Goal: Task Accomplishment & Management: Manage account settings

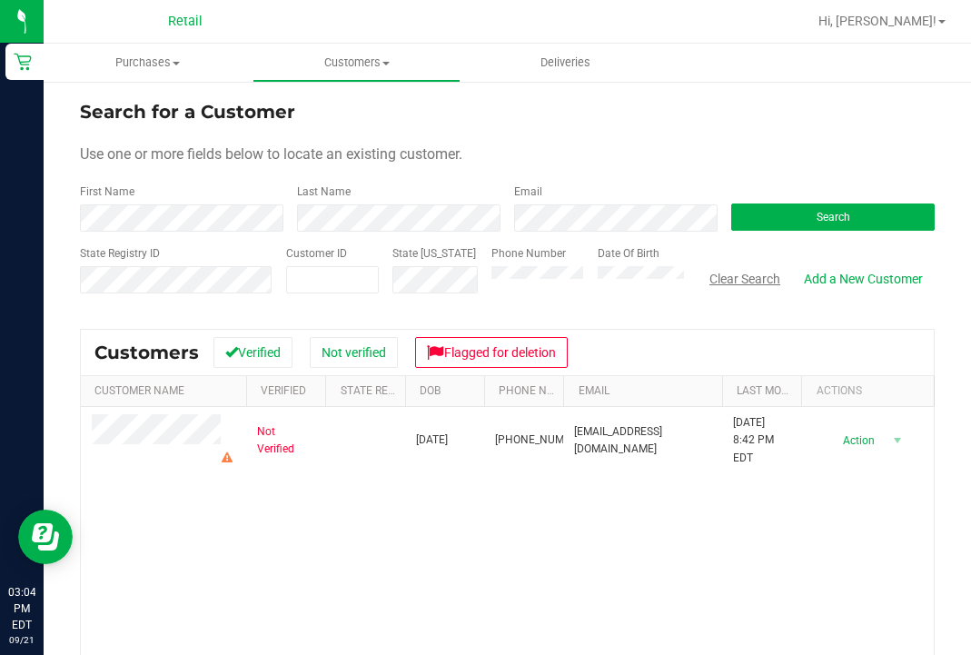
click at [760, 277] on button "Clear Search" at bounding box center [745, 279] width 95 height 31
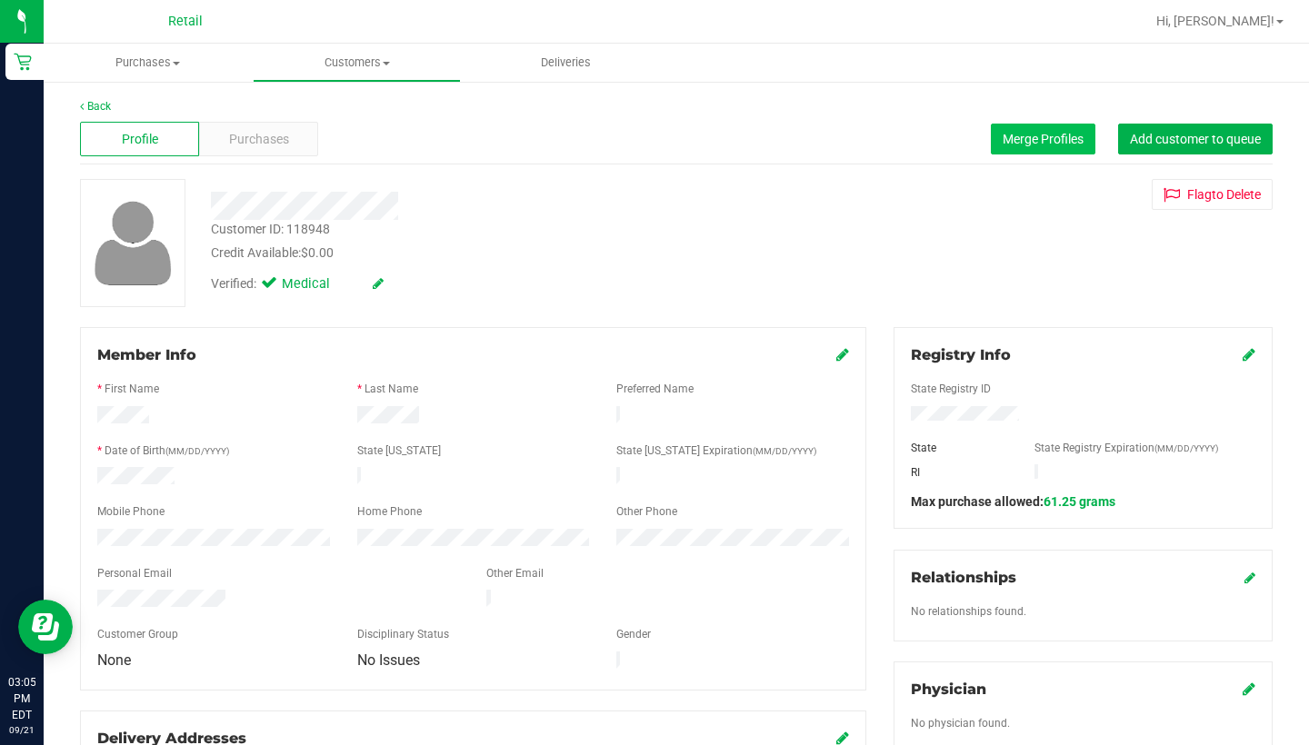
click at [971, 145] on span "Merge Profiles" at bounding box center [1042, 139] width 81 height 15
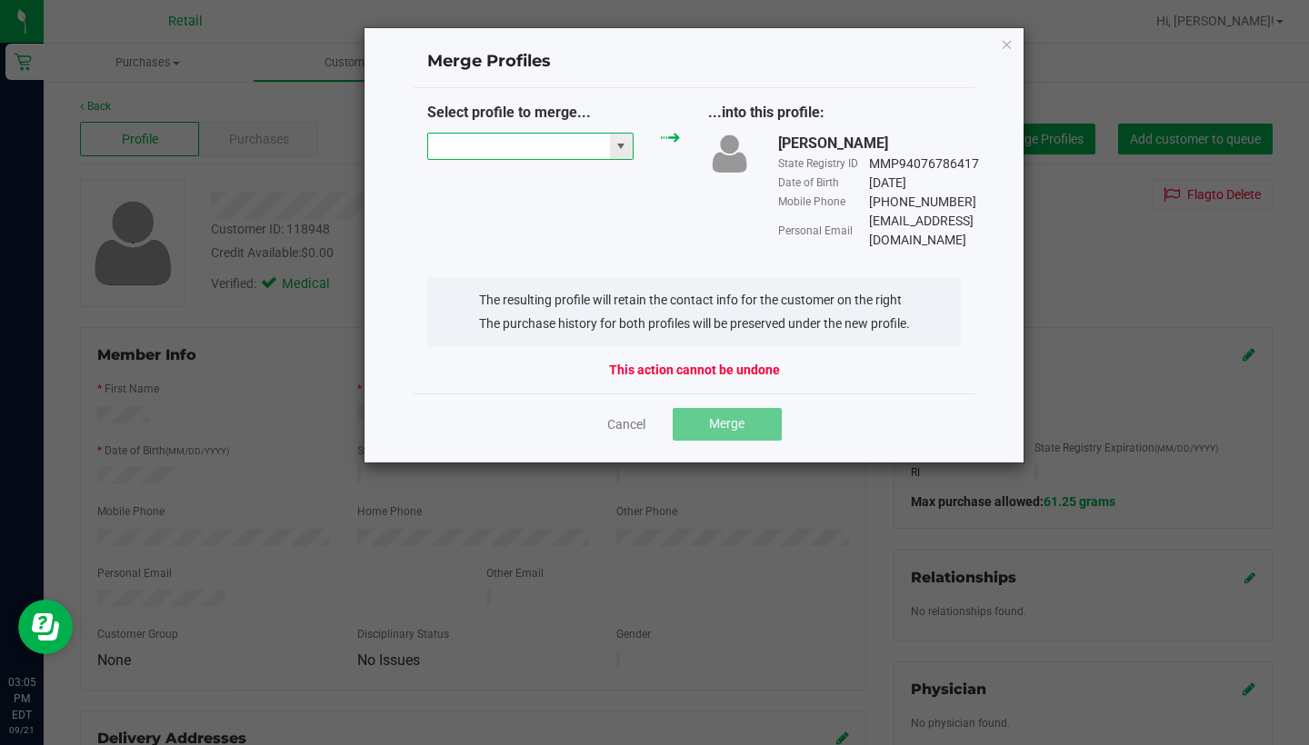
click at [487, 145] on input "NO DATA FOUND" at bounding box center [519, 146] width 182 height 25
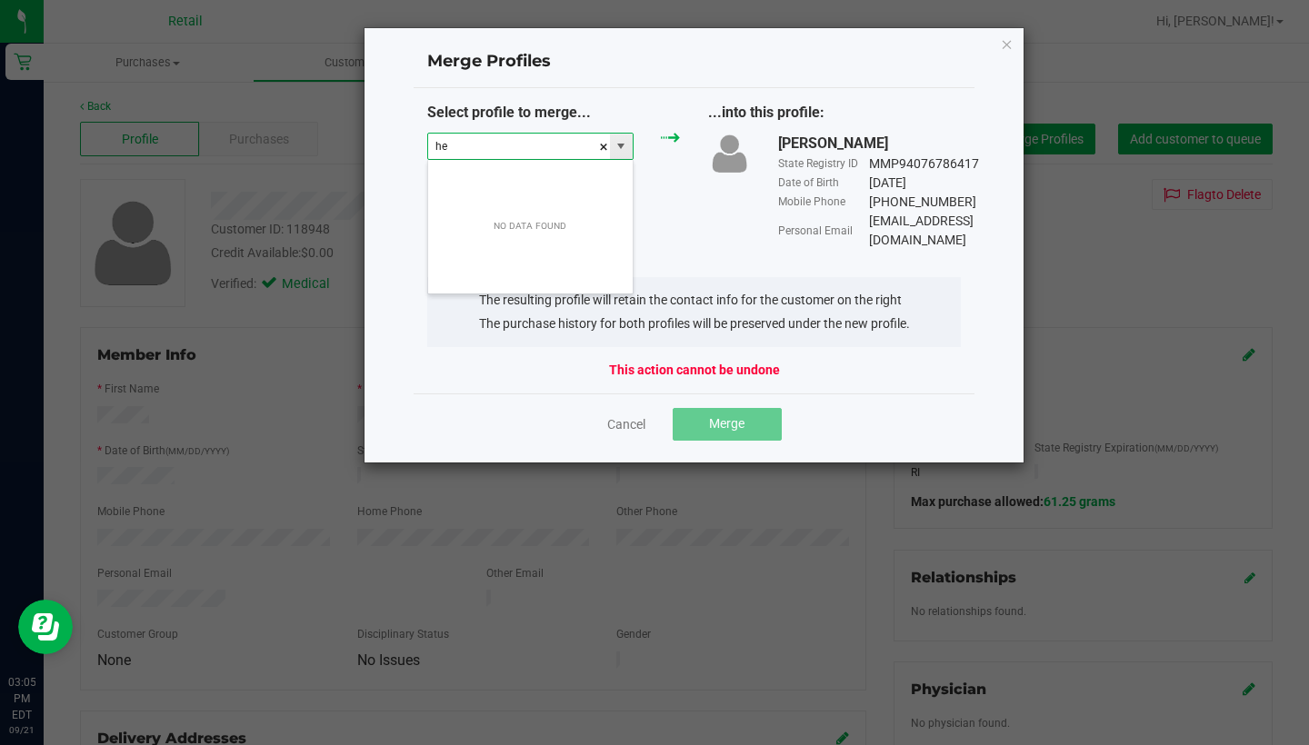
scroll to position [27, 207]
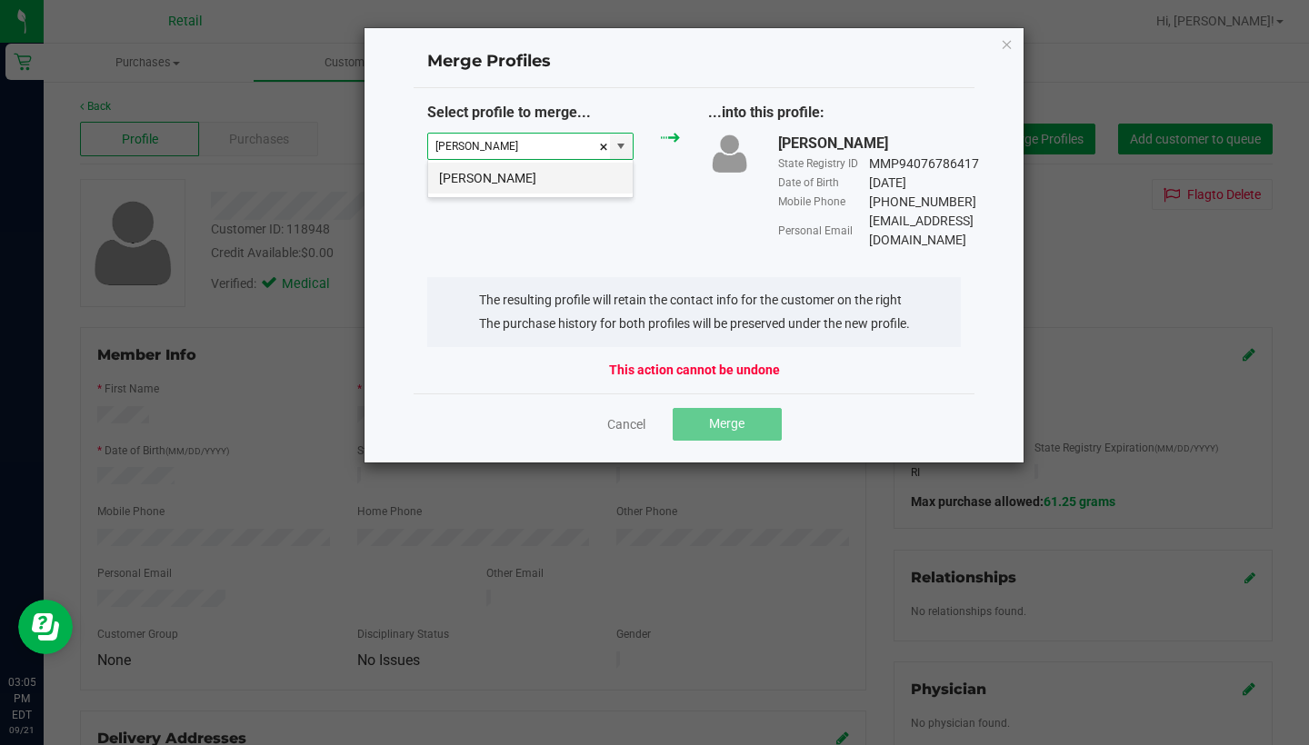
click at [487, 170] on li "[PERSON_NAME]" at bounding box center [530, 178] width 204 height 31
type input "[PERSON_NAME]"
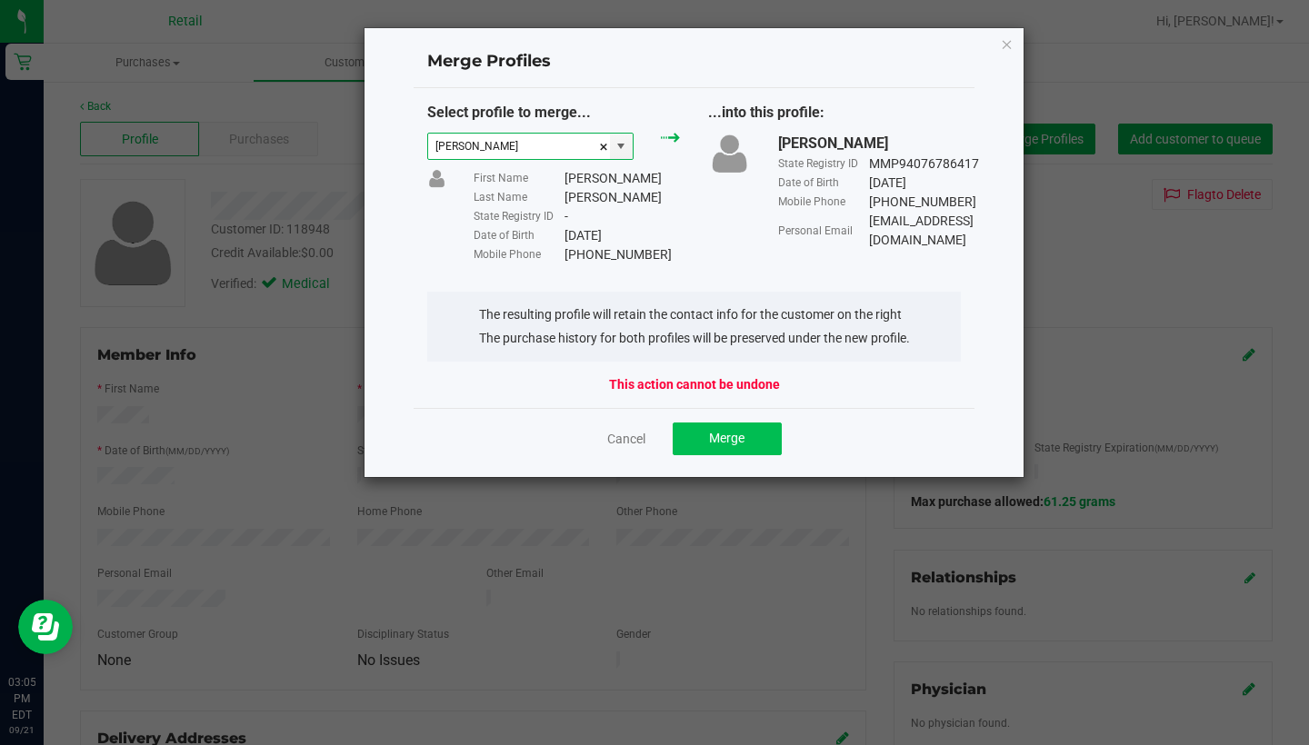
click at [702, 436] on button "Merge" at bounding box center [726, 439] width 109 height 33
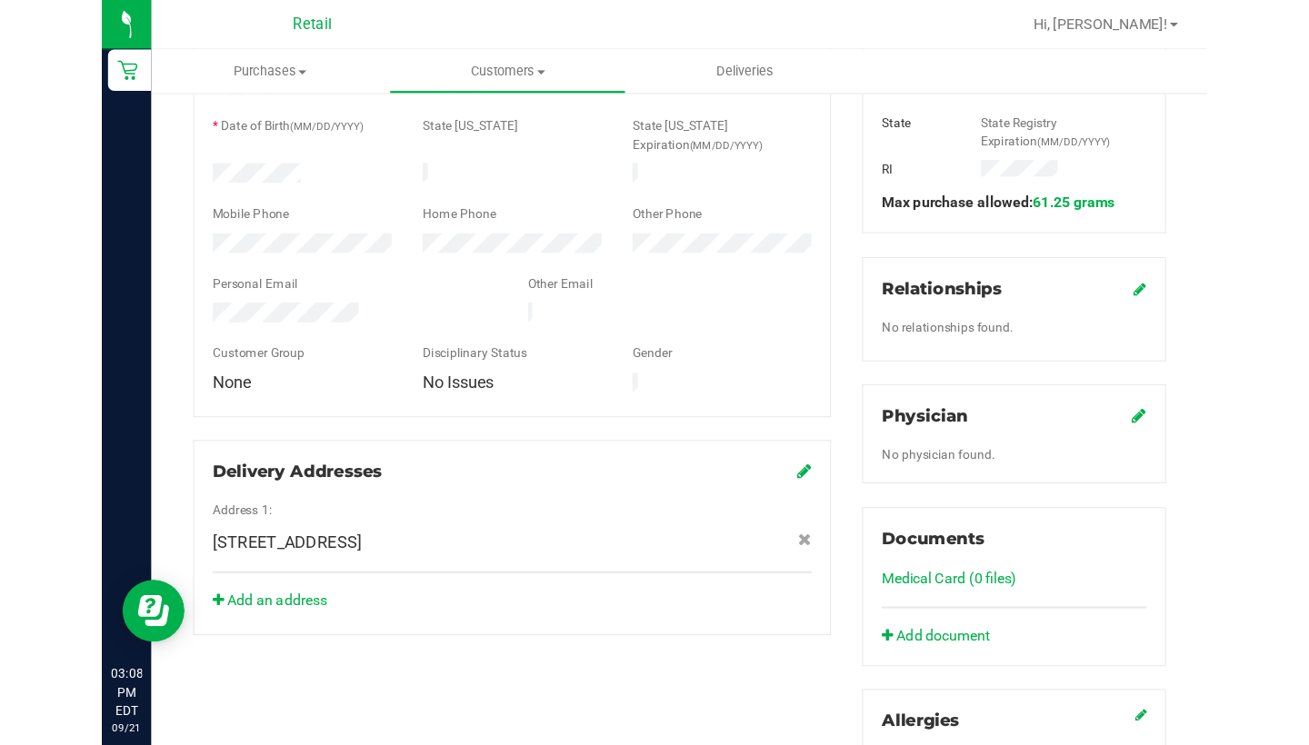
scroll to position [343, 0]
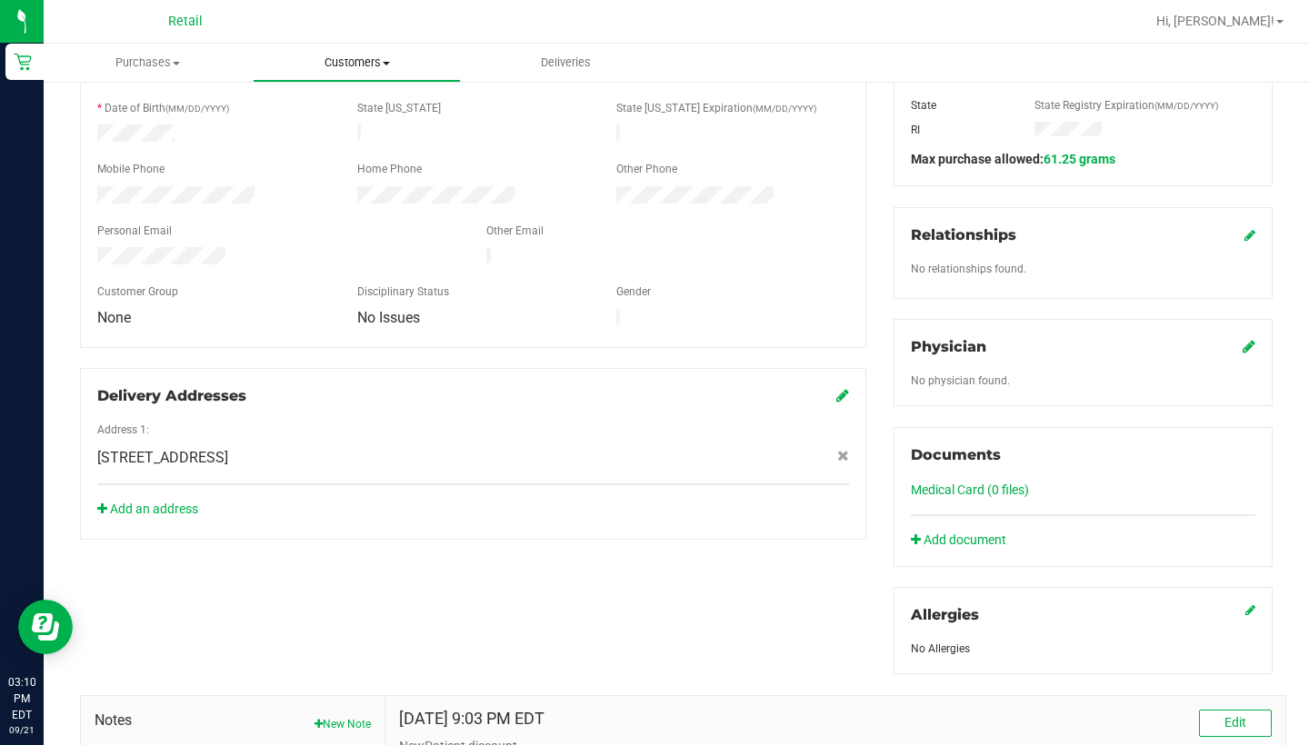
click at [353, 65] on span "Customers" at bounding box center [357, 63] width 207 height 16
click at [354, 104] on span "All customers" at bounding box center [318, 109] width 131 height 15
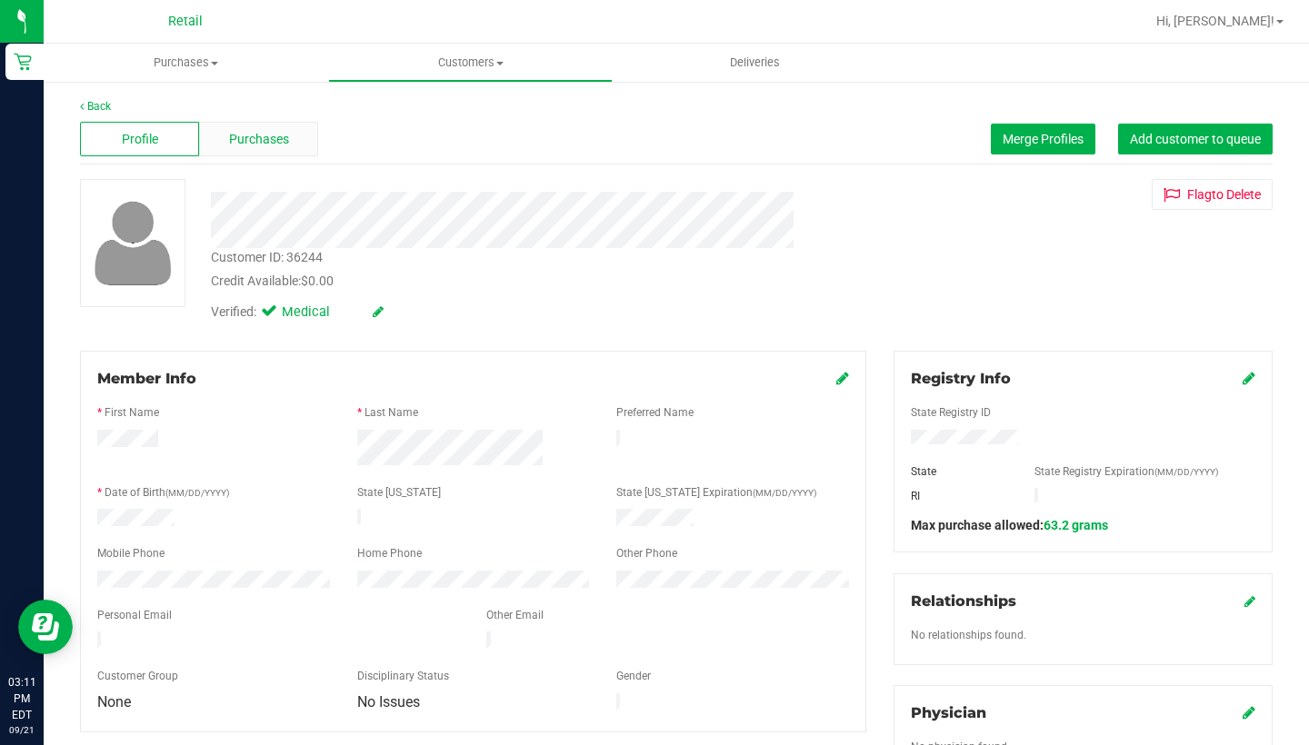
click at [260, 133] on span "Purchases" at bounding box center [259, 139] width 60 height 19
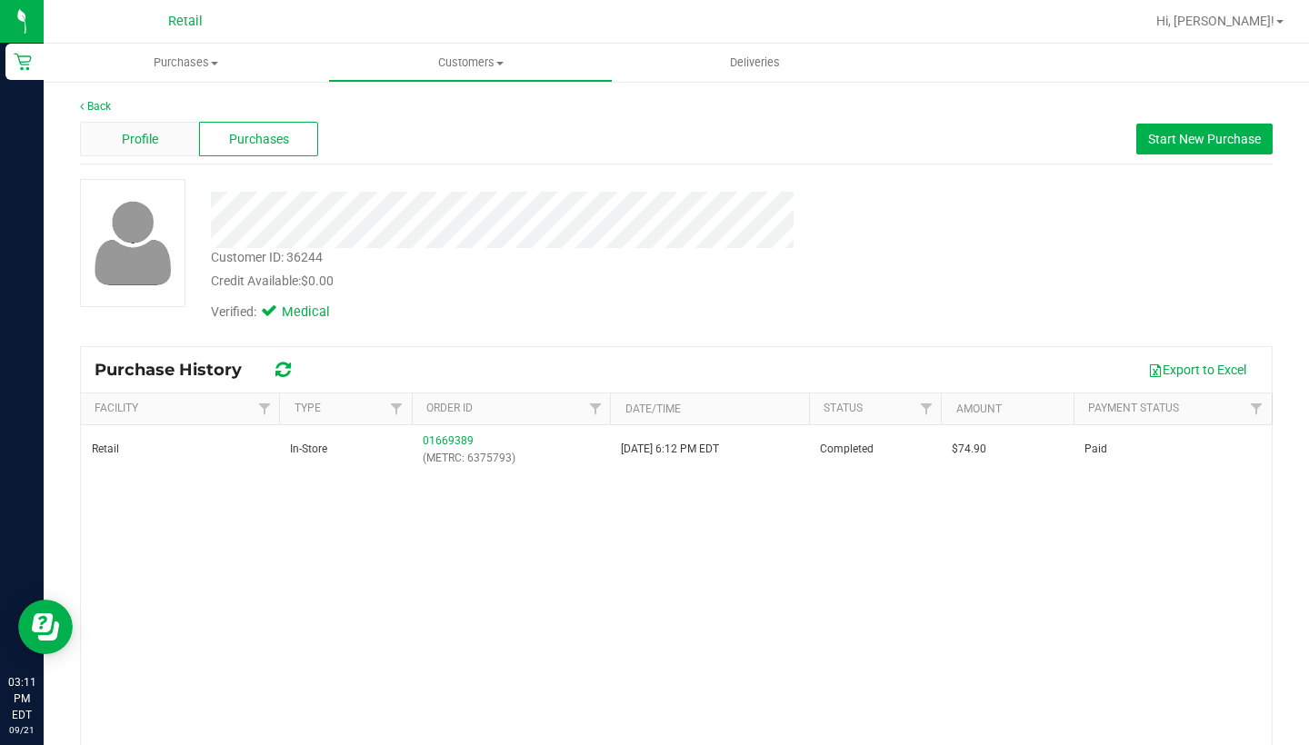
click at [132, 131] on span "Profile" at bounding box center [140, 139] width 36 height 19
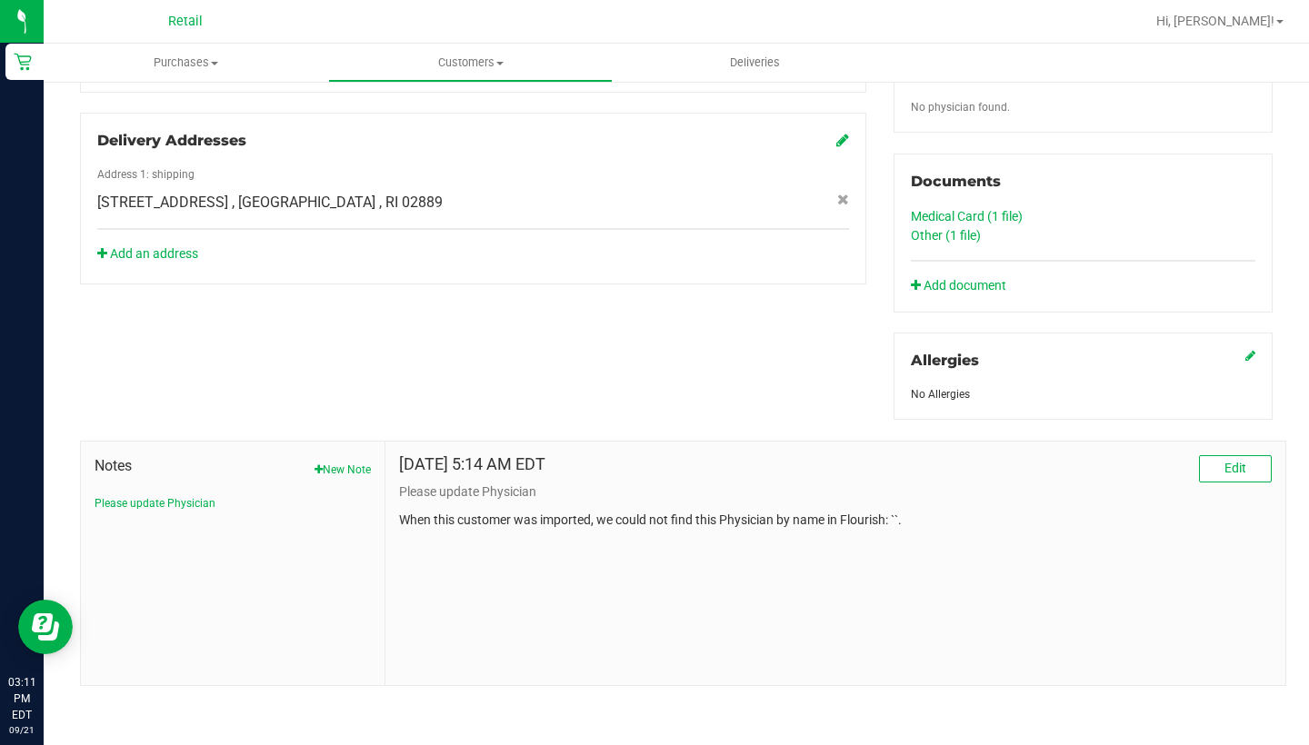
scroll to position [639, 0]
click at [941, 229] on link "Other (1 file)" at bounding box center [946, 236] width 70 height 15
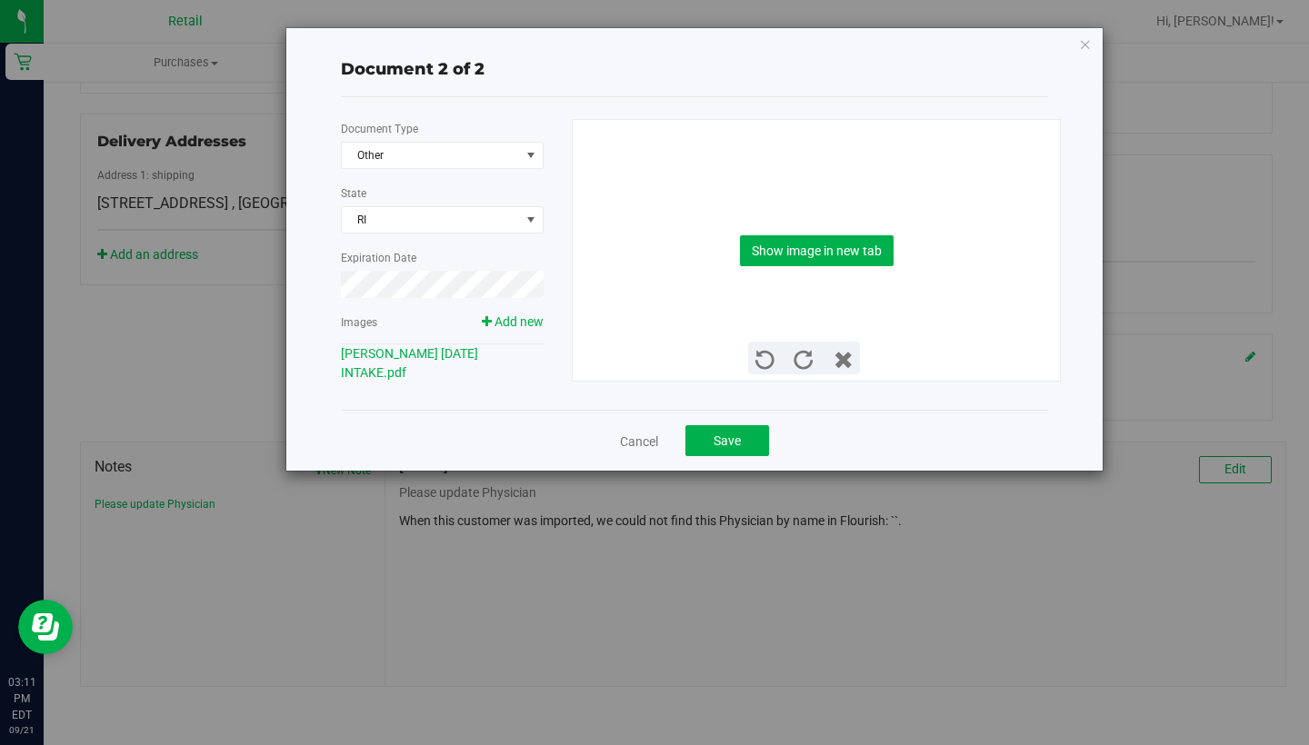
click at [629, 457] on div "Cancel Save" at bounding box center [694, 440] width 707 height 61
click at [635, 444] on link "Cancel" at bounding box center [639, 442] width 38 height 18
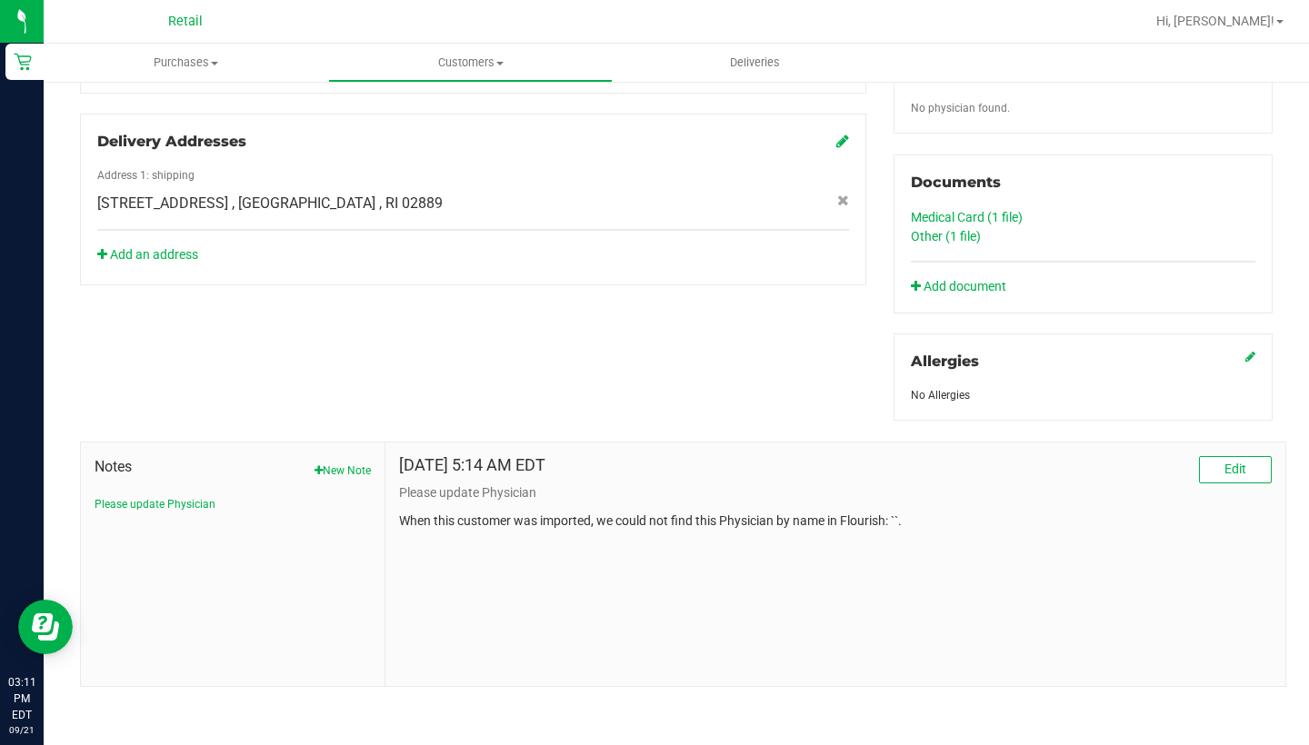
click at [969, 214] on link "Medical Card (1 file)" at bounding box center [967, 217] width 112 height 15
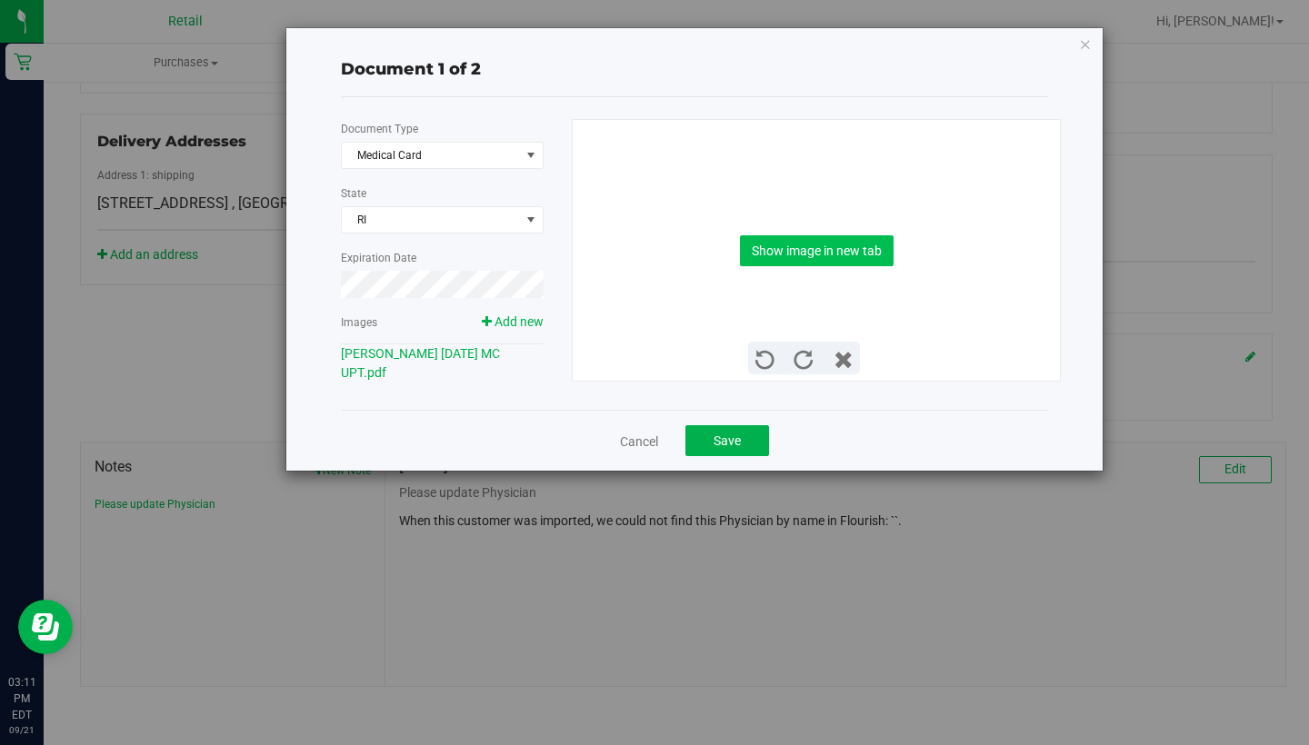
click at [813, 262] on button "Show image in new tab" at bounding box center [817, 250] width 154 height 31
click at [730, 445] on span "Save" at bounding box center [726, 440] width 27 height 15
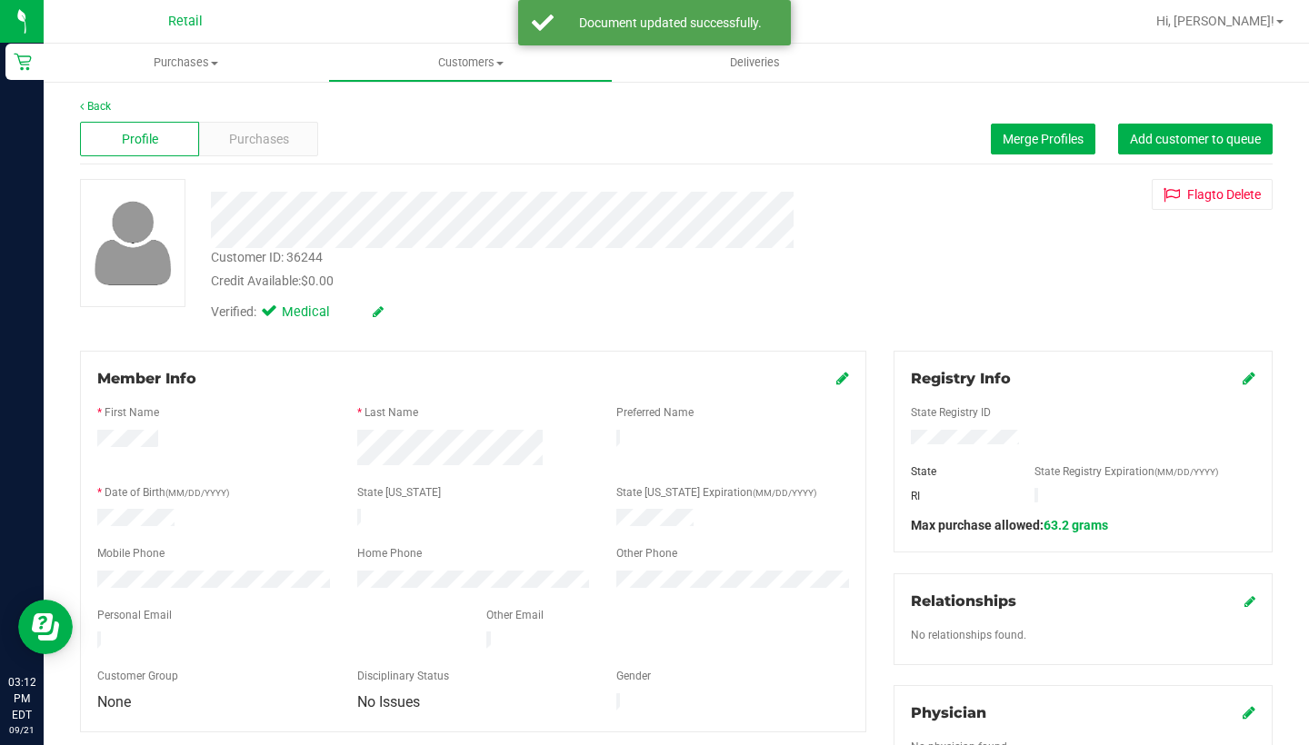
scroll to position [0, 0]
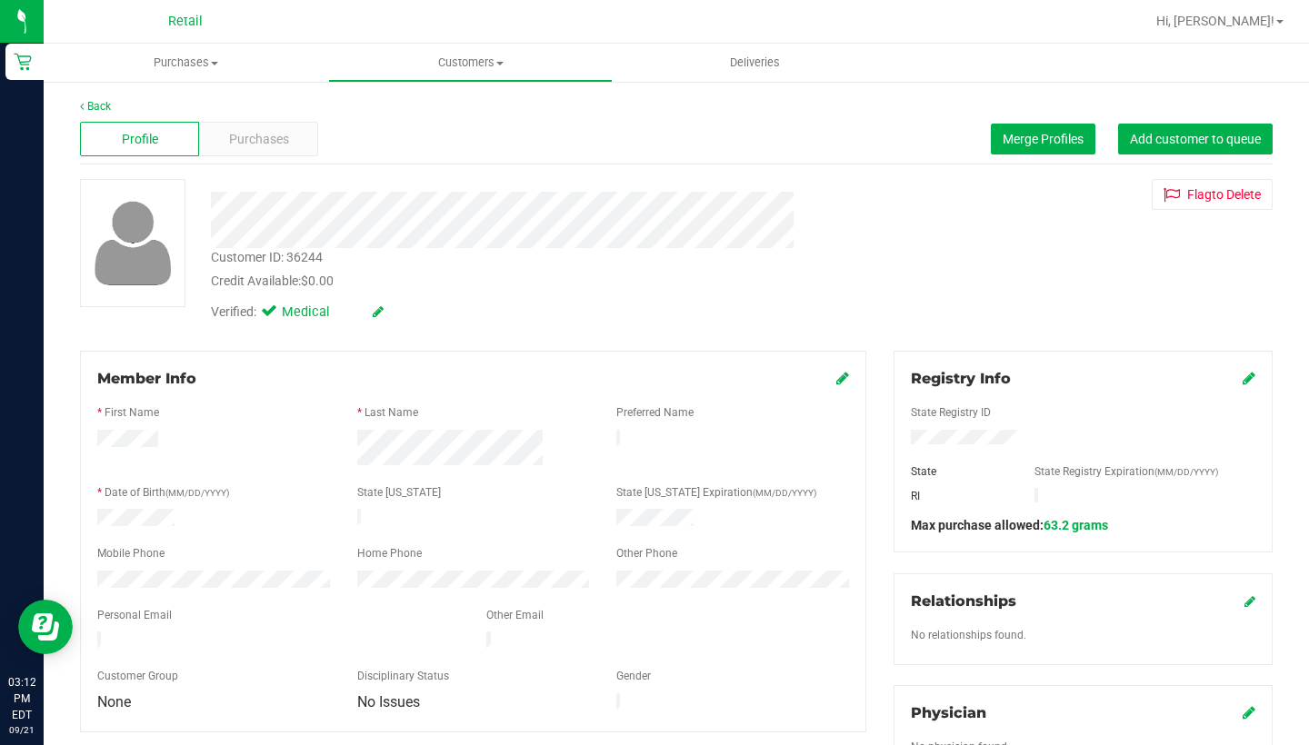
click at [841, 374] on icon at bounding box center [842, 378] width 13 height 15
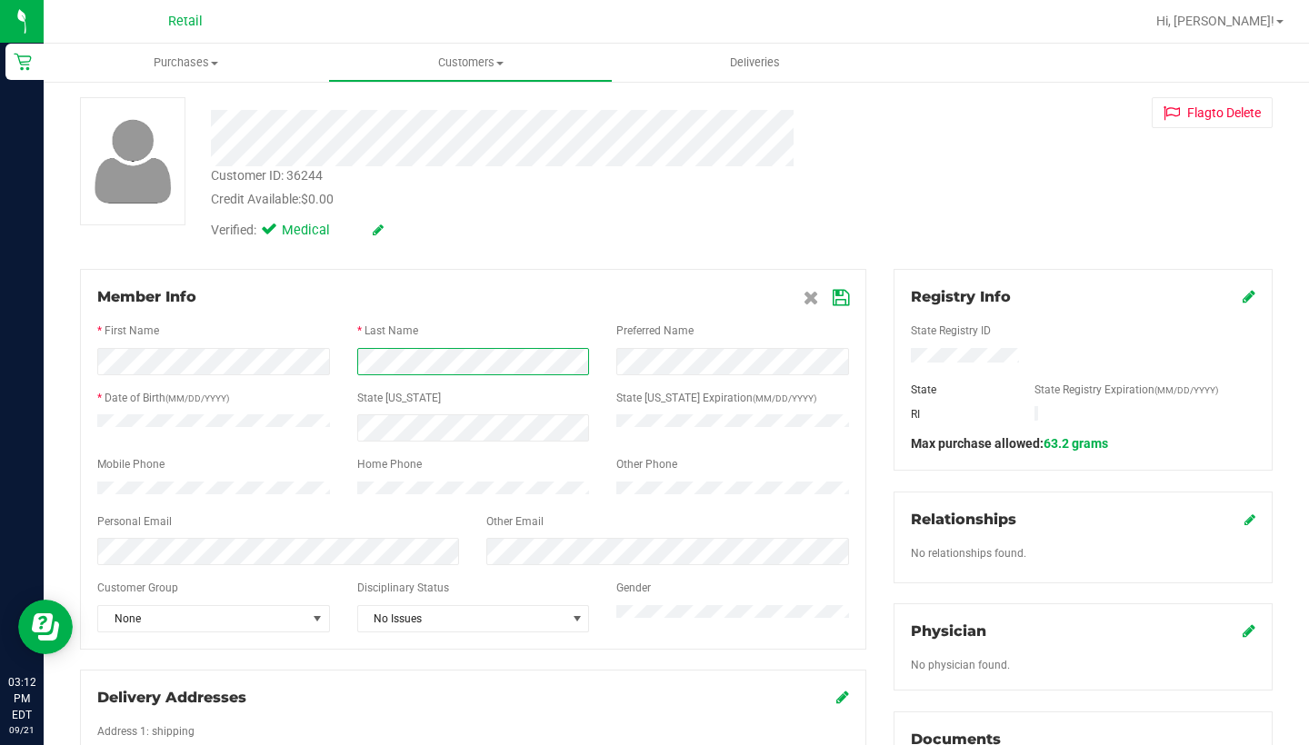
scroll to position [96, 0]
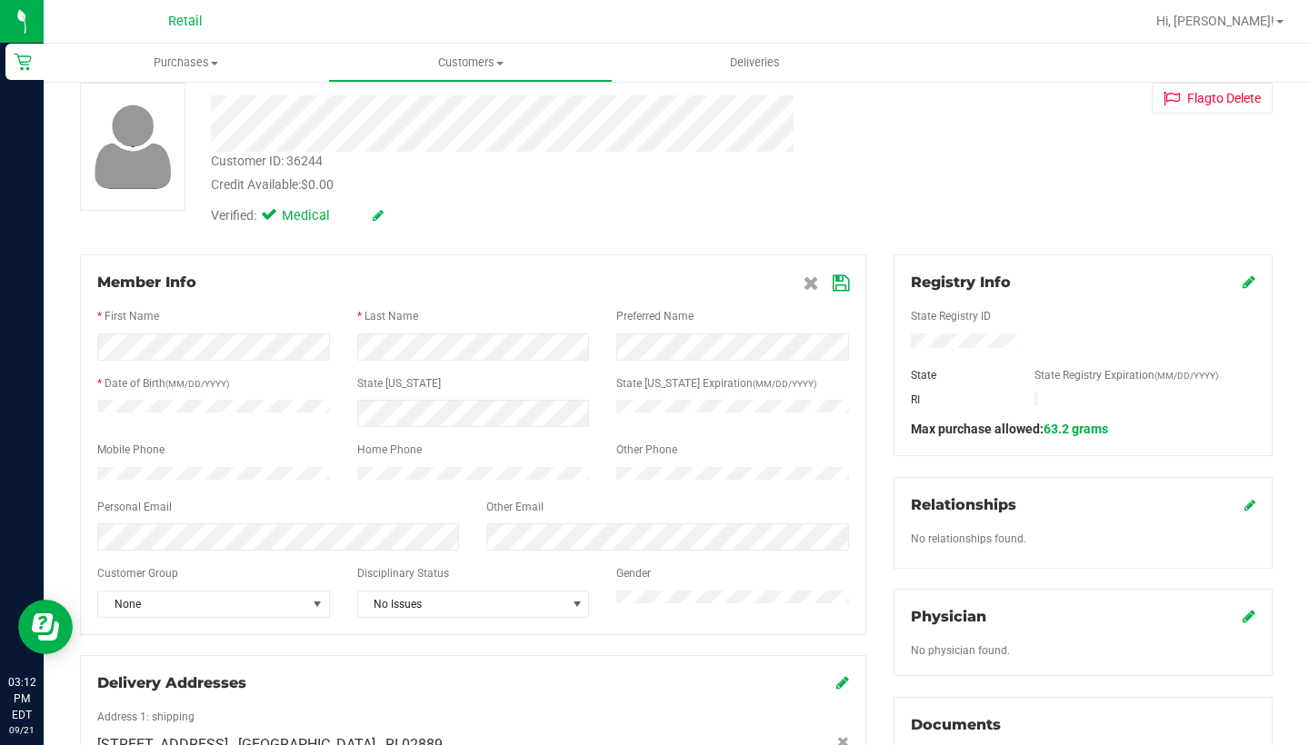
click at [836, 276] on icon at bounding box center [840, 283] width 16 height 15
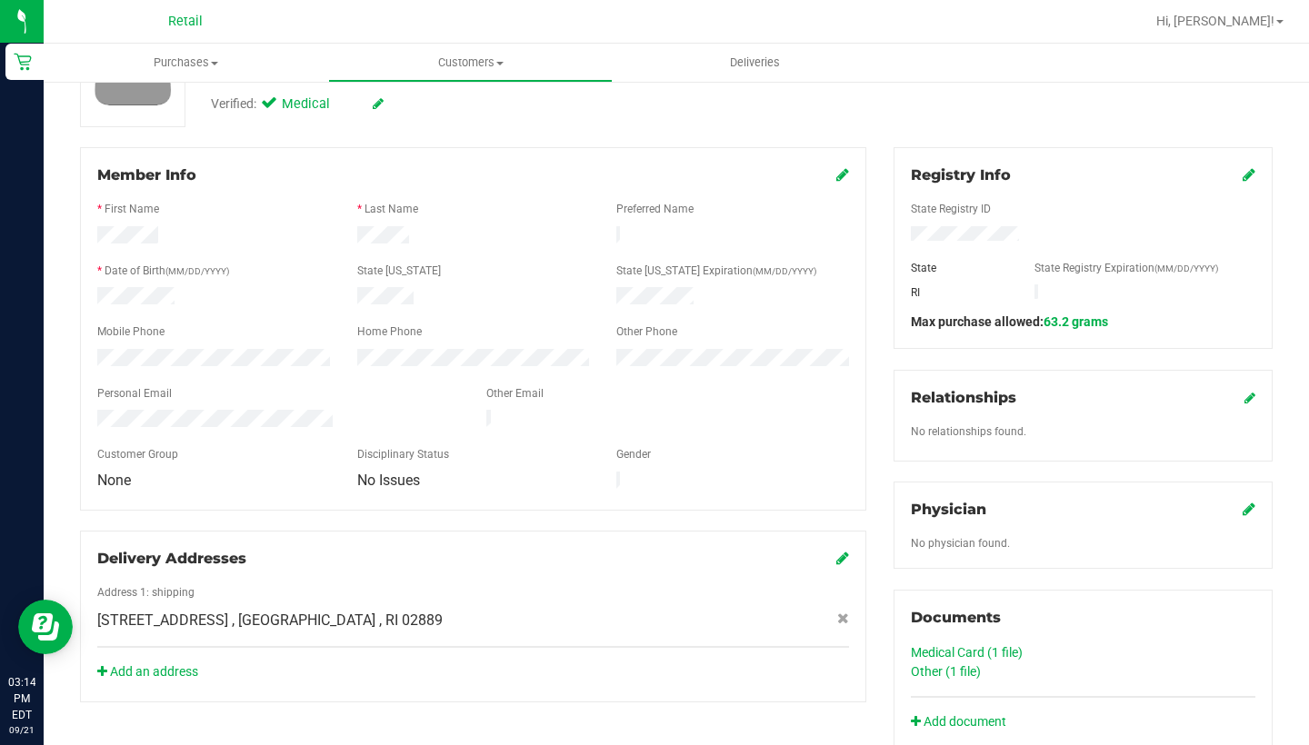
scroll to position [182, 0]
click at [948, 654] on link "Other (1 file)" at bounding box center [946, 669] width 70 height 15
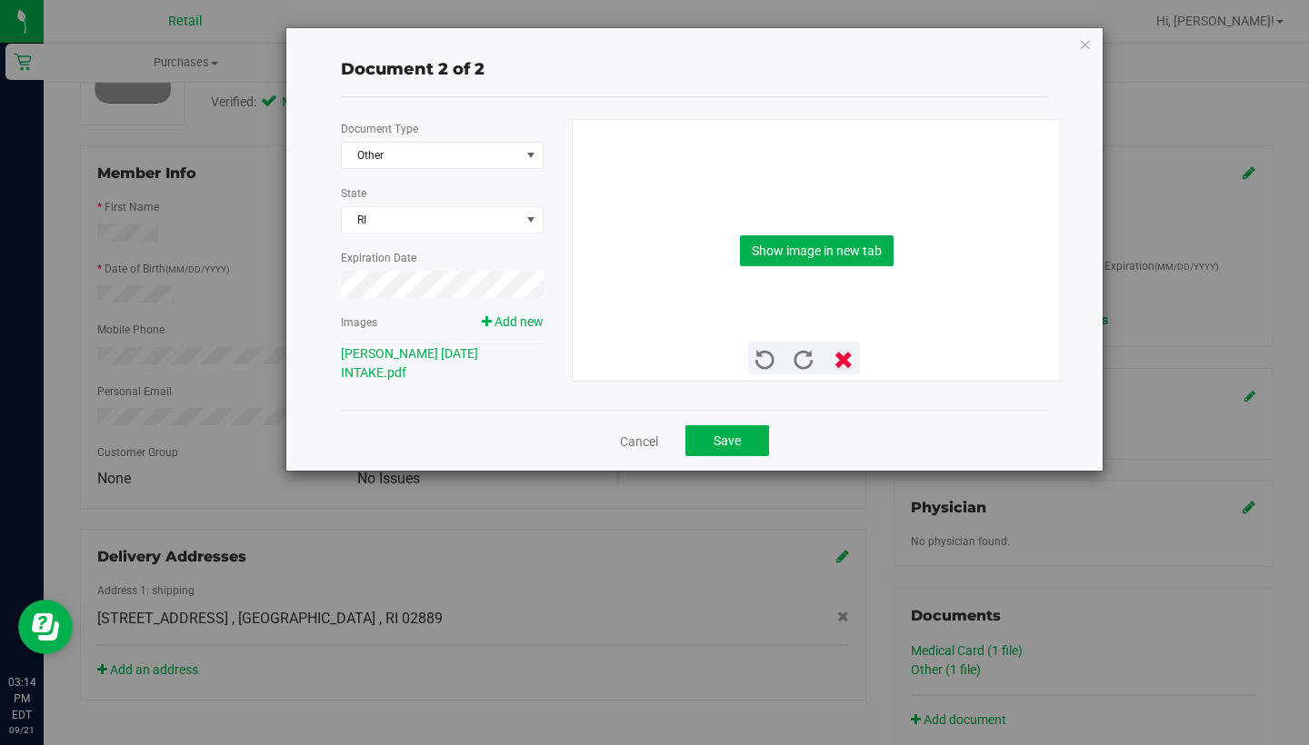
click at [844, 361] on icon at bounding box center [843, 361] width 20 height 20
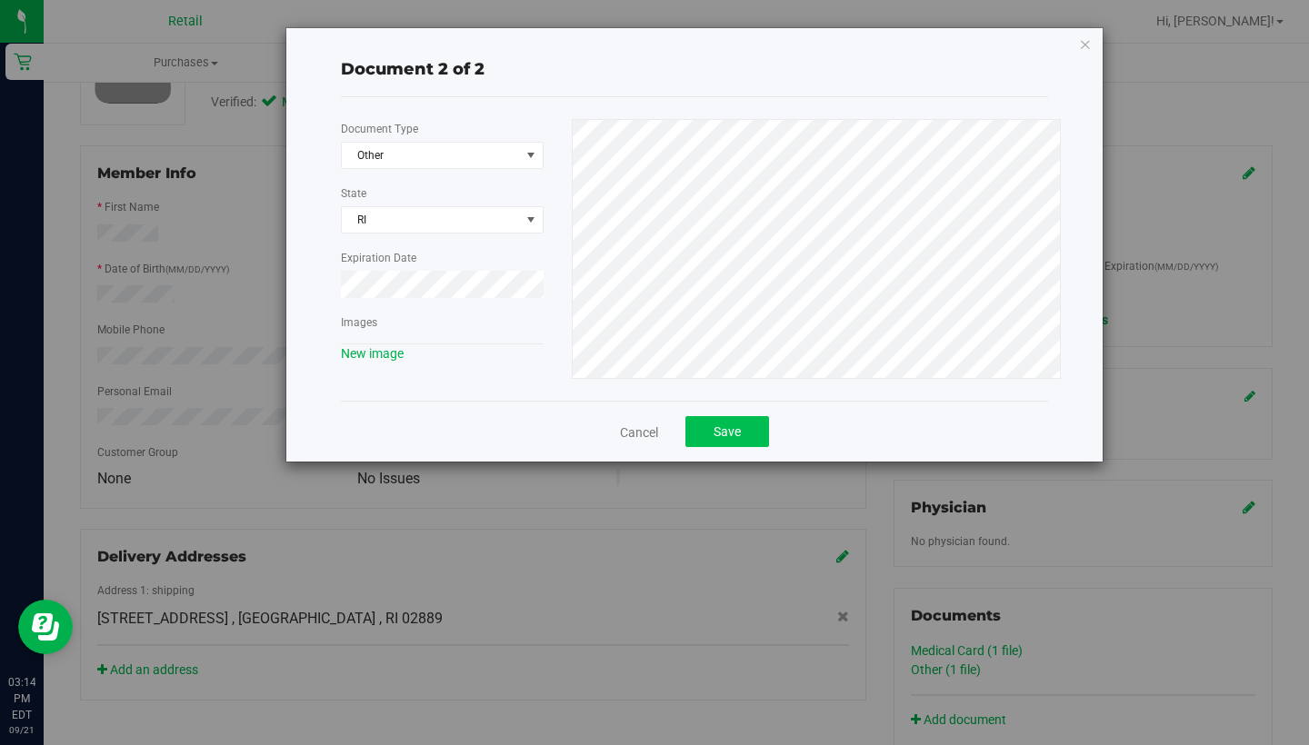
click at [731, 433] on span "Save" at bounding box center [726, 431] width 27 height 15
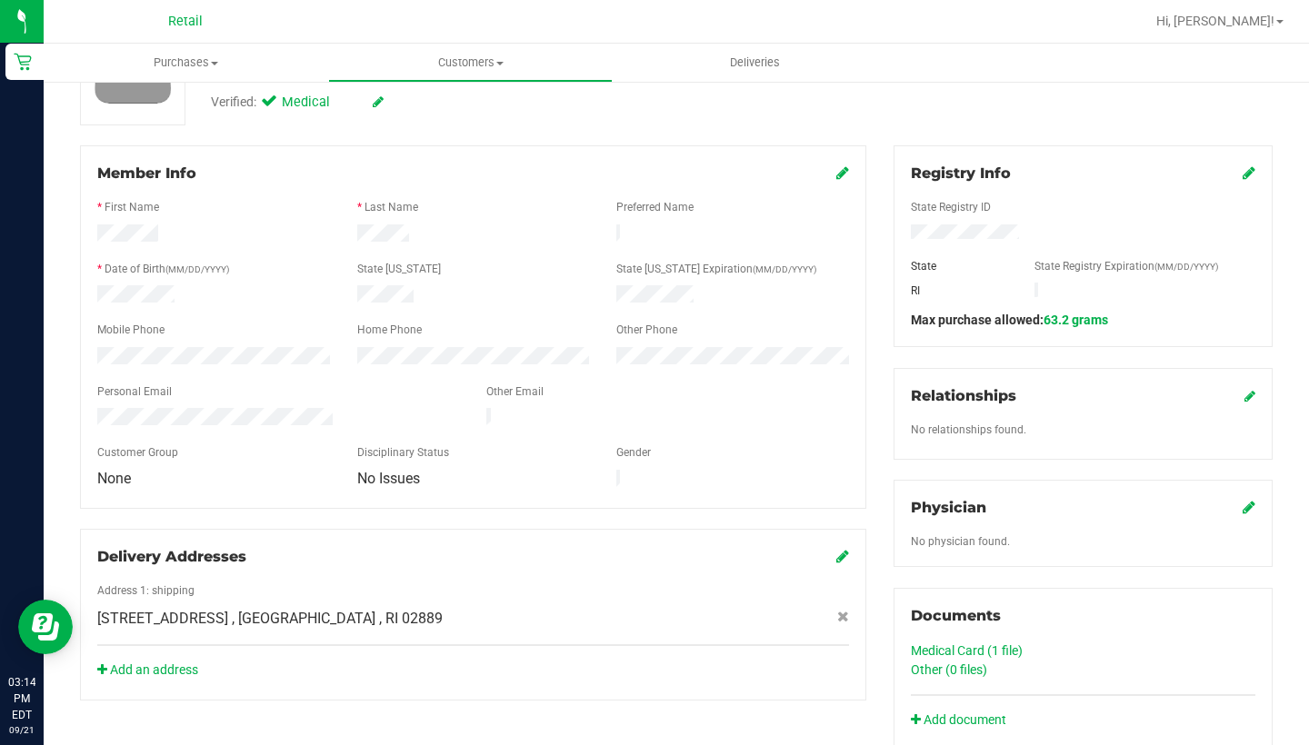
click at [965, 647] on link "Medical Card (1 file)" at bounding box center [967, 650] width 112 height 15
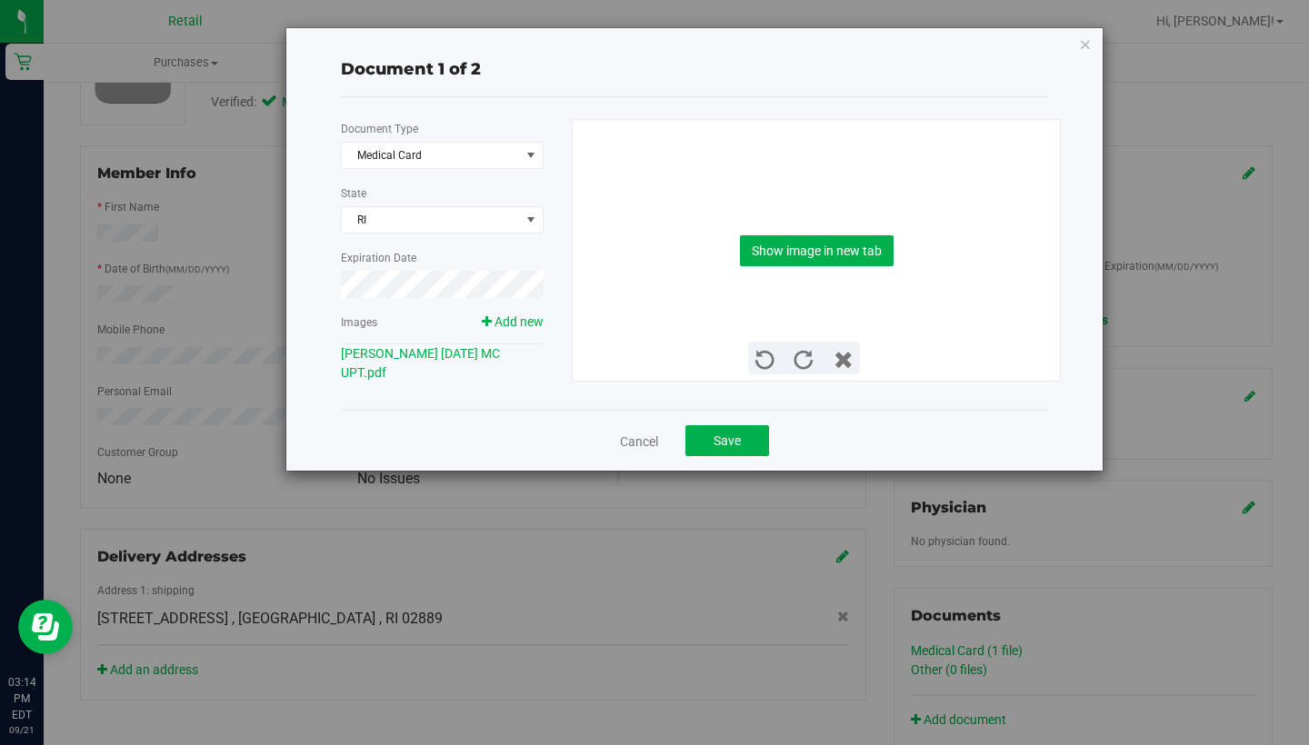
click at [843, 273] on div "Show image in new tab" at bounding box center [816, 250] width 461 height 261
click at [842, 237] on button "Show image in new tab" at bounding box center [817, 250] width 154 height 31
click at [751, 443] on button "Save" at bounding box center [727, 440] width 84 height 31
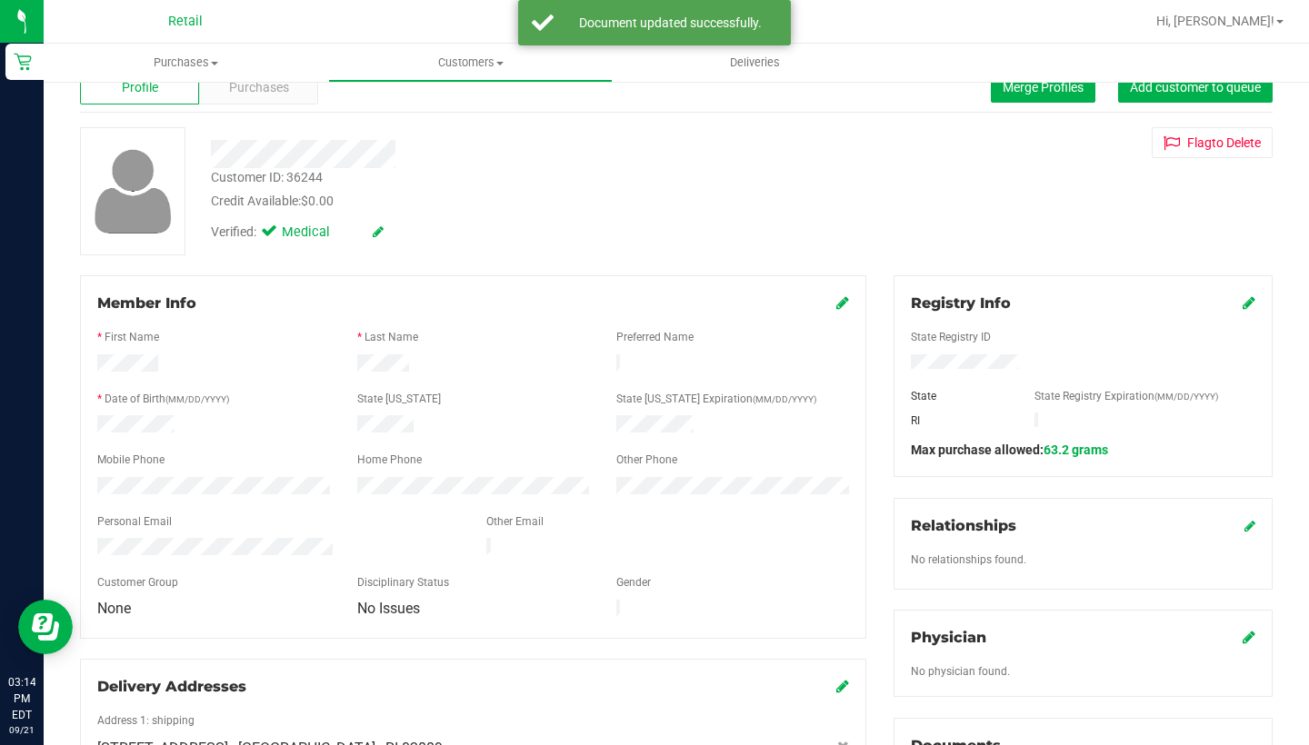
scroll to position [41, 0]
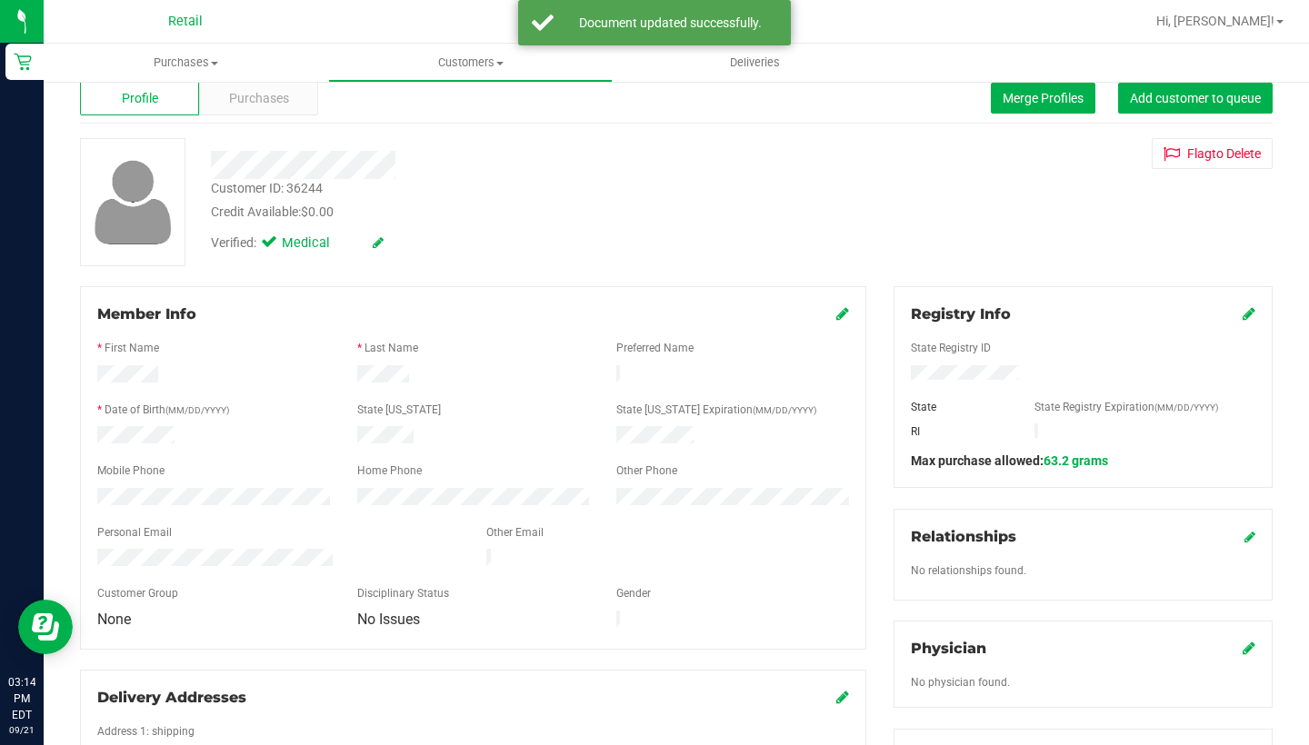
click at [830, 314] on div "Member Info" at bounding box center [473, 315] width 752 height 22
click at [839, 317] on icon at bounding box center [842, 313] width 13 height 15
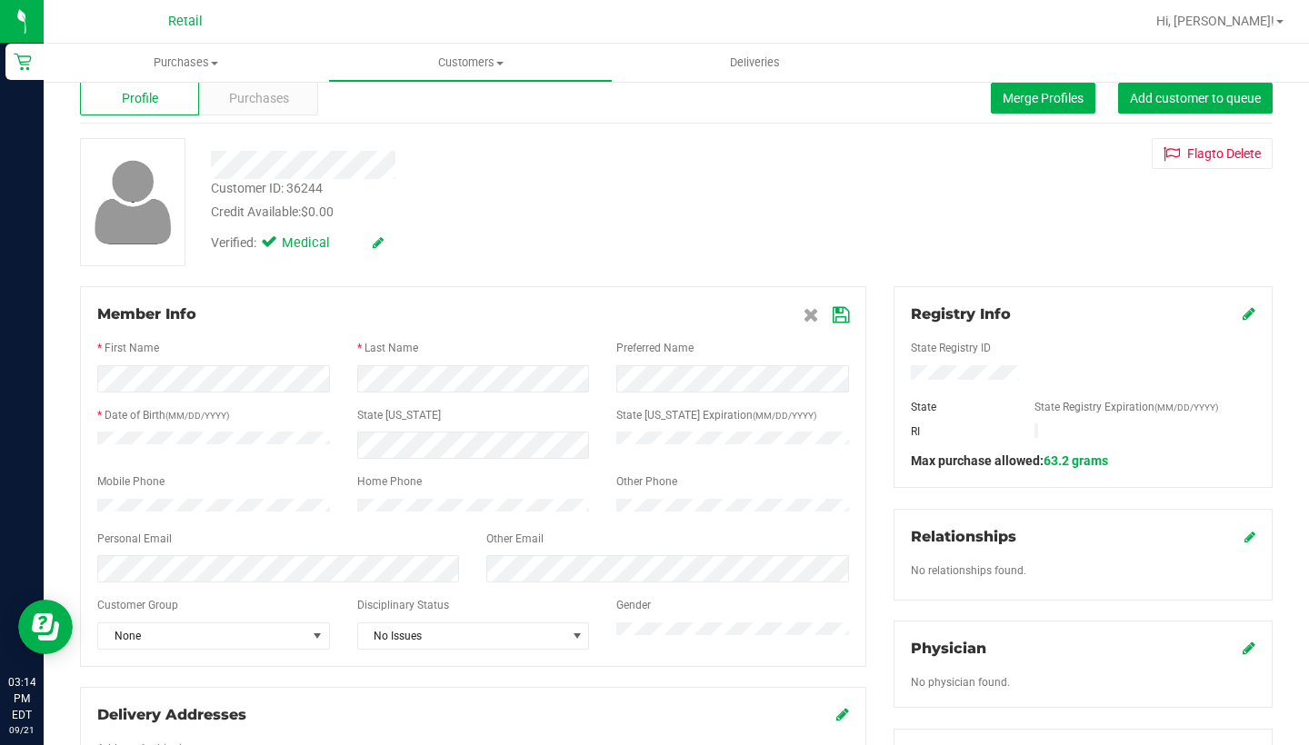
click at [841, 320] on icon at bounding box center [840, 315] width 16 height 15
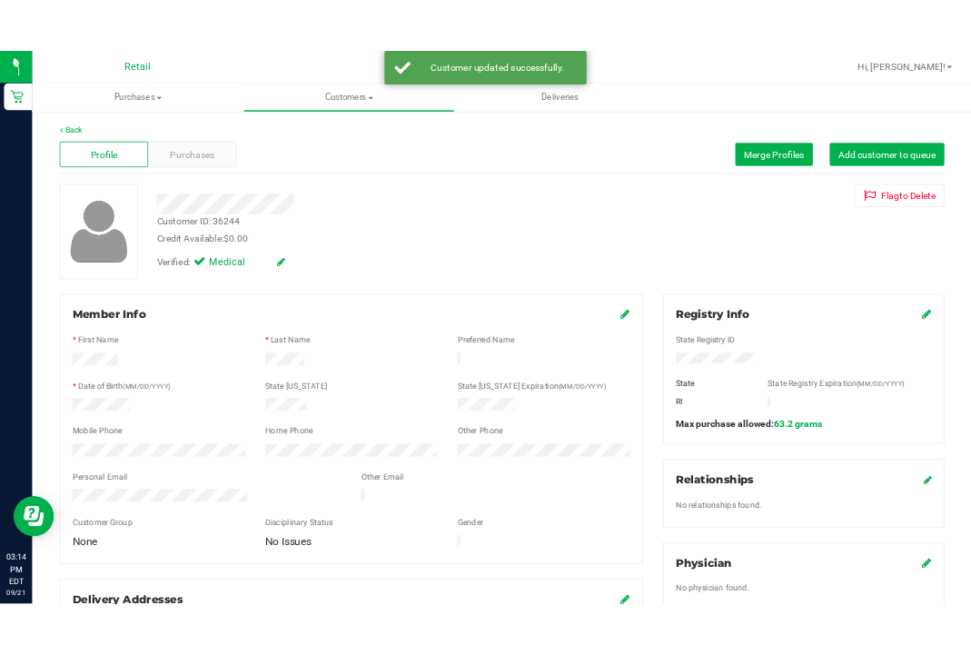
scroll to position [0, 0]
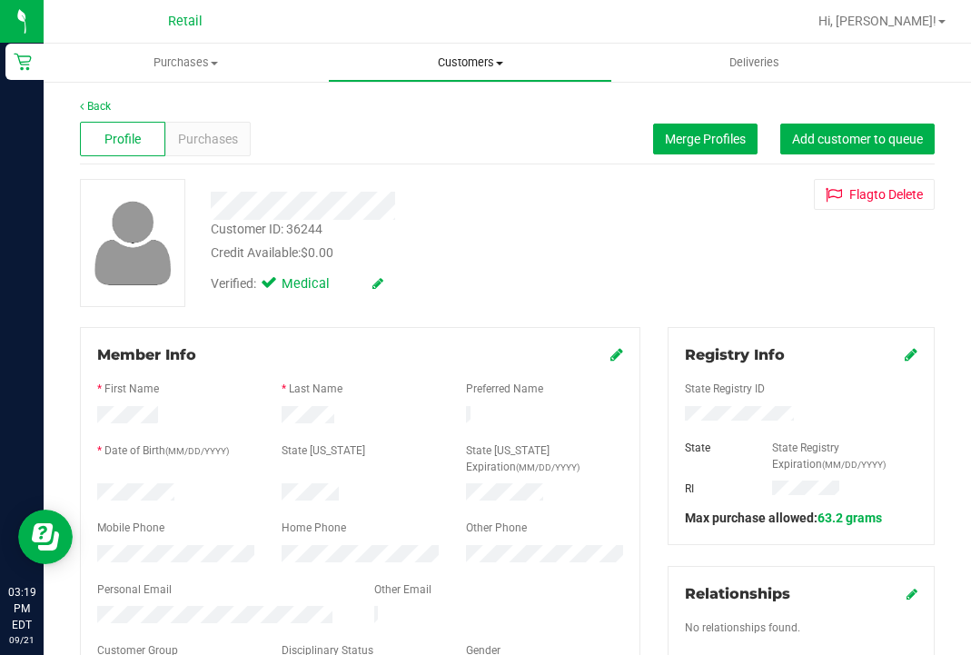
click at [458, 52] on uib-tab-heading "Customers All customers Add a new customer All physicians" at bounding box center [470, 63] width 283 height 36
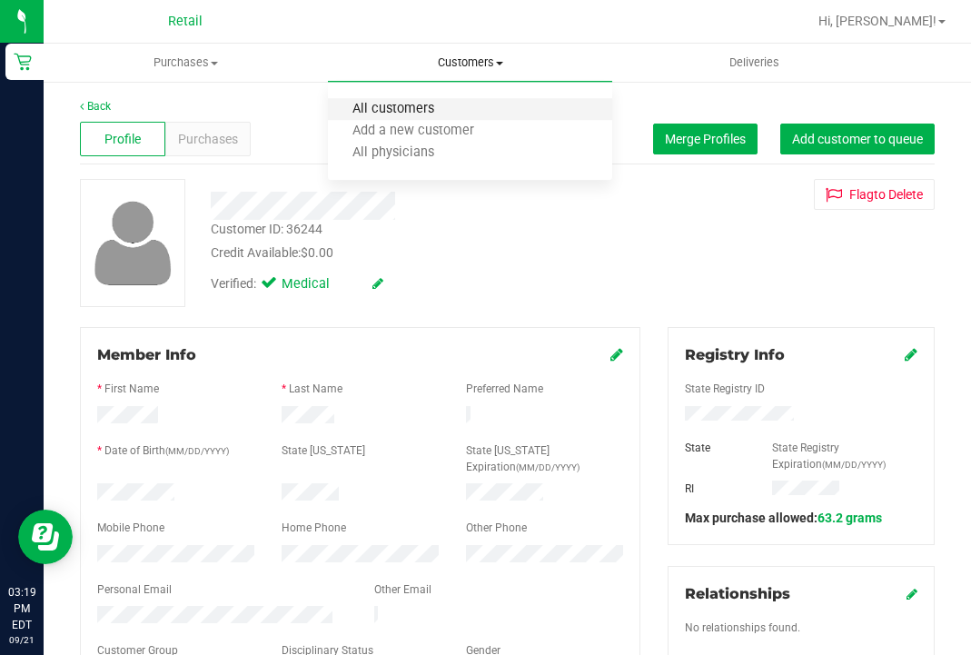
click at [442, 108] on span "All customers" at bounding box center [393, 109] width 131 height 15
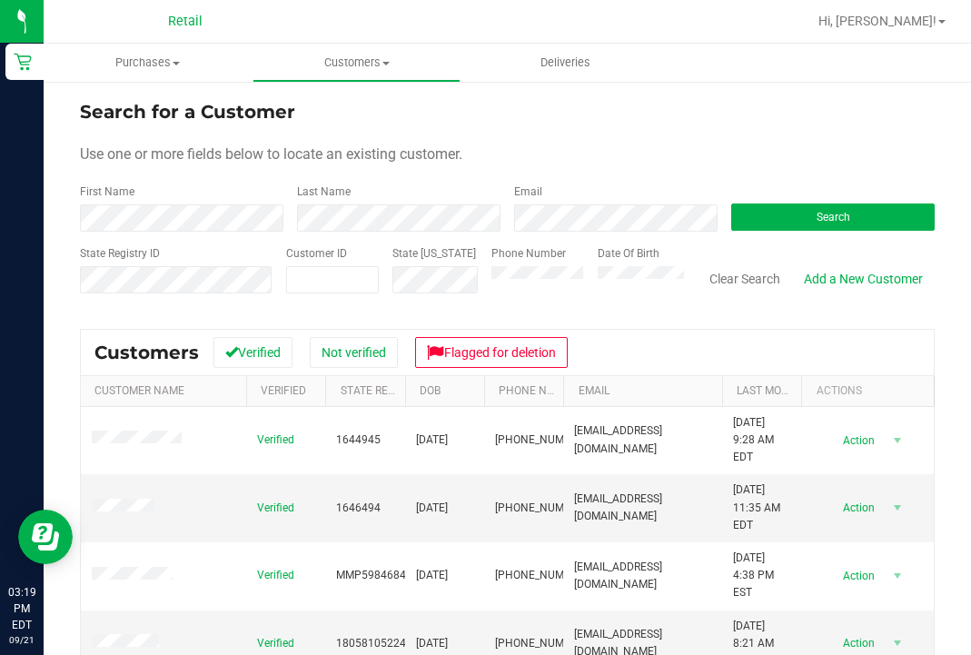
click at [244, 203] on div "First Name" at bounding box center [182, 208] width 204 height 48
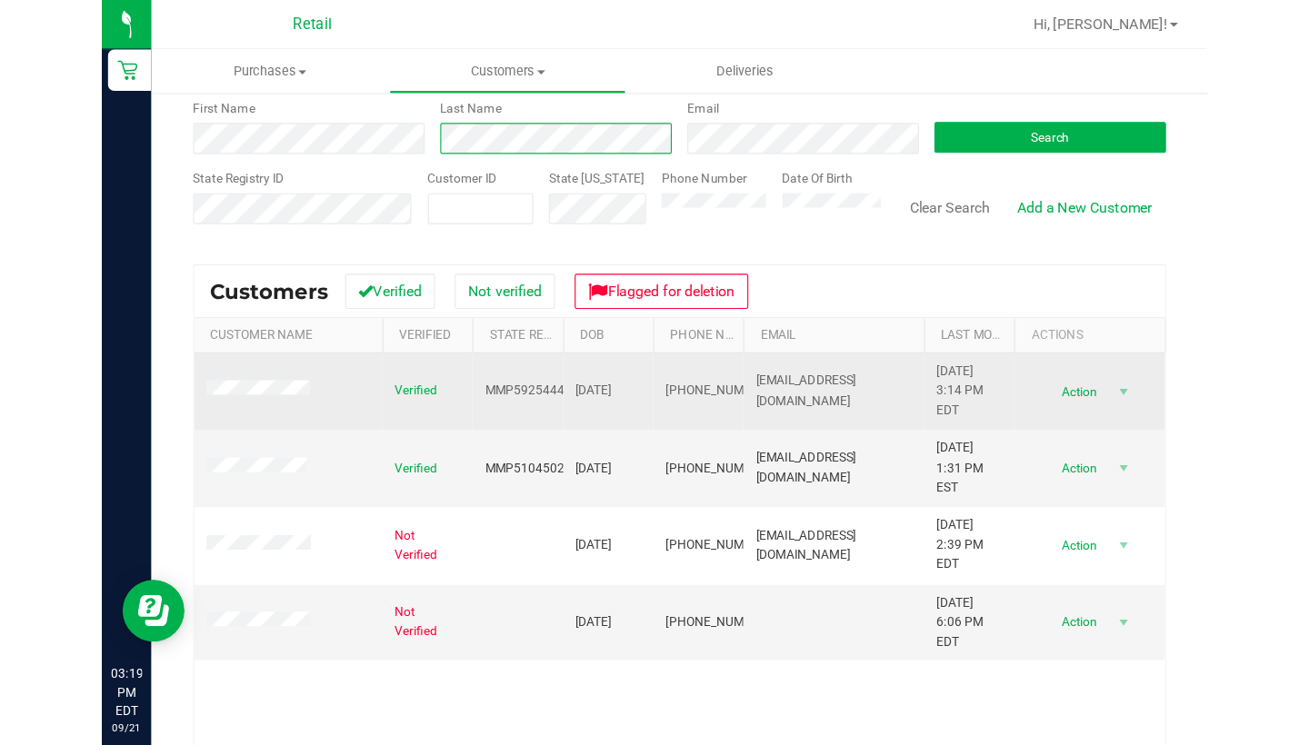
scroll to position [95, 0]
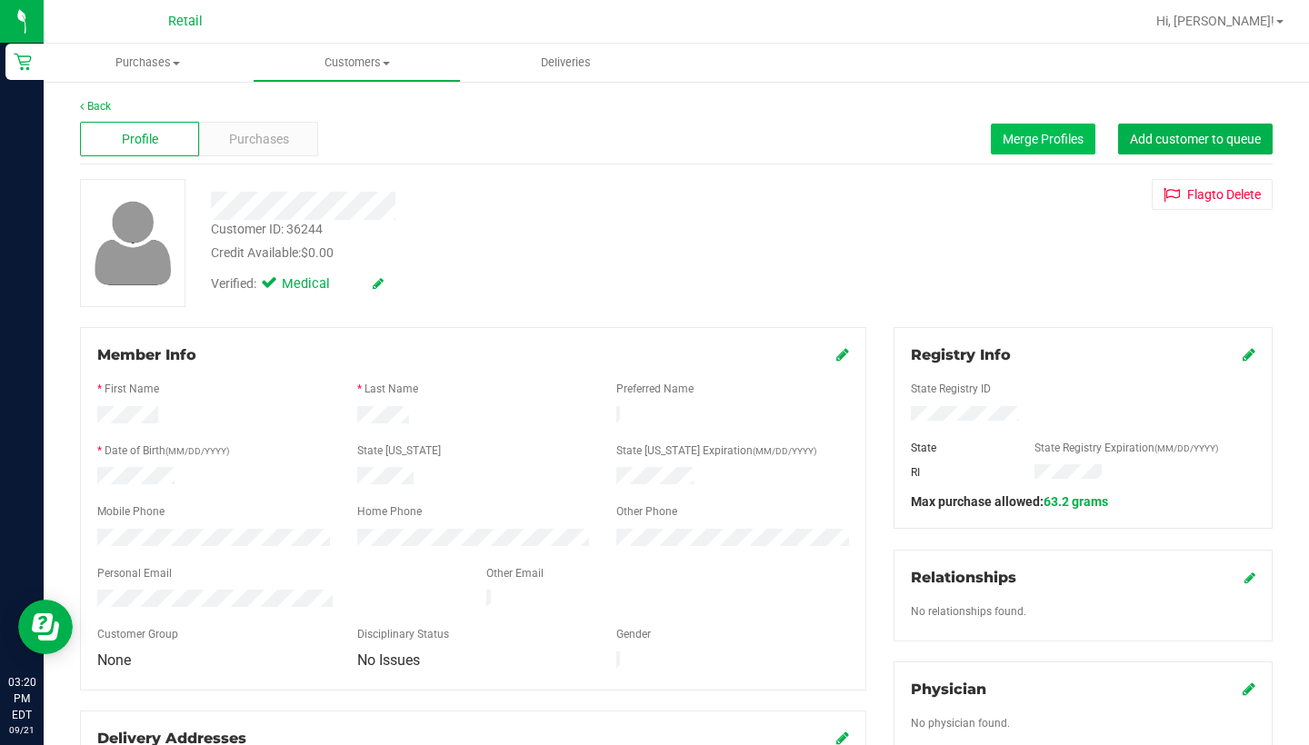
click at [971, 138] on span "Merge Profiles" at bounding box center [1042, 139] width 81 height 15
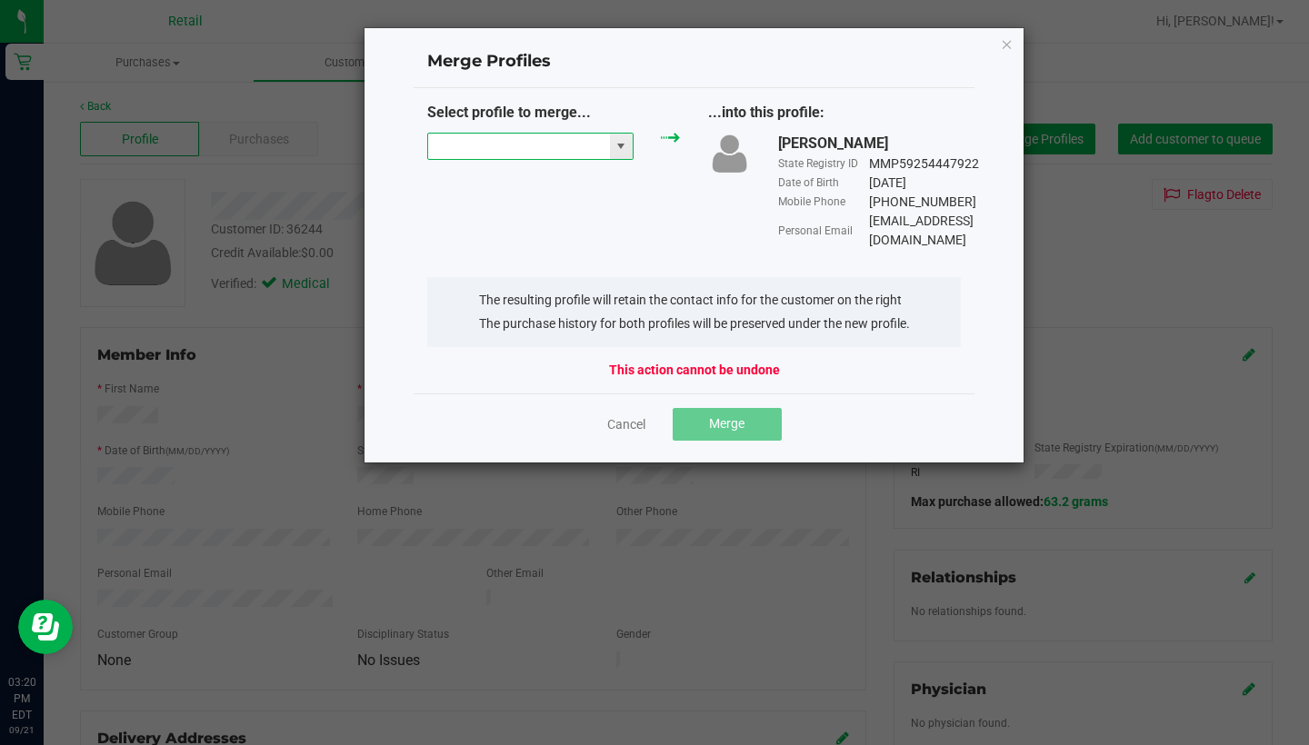
click at [503, 149] on input "NO DATA FOUND" at bounding box center [519, 146] width 182 height 25
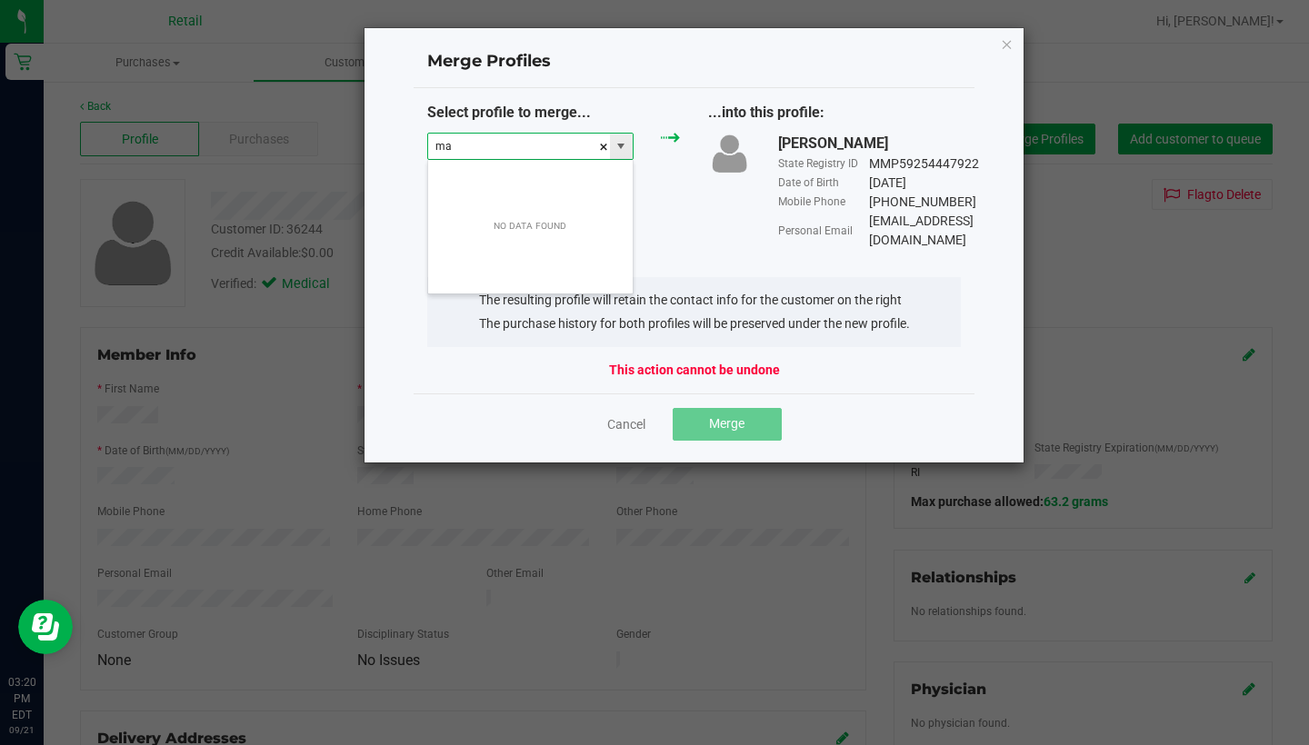
scroll to position [27, 207]
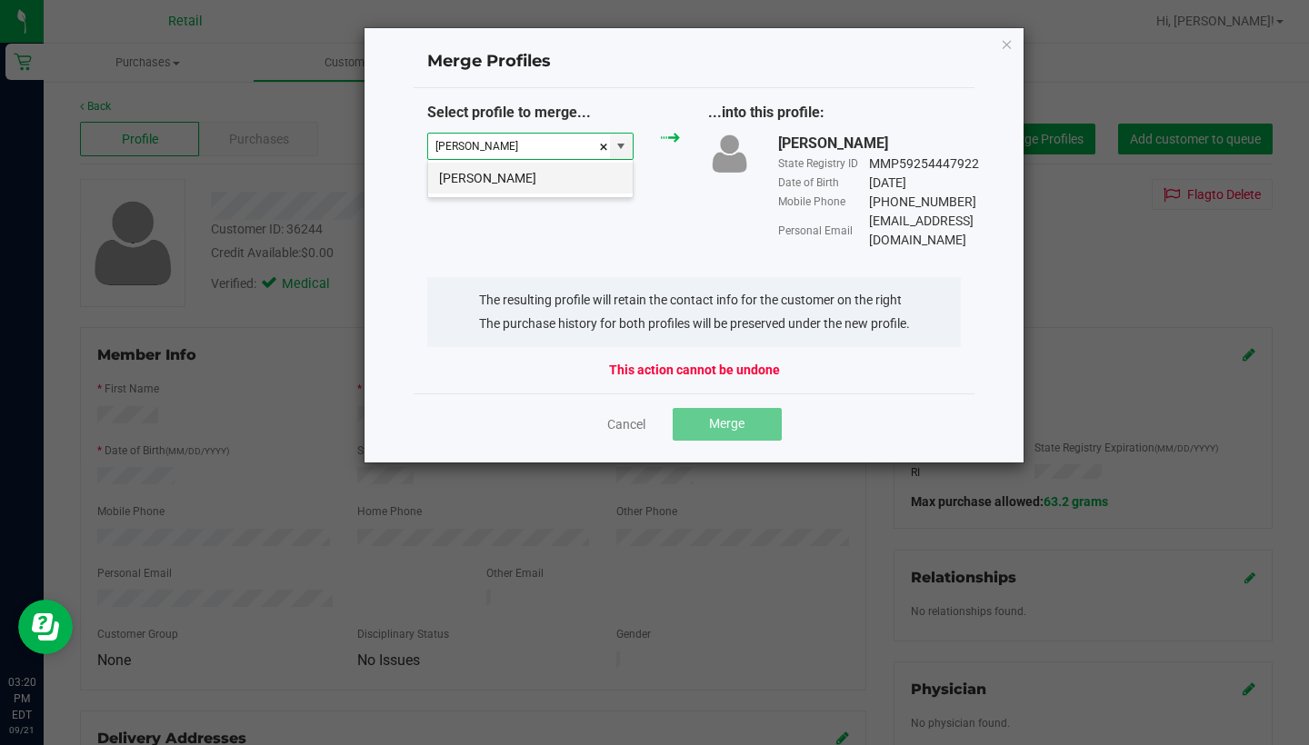
click at [506, 172] on li "[PERSON_NAME]" at bounding box center [530, 178] width 204 height 31
type input "[PERSON_NAME]"
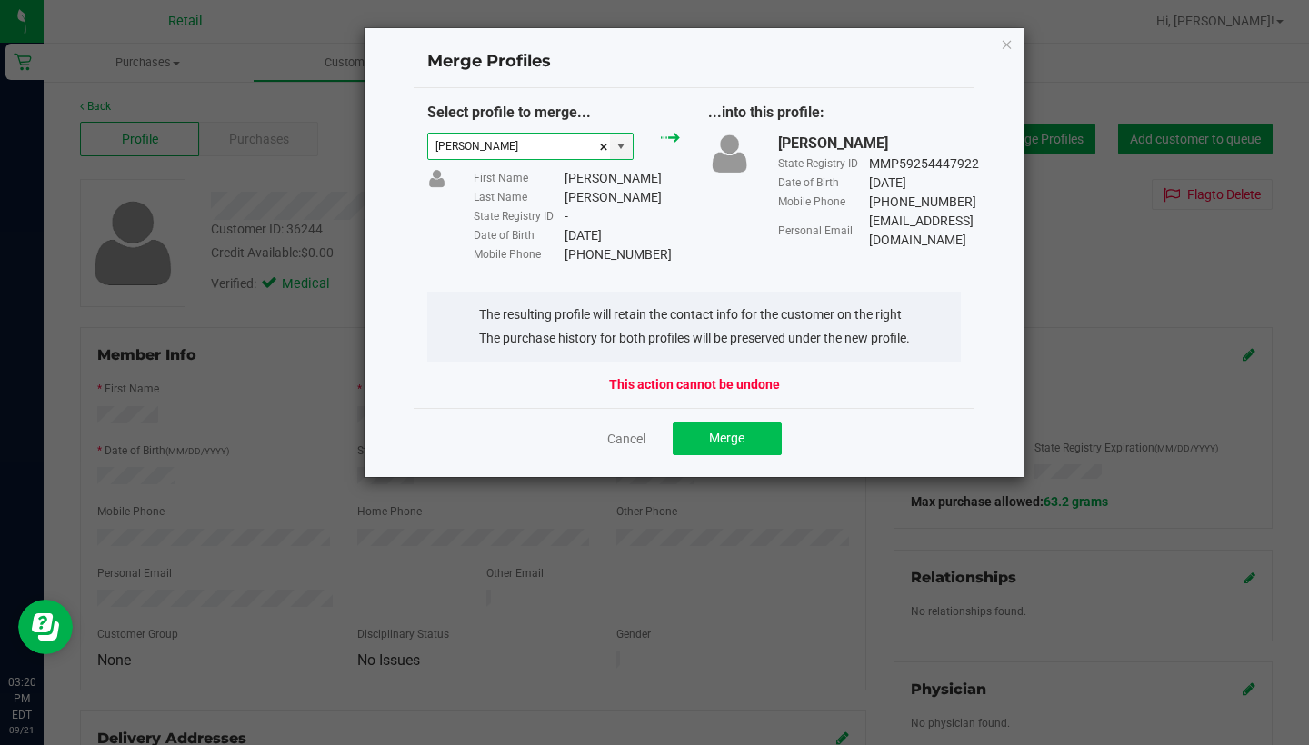
click at [726, 438] on span "Merge" at bounding box center [726, 438] width 35 height 15
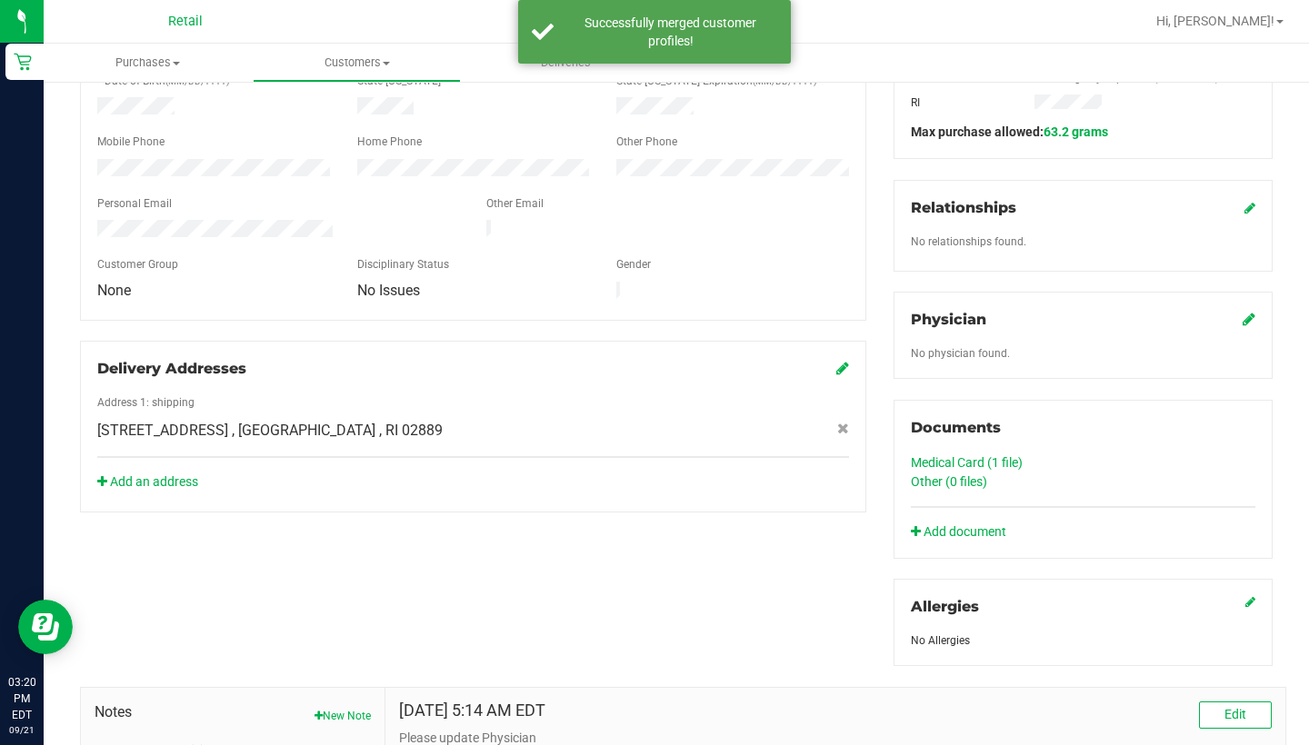
scroll to position [387, 0]
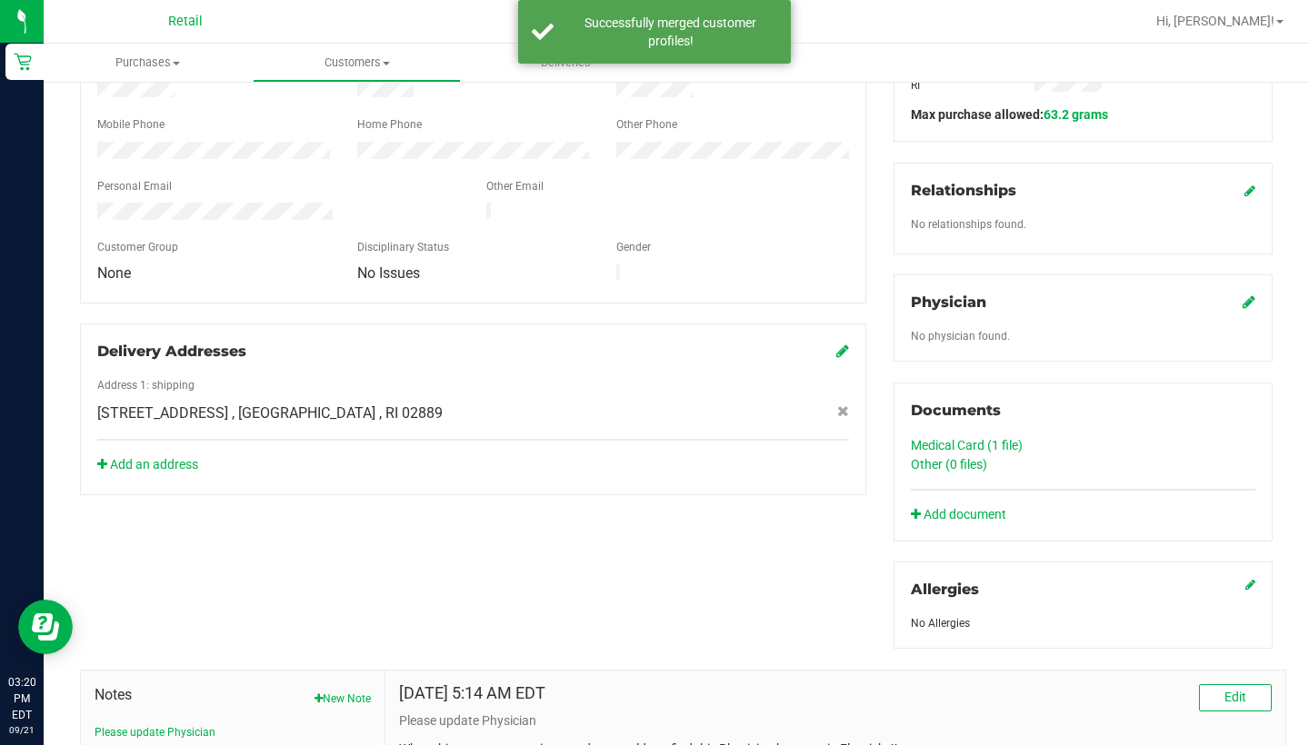
click at [943, 446] on link "Medical Card (1 file)" at bounding box center [967, 445] width 112 height 15
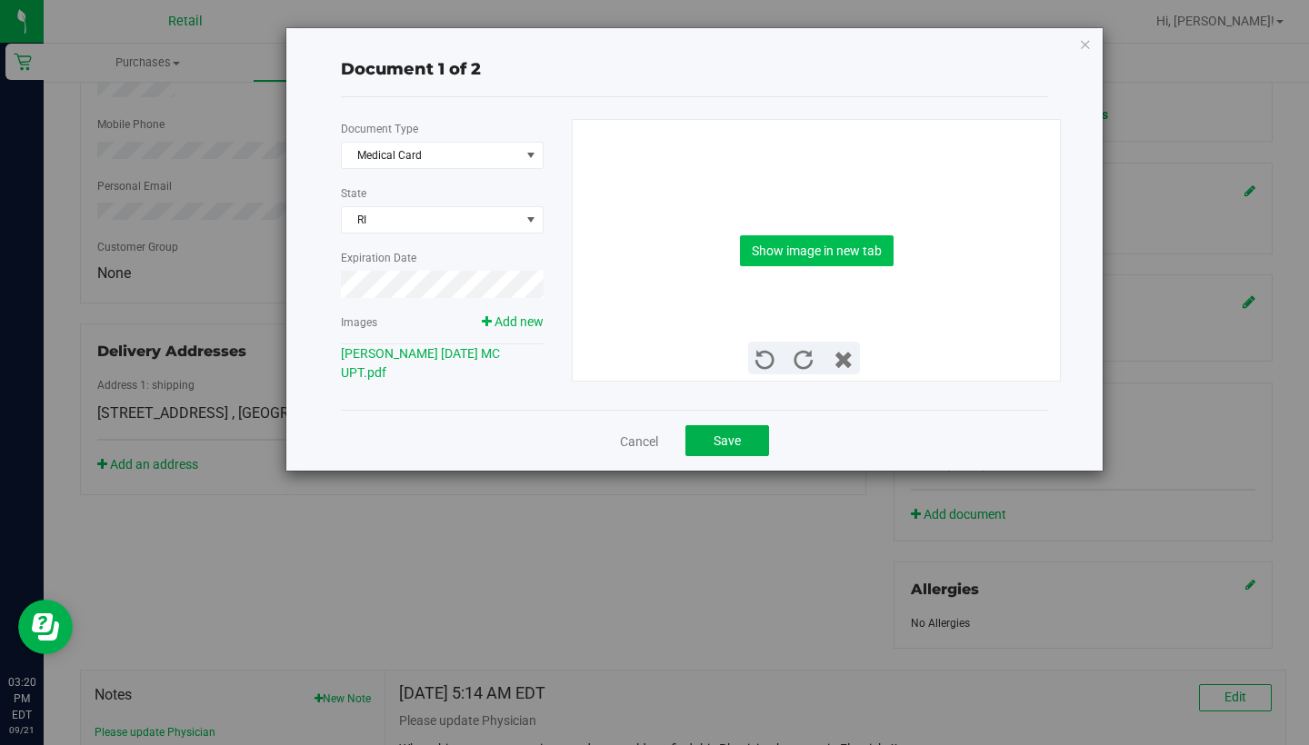
click at [854, 260] on button "Show image in new tab" at bounding box center [817, 250] width 154 height 31
click at [722, 441] on span "Save" at bounding box center [726, 440] width 27 height 15
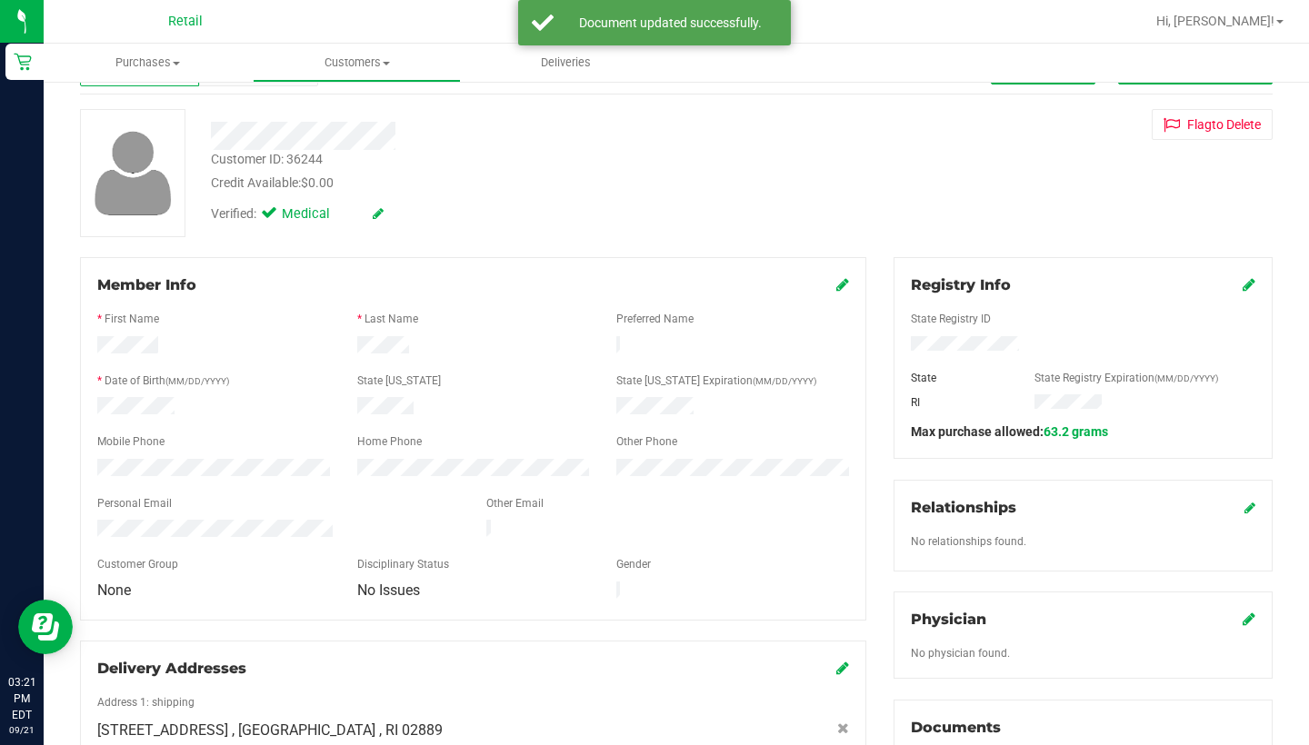
scroll to position [34, 0]
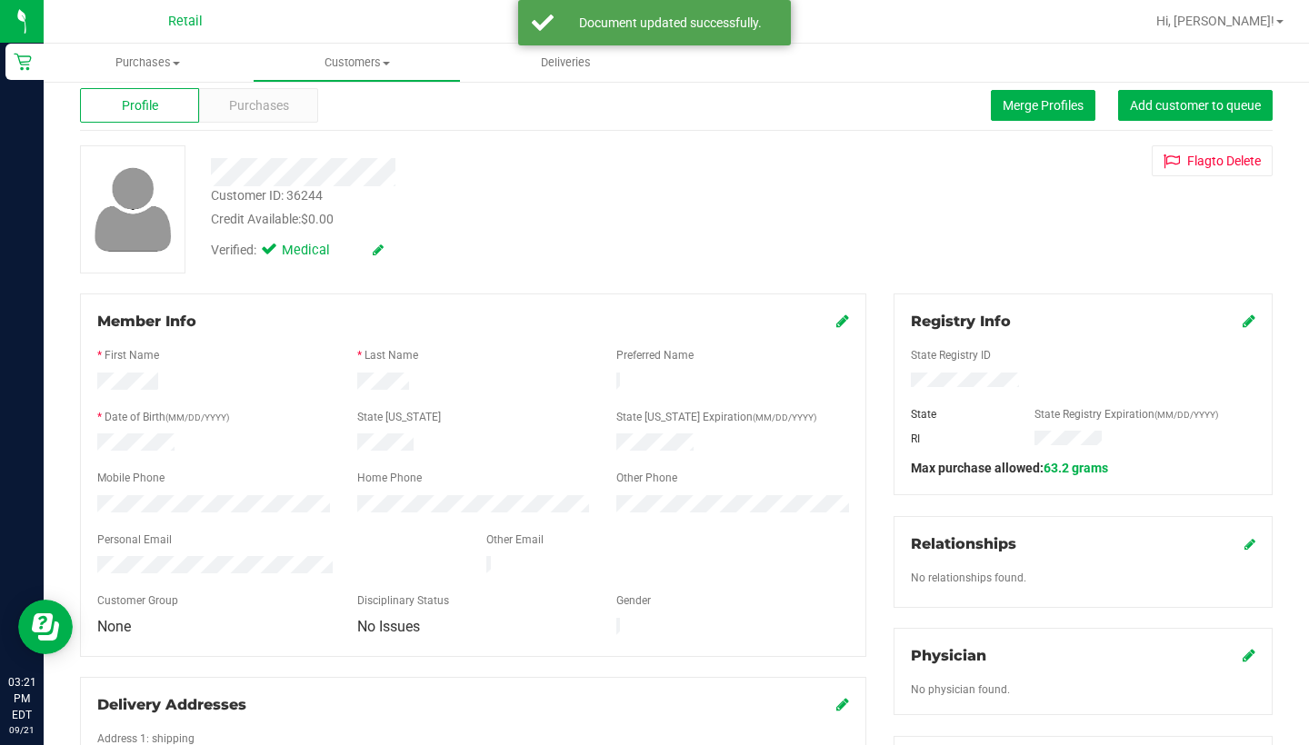
click at [254, 123] on div "Profile Purchases Merge Profiles Add customer to queue" at bounding box center [676, 106] width 1192 height 50
click at [260, 98] on span "Purchases" at bounding box center [259, 105] width 60 height 19
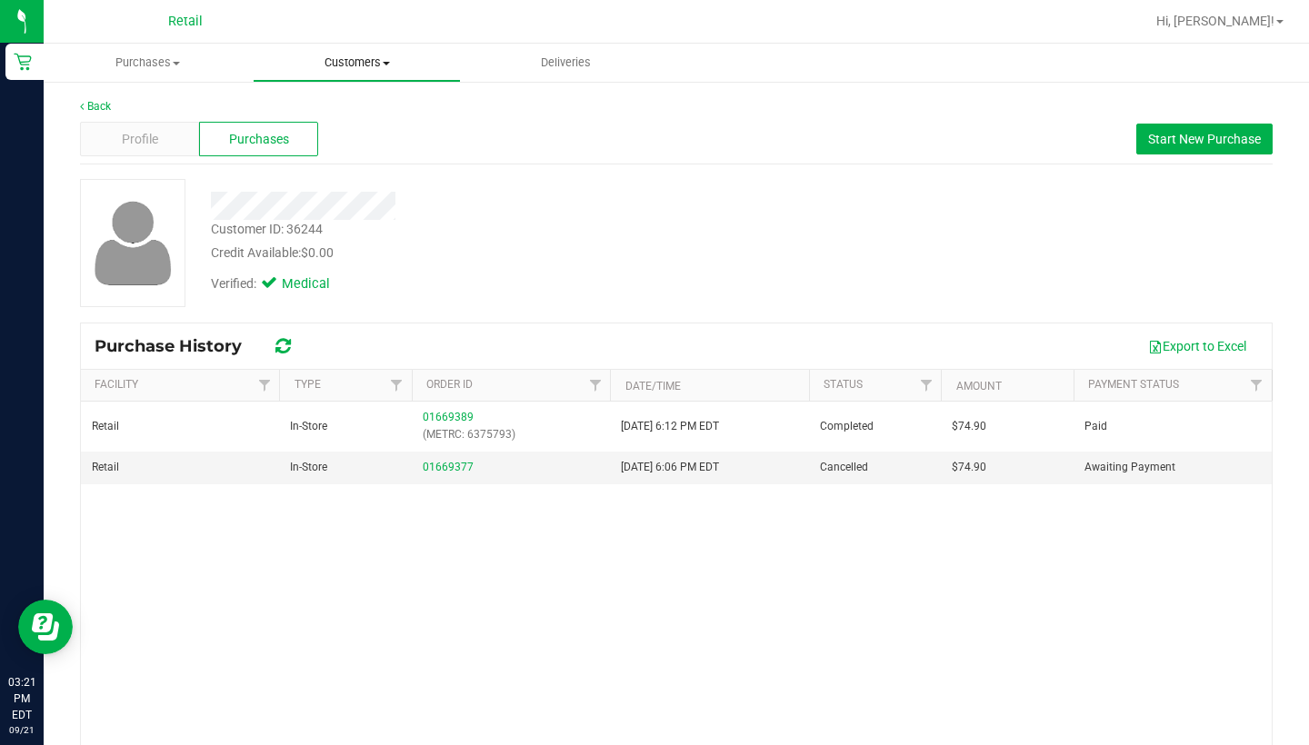
click at [381, 64] on span "Customers" at bounding box center [357, 63] width 207 height 16
click at [372, 111] on span "All customers" at bounding box center [318, 109] width 131 height 15
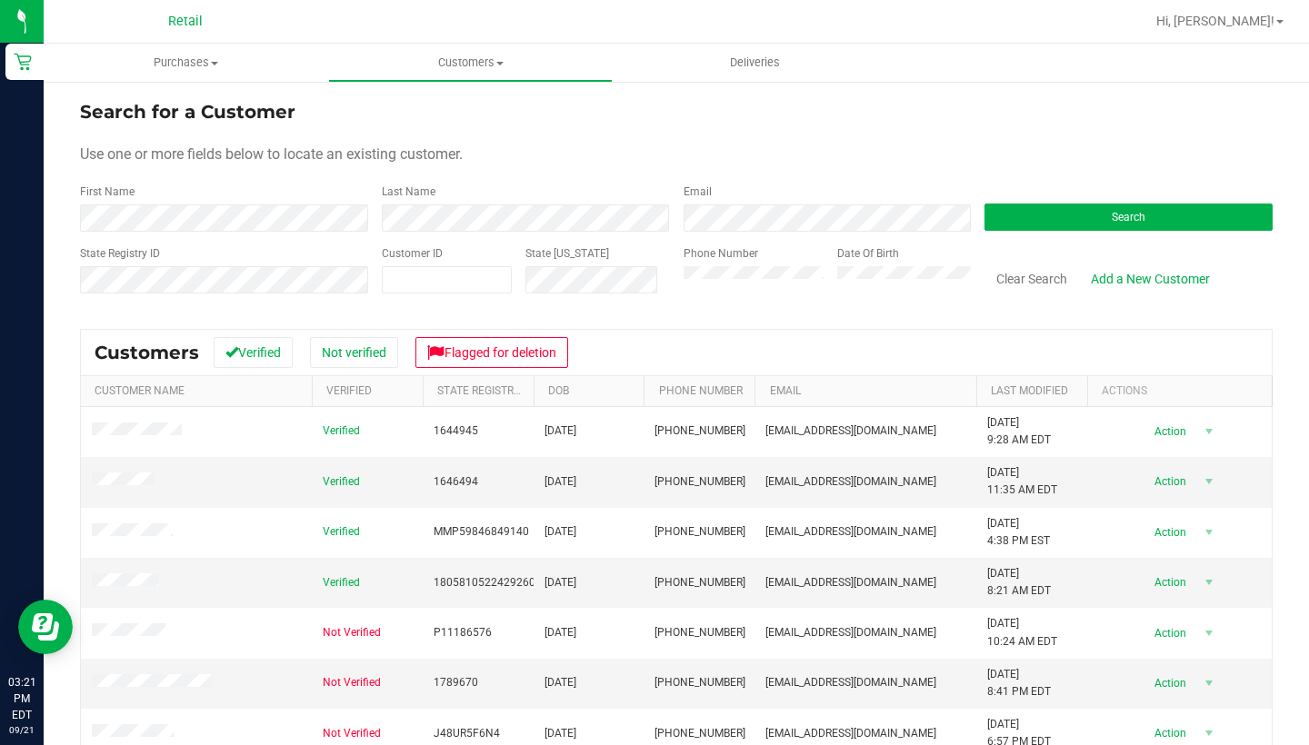
click at [334, 232] on form "Search for a Customer Use one or more fields below to locate an existing custom…" at bounding box center [676, 204] width 1192 height 212
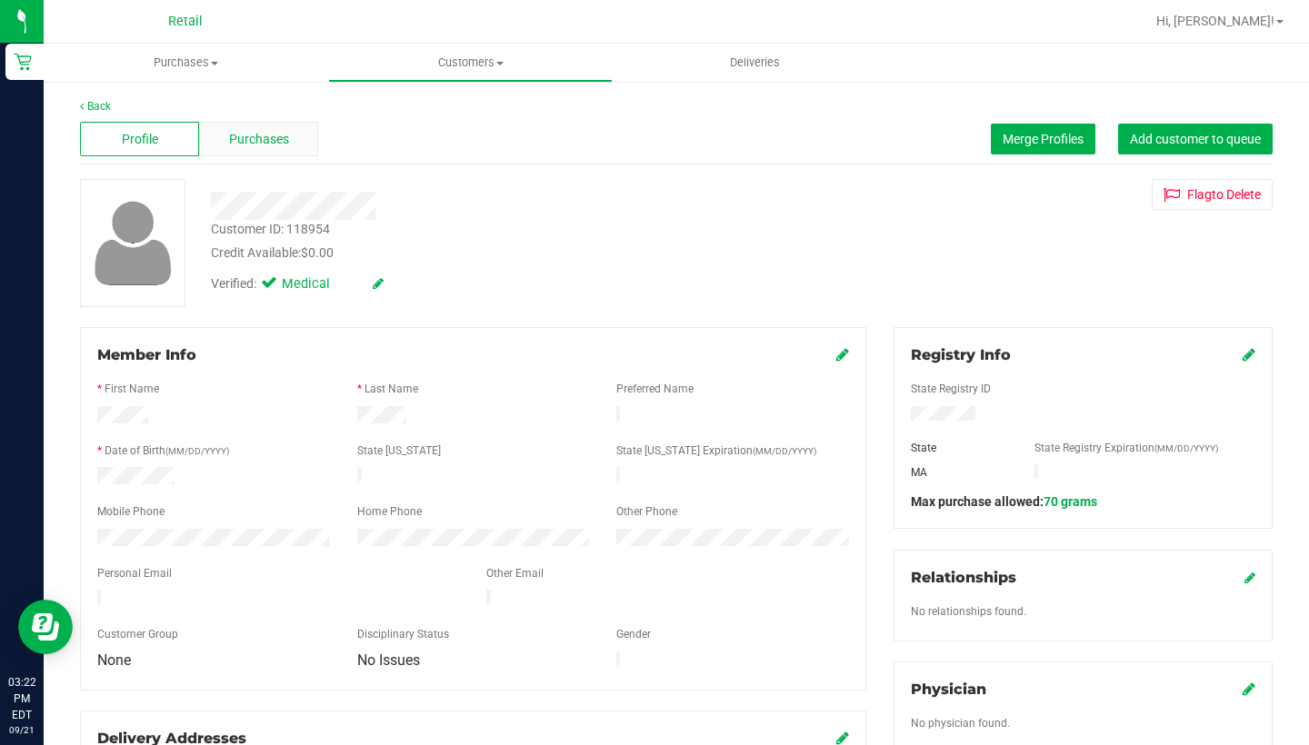
click at [253, 140] on span "Purchases" at bounding box center [259, 139] width 60 height 19
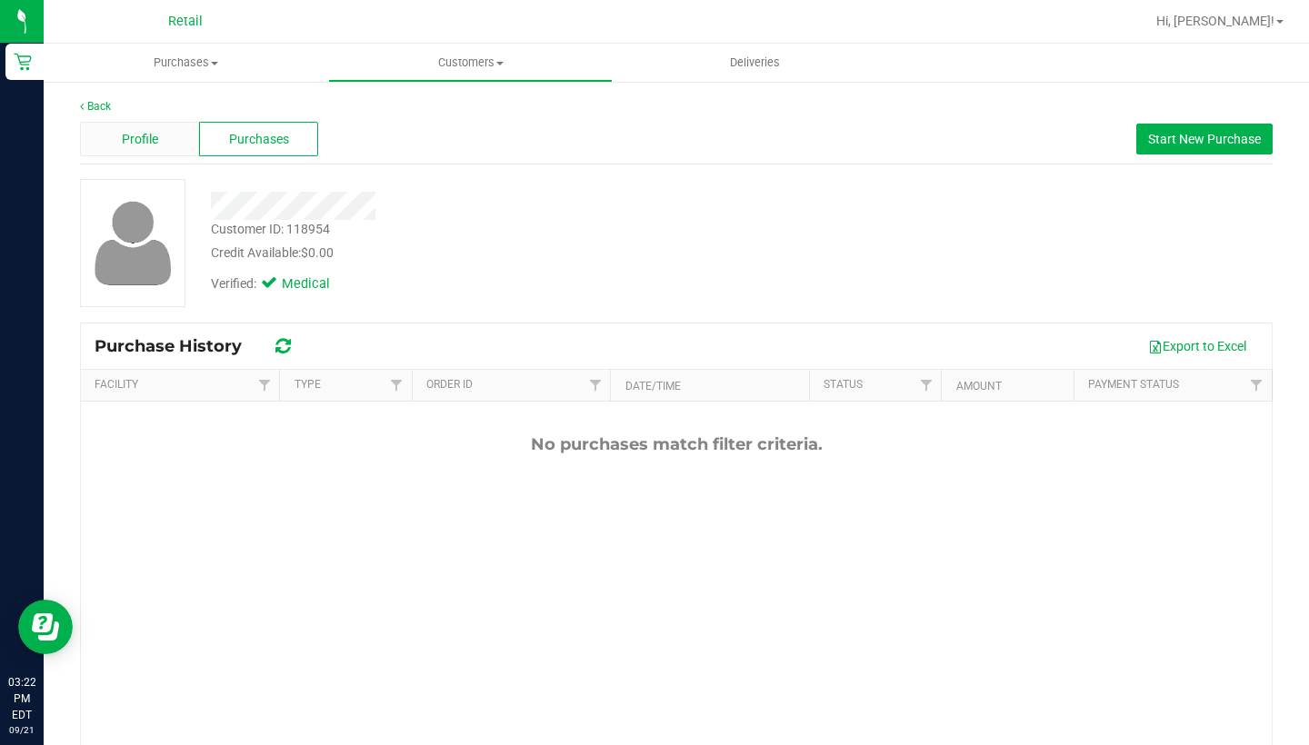
click at [137, 131] on span "Profile" at bounding box center [140, 139] width 36 height 19
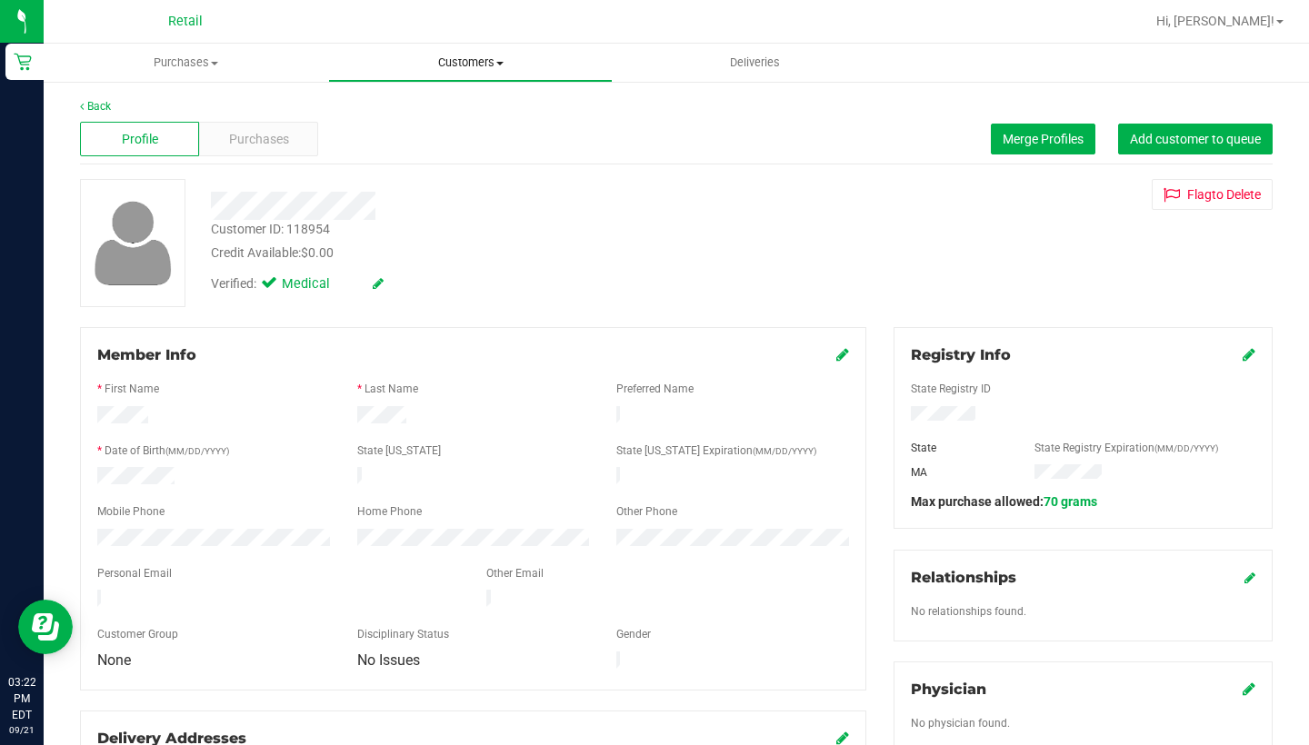
click at [474, 71] on uib-tab-heading "Customers All customers Add a new customer All physicians" at bounding box center [470, 63] width 283 height 36
click at [454, 110] on span "All customers" at bounding box center [393, 109] width 131 height 15
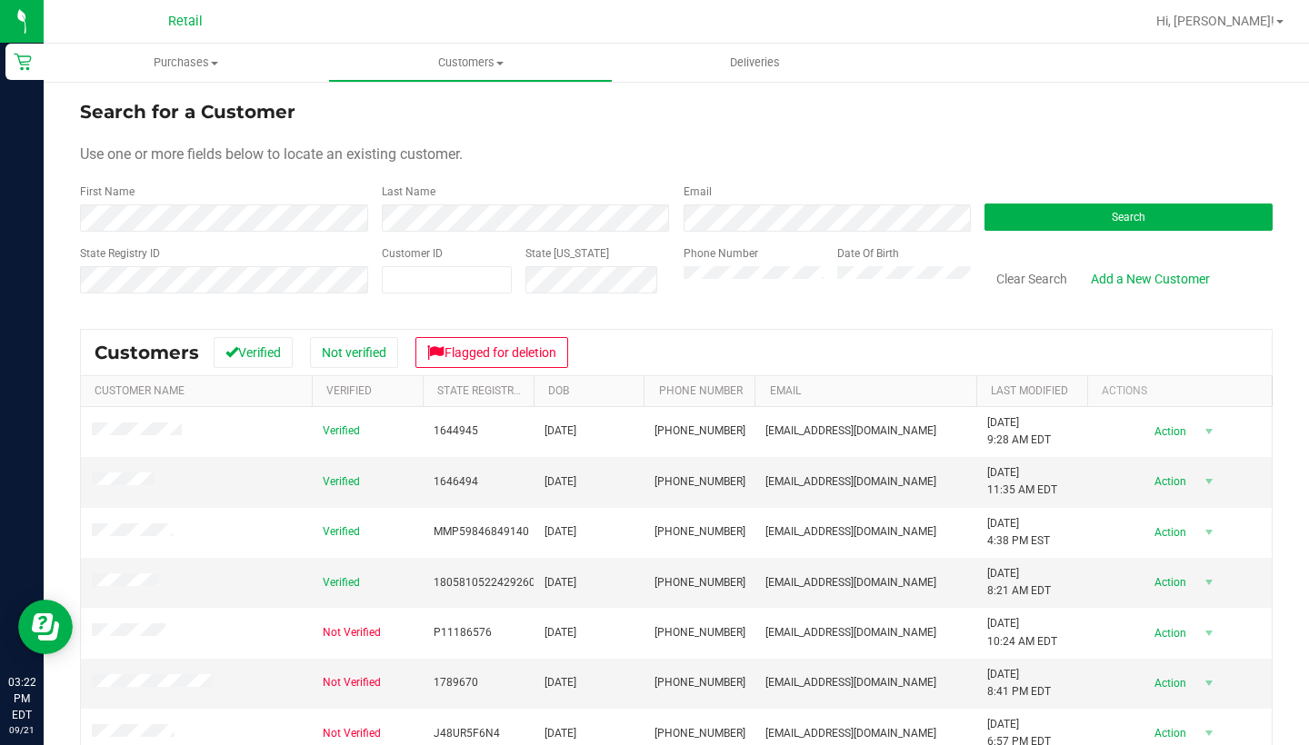
click at [257, 234] on form "Search for a Customer Use one or more fields below to locate an existing custom…" at bounding box center [676, 204] width 1192 height 212
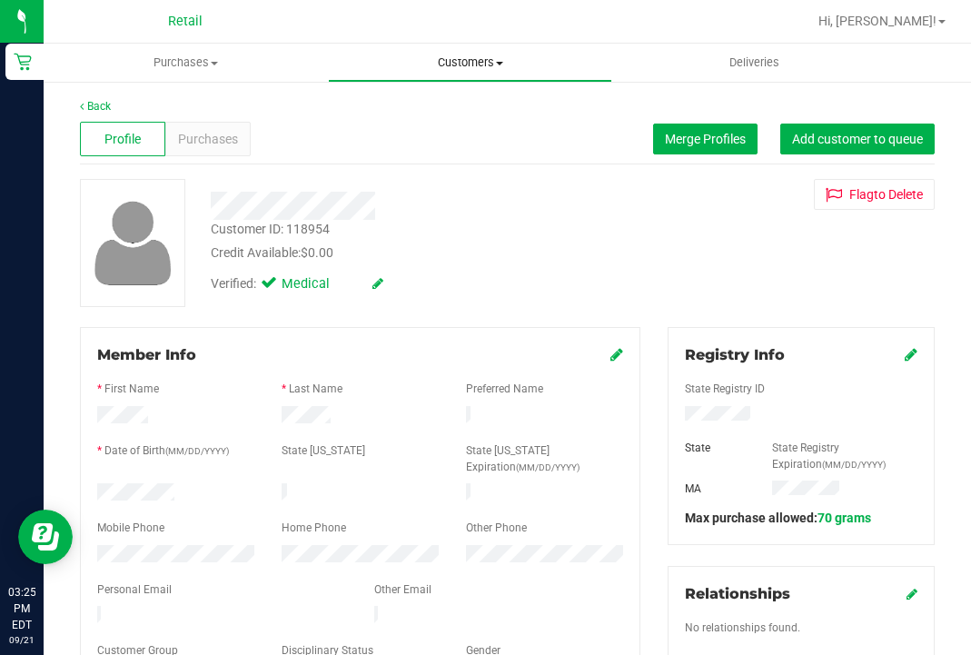
click at [460, 69] on span "Customers" at bounding box center [470, 63] width 283 height 16
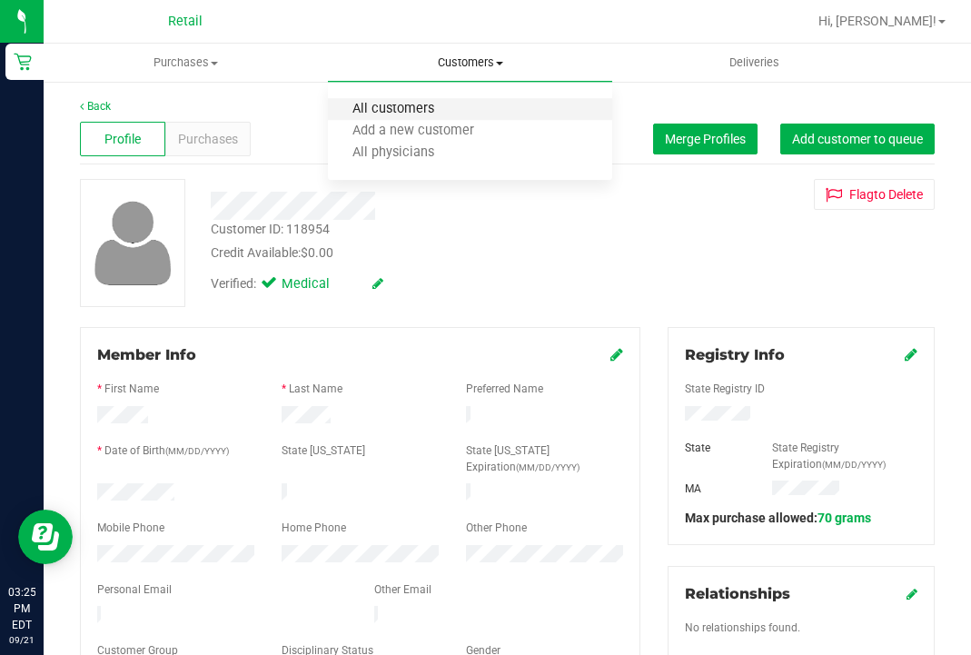
click at [439, 109] on span "All customers" at bounding box center [393, 109] width 131 height 15
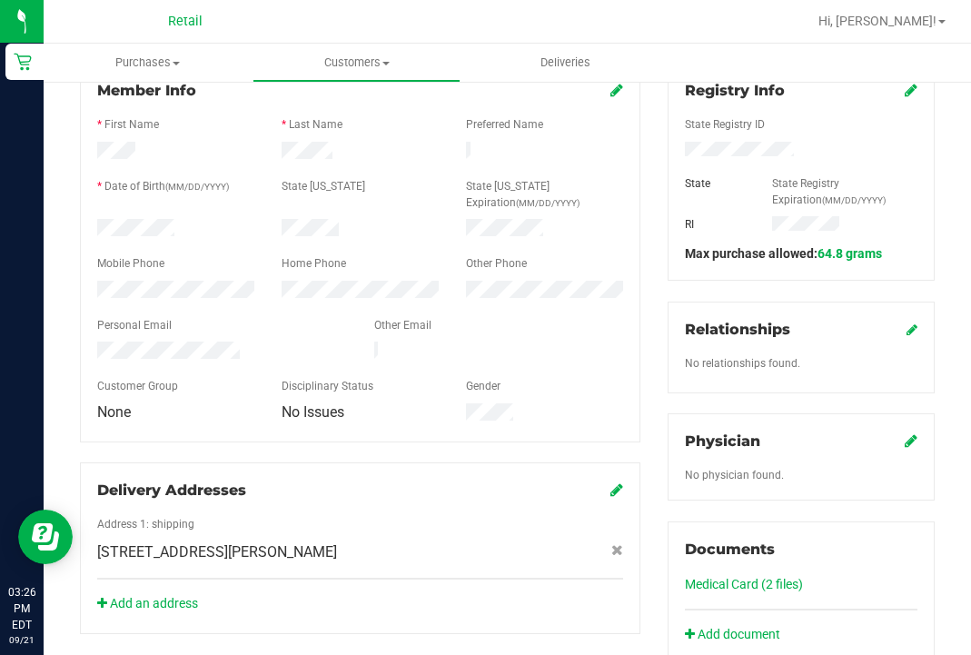
scroll to position [299, 0]
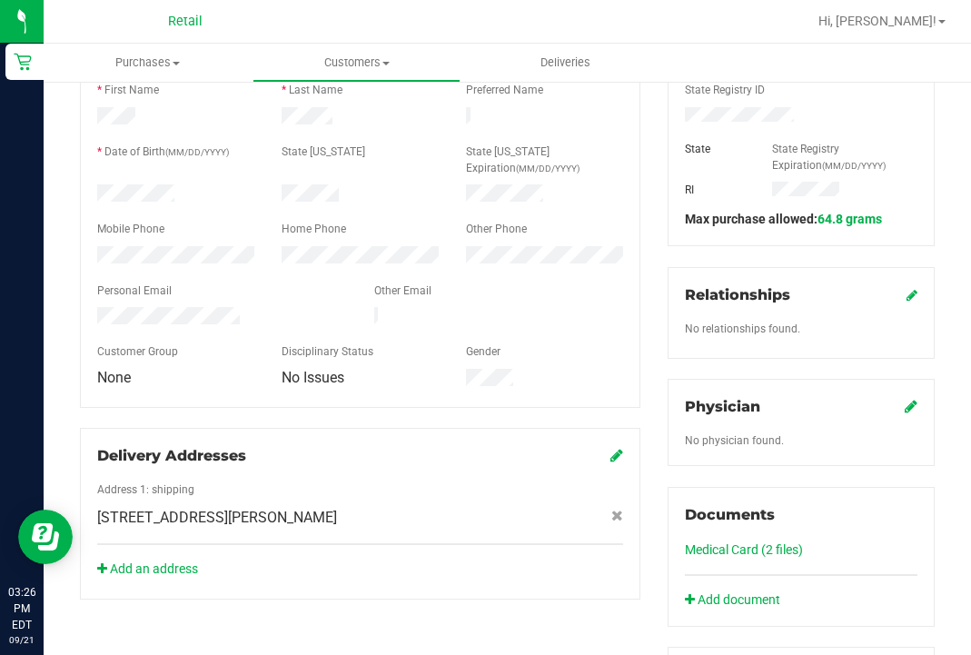
click at [711, 552] on link "Medical Card (2 files)" at bounding box center [744, 550] width 118 height 15
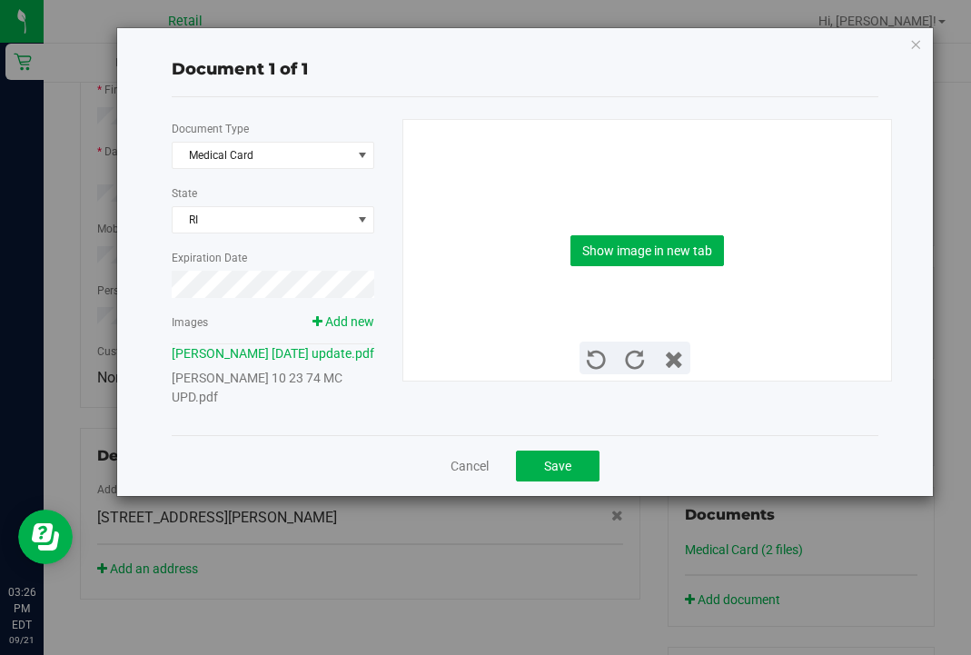
click at [291, 401] on link "[PERSON_NAME] 10 23 74 MC UPD.pdf" at bounding box center [257, 388] width 171 height 34
click at [591, 267] on div "Show image in new tab" at bounding box center [647, 250] width 461 height 261
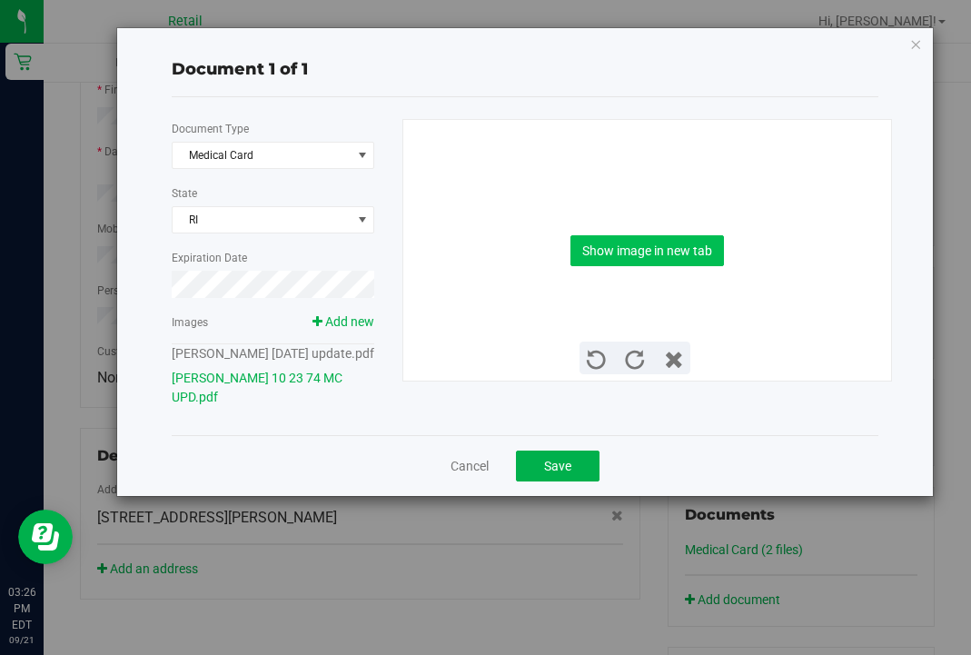
click at [598, 246] on button "Show image in new tab" at bounding box center [648, 250] width 154 height 31
click at [557, 482] on button "Save" at bounding box center [558, 466] width 84 height 31
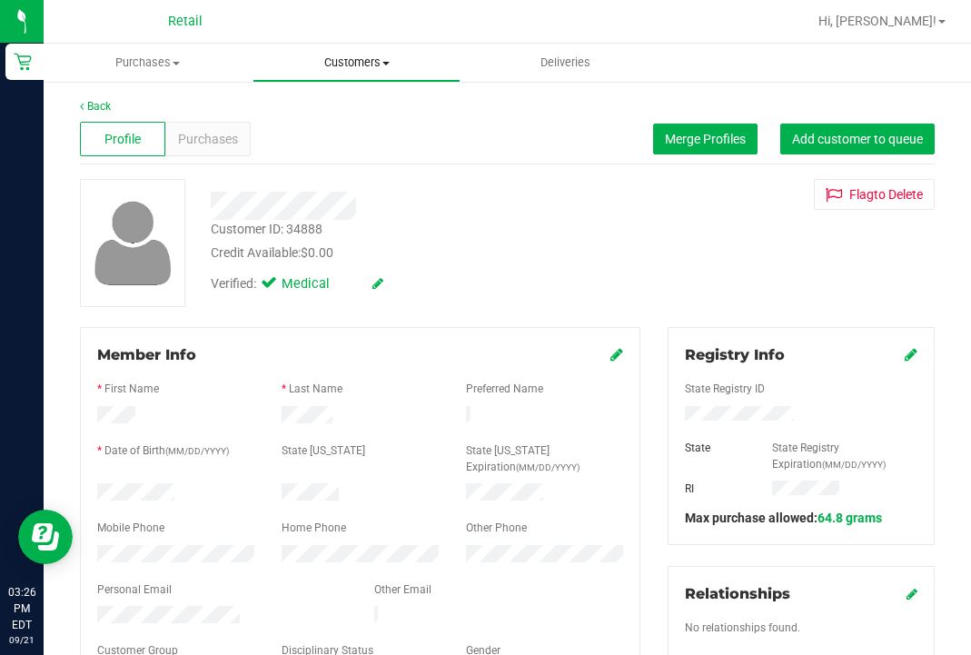
scroll to position [0, 0]
click at [359, 60] on span "Customers" at bounding box center [357, 63] width 207 height 16
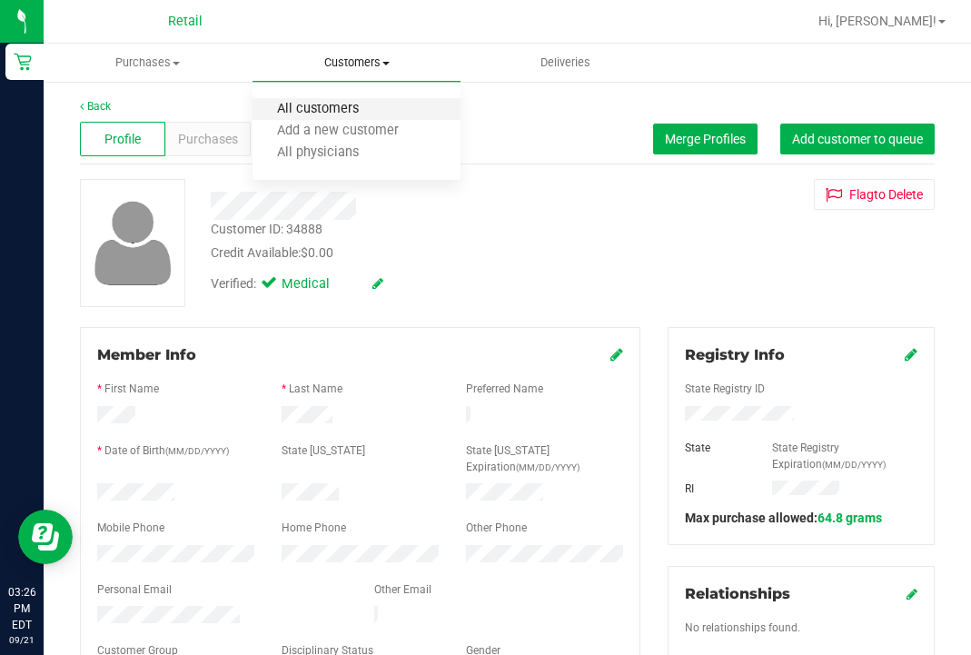
click at [356, 105] on span "All customers" at bounding box center [318, 109] width 131 height 15
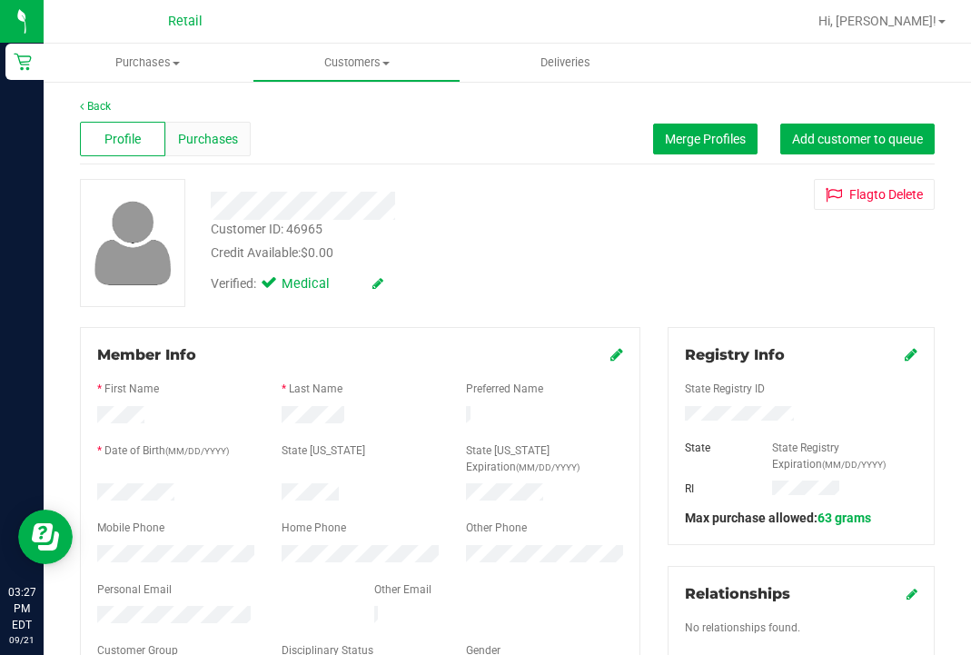
click at [215, 139] on span "Purchases" at bounding box center [208, 139] width 60 height 19
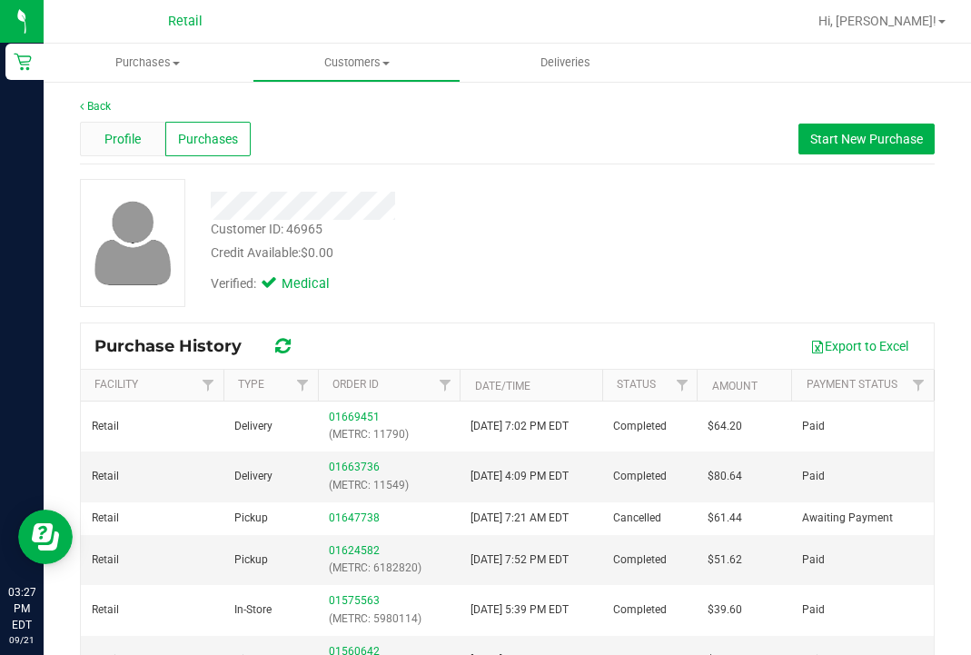
click at [114, 154] on div "Profile" at bounding box center [122, 139] width 85 height 35
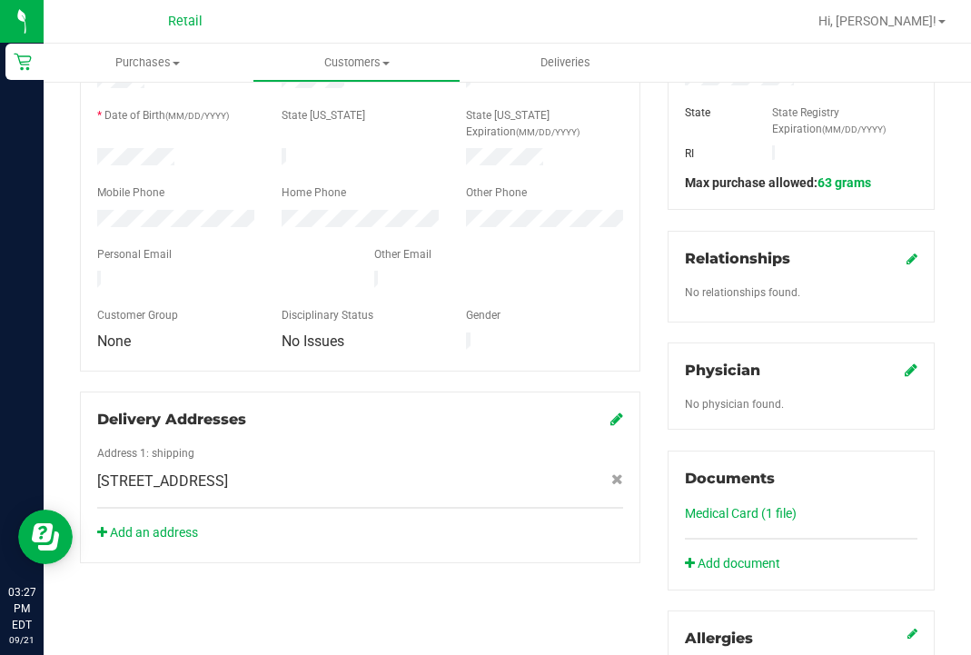
scroll to position [355, 0]
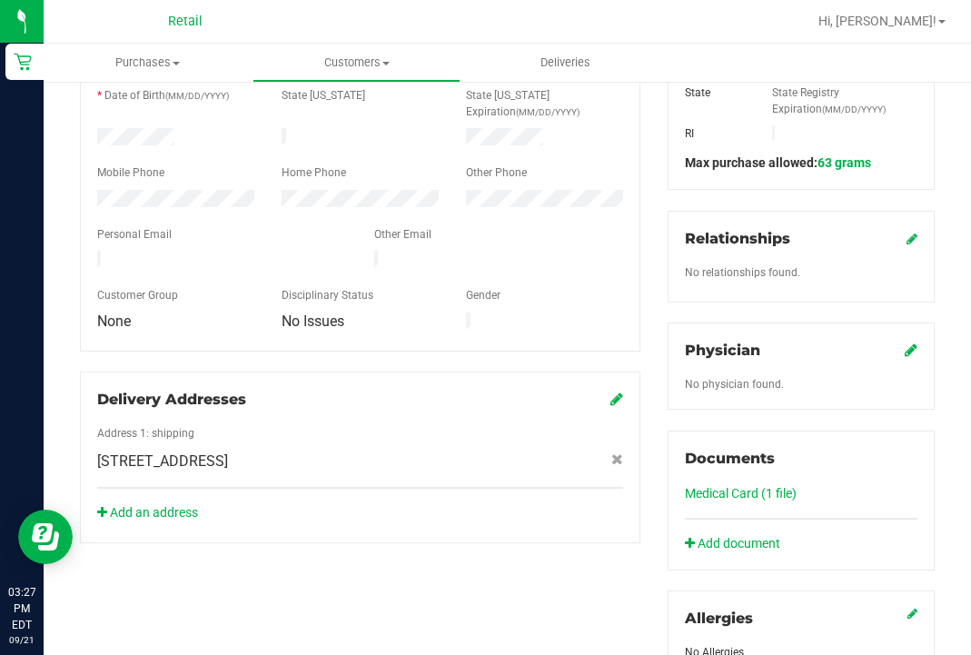
click at [755, 497] on link "Medical Card (1 file)" at bounding box center [741, 493] width 112 height 15
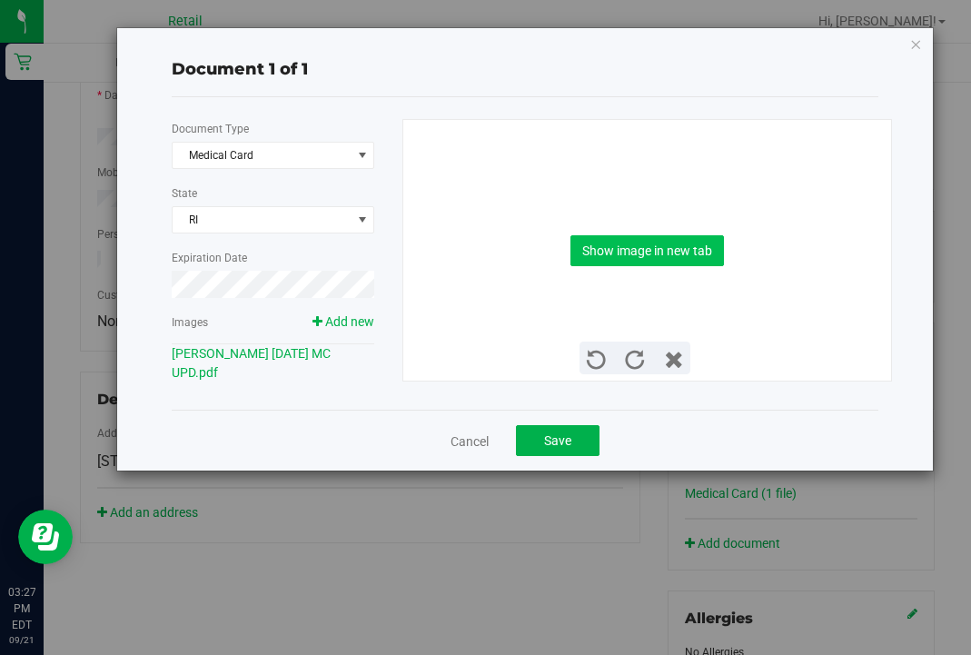
click at [668, 239] on button "Show image in new tab" at bounding box center [648, 250] width 154 height 31
click at [563, 442] on span "Save" at bounding box center [557, 440] width 27 height 15
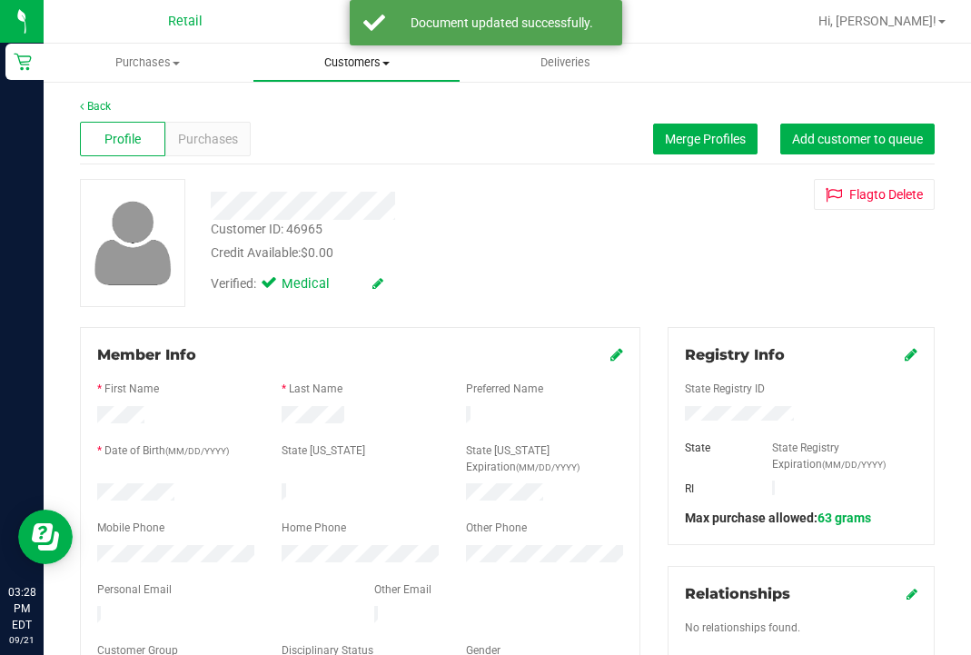
scroll to position [0, 0]
click at [344, 69] on span "Customers" at bounding box center [357, 63] width 207 height 16
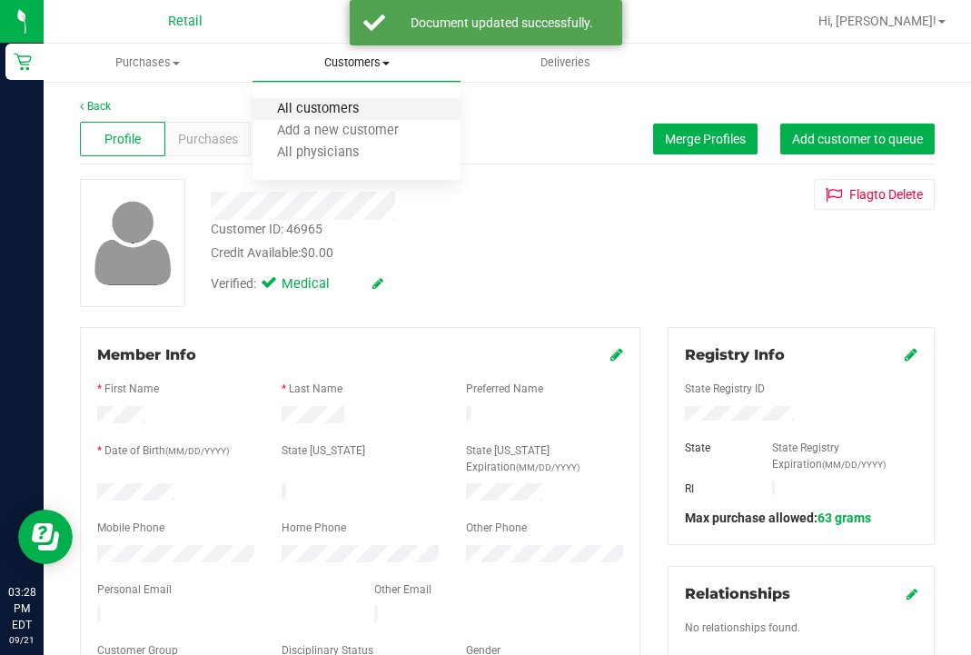
click at [344, 108] on span "All customers" at bounding box center [318, 109] width 131 height 15
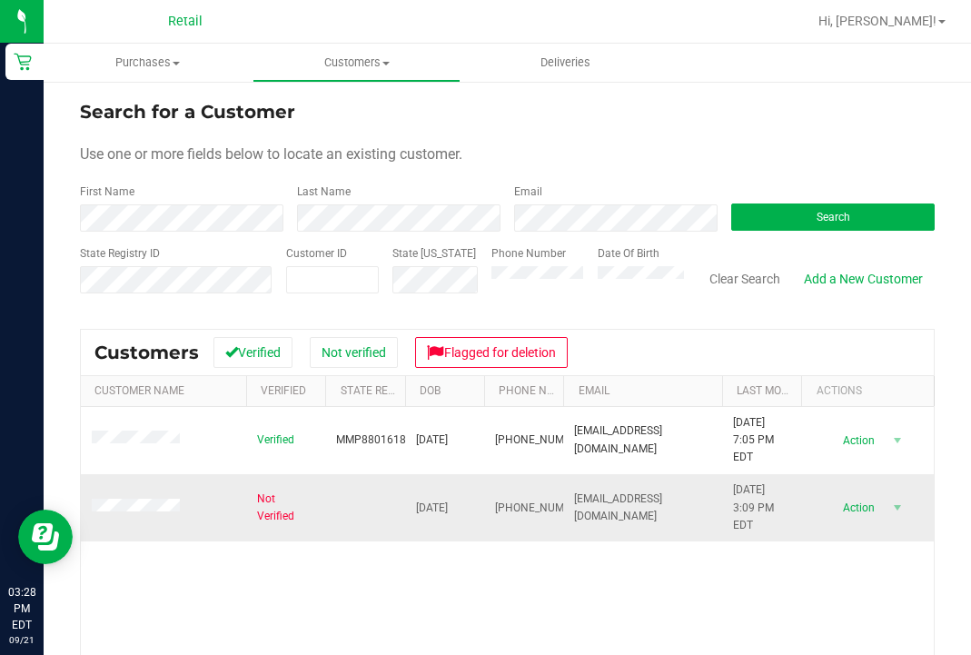
click at [148, 514] on span at bounding box center [139, 508] width 94 height 18
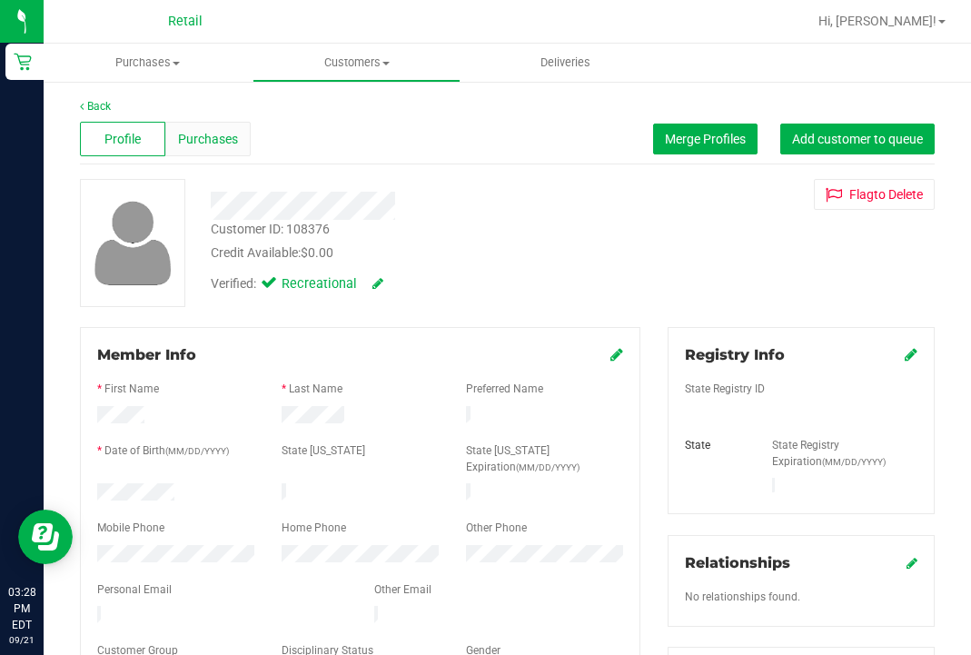
click at [224, 146] on span "Purchases" at bounding box center [208, 139] width 60 height 19
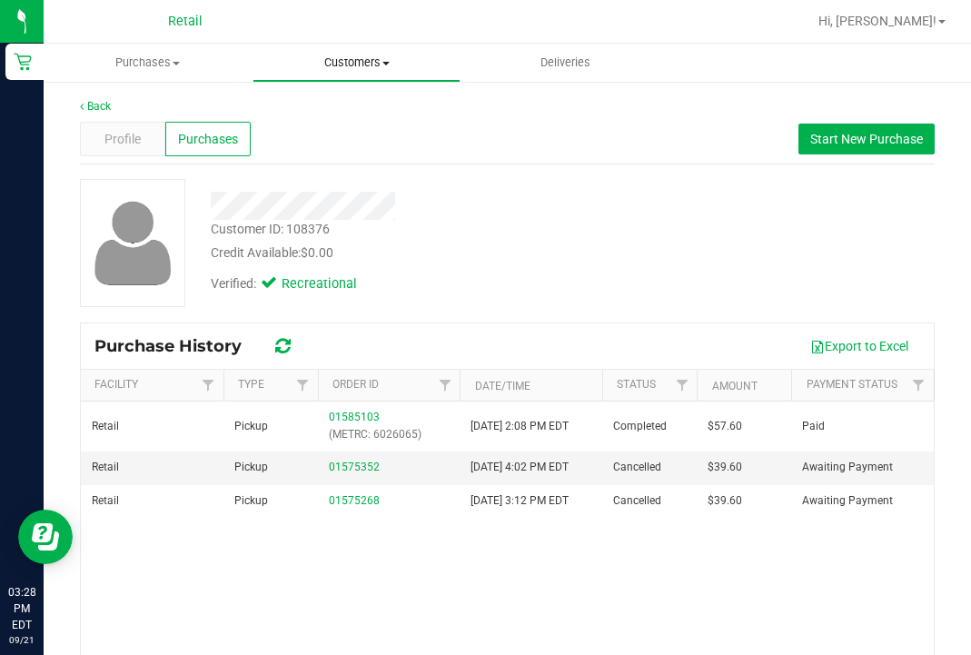
click at [354, 67] on span "Customers" at bounding box center [357, 63] width 207 height 16
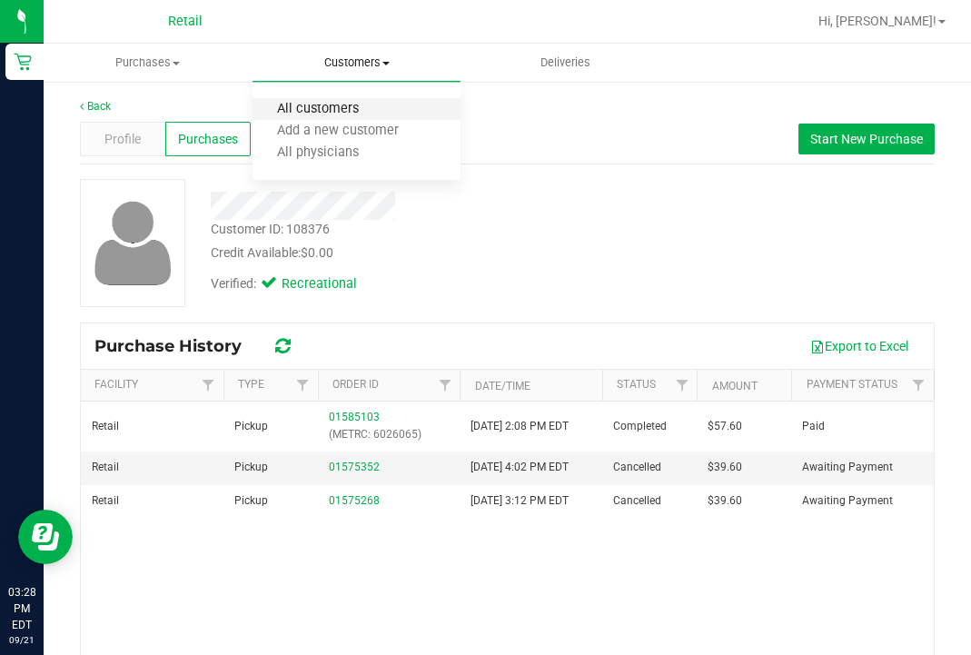
click at [351, 107] on span "All customers" at bounding box center [318, 109] width 131 height 15
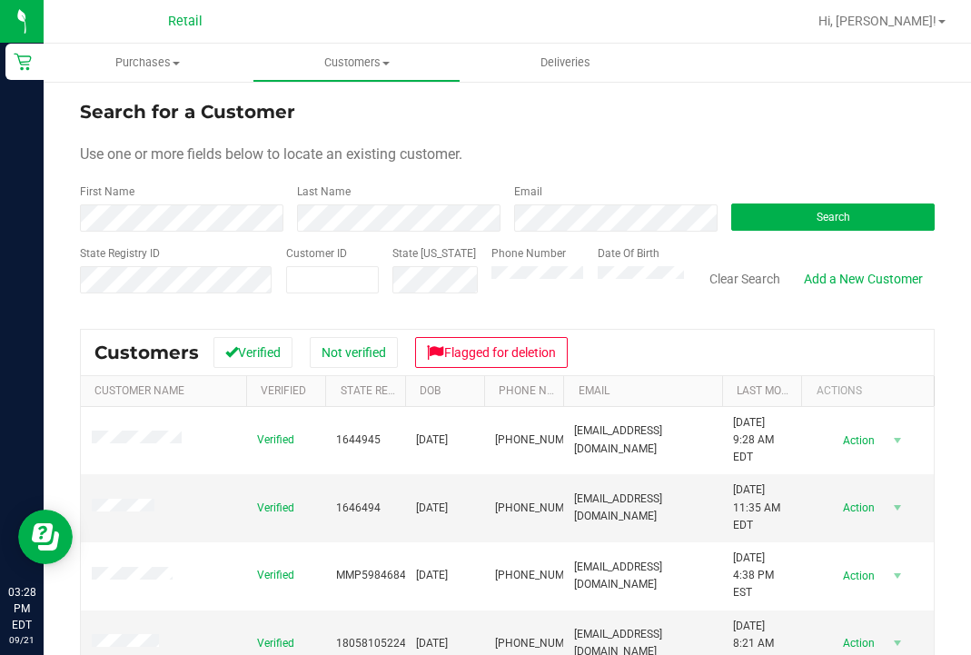
click at [251, 232] on form "Search for a Customer Use one or more fields below to locate an existing custom…" at bounding box center [507, 204] width 855 height 212
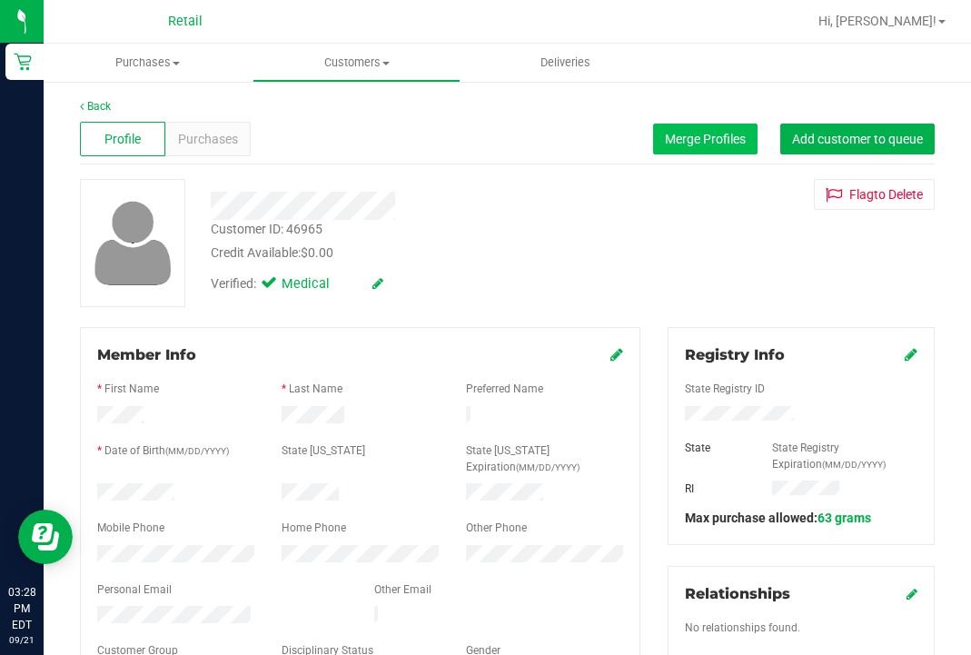
click at [703, 140] on span "Merge Profiles" at bounding box center [705, 139] width 81 height 15
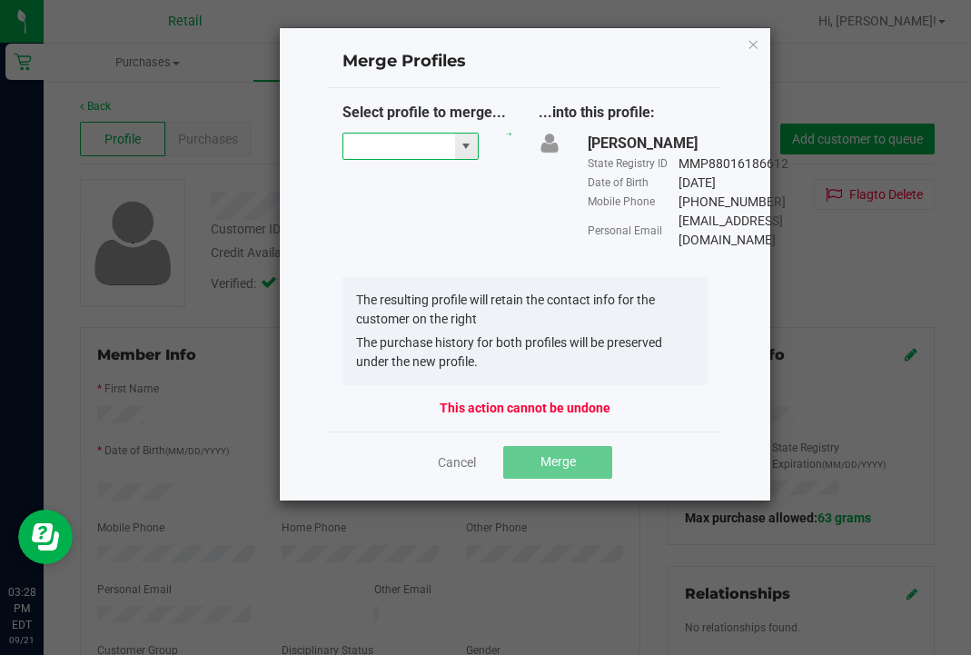
click at [410, 149] on input "NO DATA FOUND" at bounding box center [400, 146] width 112 height 25
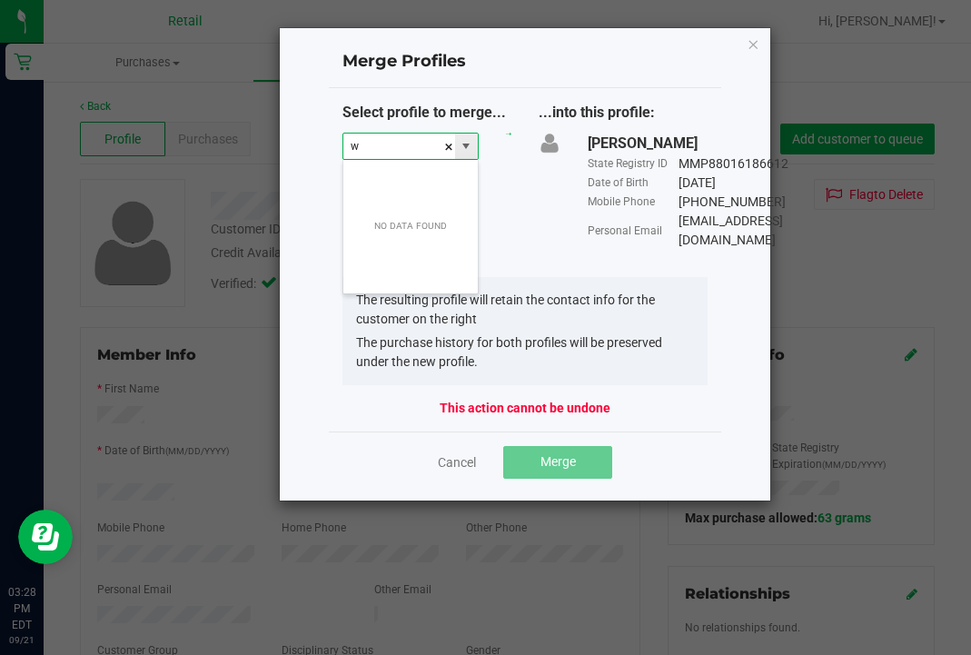
scroll to position [27, 136]
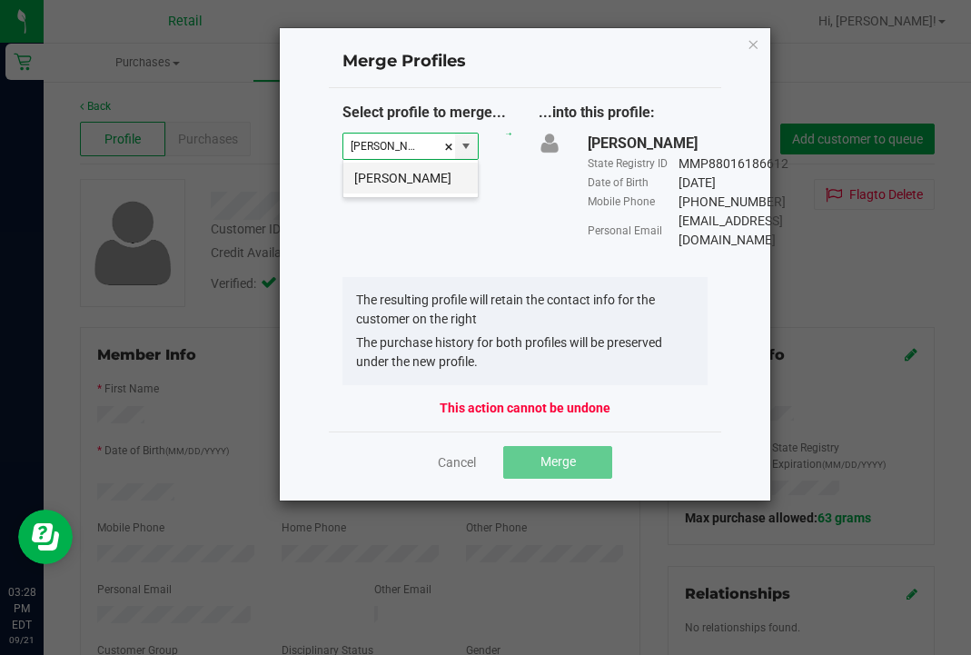
click at [422, 181] on li "[PERSON_NAME]" at bounding box center [411, 178] width 134 height 31
type input "[PERSON_NAME]"
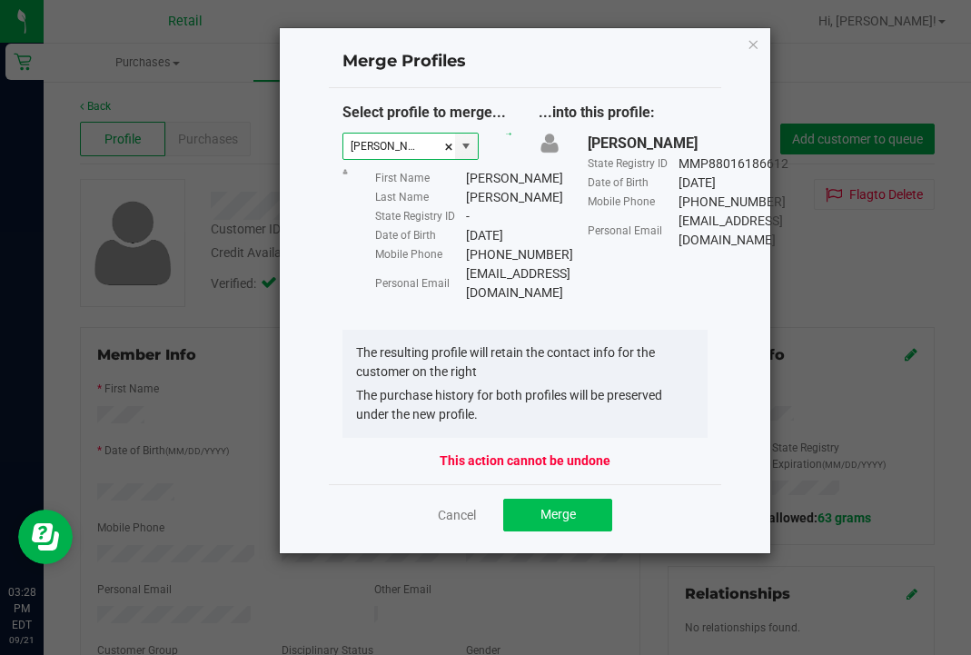
click at [560, 522] on span "Merge" at bounding box center [558, 514] width 35 height 15
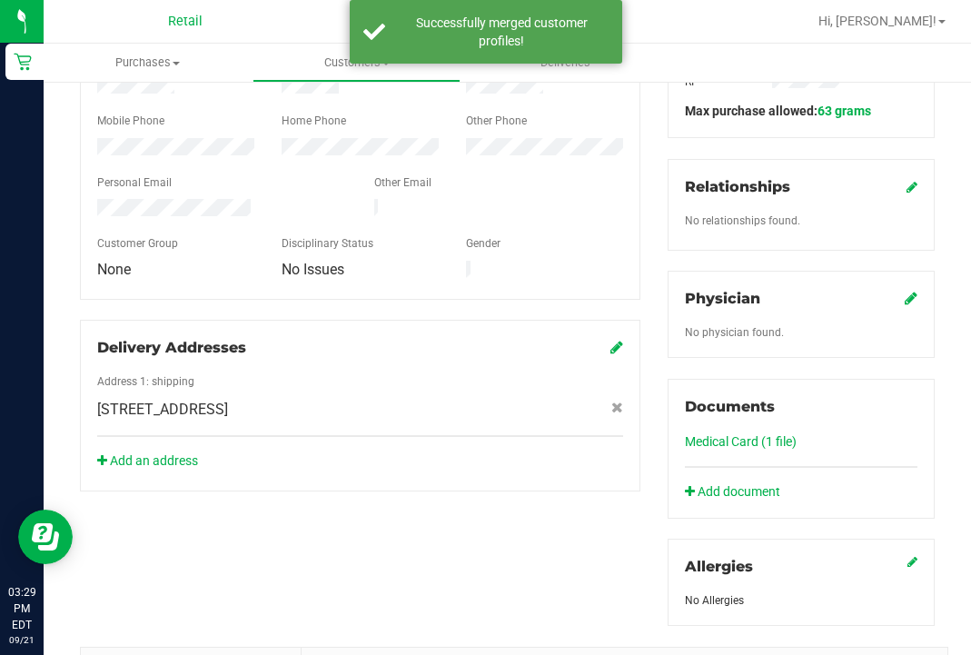
scroll to position [410, 0]
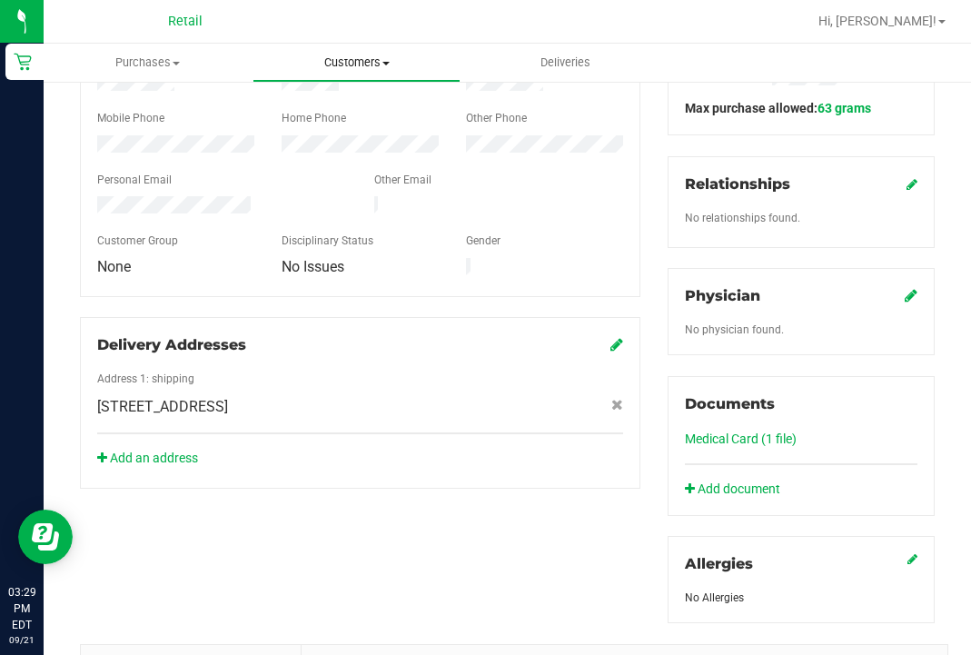
click at [354, 57] on span "Customers" at bounding box center [357, 63] width 207 height 16
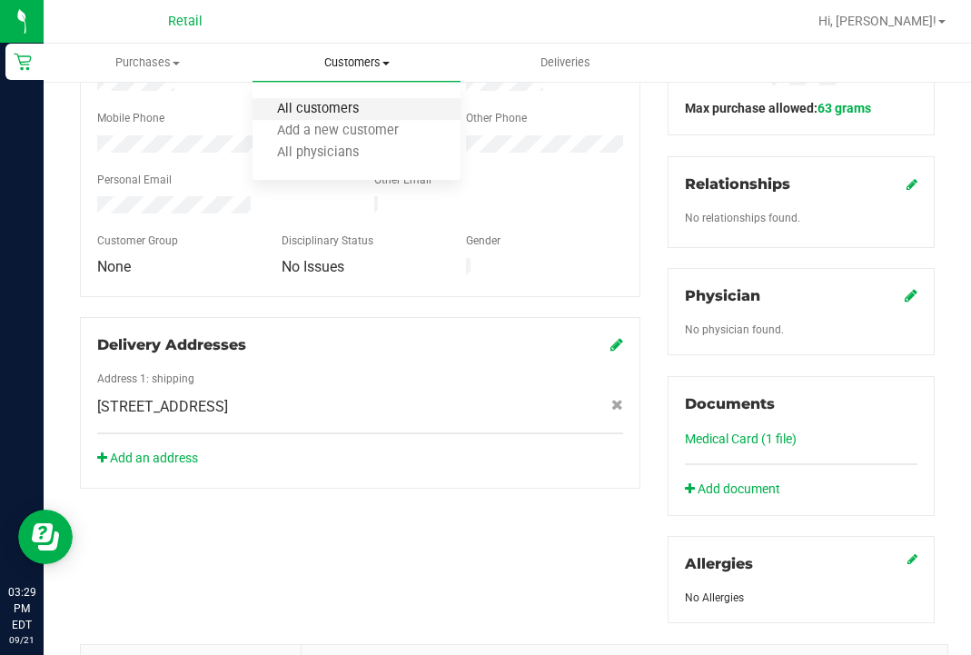
click at [354, 104] on span "All customers" at bounding box center [318, 109] width 131 height 15
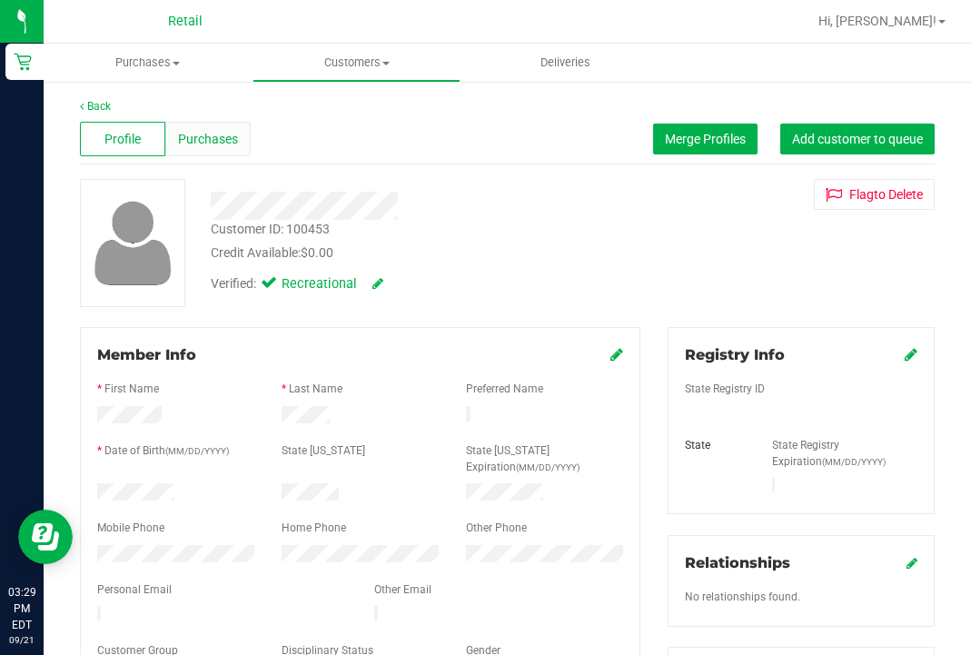
click at [218, 144] on span "Purchases" at bounding box center [208, 139] width 60 height 19
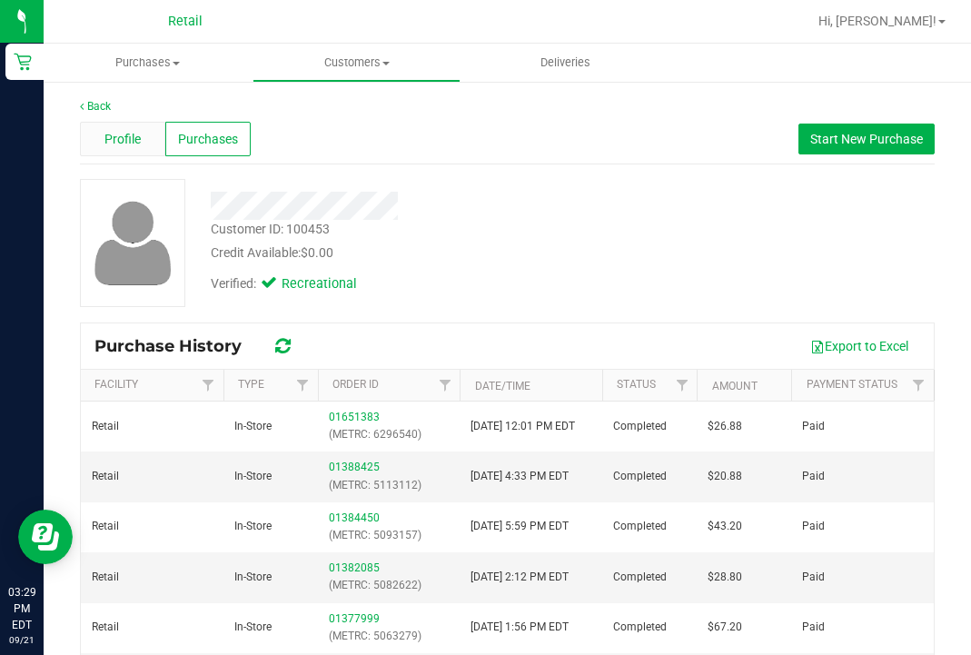
click at [129, 131] on span "Profile" at bounding box center [123, 139] width 36 height 19
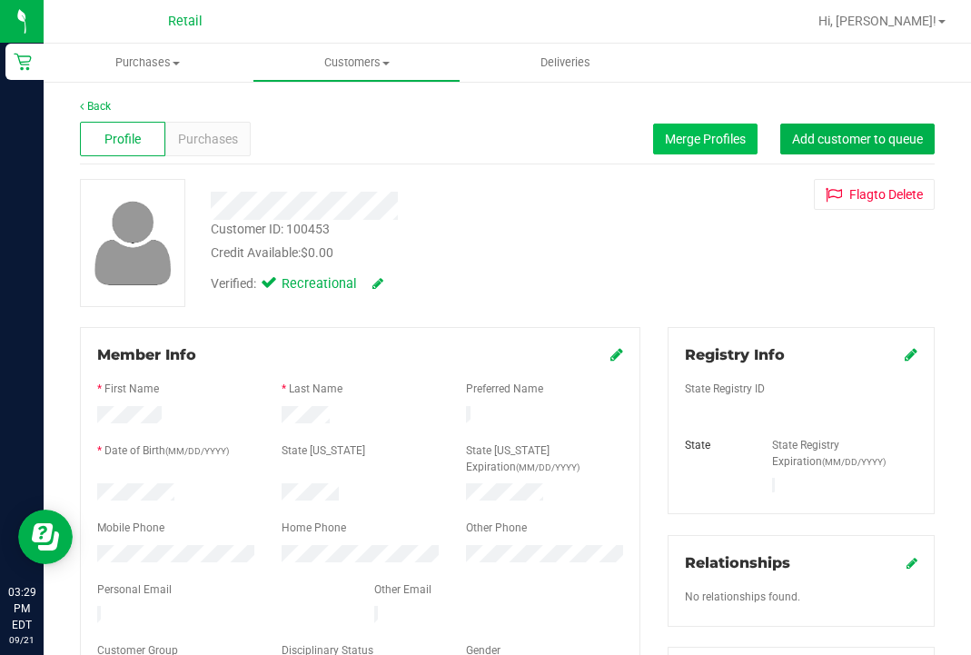
click at [669, 144] on span "Merge Profiles" at bounding box center [705, 139] width 81 height 15
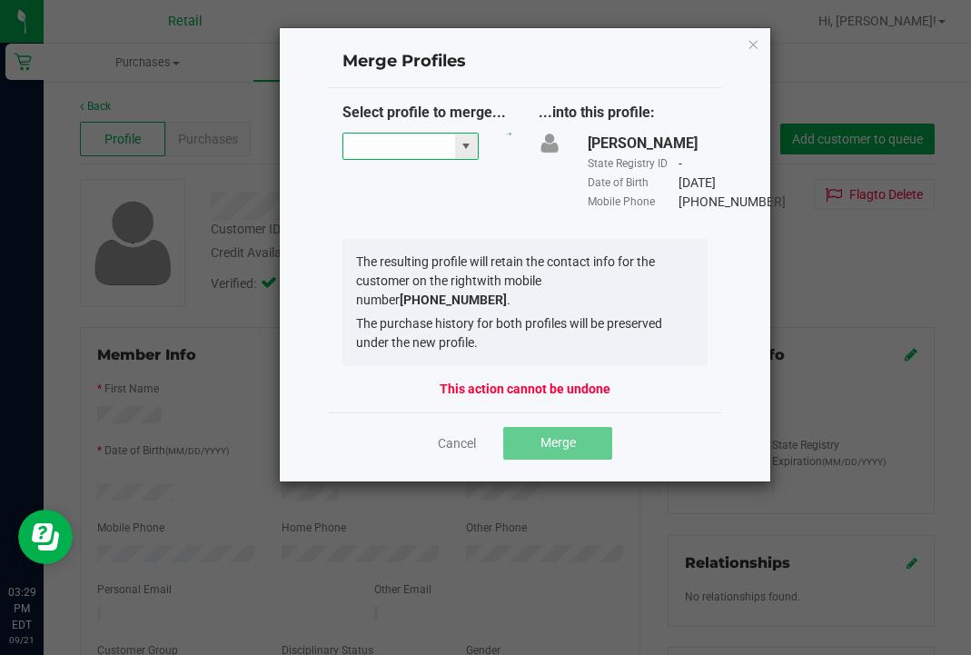
click at [361, 158] on span at bounding box center [411, 146] width 136 height 27
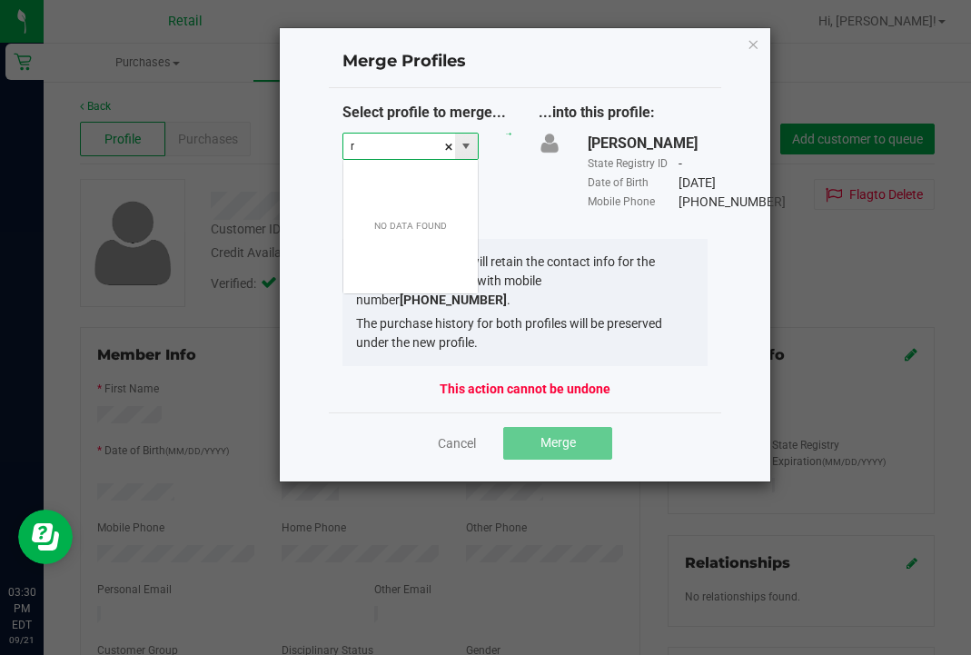
scroll to position [27, 136]
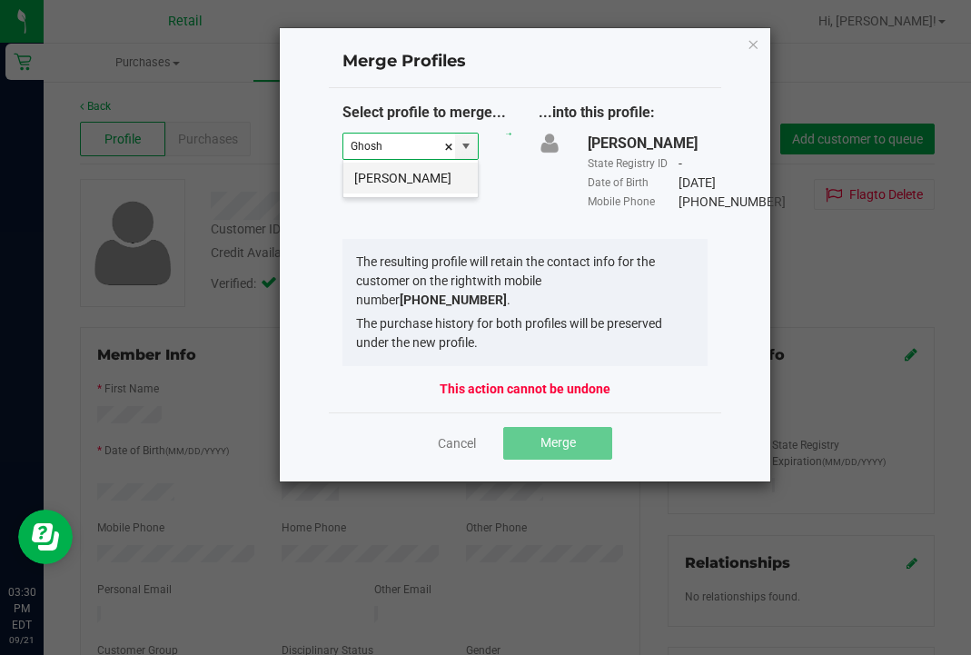
drag, startPoint x: 371, startPoint y: 174, endPoint x: 441, endPoint y: 180, distance: 70.3
click at [441, 180] on li "[PERSON_NAME]" at bounding box center [411, 178] width 134 height 31
type input "[PERSON_NAME]"
drag, startPoint x: 498, startPoint y: 285, endPoint x: 481, endPoint y: 282, distance: 17.6
click at [394, 151] on input at bounding box center [400, 146] width 112 height 25
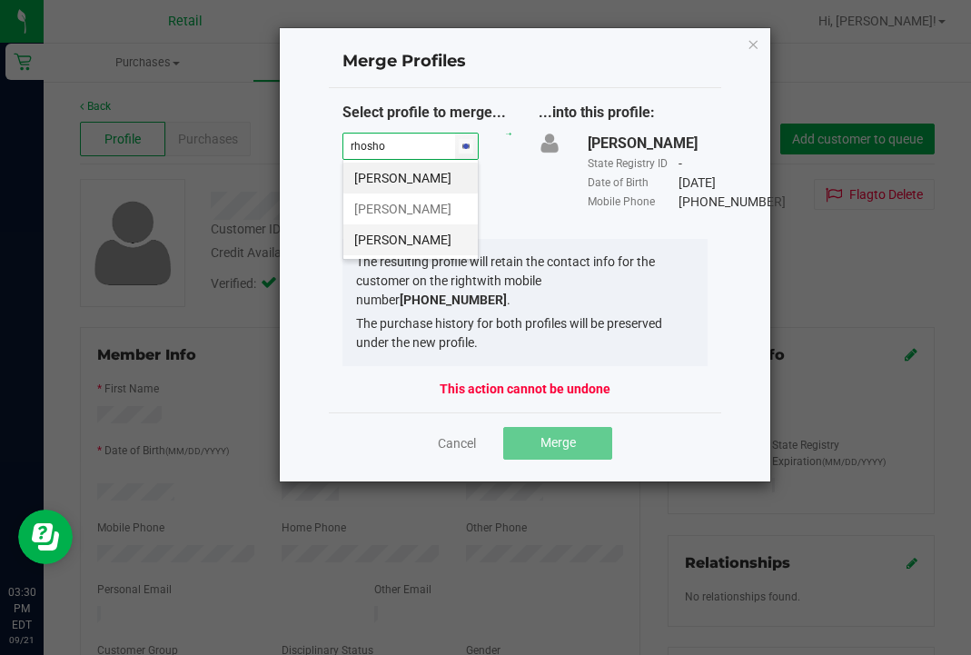
click at [396, 255] on li "[PERSON_NAME]" at bounding box center [411, 239] width 134 height 31
type input "[PERSON_NAME]"
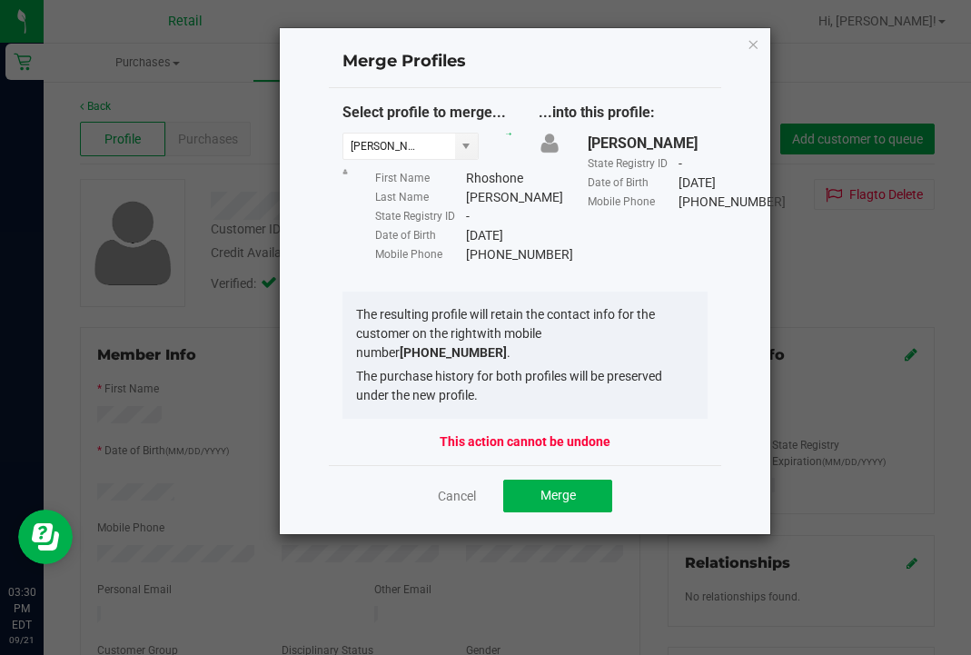
drag, startPoint x: 503, startPoint y: 291, endPoint x: 464, endPoint y: 254, distance: 53.3
click at [464, 254] on div "Mobile Phone [PHONE_NUMBER]" at bounding box center [443, 254] width 136 height 19
copy div "[PHONE_NUMBER]"
click at [564, 503] on span "Merge" at bounding box center [558, 495] width 35 height 15
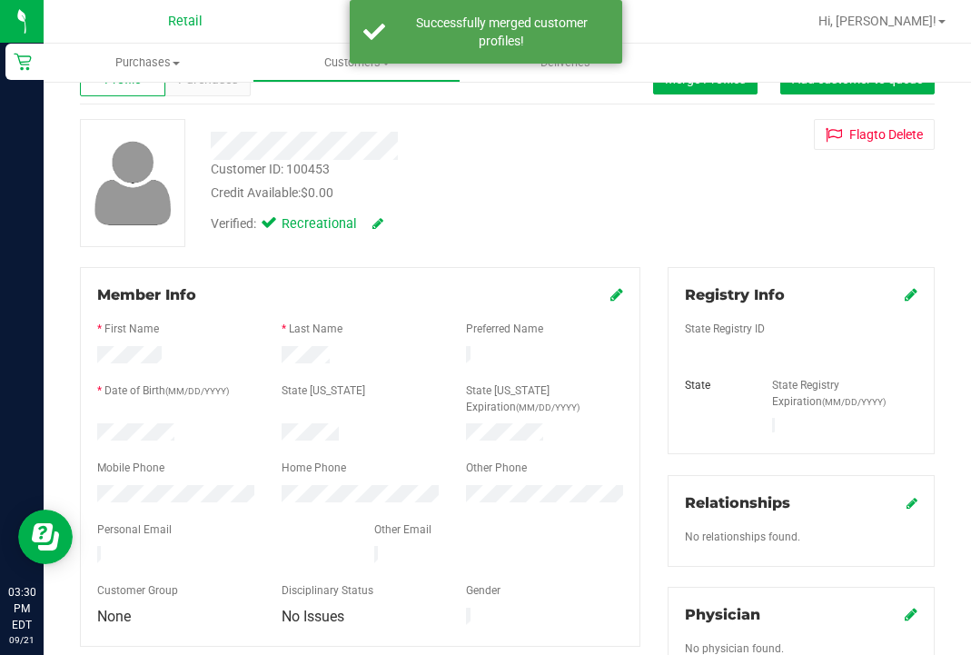
scroll to position [70, 0]
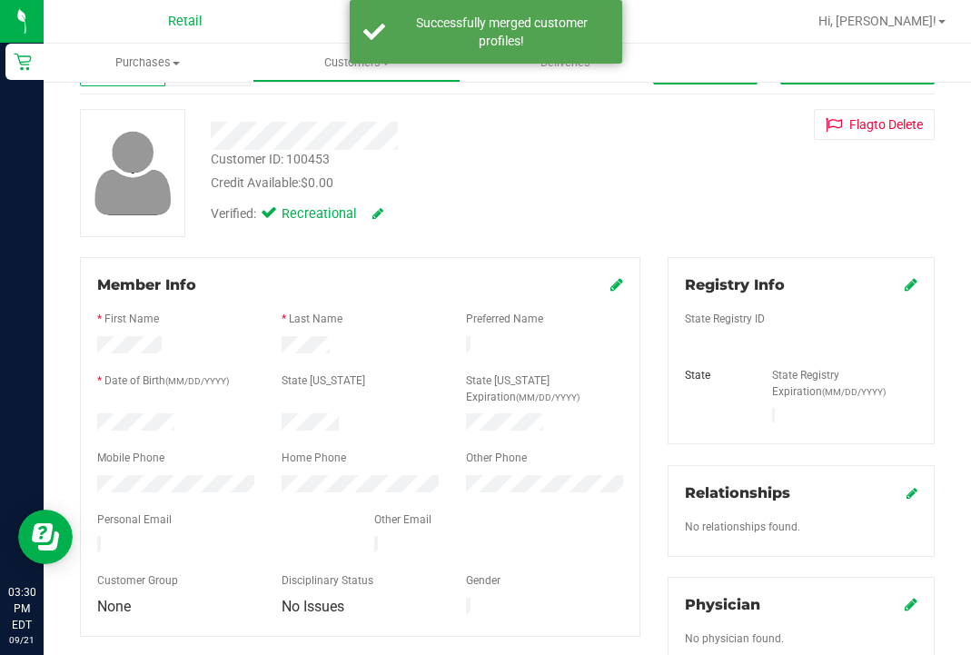
click at [619, 285] on icon at bounding box center [617, 284] width 13 height 15
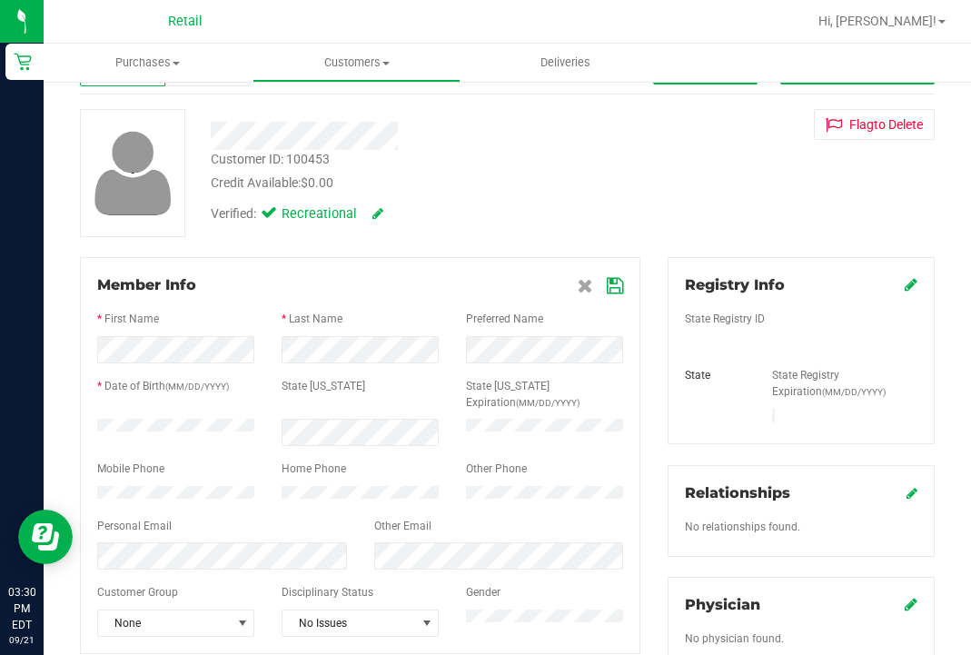
click at [617, 286] on icon at bounding box center [615, 286] width 16 height 15
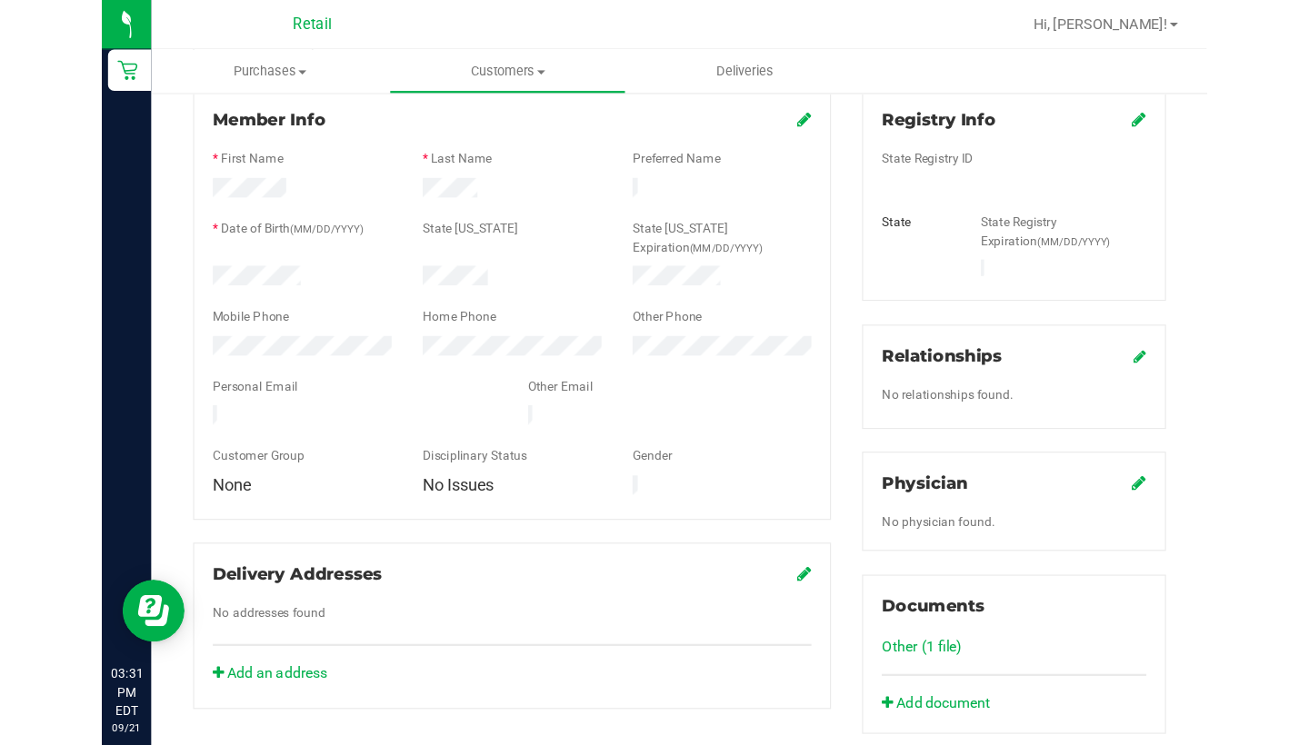
scroll to position [252, 0]
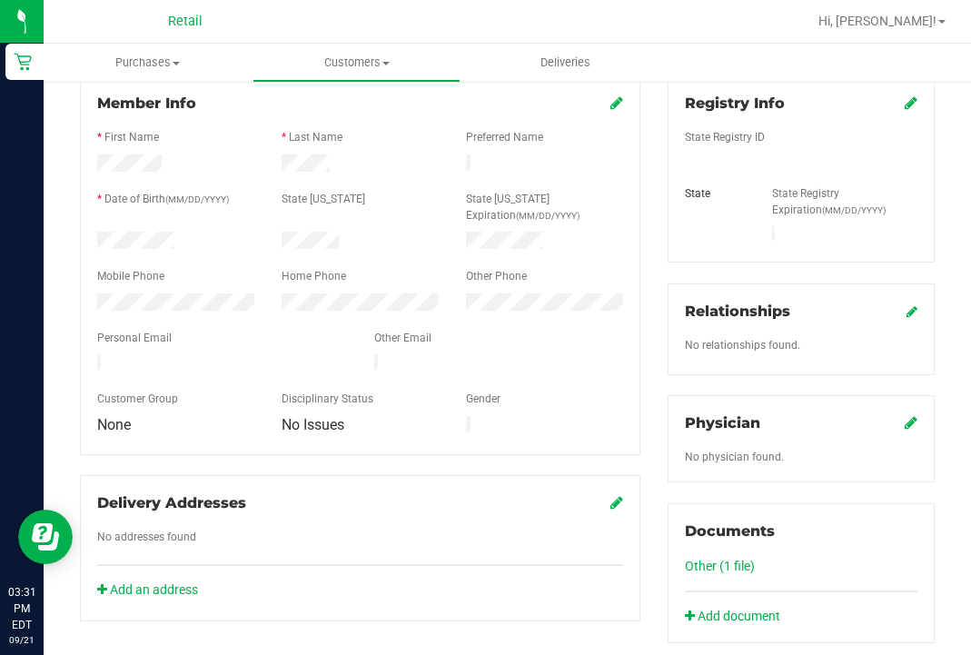
click at [702, 559] on link "Other (1 file)" at bounding box center [720, 566] width 70 height 15
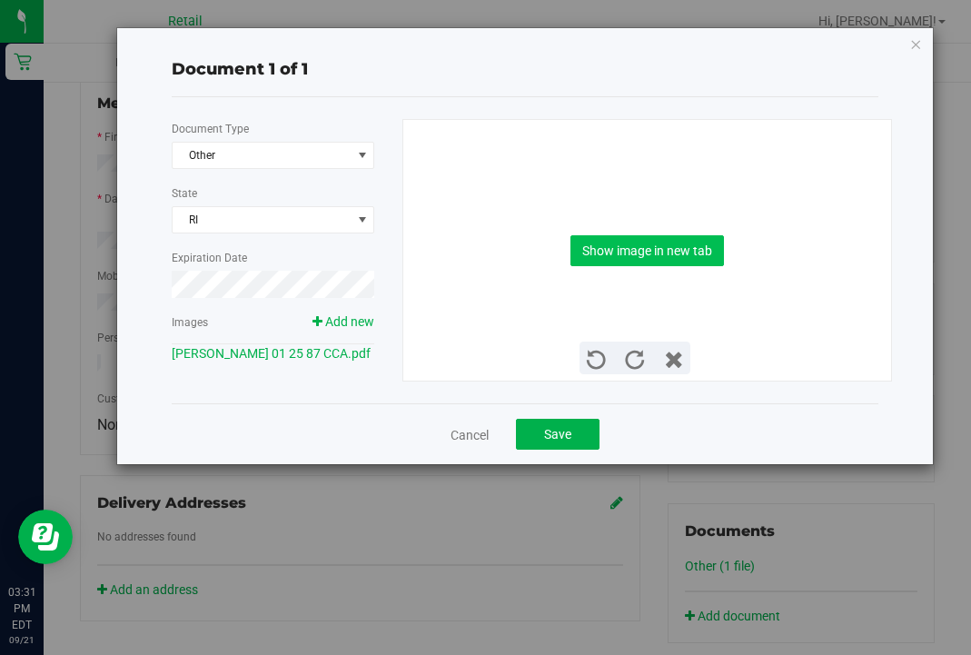
click at [662, 262] on button "Show image in new tab" at bounding box center [648, 250] width 154 height 31
click at [565, 442] on span "Save" at bounding box center [557, 434] width 27 height 15
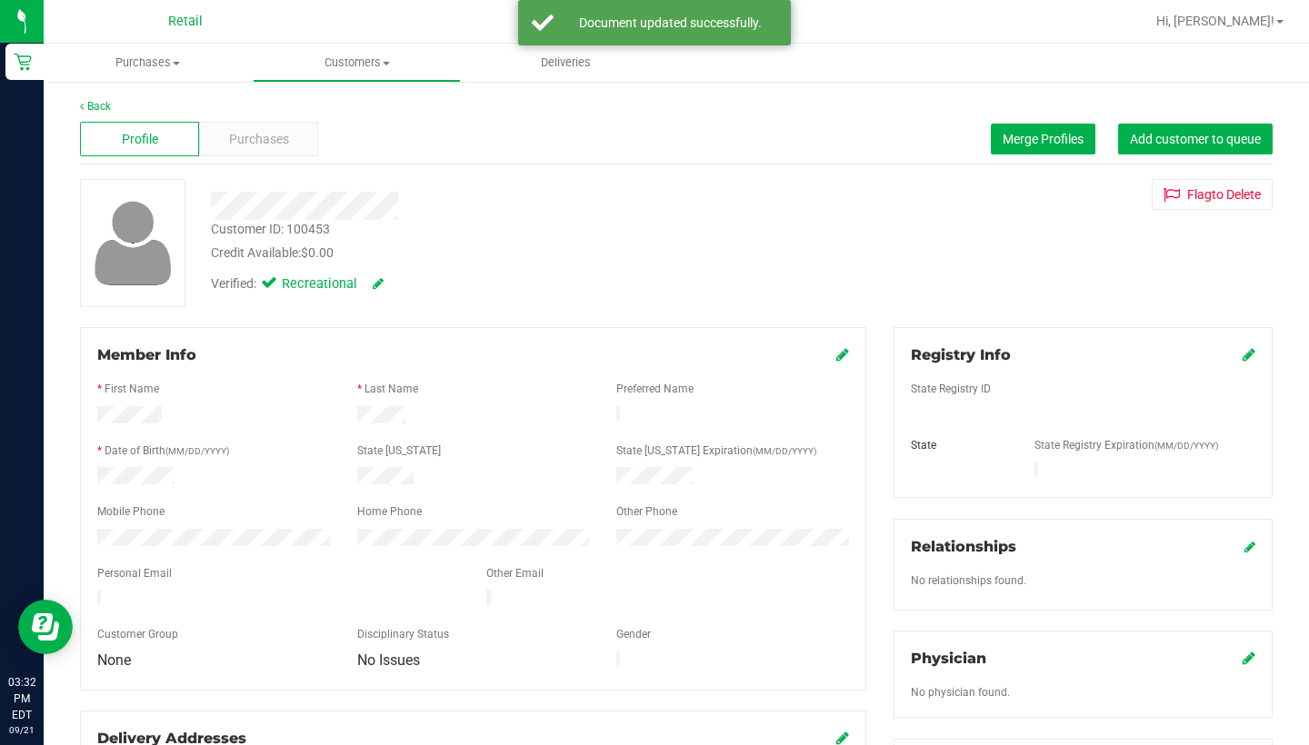
scroll to position [0, 0]
click at [370, 67] on span "Customers" at bounding box center [357, 63] width 207 height 16
click at [377, 104] on span "All customers" at bounding box center [318, 109] width 131 height 15
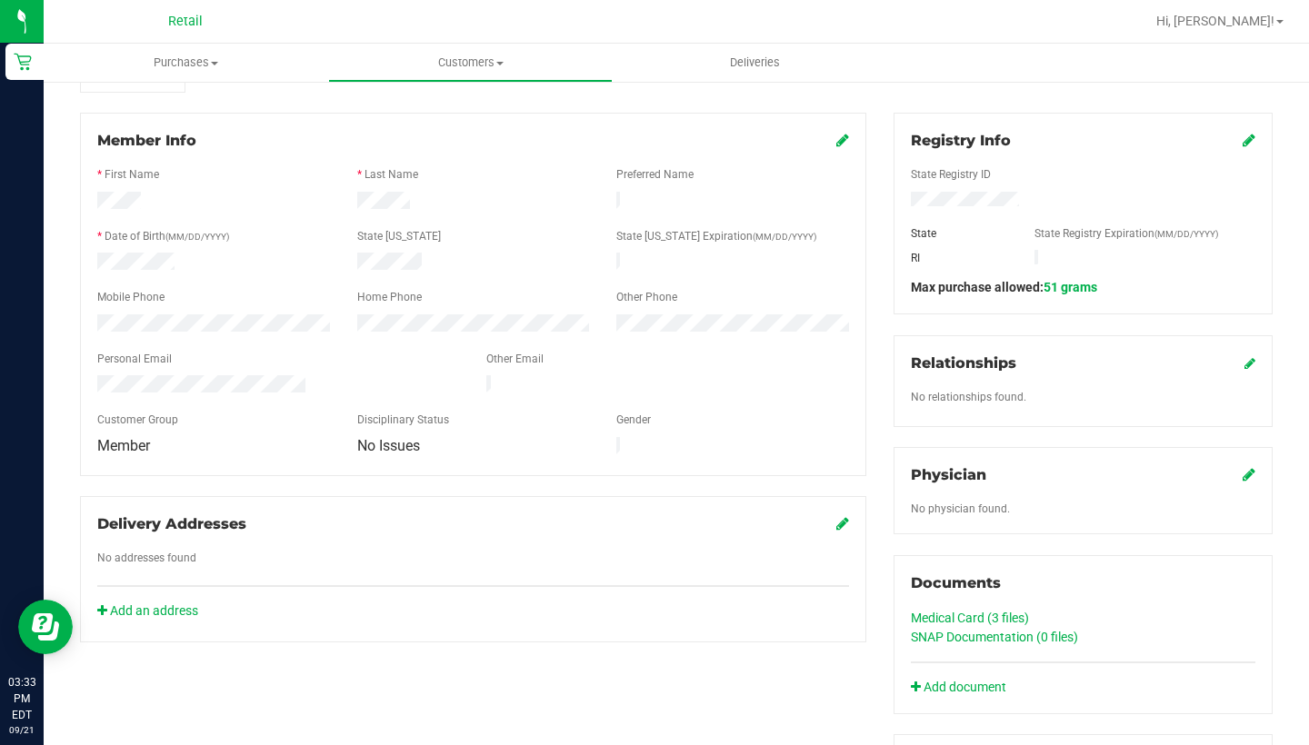
scroll to position [218, 0]
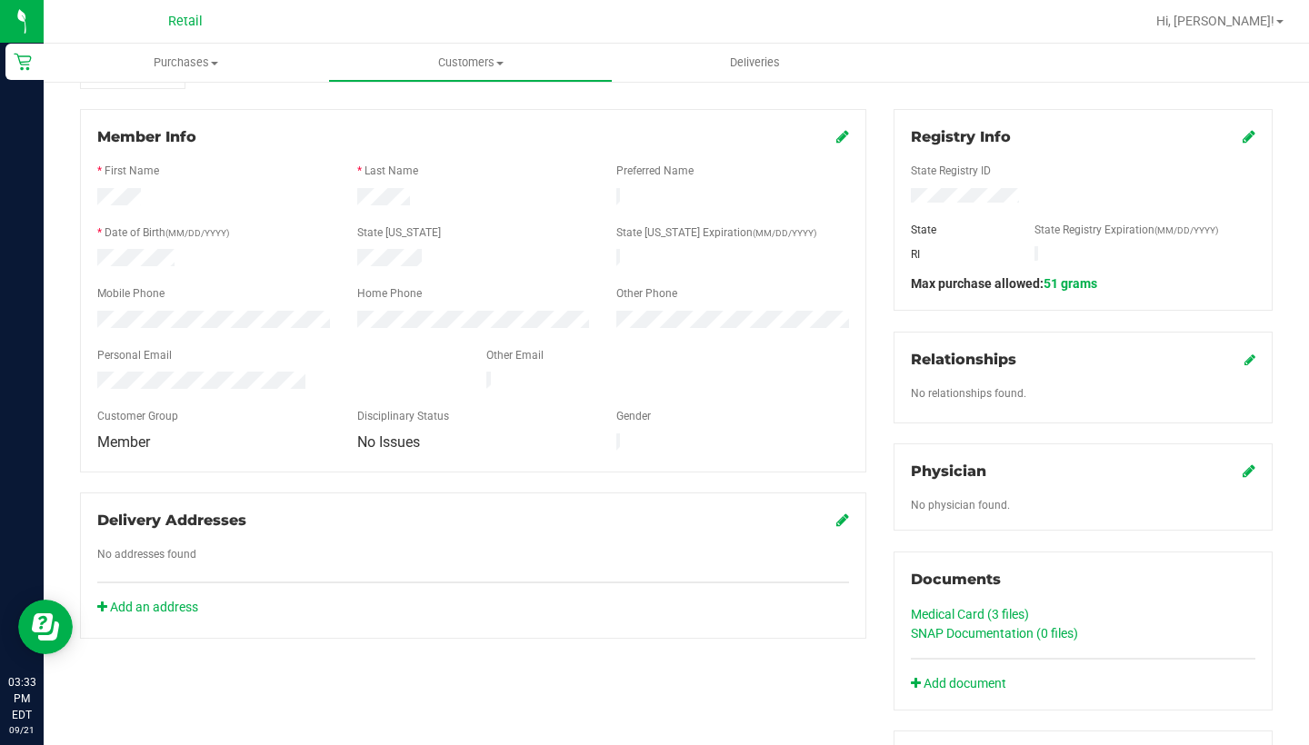
click at [969, 629] on link "SNAP Documentation (0 files)" at bounding box center [994, 633] width 167 height 15
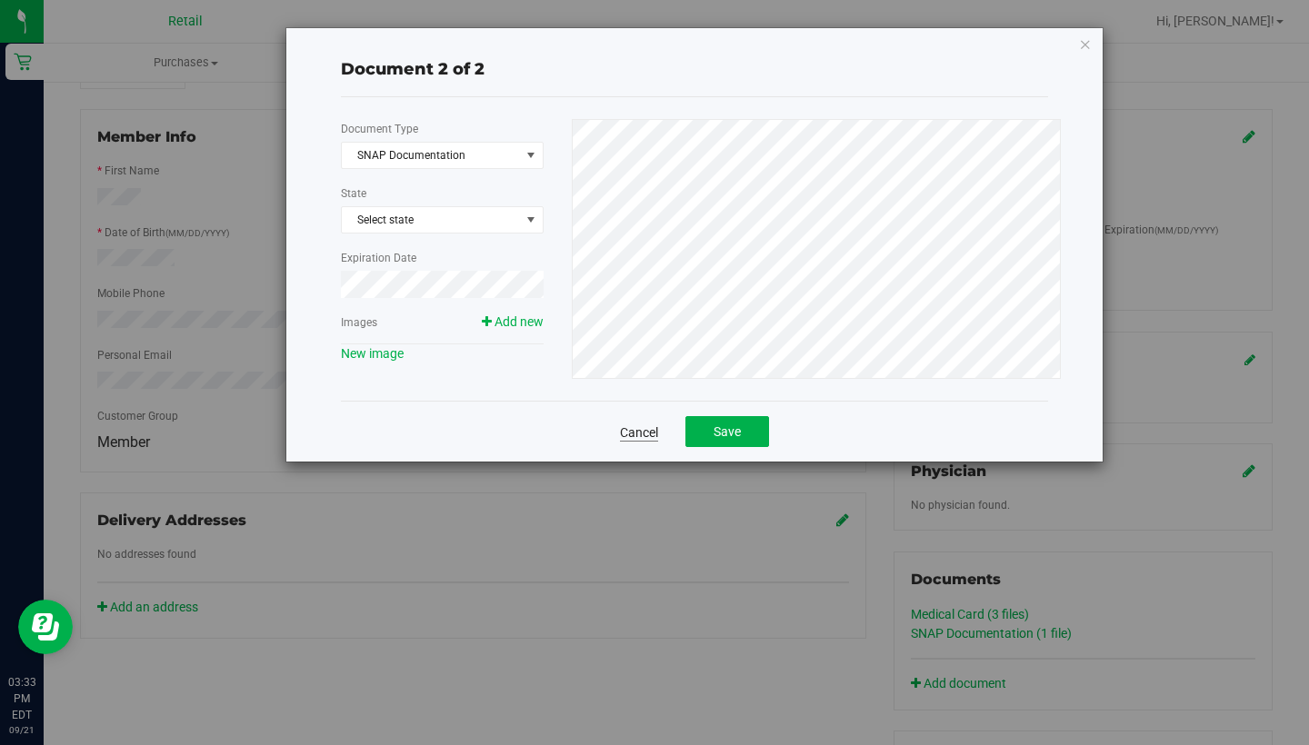
click at [647, 433] on link "Cancel" at bounding box center [639, 432] width 38 height 18
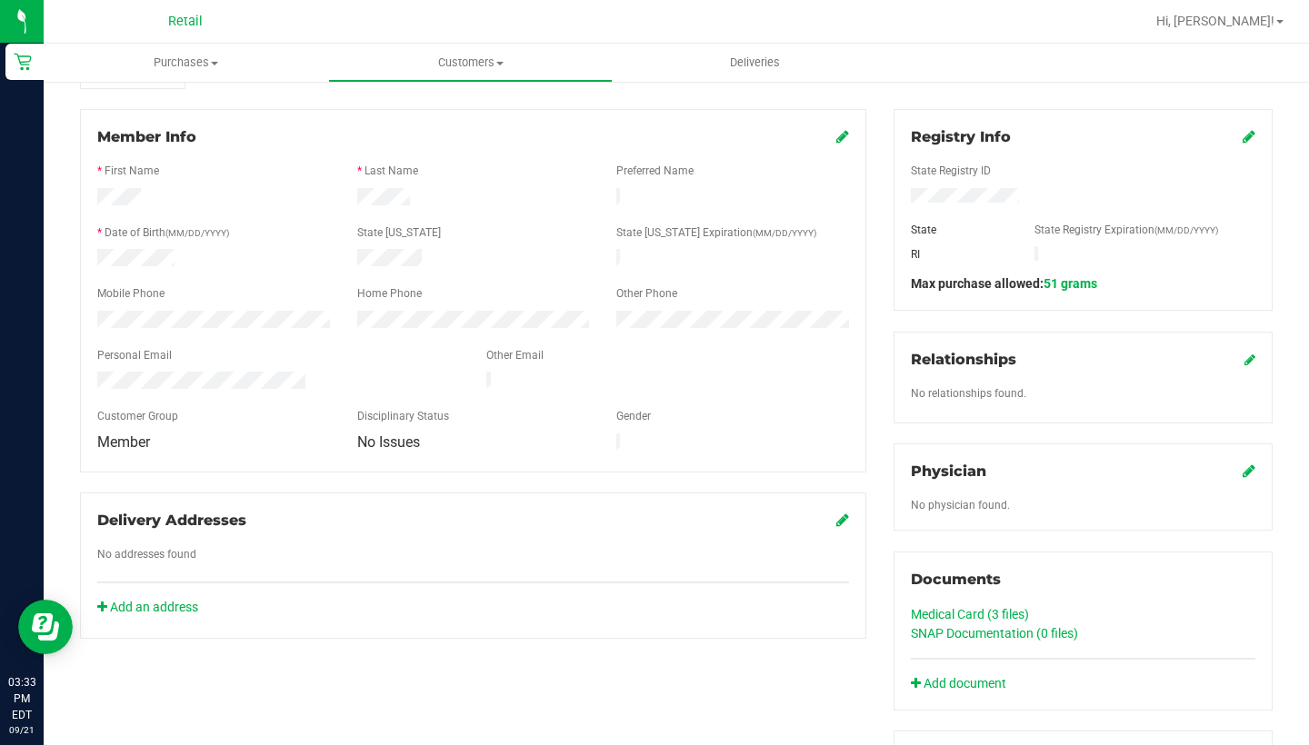
click at [961, 619] on link "Medical Card (3 files)" at bounding box center [970, 614] width 118 height 15
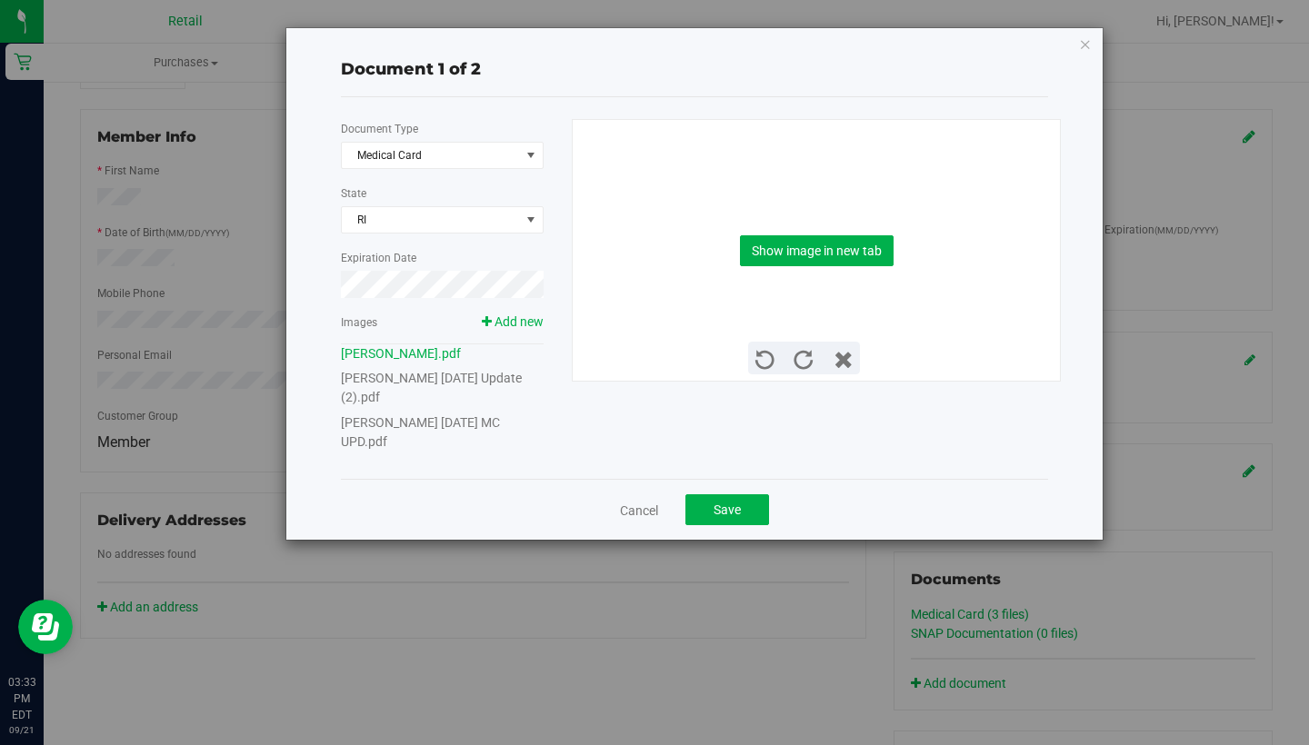
click at [467, 427] on link "[PERSON_NAME] [DATE] MC UPD.pdf" at bounding box center [420, 432] width 159 height 34
click at [465, 423] on link "[PERSON_NAME] [DATE] MC UPD.pdf" at bounding box center [420, 432] width 159 height 34
click at [817, 240] on button "Show image in new tab" at bounding box center [817, 250] width 154 height 31
click at [522, 380] on link "[PERSON_NAME] [DATE] Update (2).pdf" at bounding box center [431, 388] width 181 height 34
click at [783, 244] on button "Show image in new tab" at bounding box center [817, 250] width 154 height 31
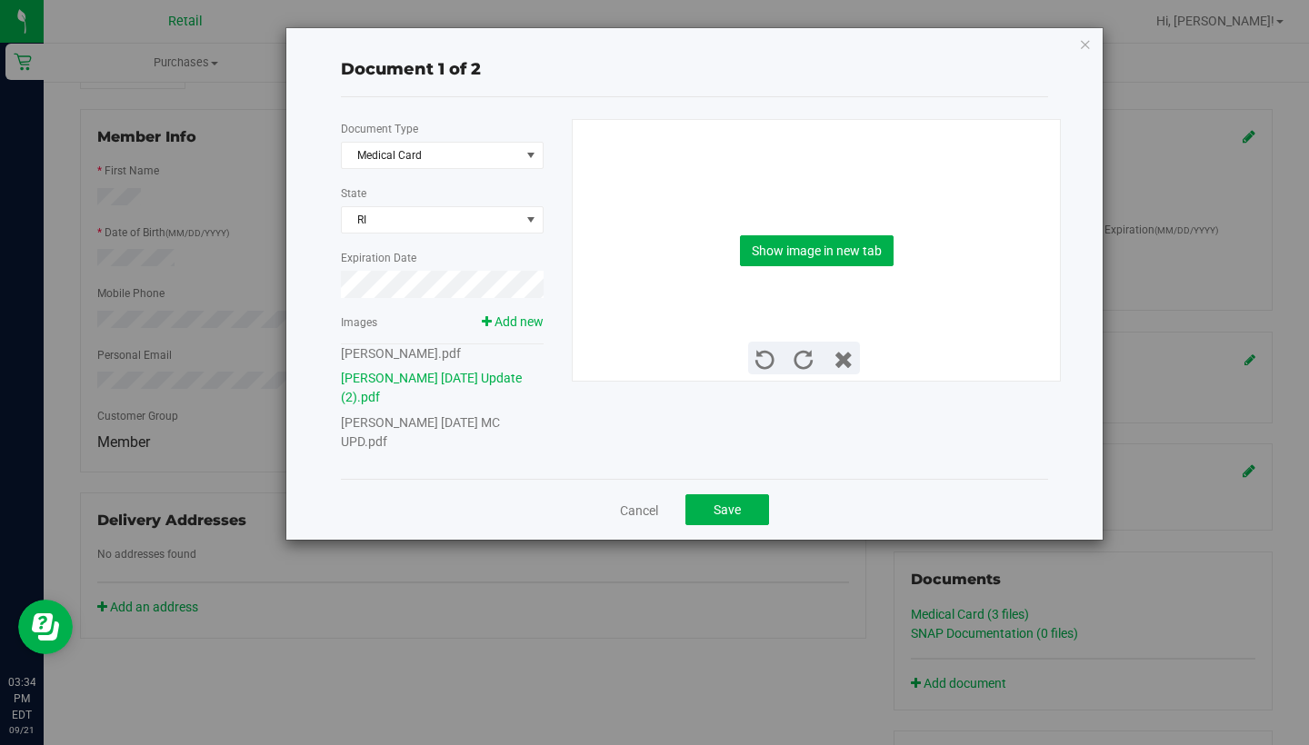
click at [425, 356] on link "[PERSON_NAME].pdf" at bounding box center [401, 353] width 120 height 15
click at [773, 254] on button "Show image in new tab" at bounding box center [817, 250] width 154 height 31
click at [732, 503] on span "Save" at bounding box center [726, 510] width 27 height 15
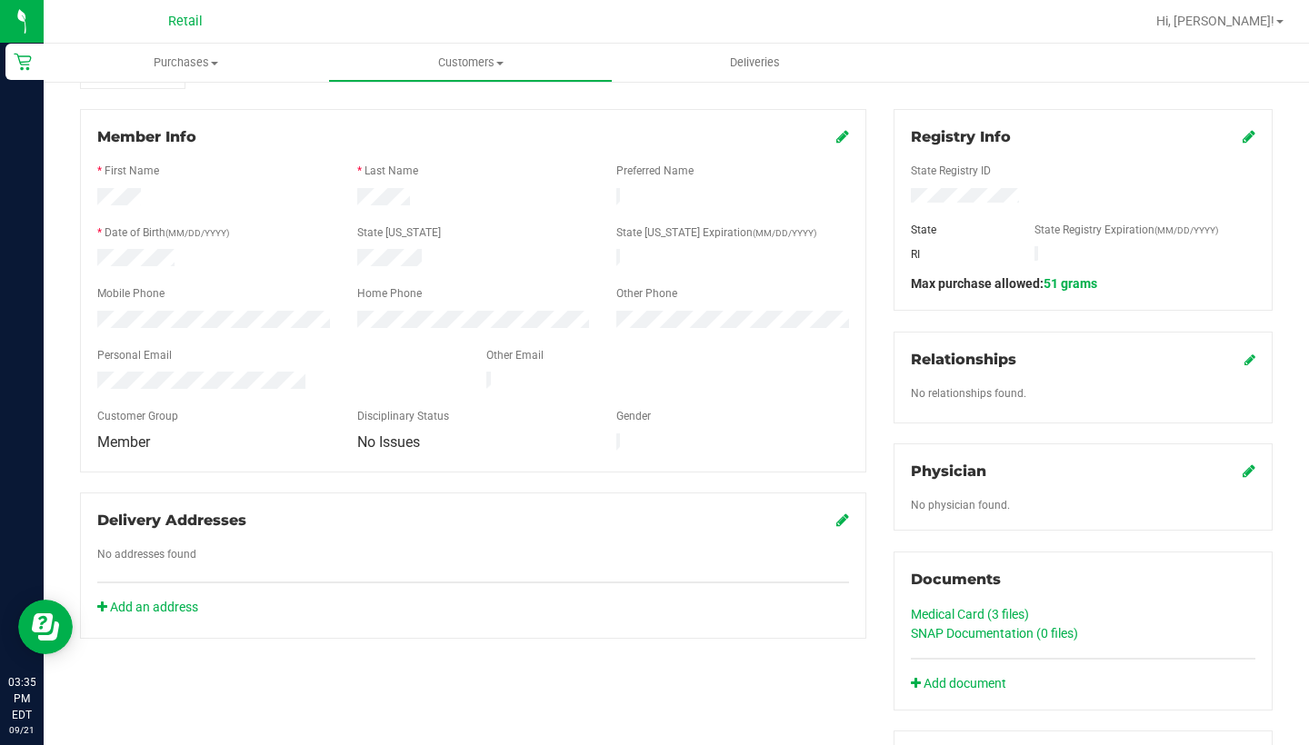
click at [845, 135] on icon at bounding box center [842, 136] width 13 height 15
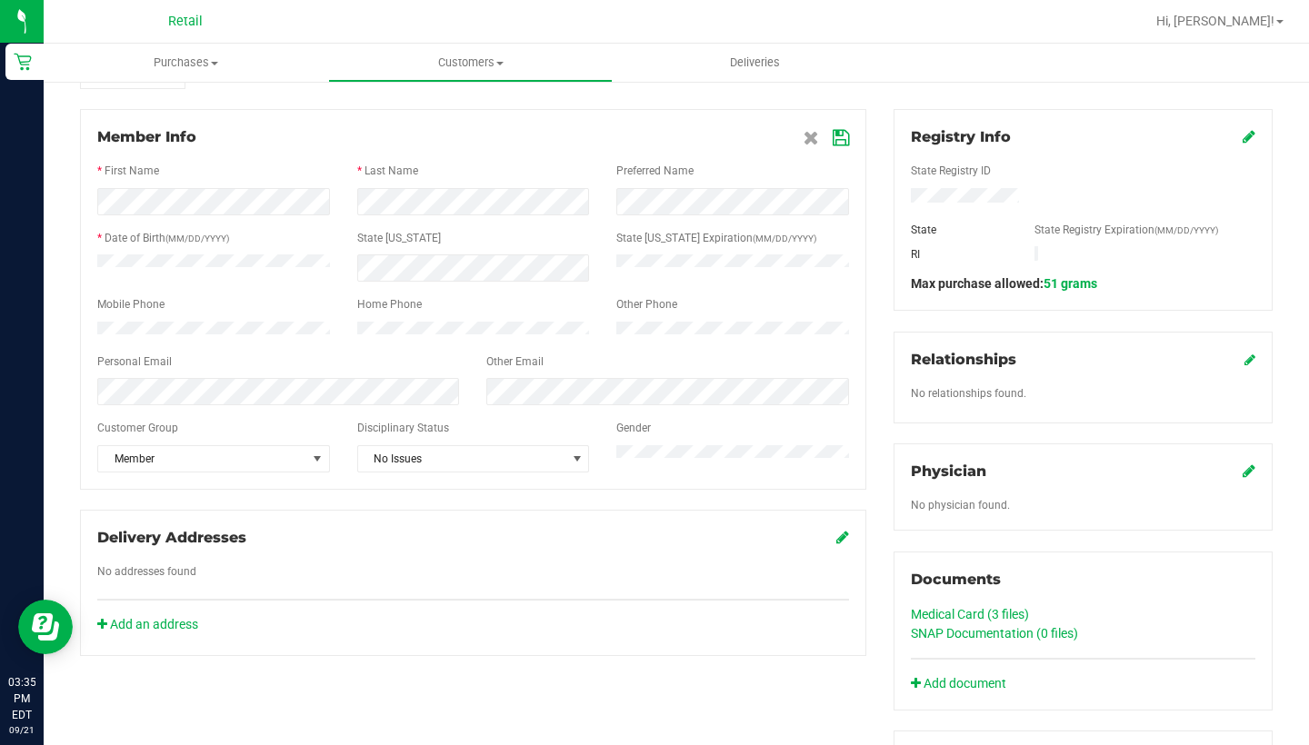
click at [209, 441] on div "Customer Group" at bounding box center [214, 430] width 260 height 21
click at [209, 465] on span "Member" at bounding box center [202, 458] width 208 height 25
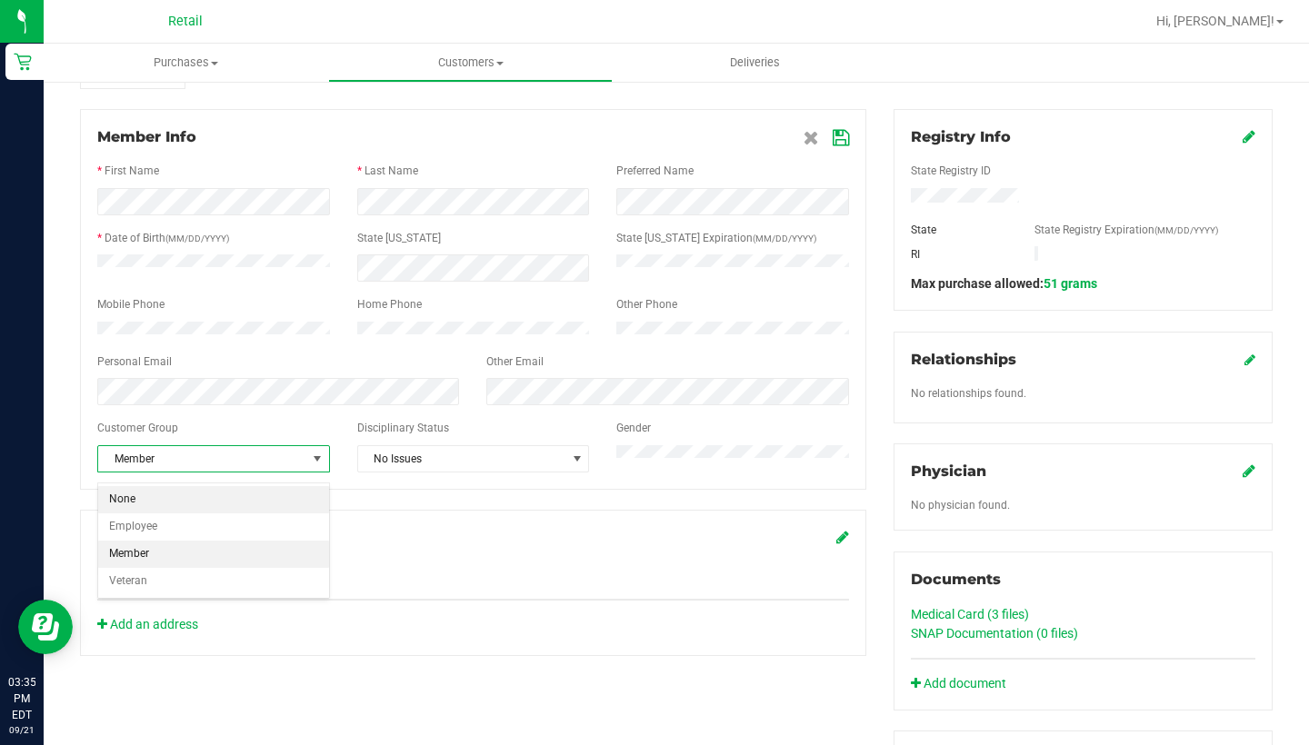
click at [209, 498] on li "None" at bounding box center [213, 499] width 231 height 27
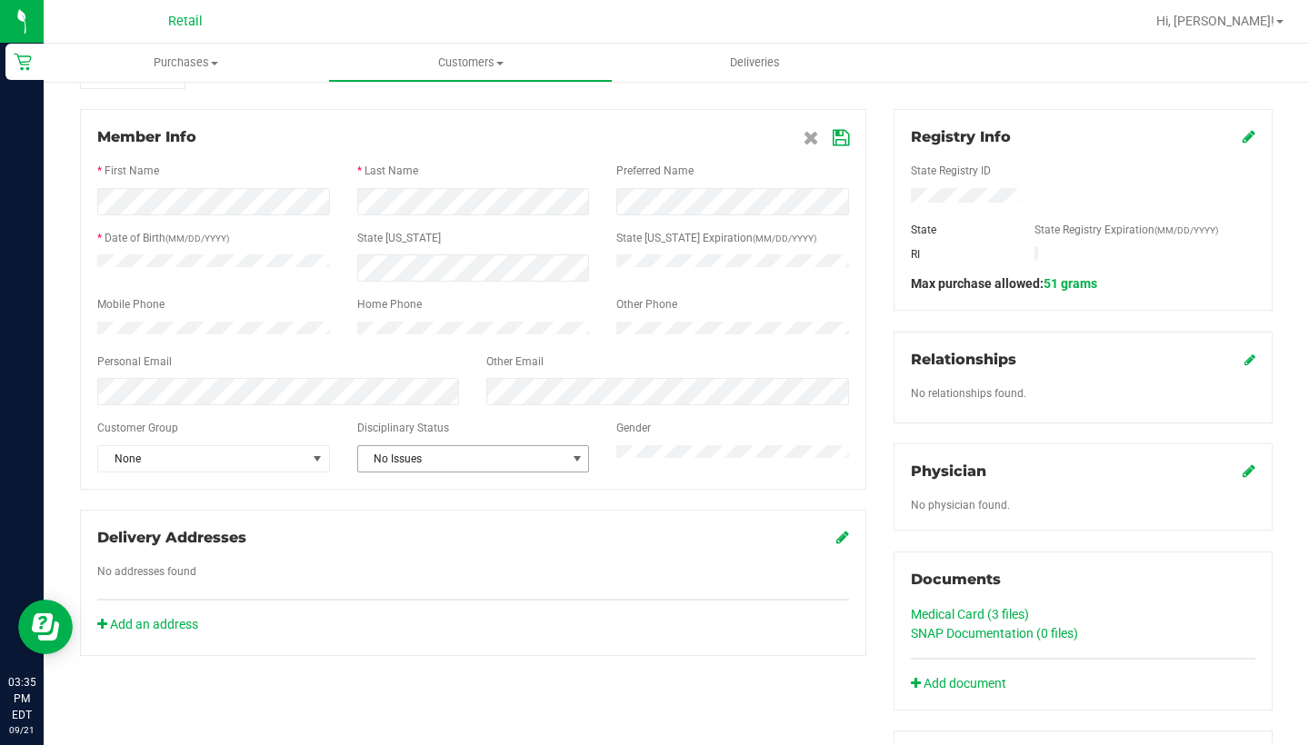
click at [514, 472] on span "No Issues" at bounding box center [462, 458] width 208 height 25
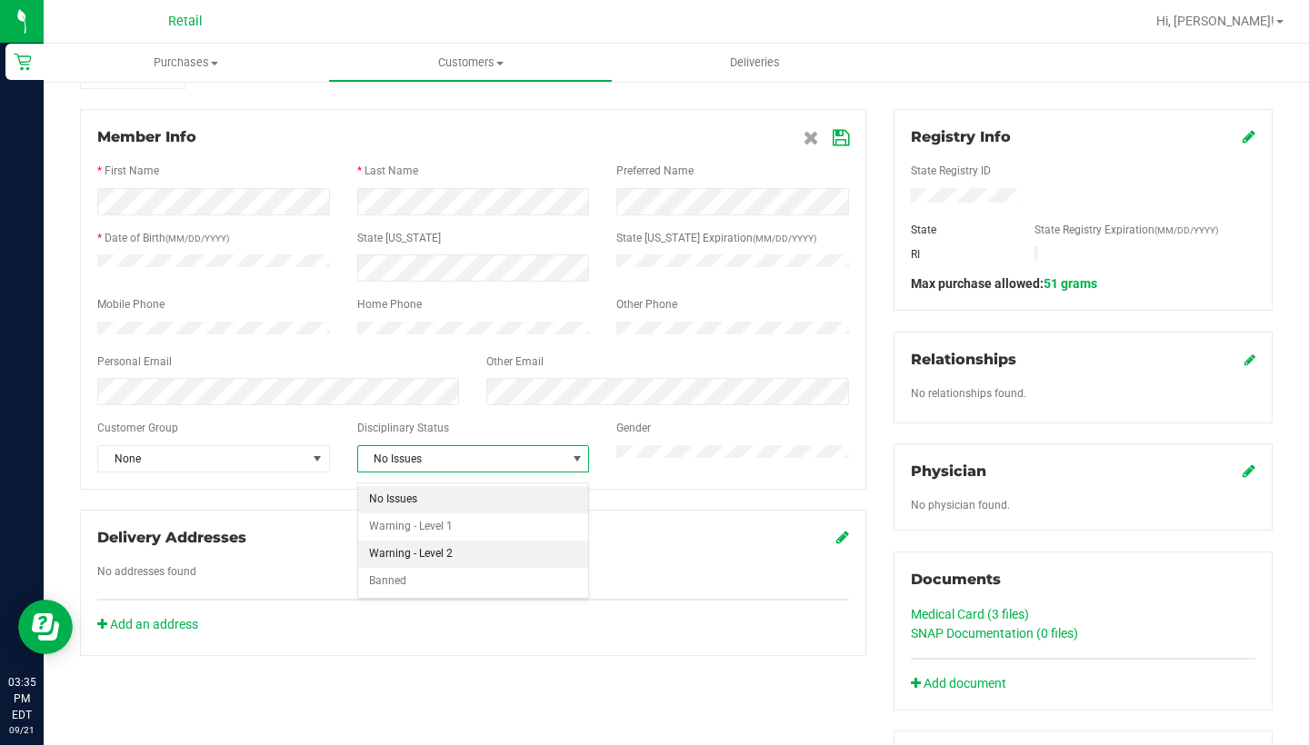
click at [511, 553] on li "Warning - Level 2" at bounding box center [473, 554] width 231 height 27
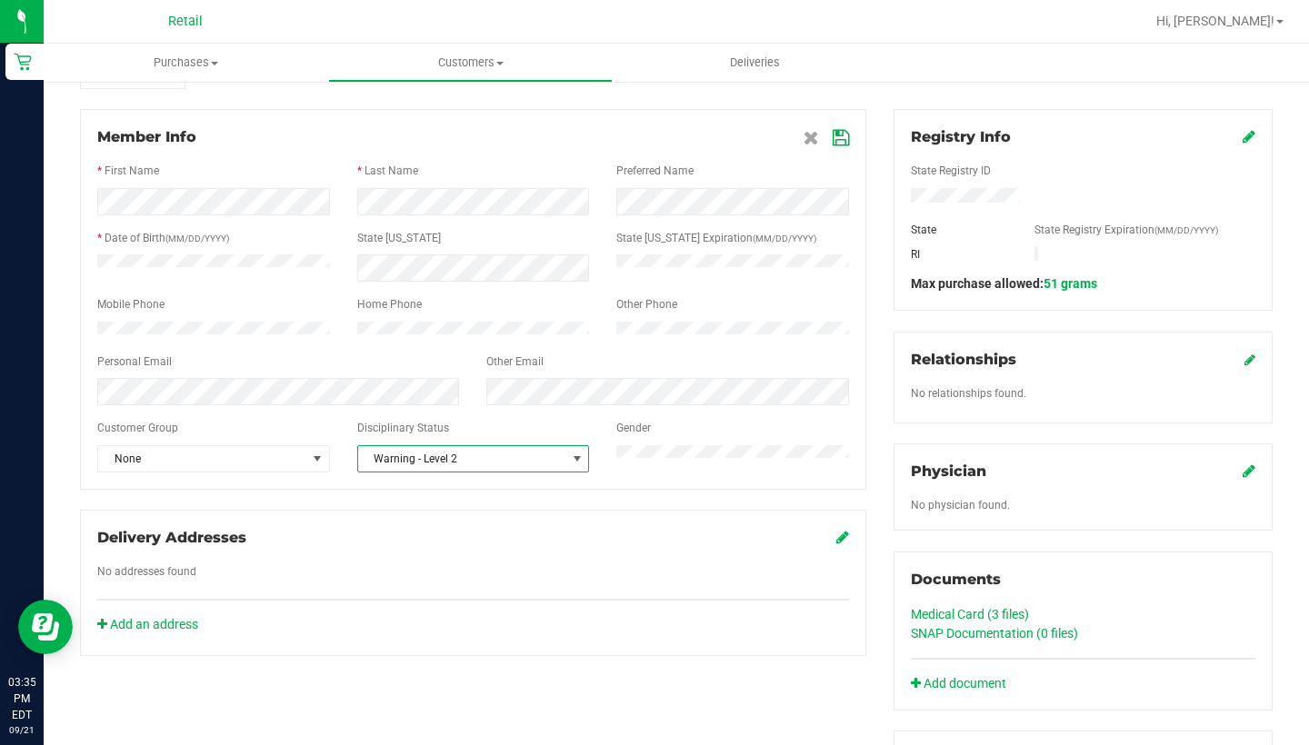
click at [836, 136] on icon at bounding box center [840, 138] width 16 height 15
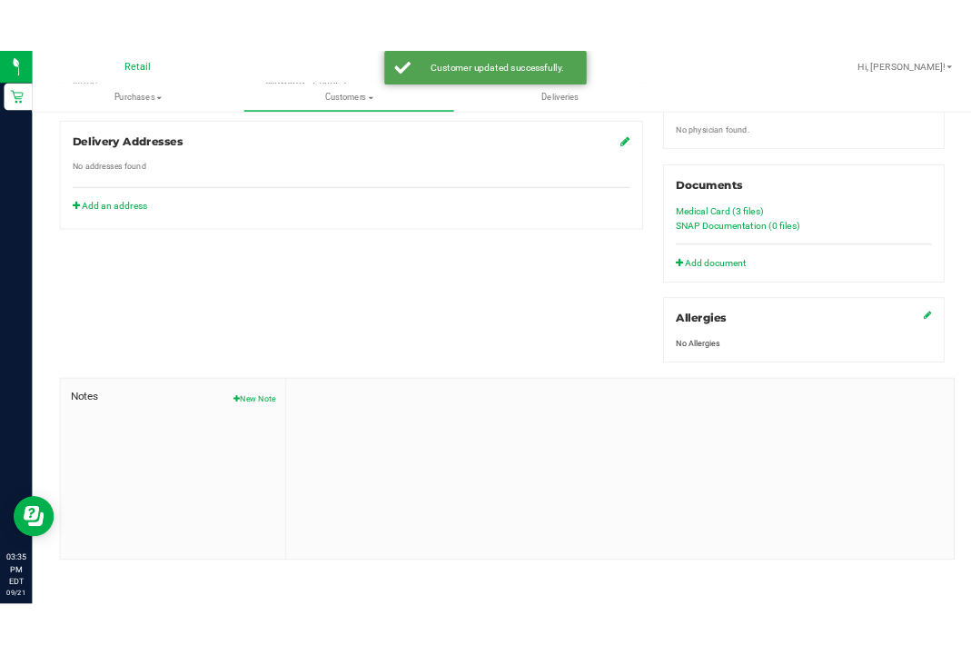
scroll to position [616, 0]
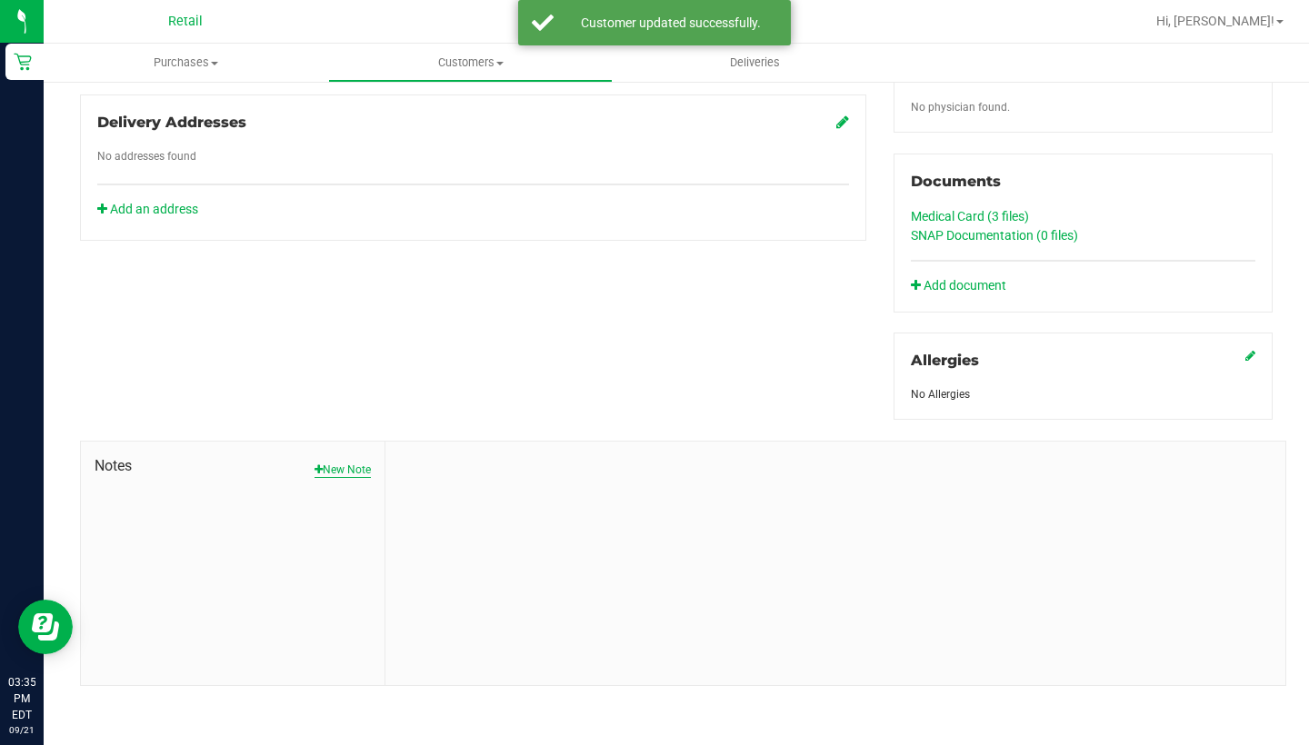
click at [350, 463] on button "New Note" at bounding box center [342, 470] width 56 height 16
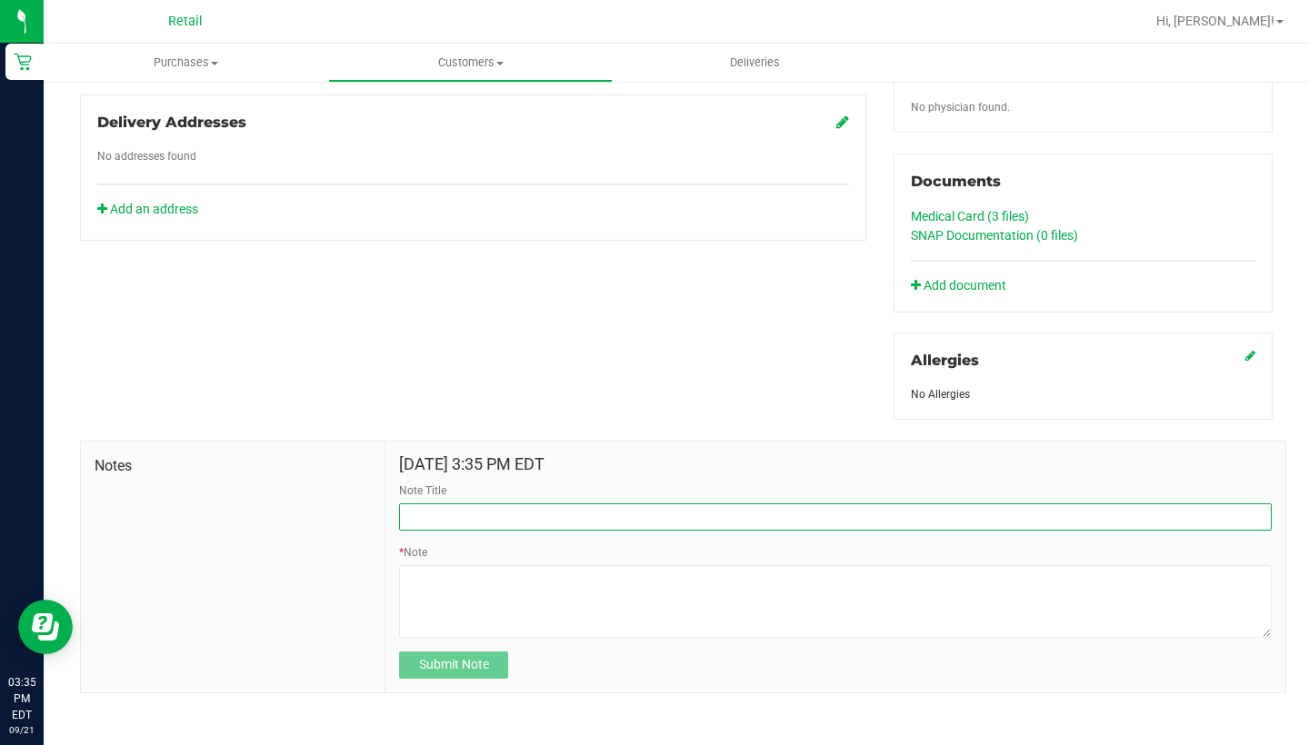
click at [462, 508] on input "Note Title" at bounding box center [835, 516] width 872 height 27
type input "SEE NOTE-DISCOUNT"
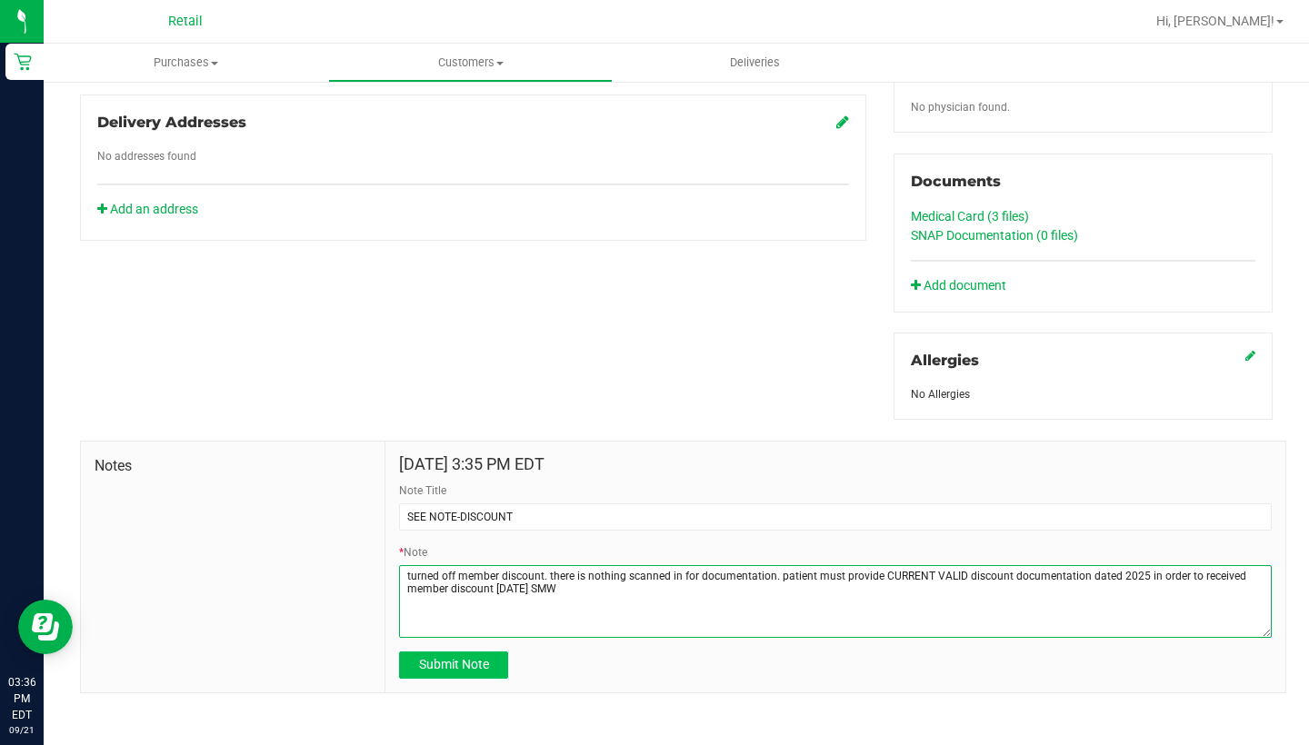
type textarea "turned off member discount. there is nothing scanned in for documentation. pati…"
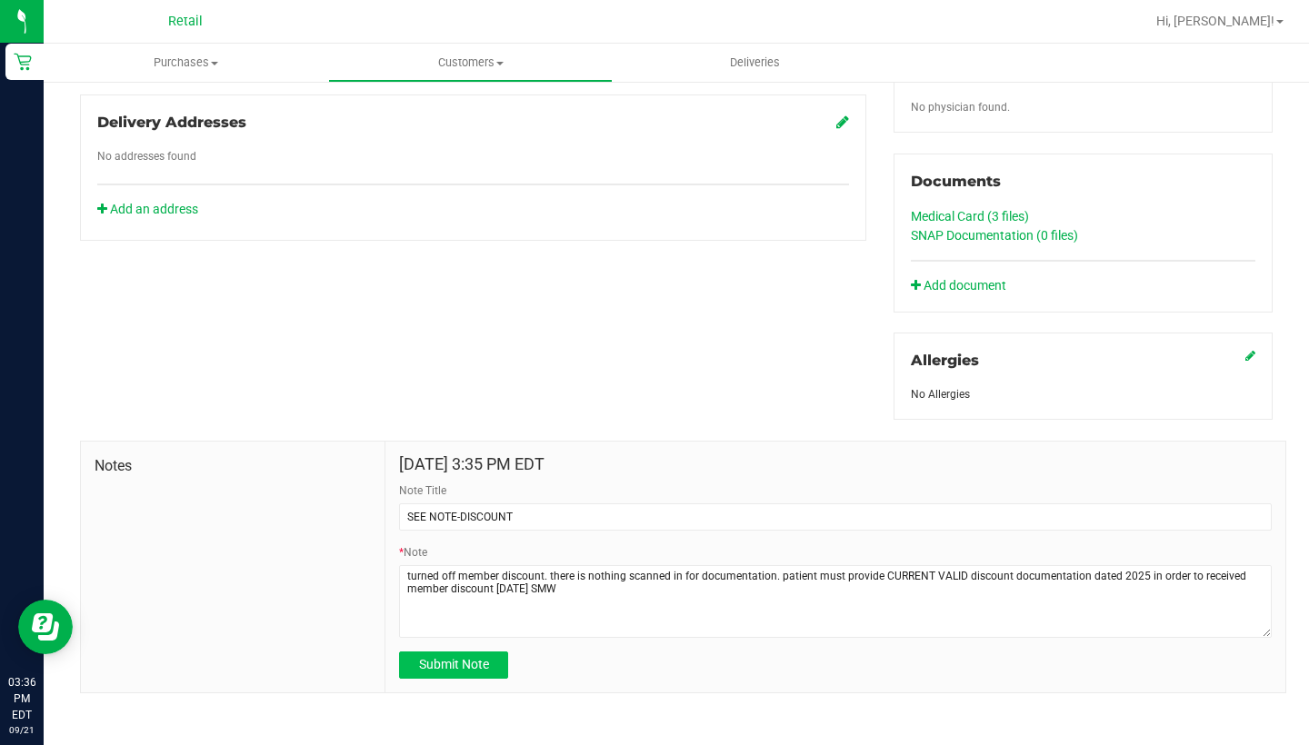
click at [437, 654] on span "Submit Note" at bounding box center [454, 664] width 70 height 15
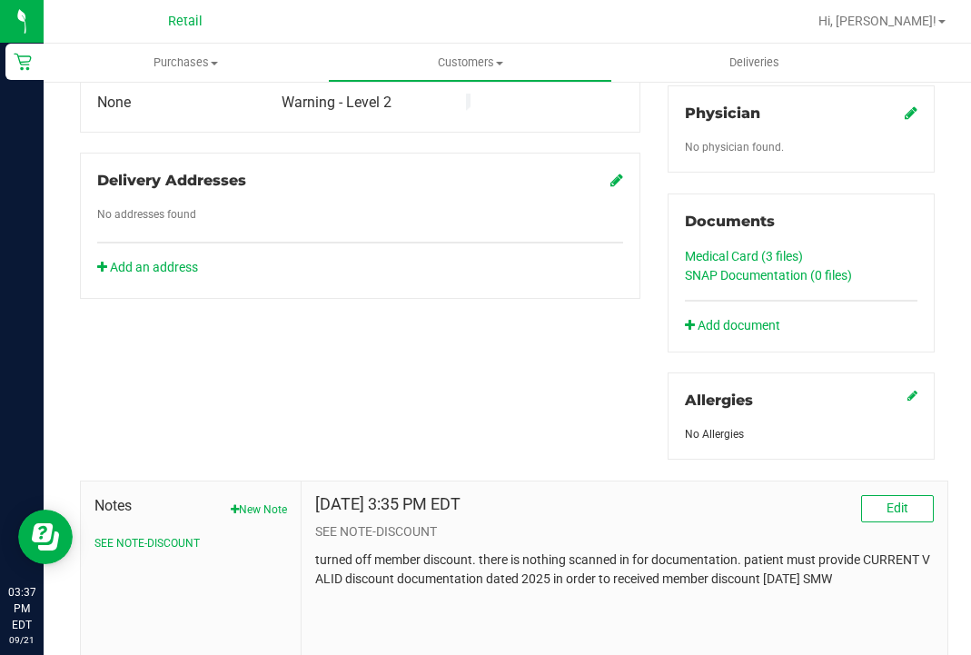
click at [468, 386] on div "Member Info * First Name * Last Name Preferred Name * Date of Birth (MM/DD/YYYY…" at bounding box center [507, 230] width 882 height 991
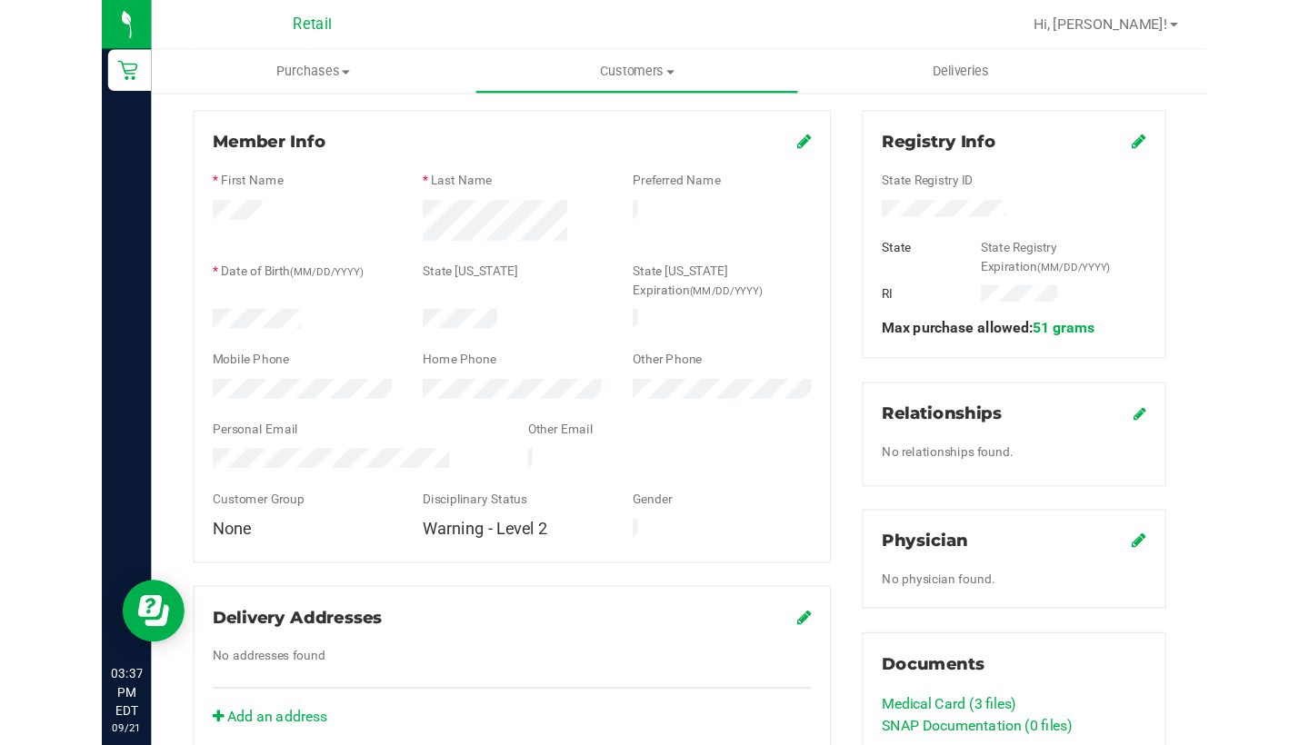
scroll to position [255, 0]
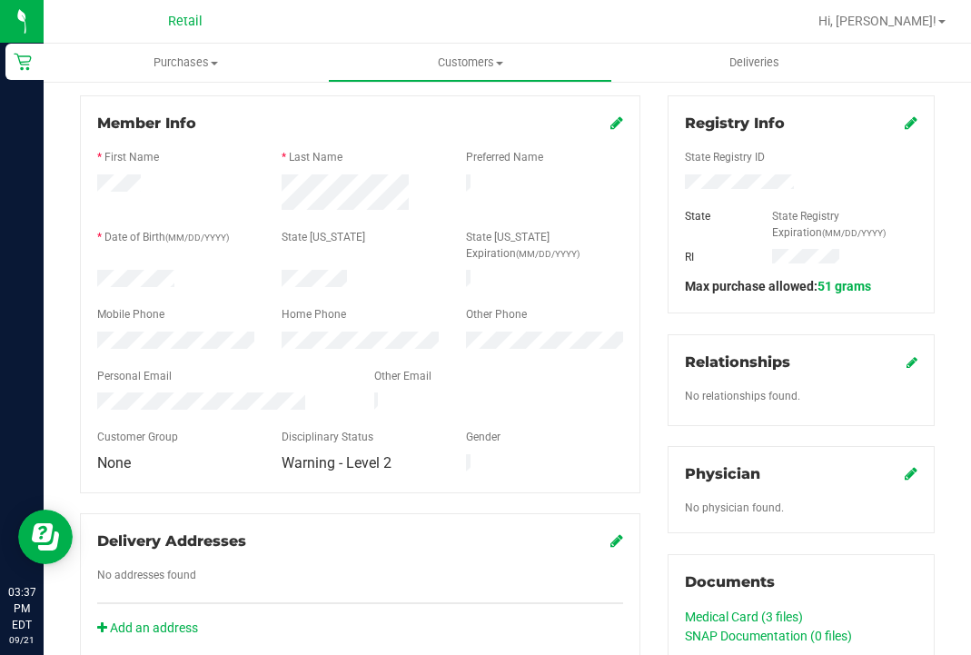
click at [617, 124] on icon at bounding box center [617, 122] width 13 height 15
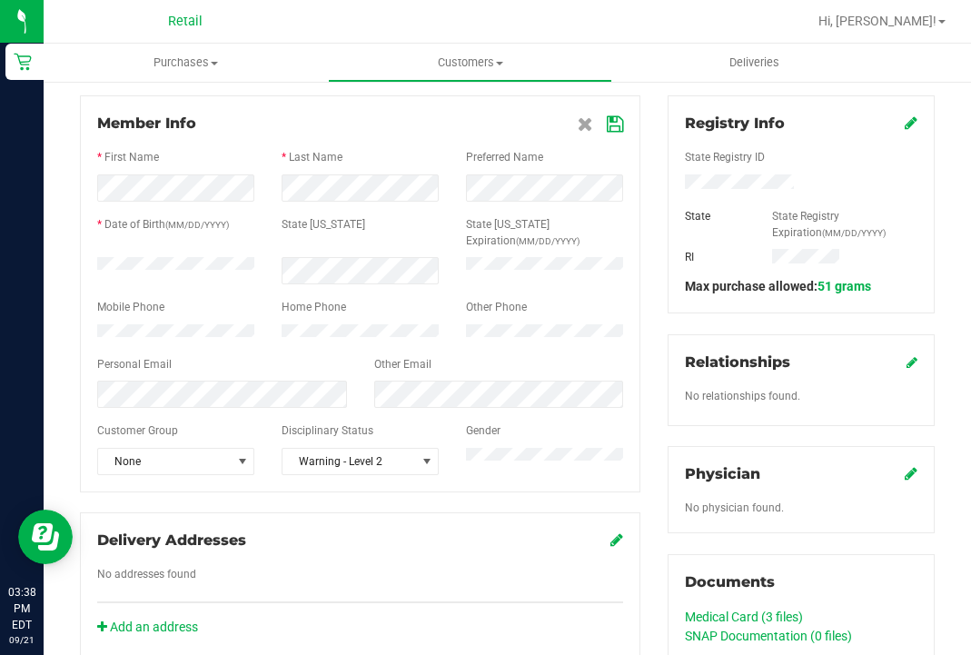
click at [619, 122] on icon at bounding box center [615, 124] width 16 height 15
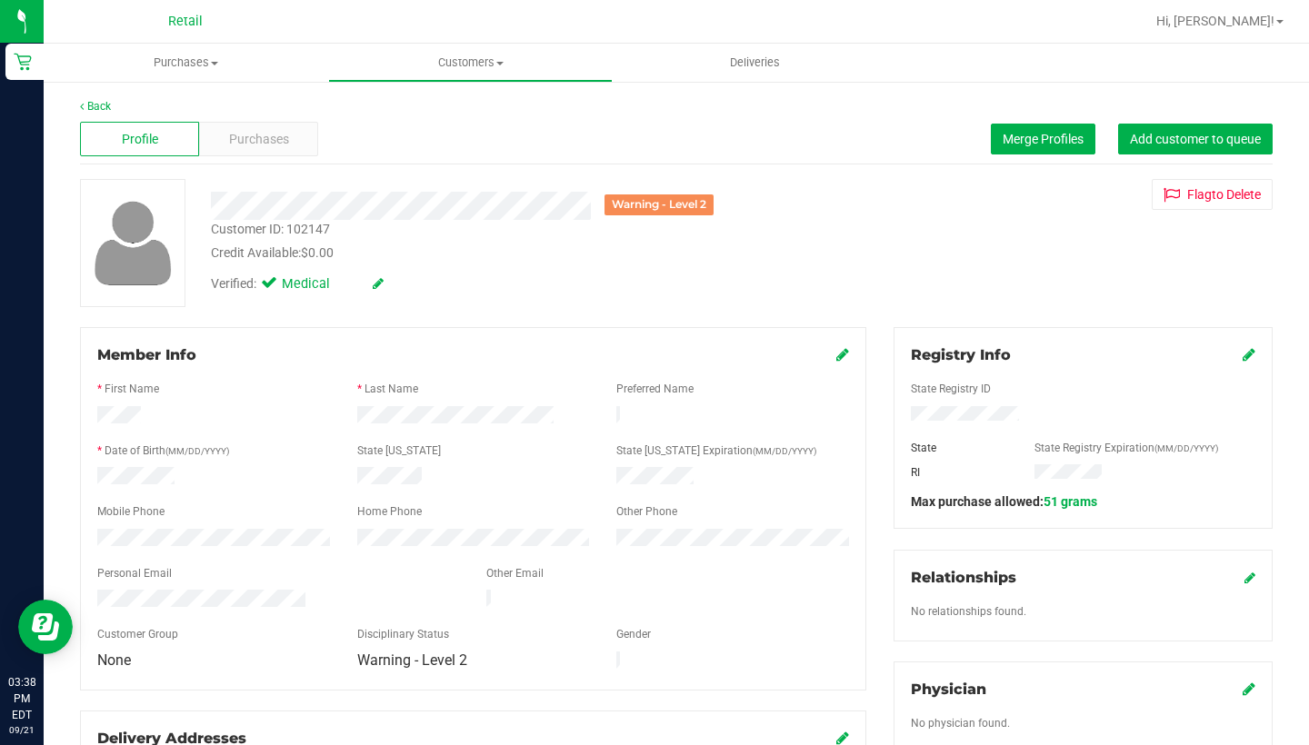
scroll to position [0, 0]
click at [462, 65] on span "Customers" at bounding box center [470, 63] width 283 height 16
click at [457, 106] on span "All customers" at bounding box center [393, 109] width 131 height 15
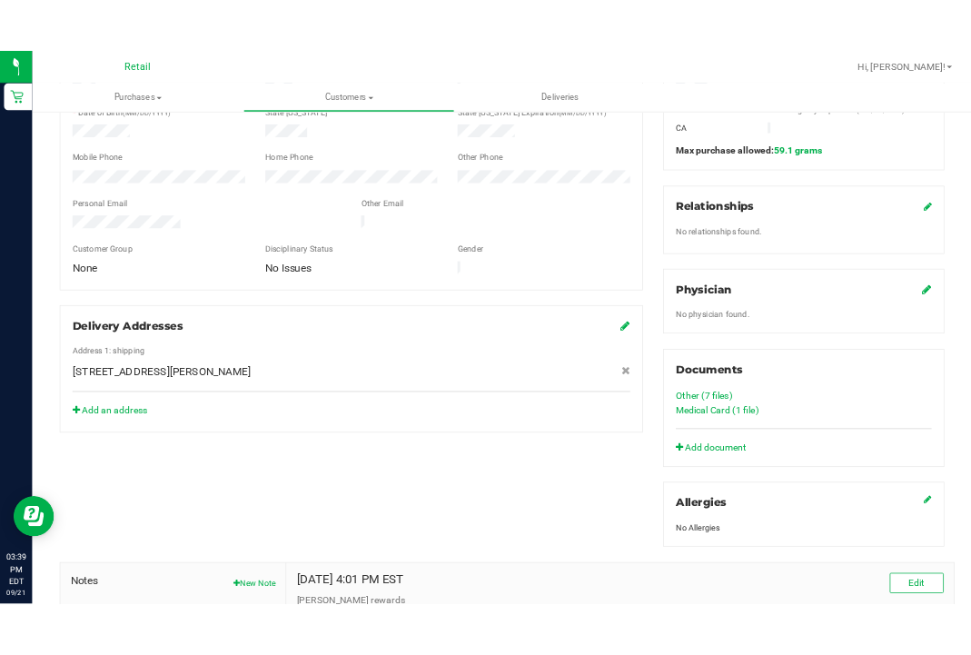
scroll to position [372, 0]
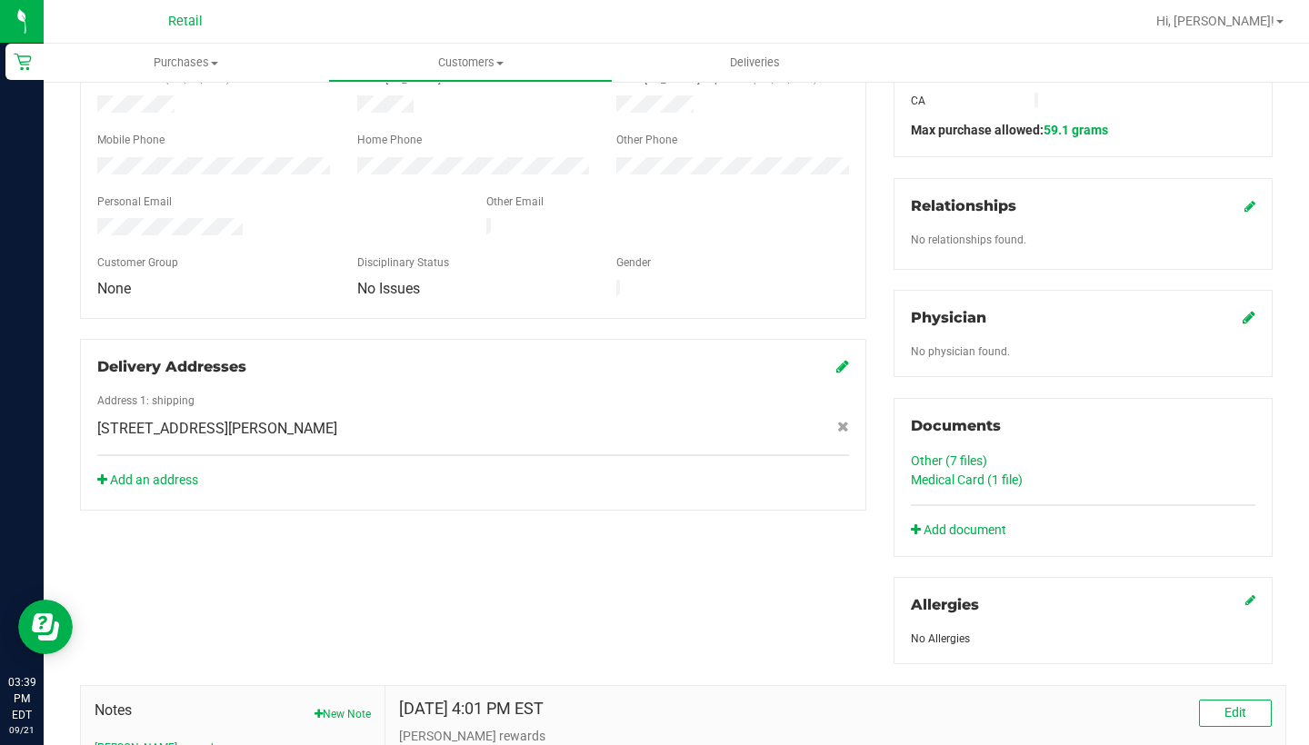
click at [931, 484] on link "Medical Card (1 file)" at bounding box center [967, 480] width 112 height 15
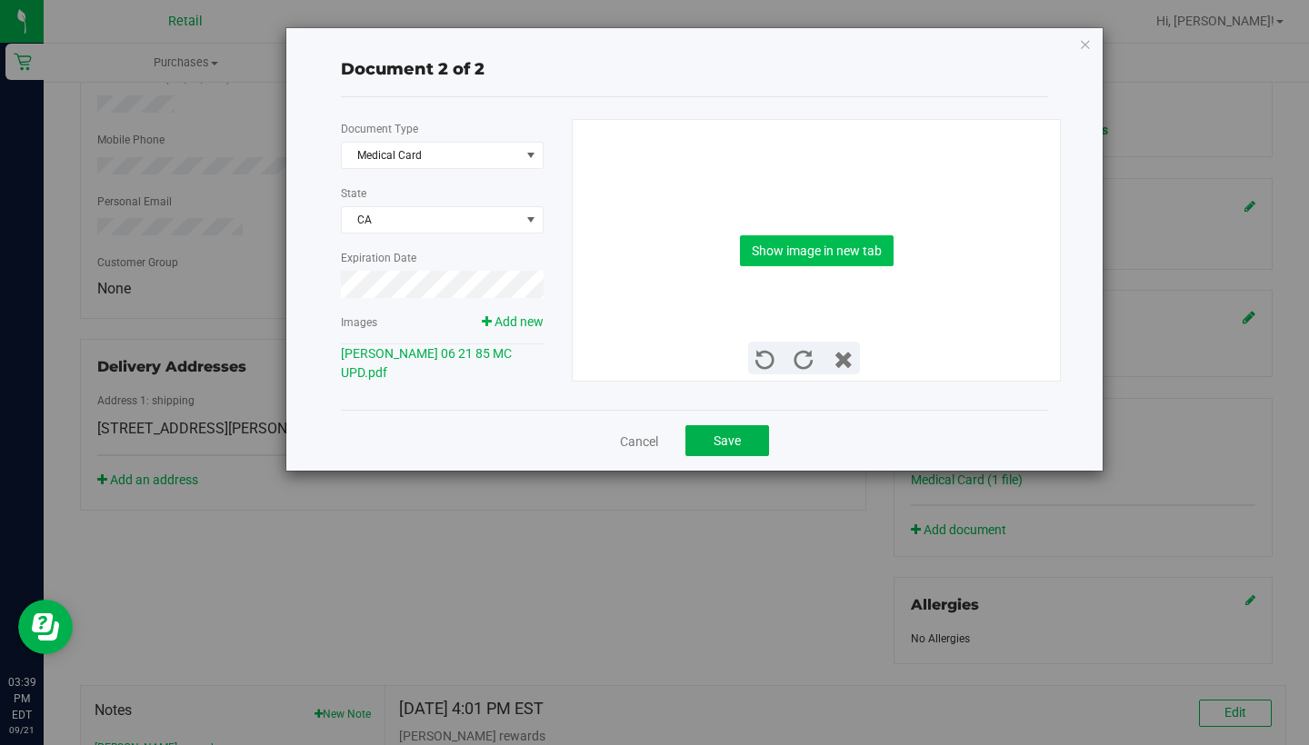
click at [818, 247] on button "Show image in new tab" at bounding box center [817, 250] width 154 height 31
click at [504, 353] on link "[PERSON_NAME] 06 21 85 MC UPD.pdf" at bounding box center [426, 363] width 171 height 34
click at [845, 264] on button "Show image in new tab" at bounding box center [817, 250] width 154 height 31
click at [749, 435] on button "Save" at bounding box center [727, 440] width 84 height 31
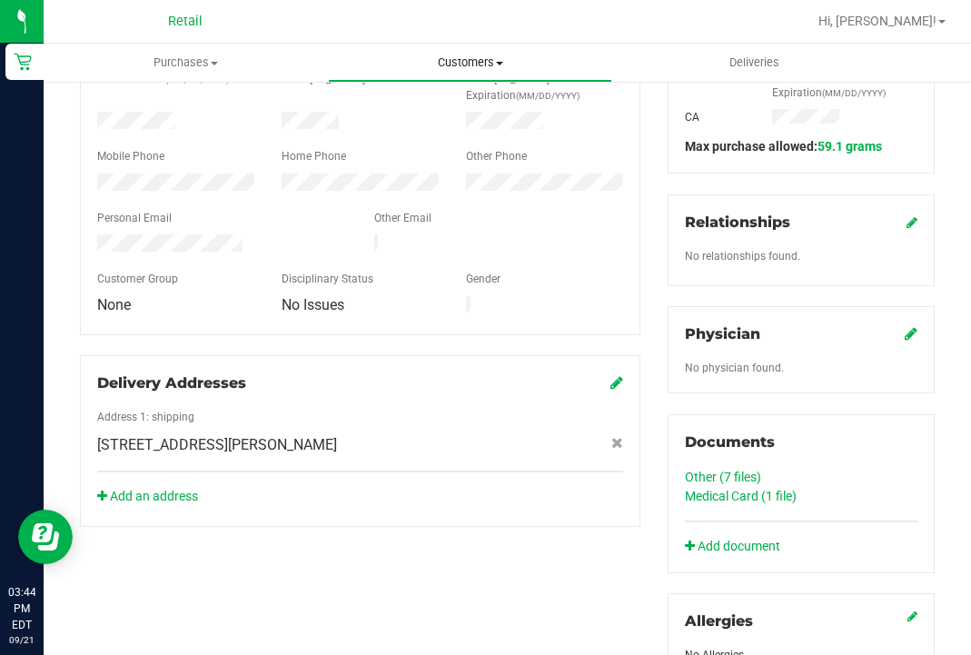
click at [481, 53] on uib-tab-heading "Customers All customers Add a new customer All physicians" at bounding box center [470, 63] width 283 height 36
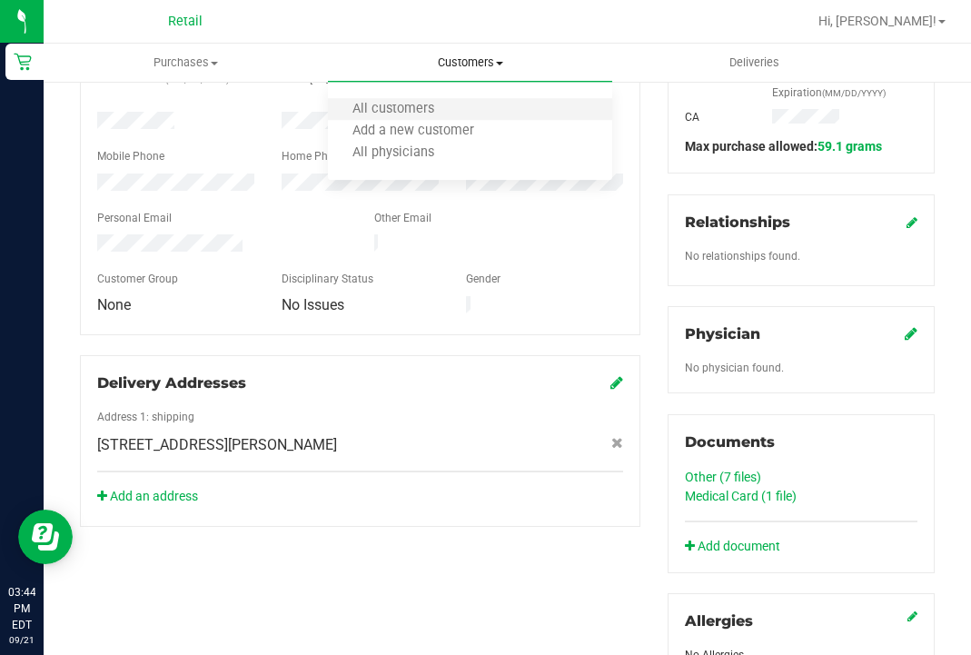
click at [462, 105] on li "All customers" at bounding box center [470, 110] width 284 height 22
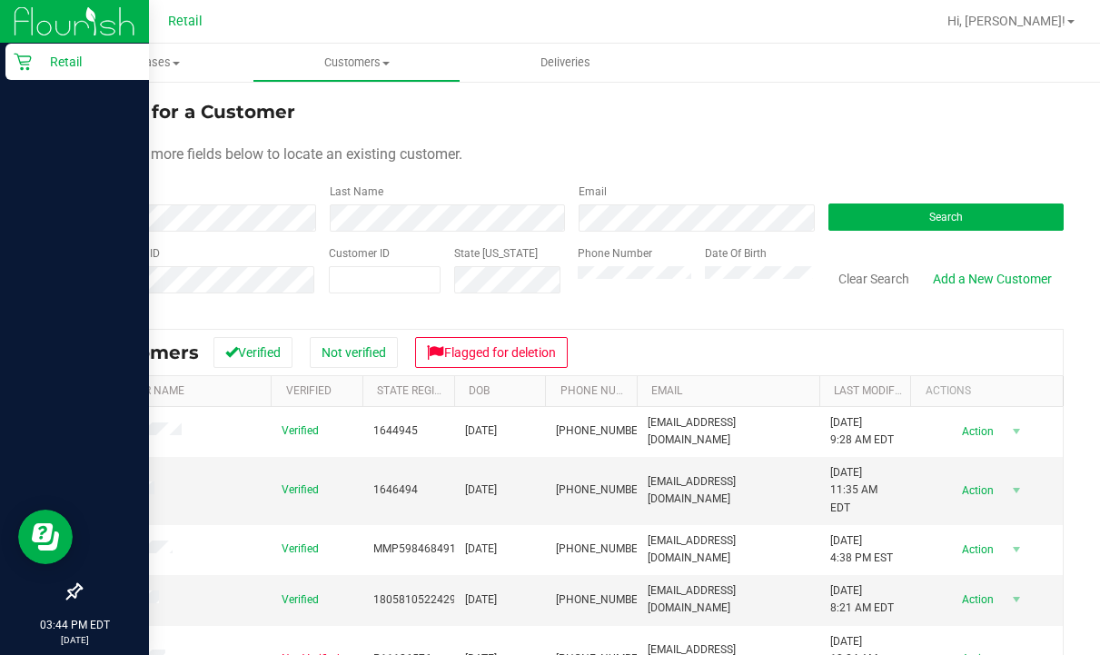
click at [3, 247] on div at bounding box center [74, 329] width 149 height 492
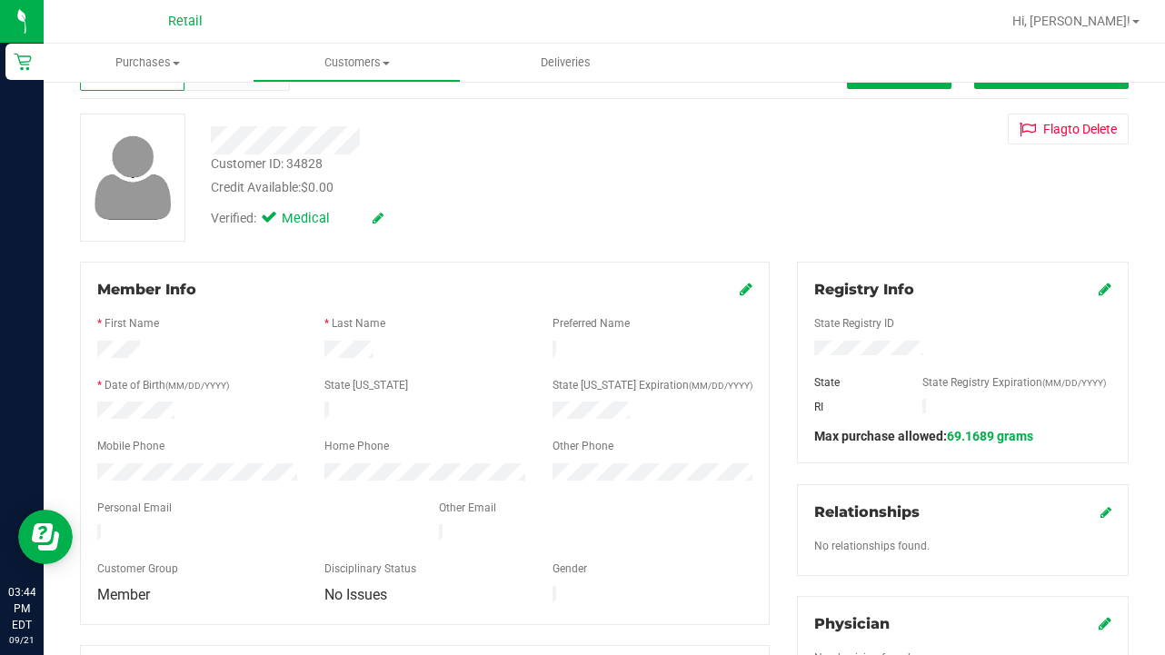
scroll to position [68, 0]
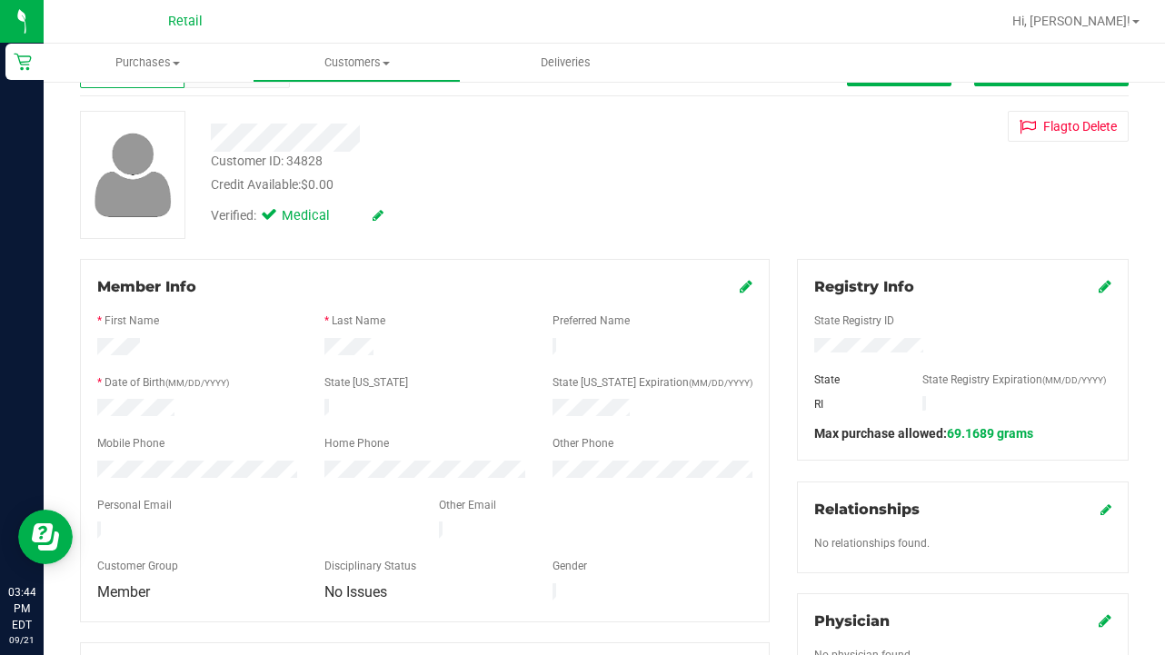
click at [743, 284] on icon at bounding box center [746, 286] width 13 height 15
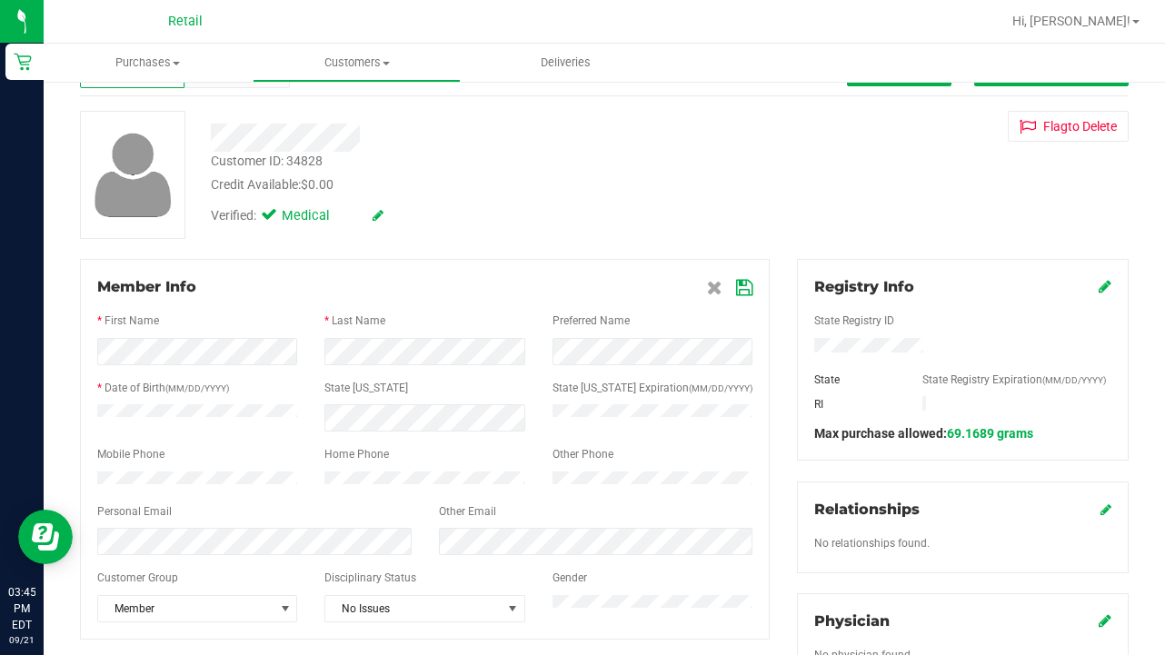
click at [748, 283] on icon at bounding box center [744, 288] width 16 height 15
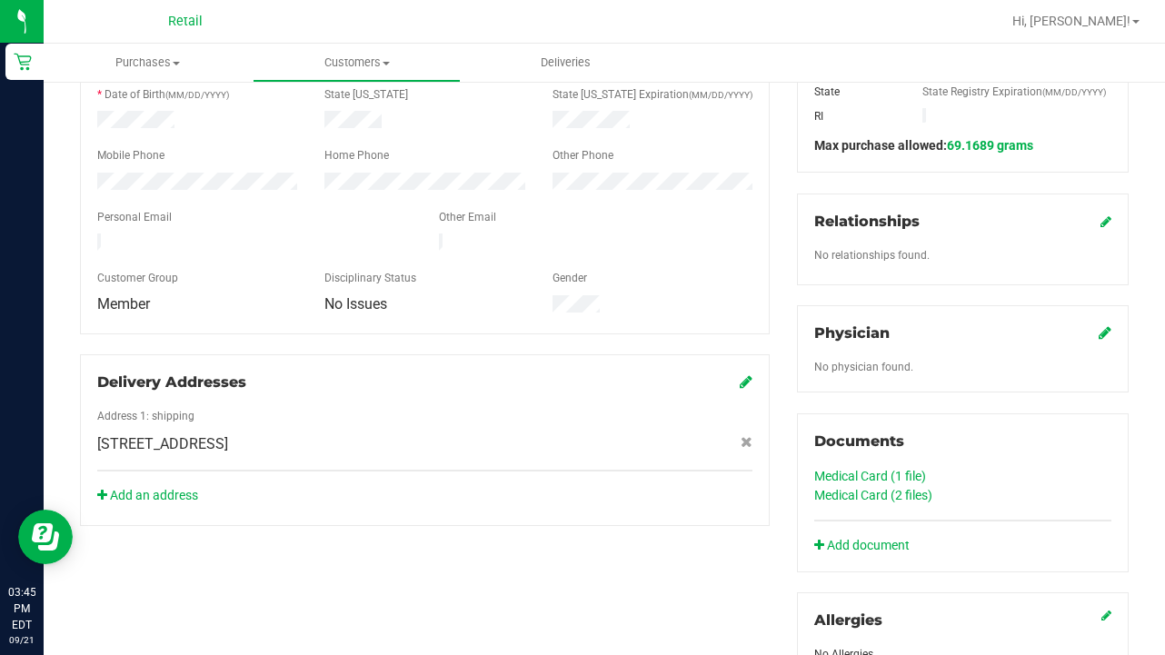
scroll to position [372, 0]
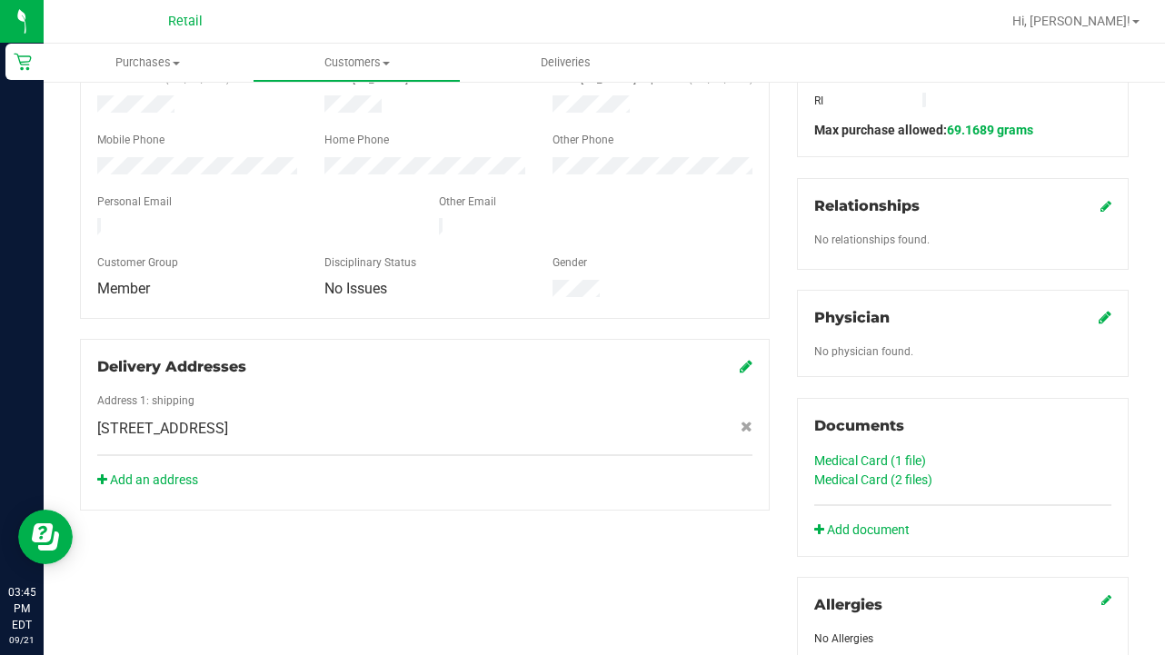
click at [878, 474] on link "Medical Card (2 files)" at bounding box center [873, 480] width 118 height 15
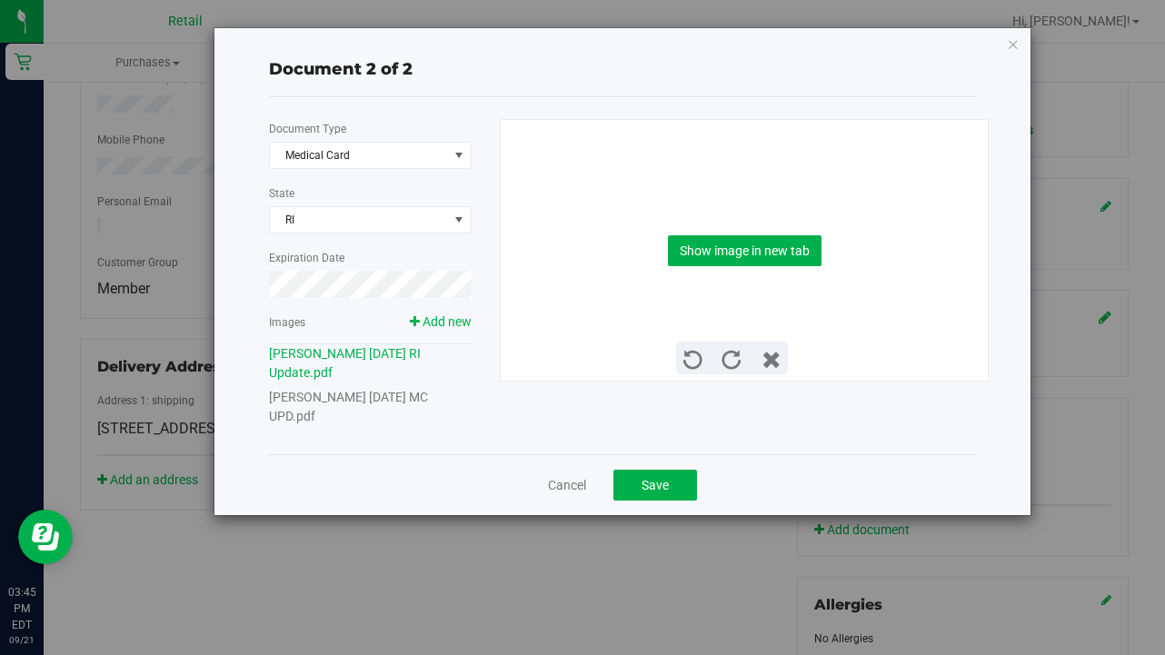
click at [417, 399] on link "[PERSON_NAME] [DATE] MC UPD.pdf" at bounding box center [348, 407] width 159 height 34
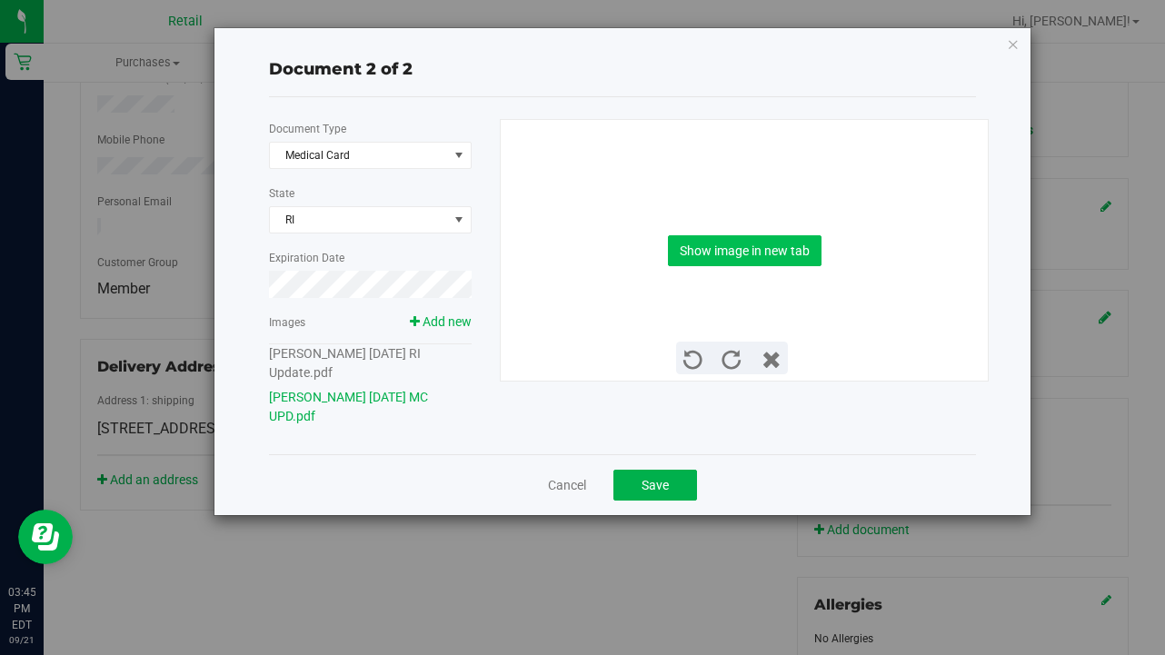
click at [750, 248] on button "Show image in new tab" at bounding box center [745, 250] width 154 height 31
click at [653, 488] on span "Save" at bounding box center [655, 485] width 27 height 15
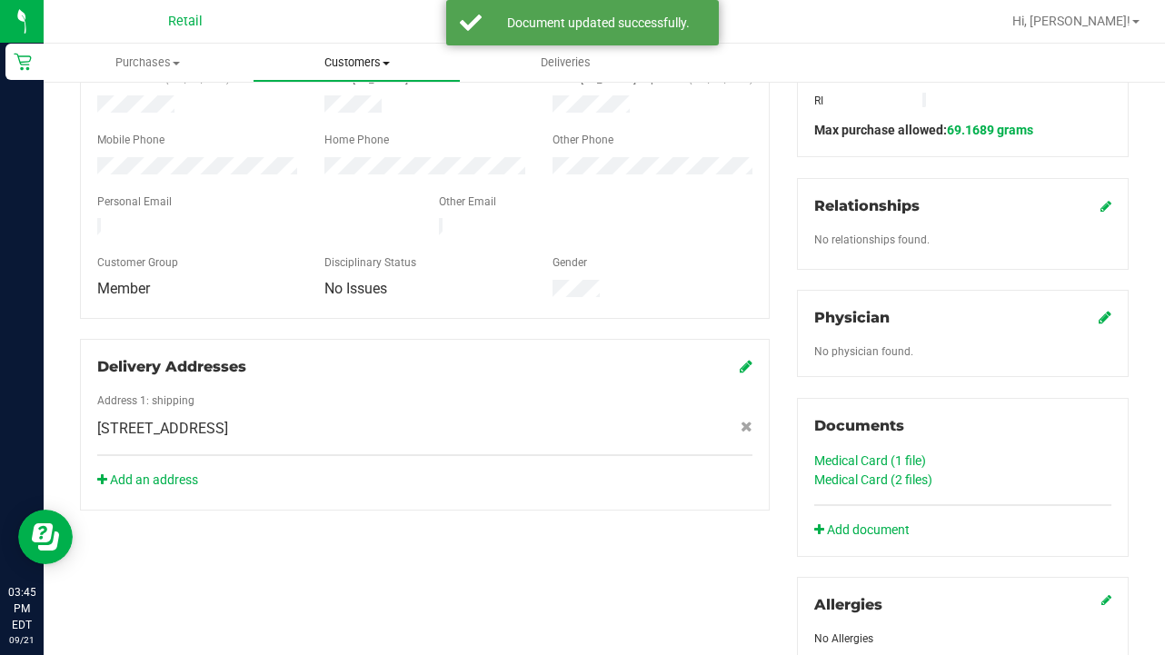
click at [363, 62] on span "Customers" at bounding box center [357, 63] width 207 height 16
click at [363, 105] on span "All customers" at bounding box center [318, 109] width 131 height 15
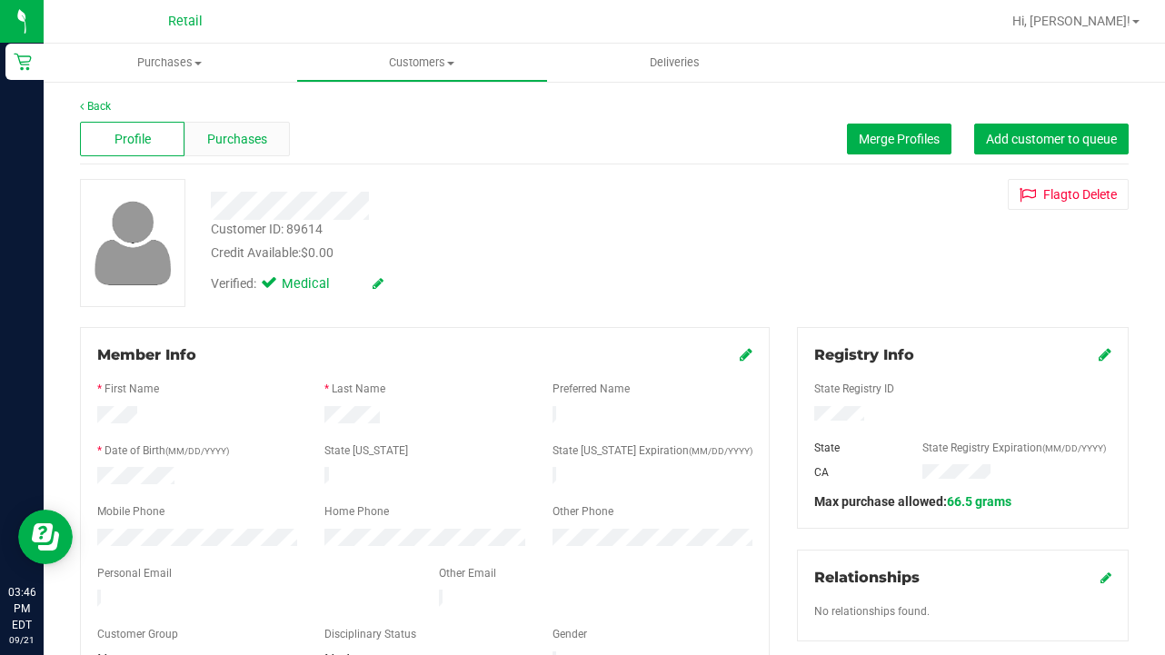
click at [210, 133] on span "Purchases" at bounding box center [237, 139] width 60 height 19
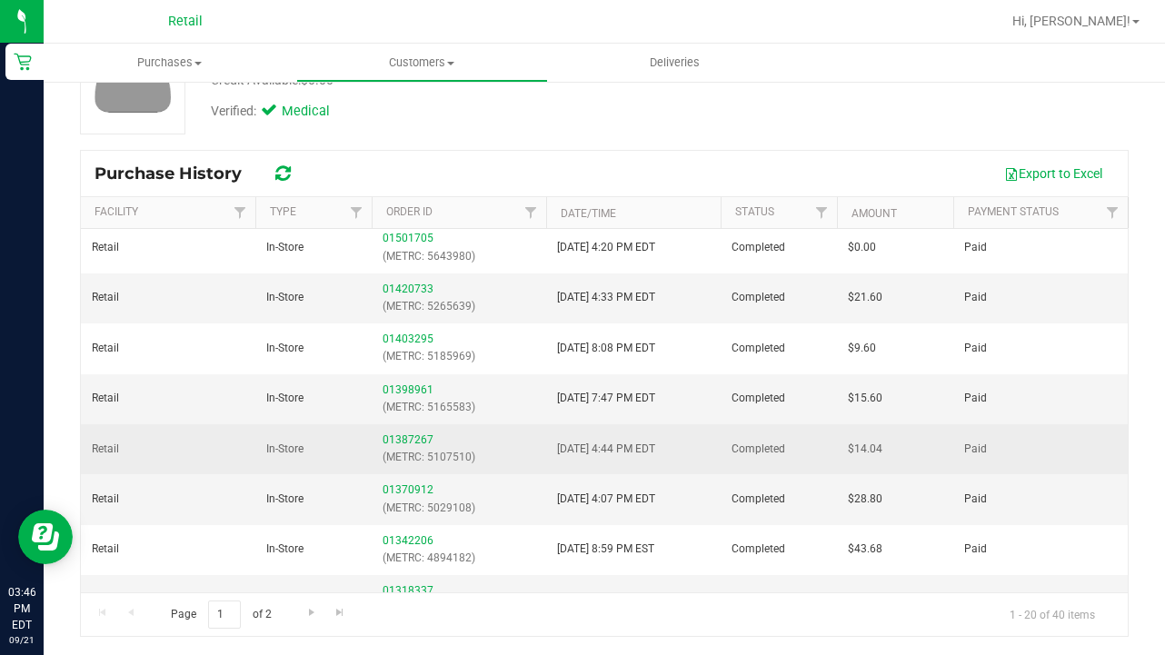
scroll to position [191, 0]
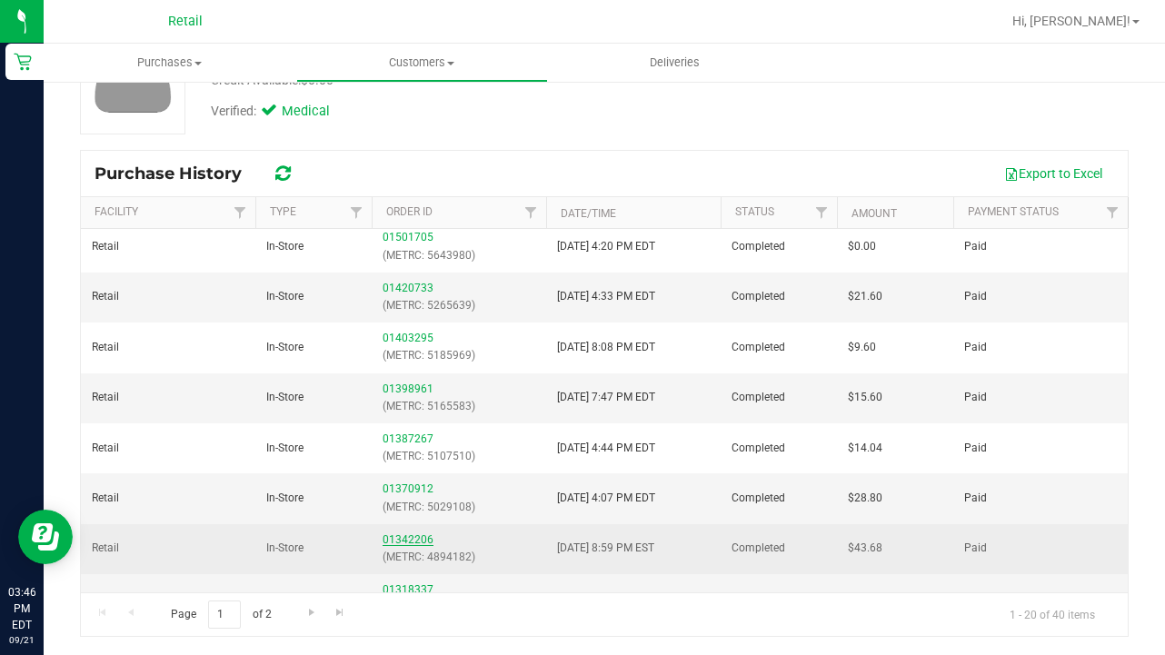
click at [399, 533] on link "01342206" at bounding box center [408, 539] width 51 height 13
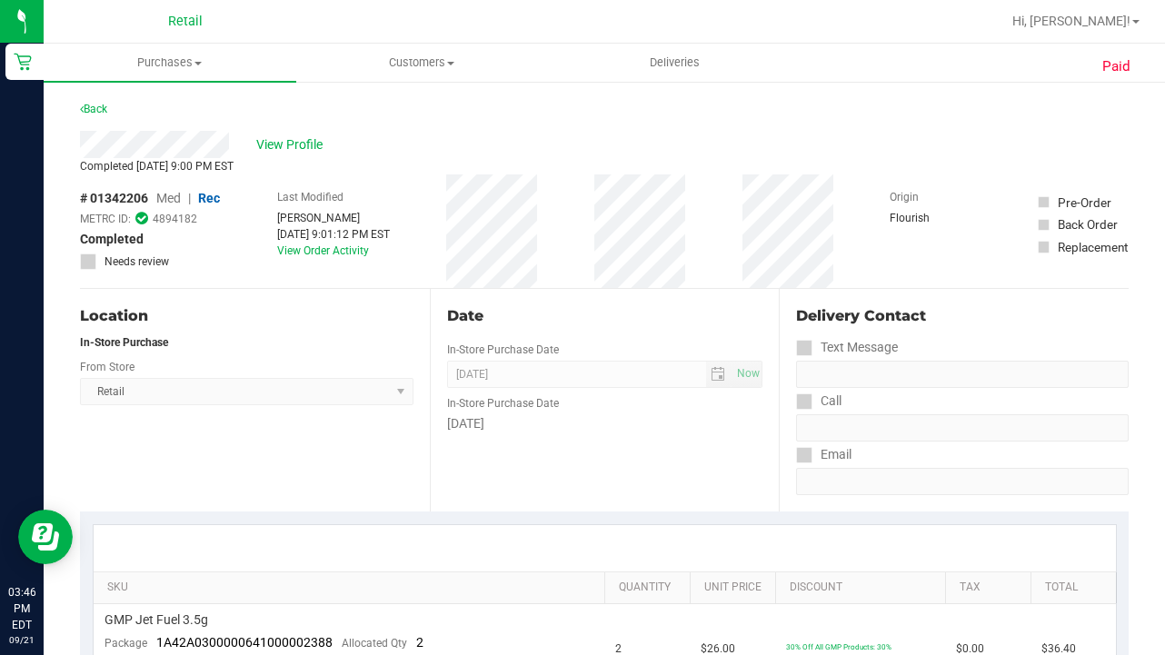
scroll to position [3, 0]
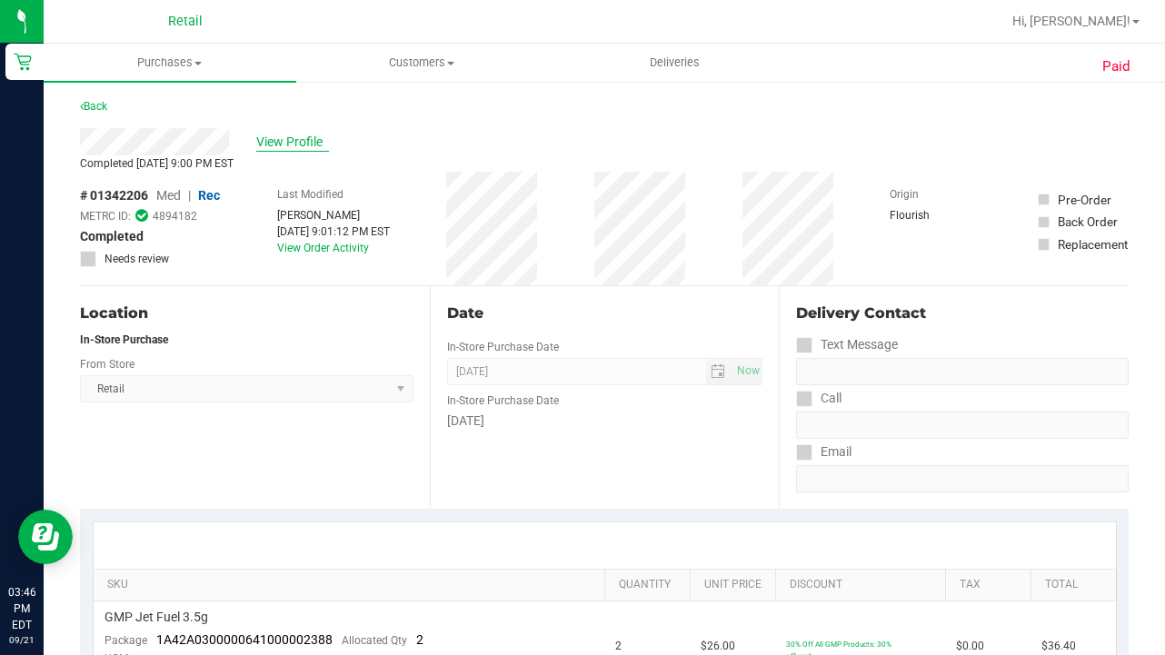
click at [297, 144] on span "View Profile" at bounding box center [292, 142] width 73 height 19
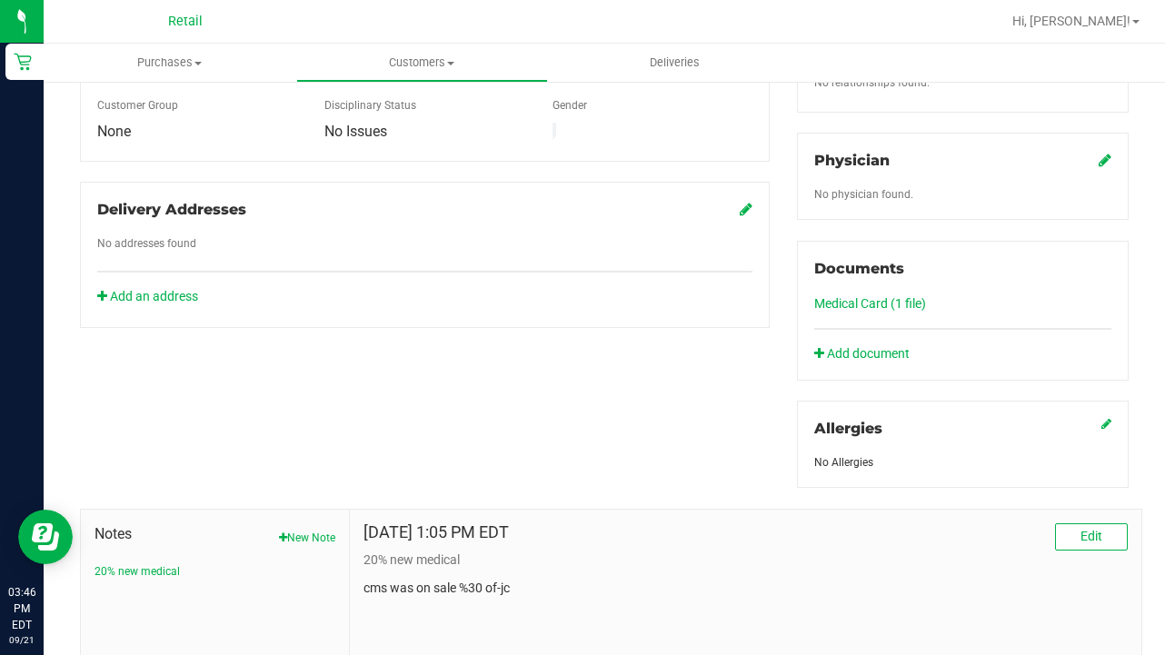
scroll to position [560, 0]
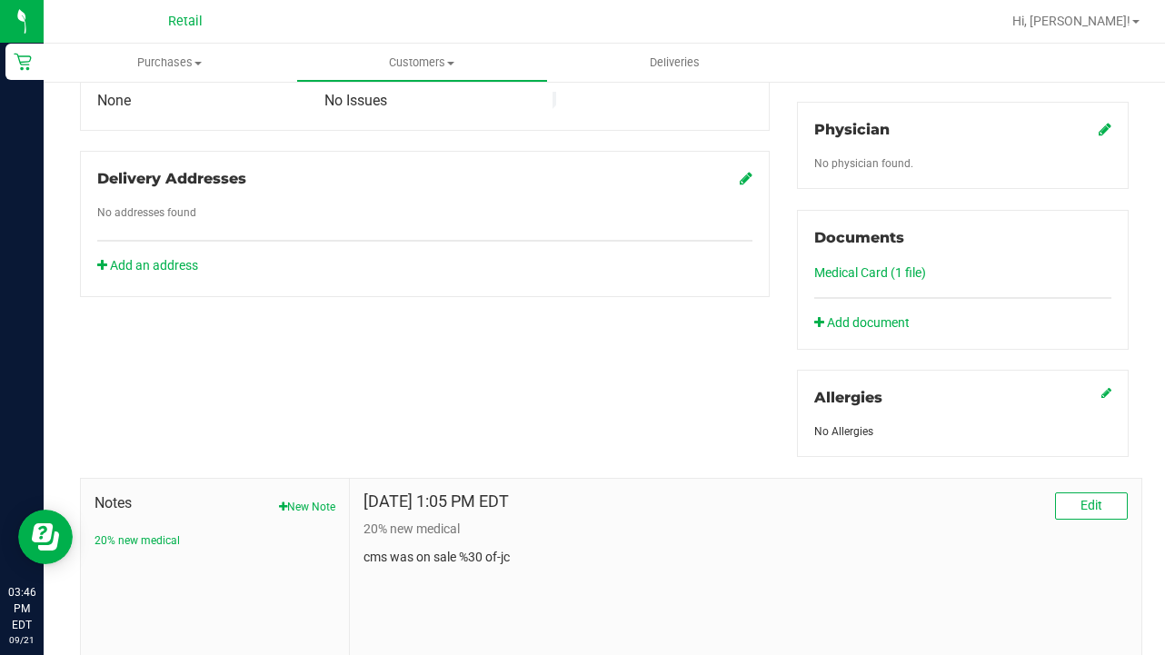
click at [841, 274] on link "Medical Card (1 file)" at bounding box center [870, 272] width 112 height 15
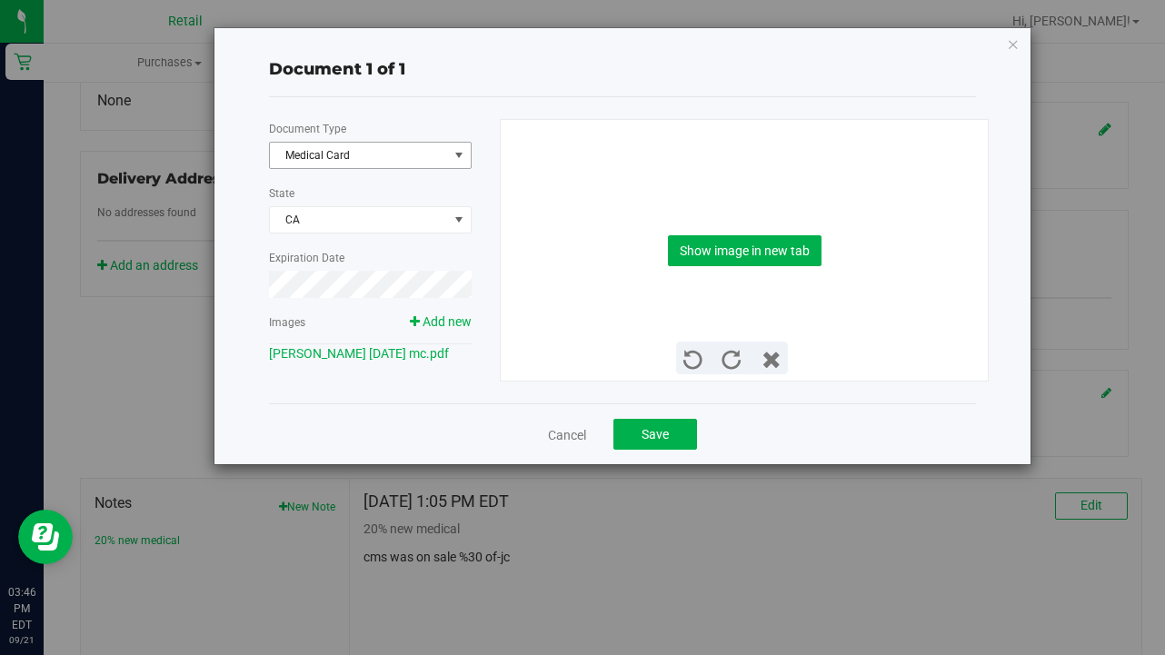
click at [337, 161] on span "Medical Card" at bounding box center [359, 155] width 178 height 25
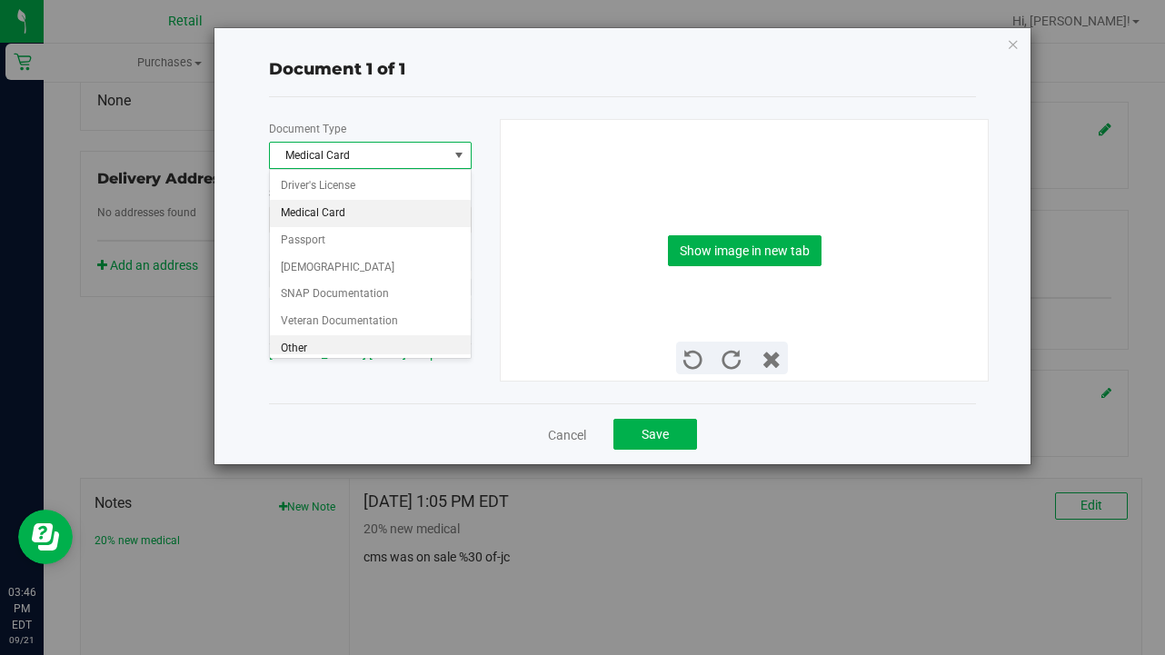
click at [323, 351] on li "Other" at bounding box center [370, 348] width 201 height 27
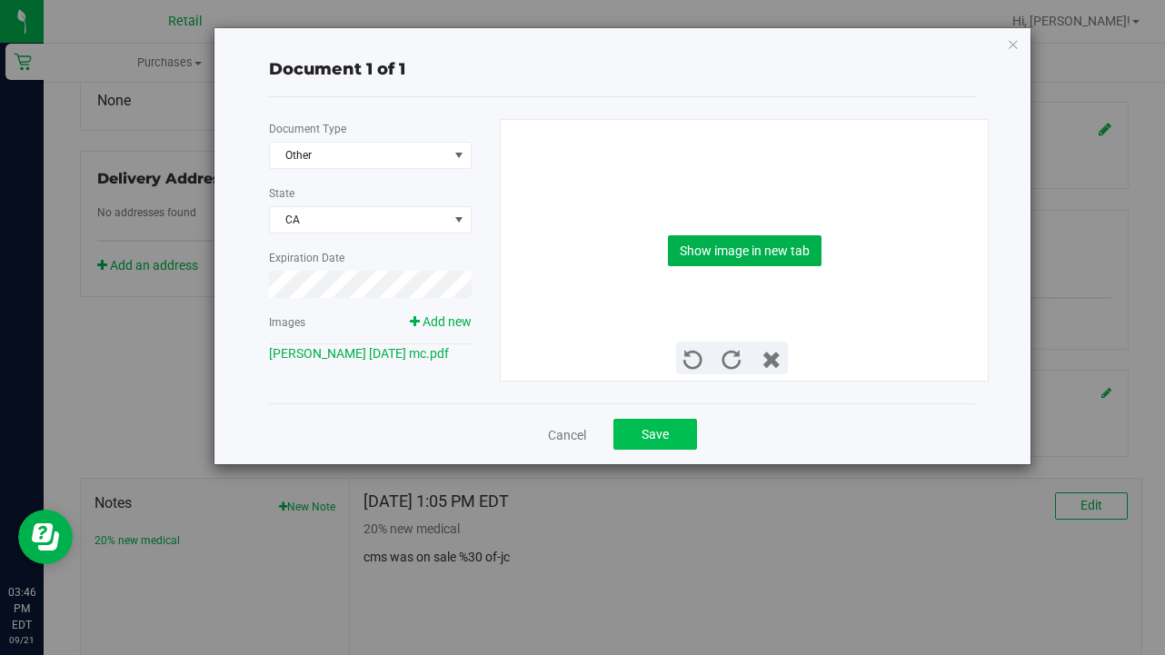
click at [662, 434] on span "Save" at bounding box center [655, 434] width 27 height 15
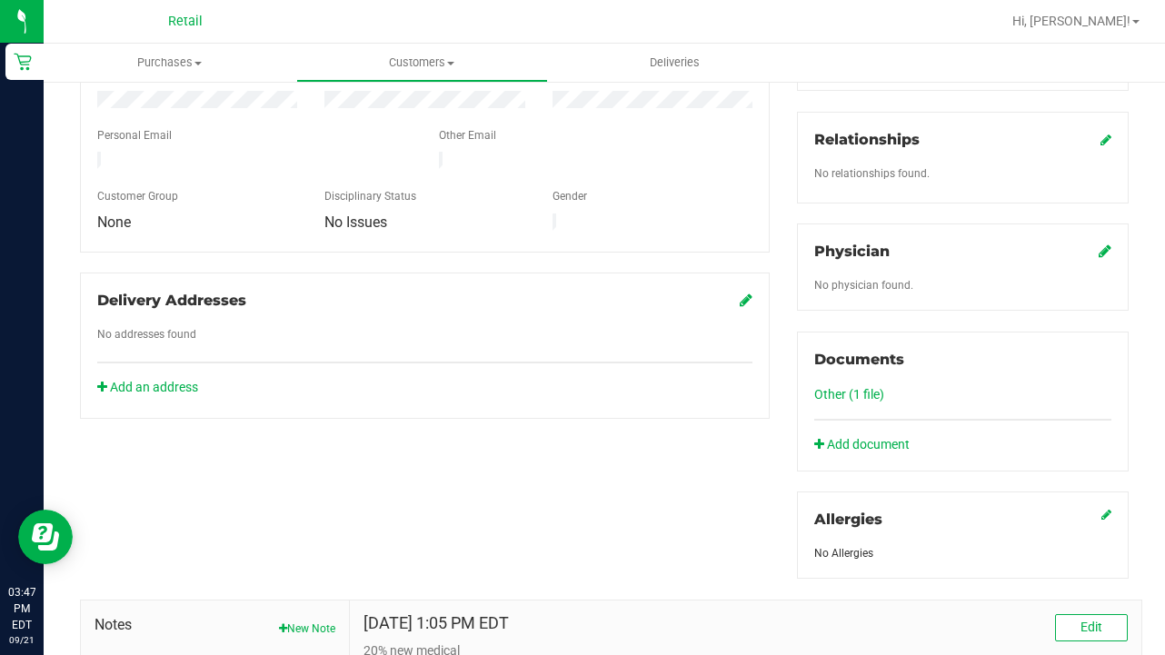
scroll to position [442, 0]
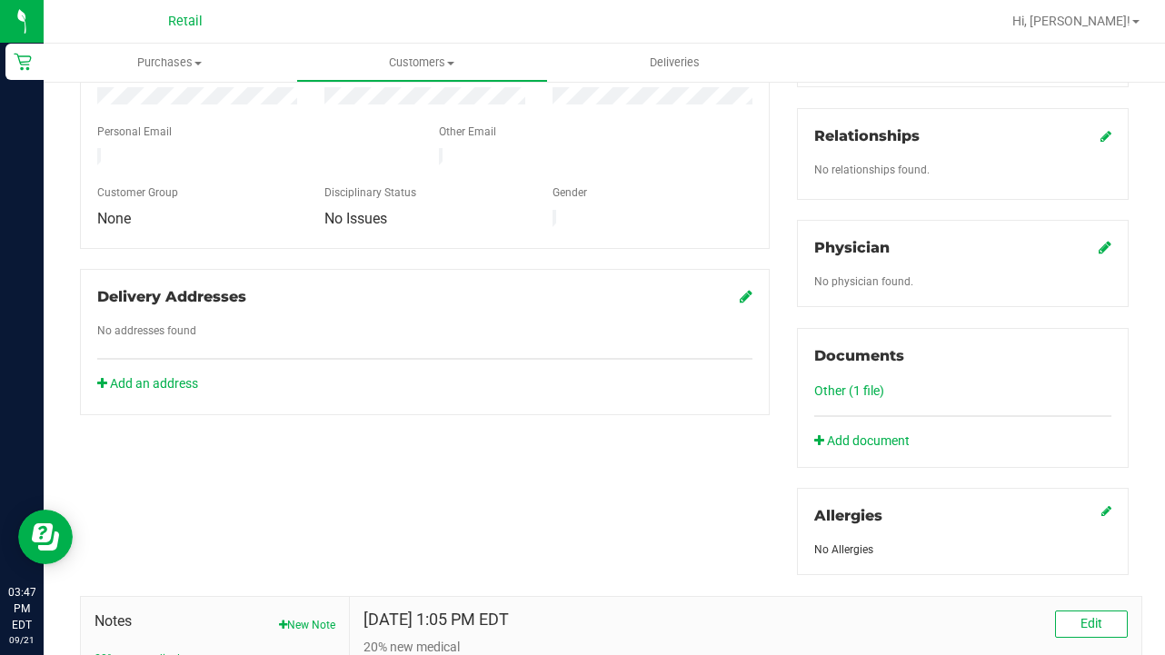
click at [864, 396] on link "Other (1 file)" at bounding box center [849, 390] width 70 height 15
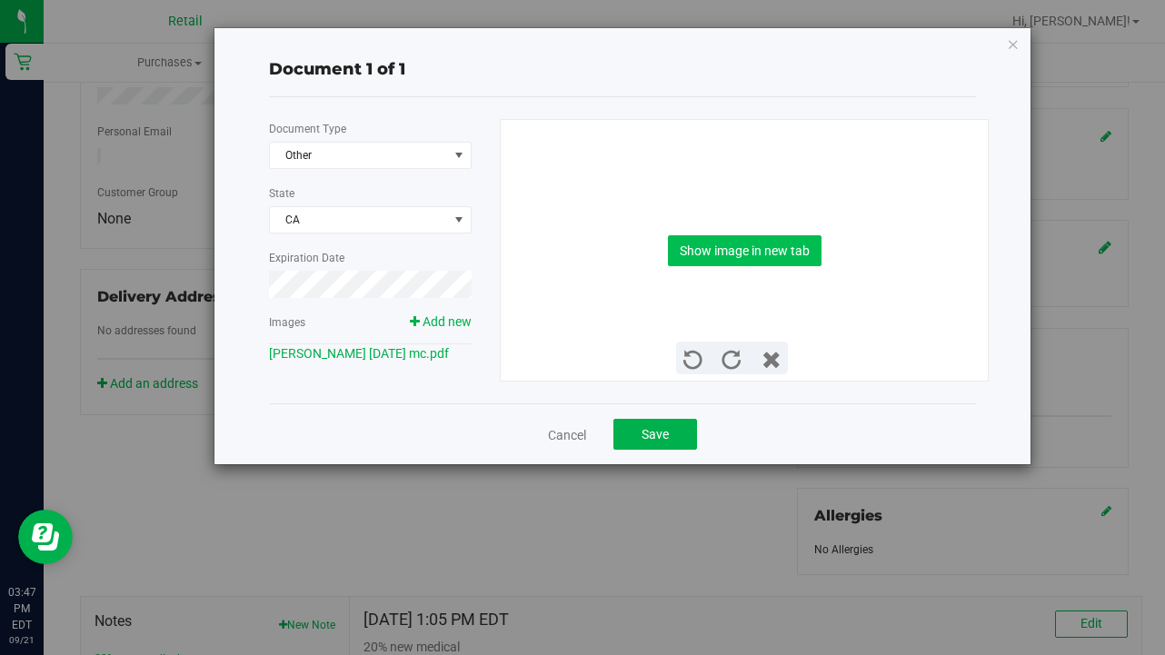
click at [777, 239] on button "Show image in new tab" at bounding box center [745, 250] width 154 height 31
click at [770, 365] on icon at bounding box center [772, 361] width 20 height 20
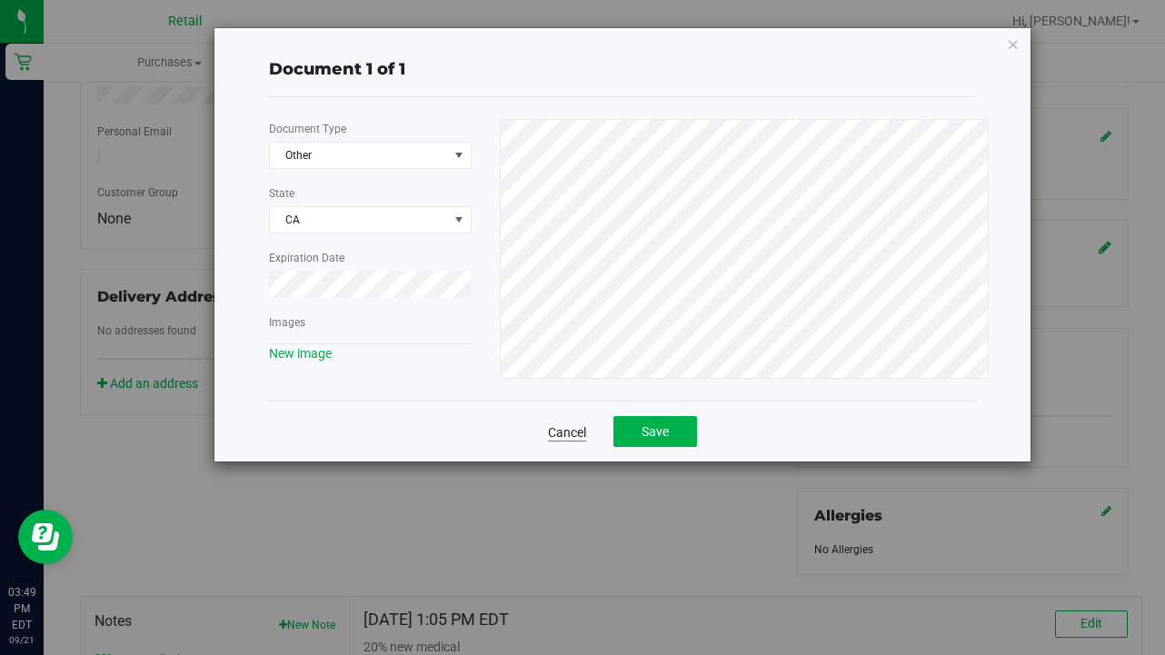
click at [563, 433] on link "Cancel" at bounding box center [567, 432] width 38 height 18
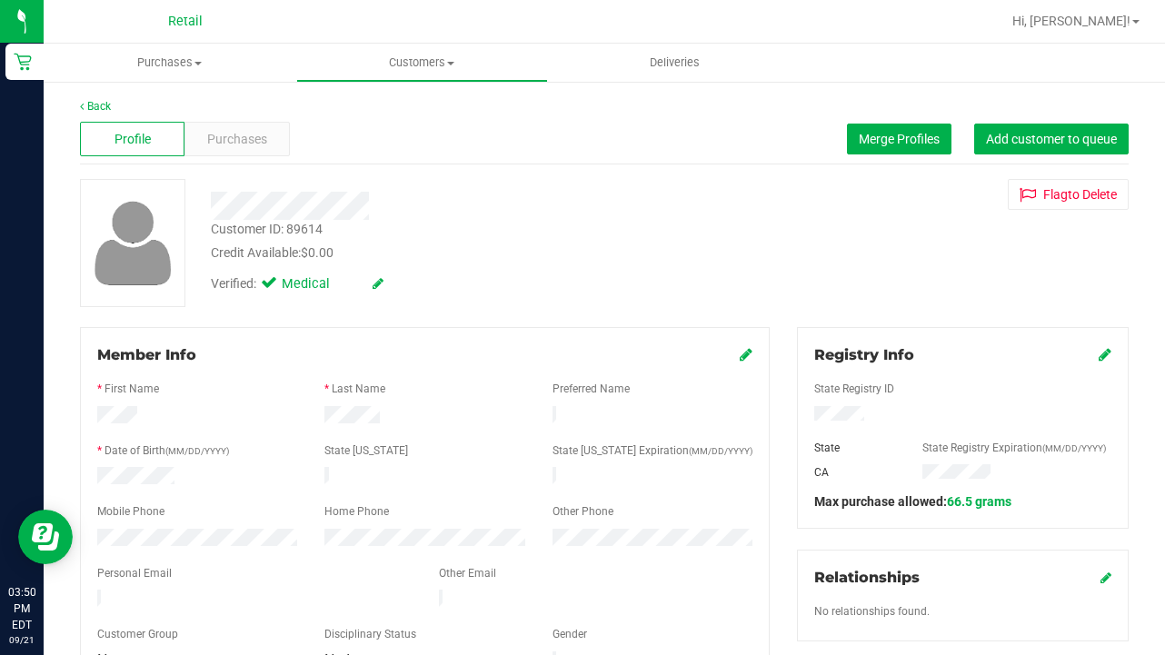
scroll to position [0, 0]
click at [415, 59] on span "Customers" at bounding box center [422, 63] width 251 height 16
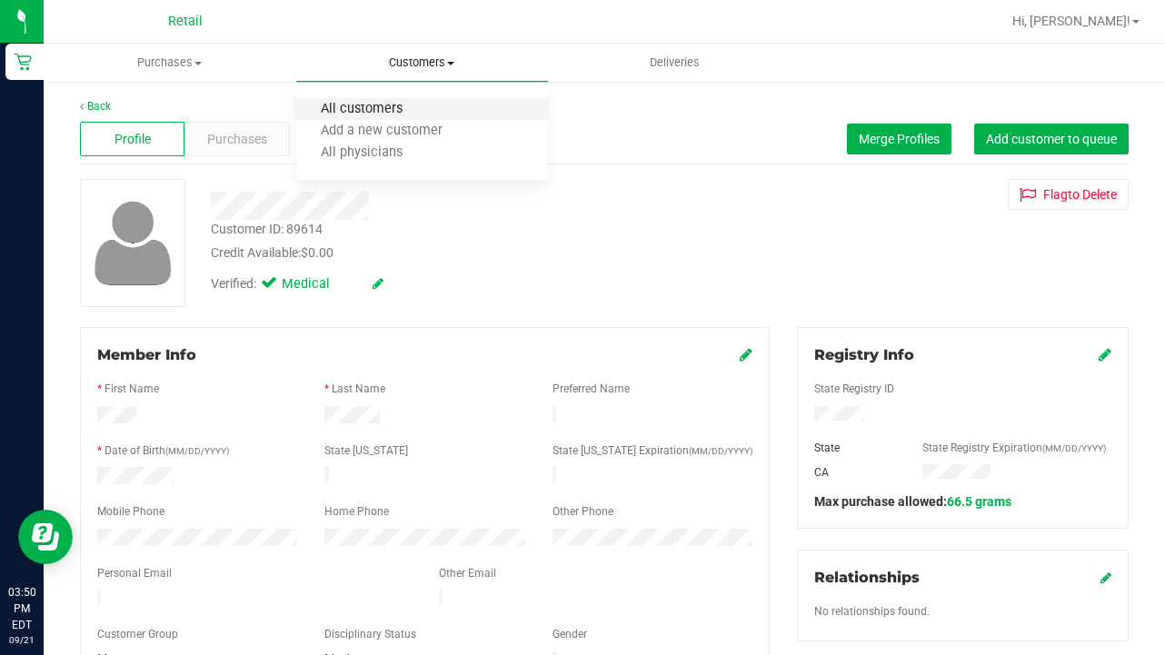
click at [416, 110] on span "All customers" at bounding box center [361, 109] width 131 height 15
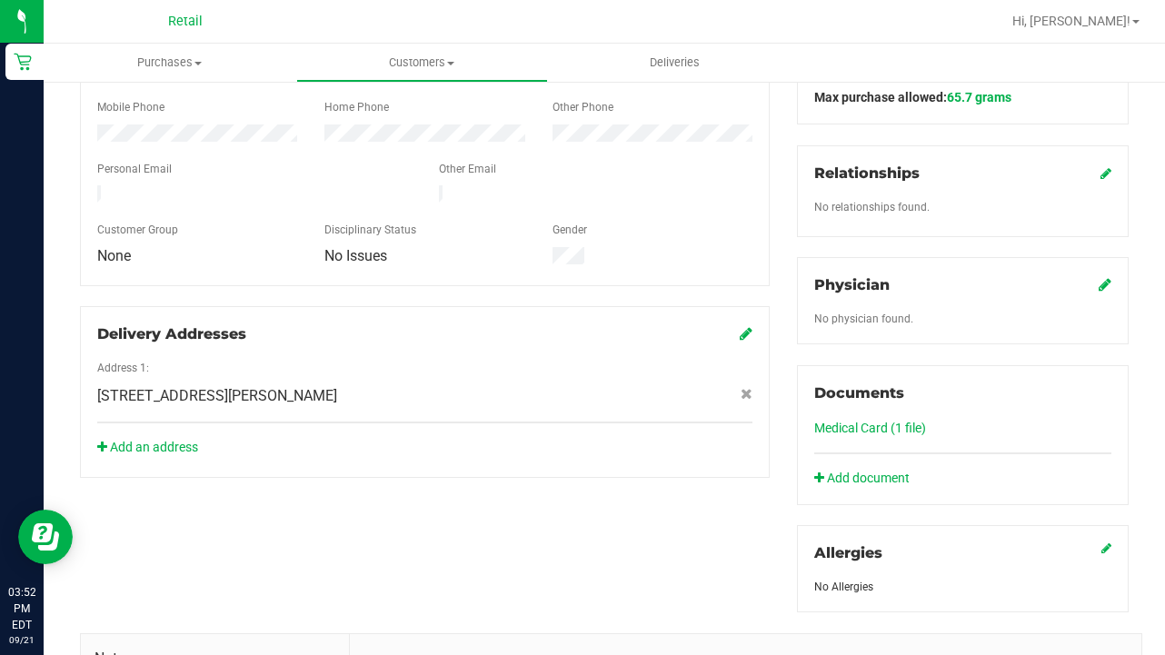
scroll to position [408, 0]
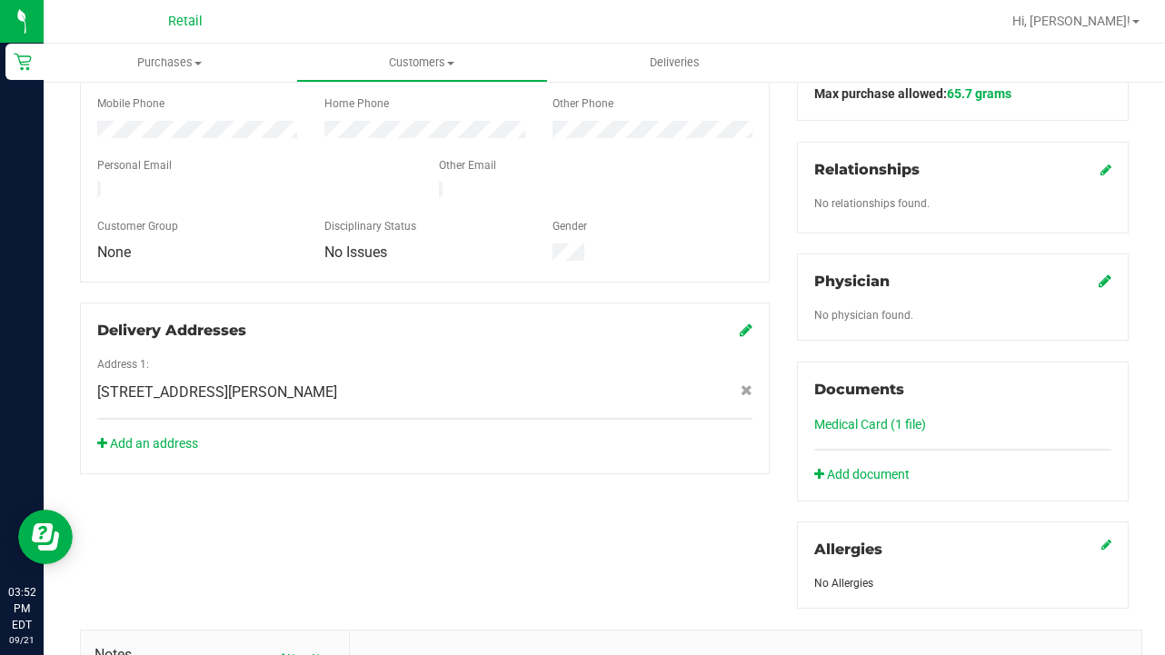
click at [847, 423] on link "Medical Card (1 file)" at bounding box center [870, 424] width 112 height 15
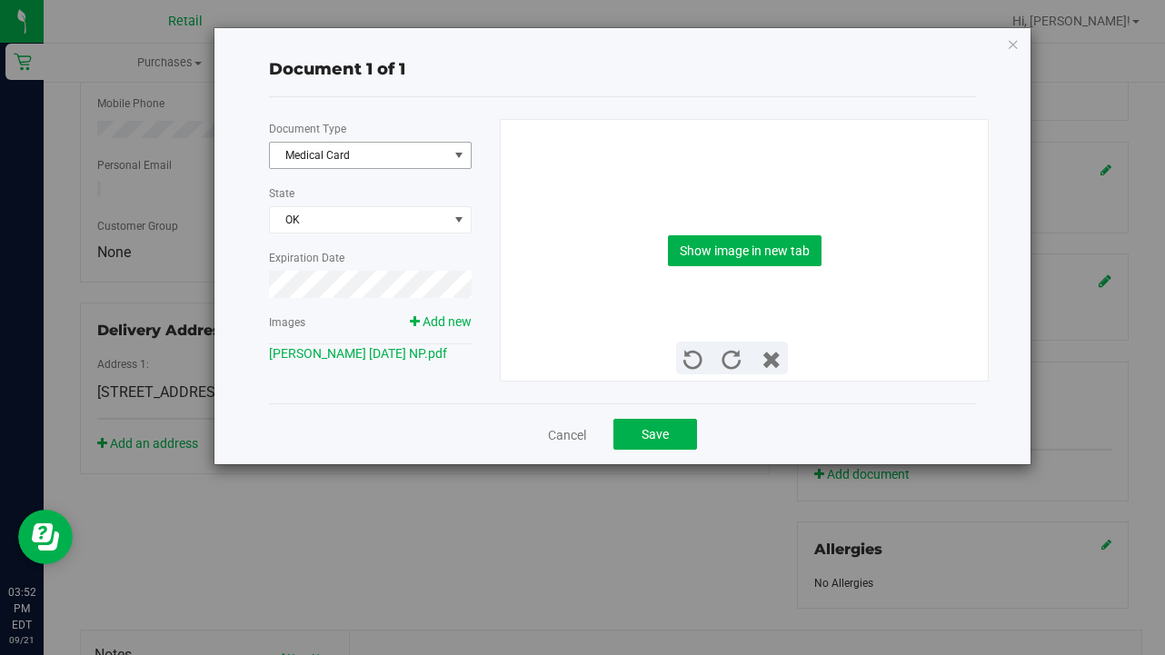
click at [317, 160] on span "Medical Card" at bounding box center [359, 155] width 178 height 25
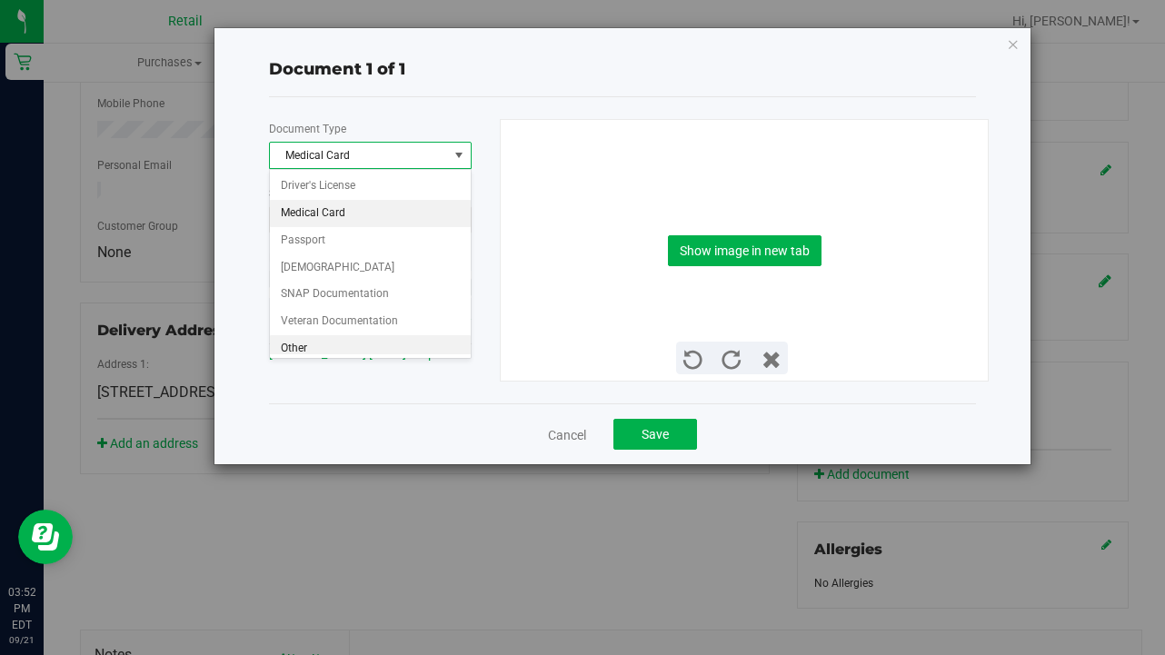
click at [331, 339] on li "Other" at bounding box center [370, 348] width 201 height 27
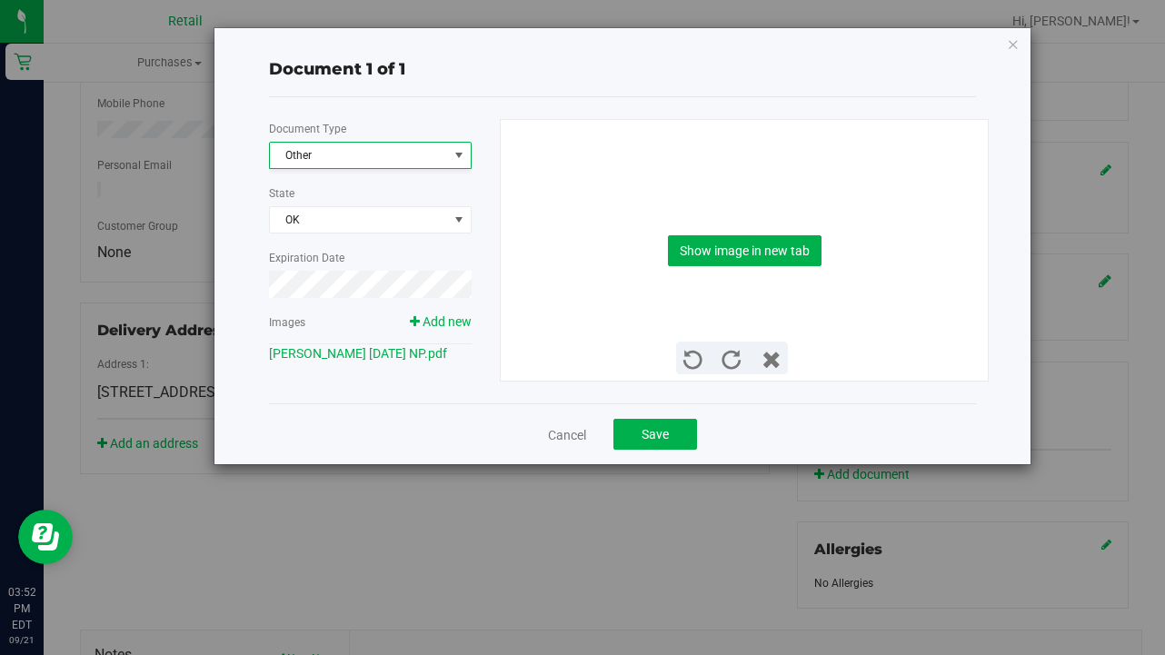
scroll to position [3, 0]
click at [726, 254] on button "Show image in new tab" at bounding box center [745, 250] width 154 height 31
click at [642, 434] on span "Save" at bounding box center [655, 434] width 27 height 15
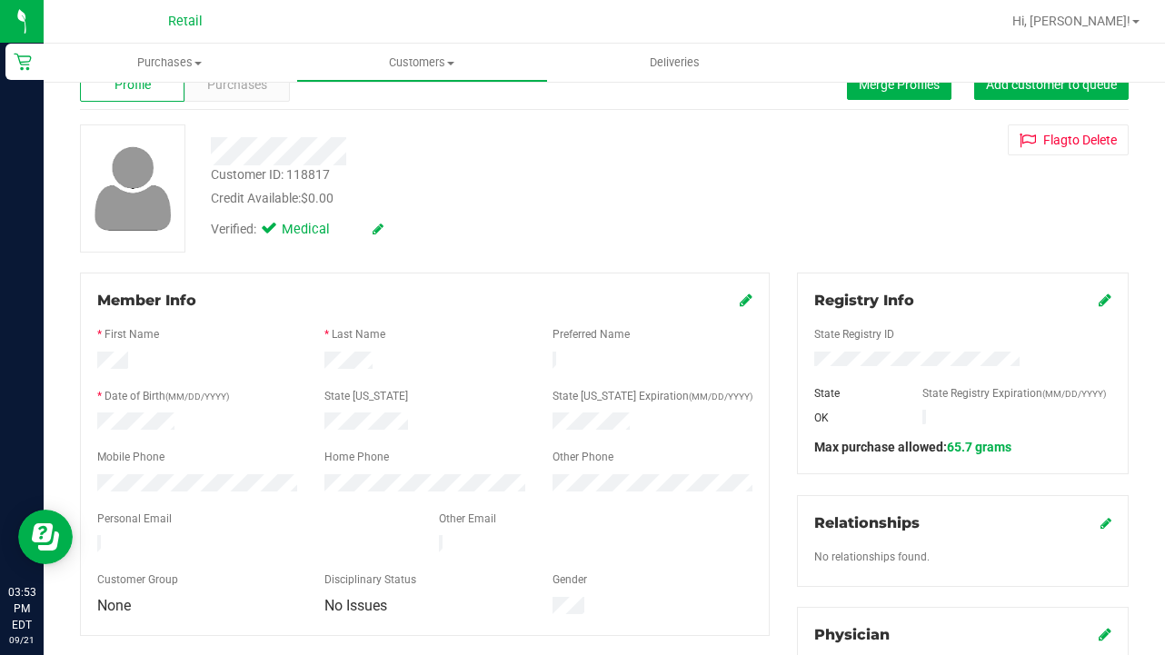
scroll to position [0, 0]
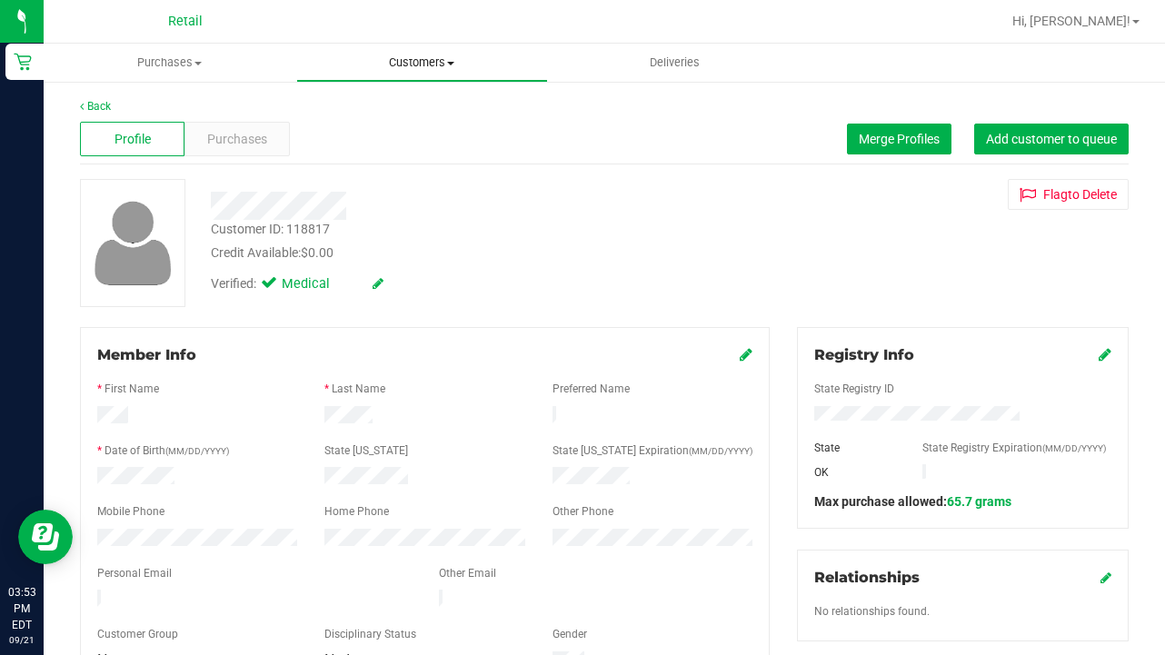
click at [416, 65] on span "Customers" at bounding box center [422, 63] width 251 height 16
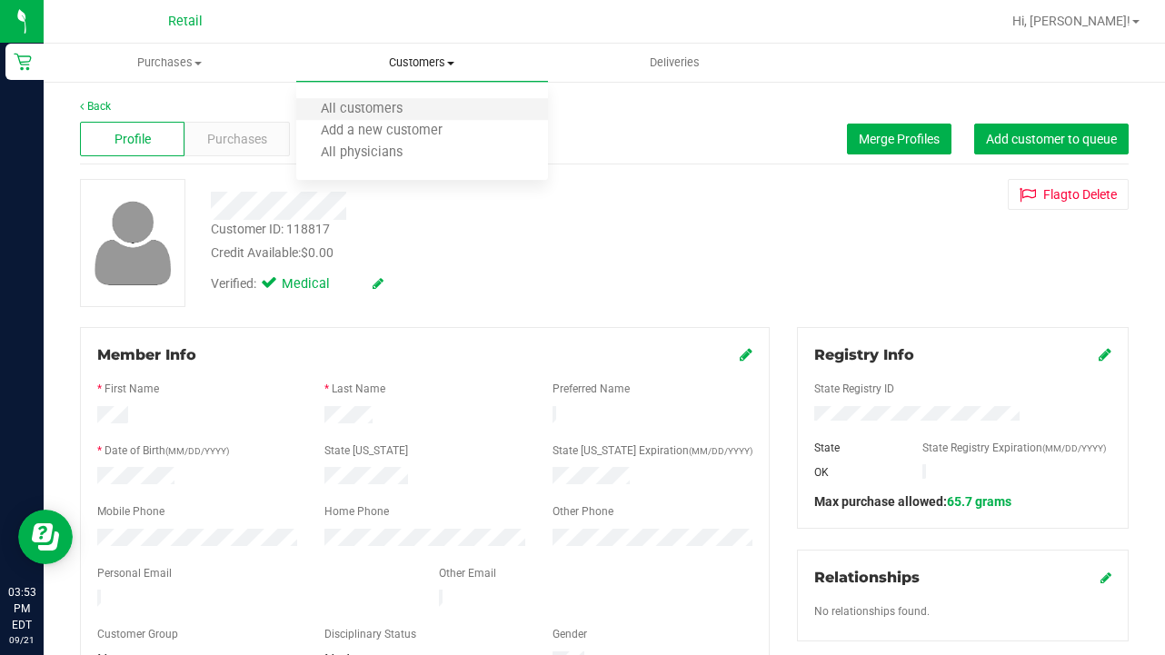
click at [413, 118] on li "All customers" at bounding box center [422, 110] width 253 height 22
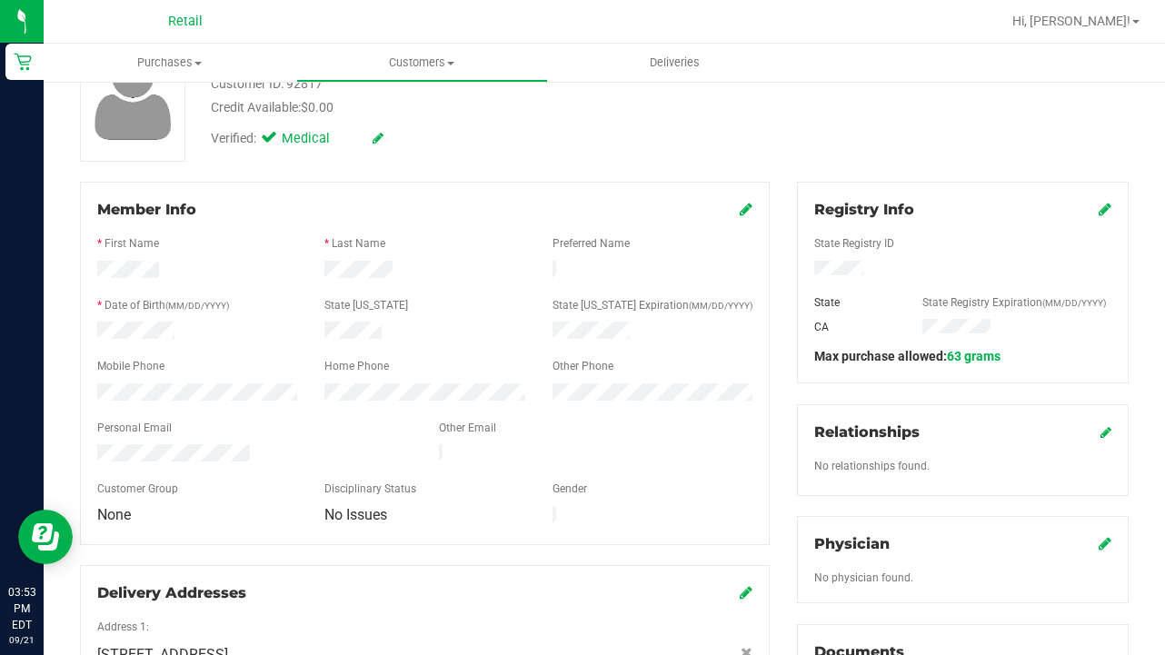
scroll to position [146, 0]
click at [746, 214] on icon at bounding box center [746, 208] width 13 height 15
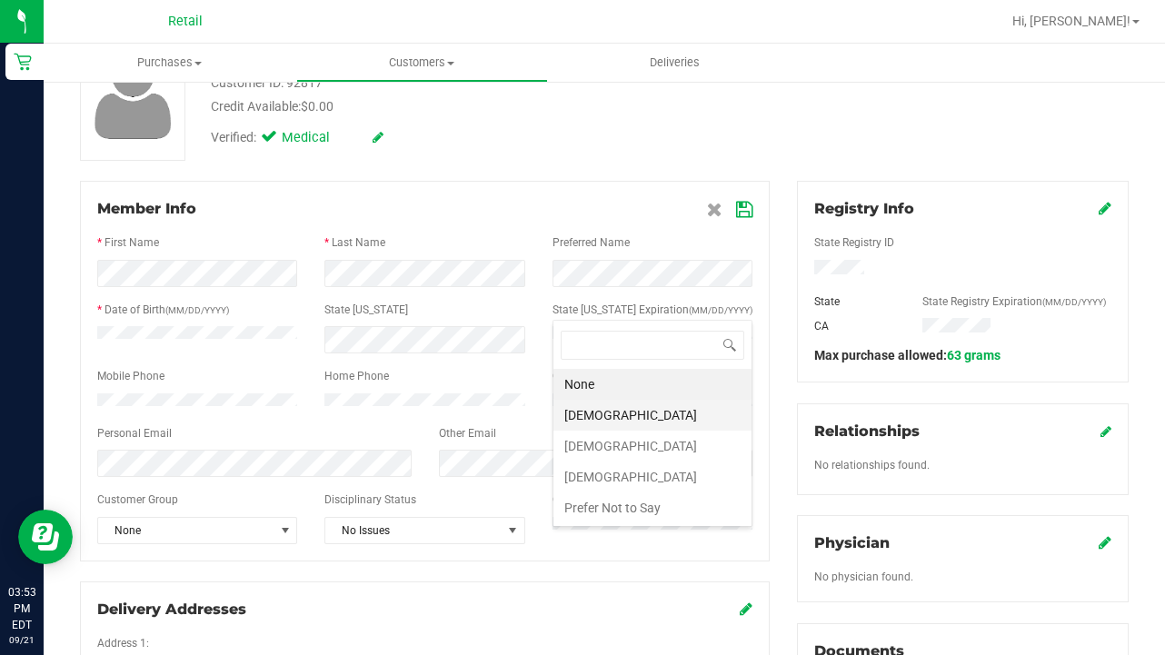
click at [602, 412] on li "[DEMOGRAPHIC_DATA]" at bounding box center [652, 415] width 198 height 31
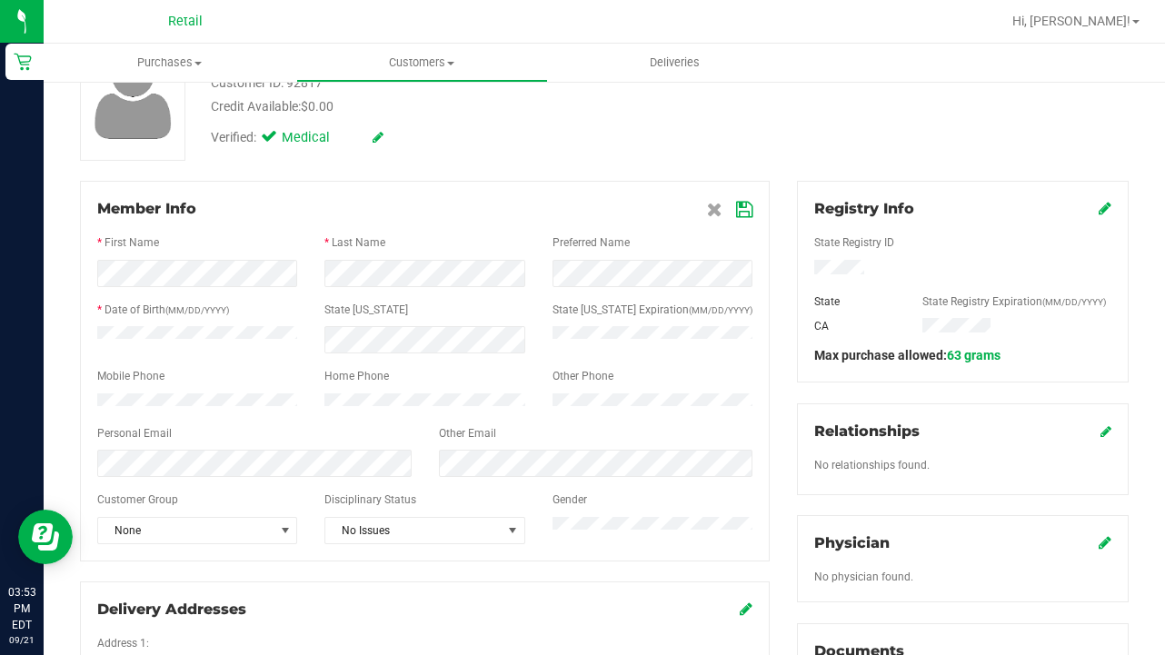
click at [743, 214] on icon at bounding box center [744, 210] width 16 height 15
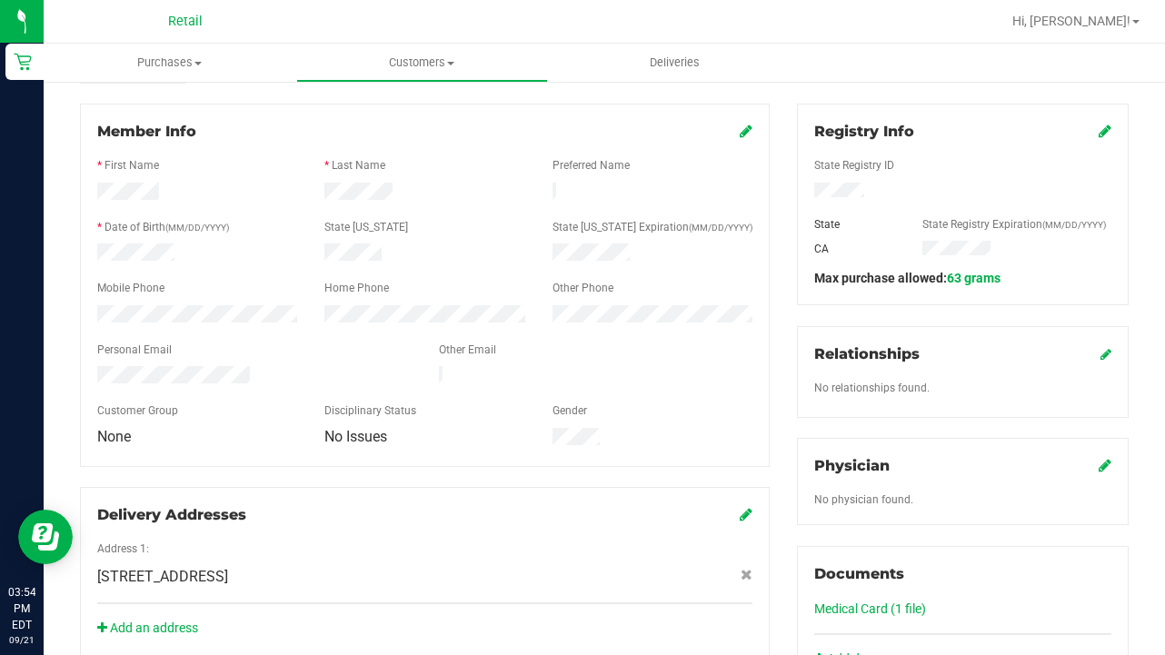
scroll to position [226, 0]
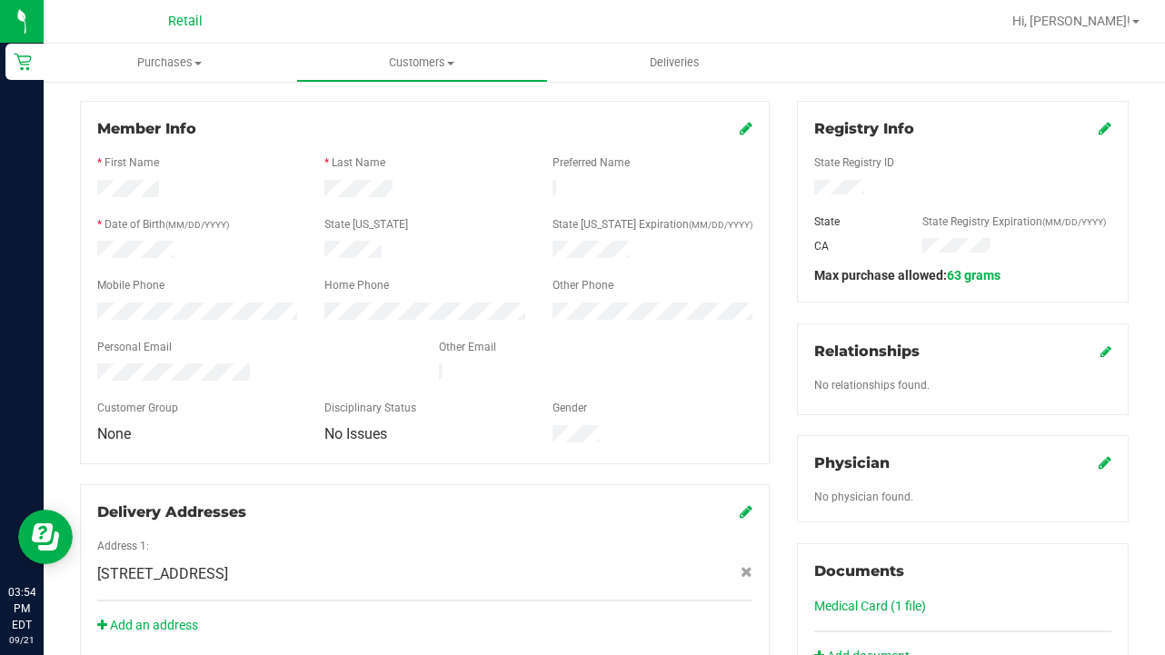
click at [883, 603] on link "Medical Card (1 file)" at bounding box center [870, 606] width 112 height 15
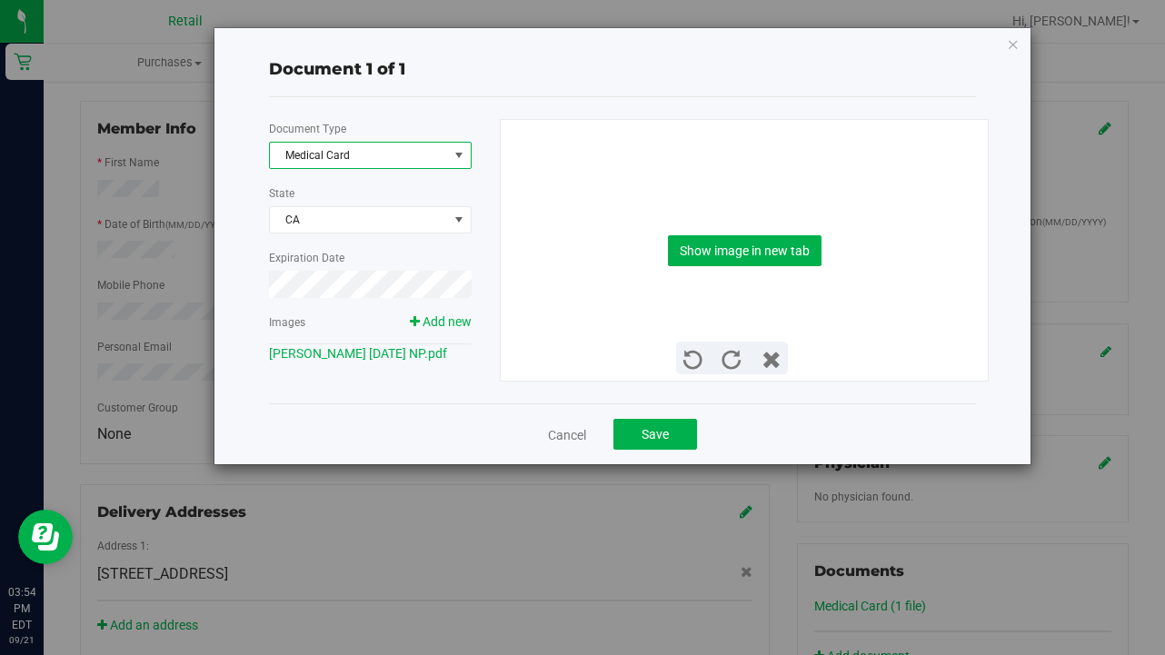
click at [457, 159] on span "select" at bounding box center [459, 155] width 15 height 15
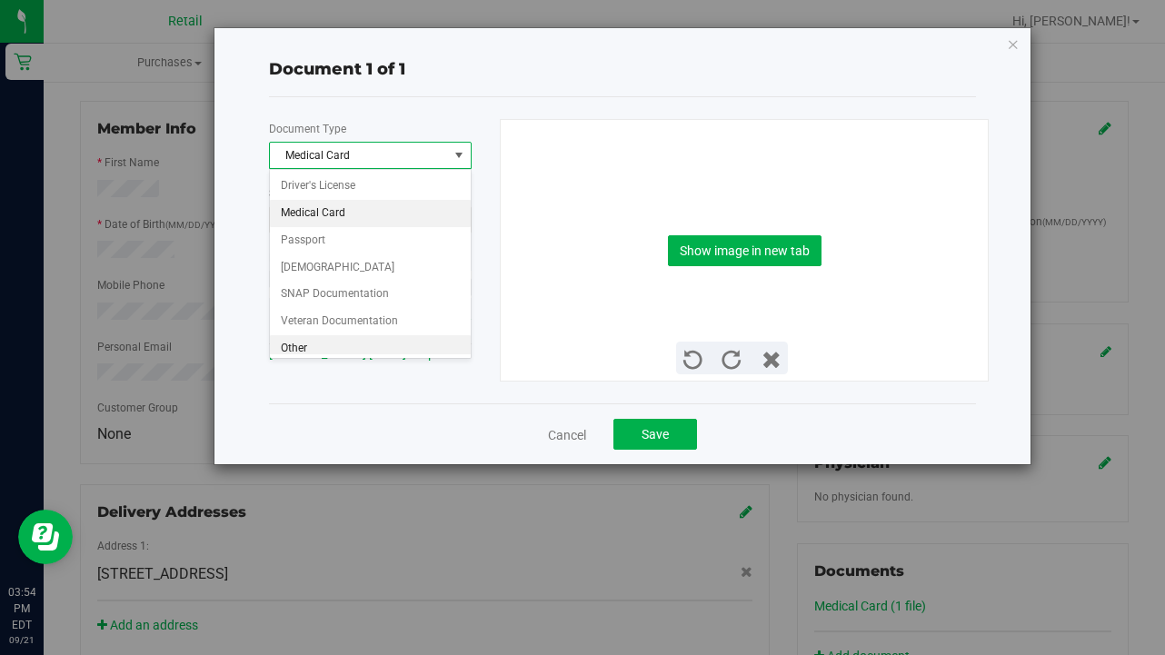
click at [421, 349] on li "Other" at bounding box center [370, 348] width 201 height 27
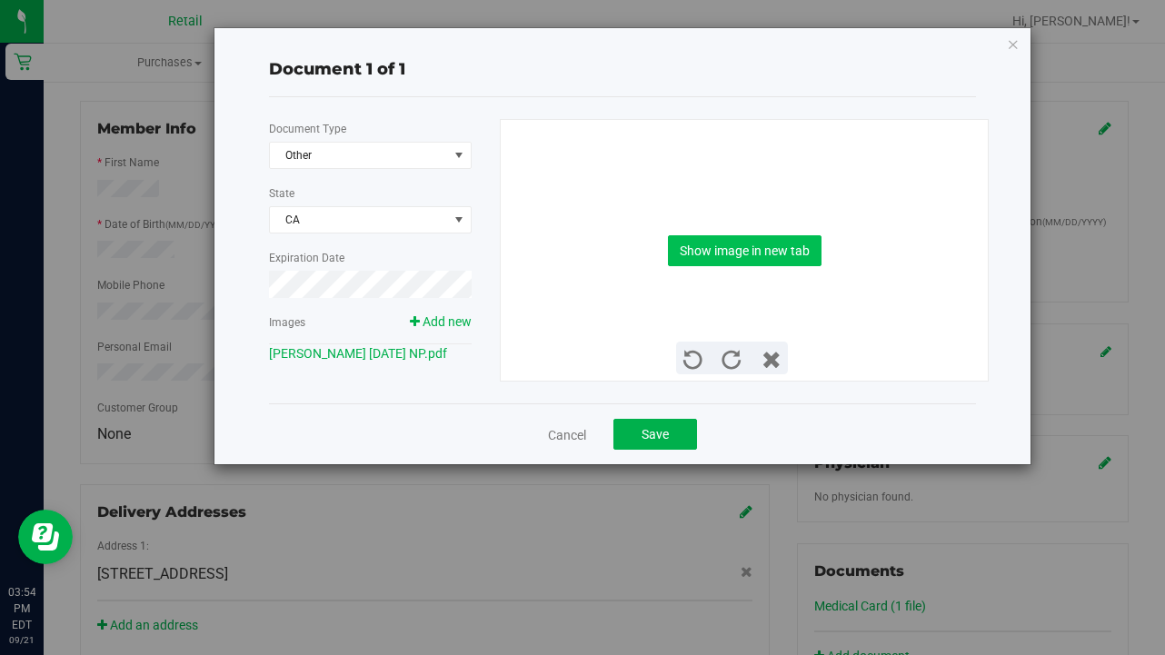
click at [710, 253] on button "Show image in new tab" at bounding box center [745, 250] width 154 height 31
click at [672, 443] on button "Save" at bounding box center [655, 434] width 84 height 31
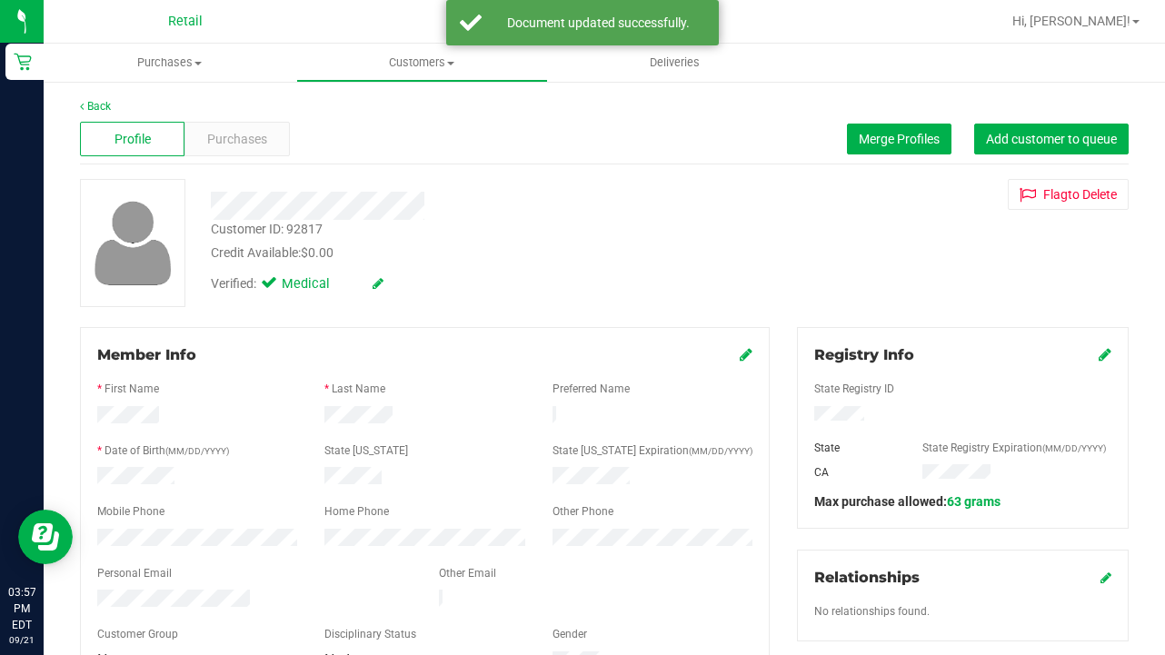
scroll to position [0, 0]
click at [971, 352] on icon at bounding box center [1105, 354] width 13 height 15
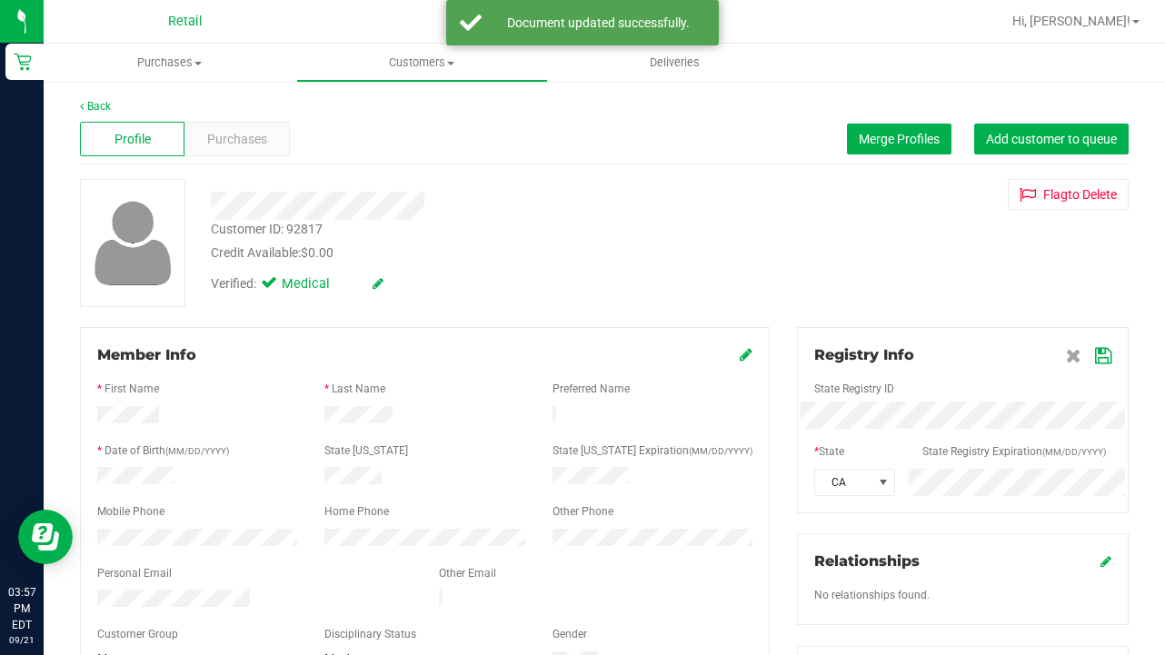
click at [789, 441] on div "Registry Info State Registry ID * State State Registry Expiration (MM/DD/YYYY) …" at bounding box center [962, 664] width 359 height 674
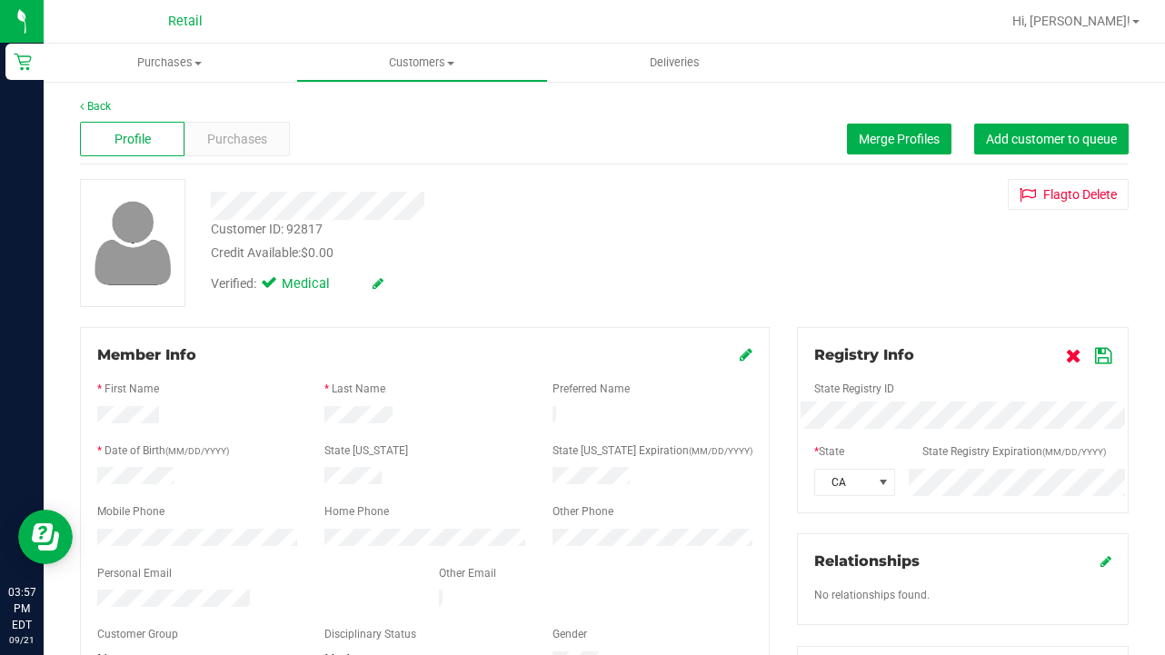
click at [971, 355] on icon at bounding box center [1073, 356] width 15 height 15
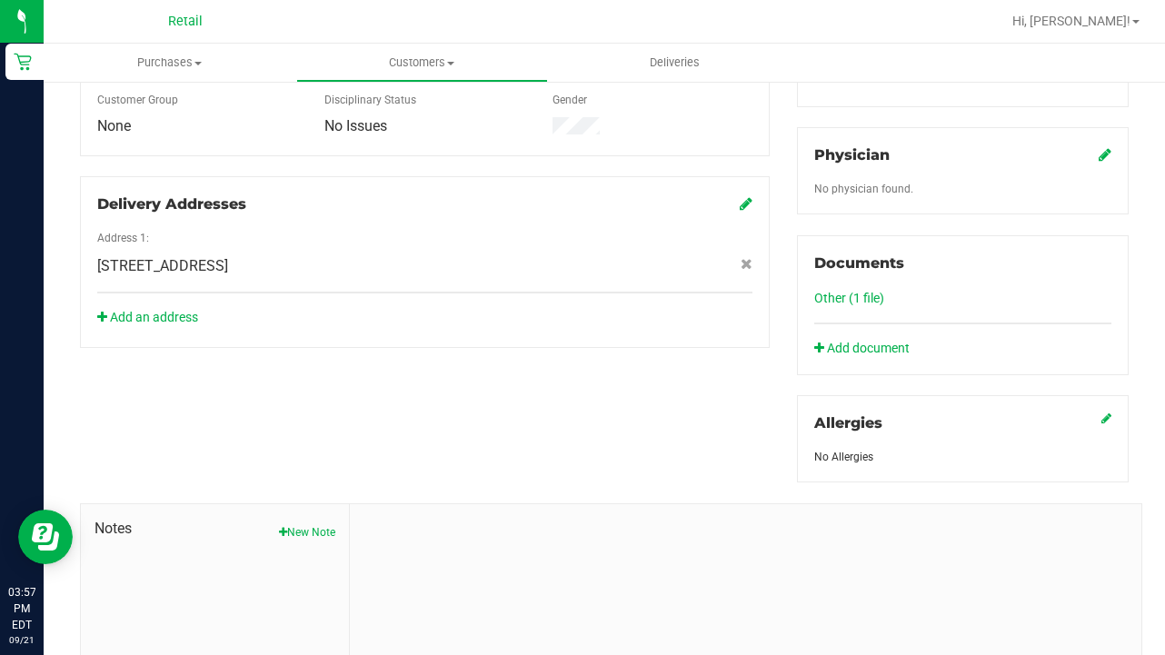
scroll to position [535, 0]
click at [858, 298] on link "Other (1 file)" at bounding box center [849, 297] width 70 height 15
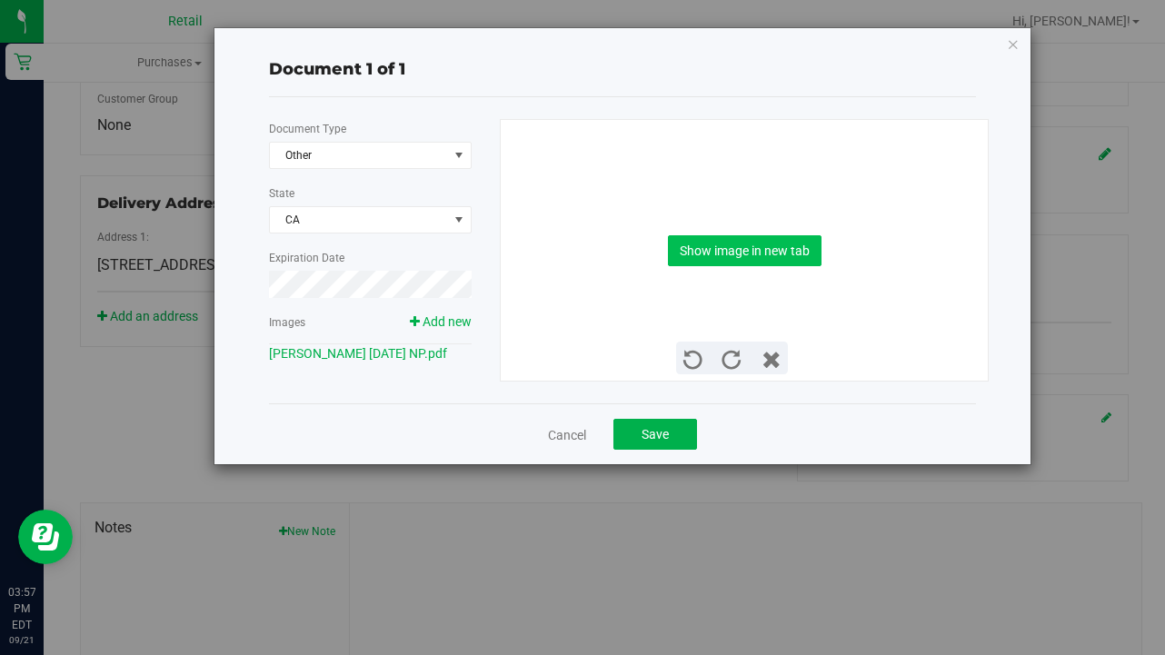
click at [698, 257] on button "Show image in new tab" at bounding box center [745, 250] width 154 height 31
click at [661, 436] on span "Save" at bounding box center [655, 434] width 27 height 15
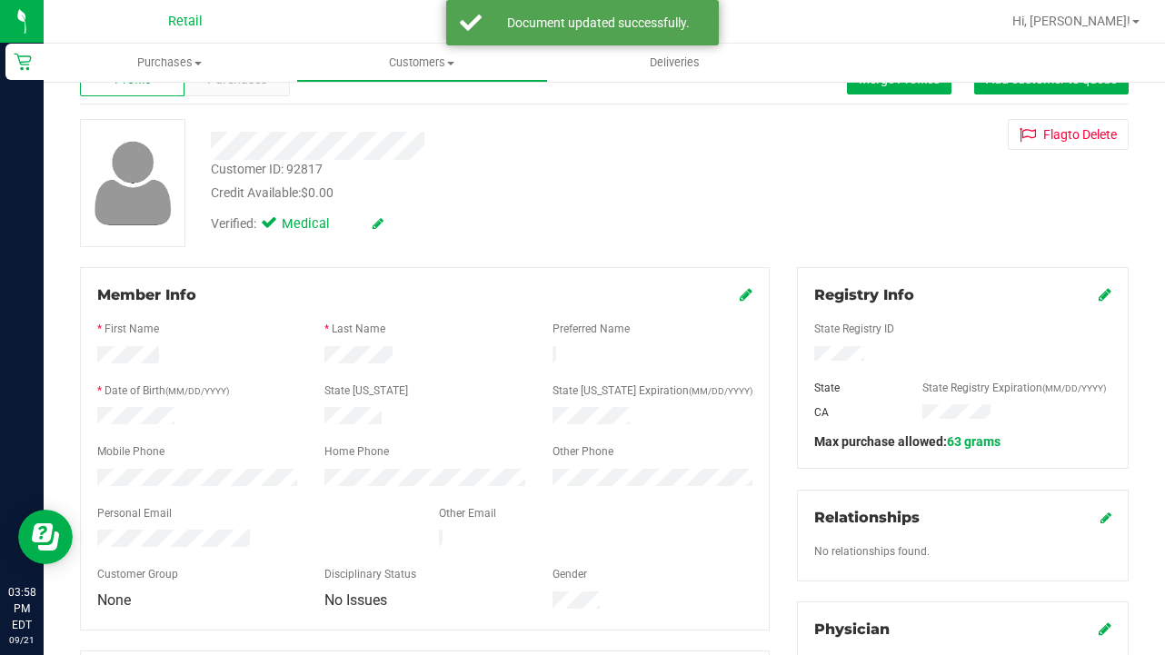
scroll to position [59, 0]
click at [403, 68] on span "Customers" at bounding box center [422, 63] width 251 height 16
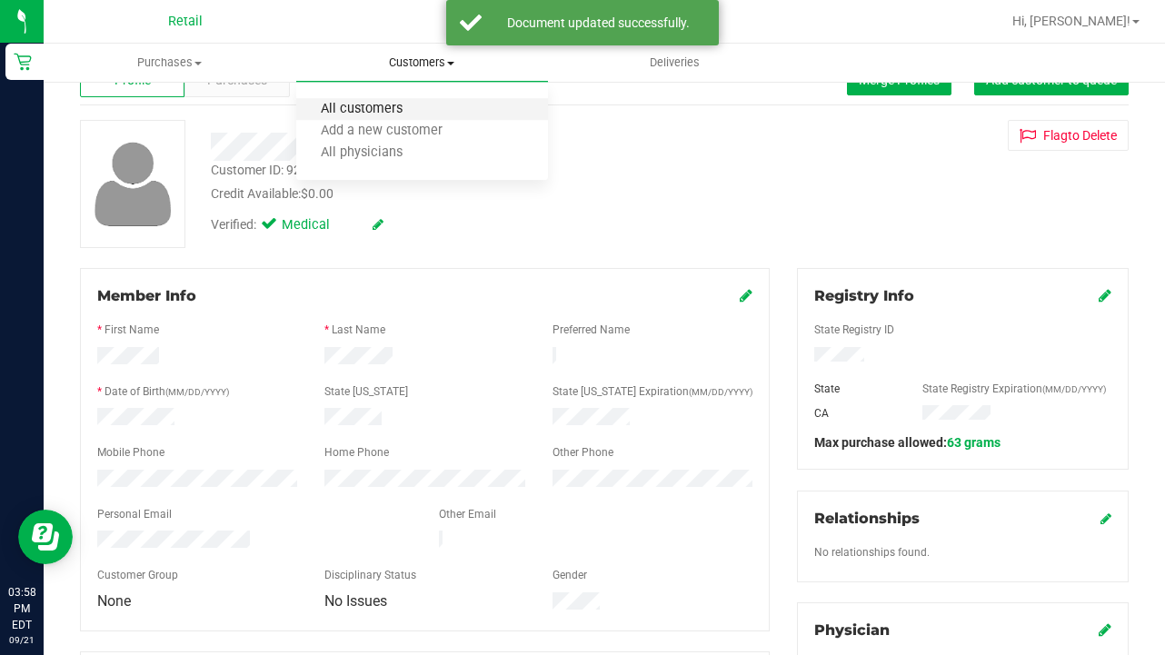
click at [404, 113] on span "All customers" at bounding box center [361, 109] width 131 height 15
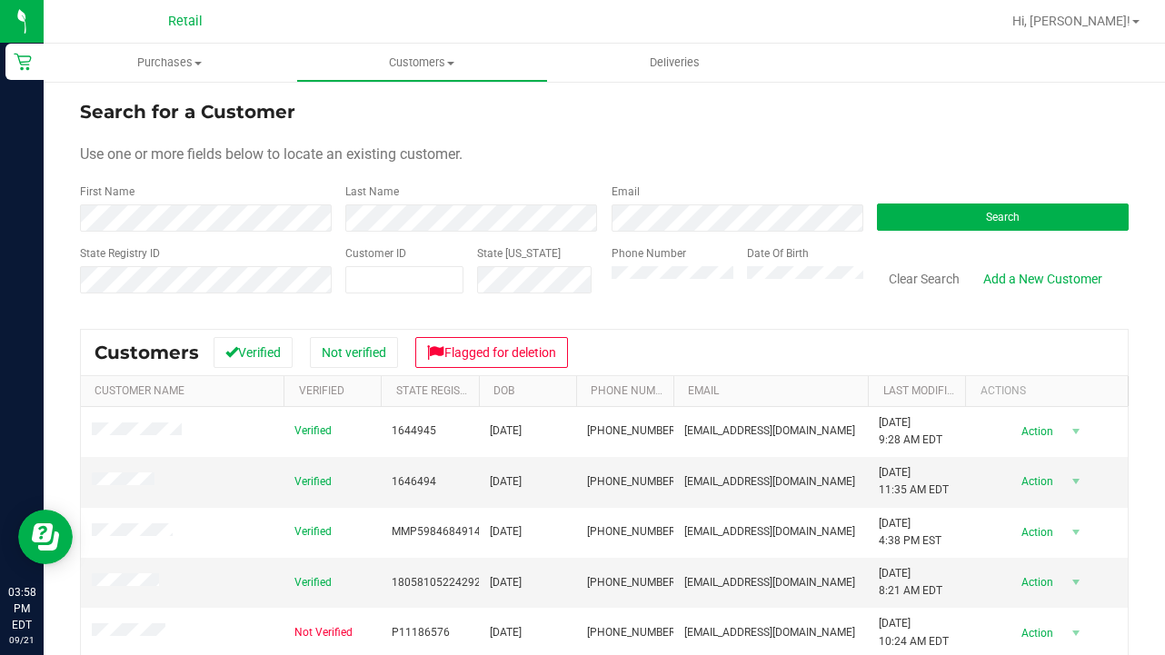
click at [294, 233] on form "Search for a Customer Use one or more fields below to locate an existing custom…" at bounding box center [604, 204] width 1049 height 212
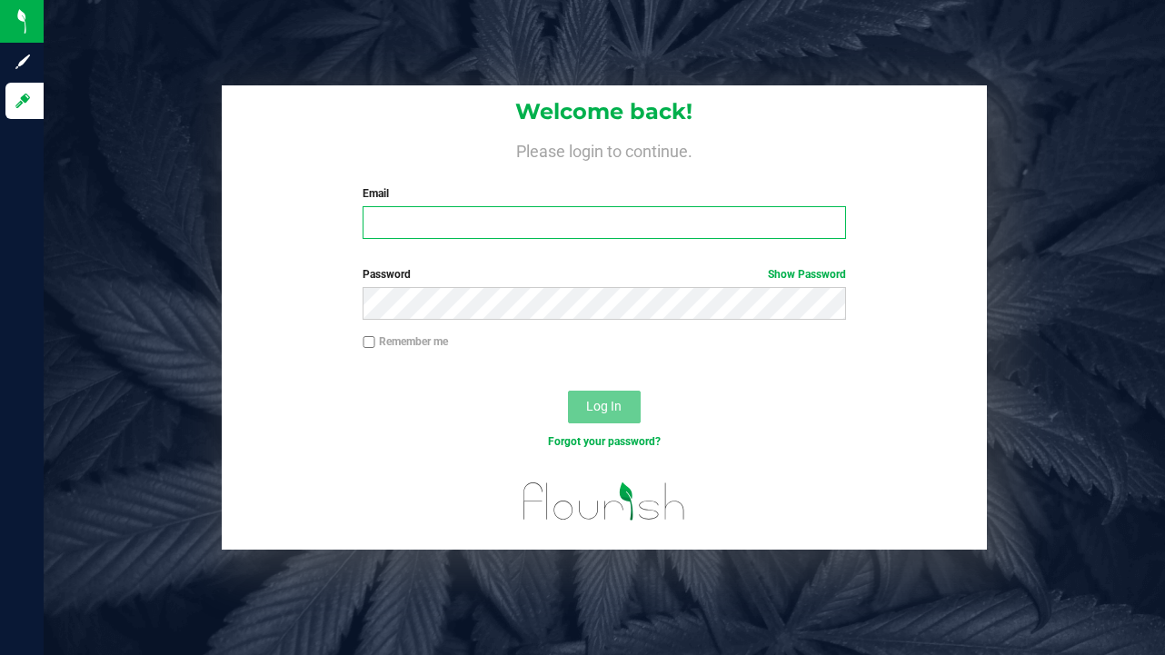
type input "[EMAIL_ADDRESS][DOMAIN_NAME]"
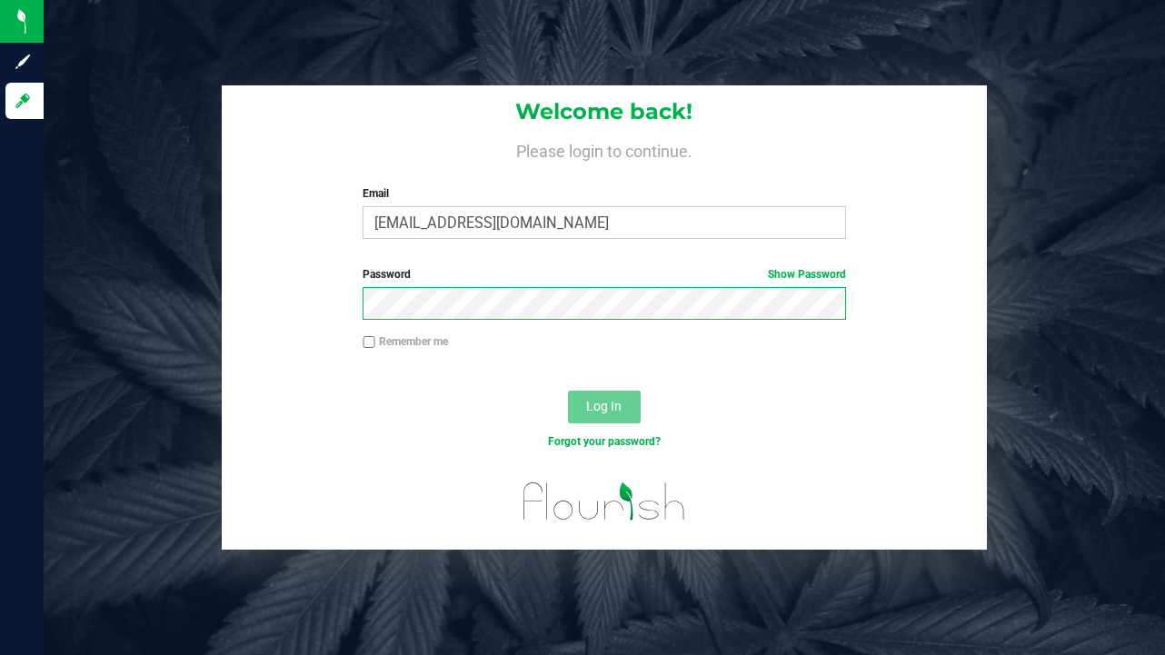
click at [603, 405] on button "Log In" at bounding box center [604, 407] width 73 height 33
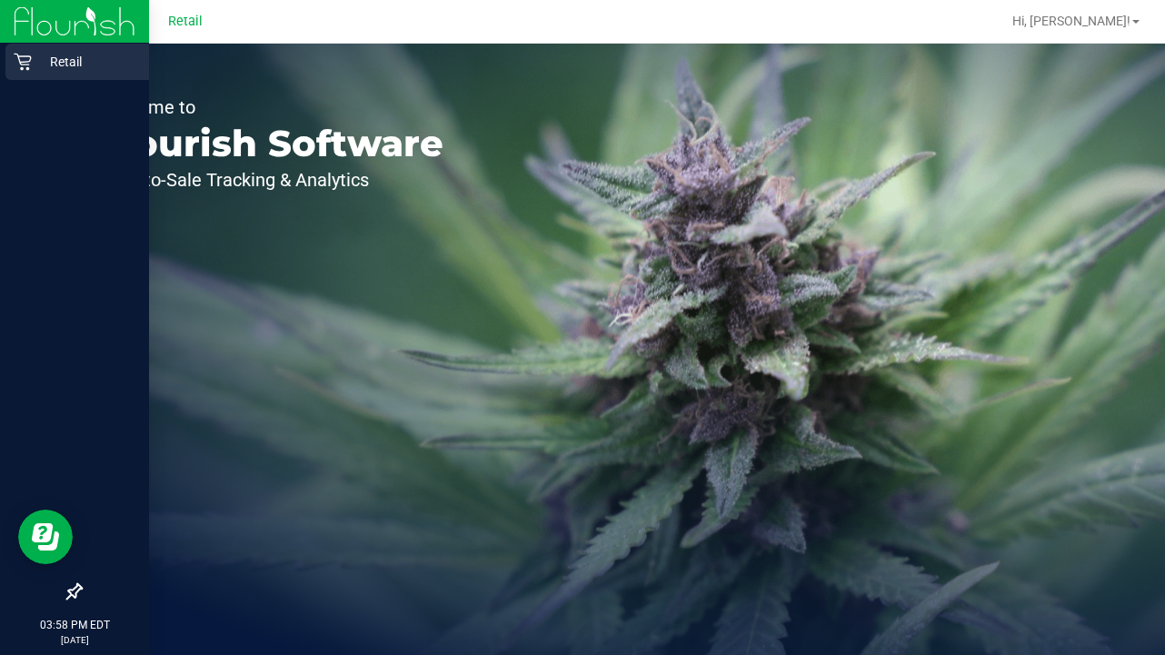
click at [25, 66] on icon at bounding box center [23, 62] width 18 height 18
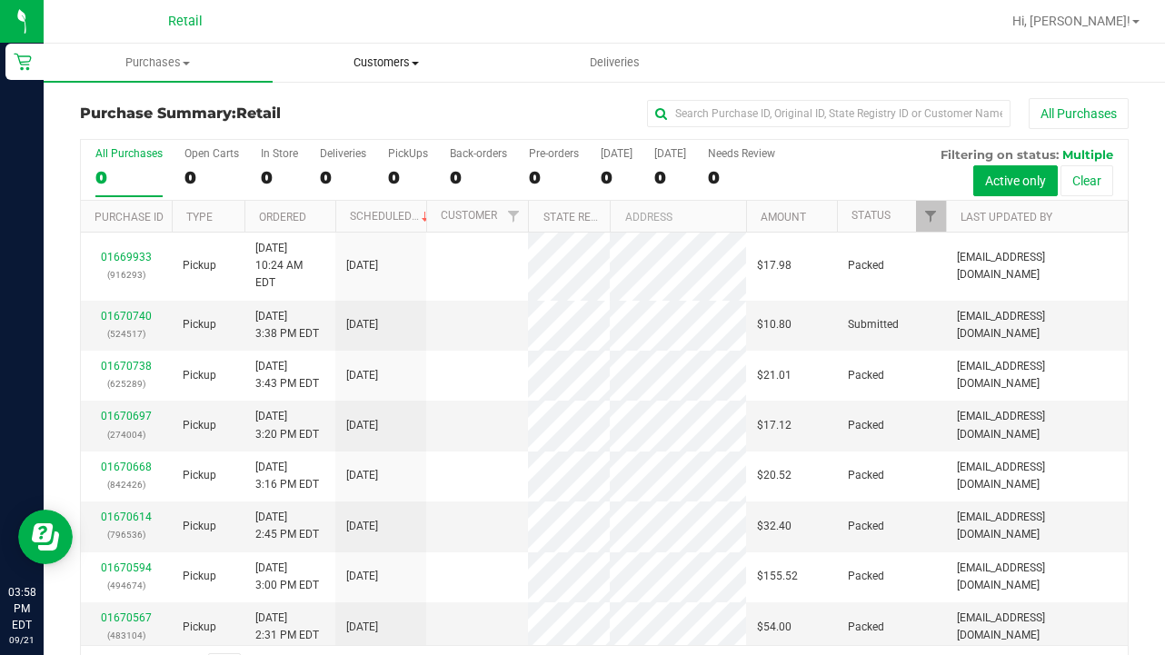
click at [398, 55] on span "Customers" at bounding box center [387, 63] width 227 height 16
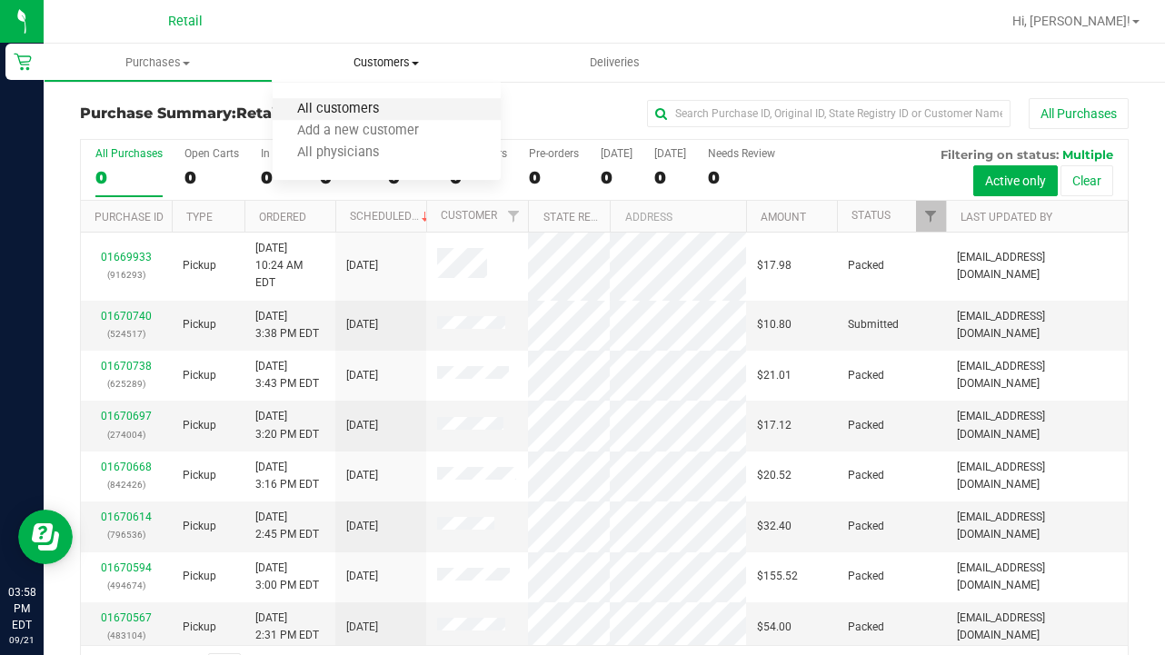
click at [389, 105] on span "All customers" at bounding box center [338, 109] width 131 height 15
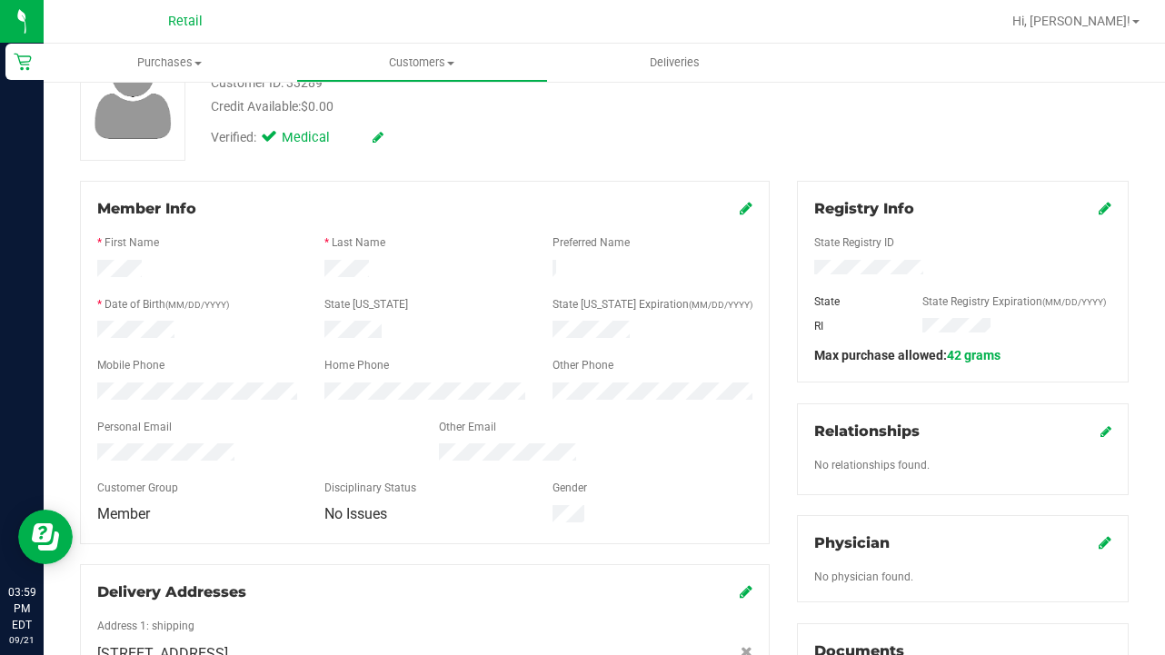
scroll to position [149, 0]
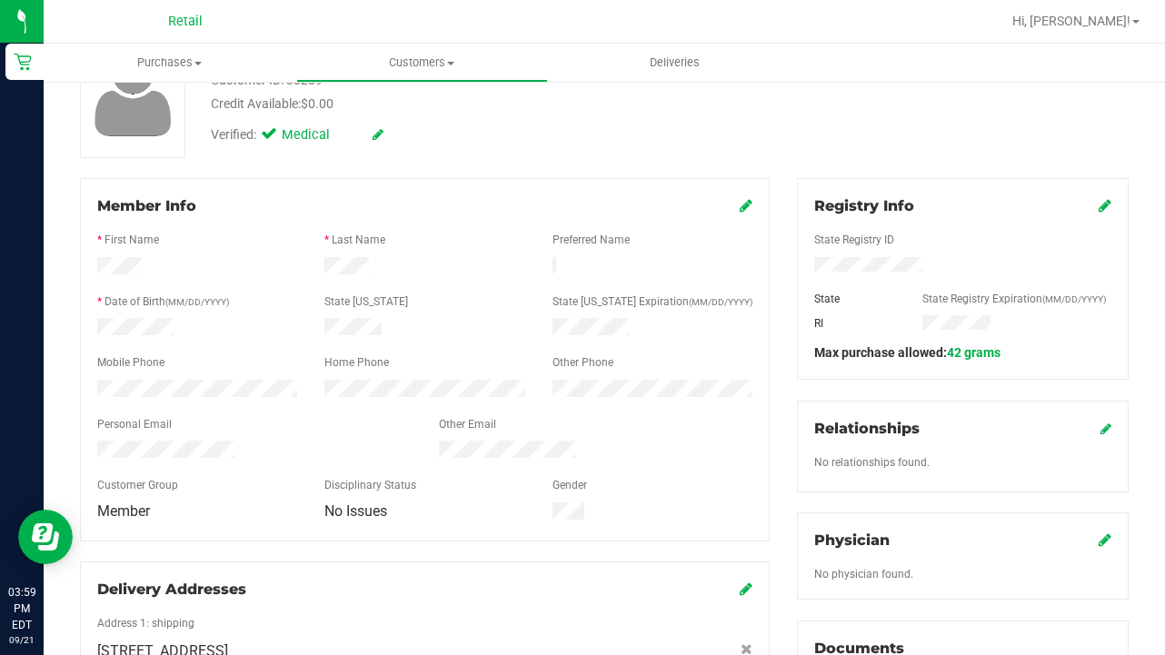
click at [741, 208] on icon at bounding box center [746, 205] width 13 height 15
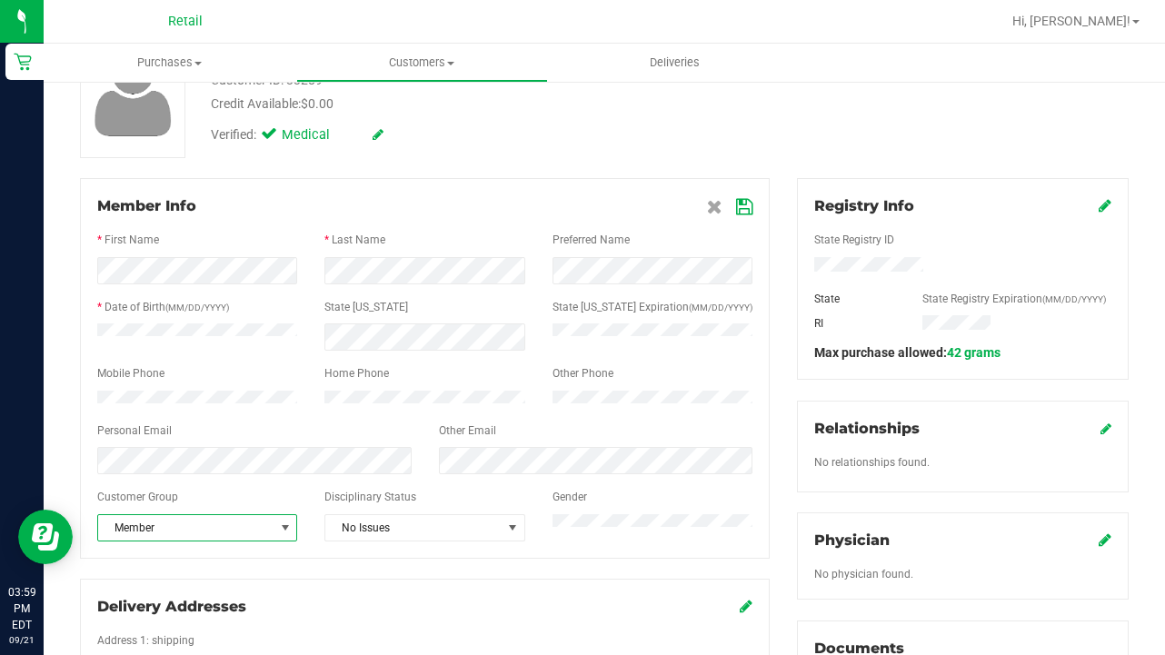
click at [254, 535] on span "Member" at bounding box center [185, 527] width 175 height 25
click at [253, 524] on span "Member" at bounding box center [185, 527] width 175 height 25
click at [246, 536] on span "Member" at bounding box center [185, 527] width 175 height 25
click at [253, 503] on li "Veteran" at bounding box center [197, 509] width 198 height 27
click at [744, 202] on icon at bounding box center [744, 207] width 16 height 15
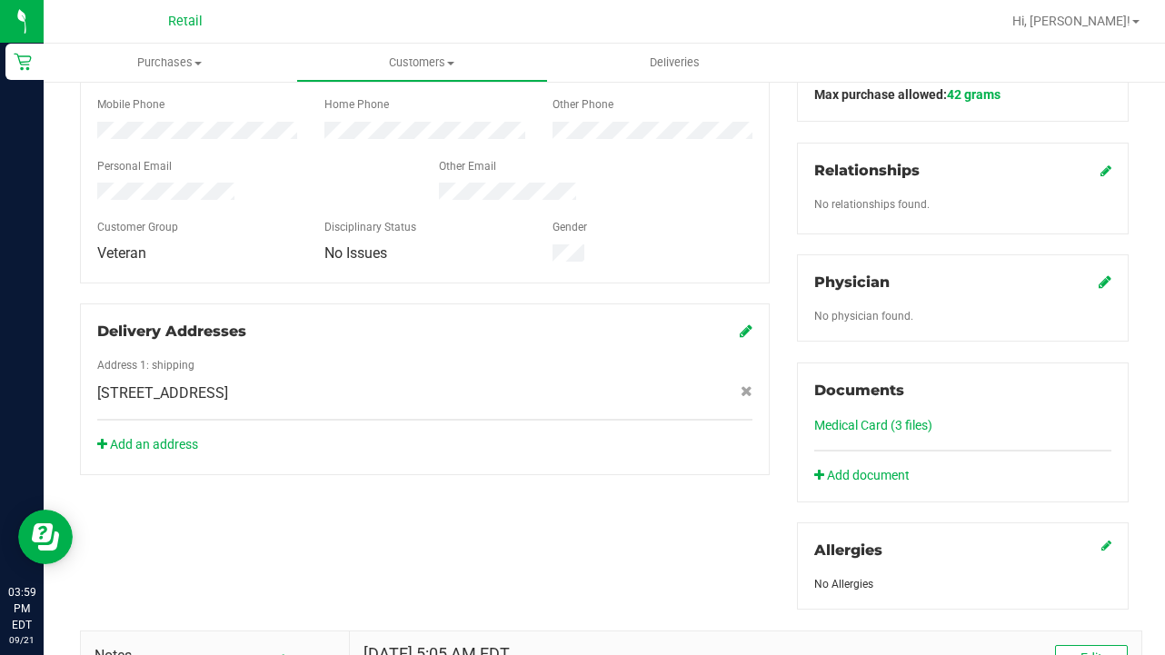
scroll to position [415, 0]
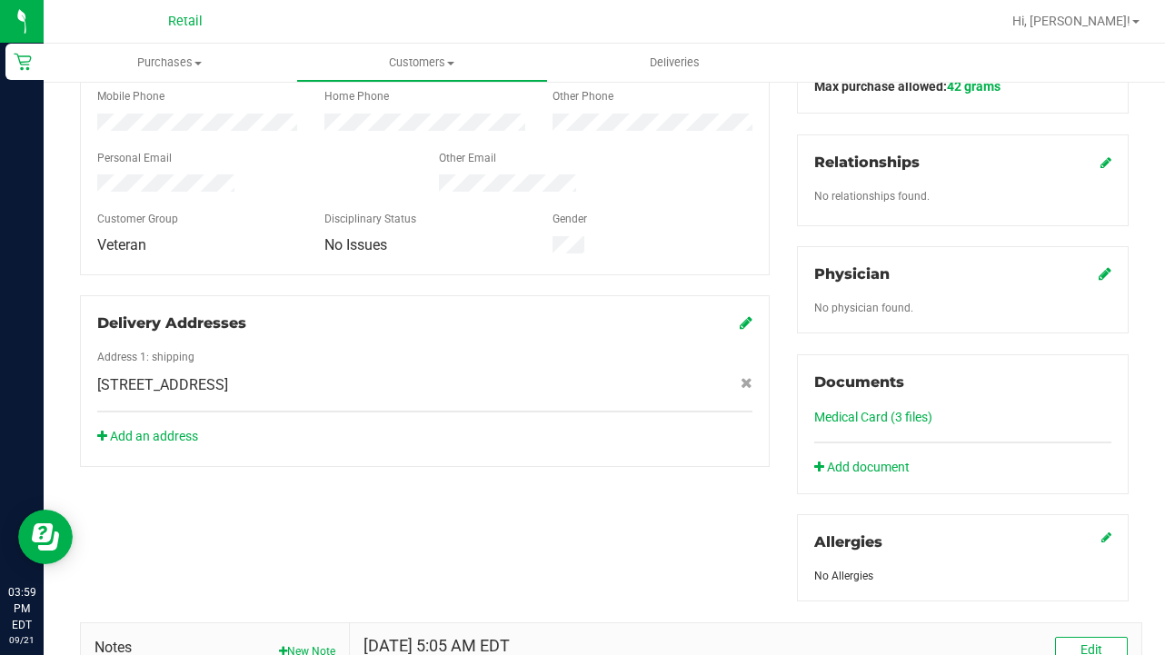
click at [914, 417] on link "Medical Card (3 files)" at bounding box center [873, 417] width 118 height 15
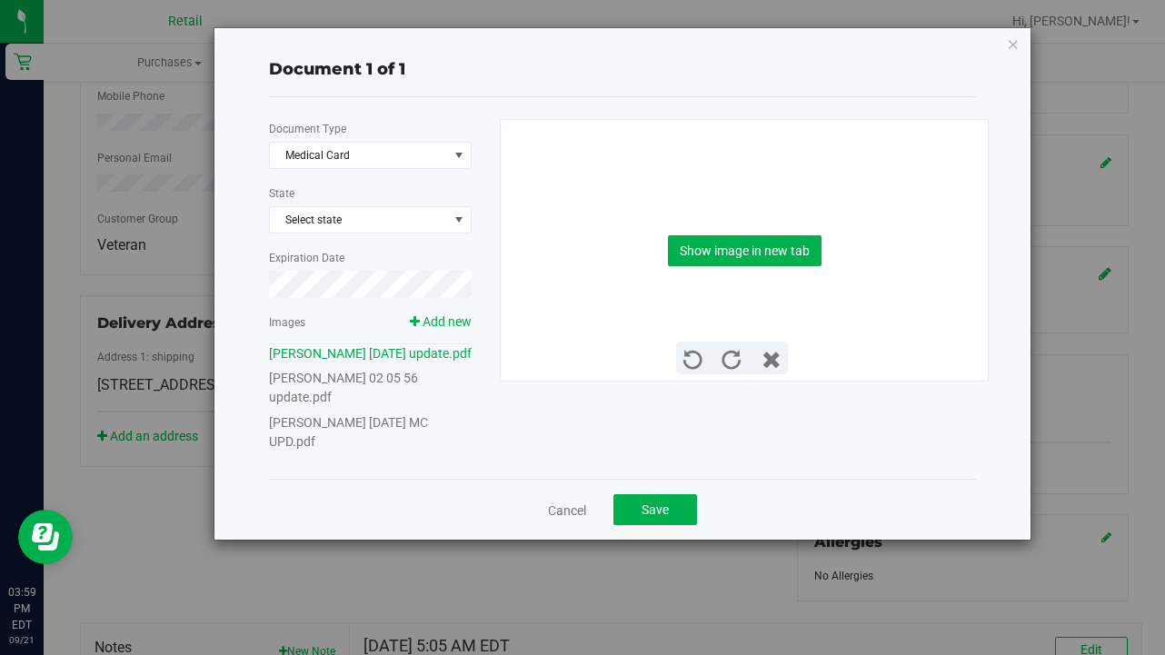
click at [428, 419] on link "[PERSON_NAME] [DATE] MC UPD.pdf" at bounding box center [348, 432] width 159 height 34
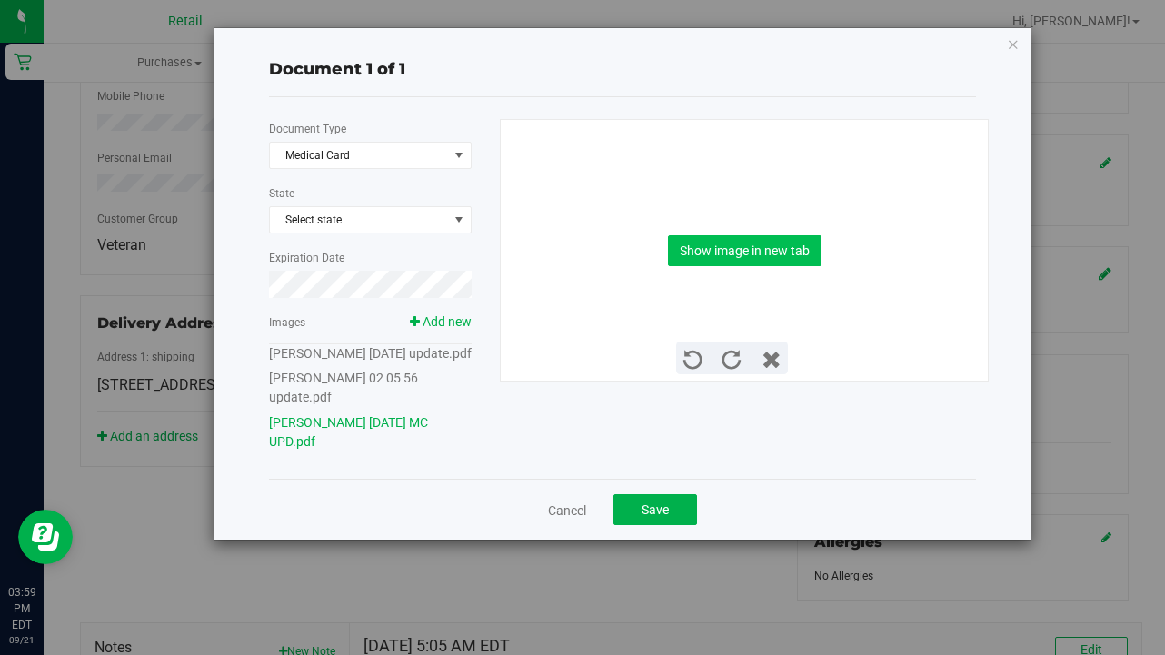
click at [763, 244] on button "Show image in new tab" at bounding box center [745, 250] width 154 height 31
click at [659, 502] on button "Save" at bounding box center [655, 509] width 84 height 31
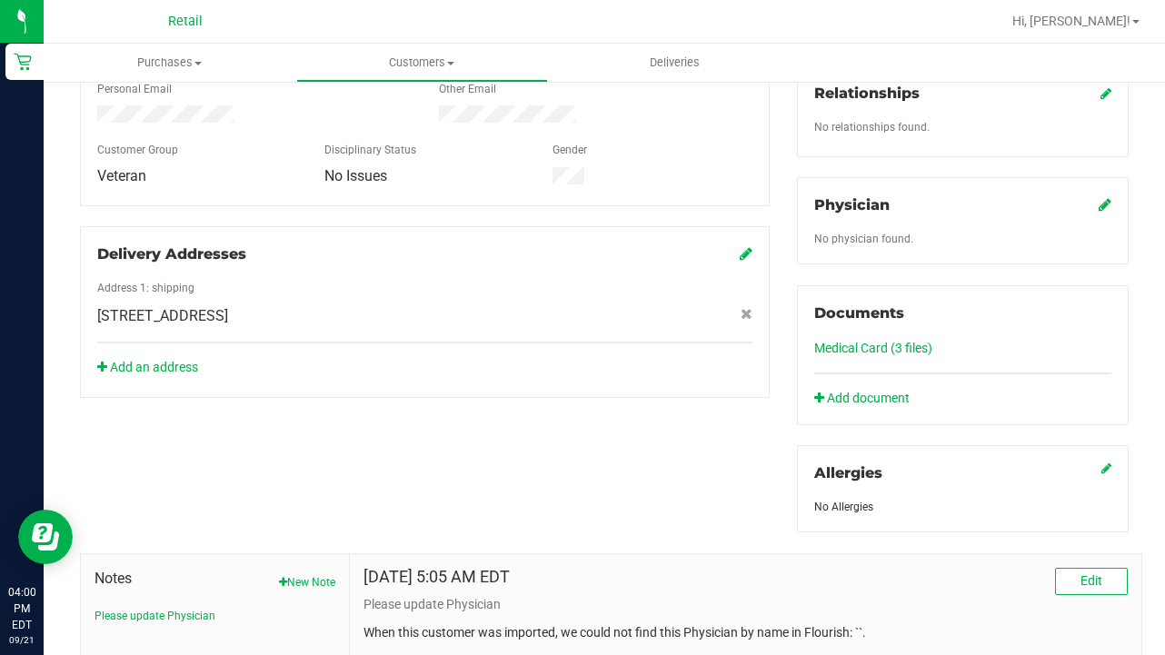
scroll to position [486, 0]
click at [852, 350] on link "Medical Card (3 files)" at bounding box center [873, 346] width 118 height 15
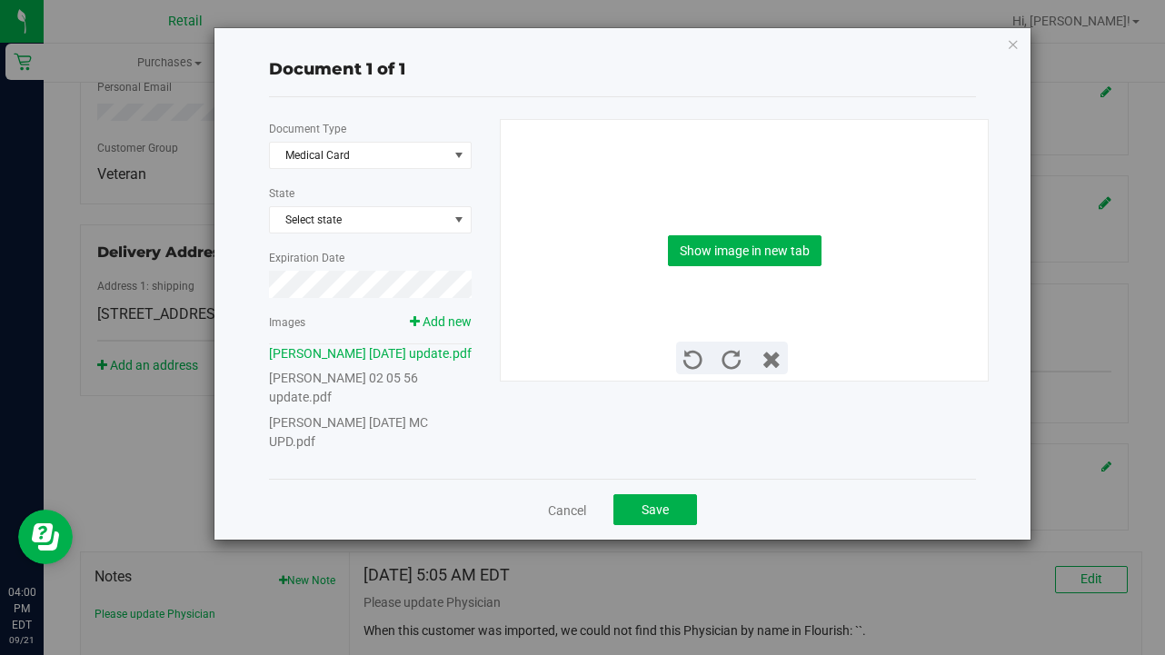
click at [401, 418] on link "[PERSON_NAME] [DATE] MC UPD.pdf" at bounding box center [348, 432] width 159 height 34
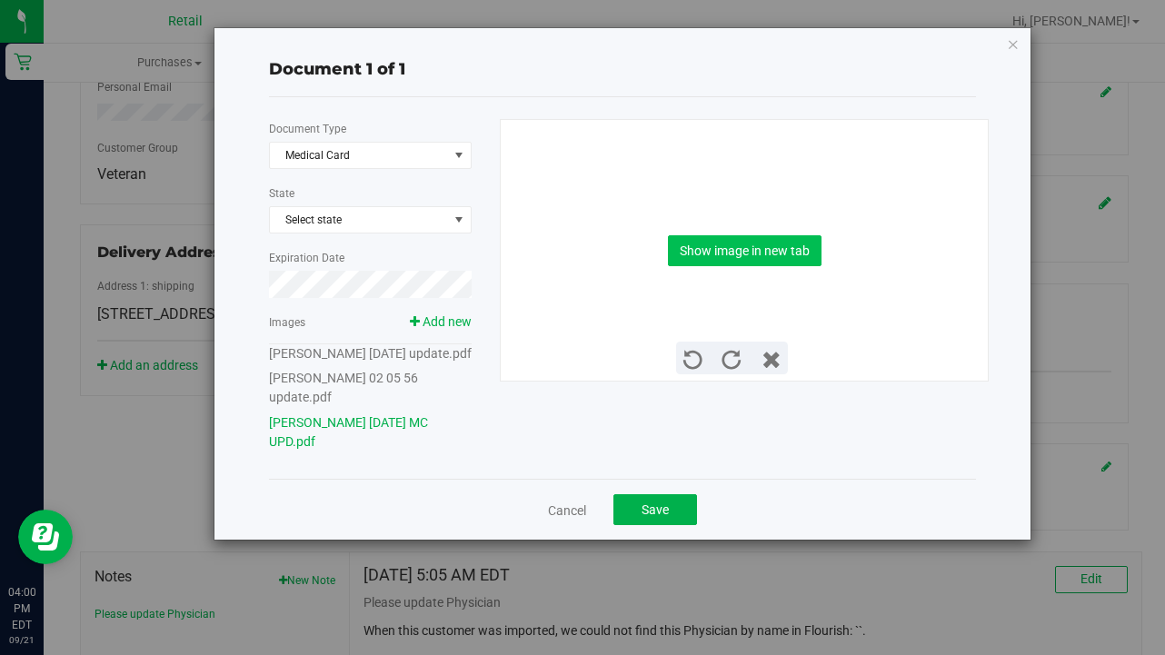
click at [759, 264] on button "Show image in new tab" at bounding box center [745, 250] width 154 height 31
click at [639, 514] on button "Save" at bounding box center [655, 509] width 84 height 31
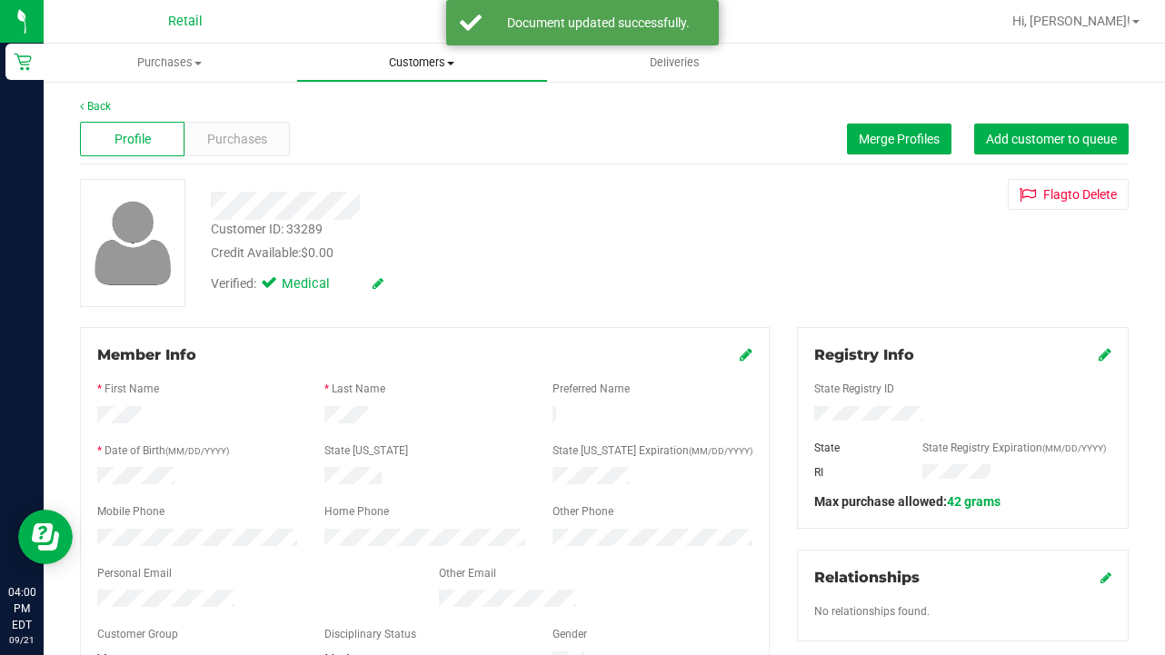
scroll to position [0, 0]
click at [403, 58] on span "Customers" at bounding box center [422, 63] width 251 height 16
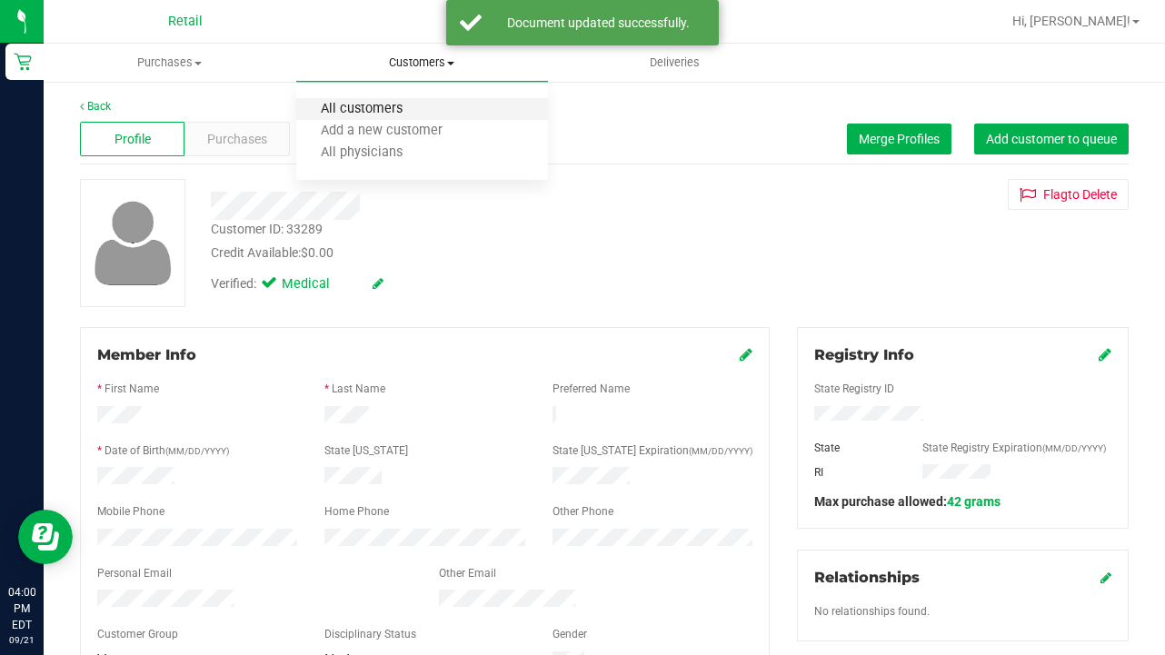
click at [406, 107] on span "All customers" at bounding box center [361, 109] width 131 height 15
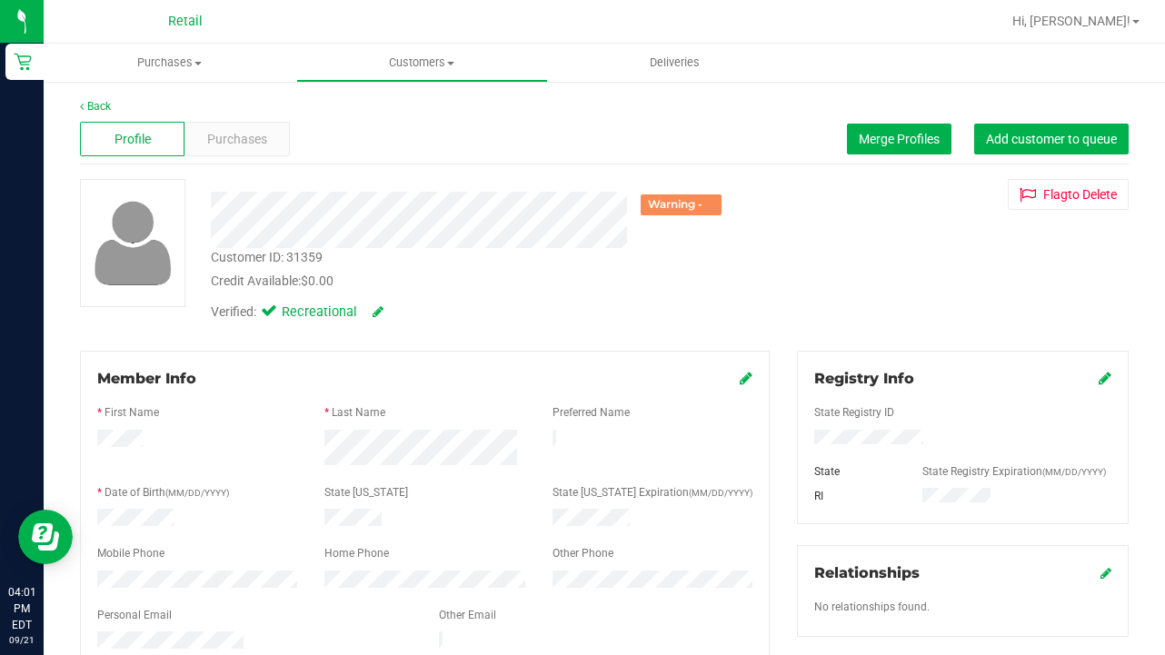
click at [385, 305] on div "Verified: Recreational" at bounding box center [466, 311] width 538 height 40
click at [383, 309] on icon at bounding box center [378, 311] width 11 height 13
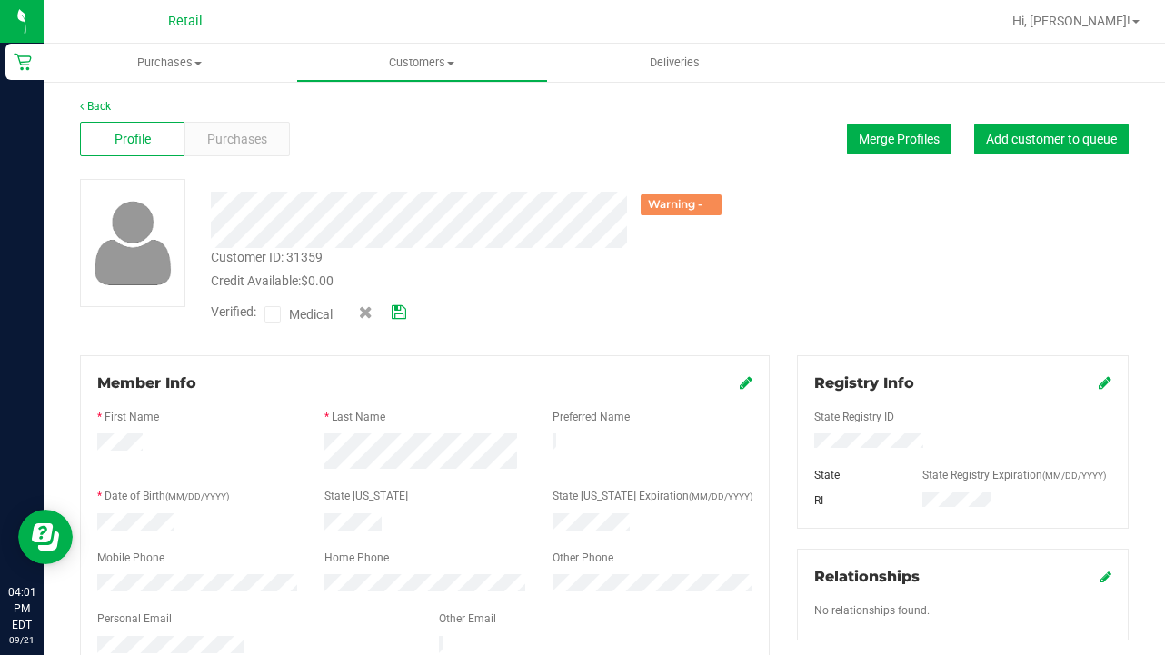
click at [270, 314] on icon at bounding box center [273, 314] width 12 height 0
click at [0, 0] on input "Medical" at bounding box center [0, 0] width 0 height 0
click at [390, 306] on span at bounding box center [382, 312] width 47 height 19
click at [396, 308] on icon at bounding box center [399, 312] width 15 height 13
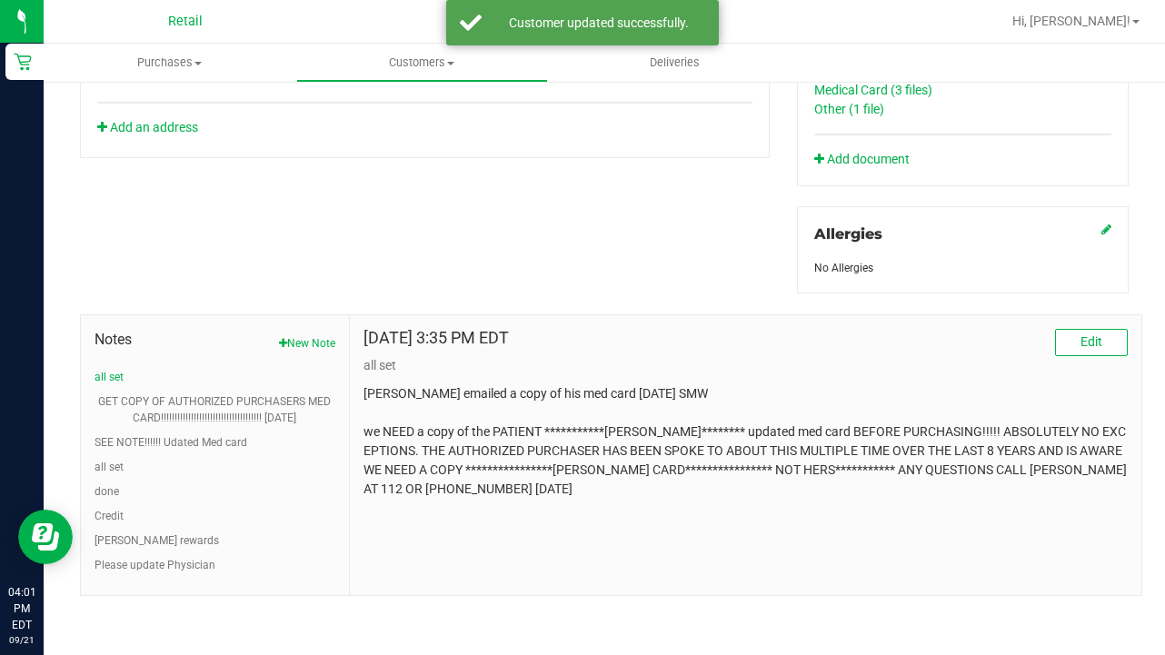
scroll to position [765, 0]
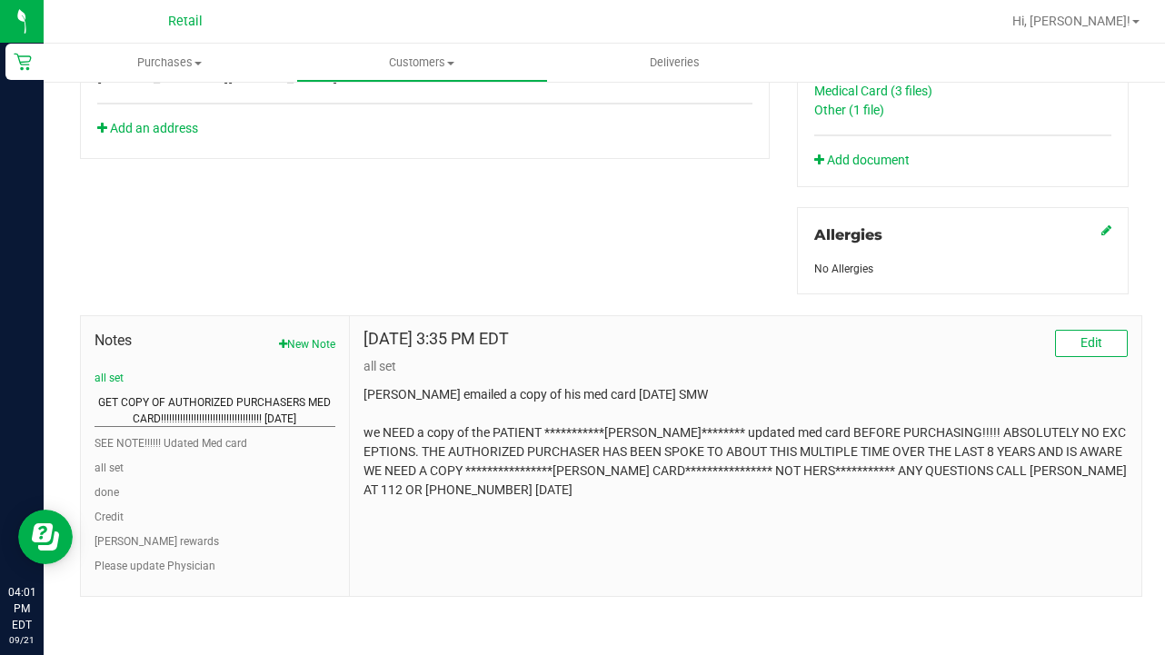
click at [249, 411] on button "GET COPY OF AUTHORIZED PURCHASERS MED CARD!!!!!!!!!!!!!!!!!!!!!!!!!!!!!!!!!!!!!…" at bounding box center [215, 410] width 241 height 33
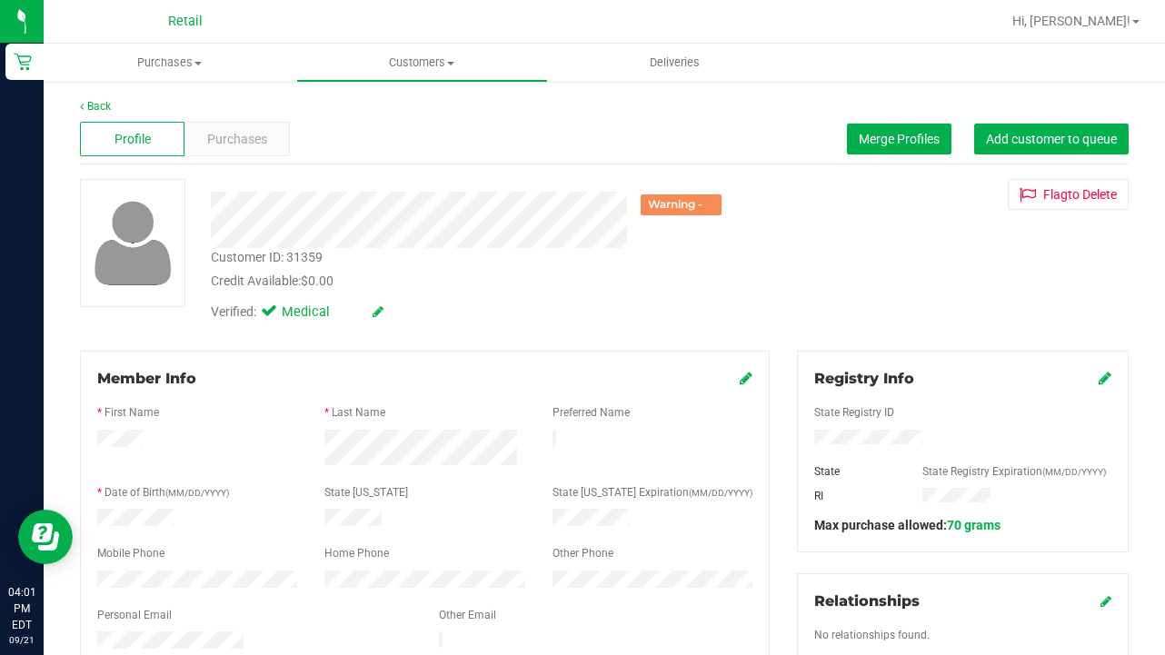
scroll to position [0, 0]
click at [429, 70] on span "Customers" at bounding box center [422, 63] width 251 height 16
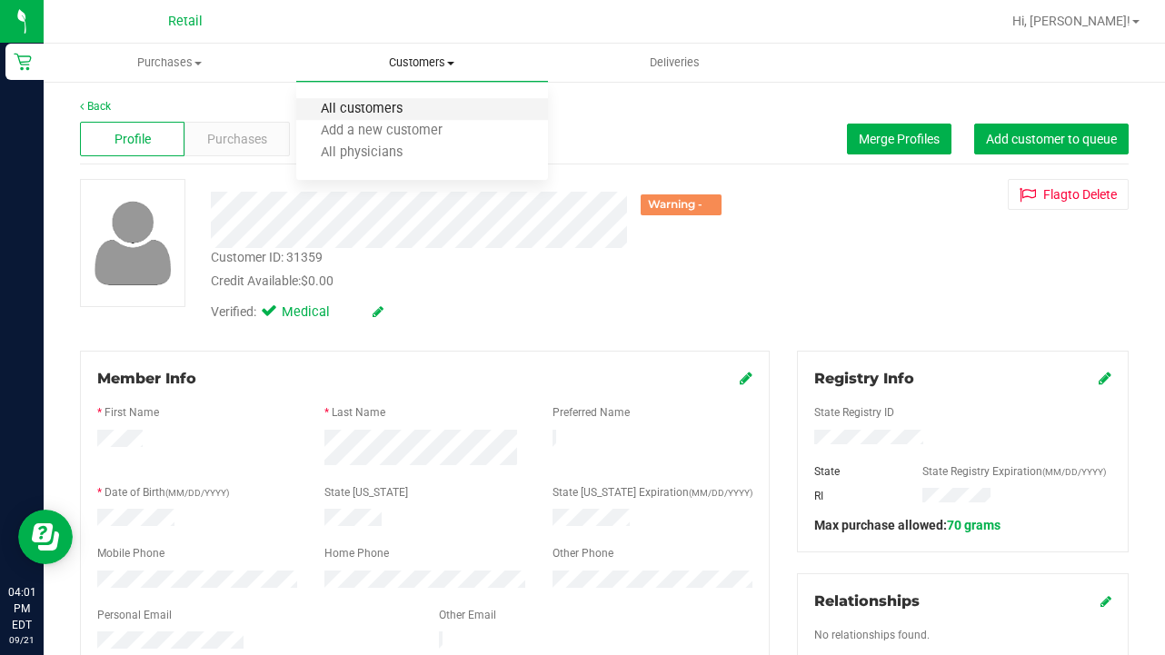
click at [425, 107] on span "All customers" at bounding box center [361, 109] width 131 height 15
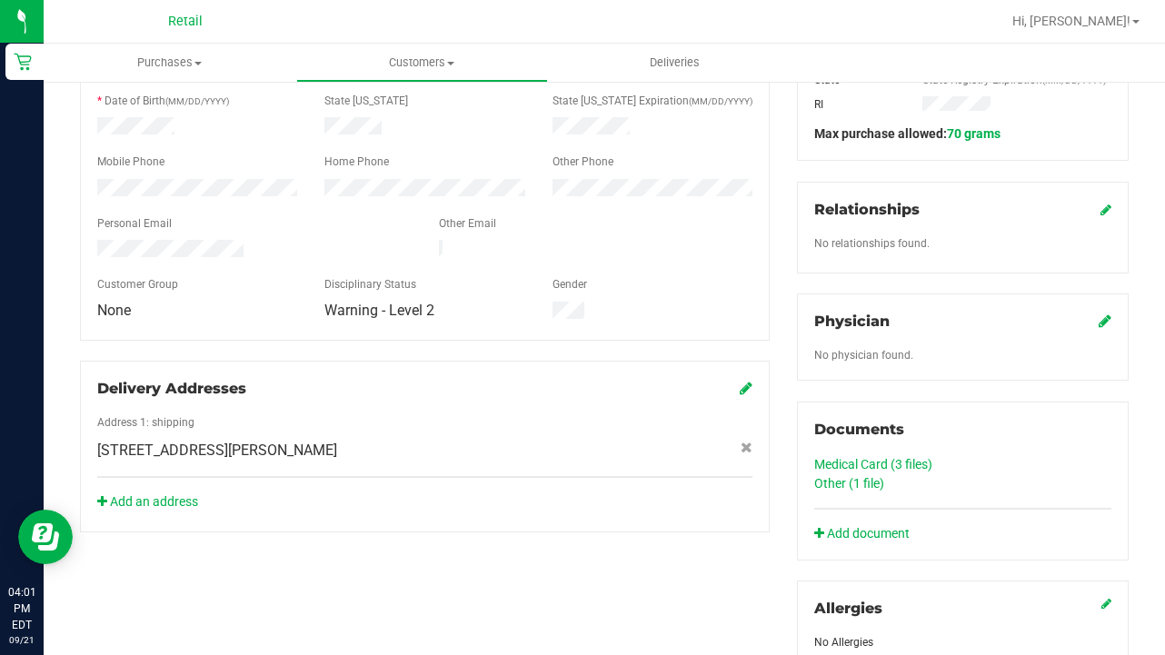
scroll to position [413, 0]
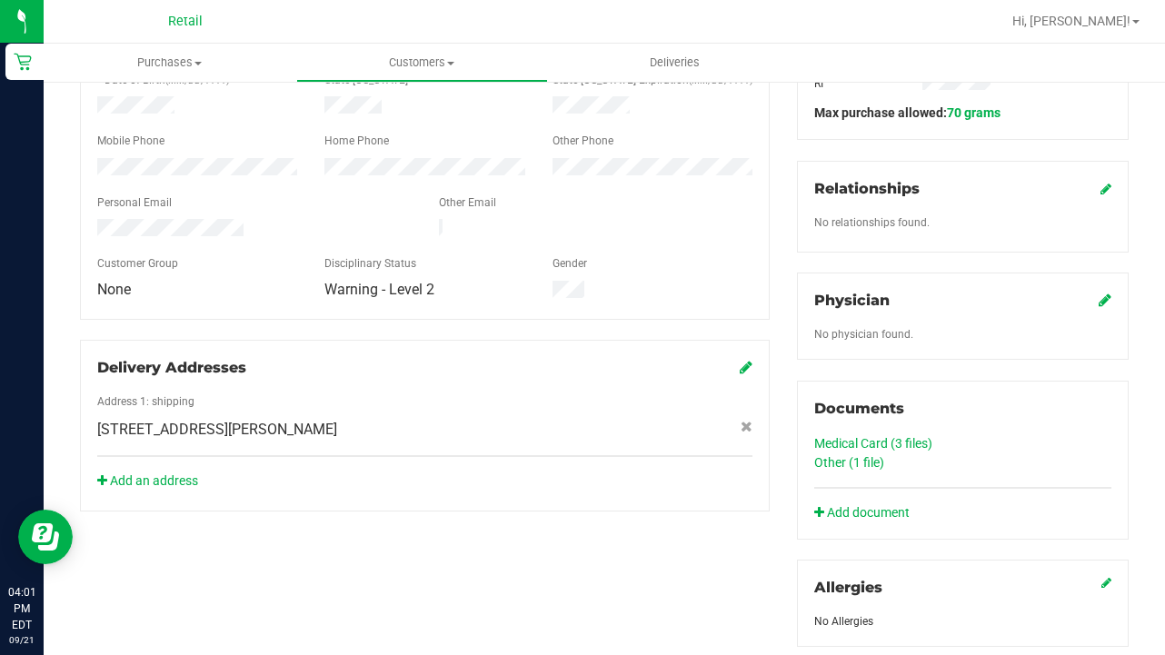
click at [903, 447] on link "Medical Card (3 files)" at bounding box center [873, 443] width 118 height 15
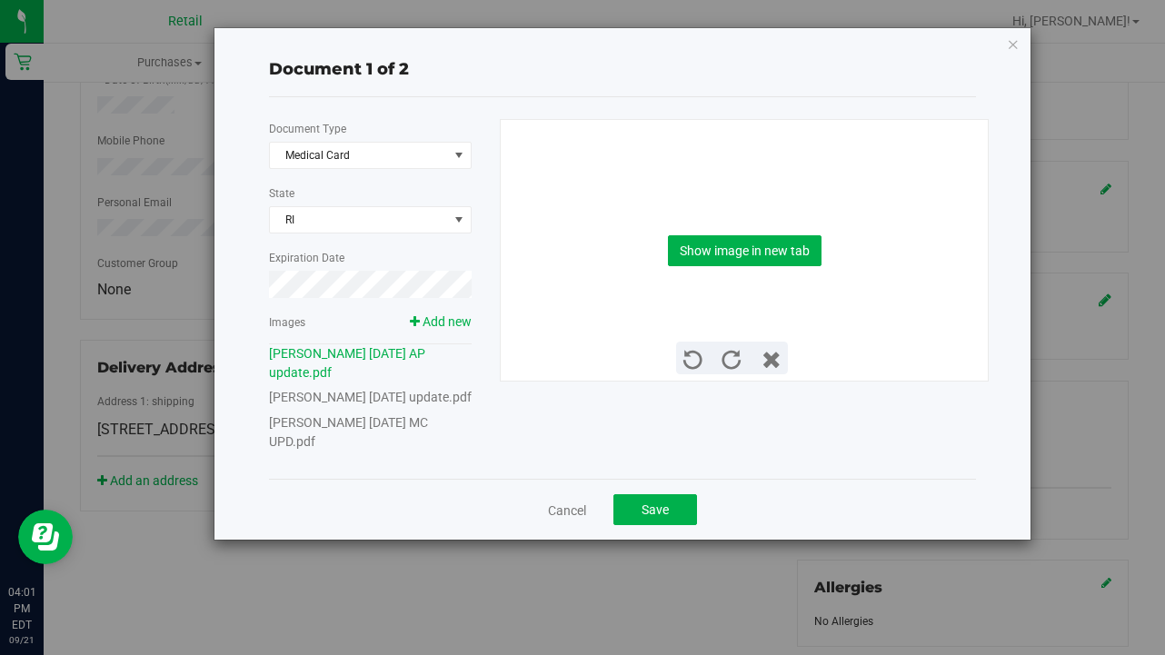
click at [362, 445] on link "[PERSON_NAME] [DATE] MC UPD.pdf" at bounding box center [348, 432] width 159 height 34
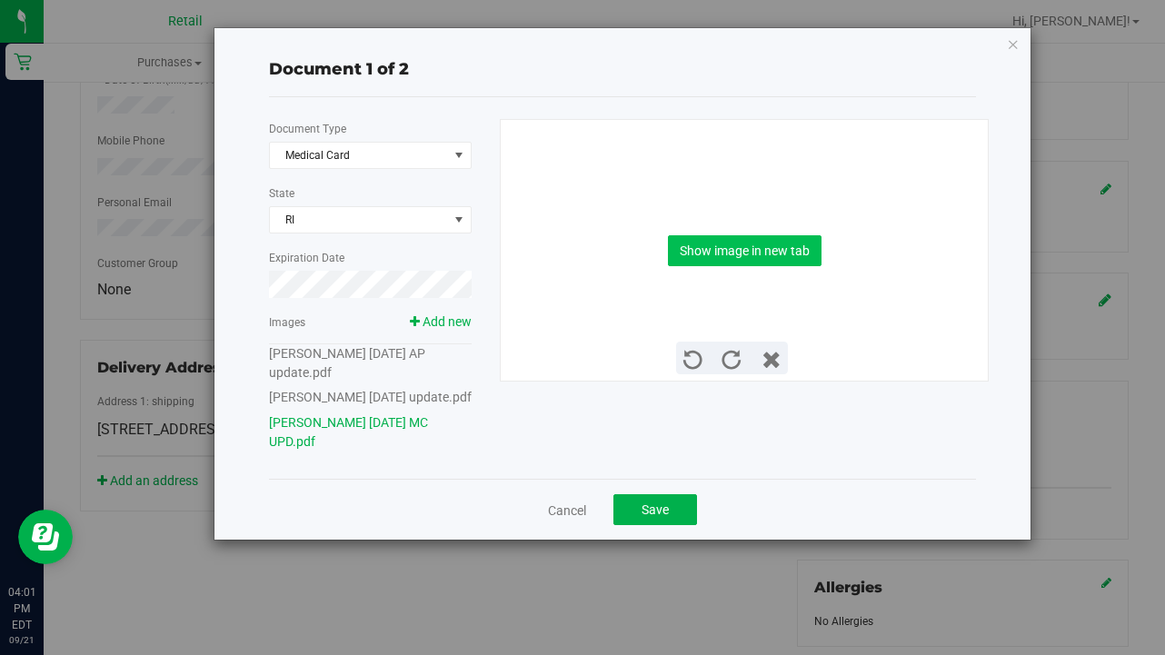
click at [769, 253] on button "Show image in new tab" at bounding box center [745, 250] width 154 height 31
click at [636, 525] on button "Save" at bounding box center [655, 509] width 84 height 31
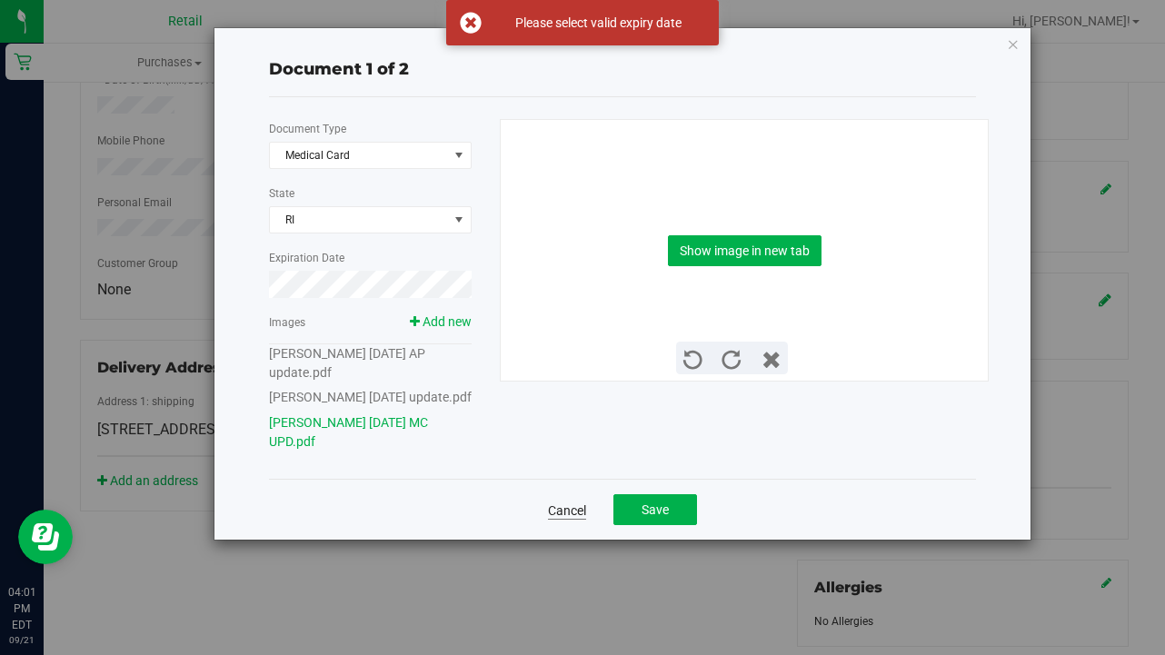
click at [582, 520] on link "Cancel" at bounding box center [567, 511] width 38 height 18
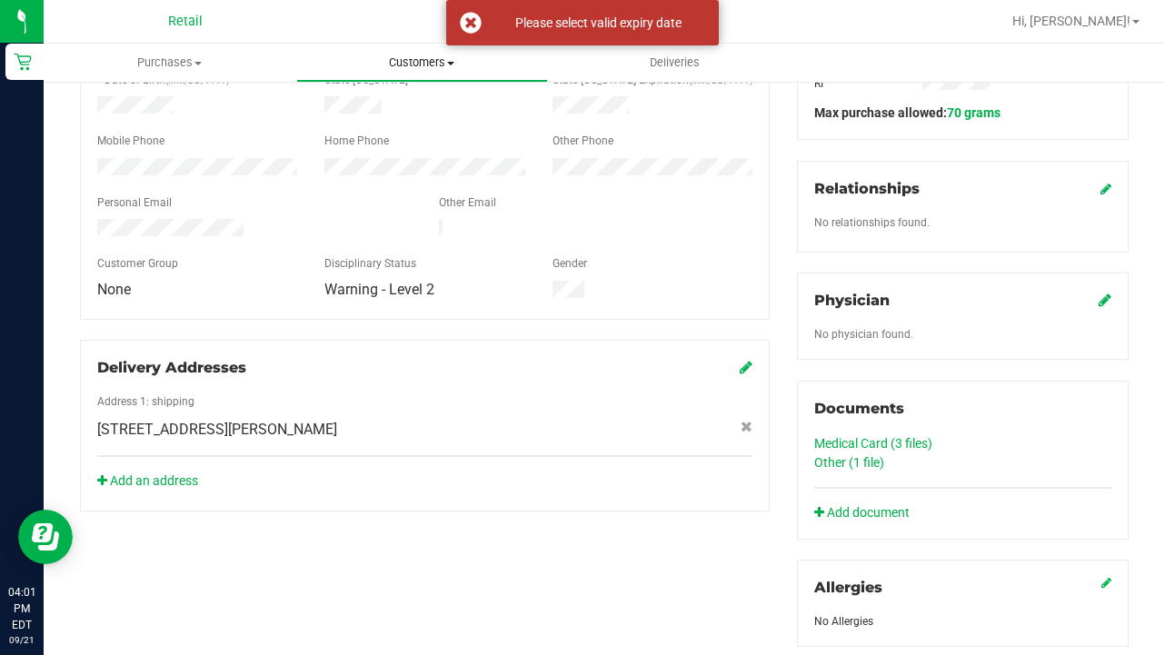
click at [414, 62] on span "Customers" at bounding box center [422, 63] width 251 height 16
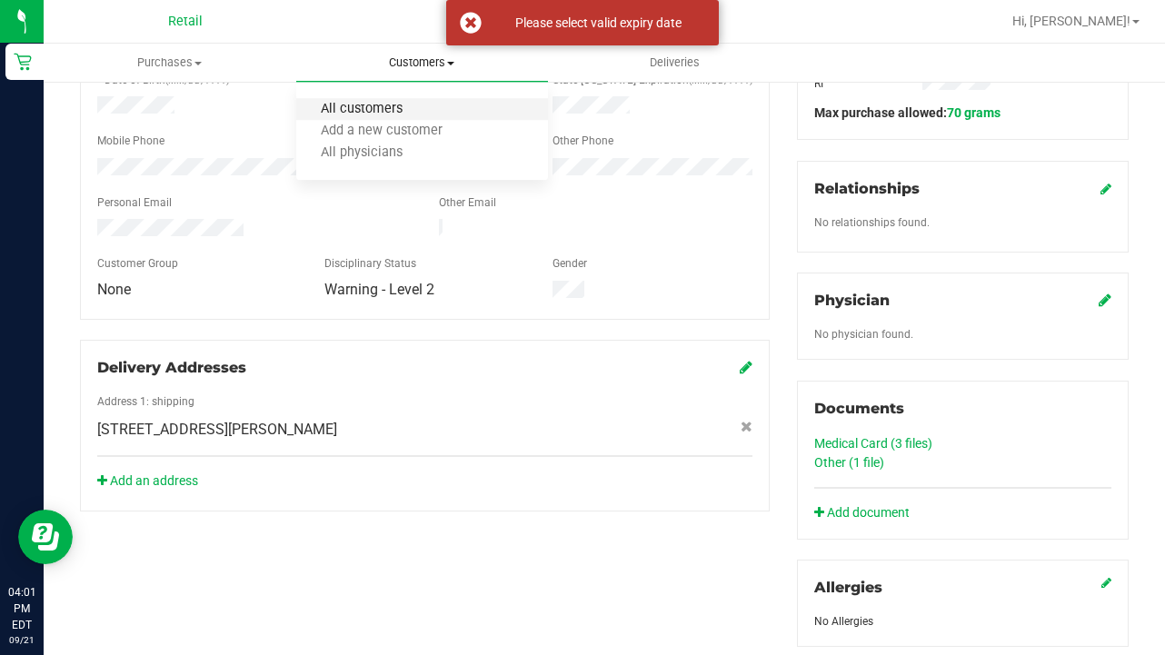
click at [410, 112] on span "All customers" at bounding box center [361, 109] width 131 height 15
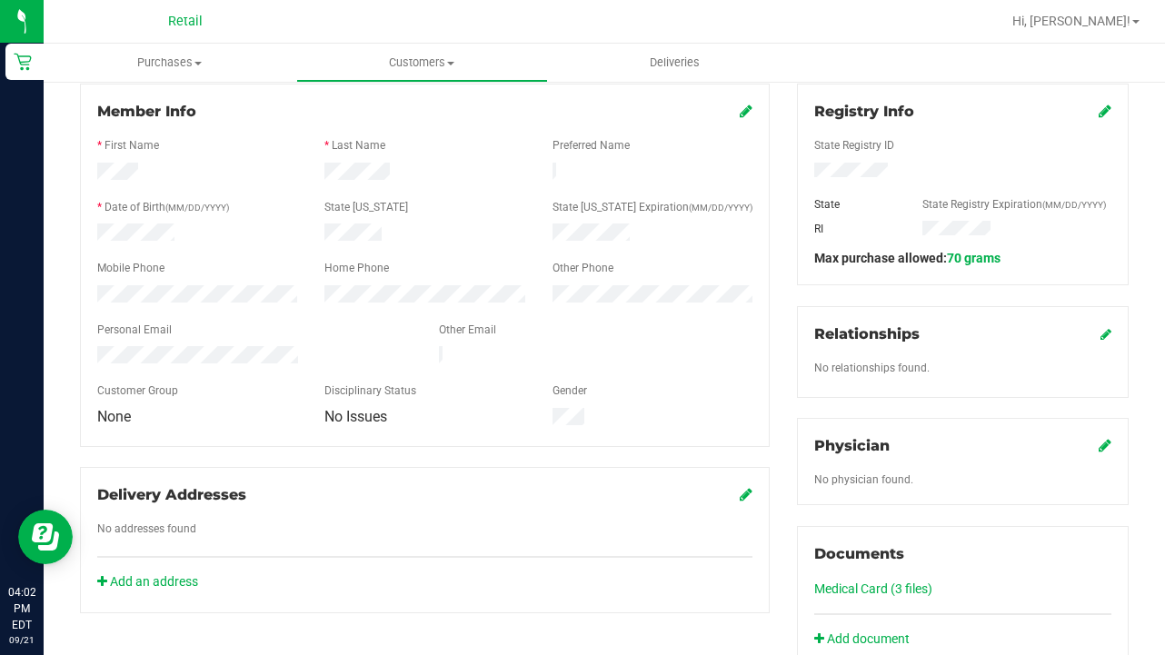
scroll to position [244, 0]
click at [907, 585] on link "Medical Card (3 files)" at bounding box center [873, 588] width 118 height 15
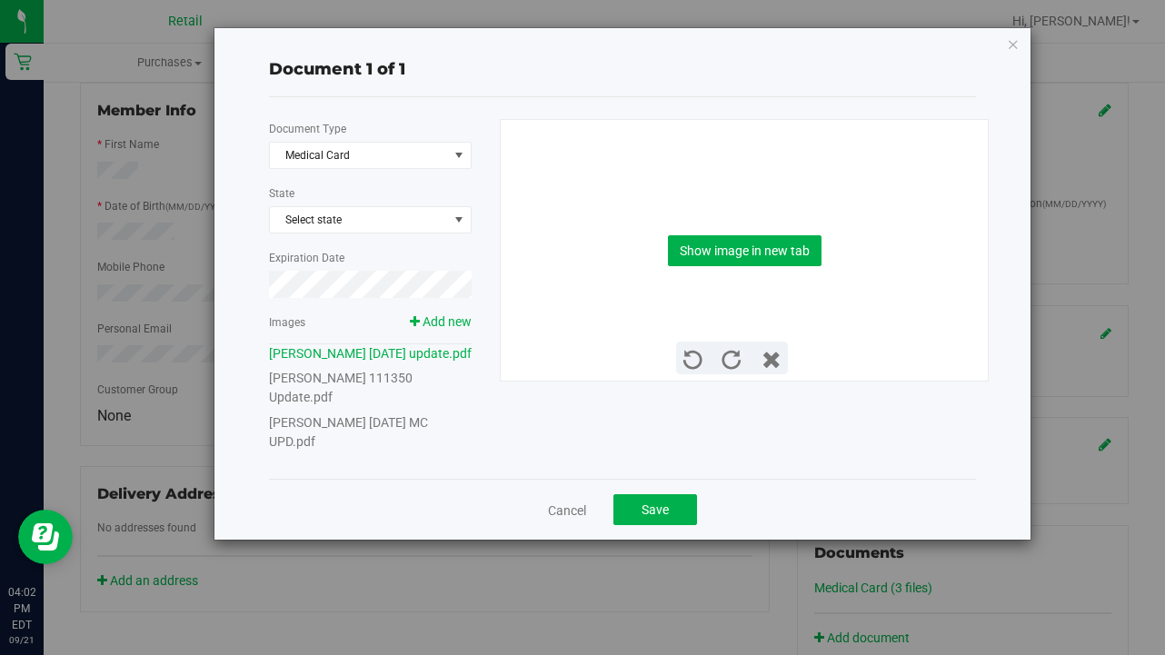
click at [422, 441] on link "[PERSON_NAME] [DATE] MC UPD.pdf" at bounding box center [348, 432] width 159 height 34
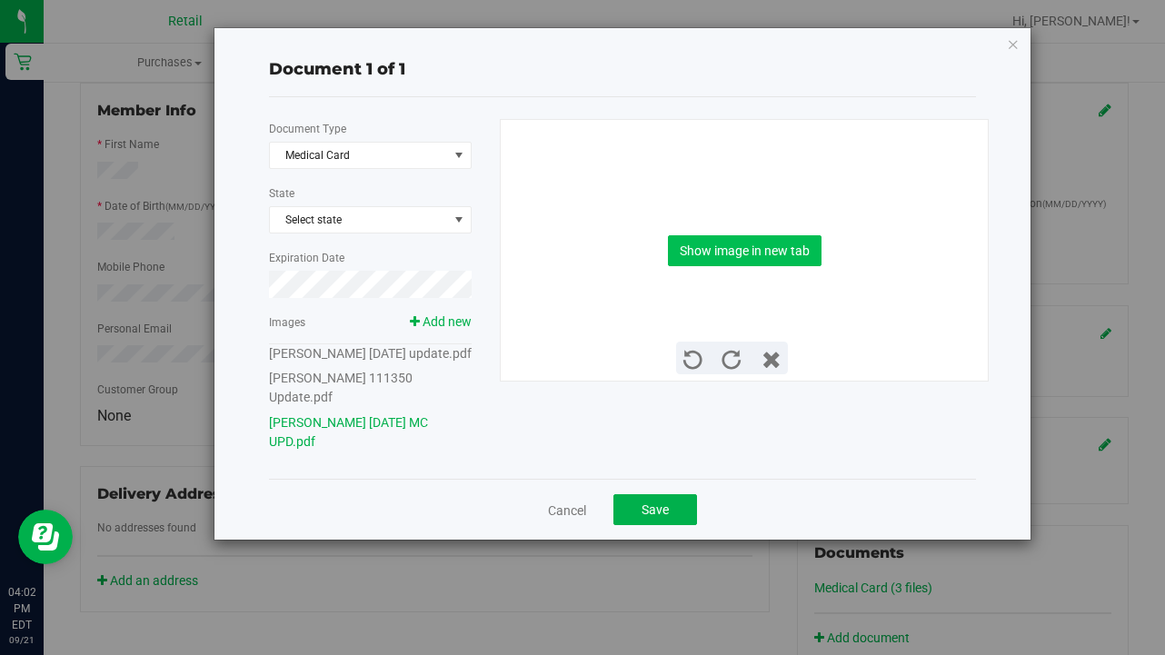
click at [757, 244] on button "Show image in new tab" at bounding box center [745, 250] width 154 height 31
click at [621, 540] on div "Cancel Save" at bounding box center [622, 509] width 707 height 61
click at [639, 525] on button "Save" at bounding box center [655, 509] width 84 height 31
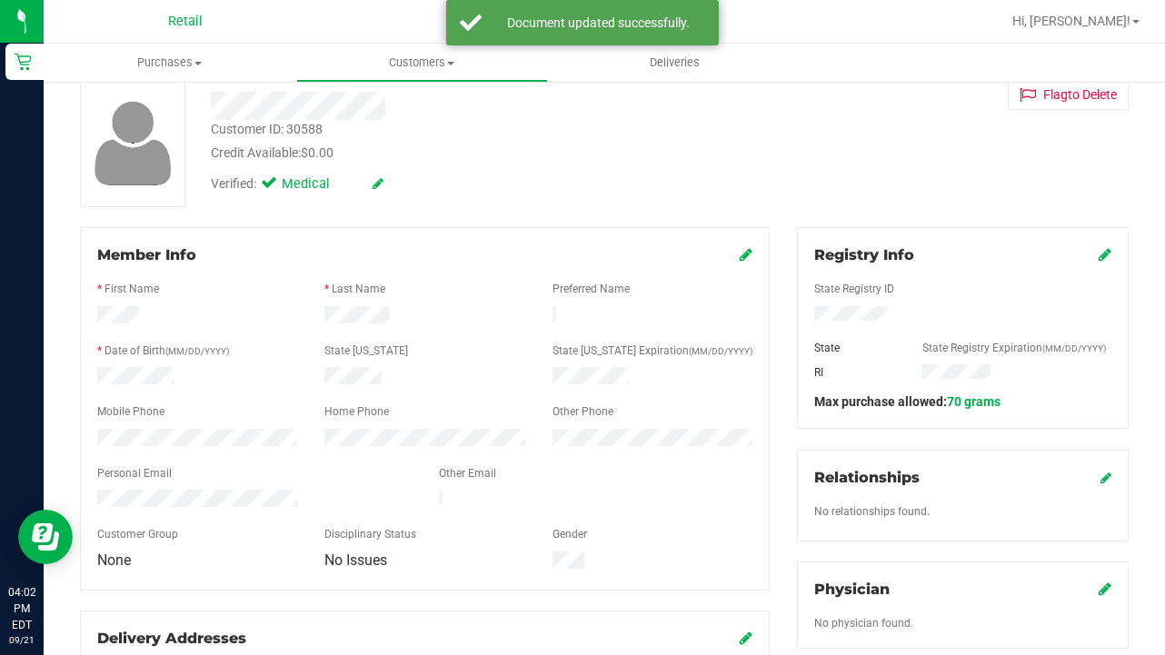
scroll to position [94, 0]
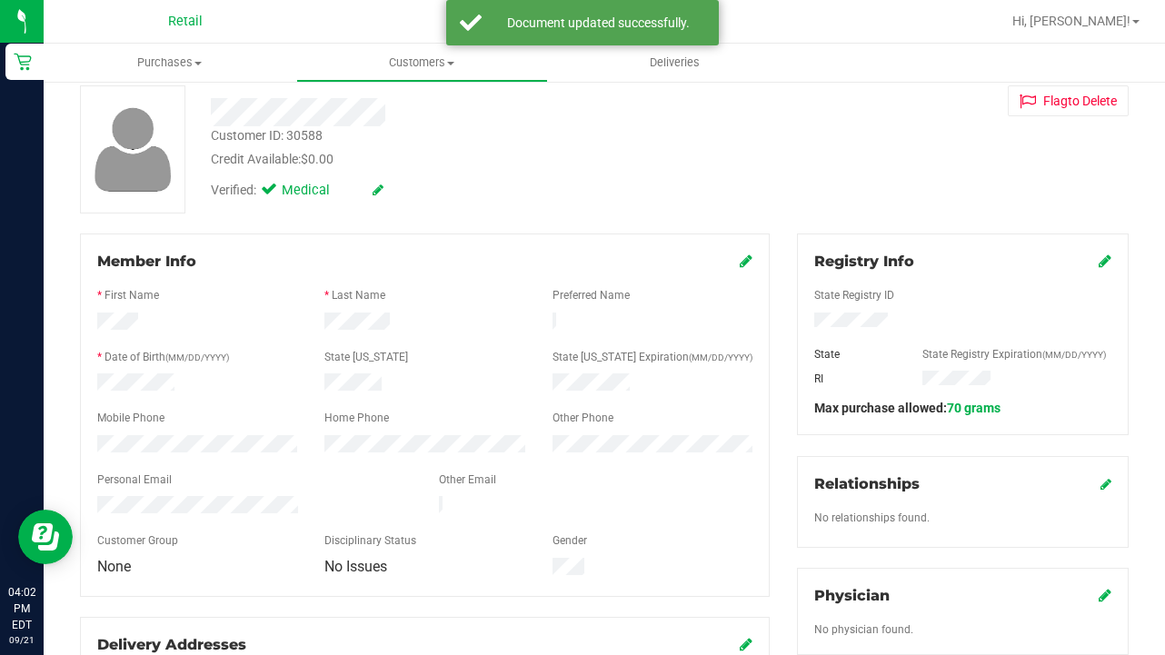
click at [971, 259] on icon at bounding box center [1105, 261] width 13 height 15
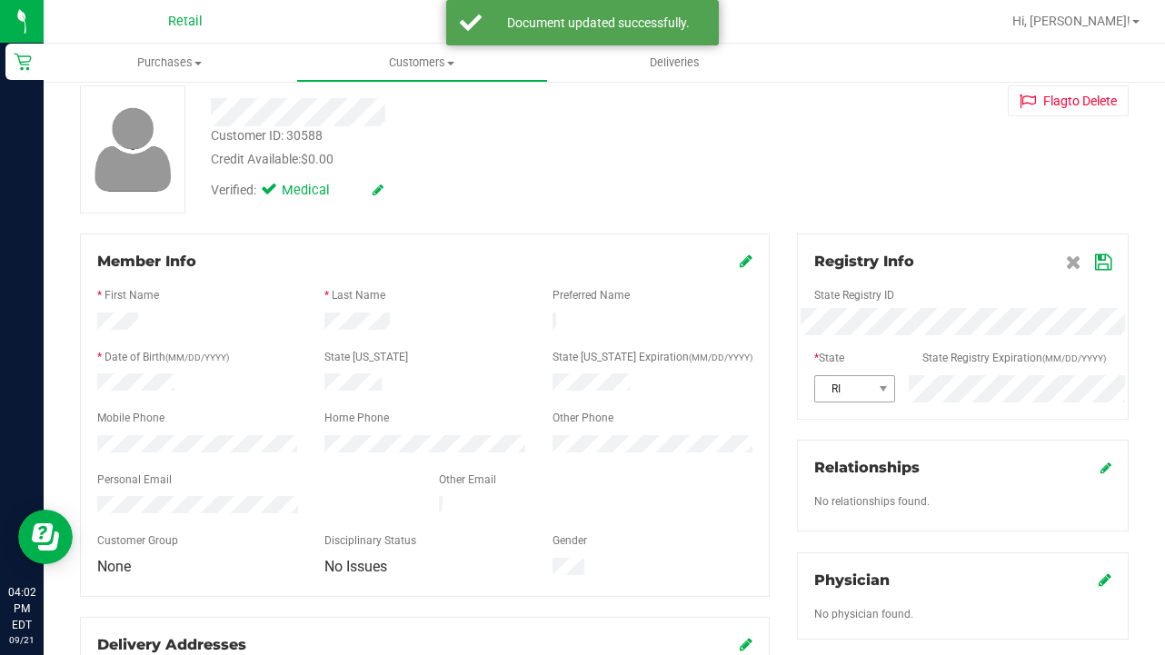
click at [823, 376] on div "RI" at bounding box center [963, 388] width 324 height 27
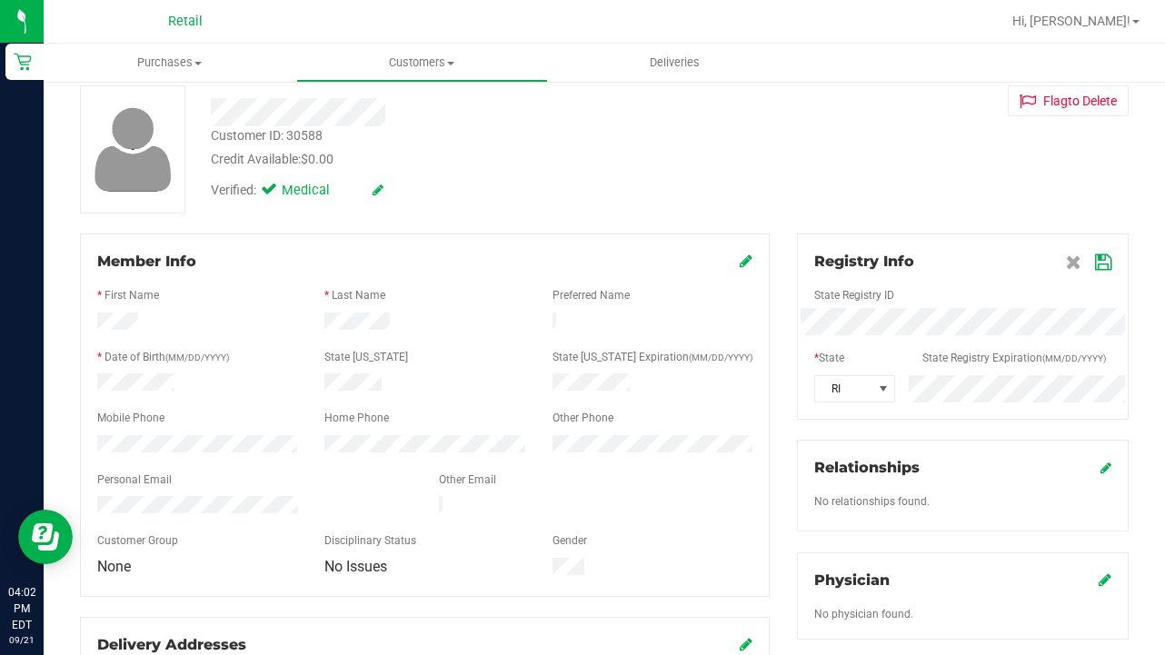
click at [971, 265] on icon at bounding box center [1103, 262] width 16 height 15
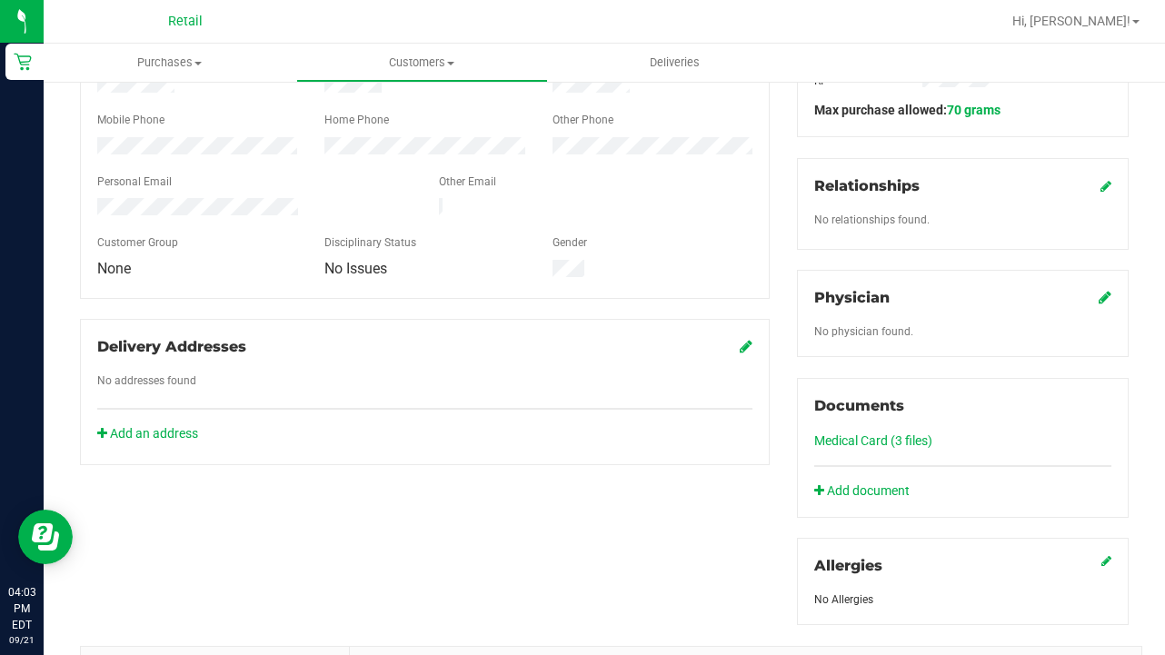
scroll to position [392, 0]
click at [430, 77] on uib-tab-heading "Customers All customers Add a new customer All physicians" at bounding box center [422, 63] width 251 height 36
click at [430, 105] on li "All customers" at bounding box center [422, 110] width 253 height 22
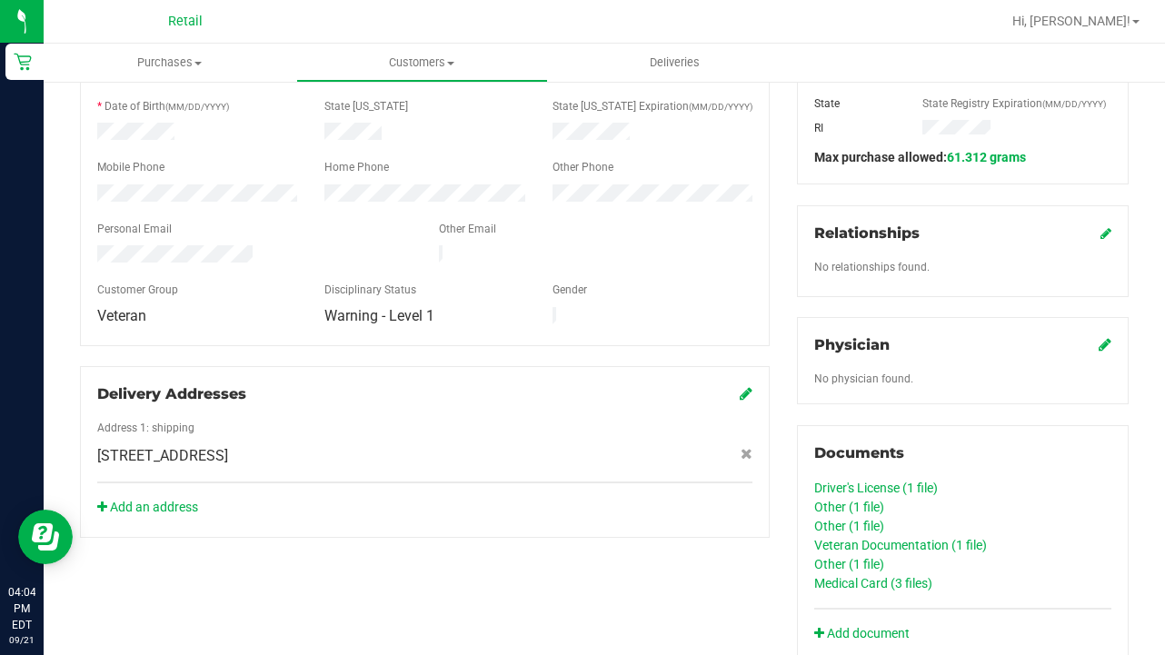
scroll to position [355, 0]
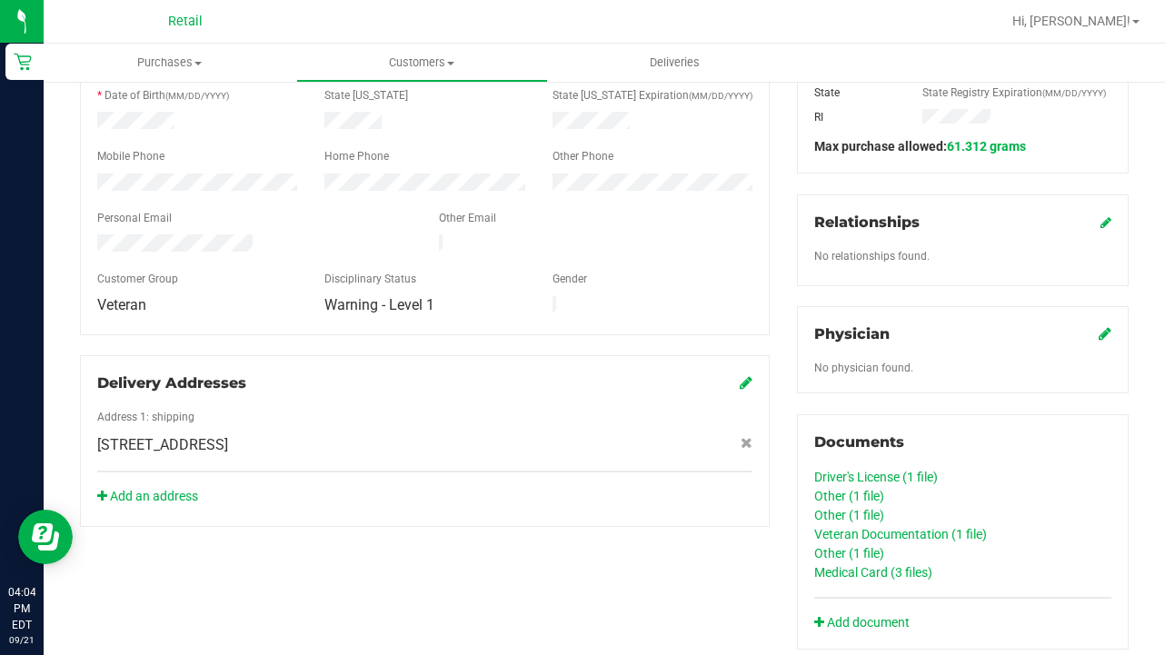
click at [841, 572] on link "Medical Card (3 files)" at bounding box center [873, 572] width 118 height 15
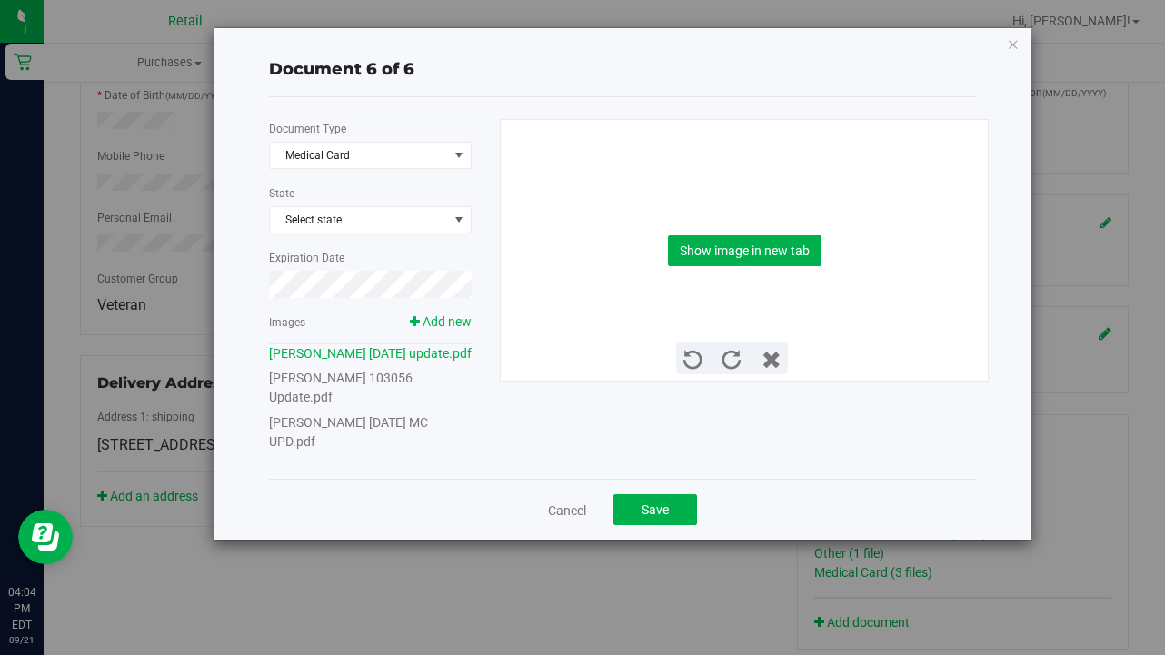
click at [393, 423] on link "[PERSON_NAME] [DATE] MC UPD.pdf" at bounding box center [348, 432] width 159 height 34
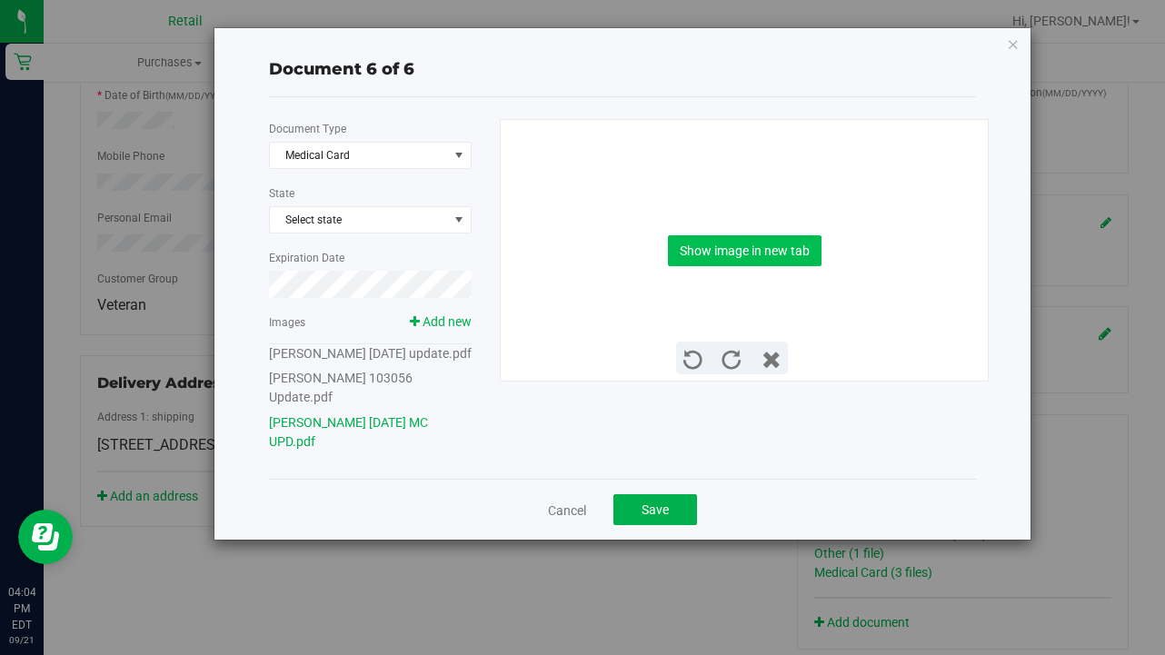
click at [725, 254] on button "Show image in new tab" at bounding box center [745, 250] width 154 height 31
click at [661, 508] on span "Save" at bounding box center [655, 510] width 27 height 15
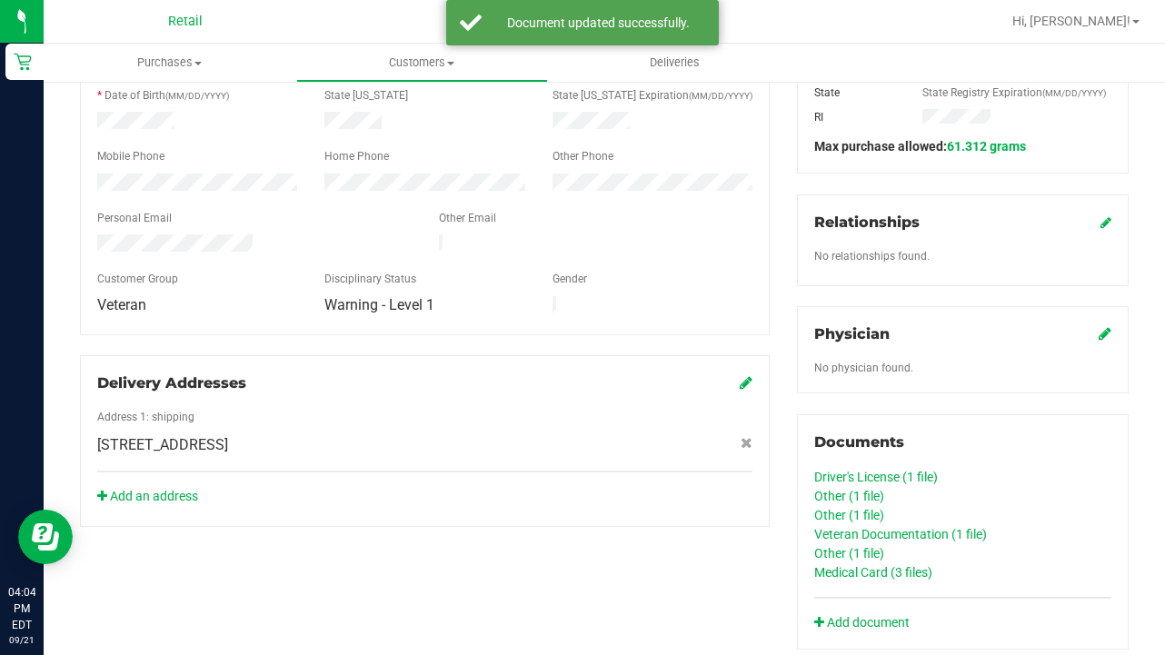
click at [879, 533] on link "Veteran Documentation (1 file)" at bounding box center [900, 534] width 173 height 15
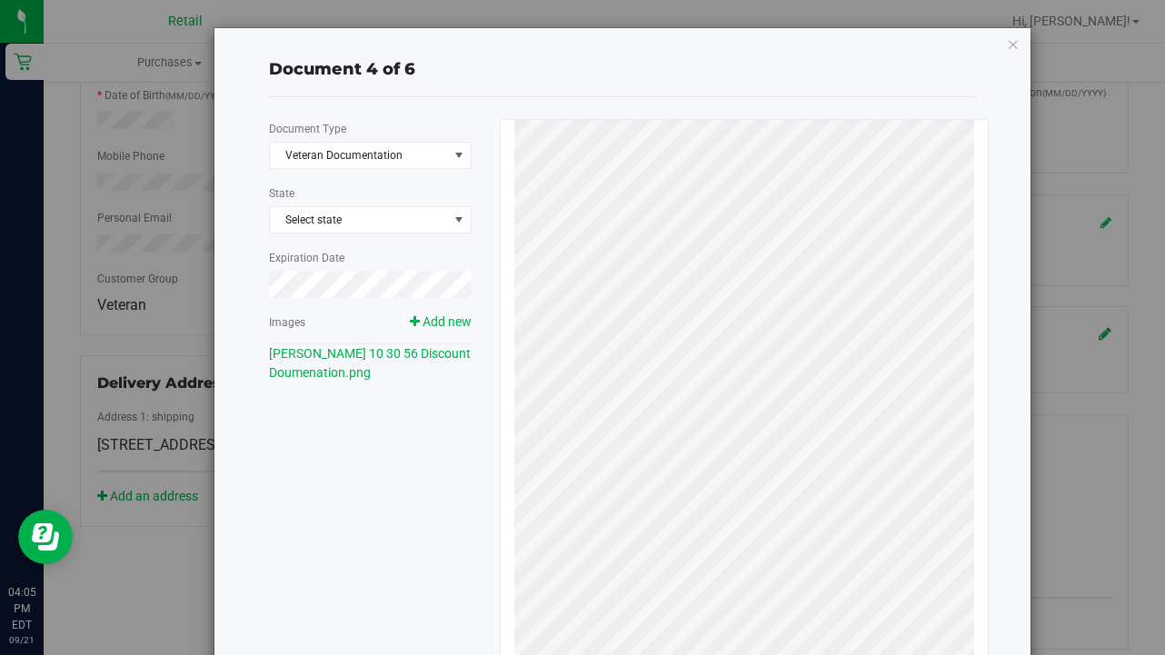
scroll to position [0, 0]
click at [971, 48] on icon "button" at bounding box center [1013, 44] width 13 height 22
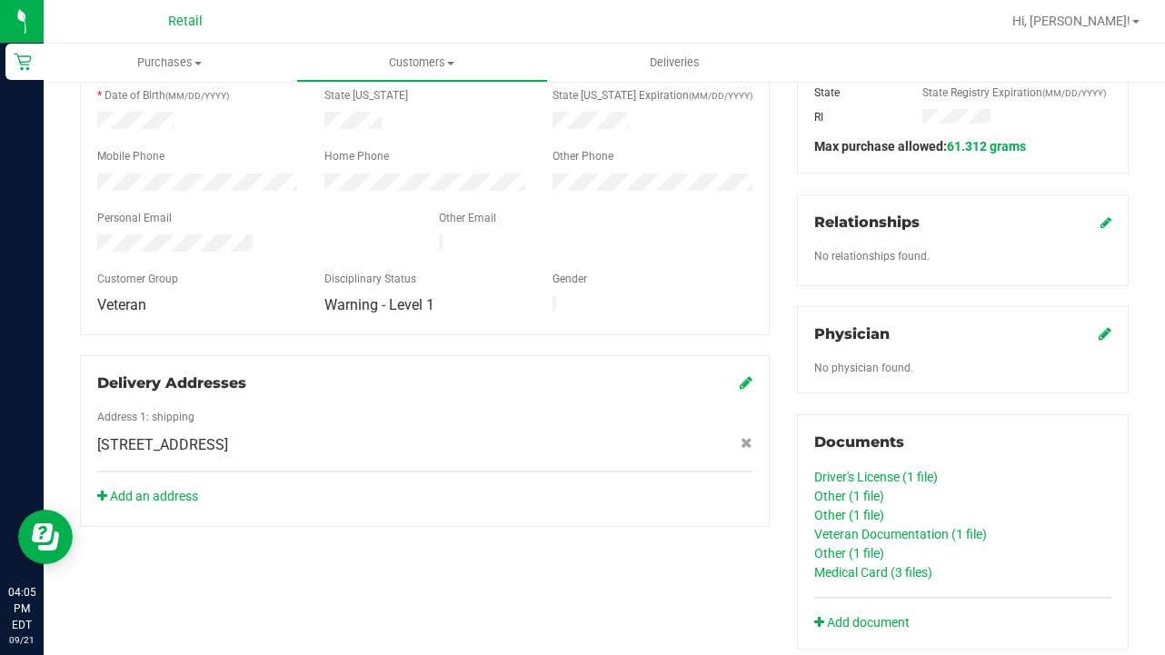
click at [861, 552] on link "Other (1 file)" at bounding box center [849, 553] width 70 height 15
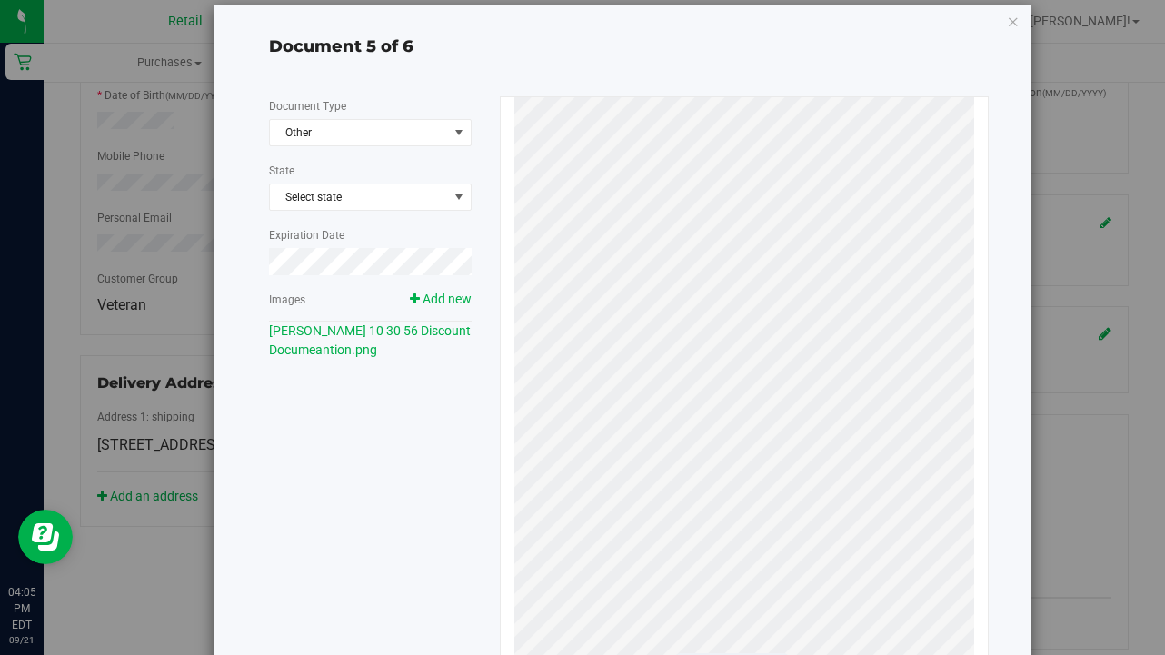
scroll to position [24, 0]
click at [971, 18] on icon "button" at bounding box center [1013, 20] width 13 height 22
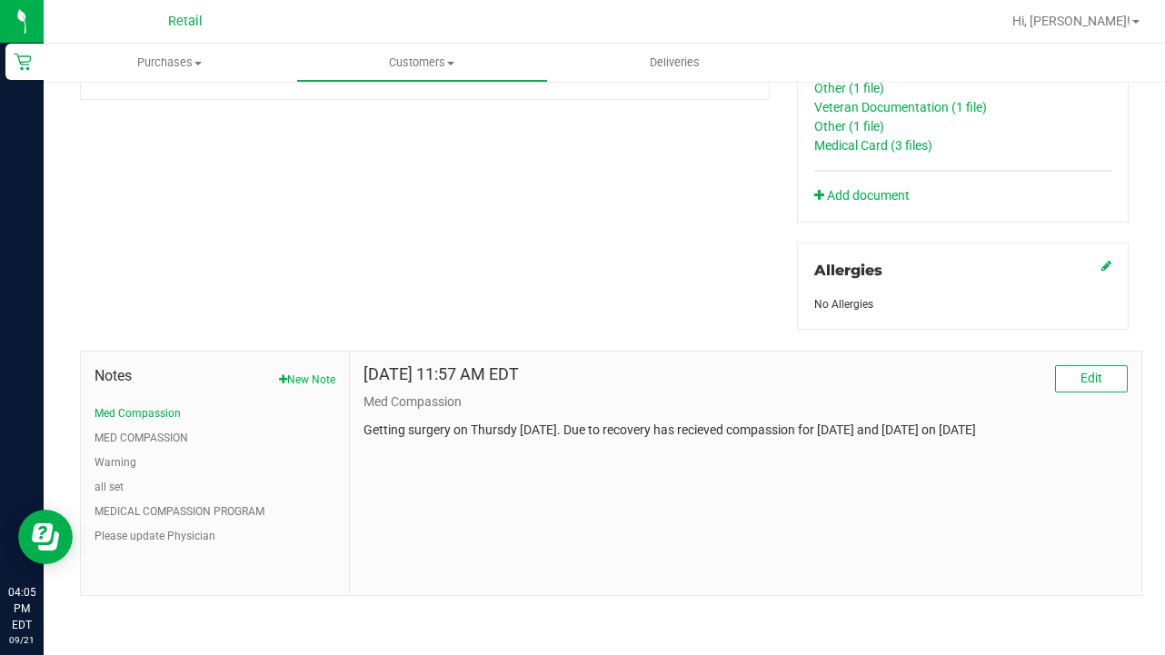
scroll to position [782, 0]
click at [248, 513] on button "MEDICAL COMPASSION PROGRAM" at bounding box center [180, 511] width 170 height 16
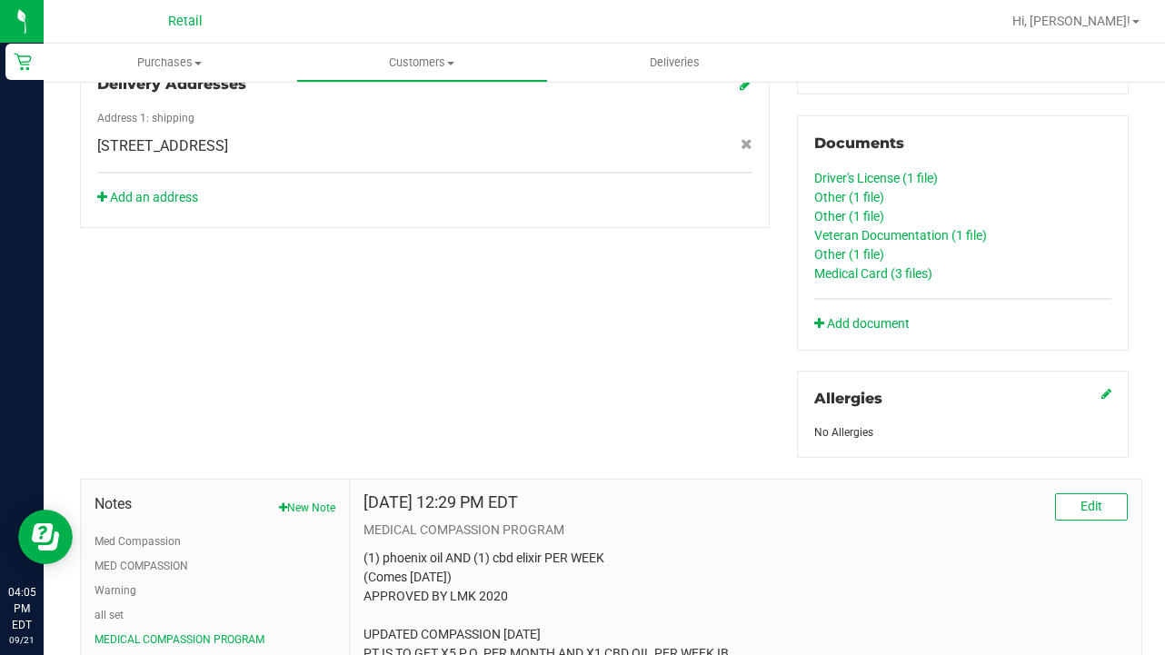
scroll to position [632, 0]
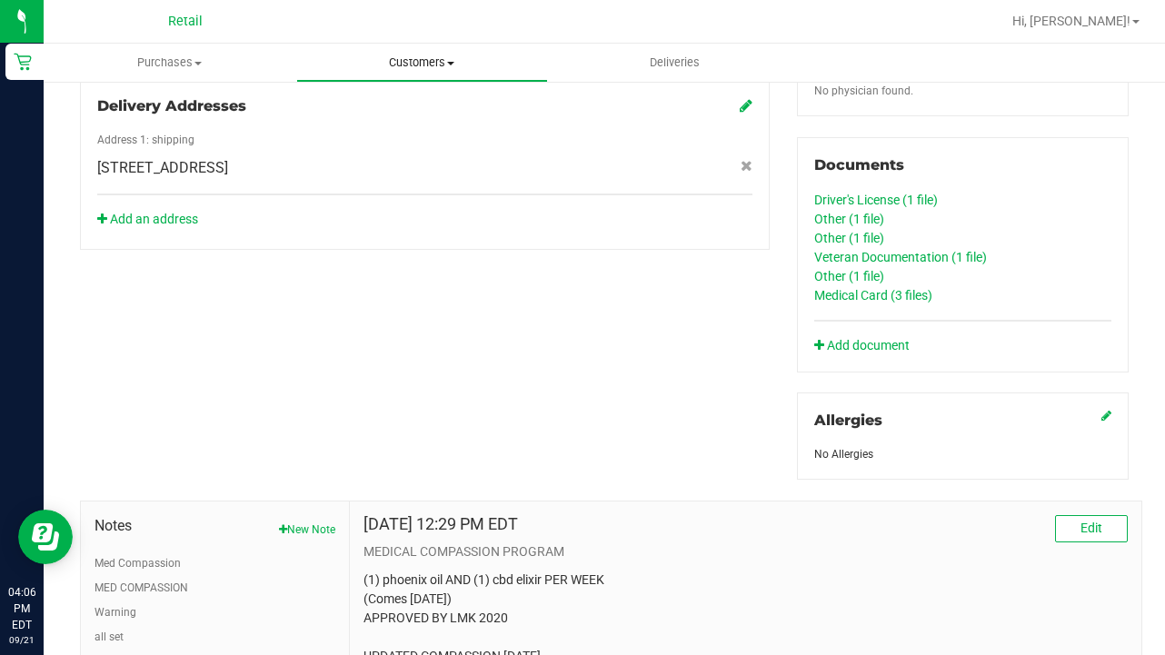
click at [427, 62] on span "Customers" at bounding box center [422, 63] width 251 height 16
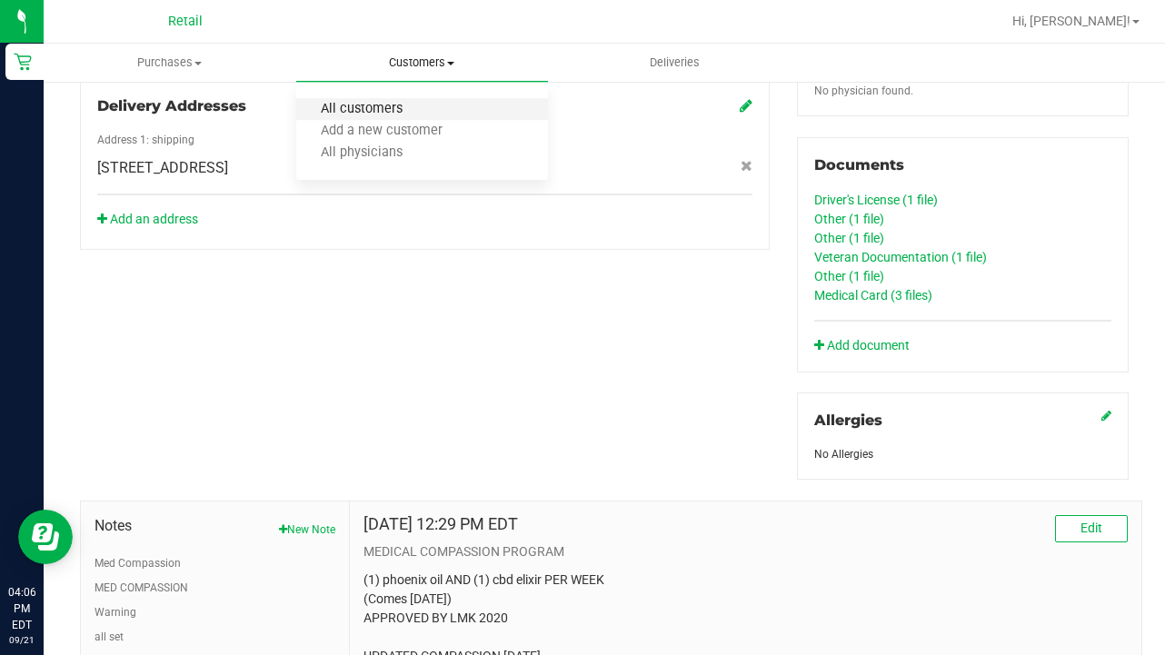
click at [417, 114] on span "All customers" at bounding box center [361, 109] width 131 height 15
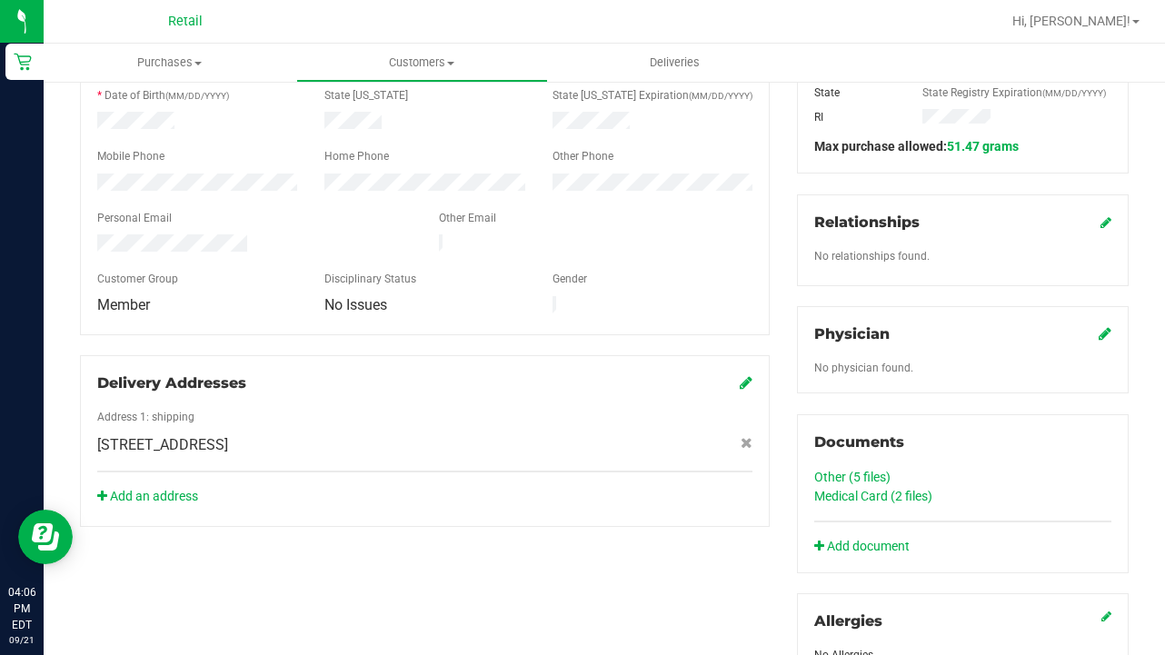
scroll to position [364, 0]
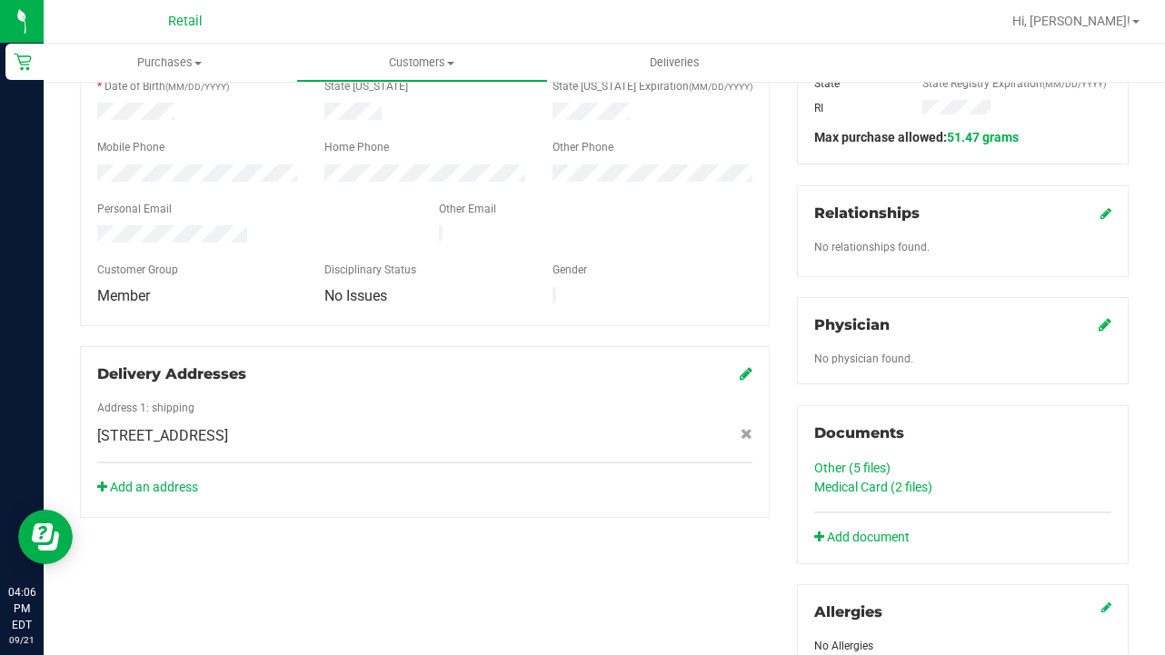
click at [851, 487] on link "Medical Card (2 files)" at bounding box center [873, 487] width 118 height 15
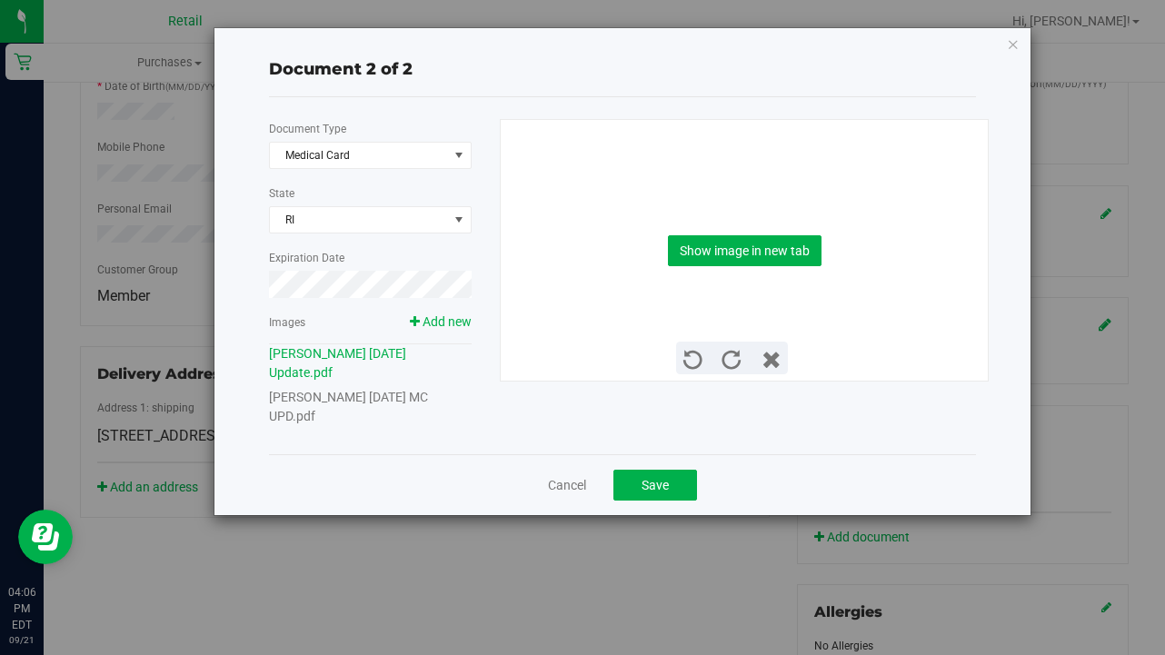
click at [374, 398] on link "[PERSON_NAME] [DATE] MC UPD.pdf" at bounding box center [348, 407] width 159 height 34
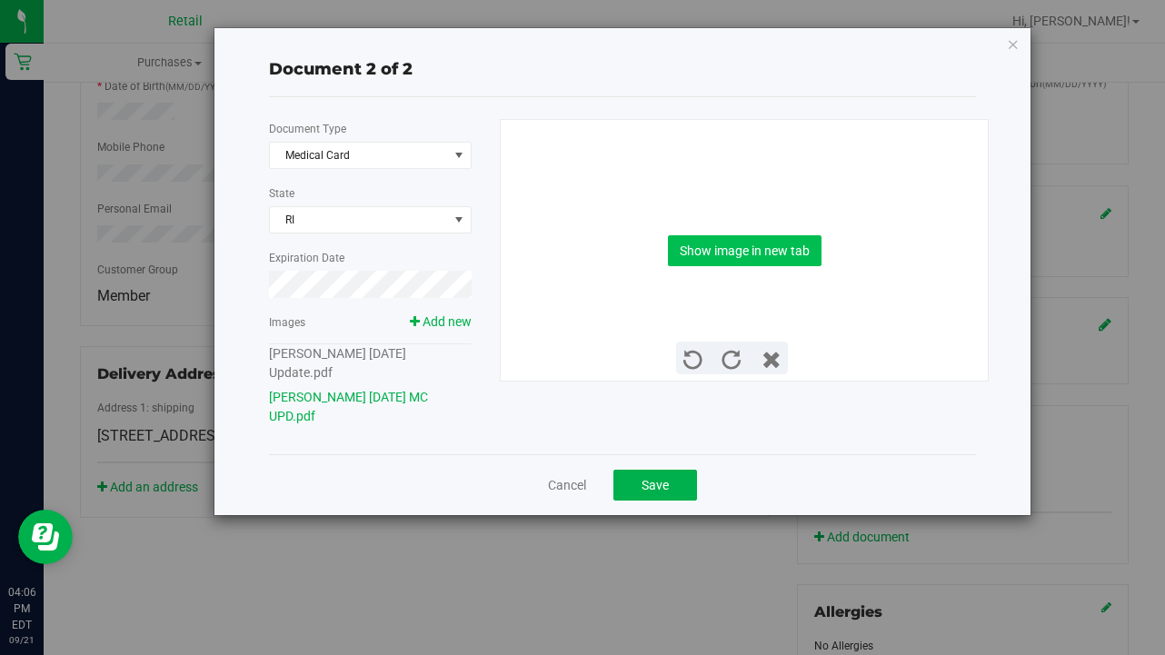
click at [784, 247] on button "Show image in new tab" at bounding box center [745, 250] width 154 height 31
click at [640, 490] on button "Save" at bounding box center [655, 485] width 84 height 31
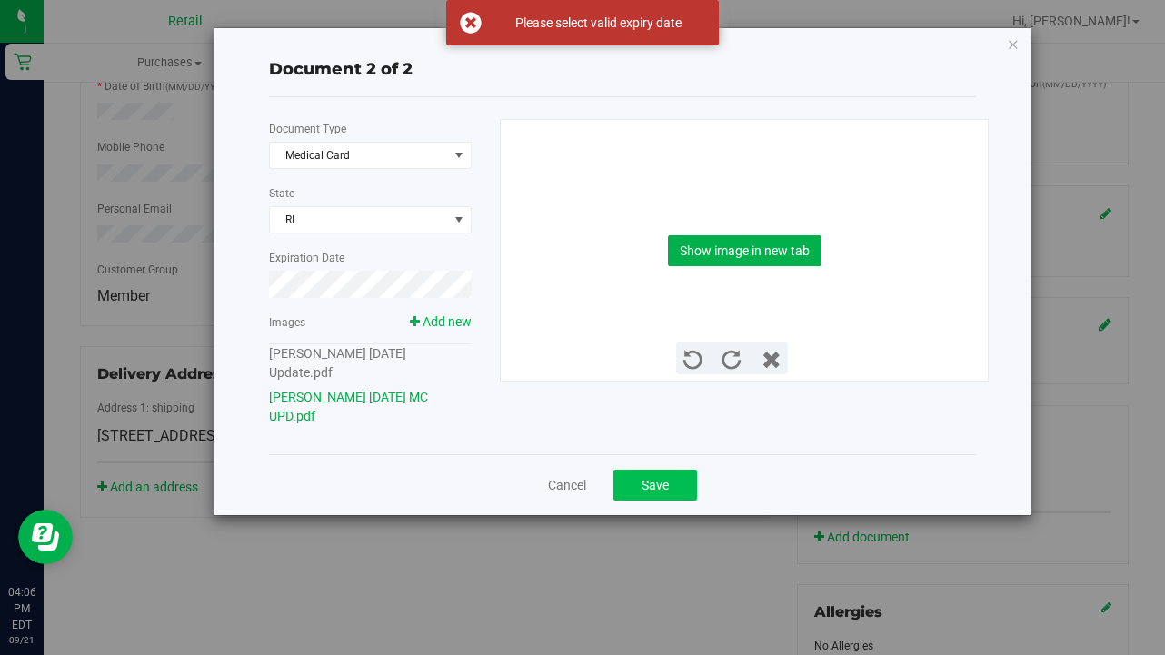
click at [640, 489] on button "Save" at bounding box center [655, 485] width 84 height 31
click at [580, 486] on link "Cancel" at bounding box center [567, 485] width 38 height 18
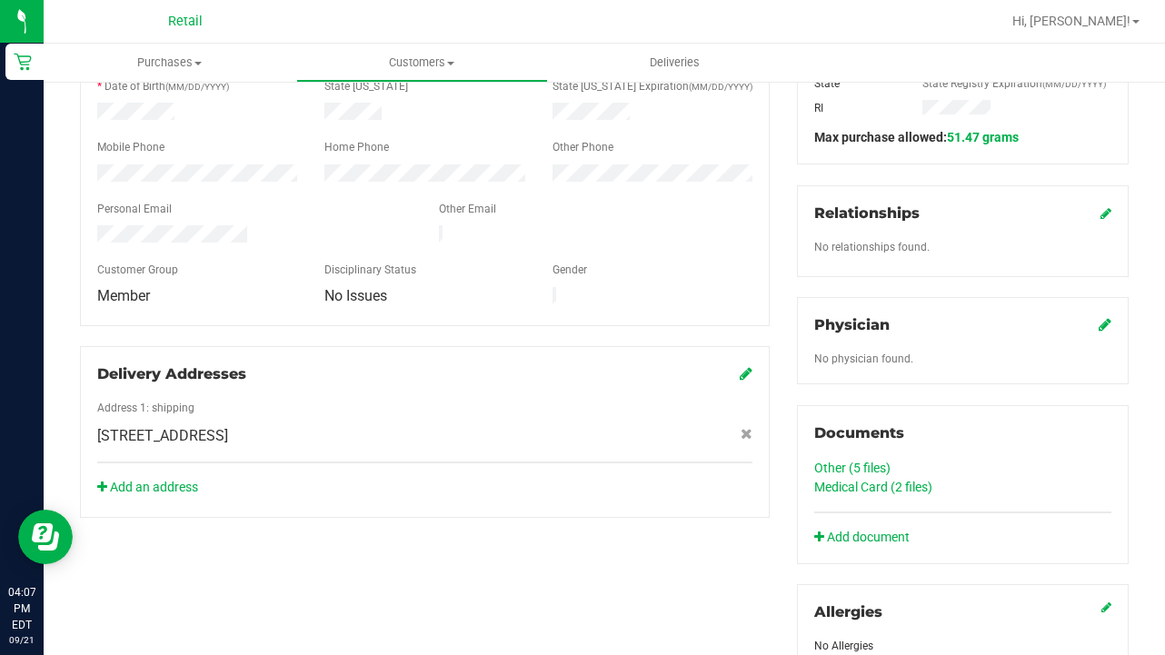
click at [844, 465] on link "Other (5 files)" at bounding box center [852, 468] width 76 height 15
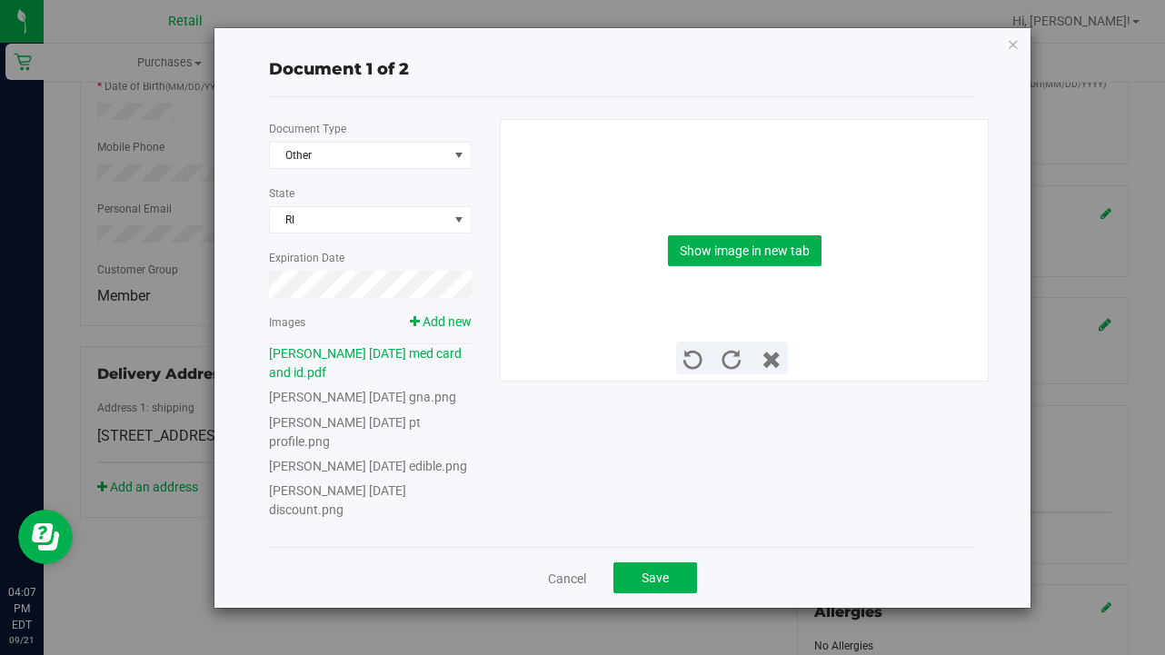
click at [296, 517] on link "[PERSON_NAME] [DATE] discount.png" at bounding box center [337, 500] width 137 height 34
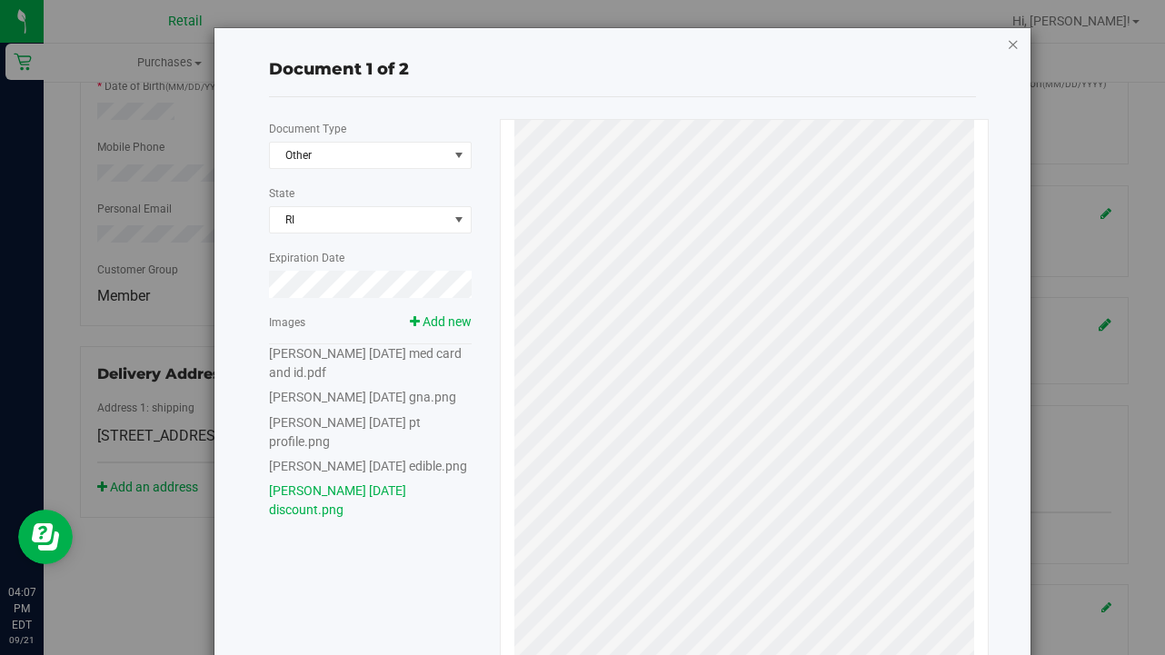
click at [971, 43] on icon "button" at bounding box center [1013, 44] width 13 height 22
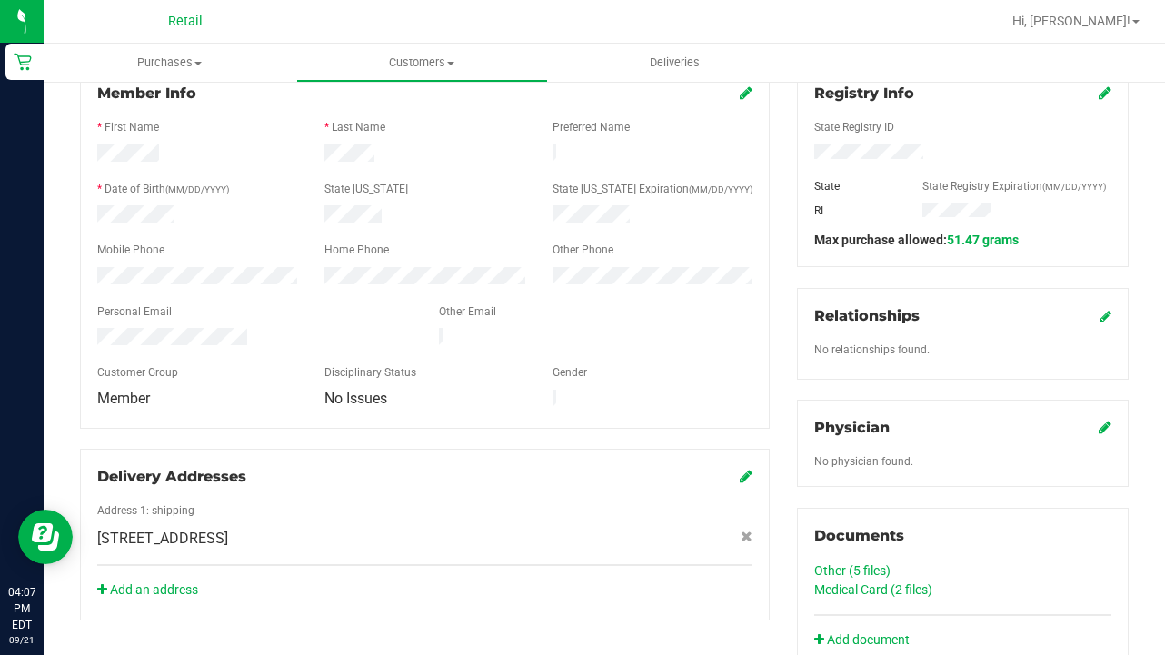
scroll to position [248, 0]
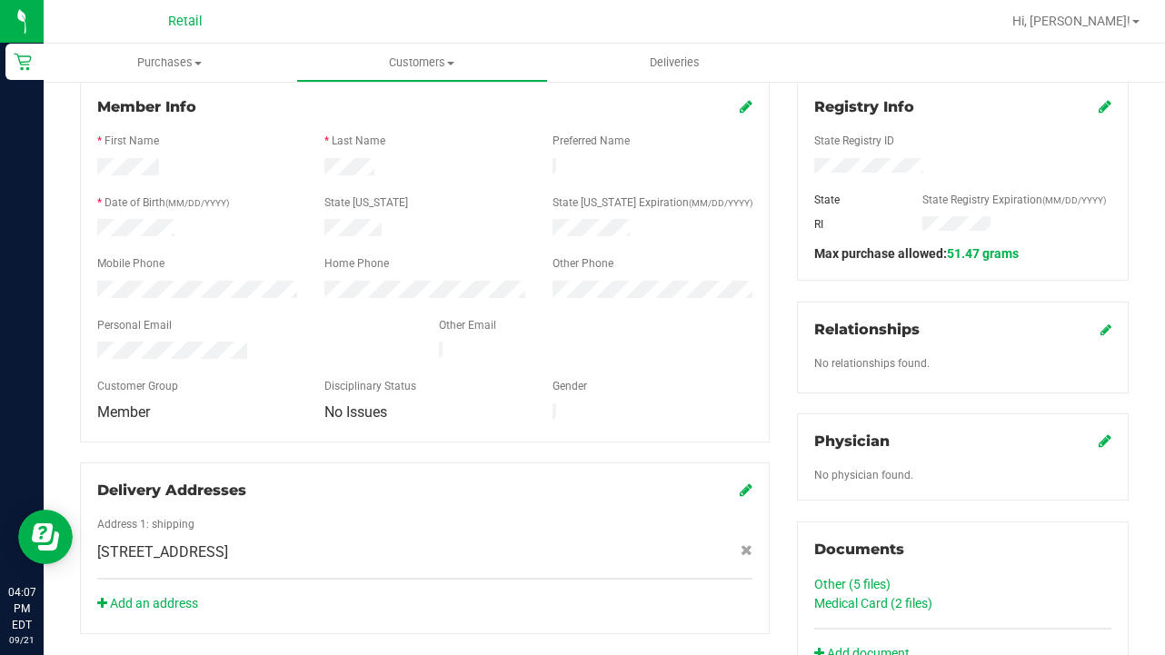
click at [744, 113] on icon at bounding box center [746, 106] width 13 height 15
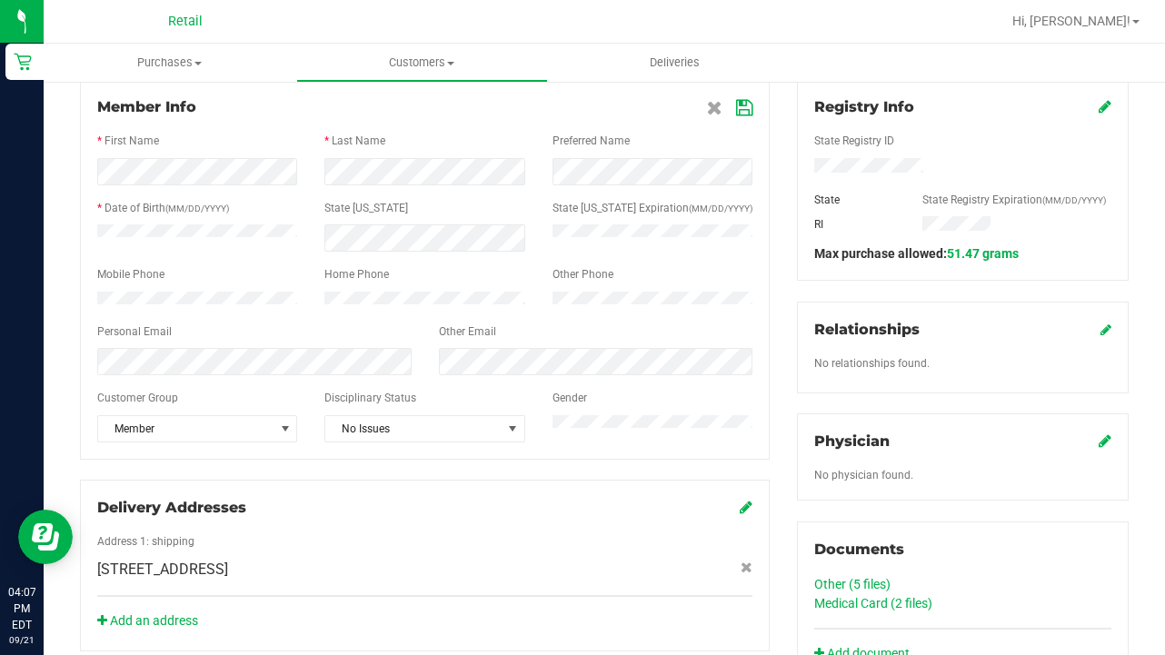
click at [458, 188] on div at bounding box center [424, 192] width 655 height 15
click at [404, 425] on span "No Issues" at bounding box center [412, 428] width 175 height 25
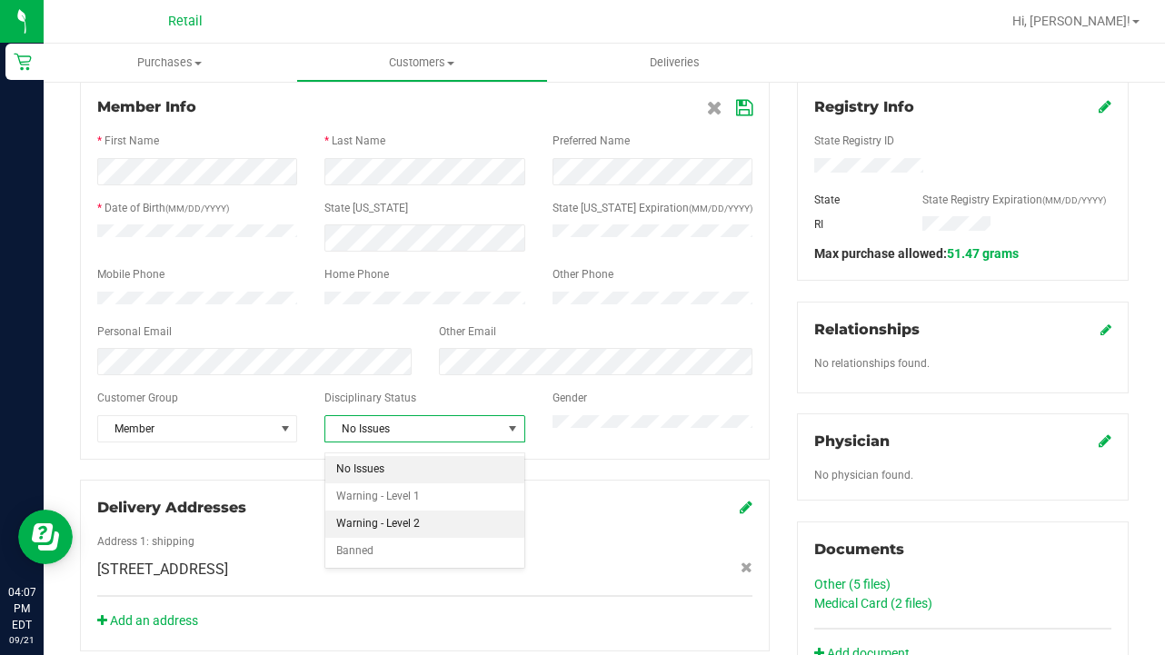
click at [399, 515] on li "Warning - Level 2" at bounding box center [424, 524] width 198 height 27
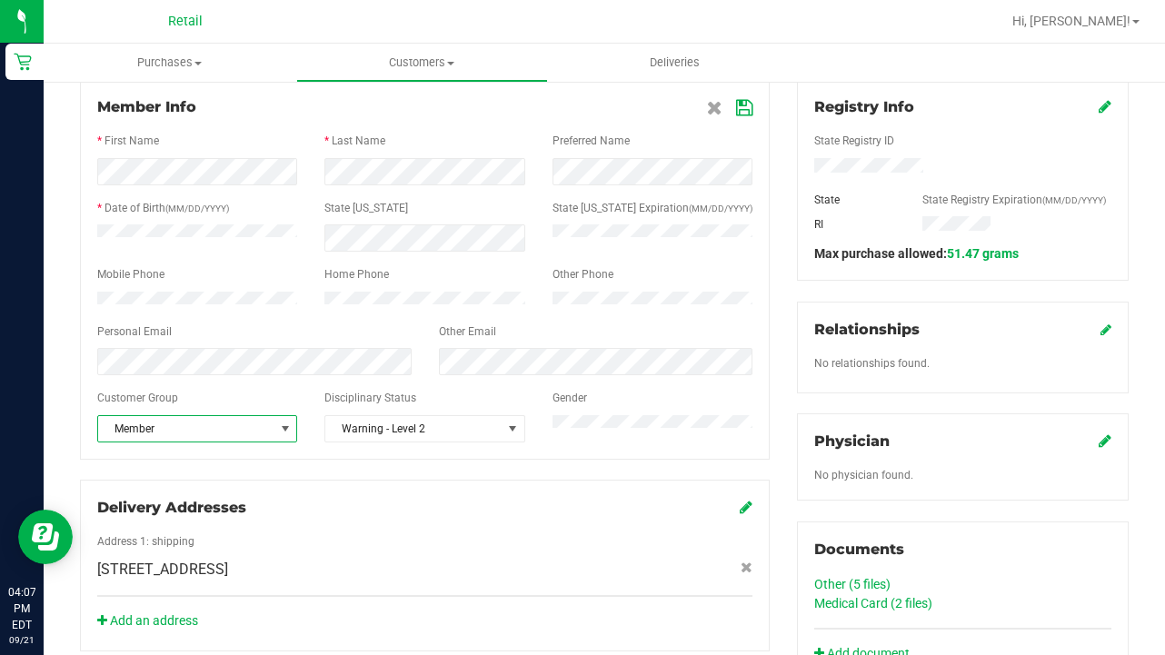
click at [198, 441] on span "Member" at bounding box center [185, 428] width 175 height 25
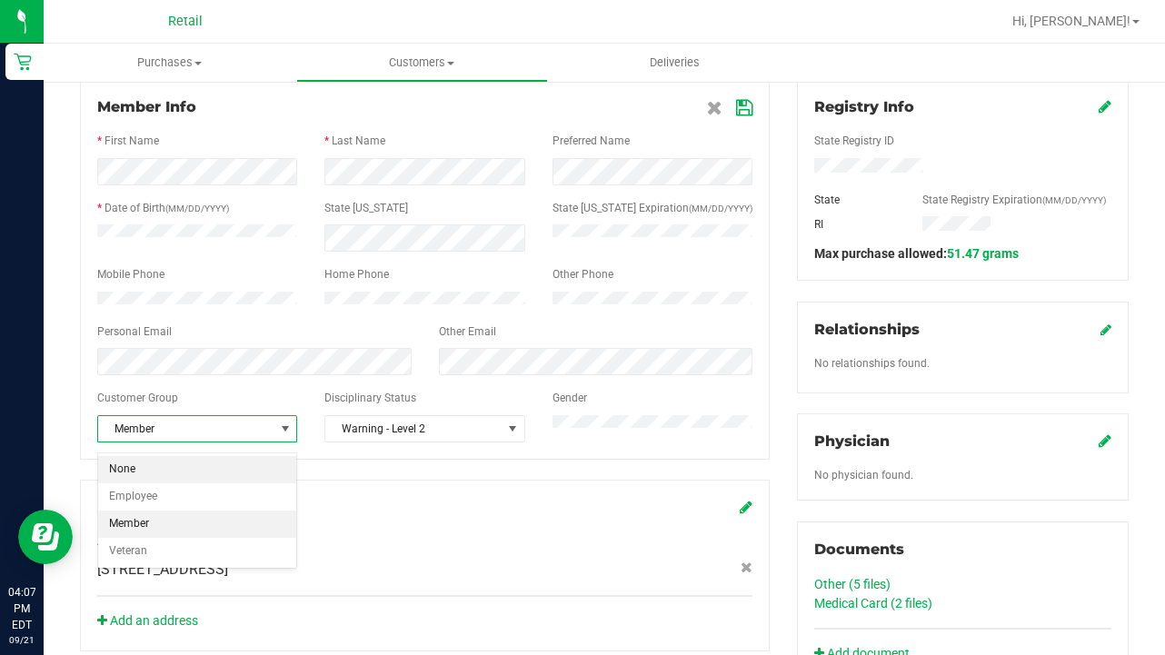
click at [209, 472] on li "None" at bounding box center [197, 469] width 198 height 27
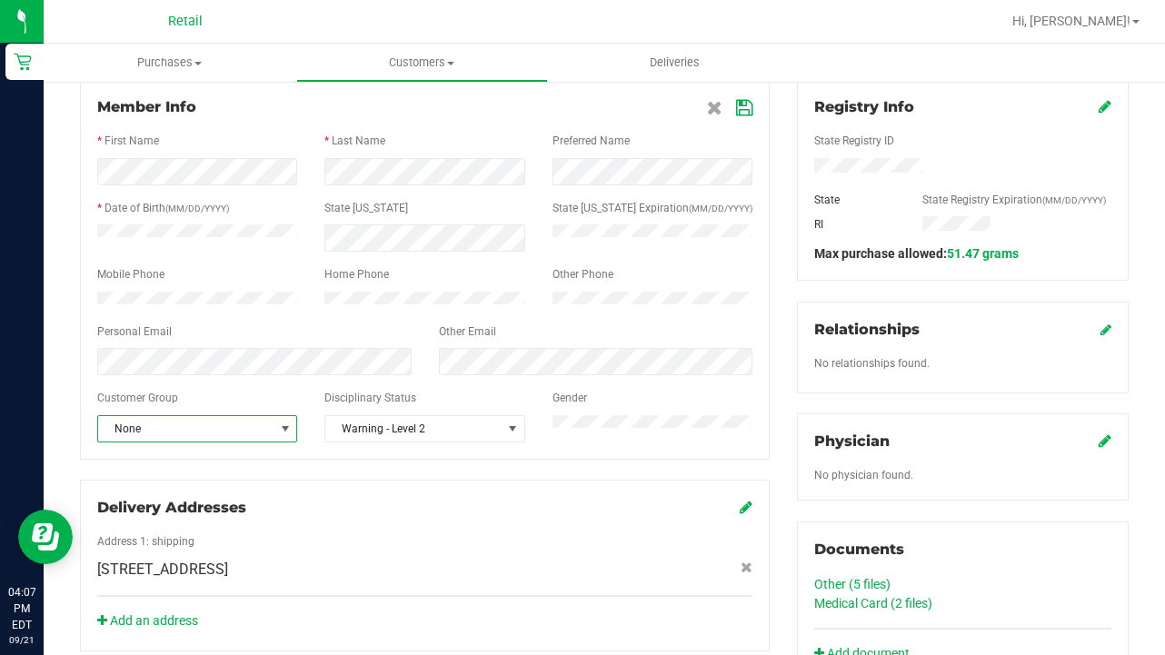
click at [745, 107] on icon at bounding box center [744, 108] width 16 height 15
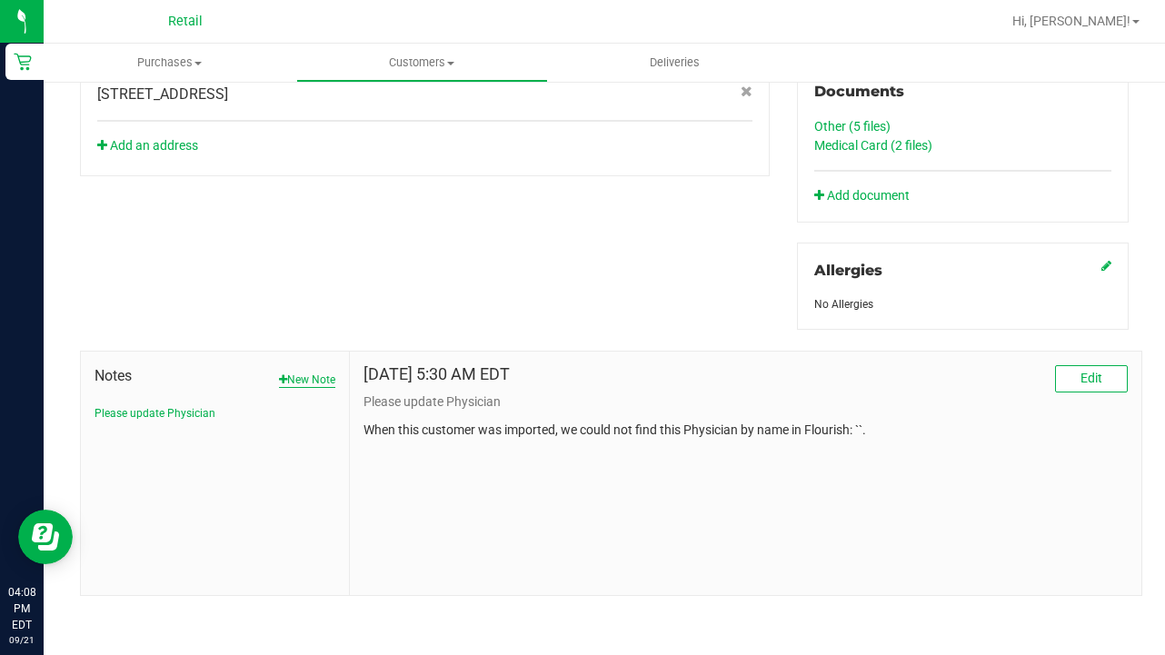
scroll to position [729, 0]
click at [285, 379] on button "New Note" at bounding box center [307, 381] width 56 height 16
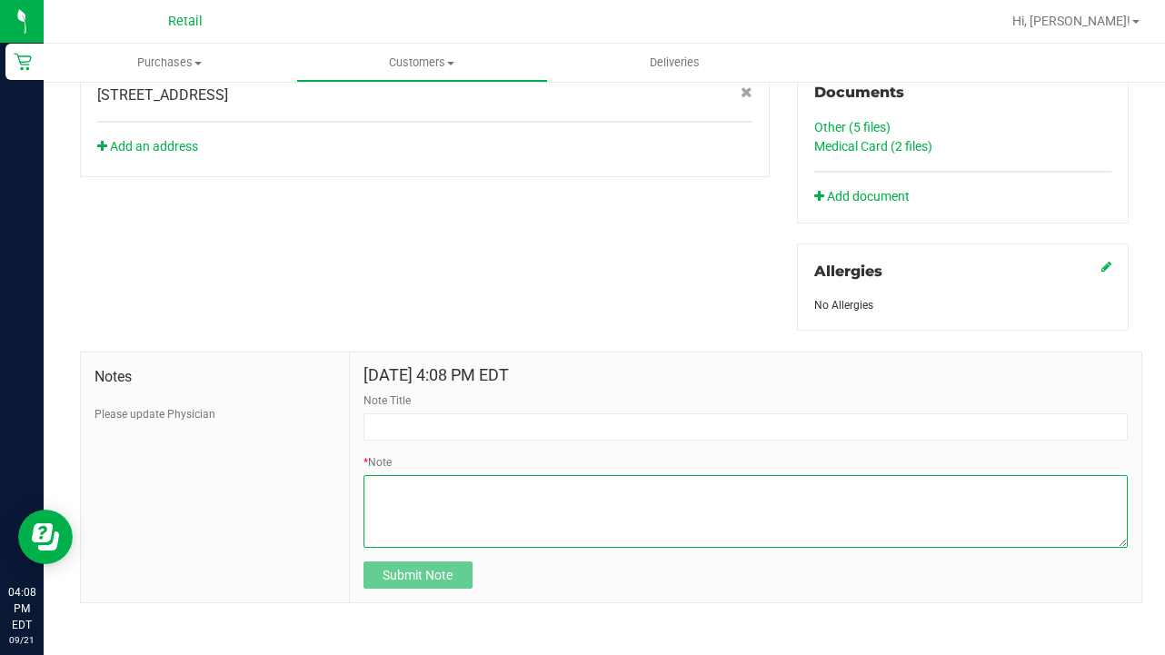
click at [433, 496] on textarea "* Note" at bounding box center [745, 511] width 764 height 73
paste textarea "turned off discount [DATE]. pt must provide CURRENT VALID discount documentatio…"
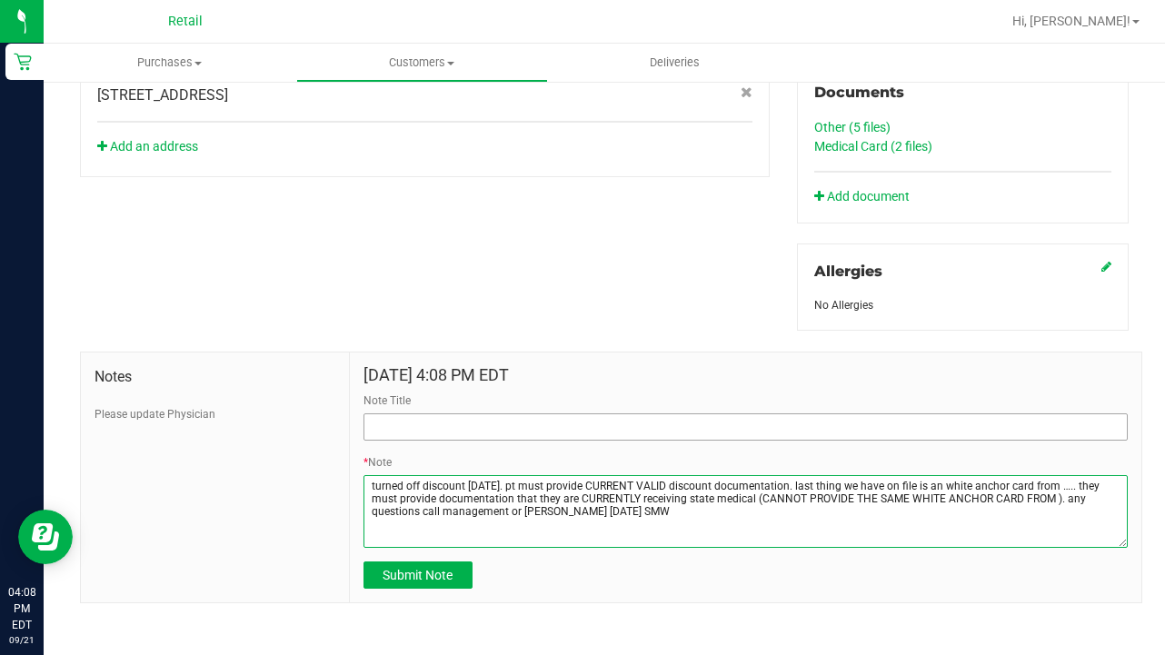
type textarea "turned off discount [DATE]. pt must provide CURRENT VALID discount documentatio…"
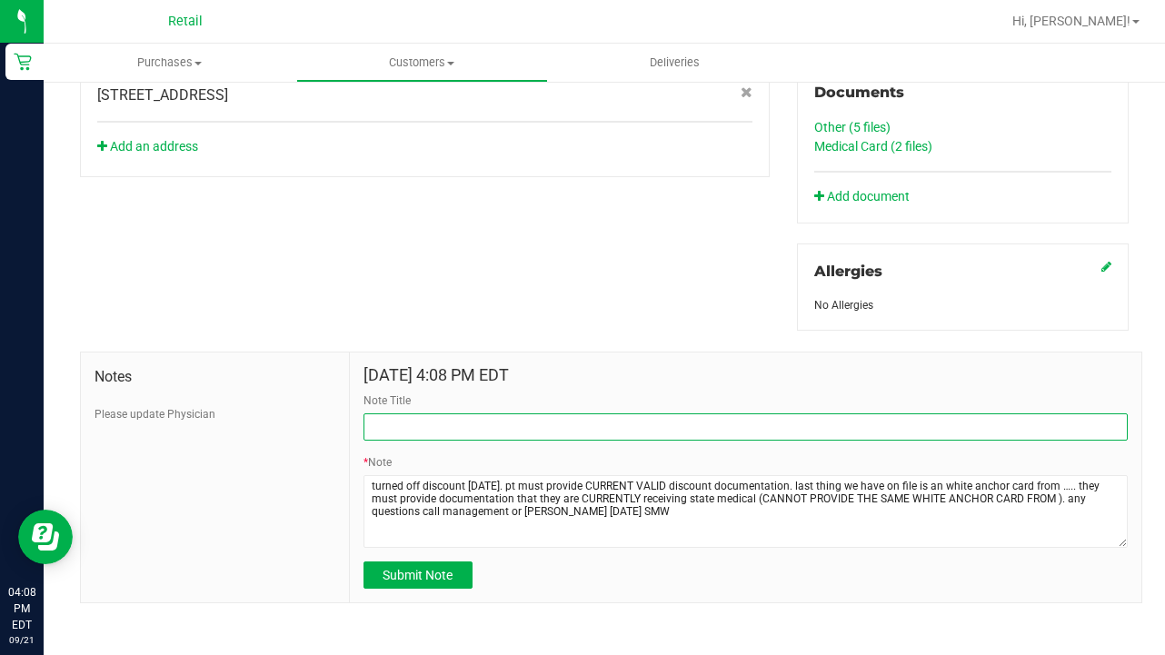
click at [433, 415] on input "Note Title" at bounding box center [745, 426] width 764 height 27
type input "SEE NOTE-DISCOUNT"
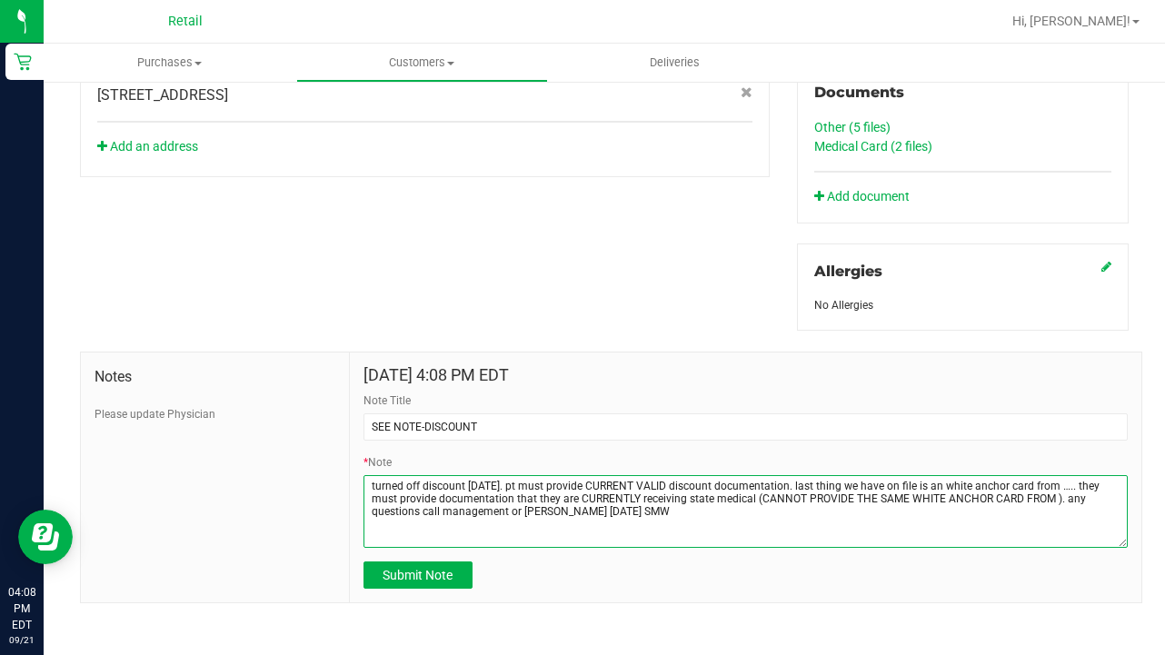
click at [971, 484] on textarea "* Note" at bounding box center [745, 511] width 764 height 73
click at [971, 496] on textarea "* Note" at bounding box center [745, 511] width 764 height 73
type textarea "turned off discount [DATE]. pt must provide CURRENT VALID discount documentatio…"
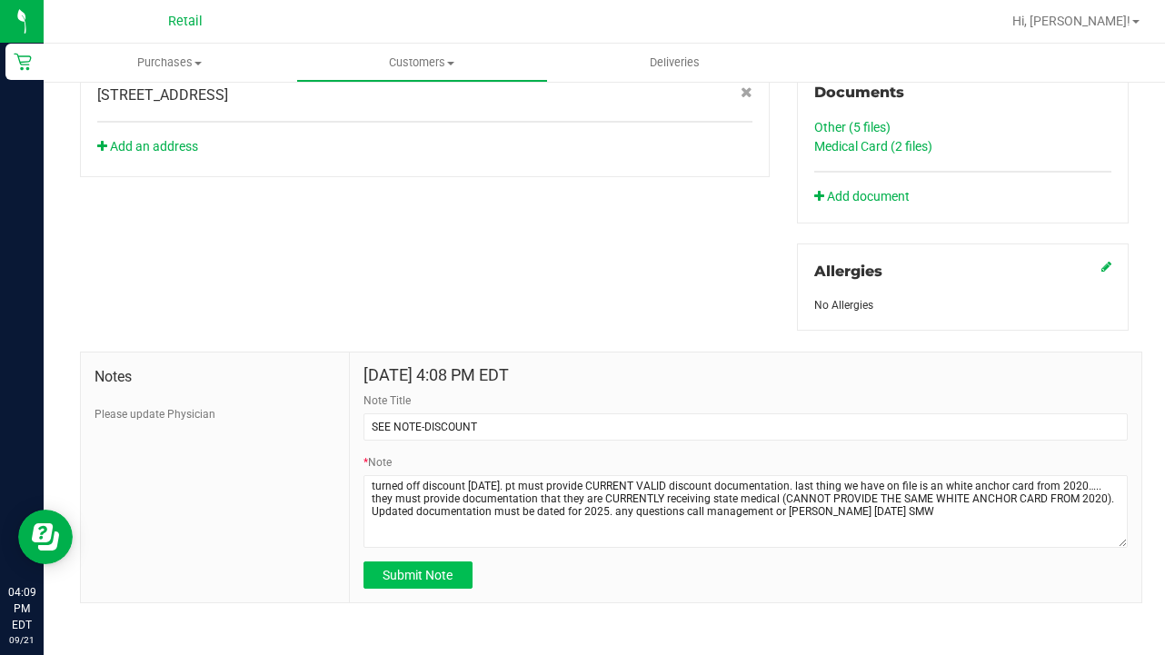
click at [415, 573] on span "Submit Note" at bounding box center [418, 575] width 70 height 15
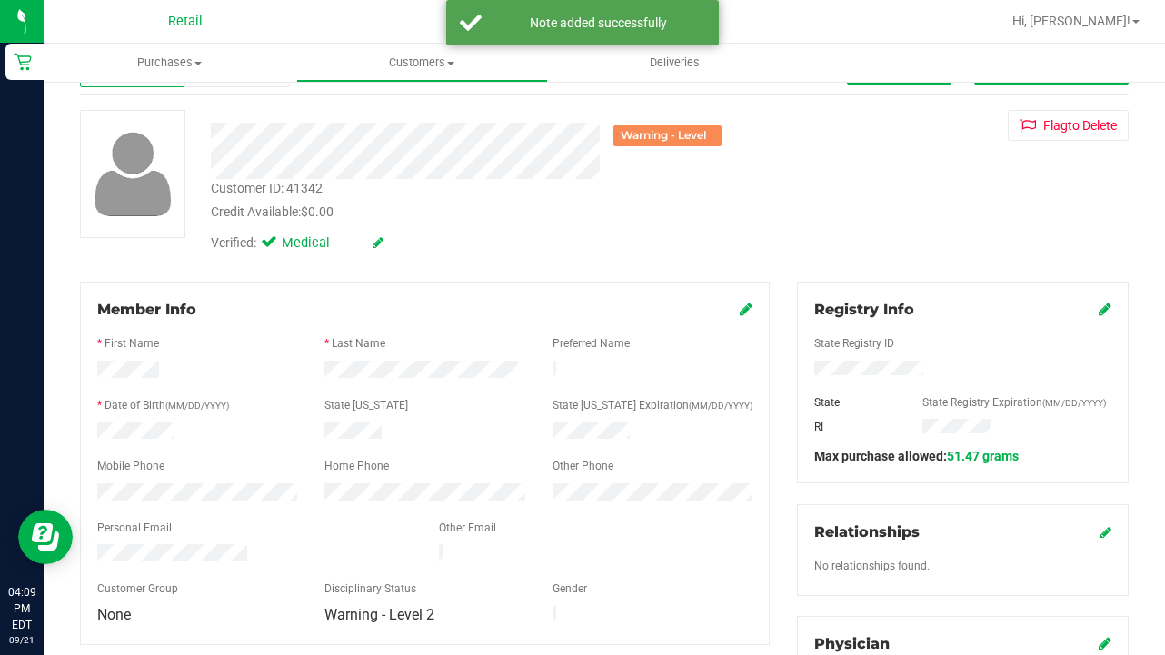
scroll to position [67, 0]
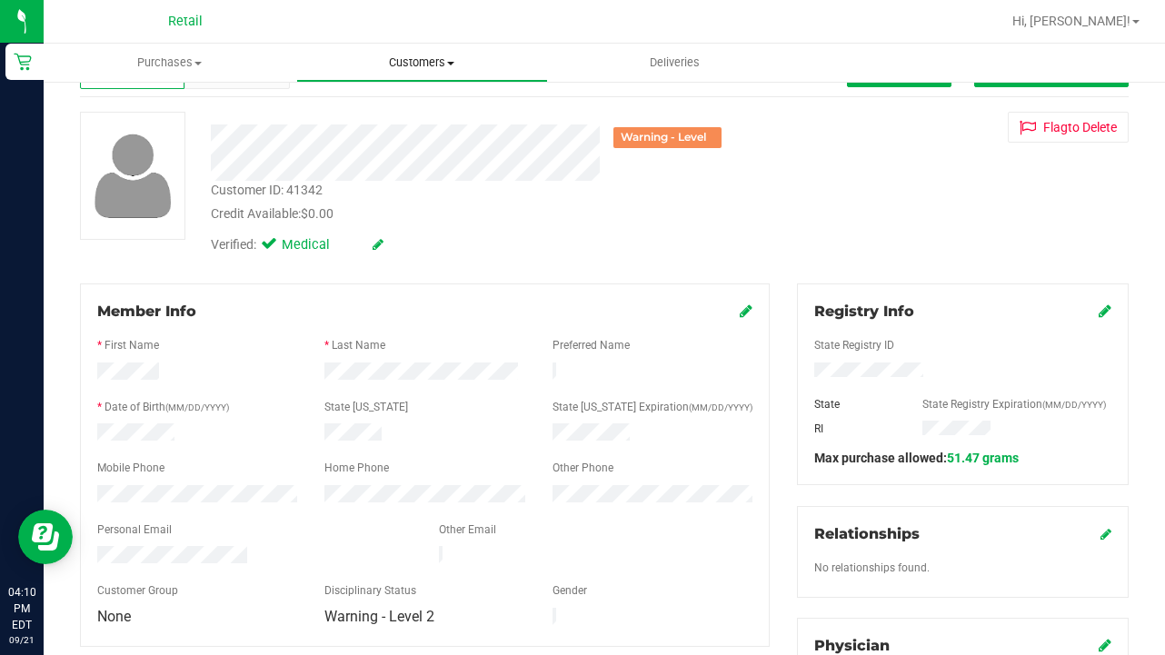
drag, startPoint x: 421, startPoint y: 57, endPoint x: 419, endPoint y: 72, distance: 14.7
click at [421, 57] on span "Customers" at bounding box center [422, 63] width 251 height 16
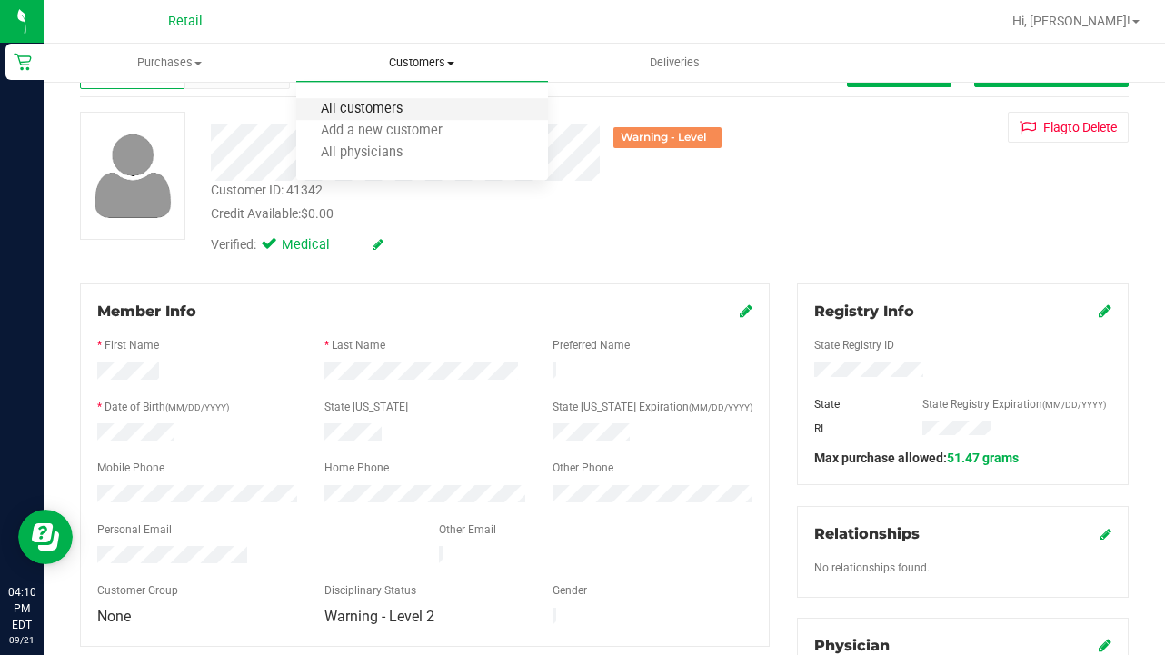
click at [410, 107] on span "All customers" at bounding box center [361, 109] width 131 height 15
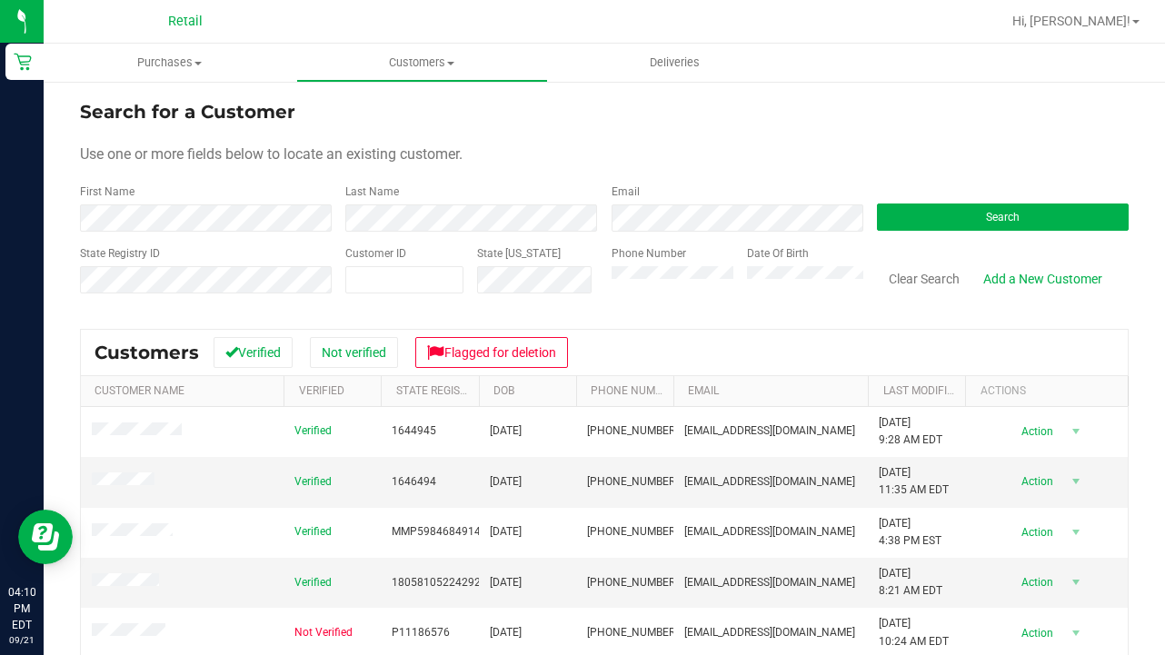
click at [179, 239] on form "Search for a Customer Use one or more fields below to locate an existing custom…" at bounding box center [604, 204] width 1049 height 212
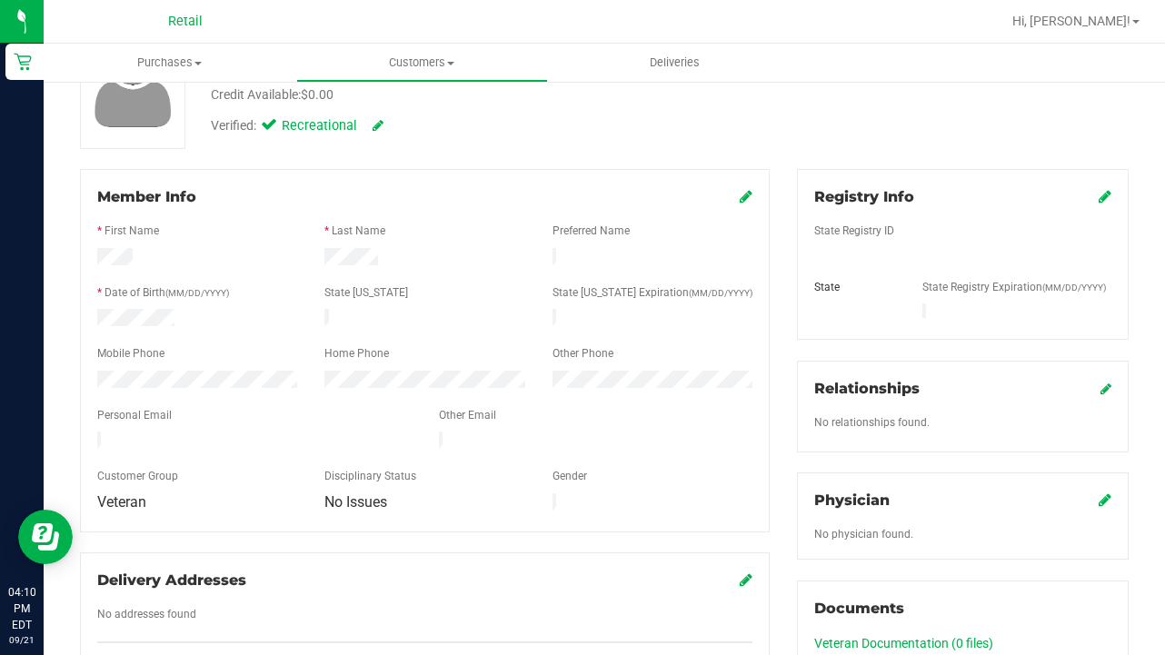
scroll to position [159, 0]
click at [753, 197] on div "Member Info * First Name * Last Name Preferred Name * Date of Birth (MM/DD/YYYY…" at bounding box center [425, 349] width 690 height 363
click at [745, 195] on icon at bounding box center [746, 195] width 13 height 15
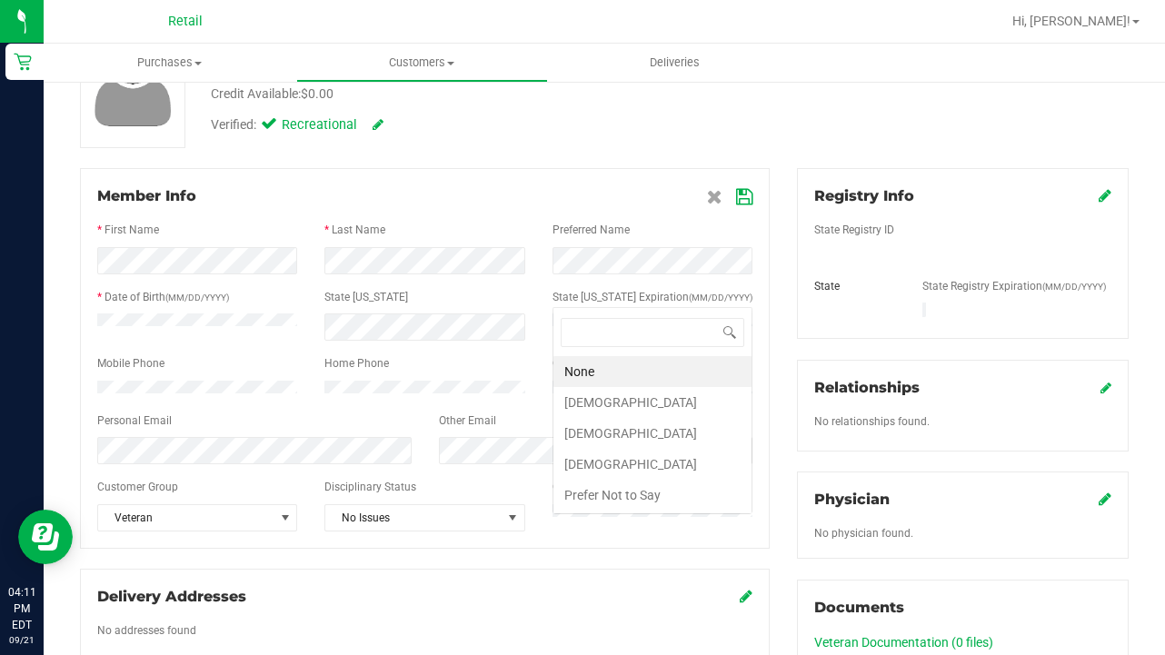
scroll to position [0, 0]
click at [640, 441] on li "[DEMOGRAPHIC_DATA]" at bounding box center [652, 433] width 198 height 31
click at [744, 201] on icon at bounding box center [744, 197] width 16 height 15
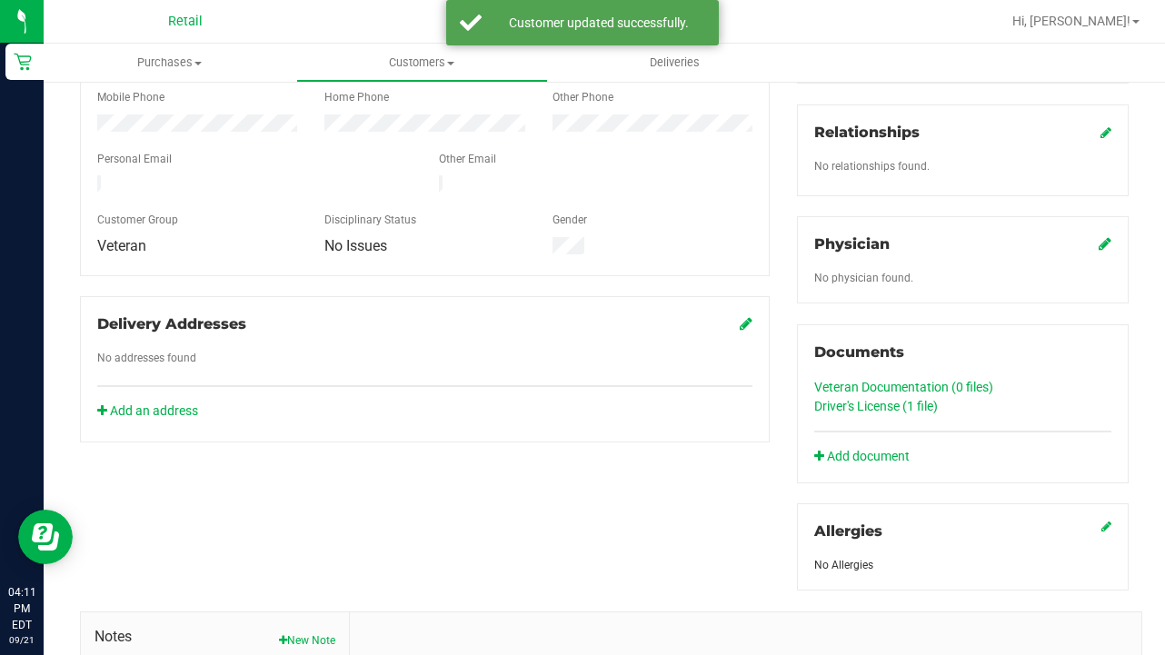
scroll to position [422, 0]
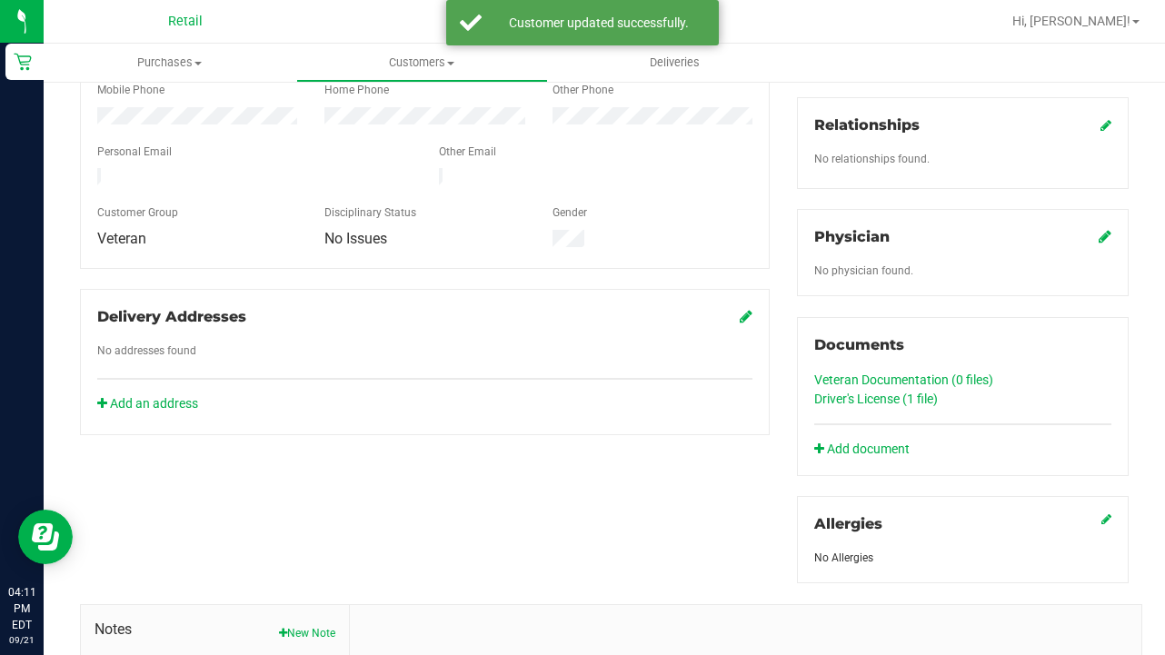
click at [872, 373] on link "Veteran Documentation (0 files)" at bounding box center [903, 380] width 179 height 15
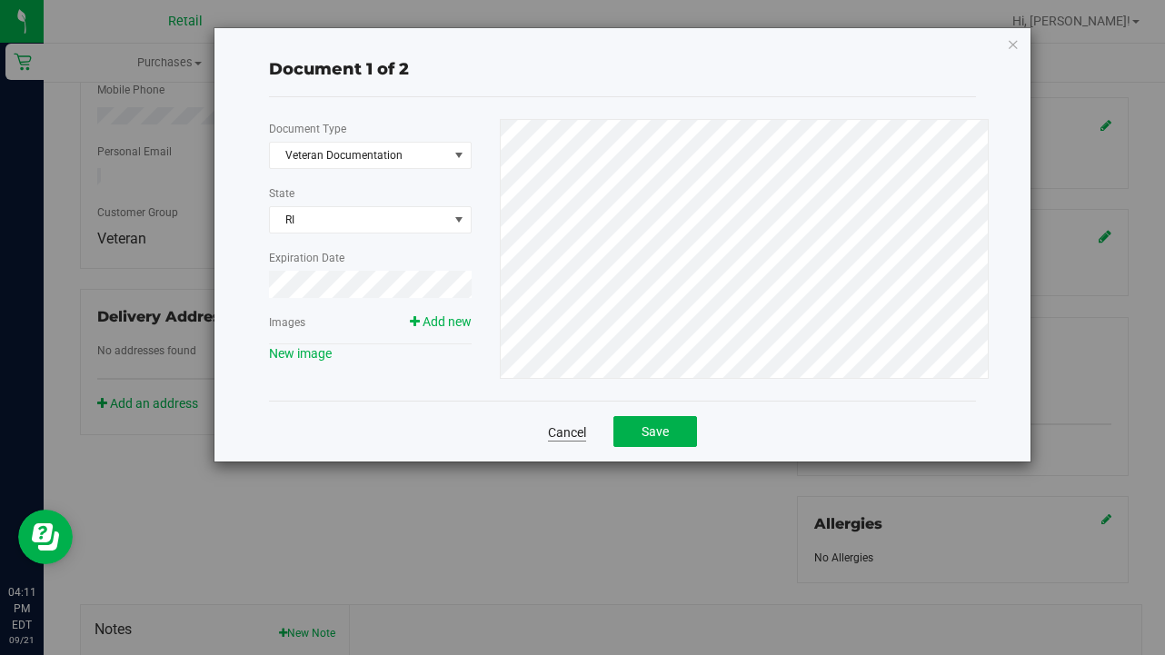
click at [571, 433] on link "Cancel" at bounding box center [567, 432] width 38 height 18
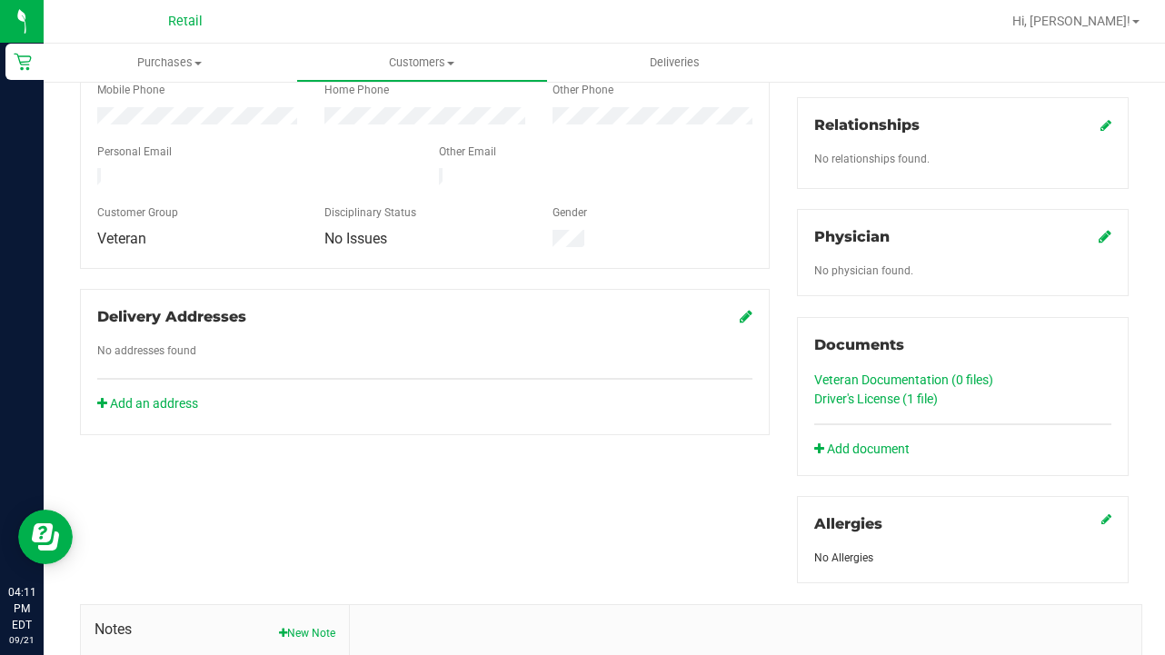
click at [871, 392] on link "Driver's License (1 file)" at bounding box center [876, 399] width 124 height 15
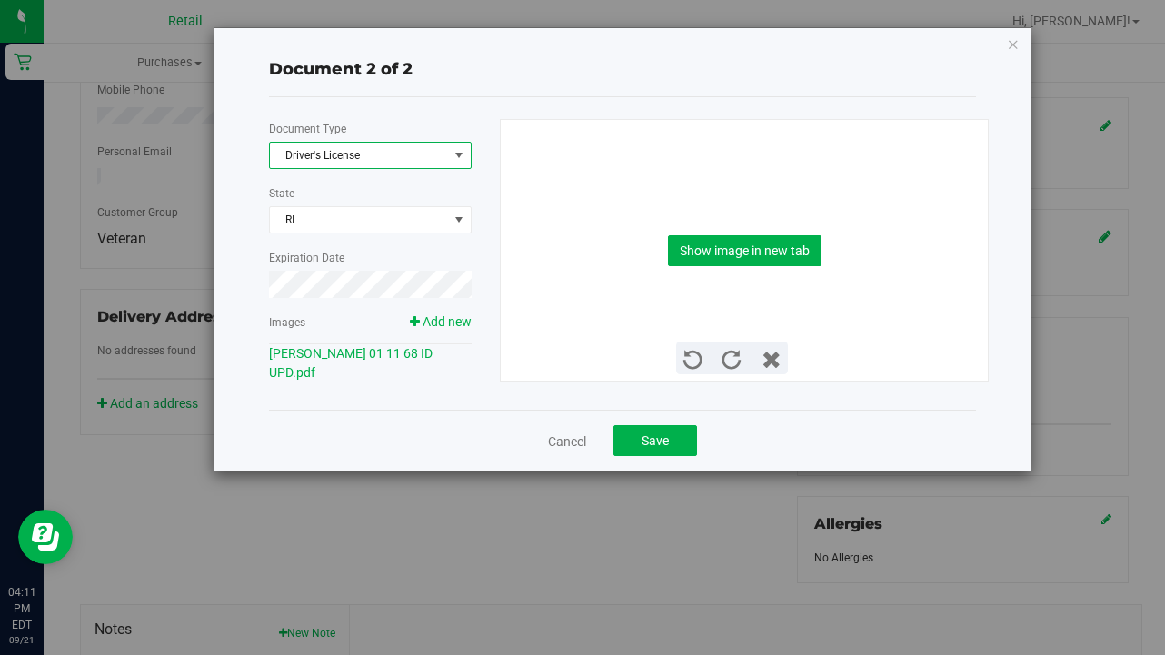
click at [417, 151] on span "Driver's License" at bounding box center [359, 155] width 178 height 25
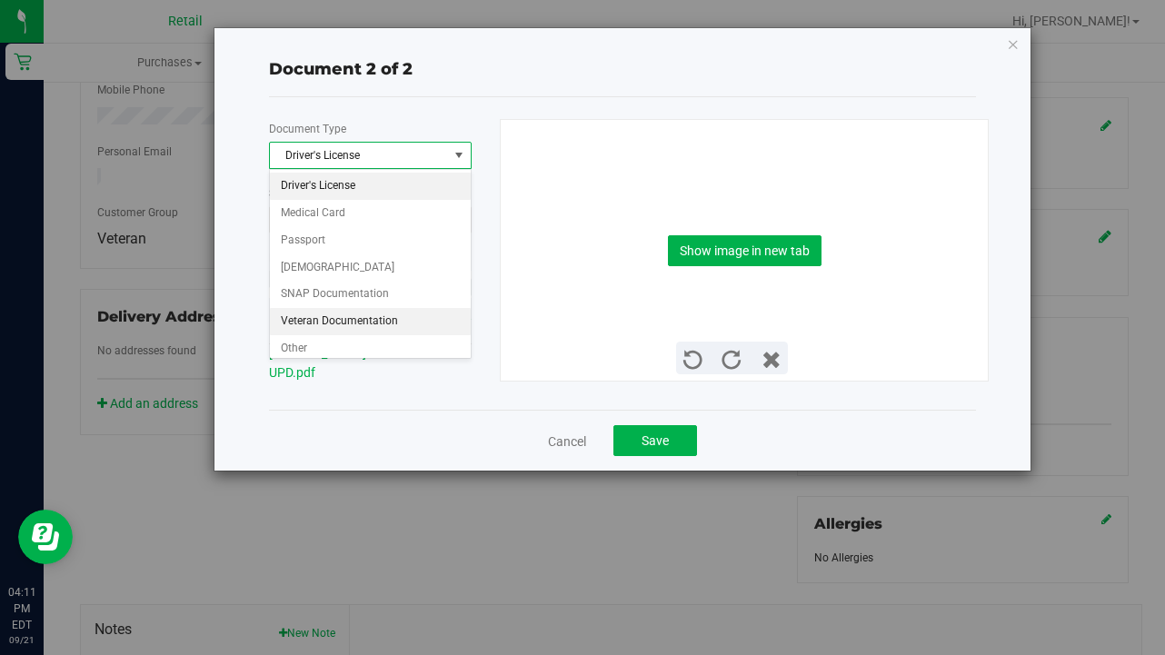
click at [399, 315] on li "Veteran Documentation" at bounding box center [370, 321] width 201 height 27
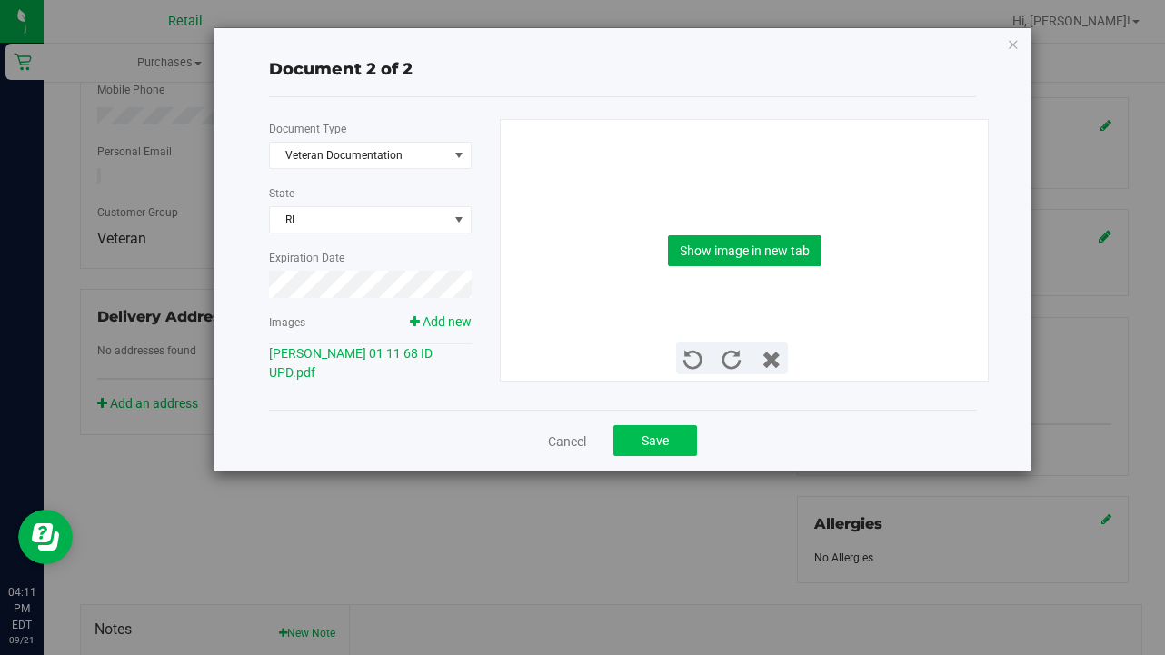
click at [648, 445] on span "Save" at bounding box center [655, 440] width 27 height 15
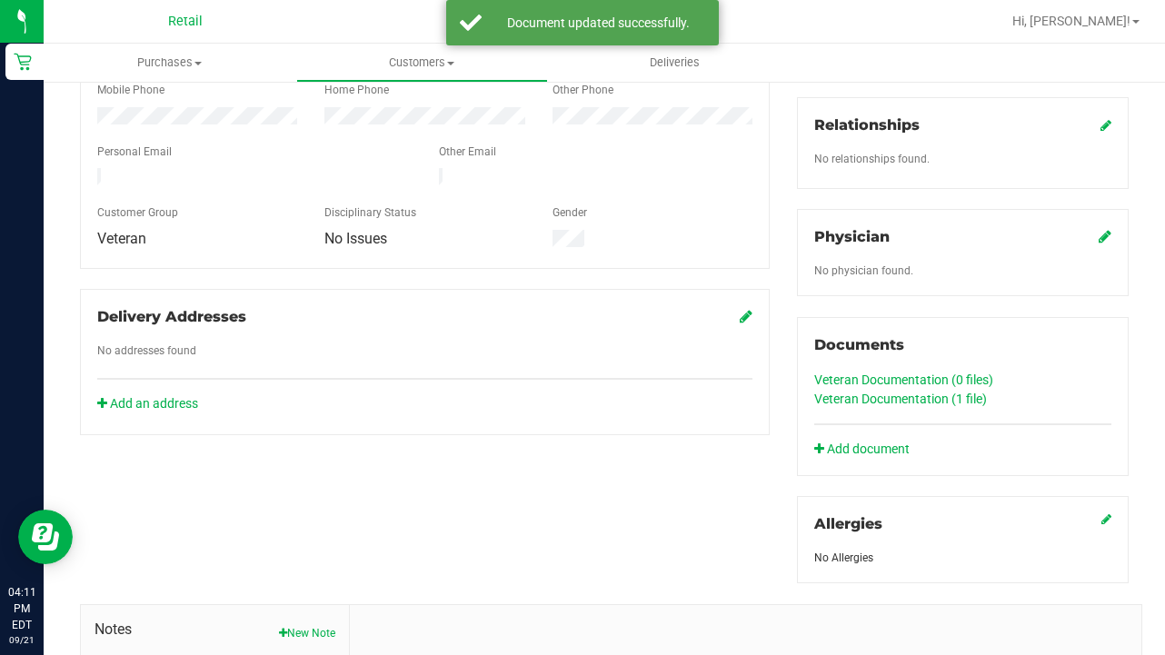
click at [883, 373] on link "Veteran Documentation (0 files)" at bounding box center [903, 380] width 179 height 15
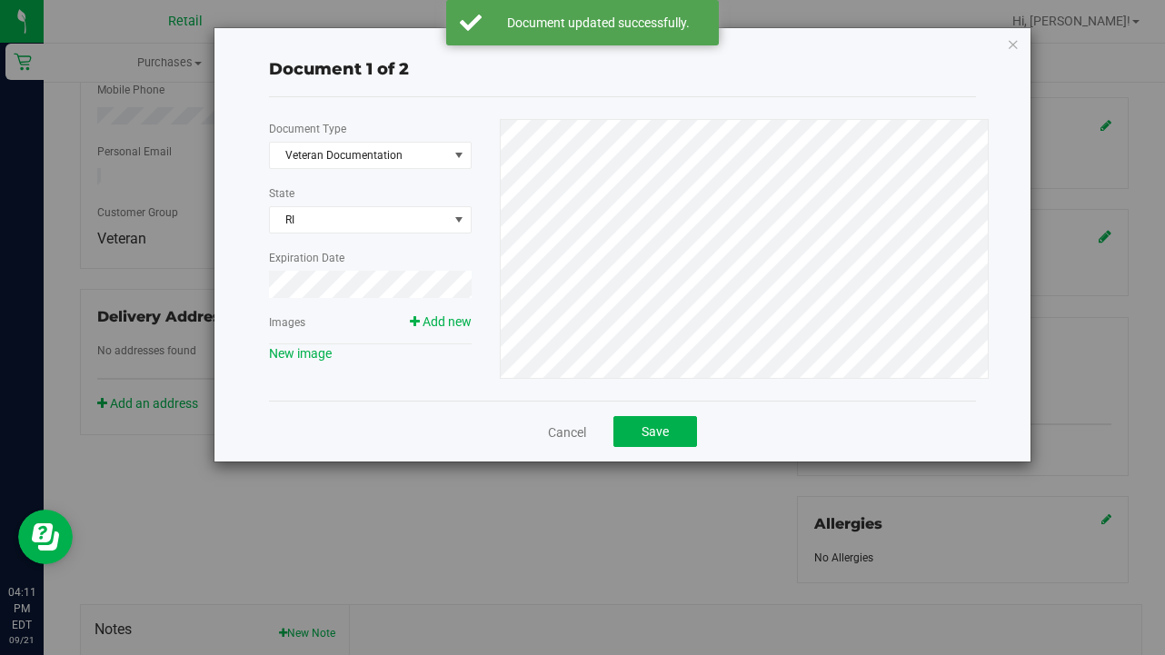
click at [354, 169] on div at bounding box center [370, 176] width 203 height 15
click at [430, 148] on span "Veteran Documentation" at bounding box center [359, 155] width 178 height 25
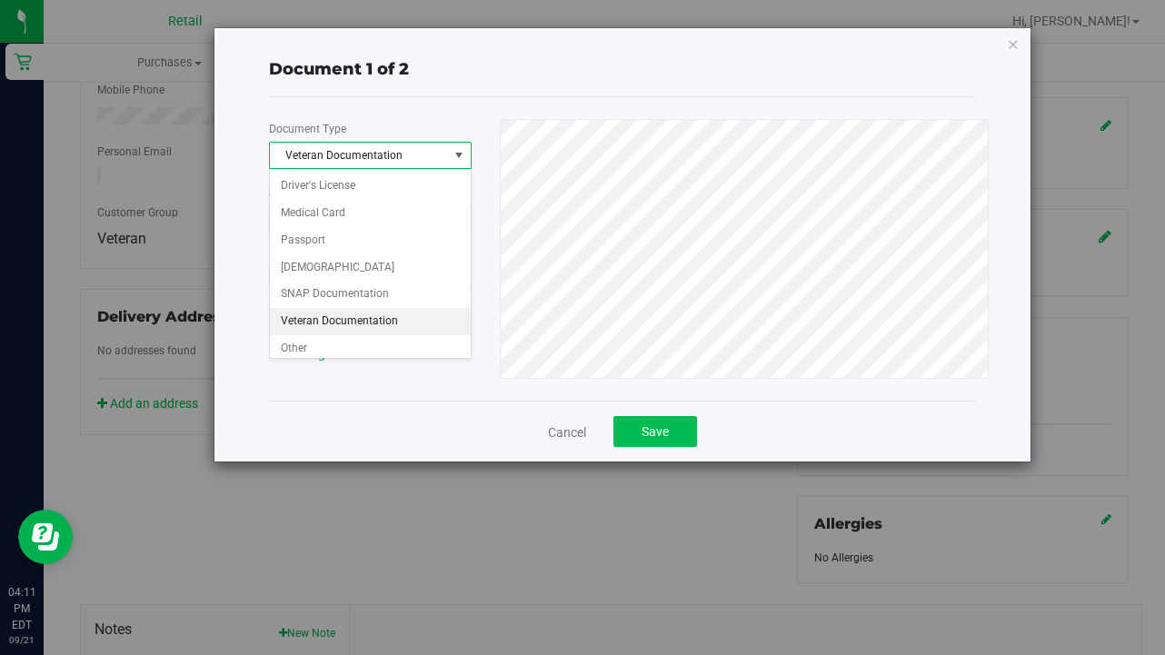
click at [671, 428] on button "Save" at bounding box center [655, 431] width 84 height 31
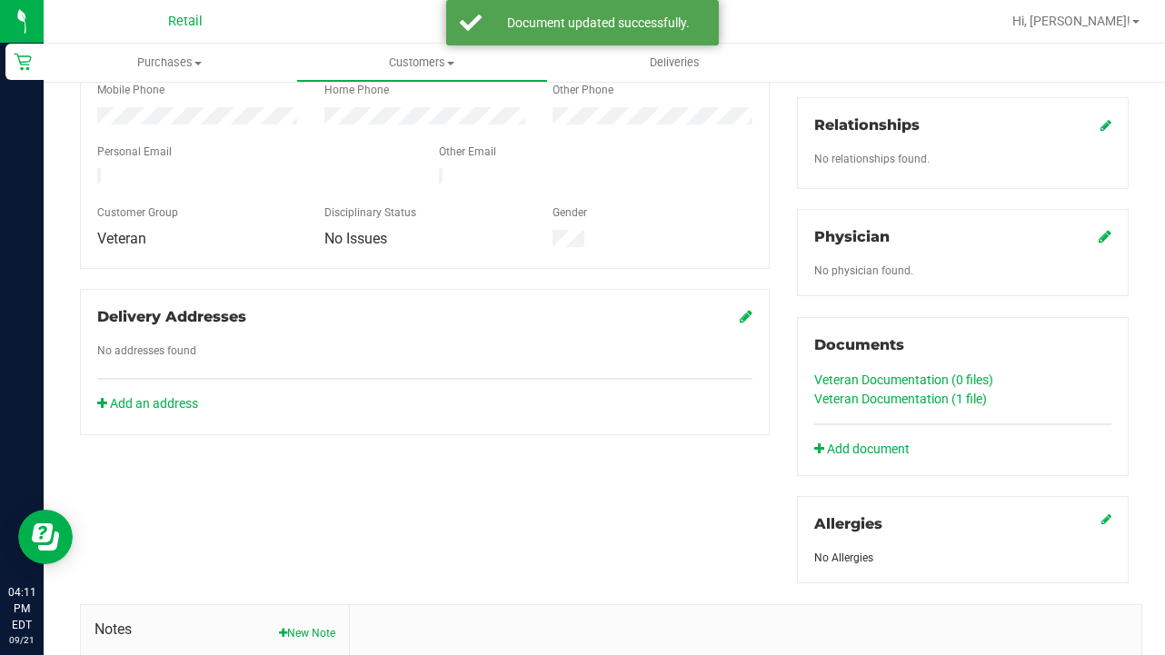
click at [865, 392] on link "Veteran Documentation (1 file)" at bounding box center [900, 399] width 173 height 15
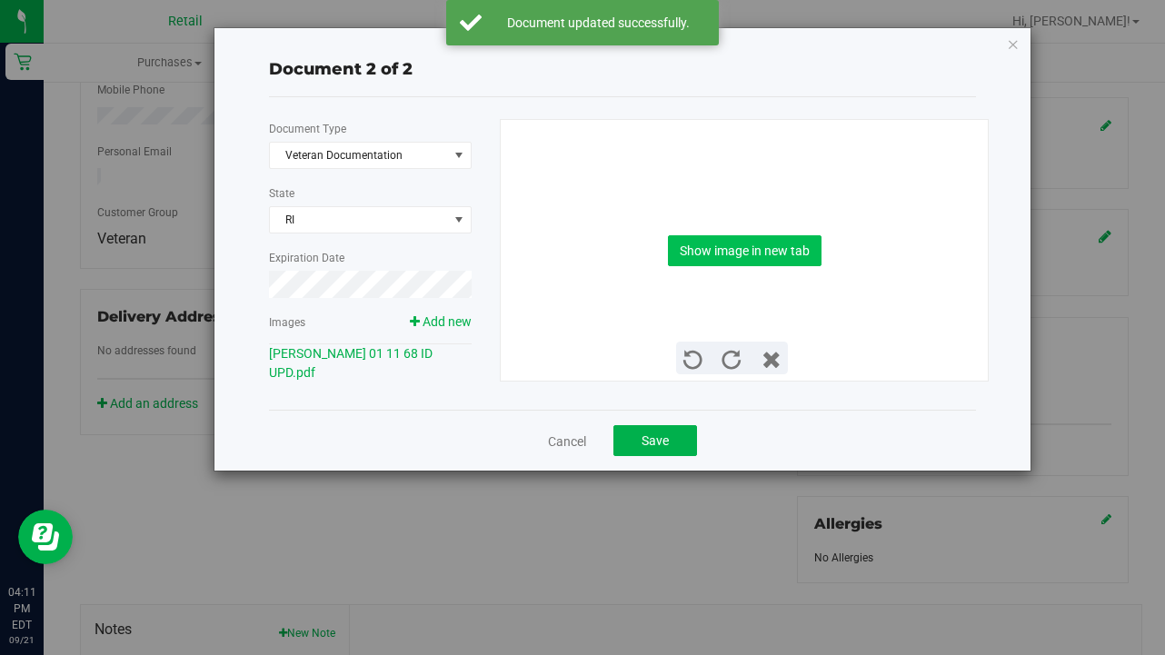
click at [718, 245] on button "Show image in new tab" at bounding box center [745, 250] width 154 height 31
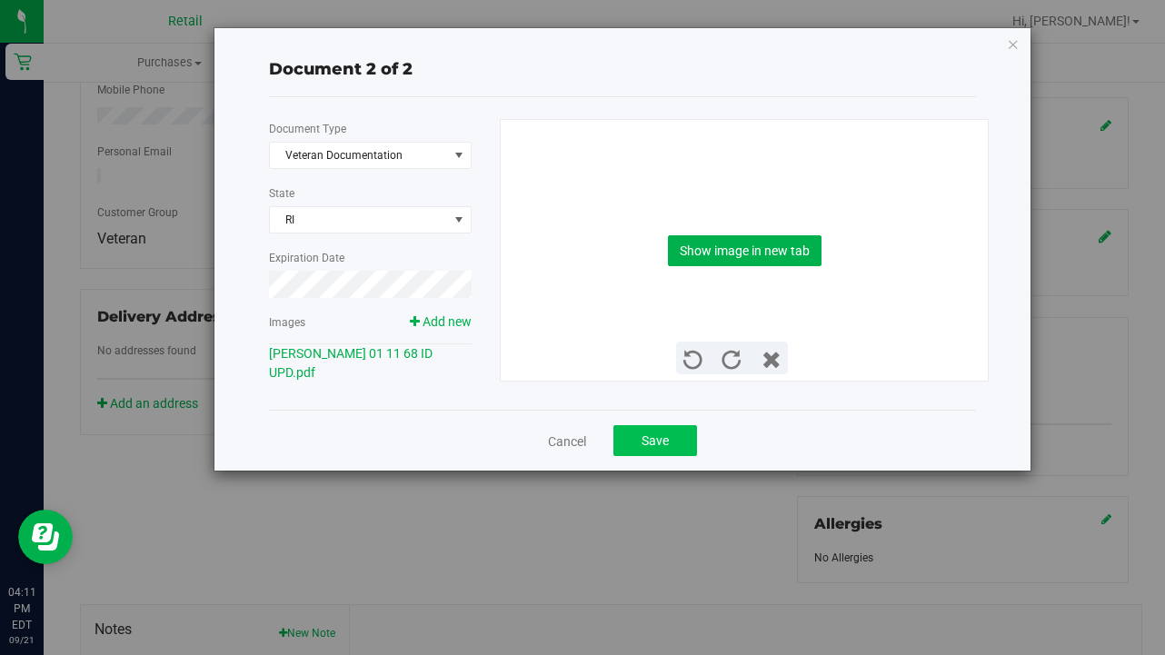
click at [652, 448] on span "Save" at bounding box center [655, 440] width 27 height 15
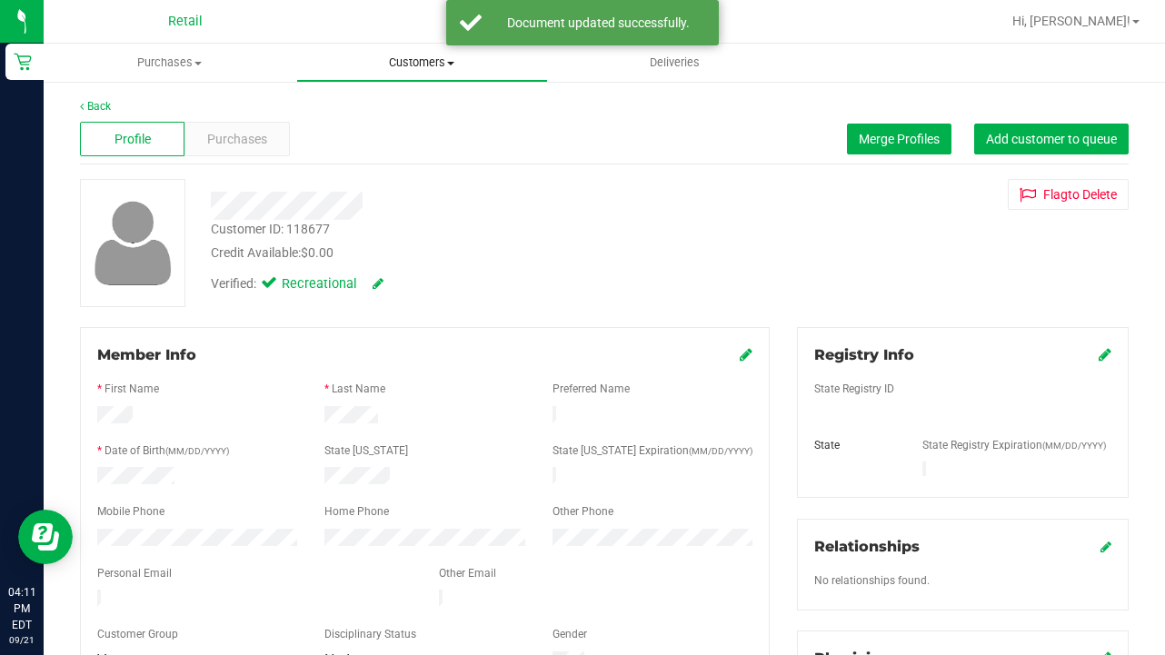
scroll to position [0, 0]
click at [387, 69] on span "Customers" at bounding box center [422, 63] width 251 height 16
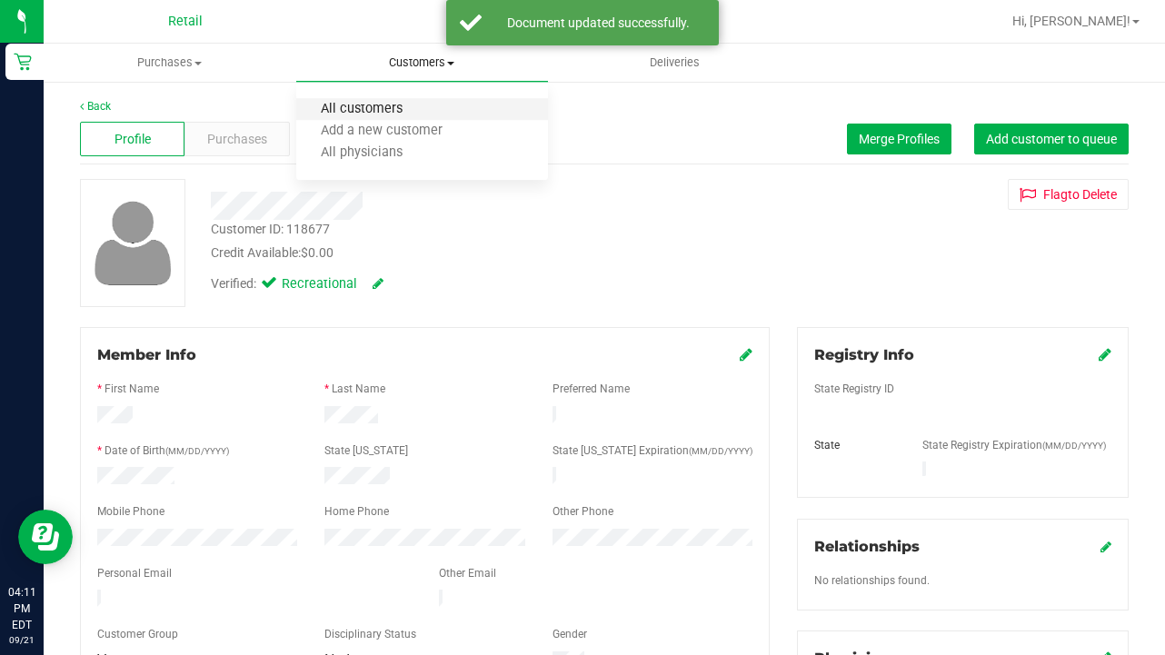
click at [385, 105] on span "All customers" at bounding box center [361, 109] width 131 height 15
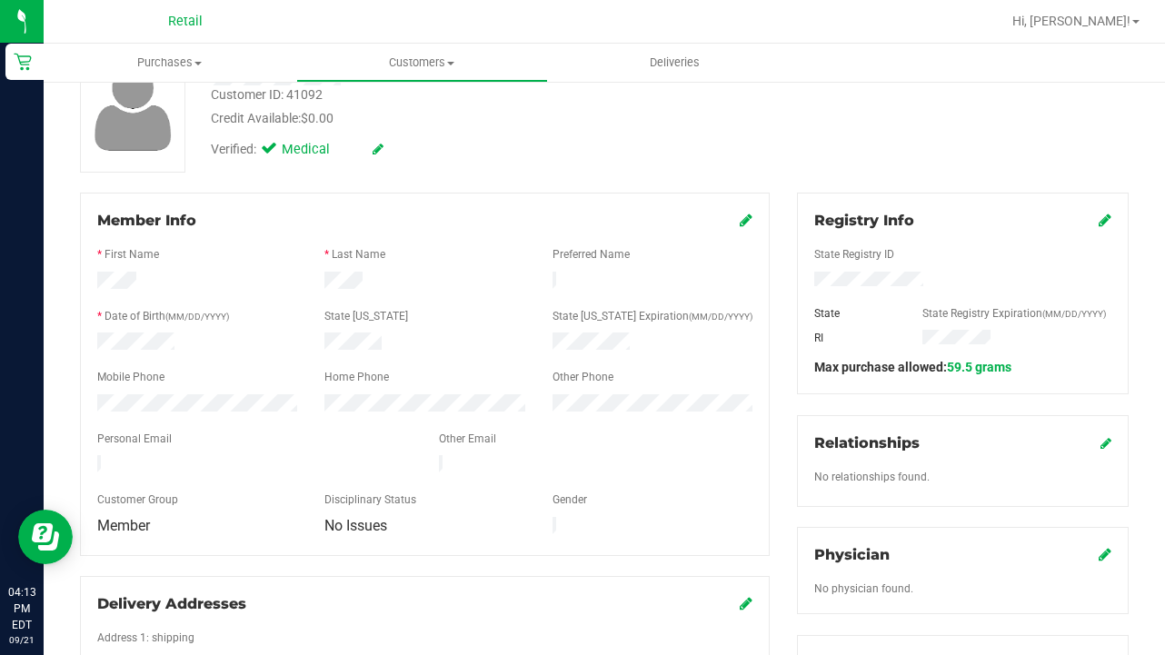
scroll to position [137, 0]
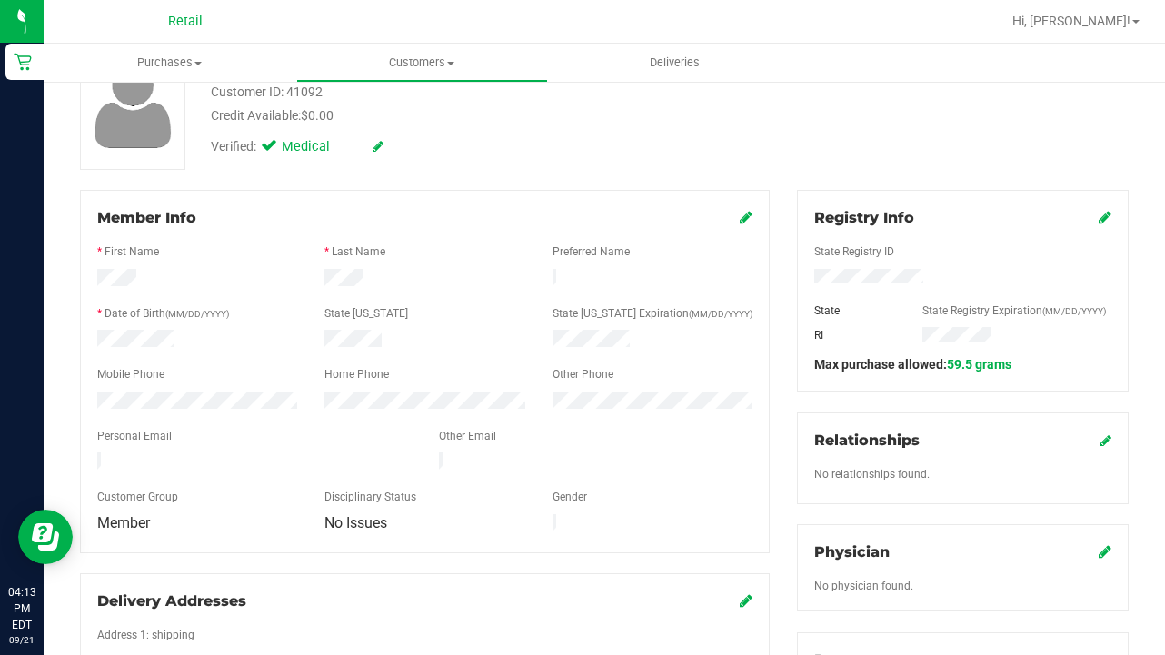
click at [739, 218] on div "Member Info" at bounding box center [424, 218] width 655 height 22
click at [746, 214] on icon at bounding box center [746, 217] width 13 height 15
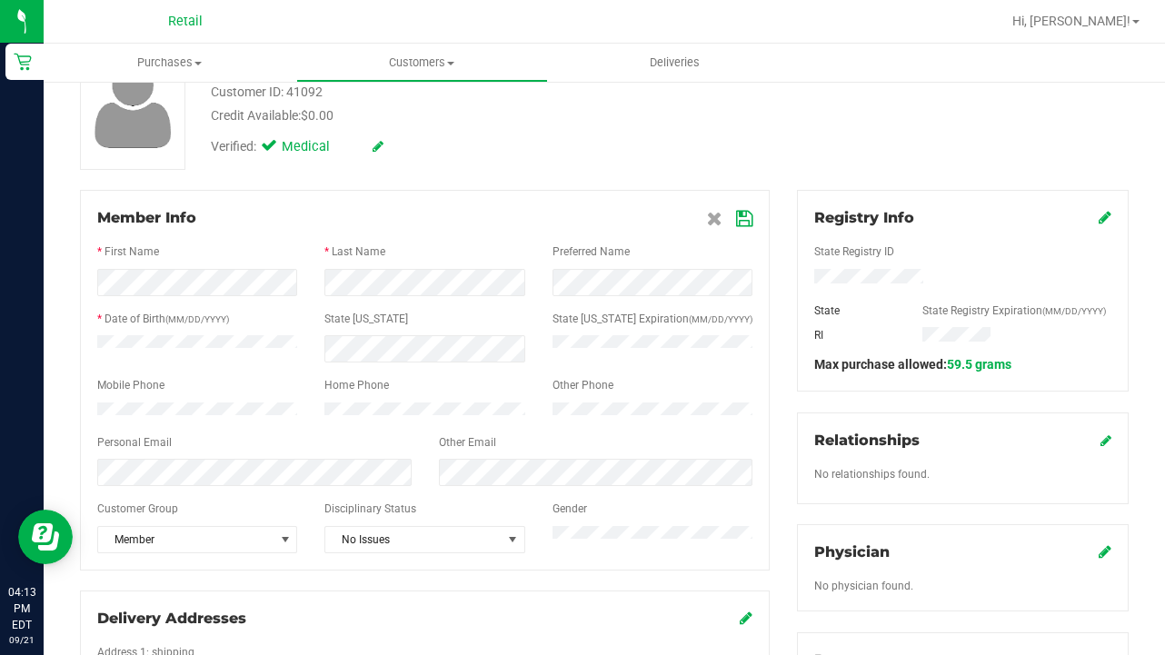
click at [630, 522] on div "Gender" at bounding box center [652, 511] width 227 height 21
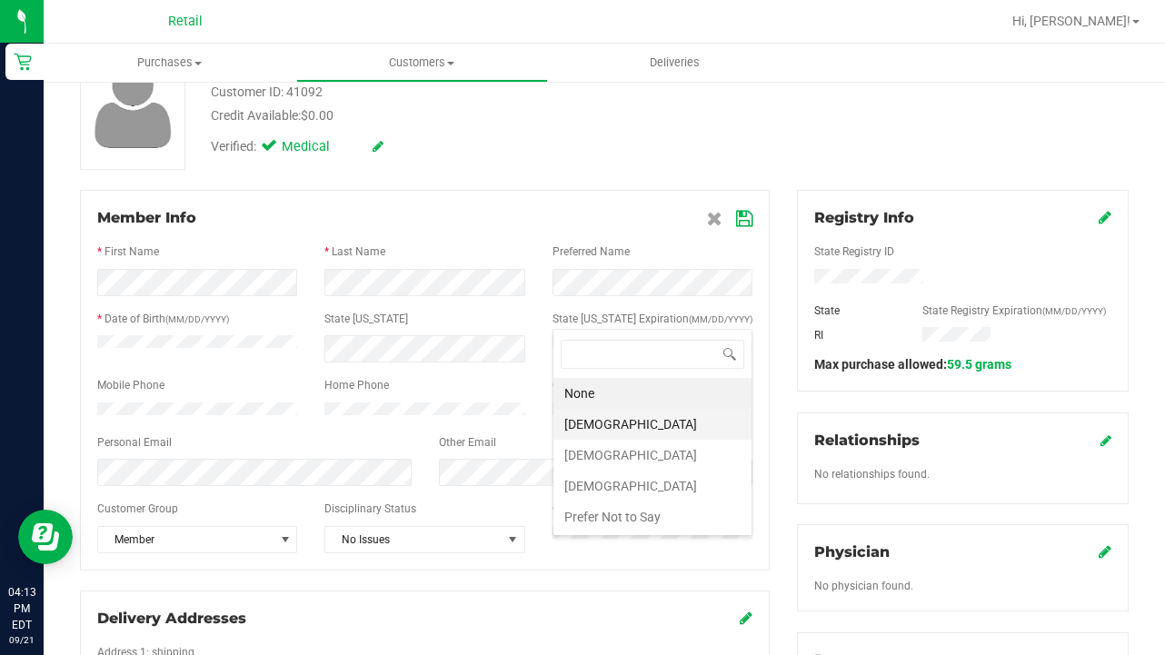
click at [624, 434] on li "[DEMOGRAPHIC_DATA]" at bounding box center [652, 424] width 198 height 31
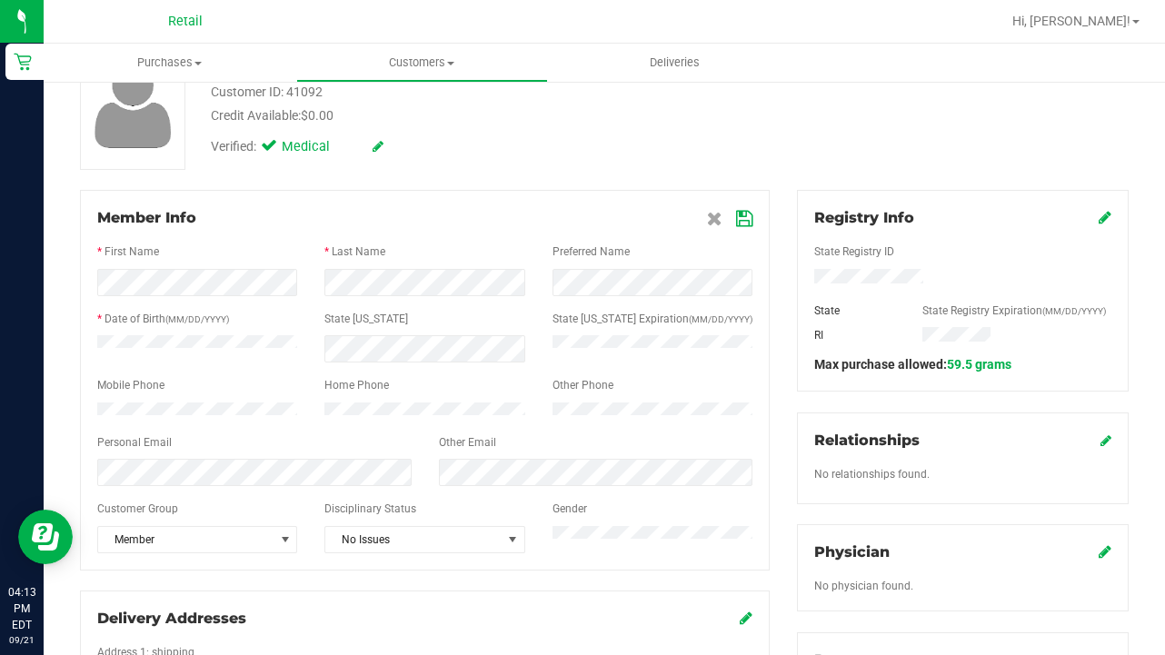
click at [743, 215] on icon at bounding box center [744, 219] width 16 height 15
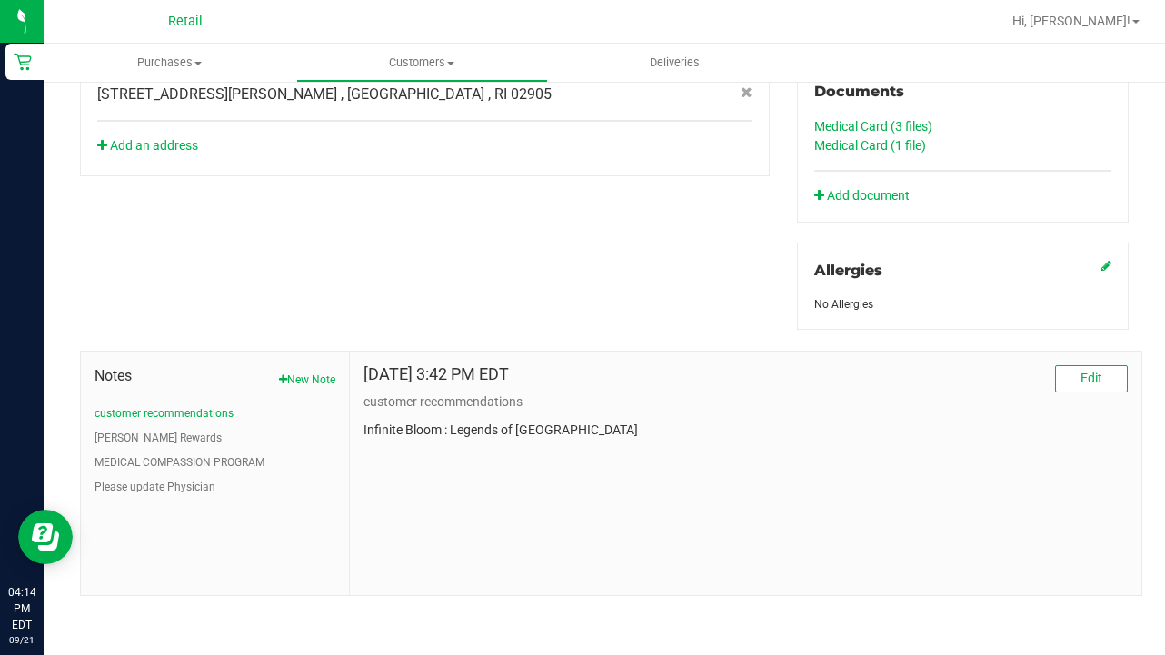
scroll to position [706, 0]
click at [877, 149] on link "Medical Card (1 file)" at bounding box center [870, 145] width 112 height 15
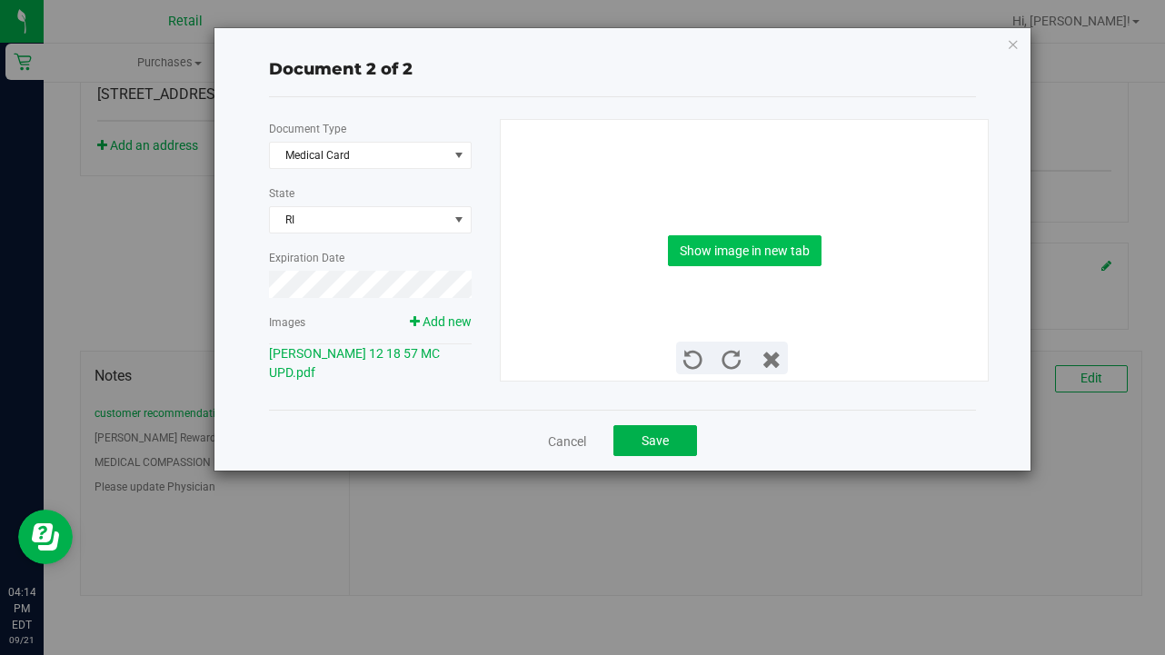
click at [752, 249] on button "Show image in new tab" at bounding box center [745, 250] width 154 height 31
click at [645, 442] on span "Save" at bounding box center [655, 440] width 27 height 15
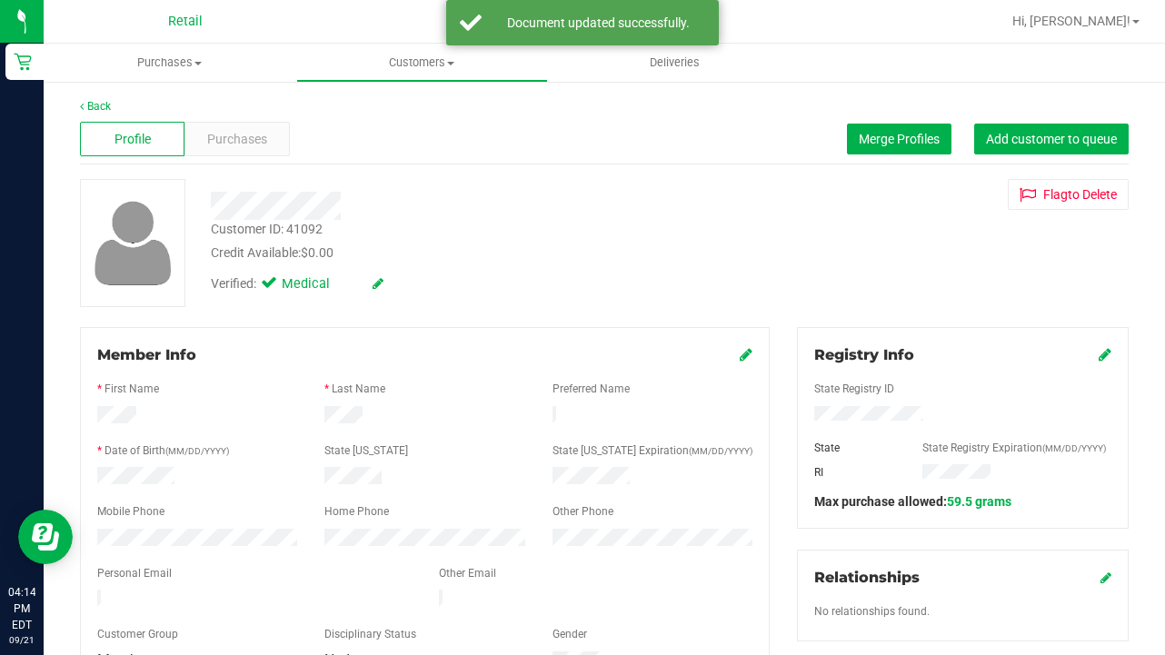
scroll to position [0, 0]
click at [407, 64] on span "Customers" at bounding box center [422, 63] width 251 height 16
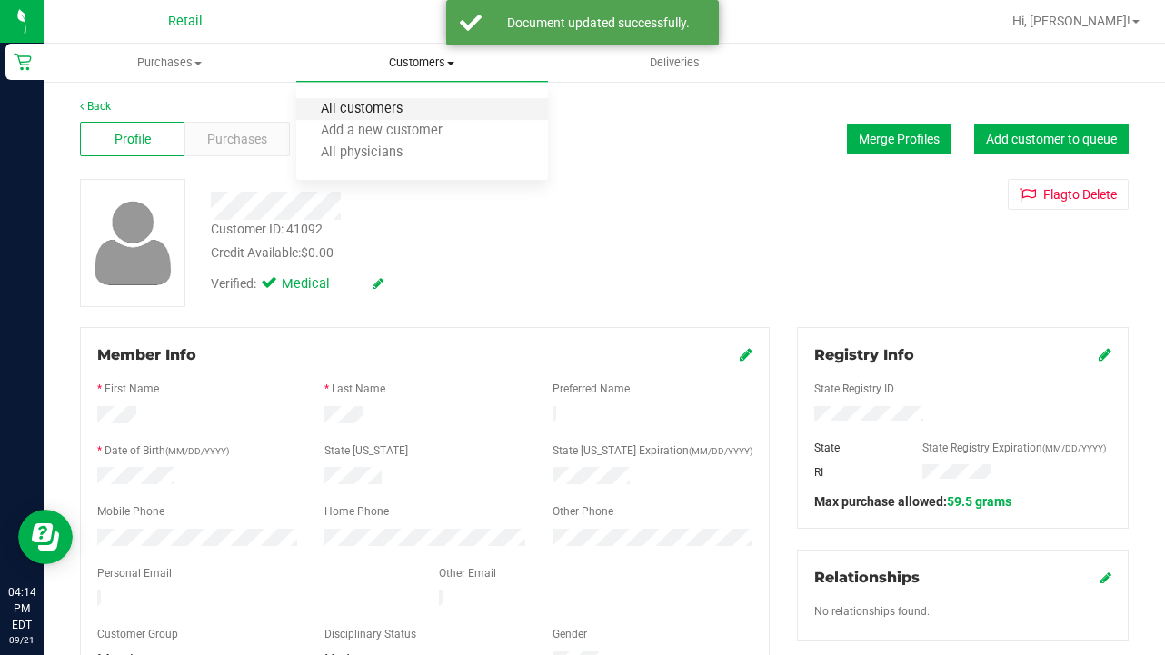
click at [408, 104] on span "All customers" at bounding box center [361, 109] width 131 height 15
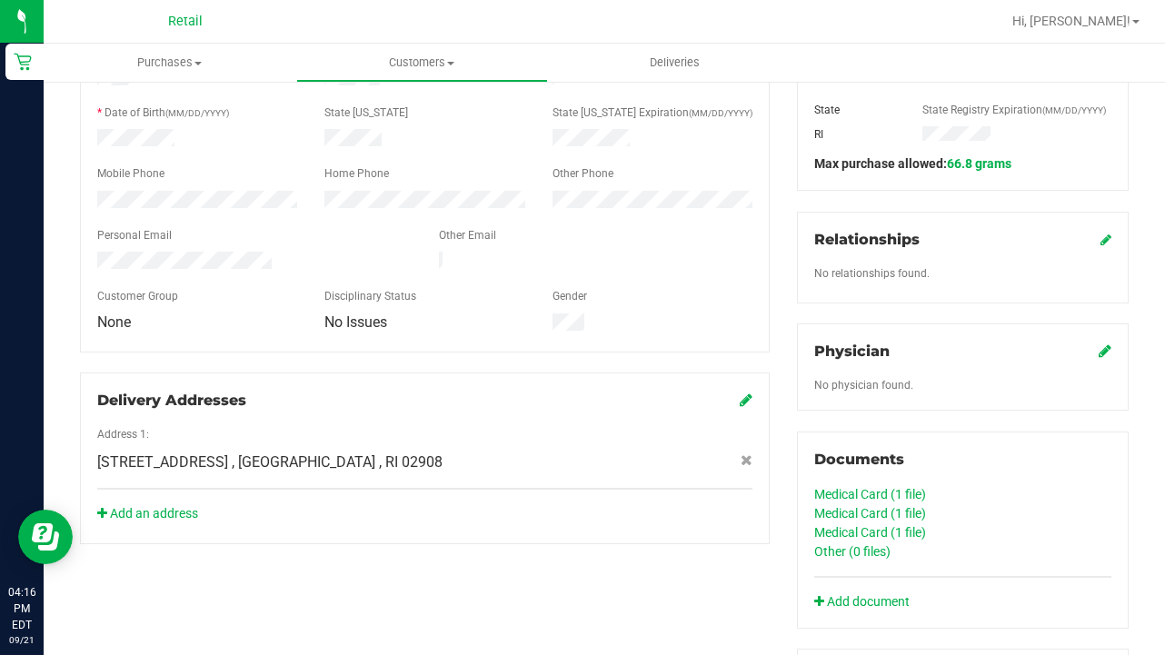
scroll to position [346, 0]
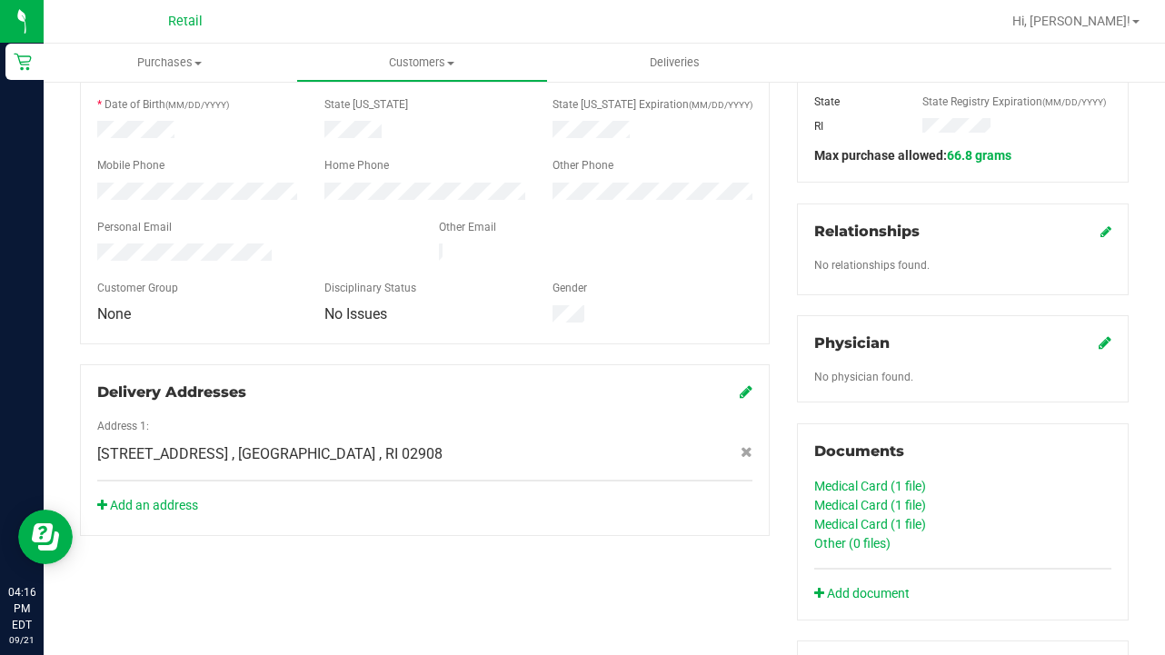
click at [854, 525] on link "Medical Card (1 file)" at bounding box center [870, 524] width 112 height 15
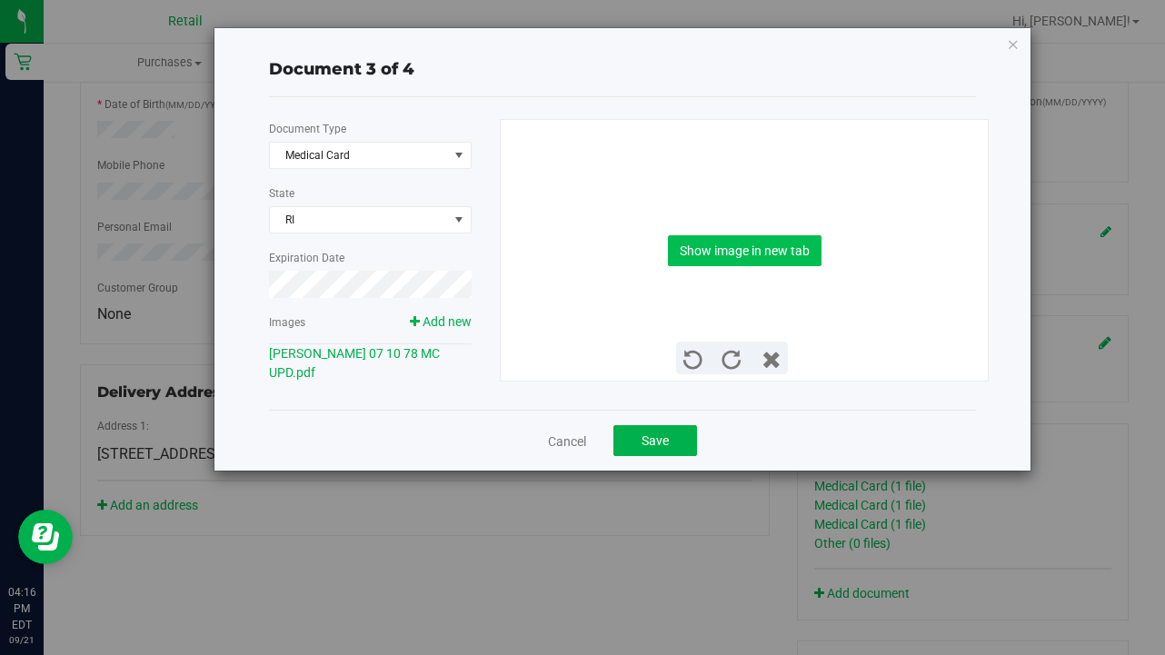
click at [762, 243] on button "Show image in new tab" at bounding box center [745, 250] width 154 height 31
click at [653, 445] on span "Save" at bounding box center [655, 440] width 27 height 15
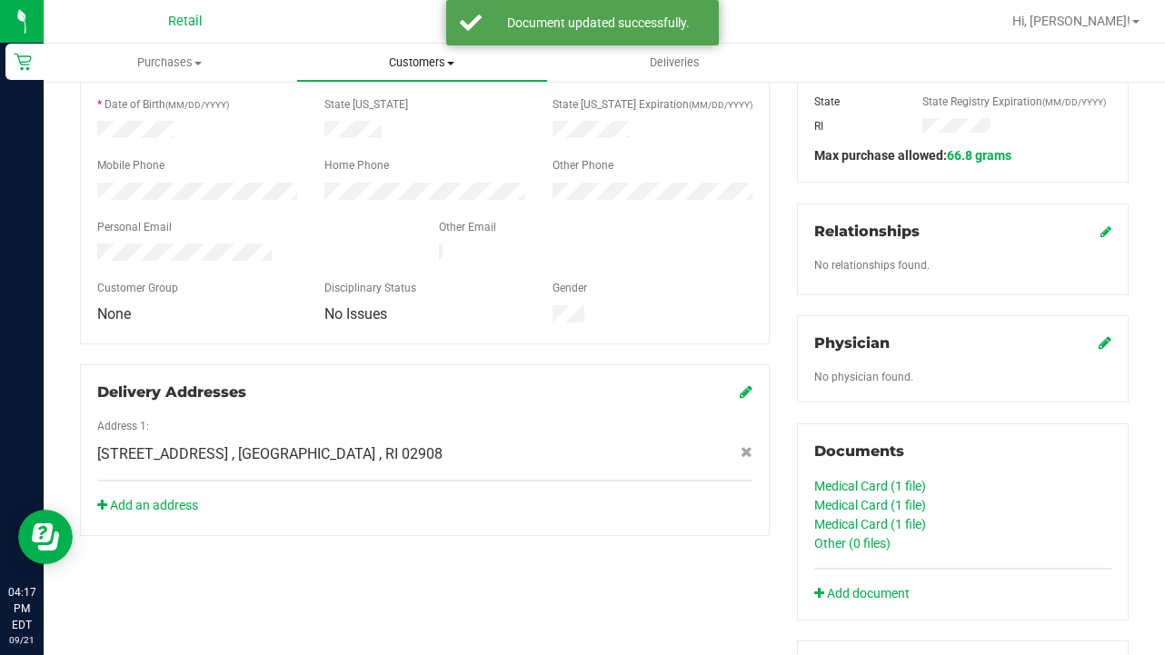
click at [411, 59] on span "Customers" at bounding box center [422, 63] width 251 height 16
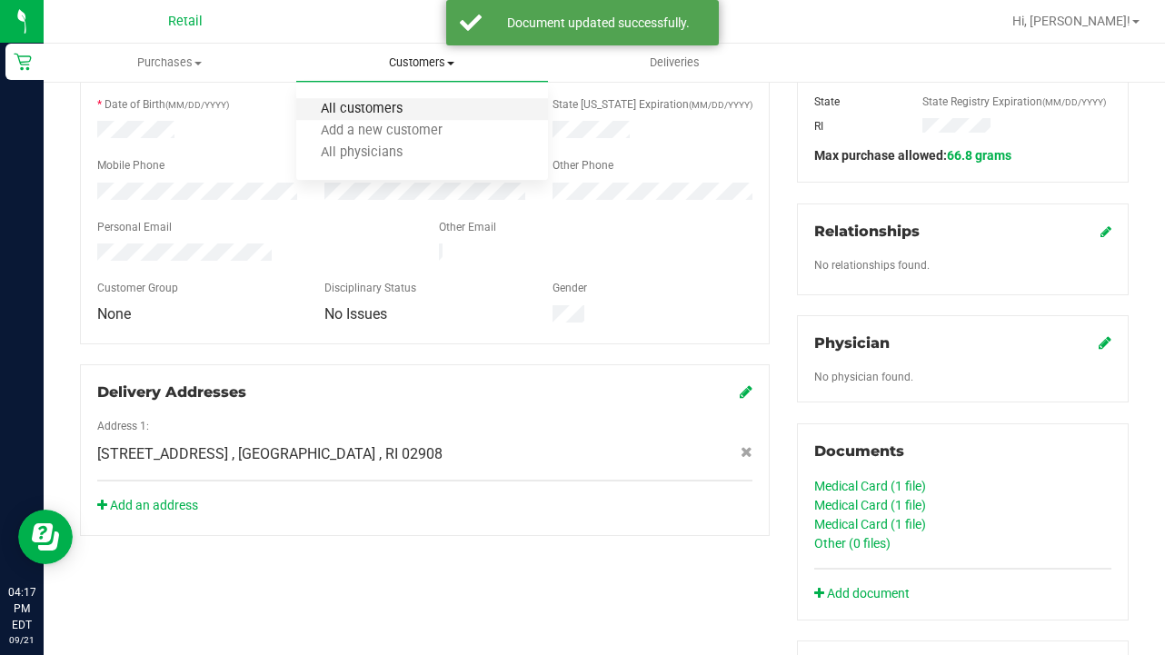
click at [411, 102] on span "All customers" at bounding box center [361, 109] width 131 height 15
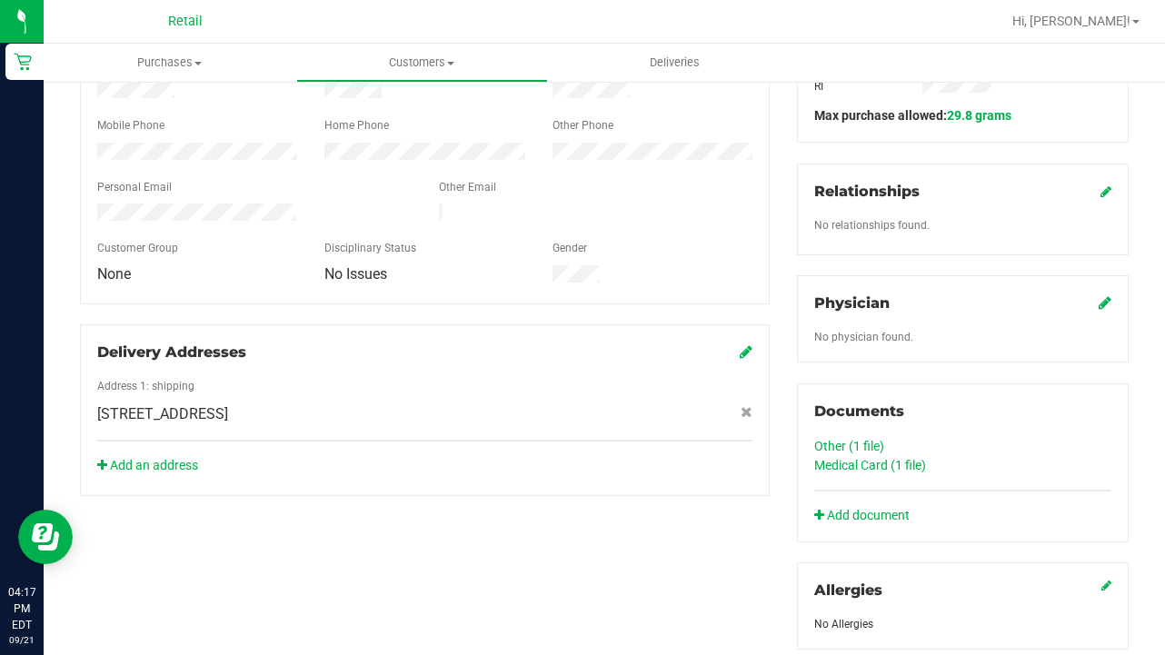
scroll to position [385, 0]
click at [871, 466] on link "Medical Card (1 file)" at bounding box center [870, 466] width 112 height 15
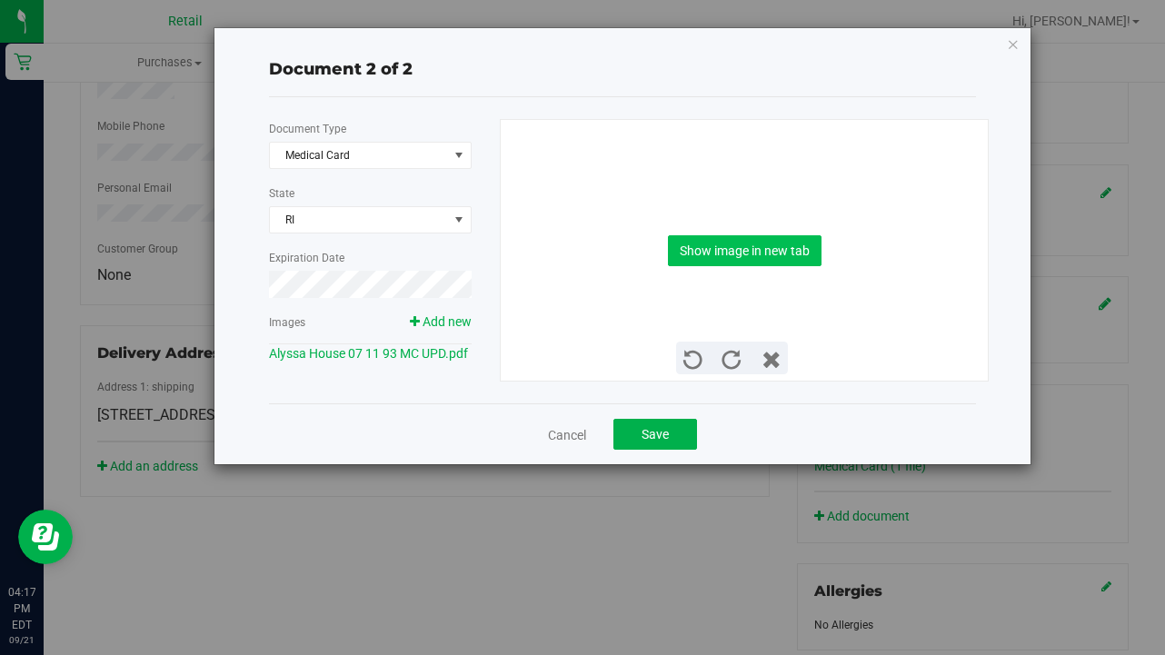
click at [710, 250] on button "Show image in new tab" at bounding box center [745, 250] width 154 height 31
click at [686, 429] on button "Save" at bounding box center [655, 434] width 84 height 31
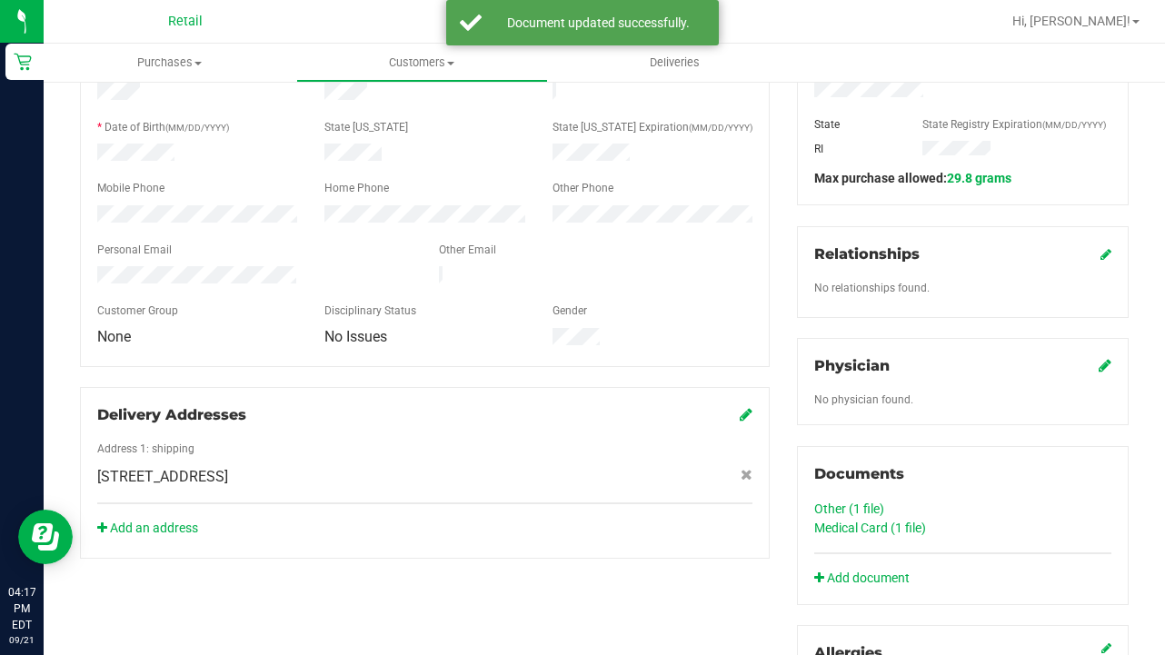
scroll to position [321, 0]
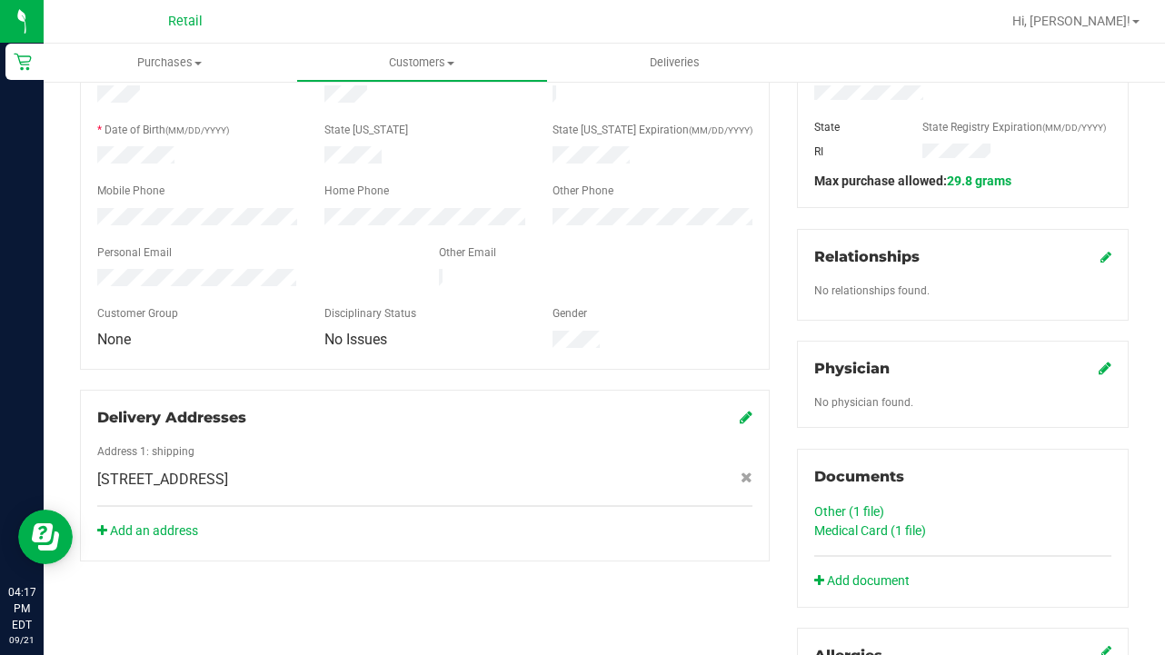
click at [851, 522] on div "Medical Card (1 file)" at bounding box center [962, 531] width 297 height 19
click at [849, 513] on link "Other (1 file)" at bounding box center [849, 511] width 70 height 15
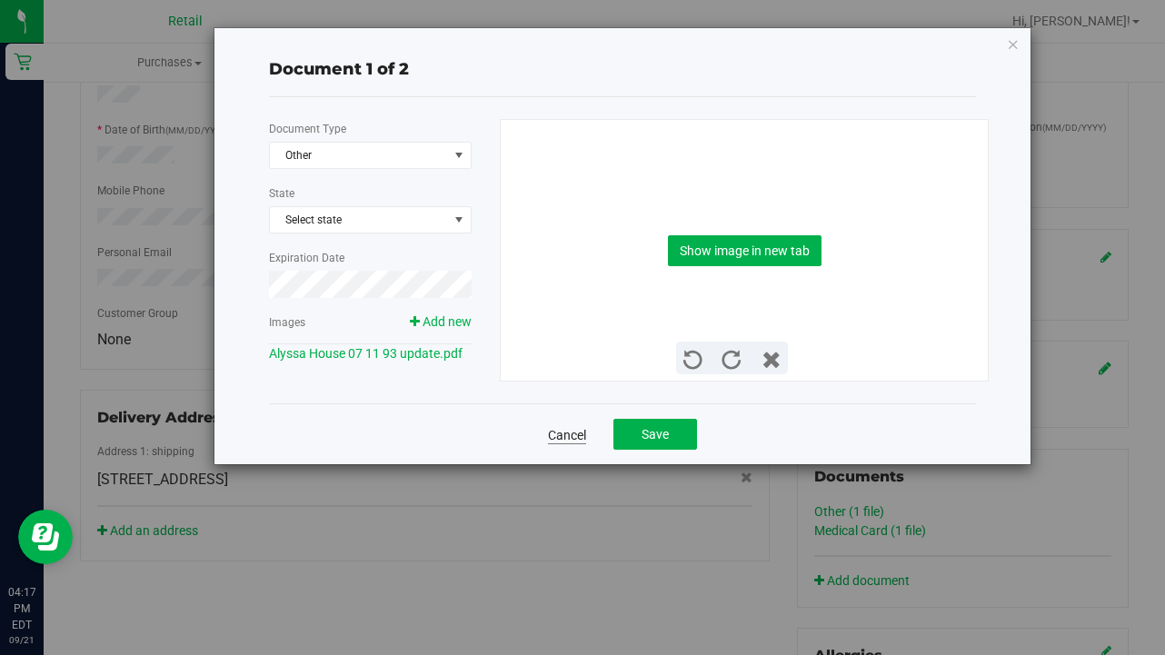
click at [566, 439] on link "Cancel" at bounding box center [567, 435] width 38 height 18
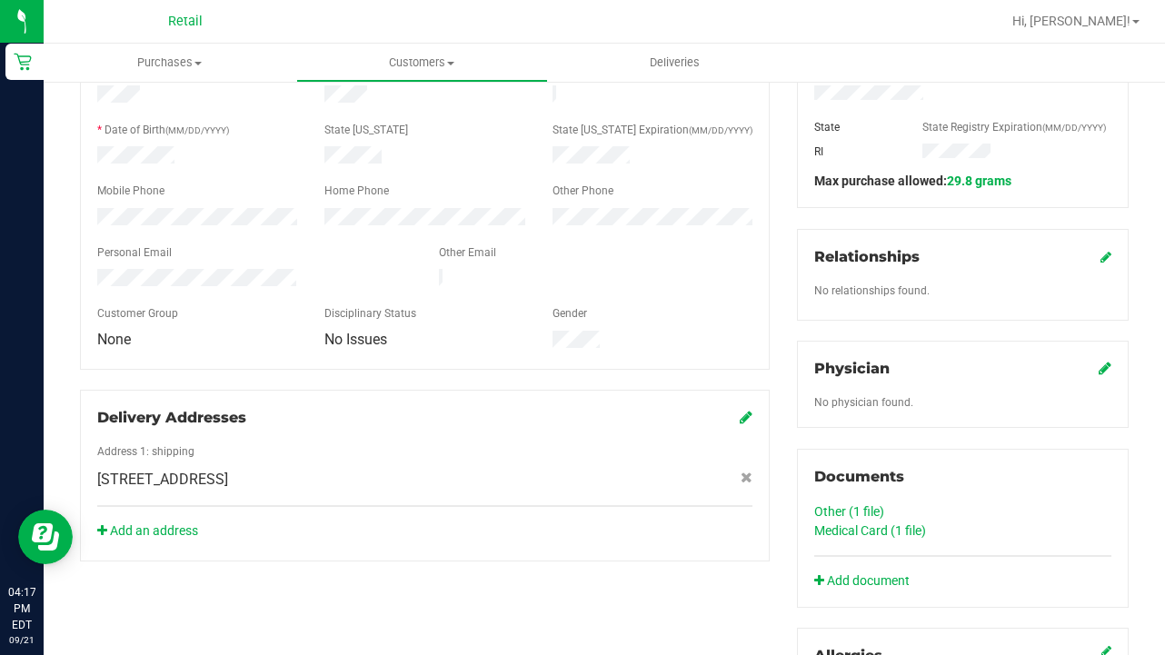
click at [854, 537] on link "Medical Card (1 file)" at bounding box center [870, 530] width 112 height 15
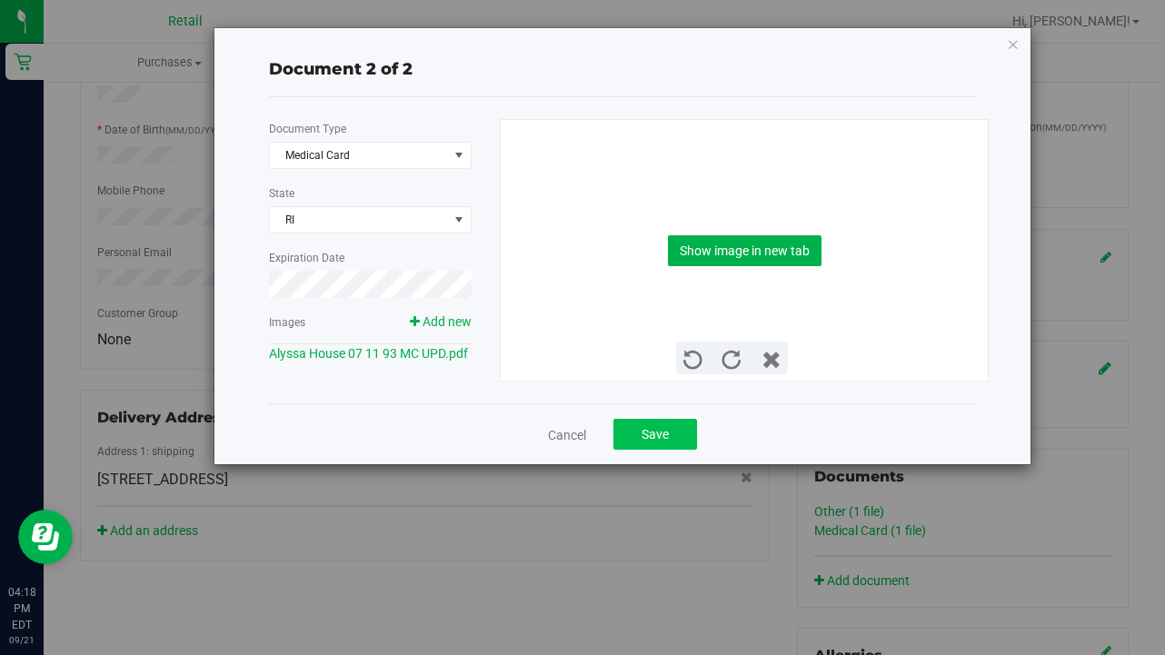
click at [661, 435] on span "Save" at bounding box center [655, 434] width 27 height 15
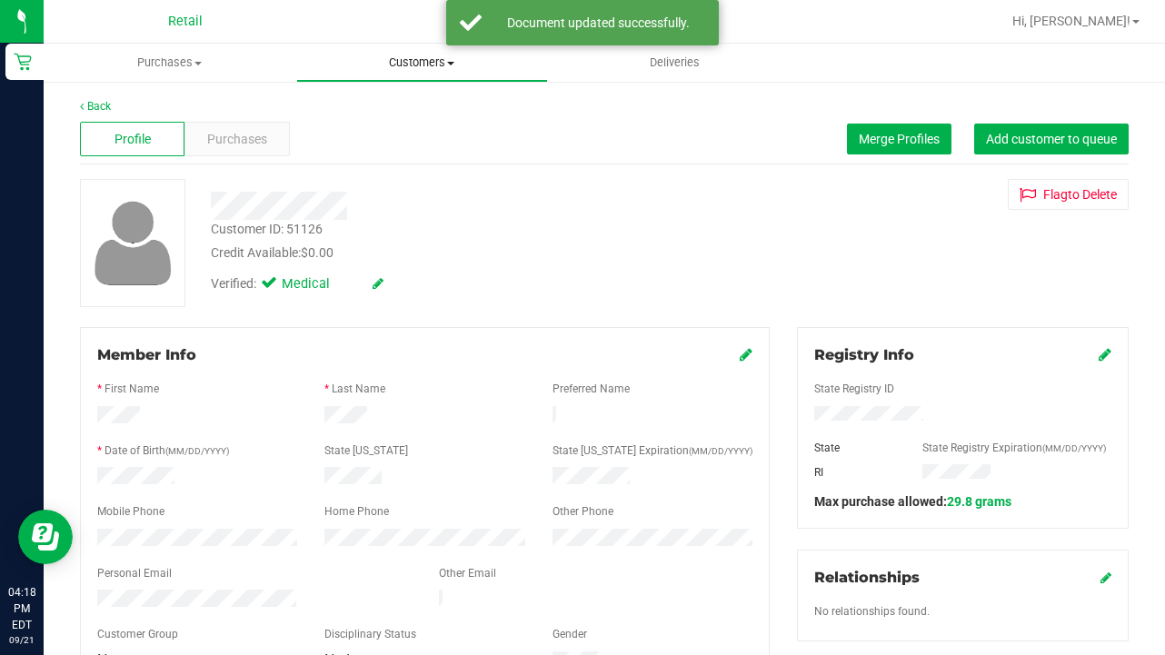
scroll to position [0, 0]
click at [390, 67] on span "Customers" at bounding box center [422, 63] width 251 height 16
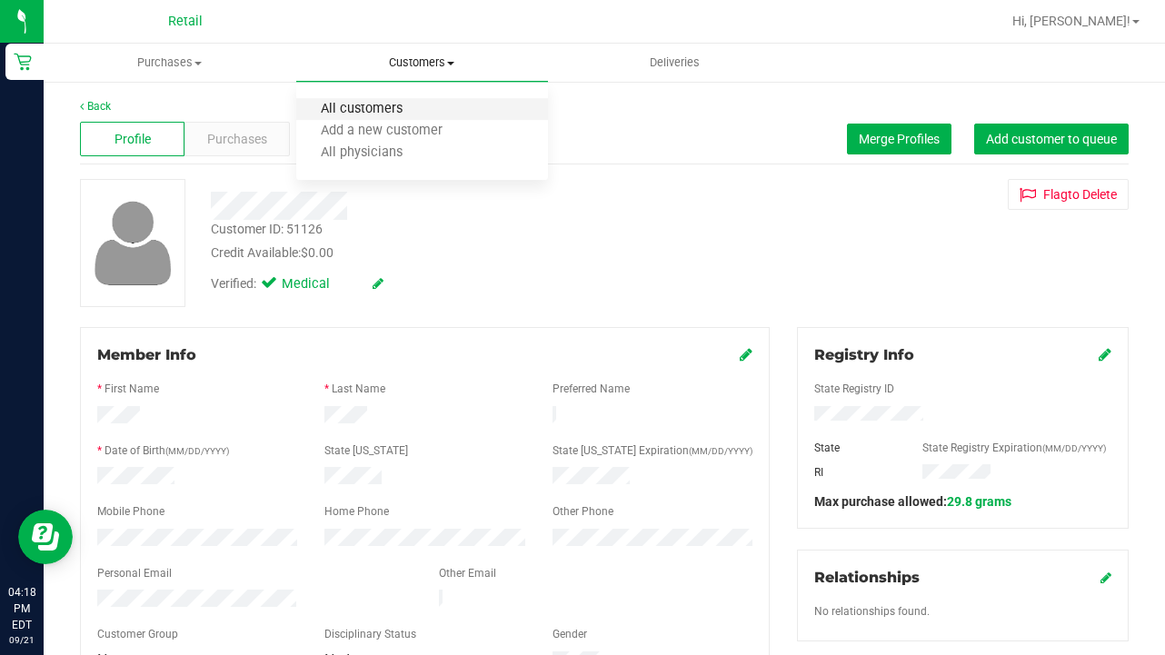
click at [390, 115] on span "All customers" at bounding box center [361, 109] width 131 height 15
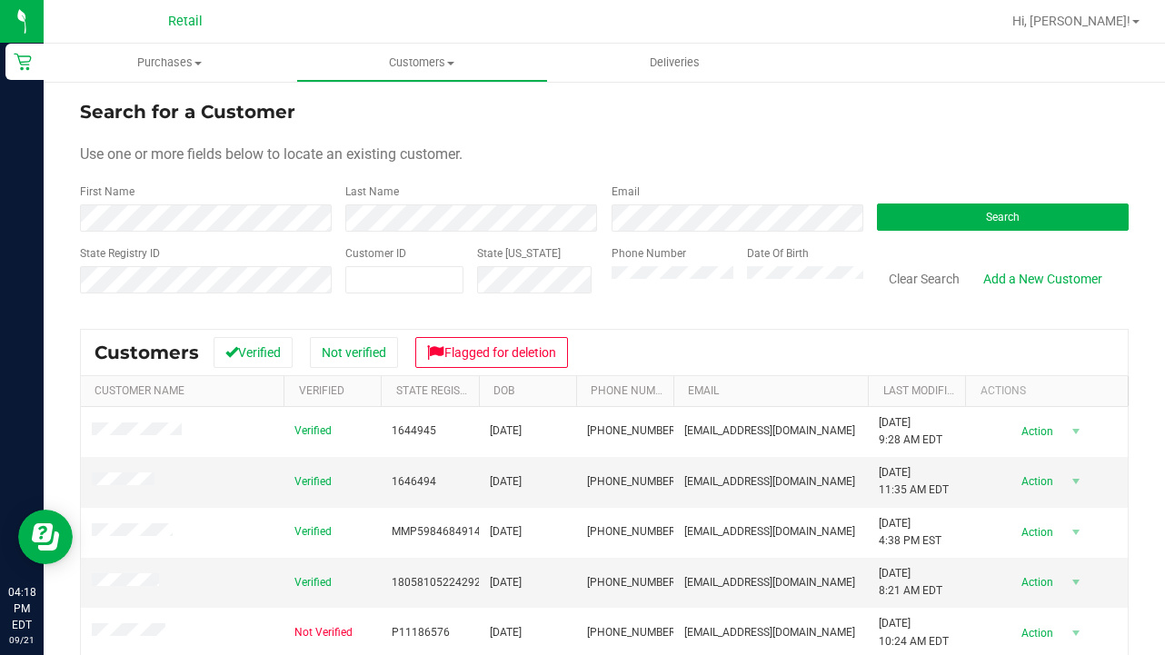
click at [192, 233] on form "Search for a Customer Use one or more fields below to locate an existing custom…" at bounding box center [604, 204] width 1049 height 212
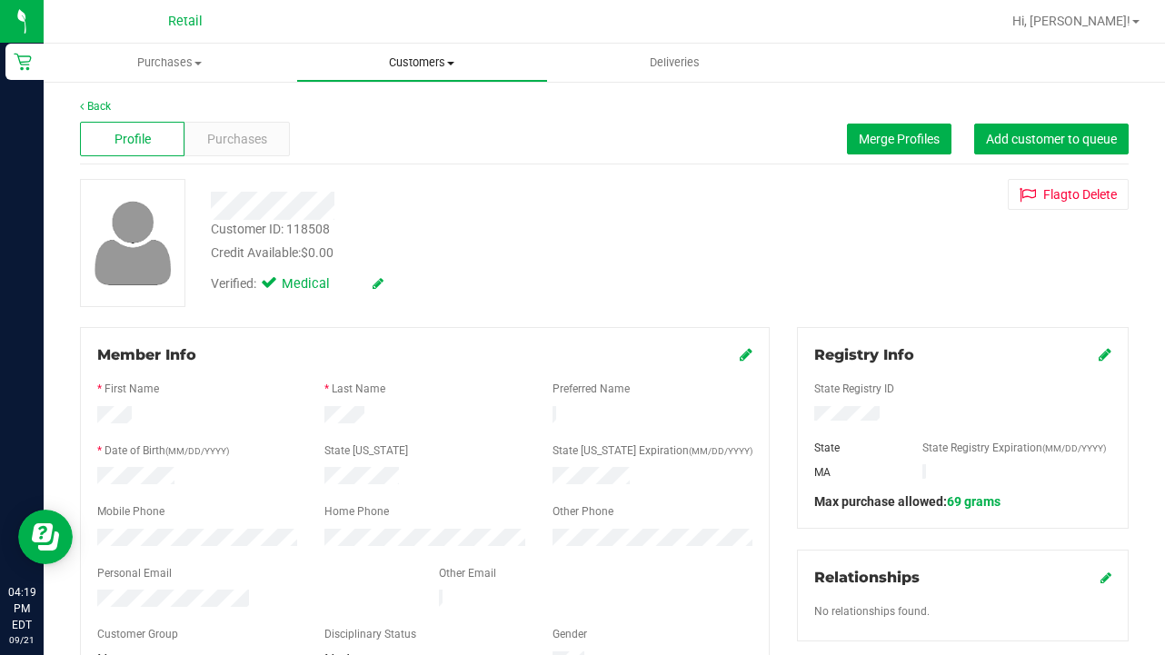
click at [413, 68] on span "Customers" at bounding box center [422, 63] width 251 height 16
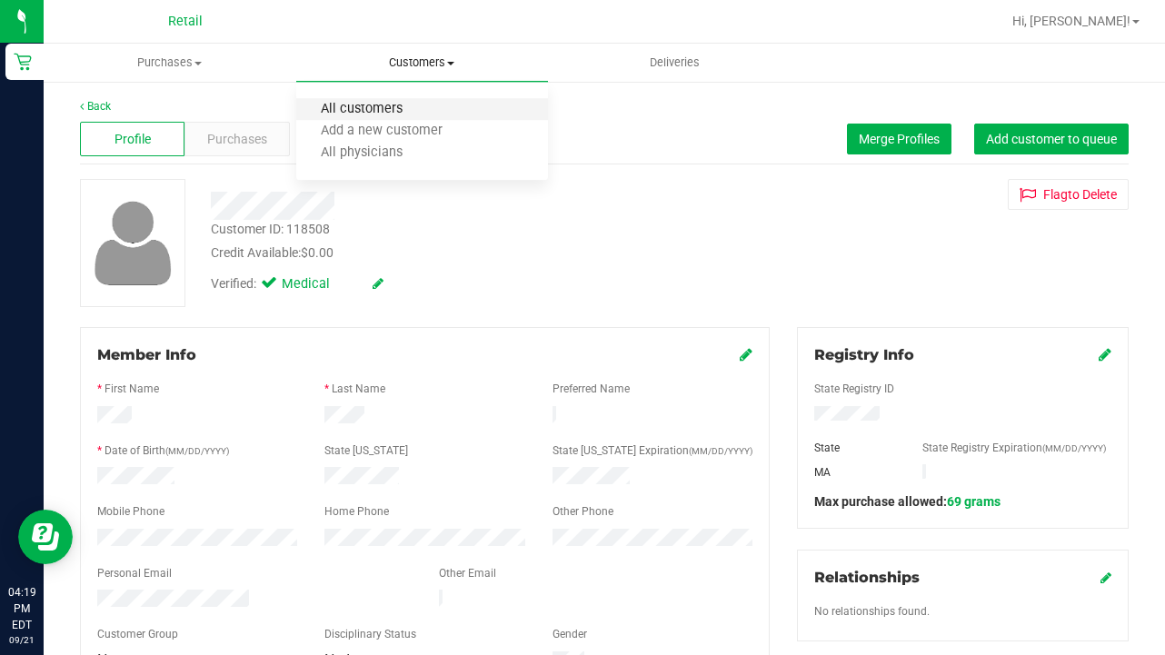
click at [414, 105] on span "All customers" at bounding box center [361, 109] width 131 height 15
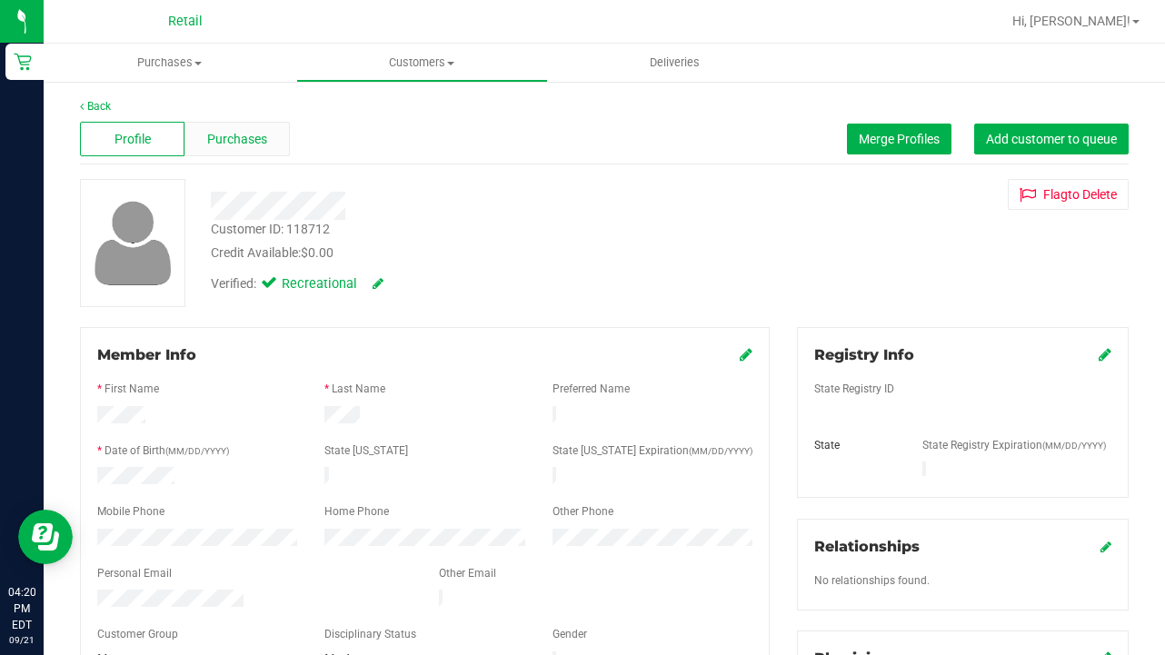
click at [250, 143] on span "Purchases" at bounding box center [237, 139] width 60 height 19
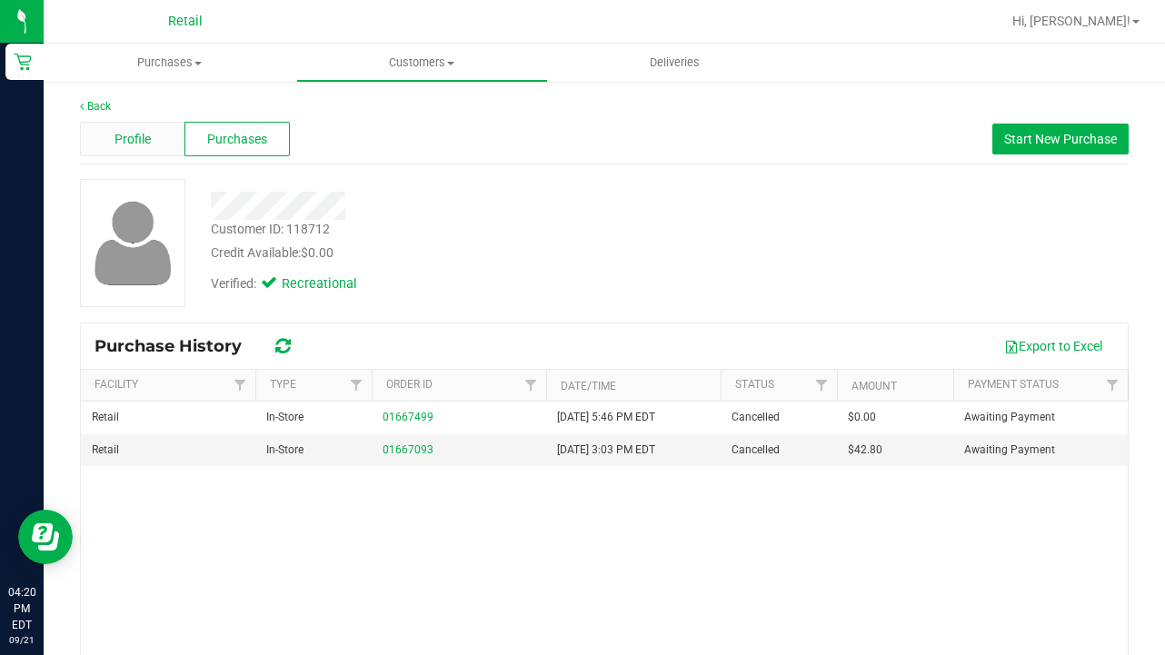
click at [151, 134] on div "Profile" at bounding box center [132, 139] width 105 height 35
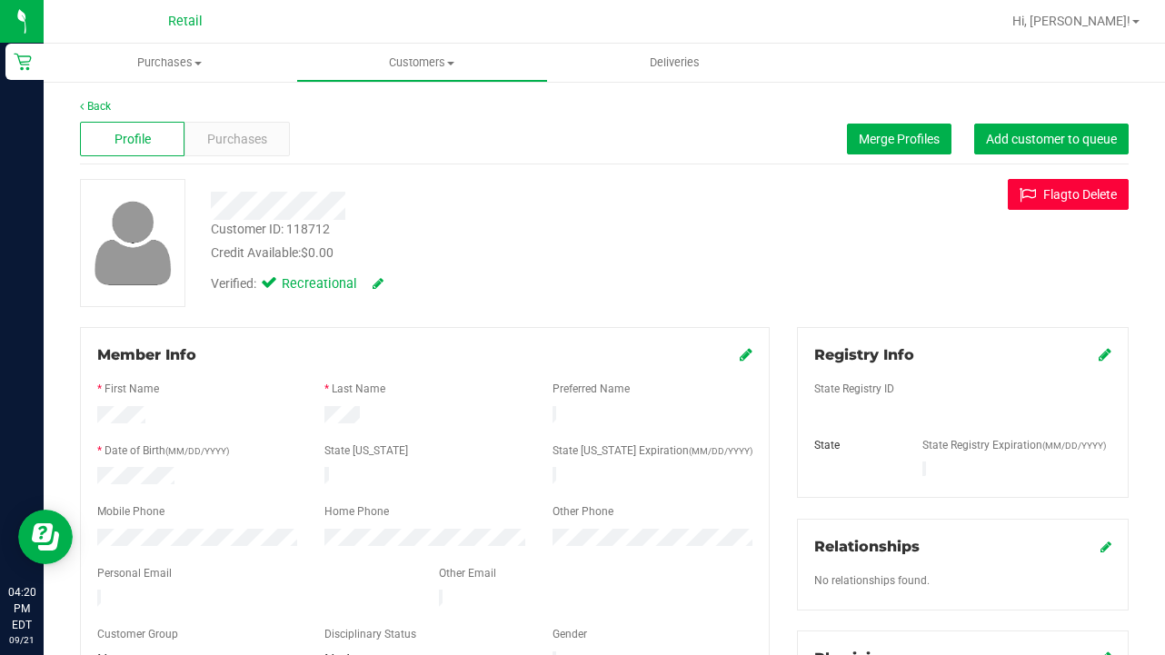
click at [971, 190] on button "Flag to [GEOGRAPHIC_DATA]" at bounding box center [1068, 194] width 121 height 31
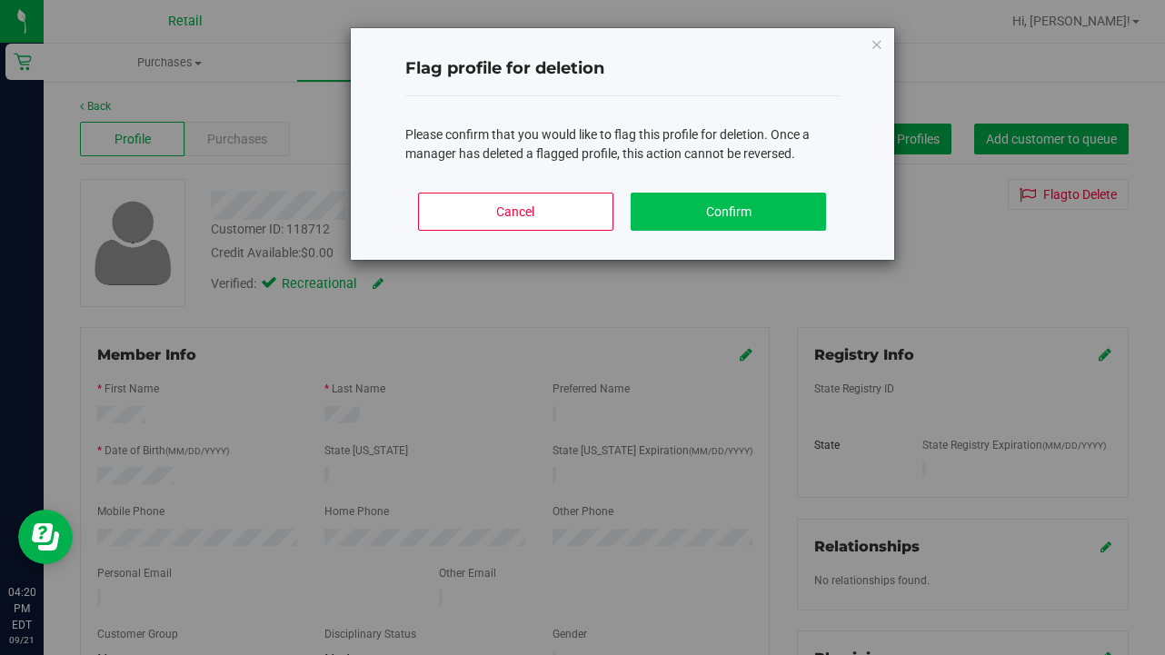
click at [727, 201] on button "Confirm" at bounding box center [728, 212] width 195 height 38
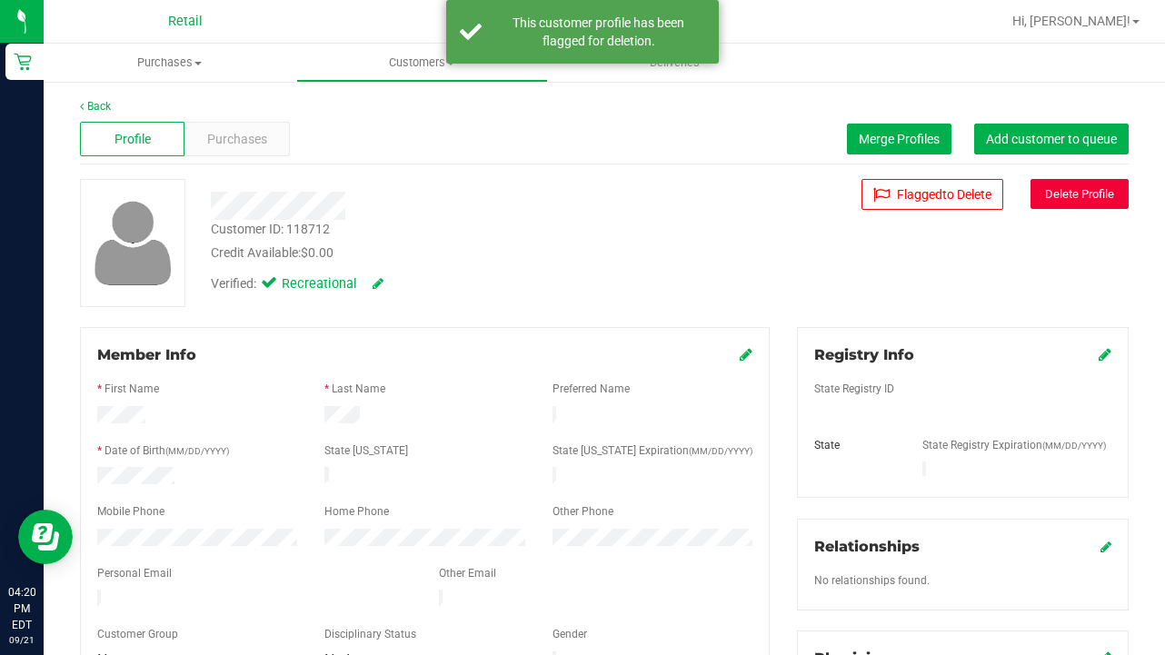
click at [971, 202] on button "Delete Profile" at bounding box center [1080, 194] width 98 height 30
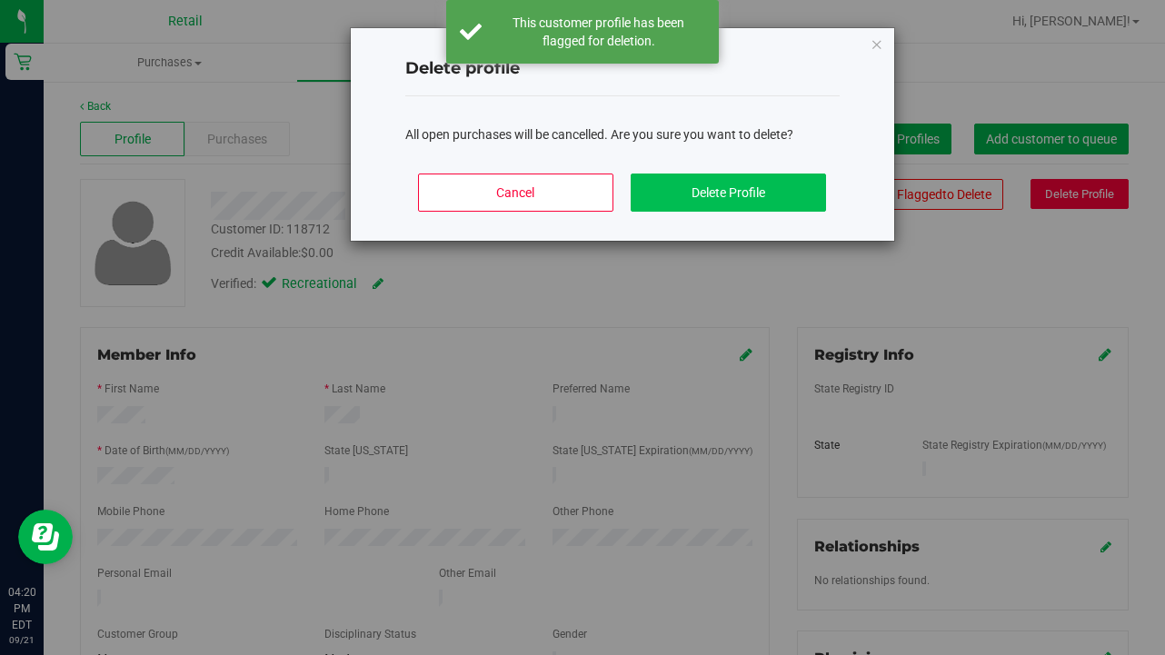
click at [742, 196] on button "Delete Profile" at bounding box center [728, 193] width 195 height 38
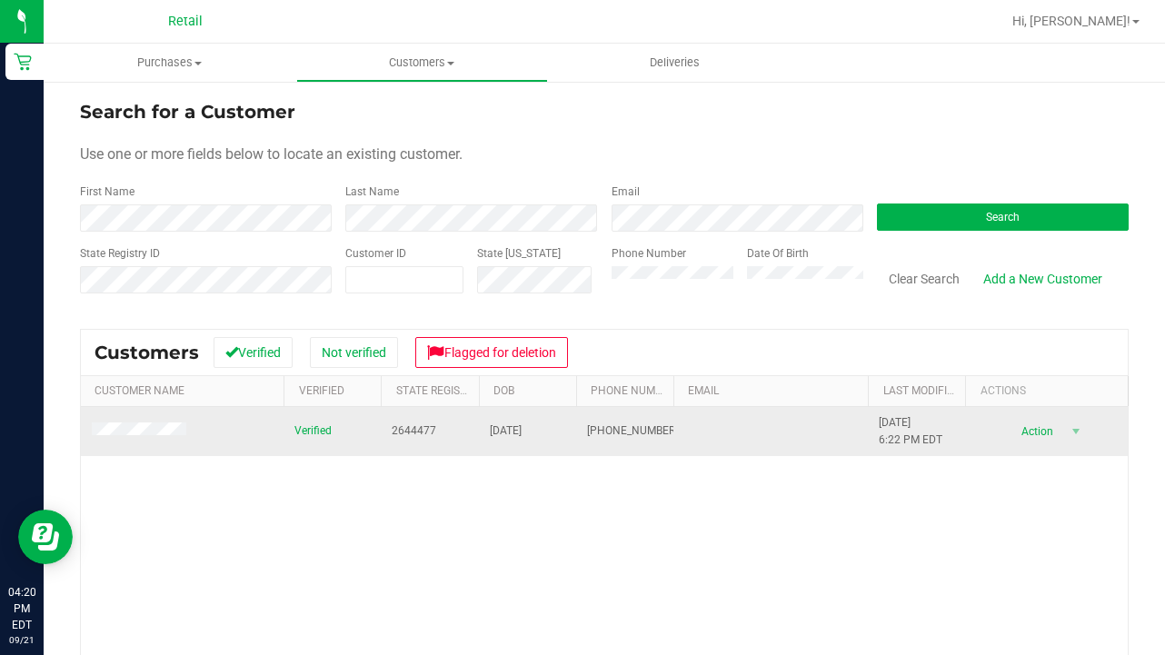
click at [155, 423] on span at bounding box center [142, 432] width 100 height 18
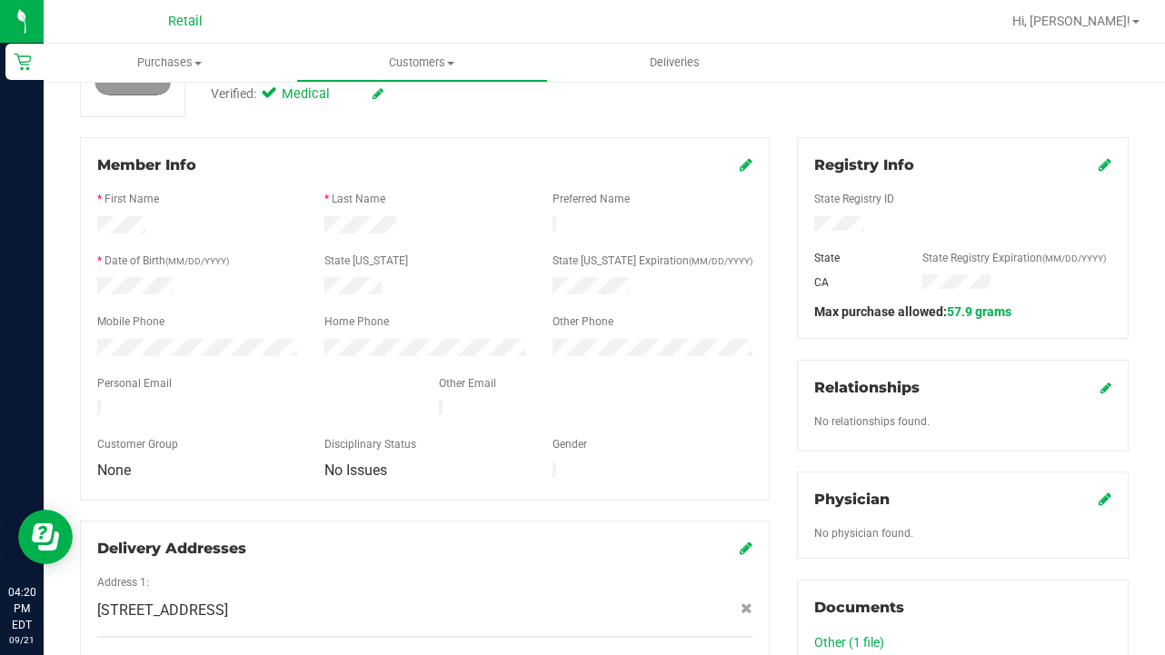
scroll to position [188, 0]
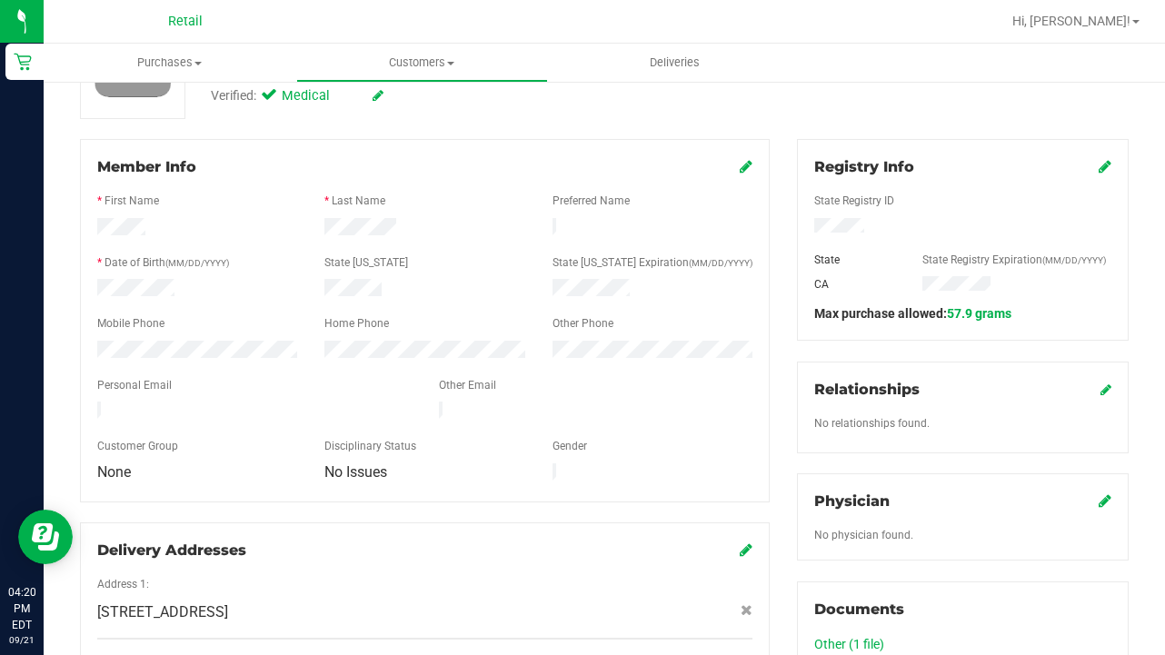
click at [745, 167] on icon at bounding box center [746, 166] width 13 height 15
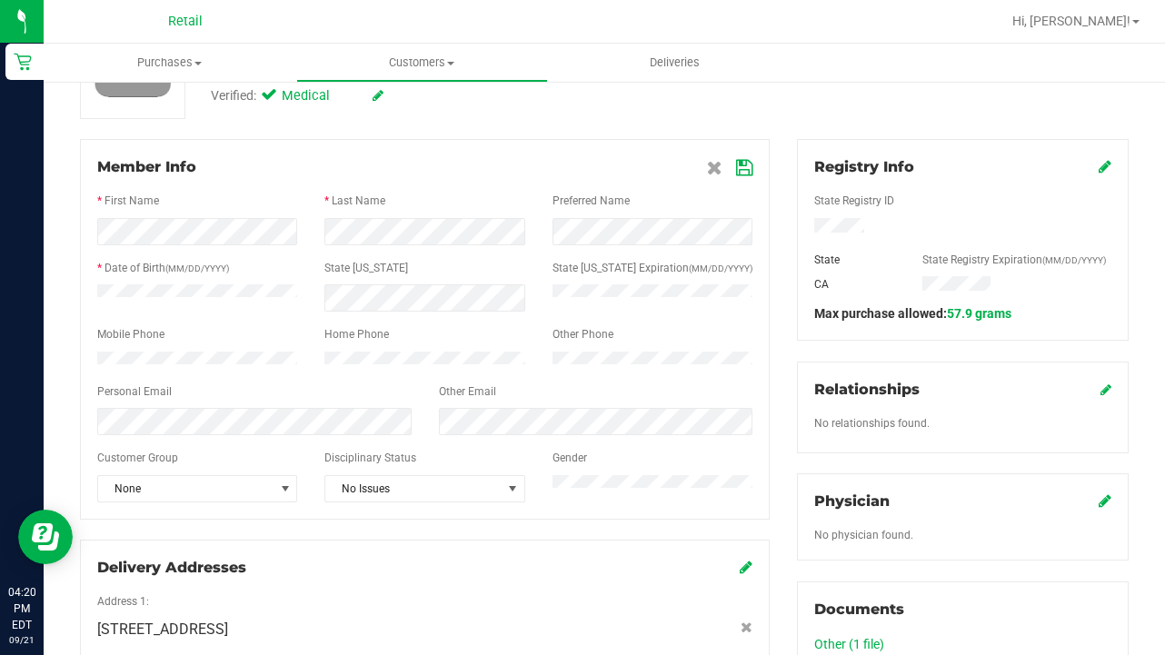
click at [179, 409] on div at bounding box center [424, 406] width 655 height 5
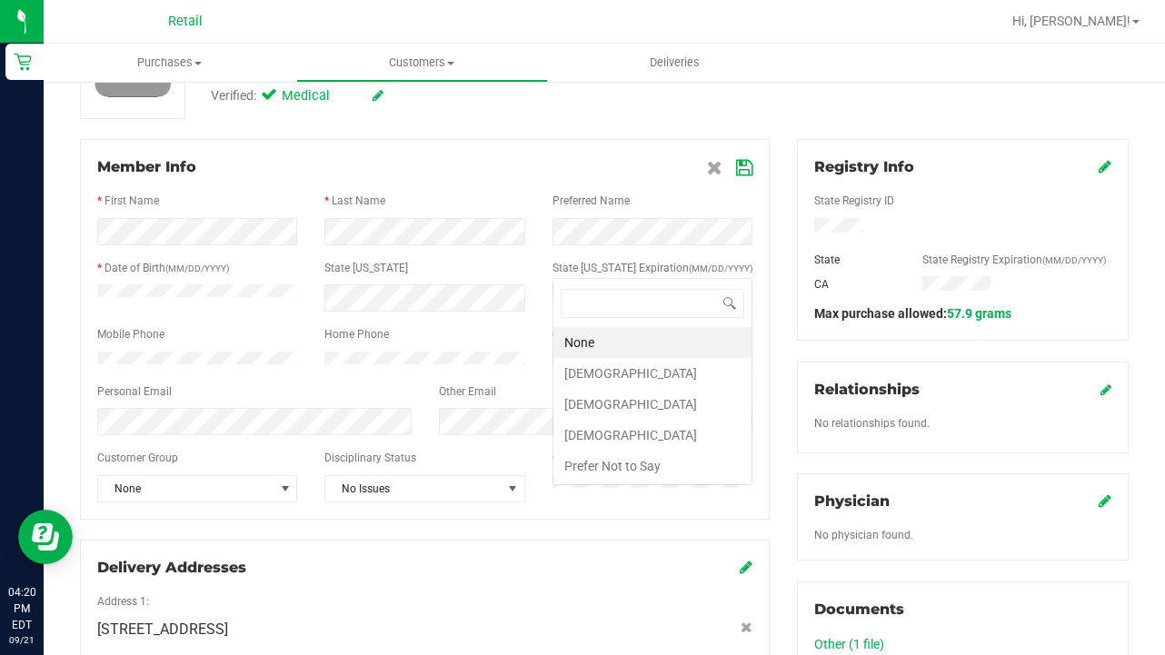
scroll to position [0, 0]
click at [650, 381] on li "[DEMOGRAPHIC_DATA]" at bounding box center [652, 373] width 198 height 31
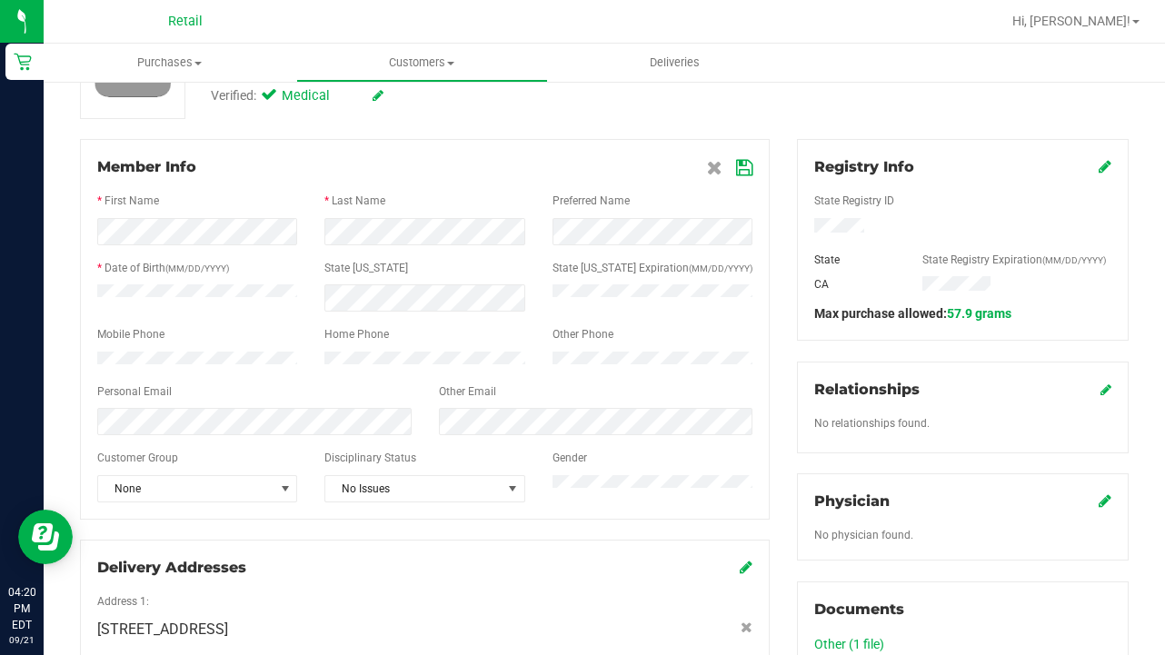
click at [741, 168] on icon at bounding box center [744, 168] width 16 height 15
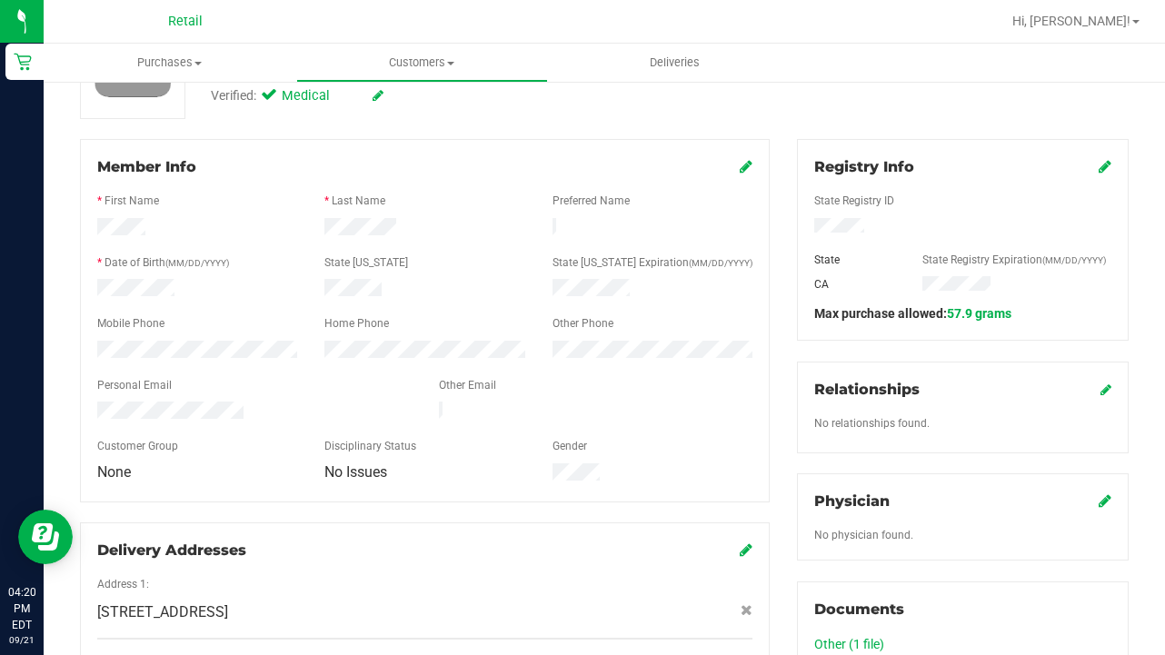
click at [747, 543] on icon at bounding box center [746, 550] width 13 height 15
click at [430, 57] on span "Customers" at bounding box center [422, 63] width 251 height 16
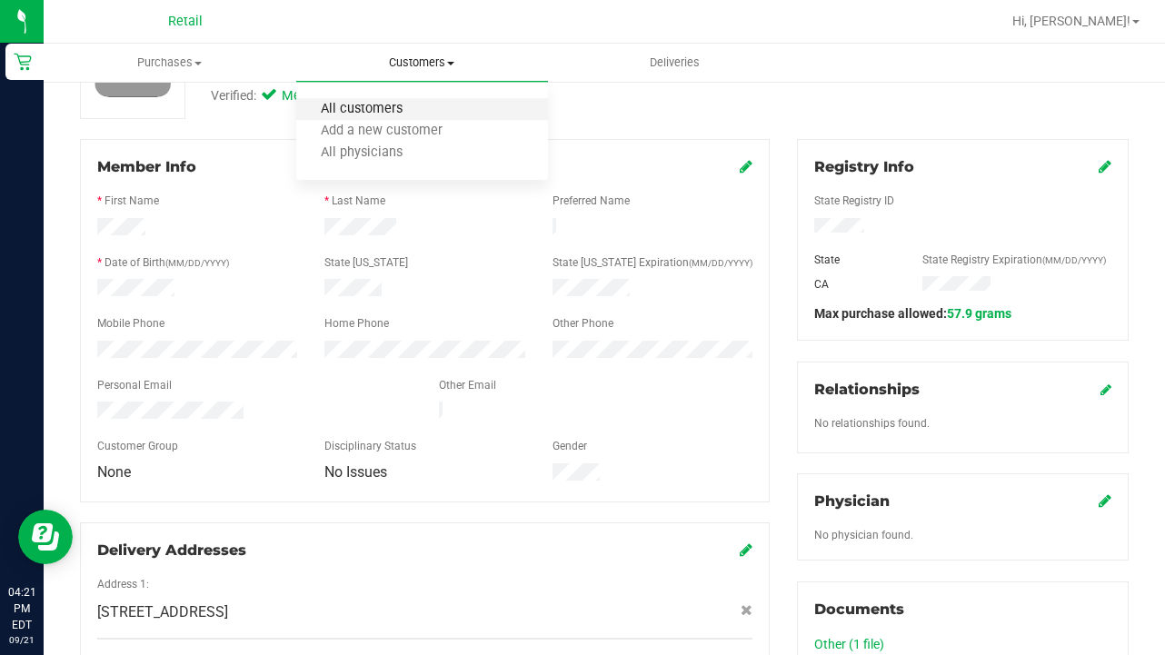
click at [407, 105] on span "All customers" at bounding box center [361, 109] width 131 height 15
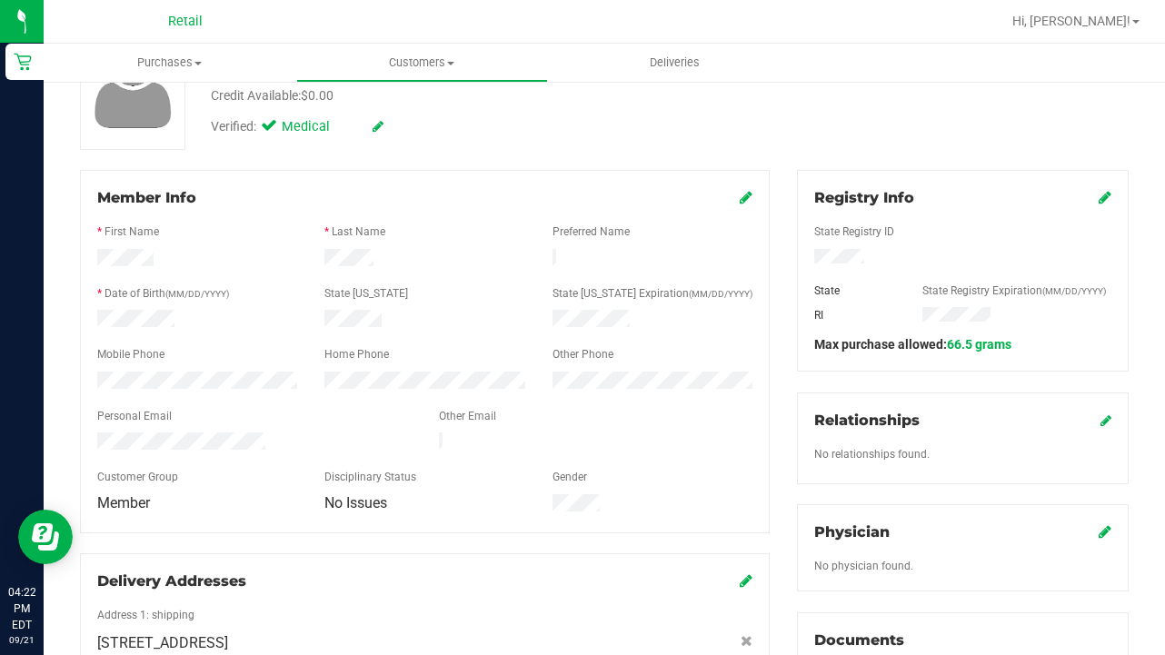
scroll to position [296, 0]
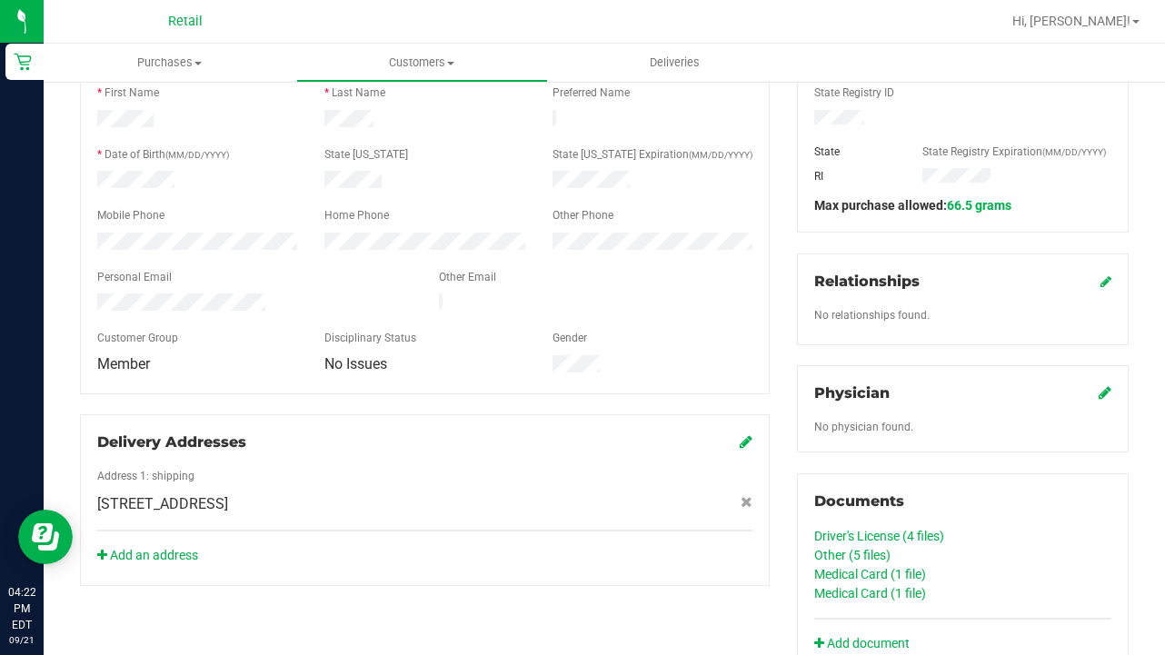
click at [859, 598] on link "Medical Card (1 file)" at bounding box center [870, 593] width 112 height 15
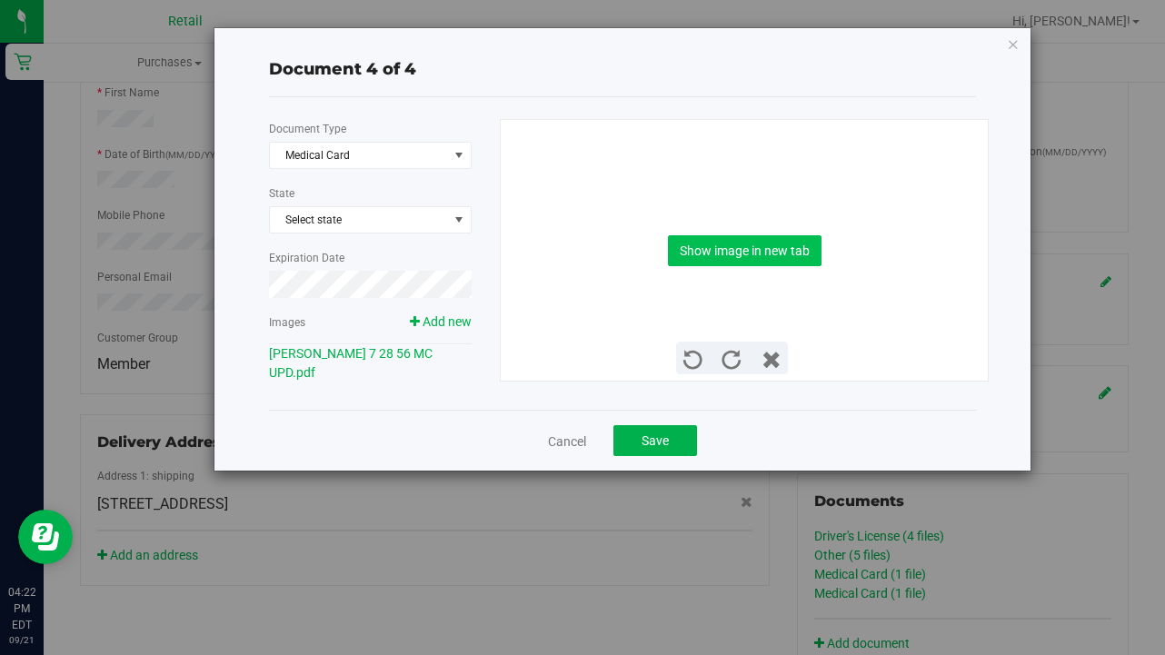
click at [730, 254] on button "Show image in new tab" at bounding box center [745, 250] width 154 height 31
click at [657, 445] on span "Save" at bounding box center [655, 440] width 27 height 15
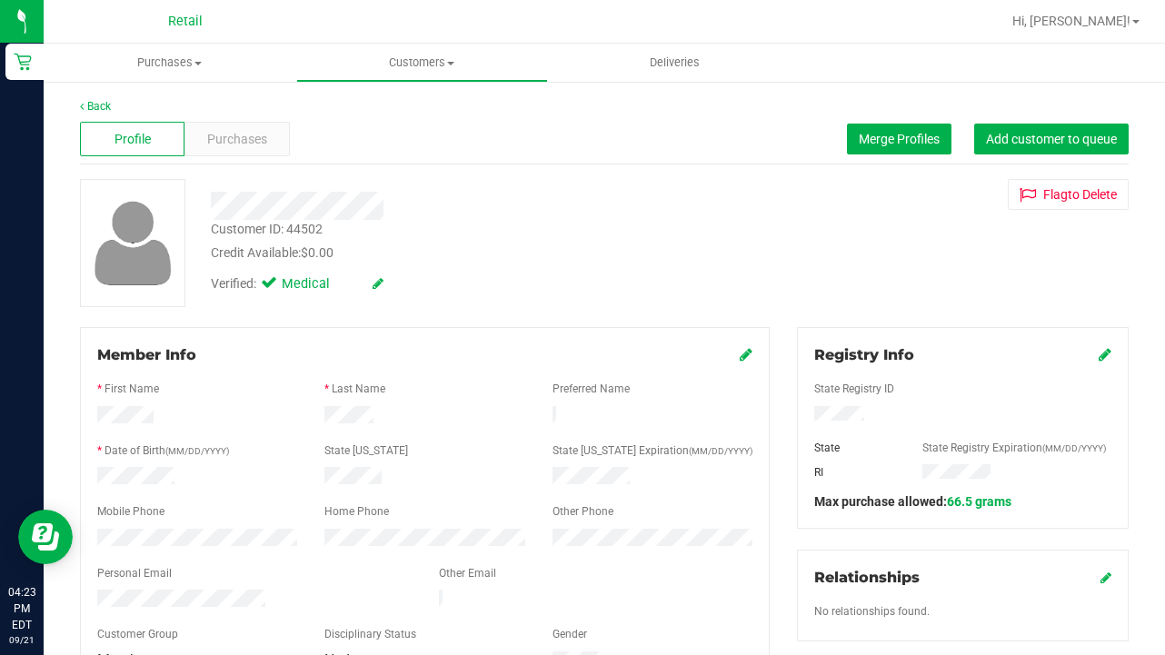
scroll to position [0, 0]
click at [425, 48] on uib-tab-heading "Customers All customers Add a new customer All physicians" at bounding box center [422, 63] width 251 height 36
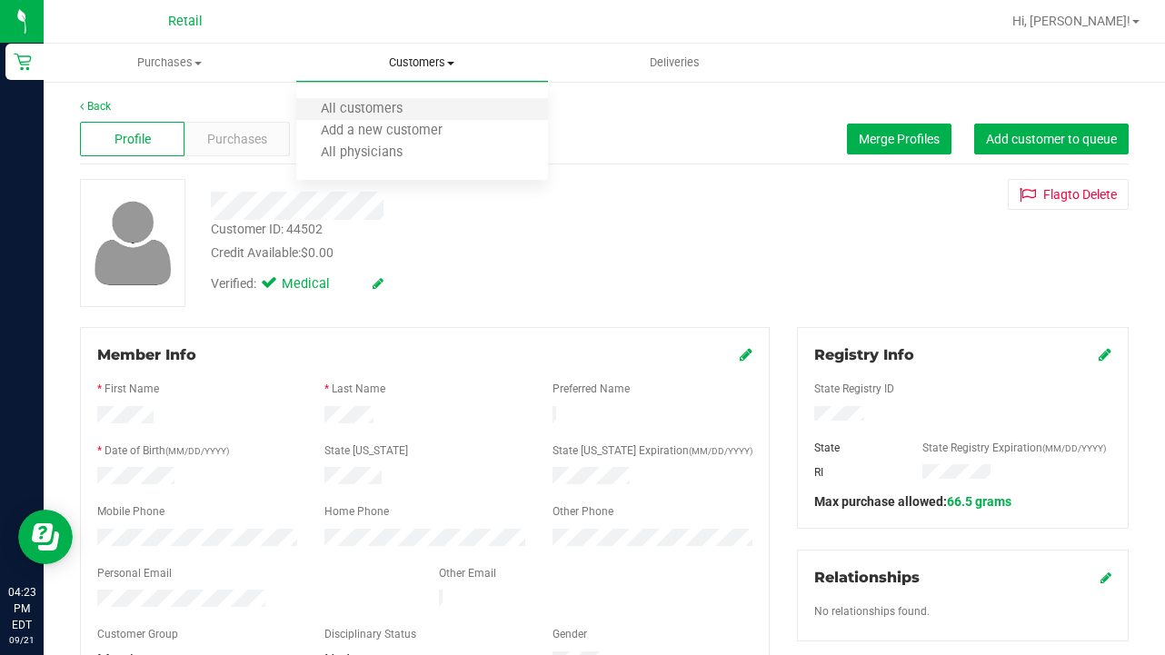
click at [423, 99] on li "All customers" at bounding box center [422, 110] width 253 height 22
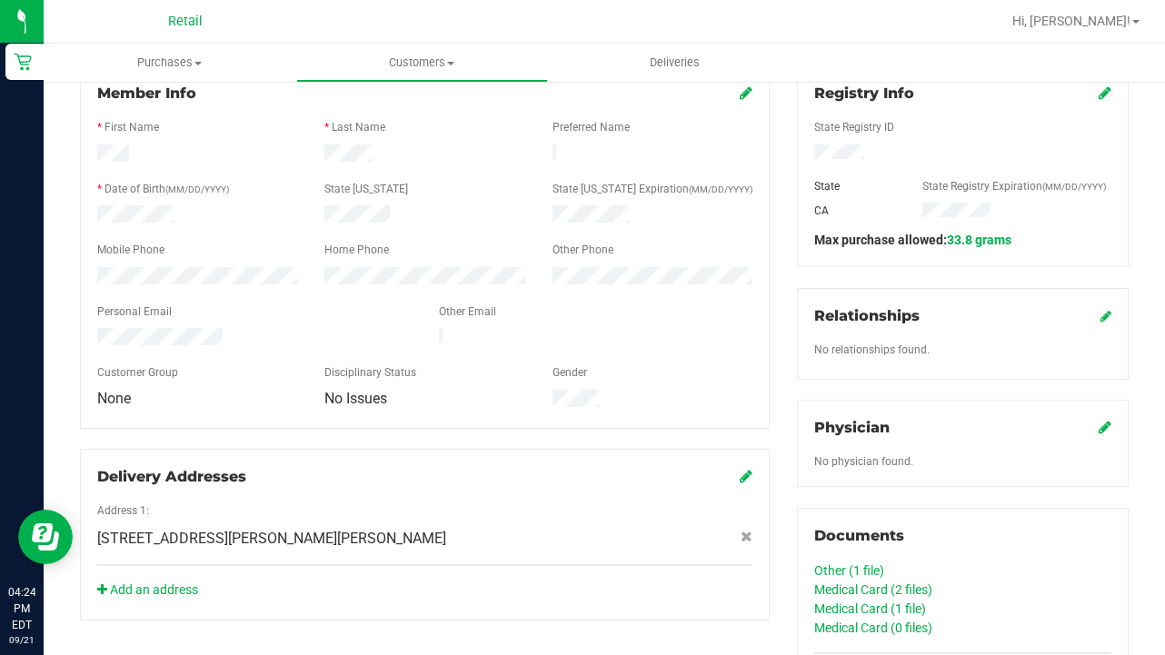
scroll to position [346, 0]
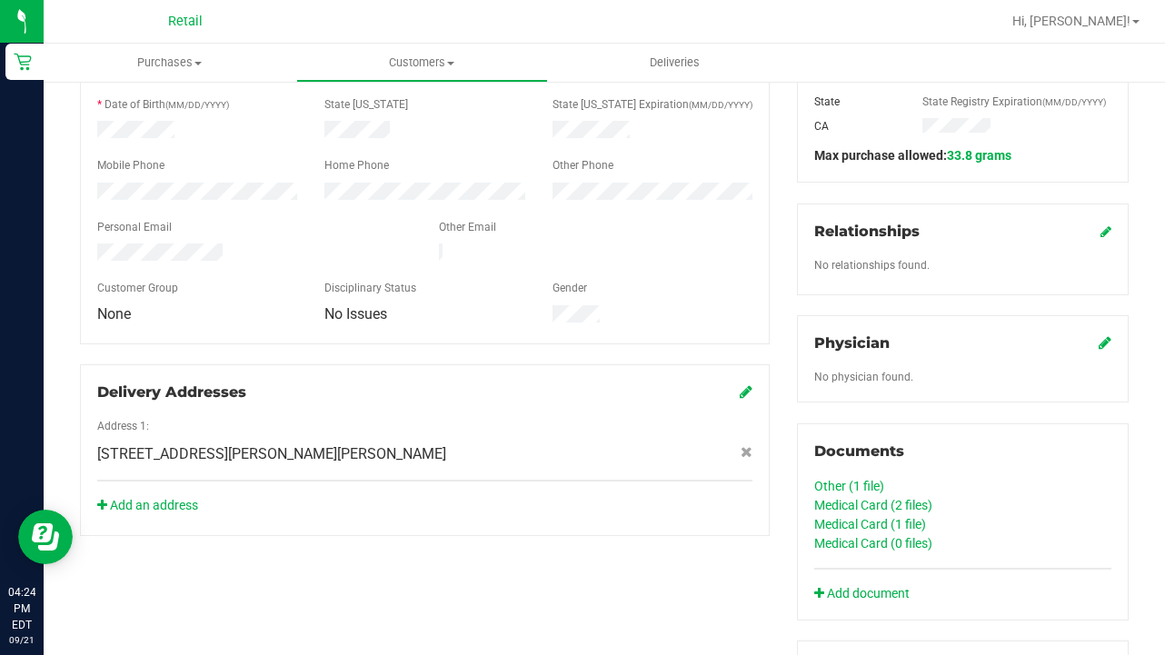
click at [877, 528] on link "Medical Card (1 file)" at bounding box center [870, 524] width 112 height 15
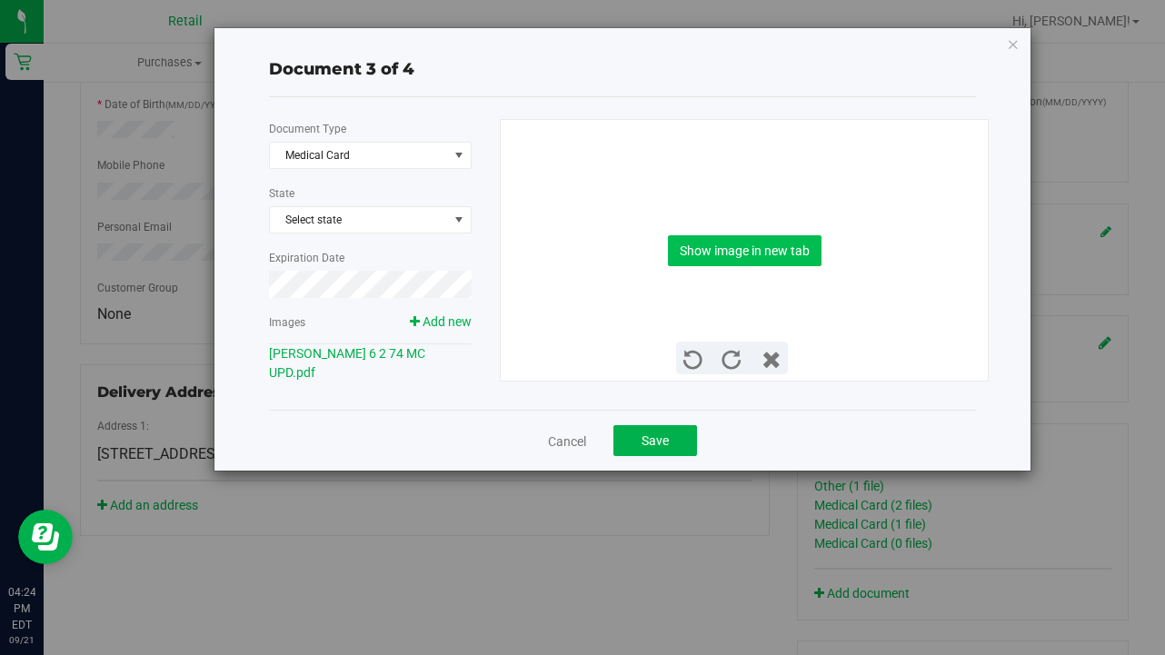
click at [724, 254] on button "Show image in new tab" at bounding box center [745, 250] width 154 height 31
click at [642, 437] on span "Save" at bounding box center [655, 440] width 27 height 15
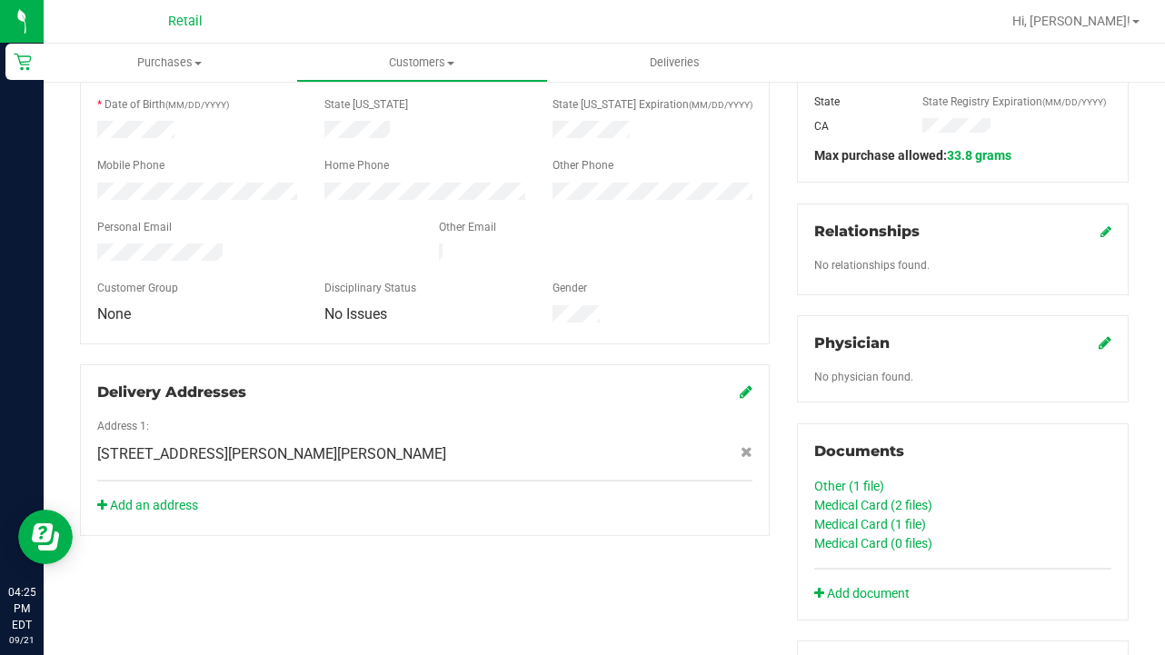
scroll to position [451, 0]
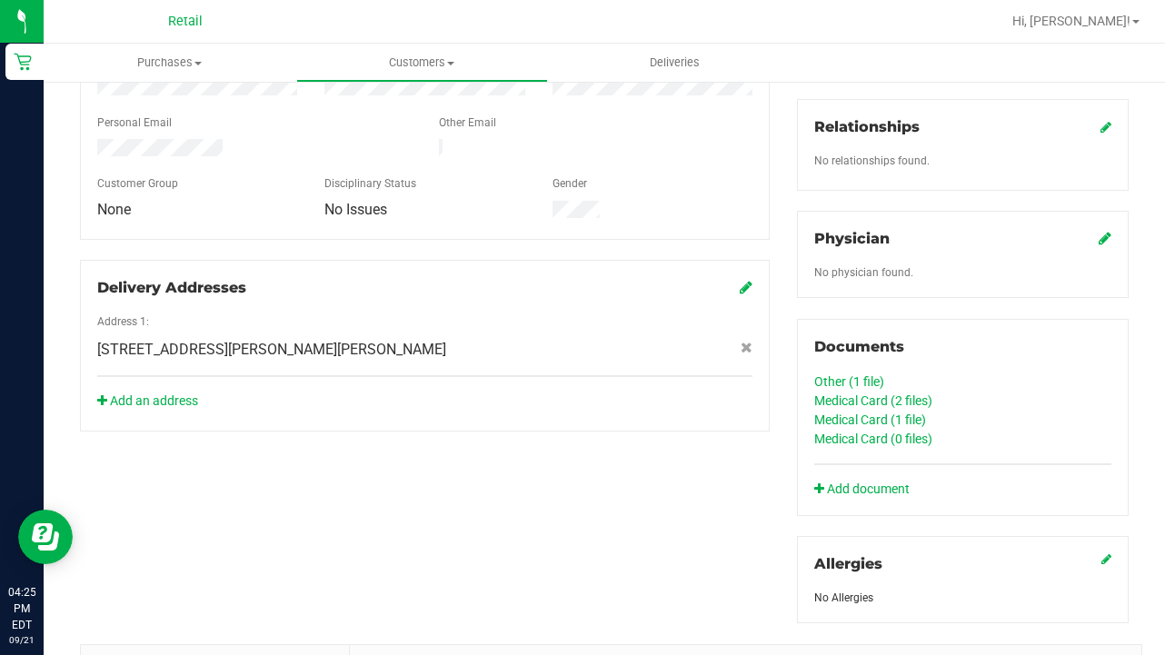
click at [868, 423] on link "Medical Card (1 file)" at bounding box center [870, 420] width 112 height 15
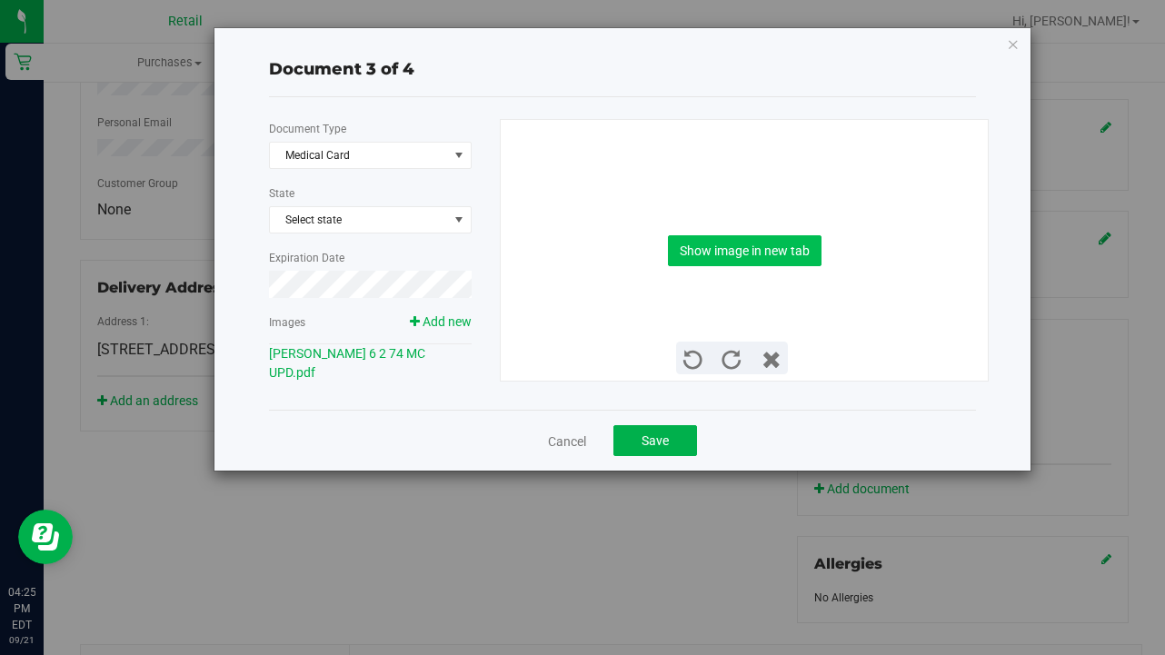
click at [754, 249] on button "Show image in new tab" at bounding box center [745, 250] width 154 height 31
click at [645, 437] on span "Save" at bounding box center [655, 440] width 27 height 15
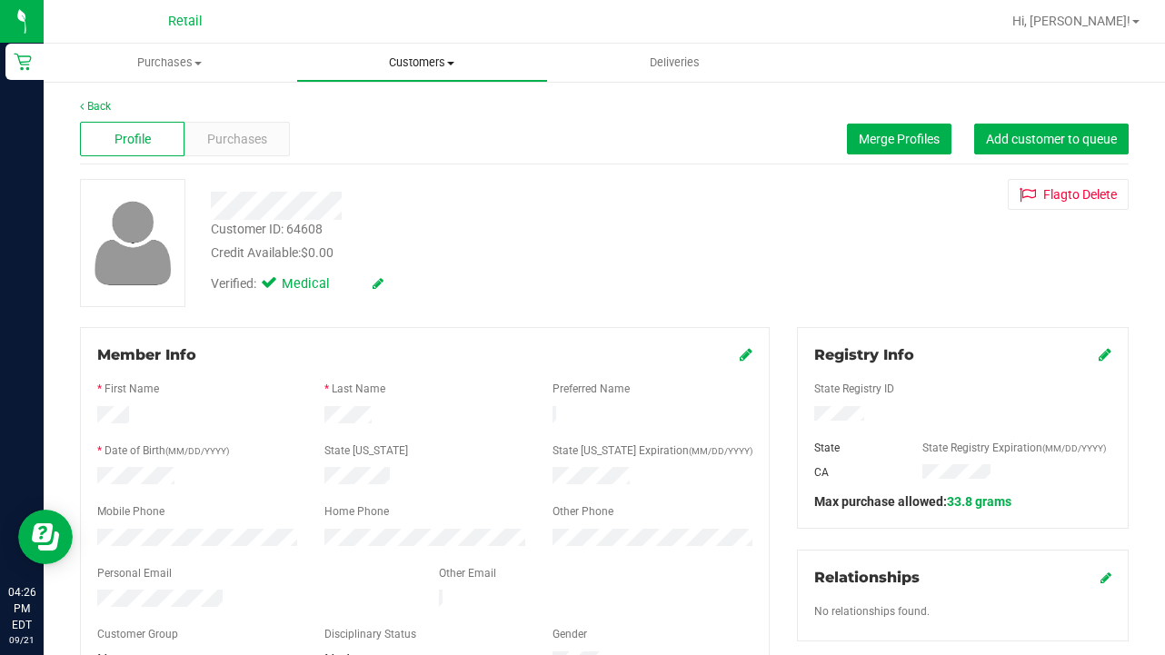
scroll to position [0, 0]
click at [397, 72] on uib-tab-heading "Customers All customers Add a new customer All physicians" at bounding box center [422, 63] width 251 height 36
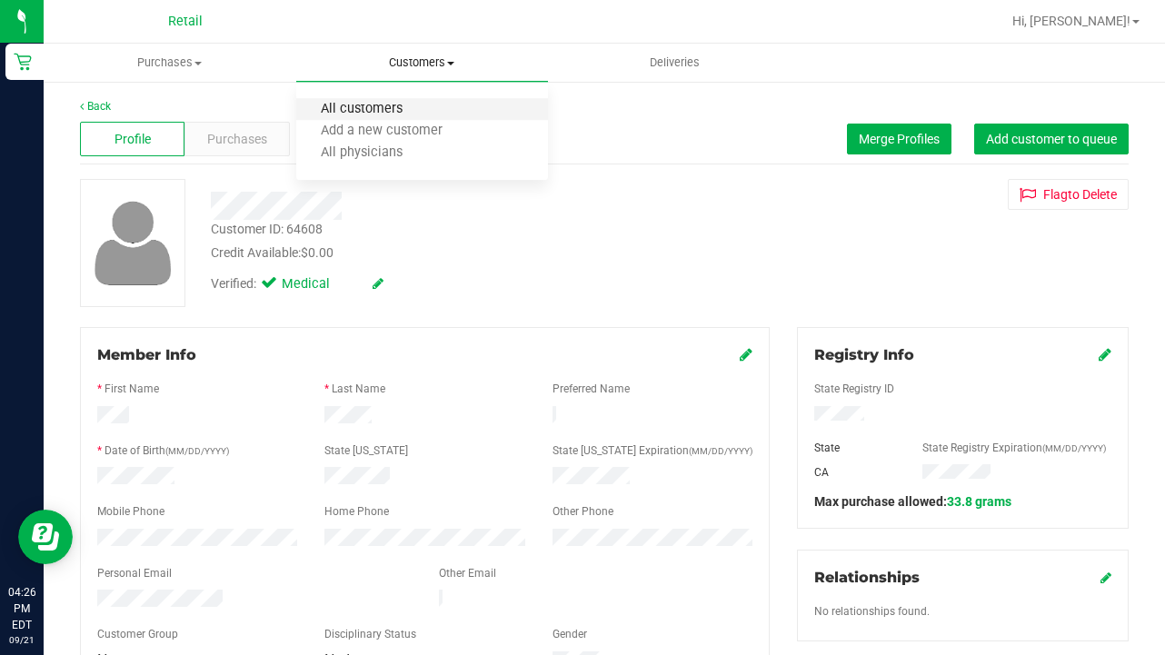
click at [396, 109] on span "All customers" at bounding box center [361, 109] width 131 height 15
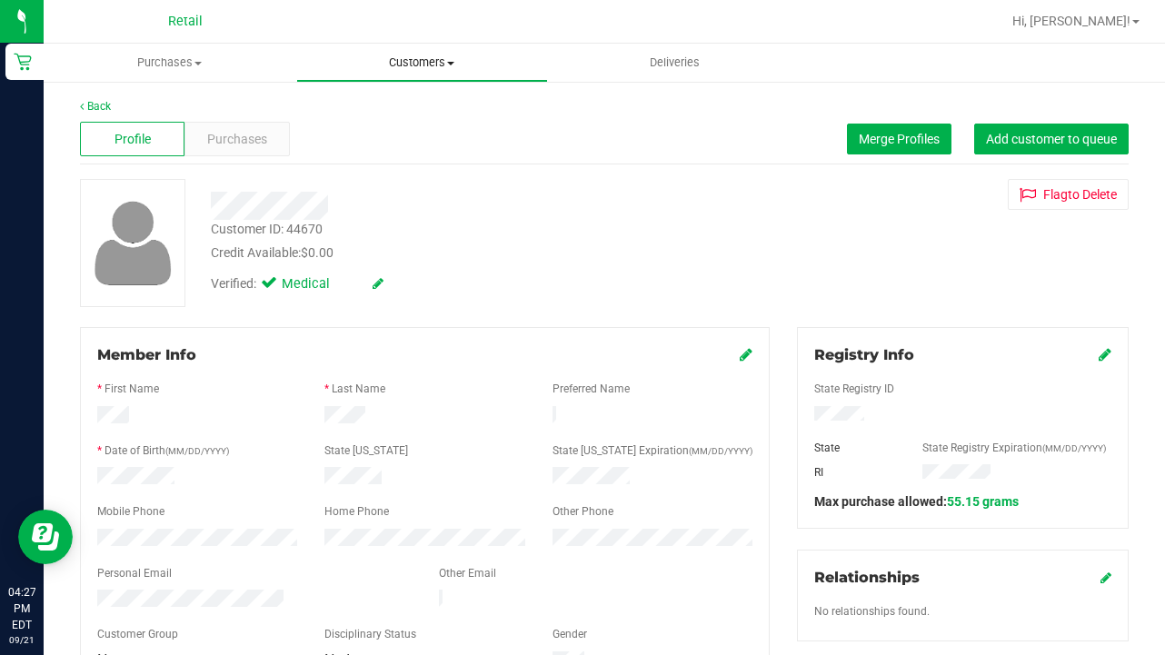
click at [413, 62] on span "Customers" at bounding box center [422, 63] width 251 height 16
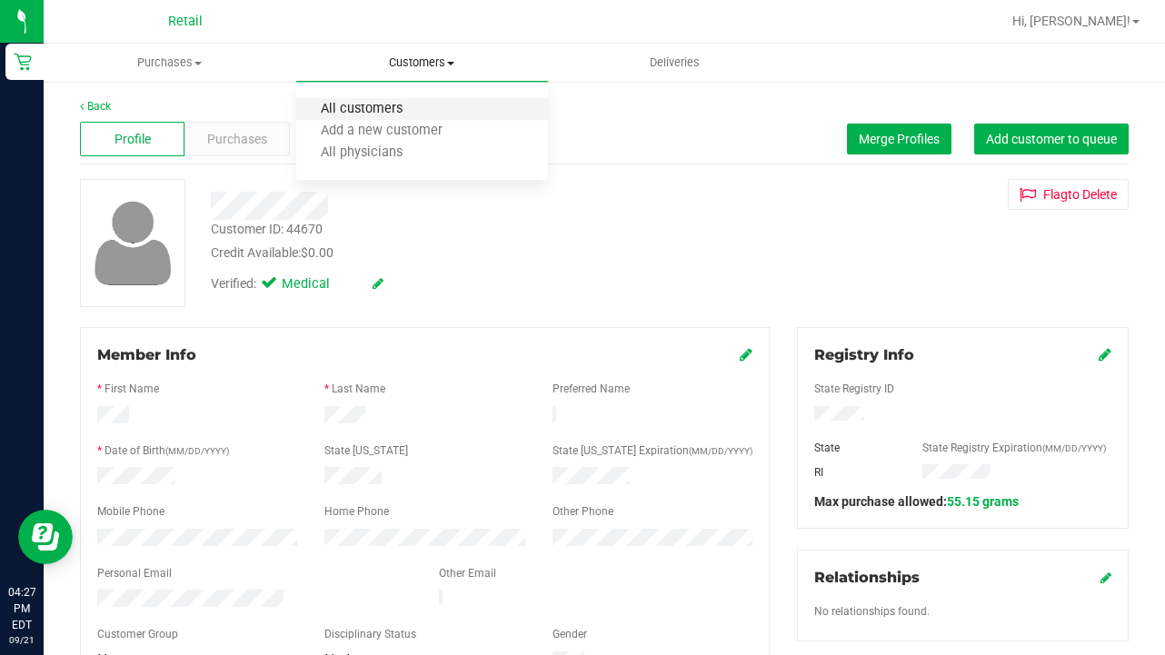
click at [408, 111] on span "All customers" at bounding box center [361, 109] width 131 height 15
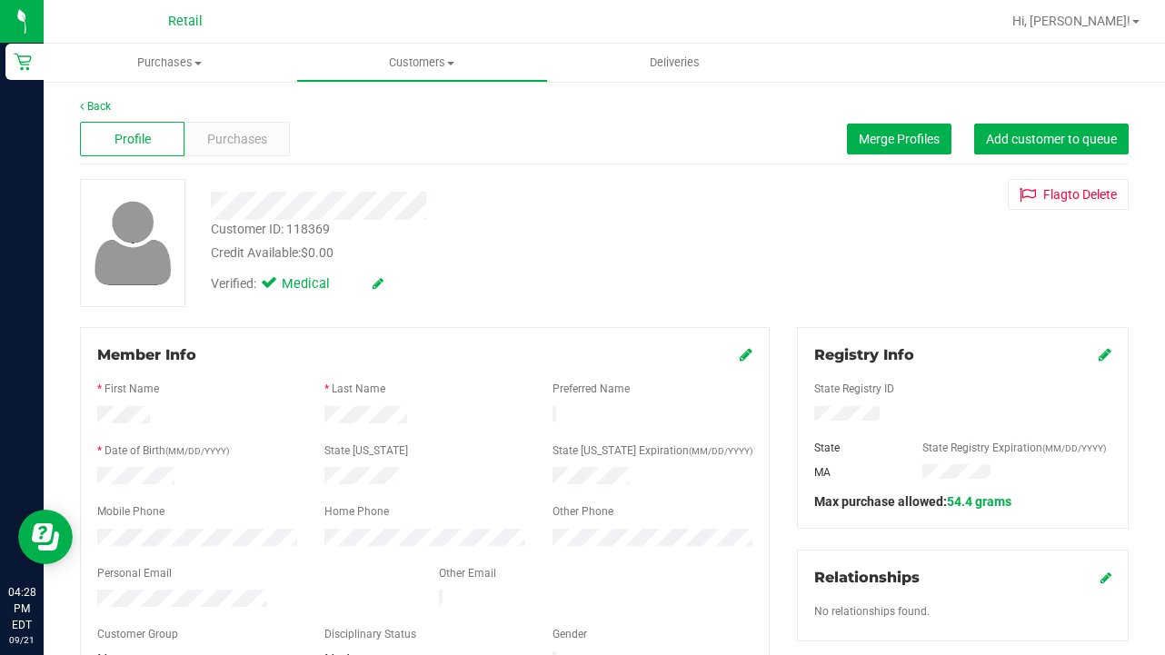
click at [754, 354] on div "Member Info * First Name * Last Name Preferred Name * Date of Birth (MM/DD/YYYY…" at bounding box center [425, 508] width 690 height 363
click at [742, 350] on icon at bounding box center [746, 354] width 13 height 15
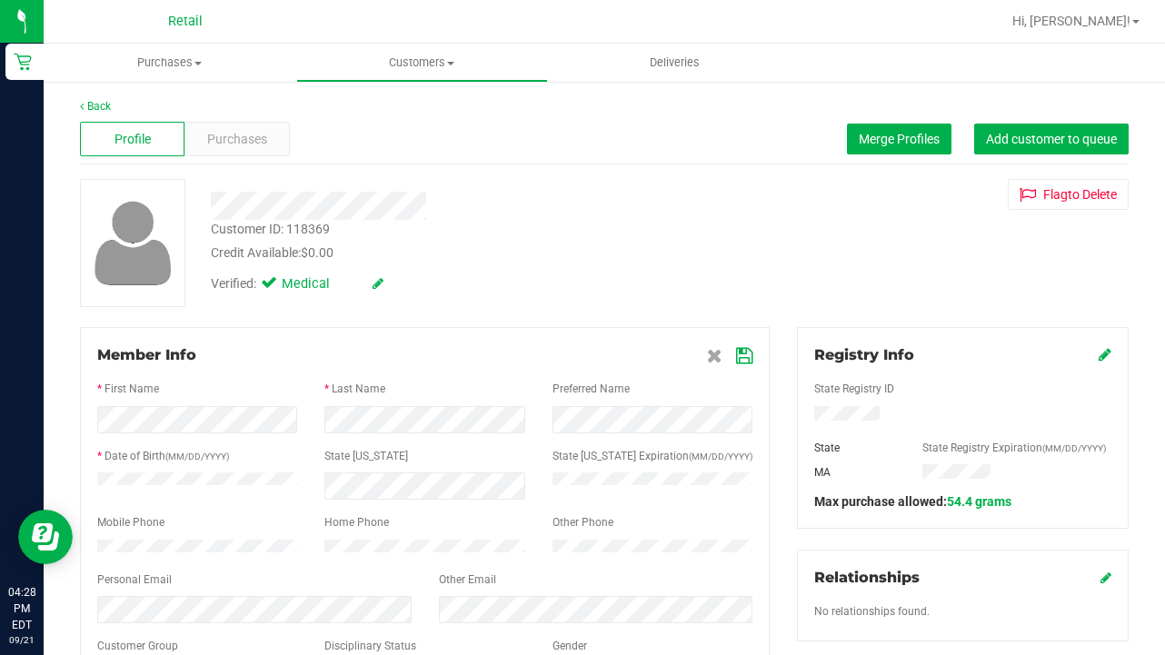
click at [745, 361] on icon at bounding box center [744, 356] width 16 height 15
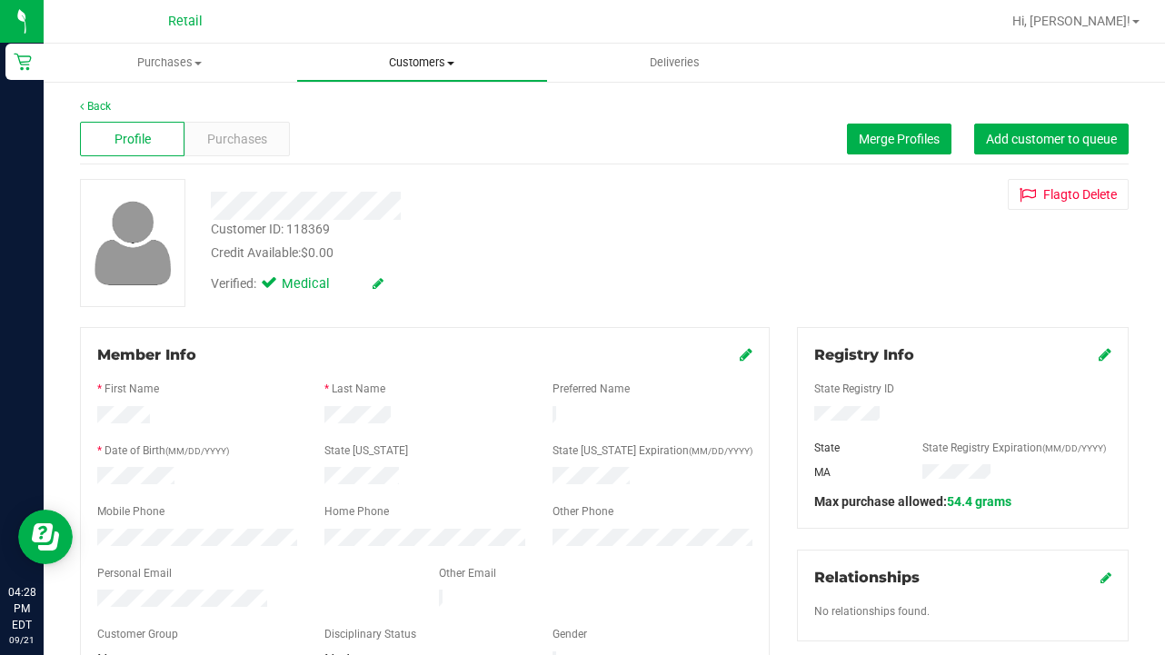
click at [403, 50] on uib-tab-heading "Customers All customers Add a new customer All physicians" at bounding box center [422, 63] width 251 height 36
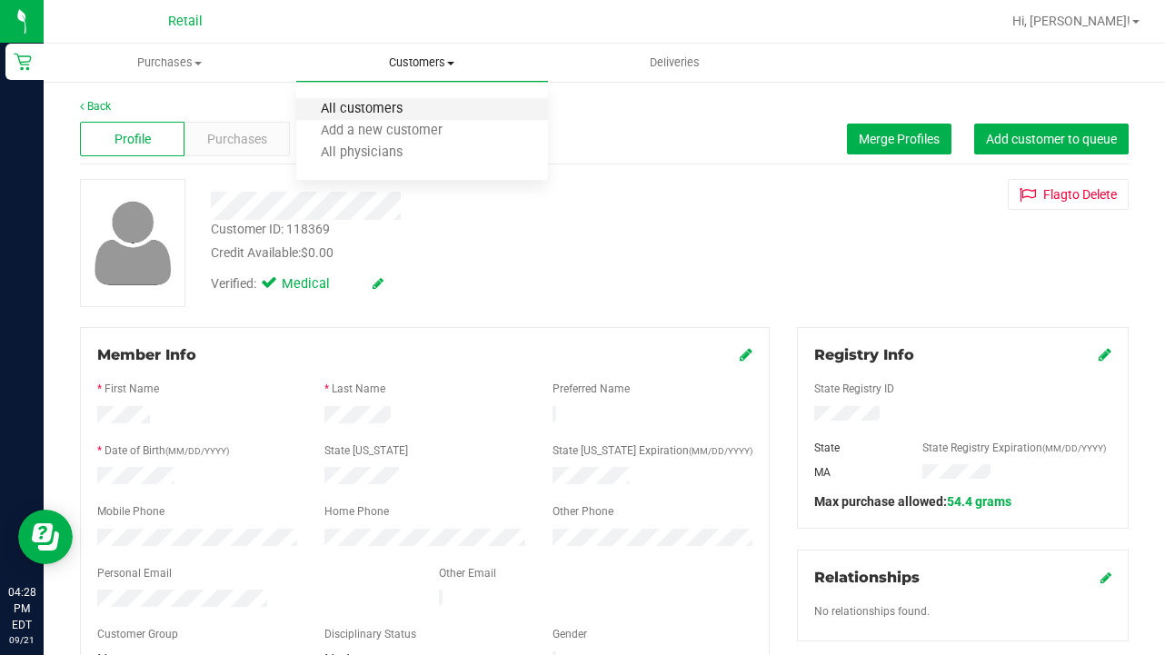
click at [391, 111] on span "All customers" at bounding box center [361, 109] width 131 height 15
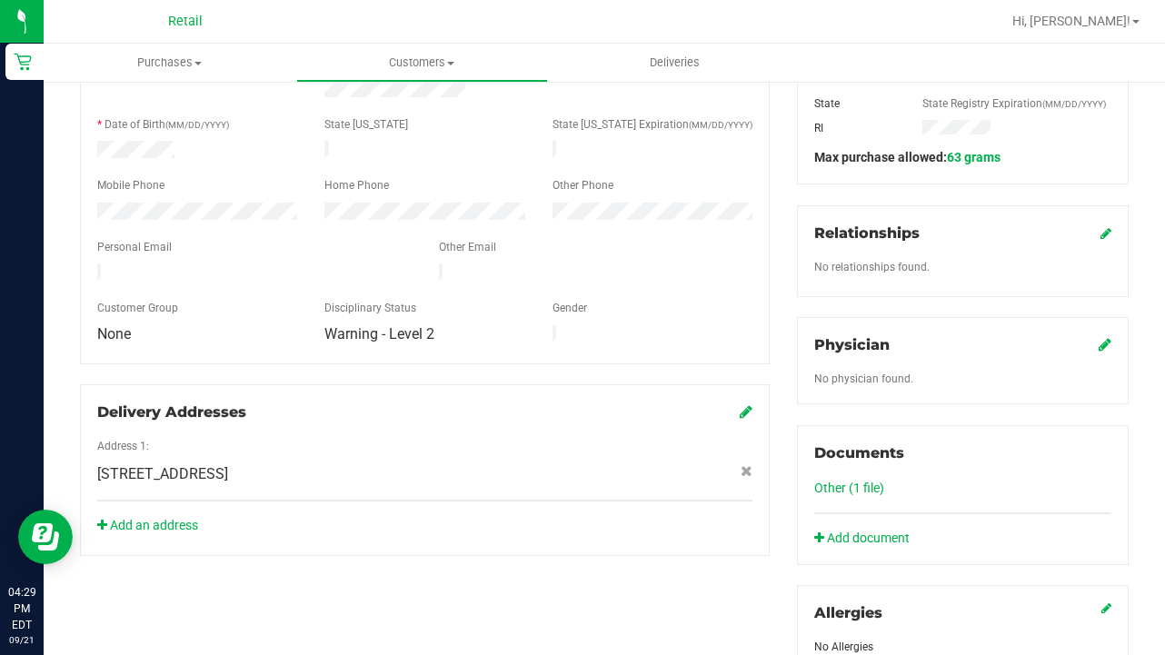
scroll to position [363, 0]
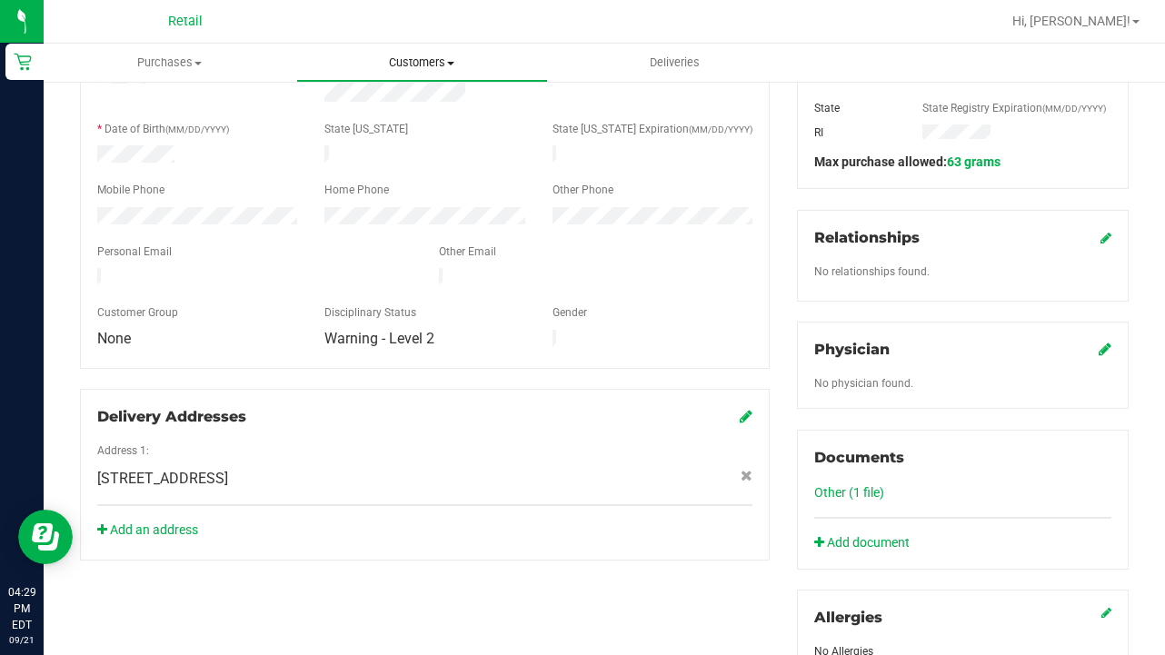
click at [394, 71] on uib-tab-heading "Customers All customers Add a new customer All physicians" at bounding box center [422, 63] width 251 height 36
click at [393, 103] on span "All customers" at bounding box center [361, 109] width 131 height 15
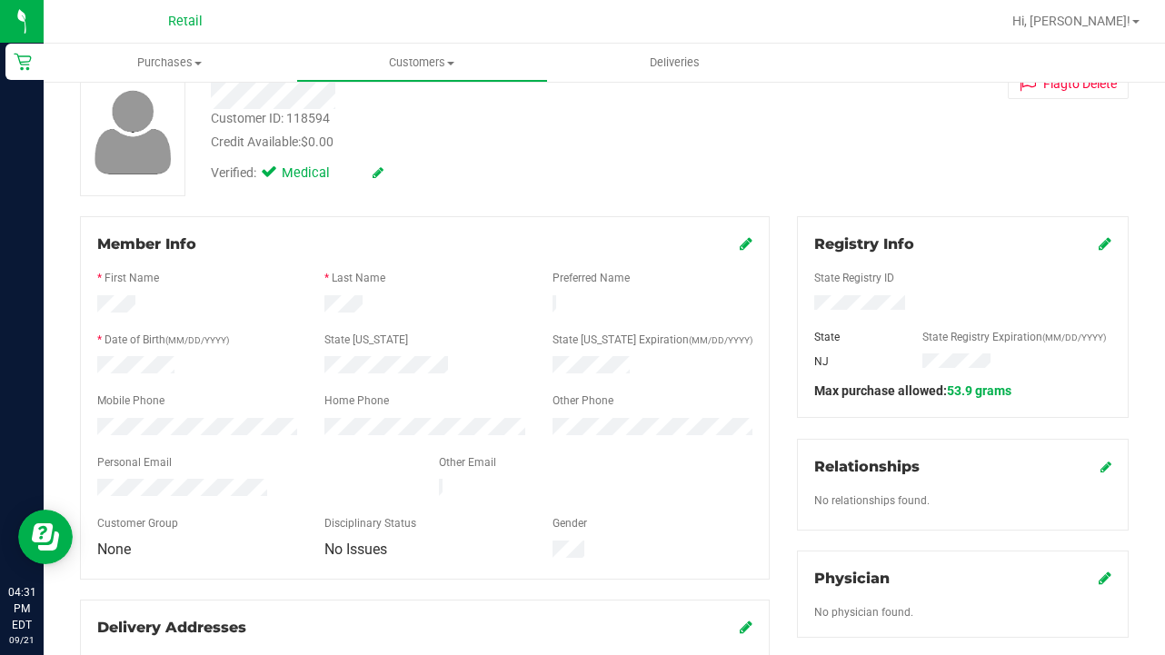
scroll to position [110, 0]
click at [745, 243] on icon at bounding box center [746, 244] width 13 height 15
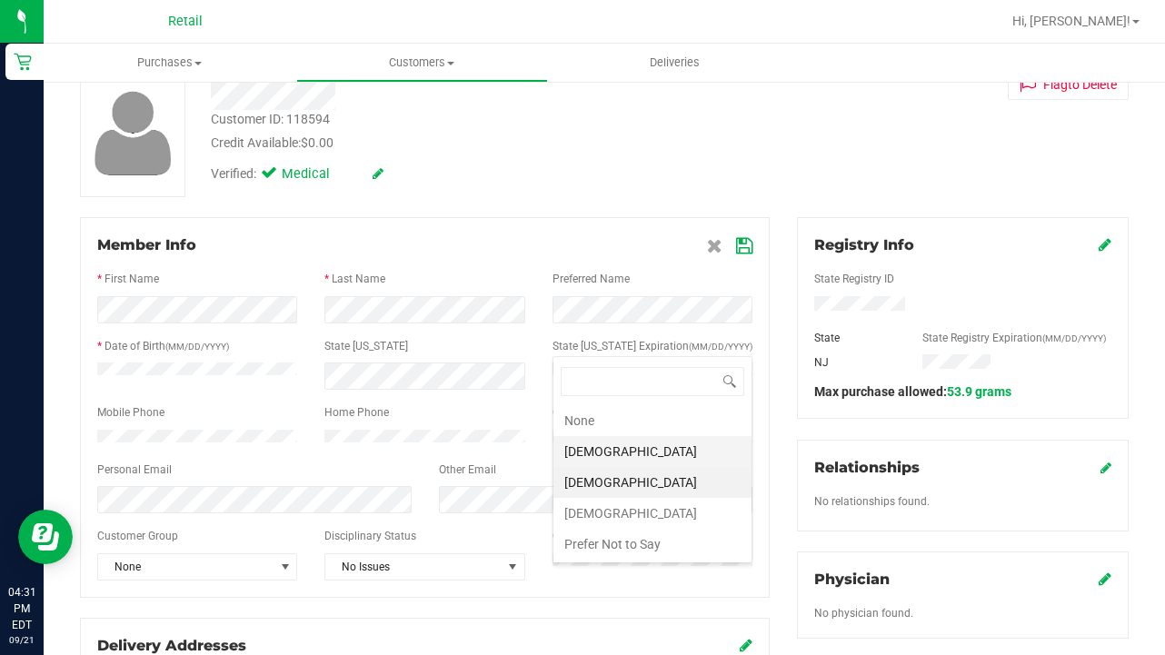
click at [612, 439] on li "[DEMOGRAPHIC_DATA]" at bounding box center [652, 451] width 198 height 31
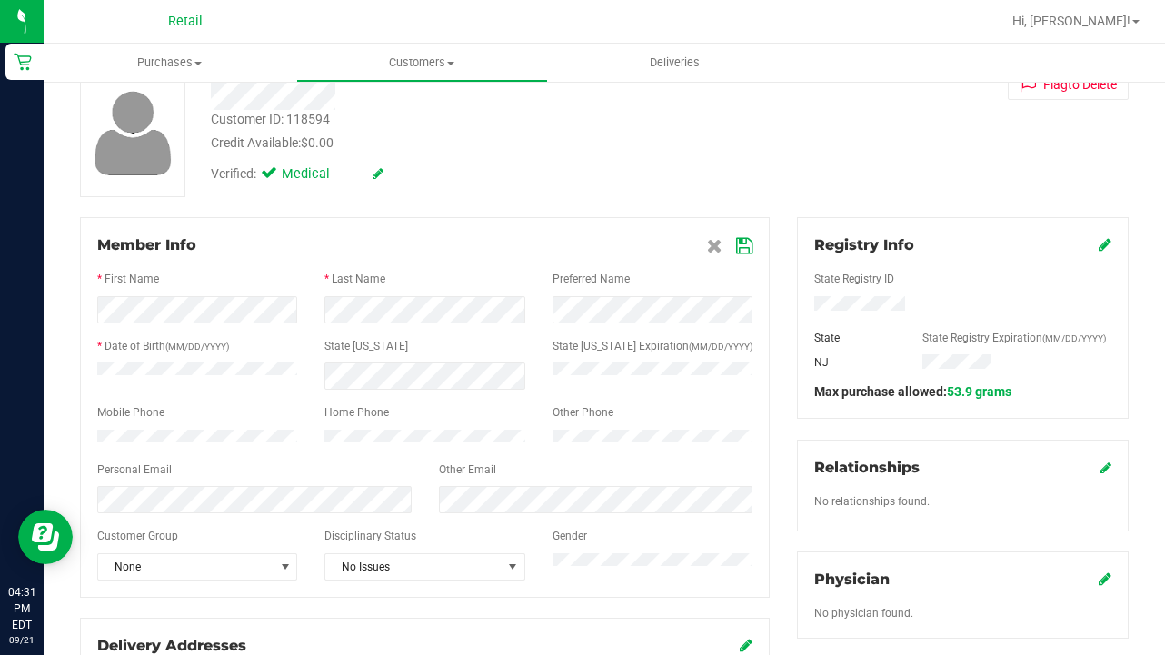
click at [745, 244] on icon at bounding box center [744, 246] width 16 height 15
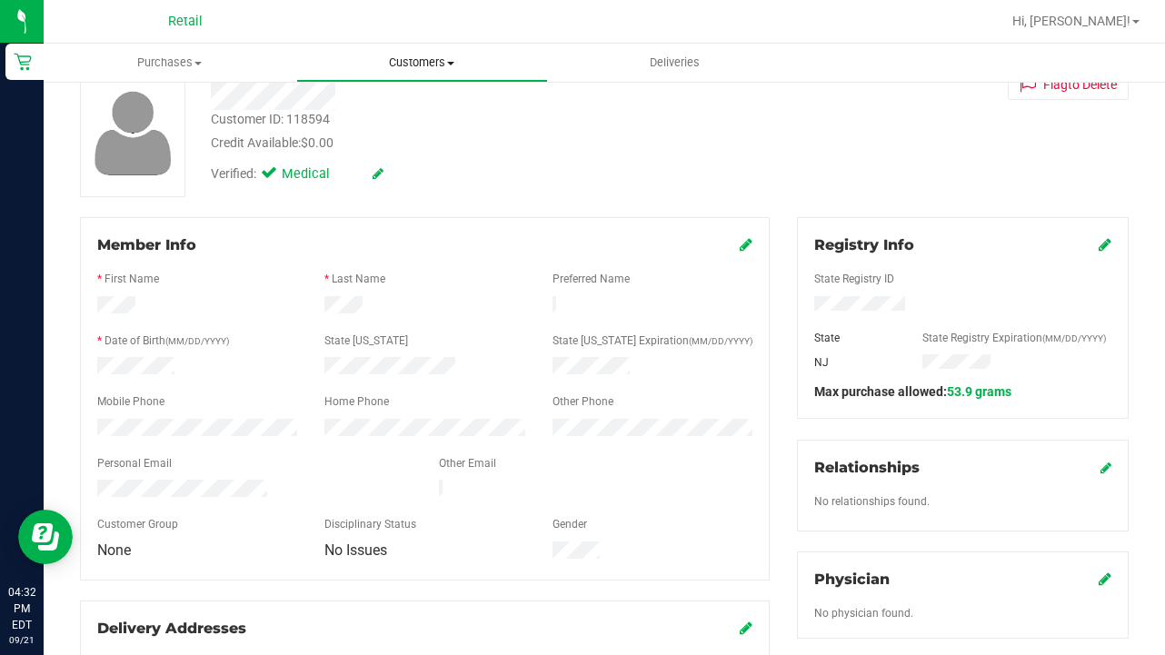
click at [398, 64] on span "Customers" at bounding box center [422, 63] width 251 height 16
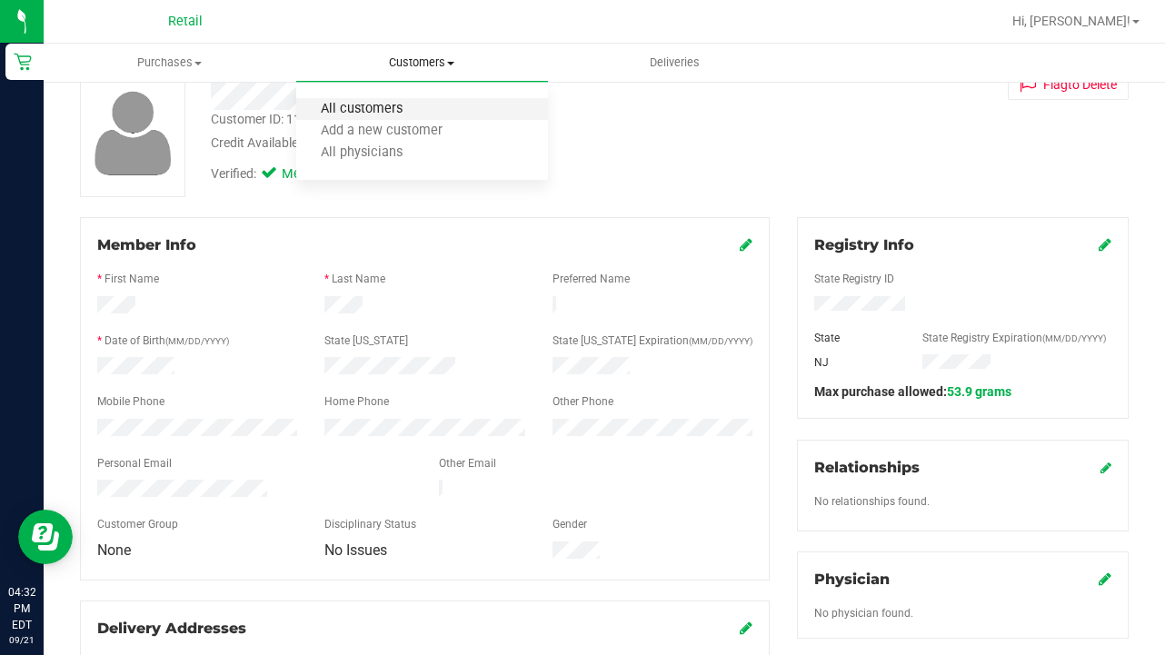
click at [389, 108] on span "All customers" at bounding box center [361, 109] width 131 height 15
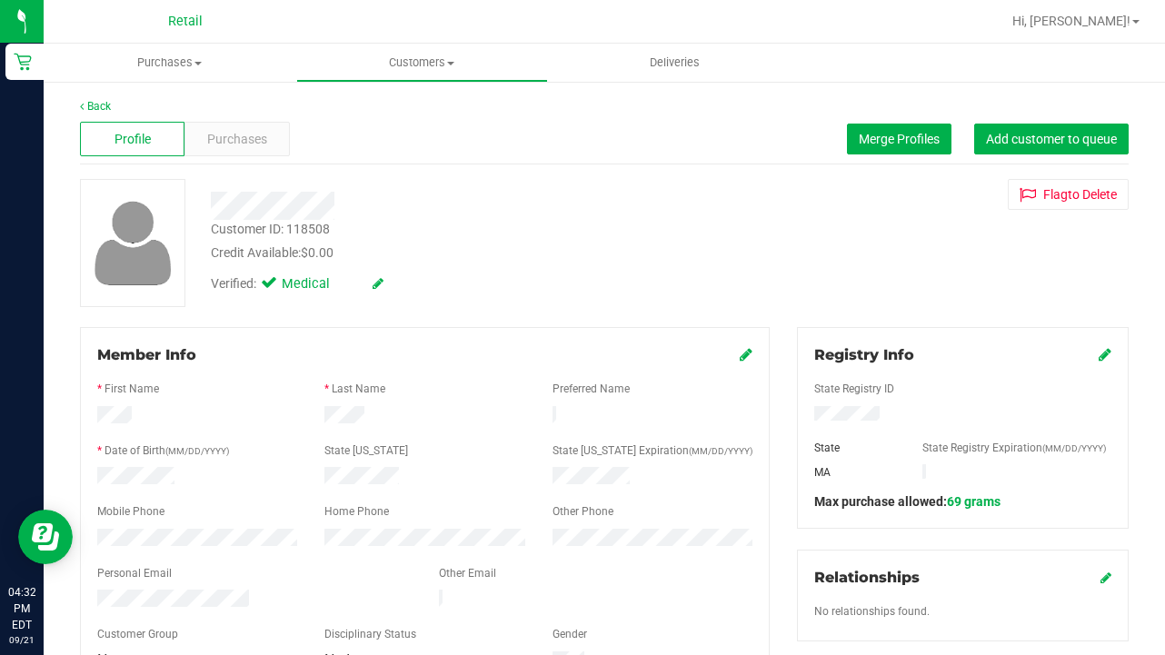
scroll to position [139, 0]
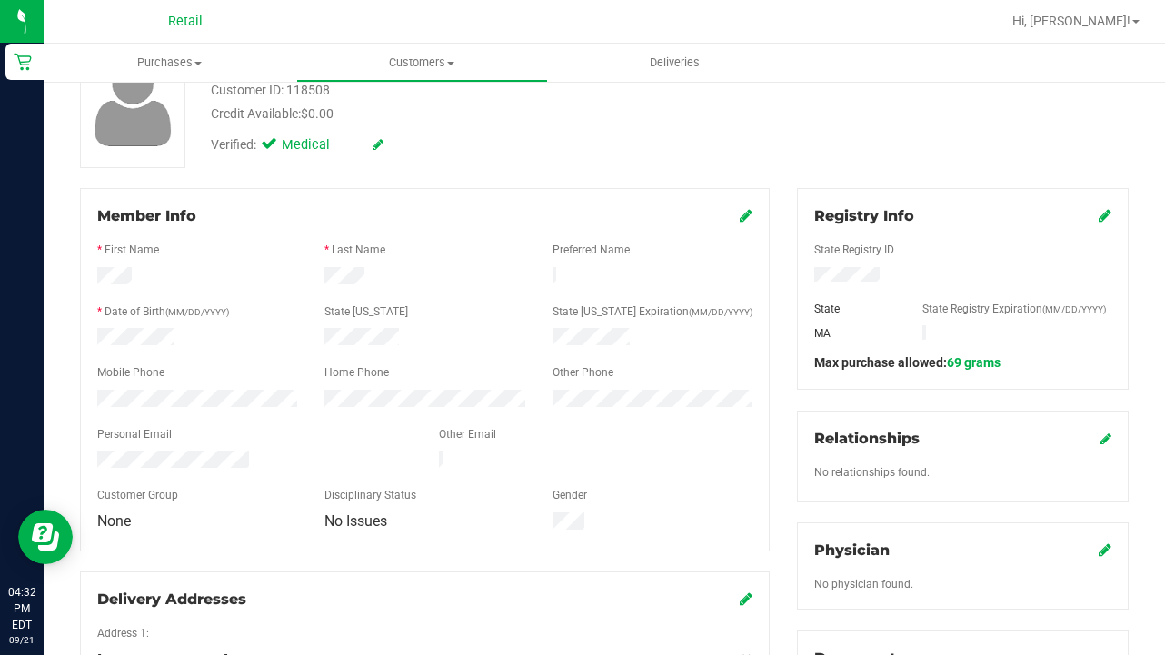
click at [745, 216] on icon at bounding box center [746, 215] width 13 height 15
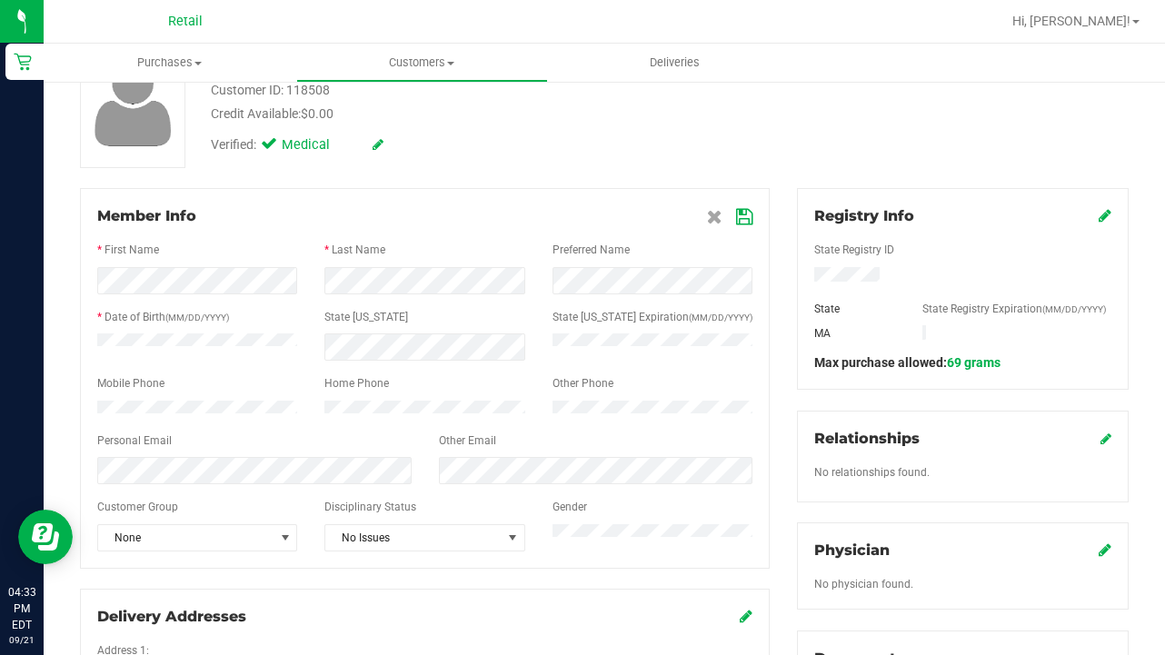
click at [752, 216] on icon at bounding box center [744, 217] width 16 height 15
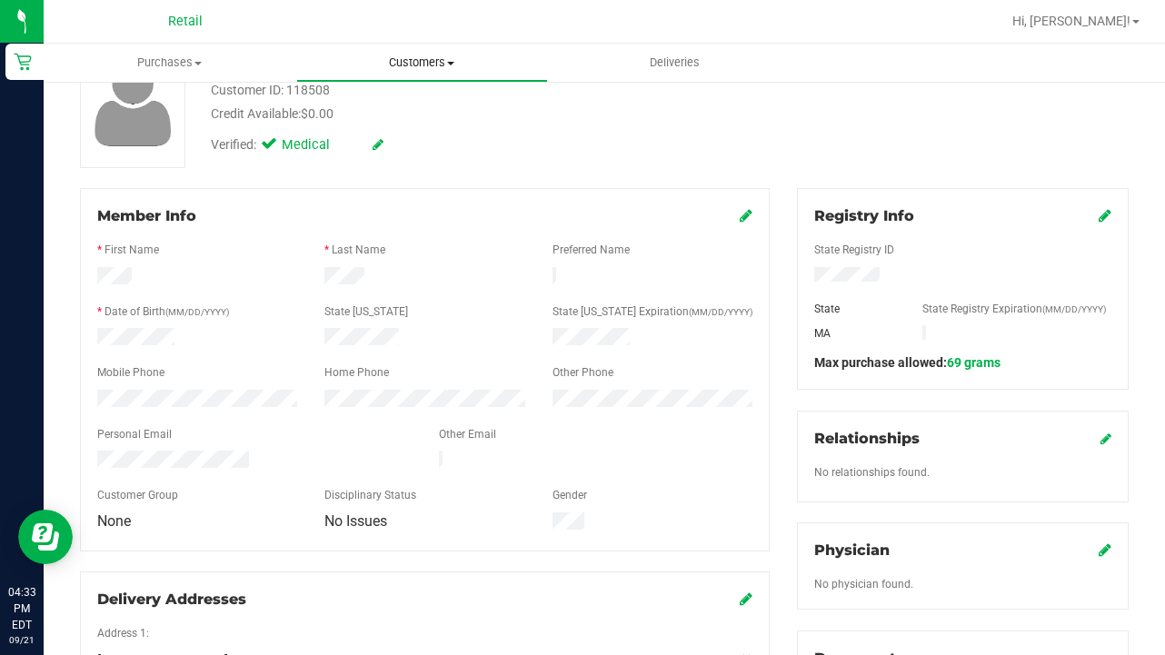
click at [413, 67] on span "Customers" at bounding box center [422, 63] width 251 height 16
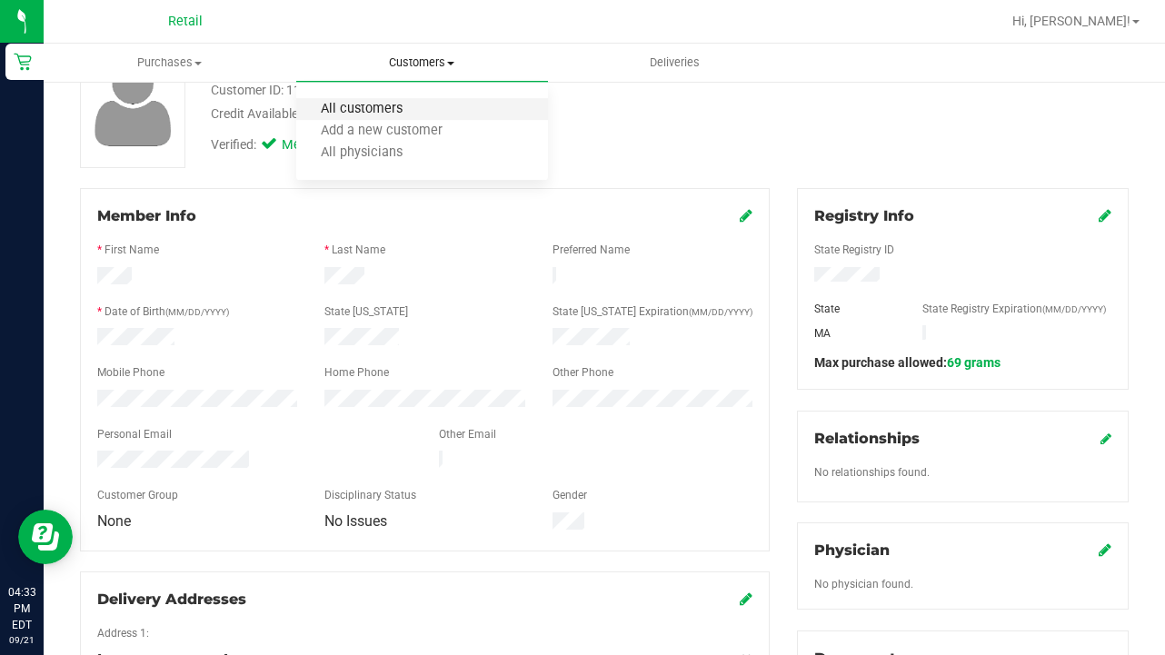
click at [415, 110] on span "All customers" at bounding box center [361, 109] width 131 height 15
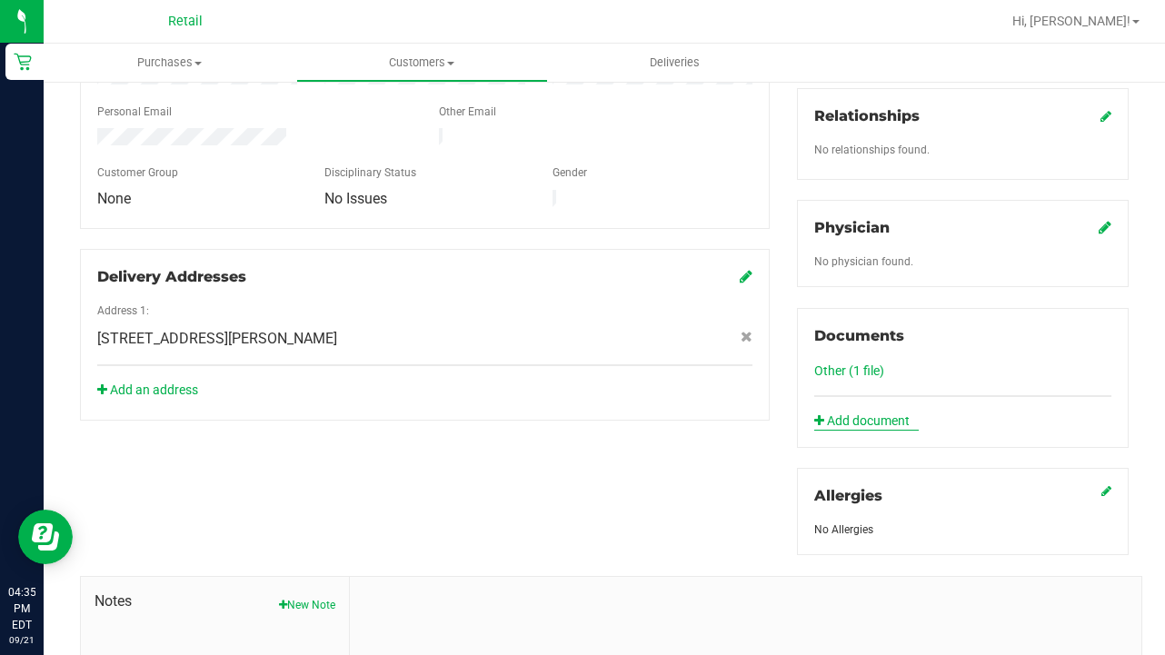
scroll to position [475, 0]
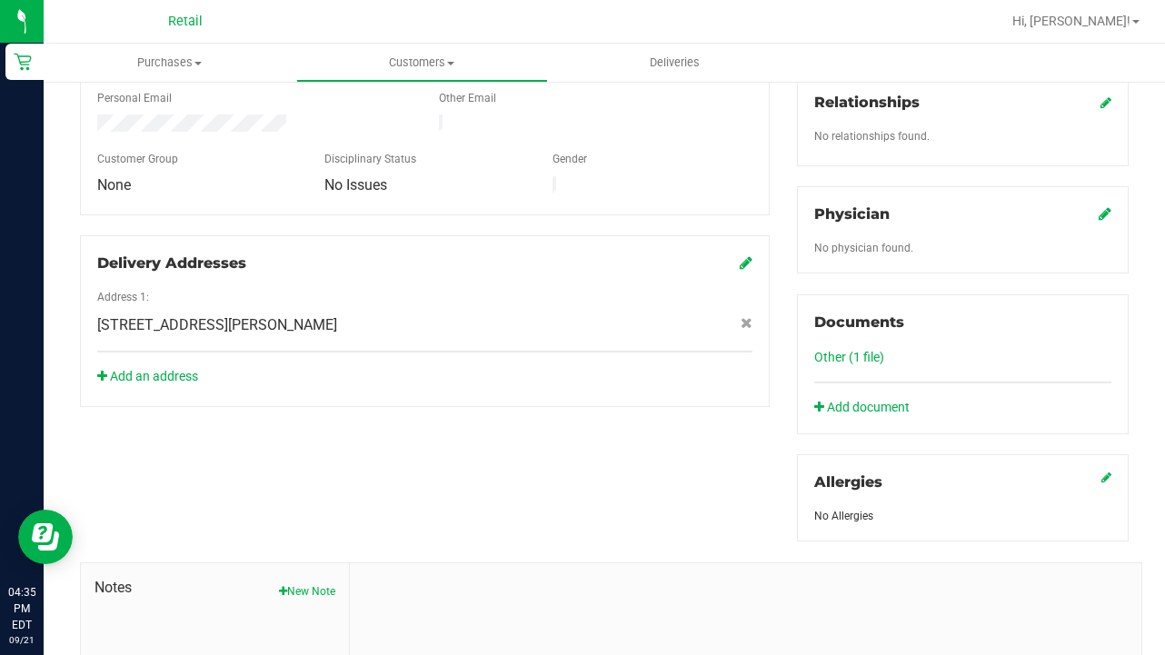
click at [846, 363] on link "Other (1 file)" at bounding box center [849, 357] width 70 height 15
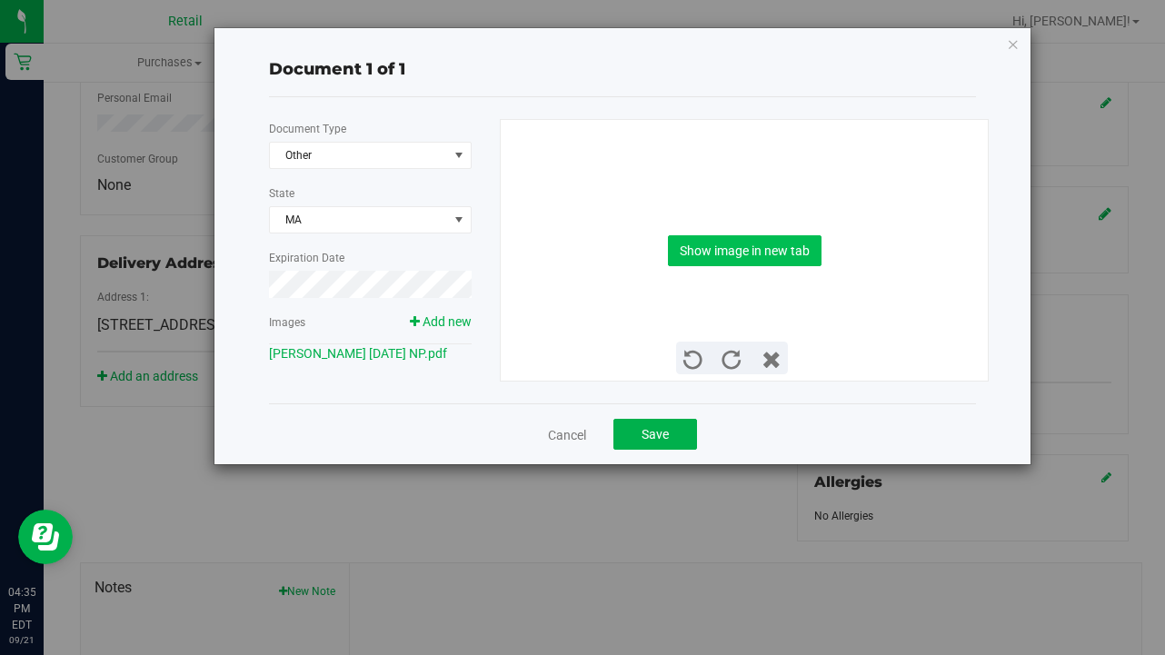
click at [779, 264] on button "Show image in new tab" at bounding box center [745, 250] width 154 height 31
click at [649, 427] on span "Save" at bounding box center [655, 434] width 27 height 15
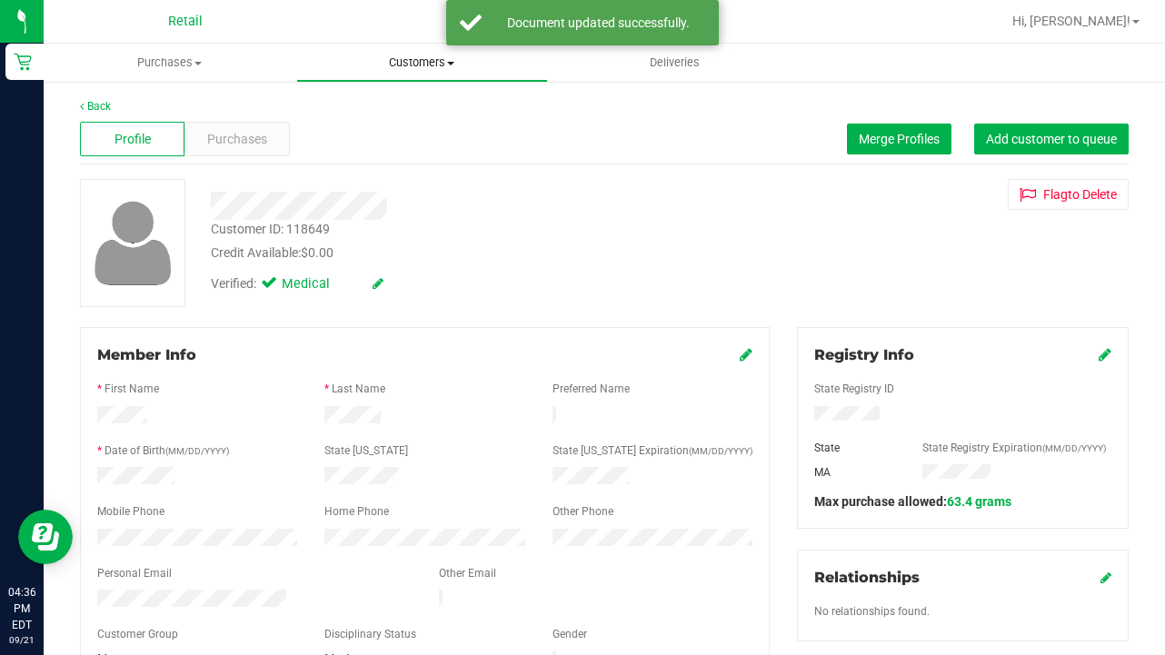
scroll to position [0, 0]
click at [385, 59] on span "Customers" at bounding box center [422, 63] width 251 height 16
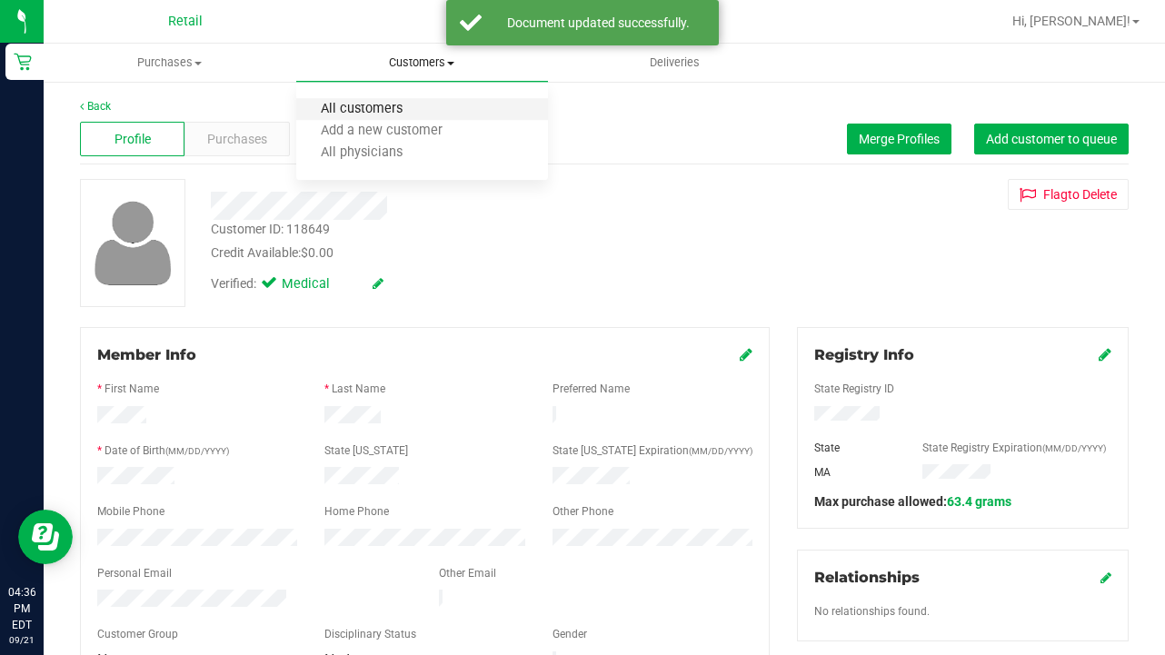
click at [385, 114] on span "All customers" at bounding box center [361, 109] width 131 height 15
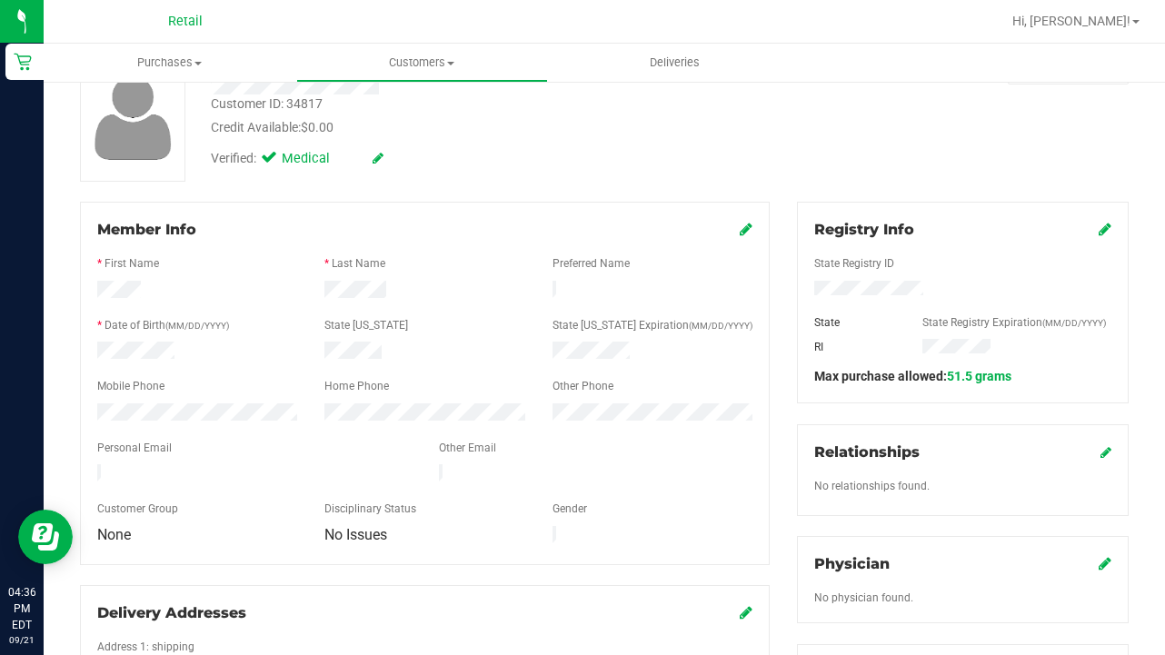
scroll to position [128, 0]
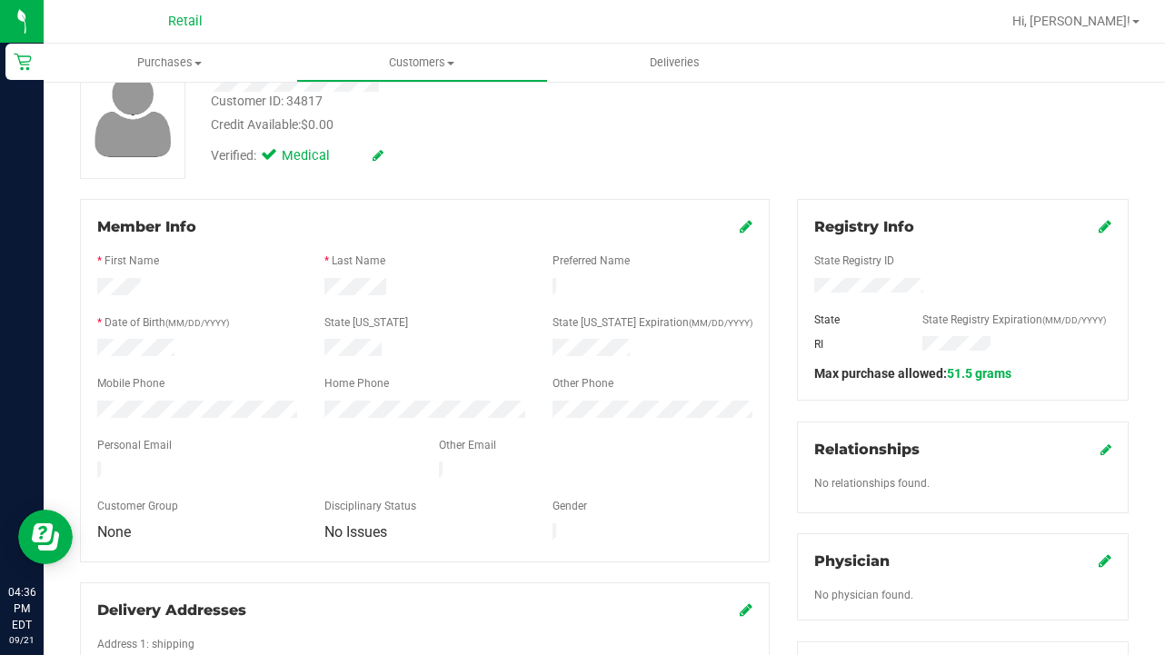
click at [747, 234] on link at bounding box center [746, 226] width 13 height 17
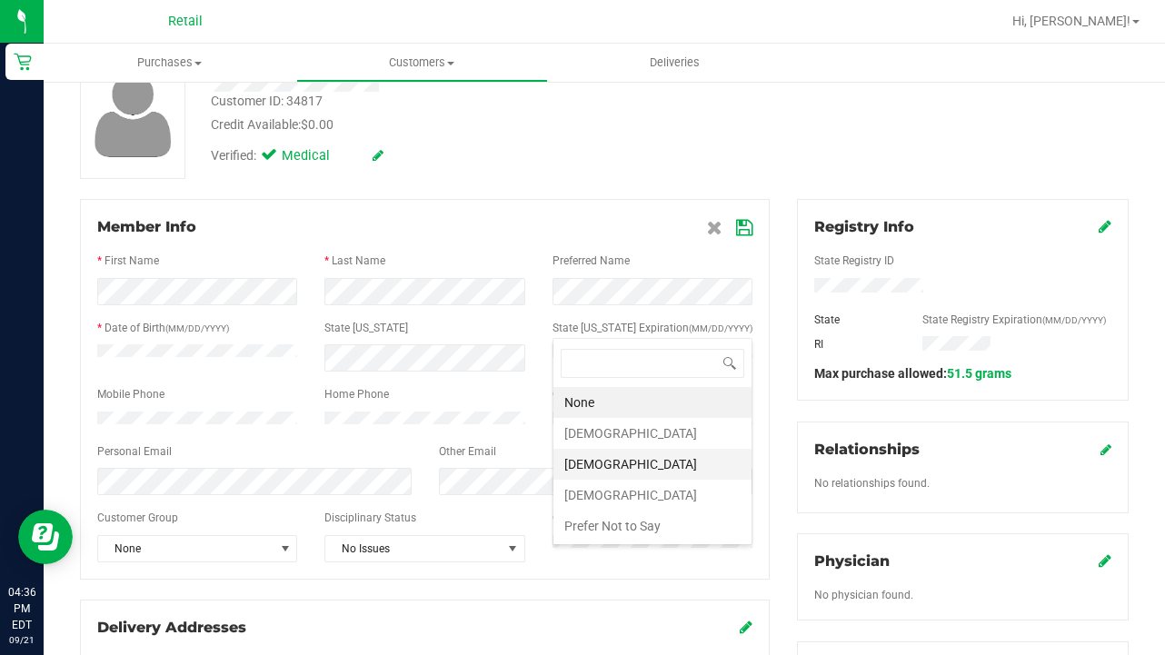
click at [606, 454] on li "[DEMOGRAPHIC_DATA]" at bounding box center [652, 464] width 198 height 31
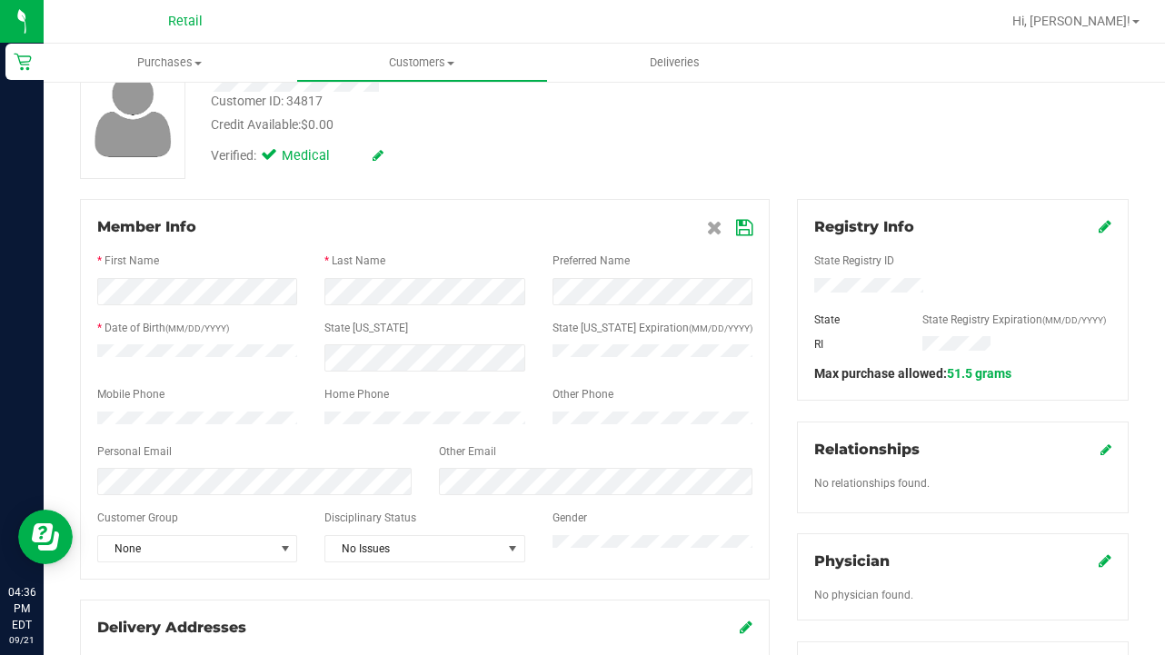
click at [748, 221] on icon at bounding box center [744, 228] width 16 height 15
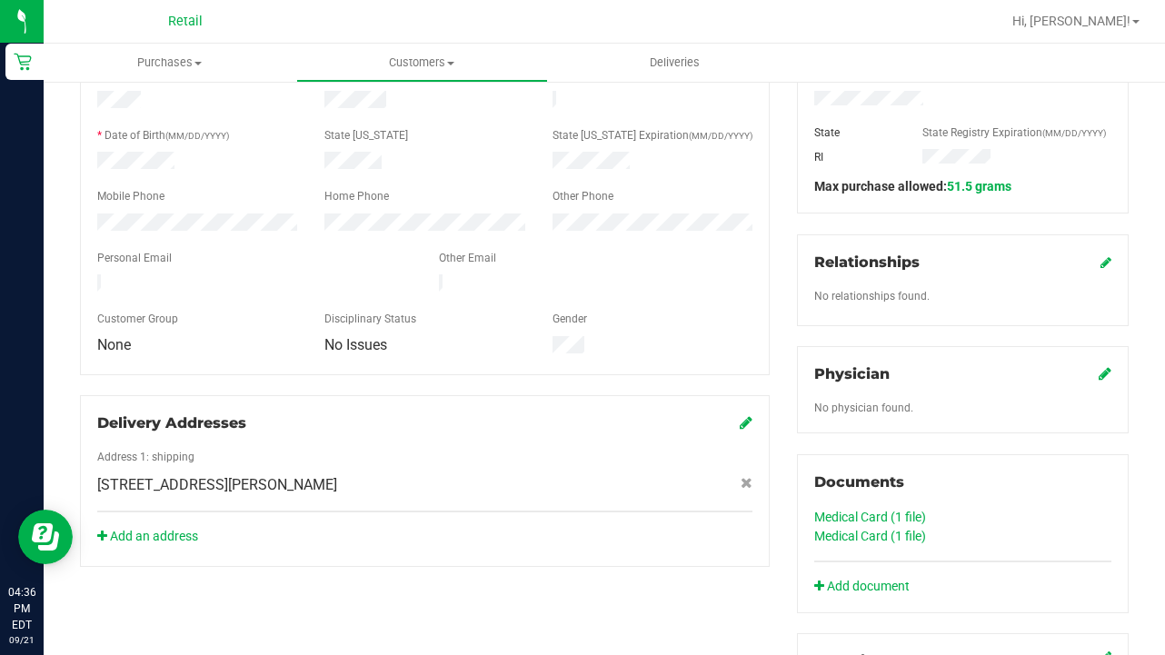
scroll to position [370, 0]
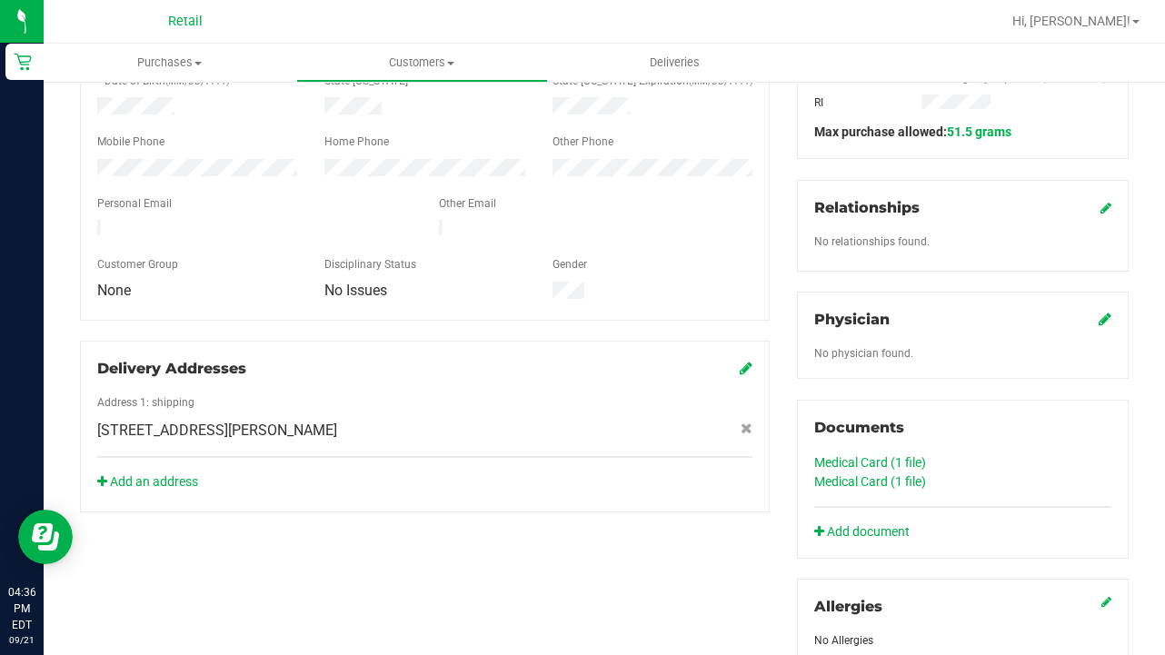
click at [905, 486] on link "Medical Card (1 file)" at bounding box center [870, 481] width 112 height 15
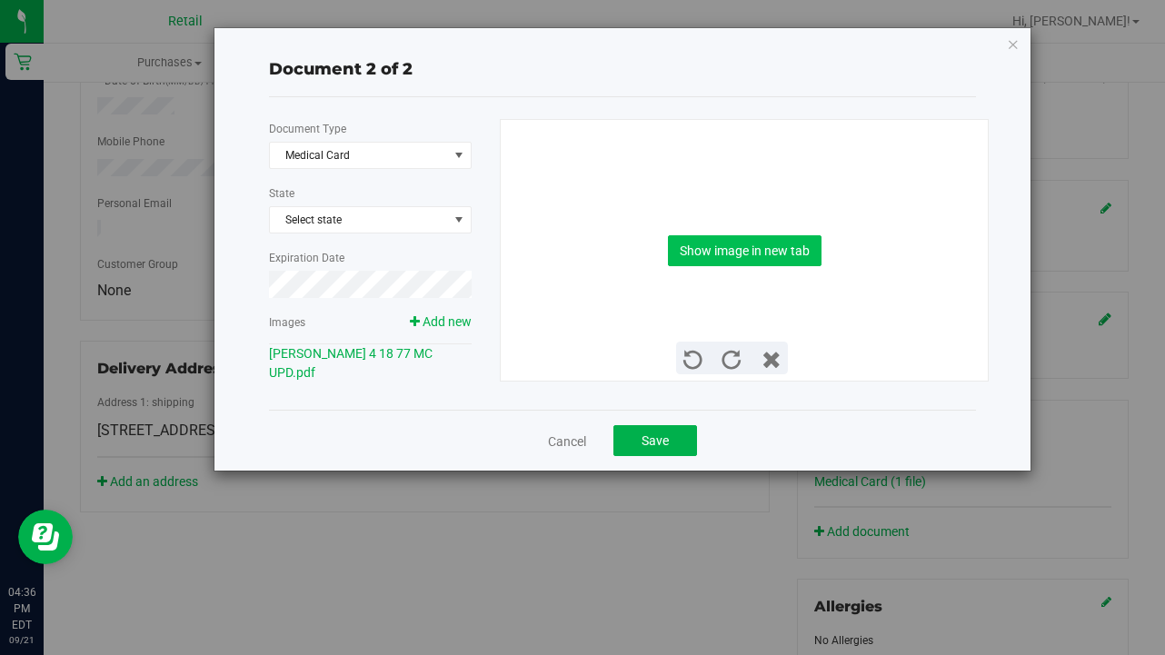
click at [736, 244] on button "Show image in new tab" at bounding box center [745, 250] width 154 height 31
click at [662, 445] on button "Save" at bounding box center [655, 440] width 84 height 31
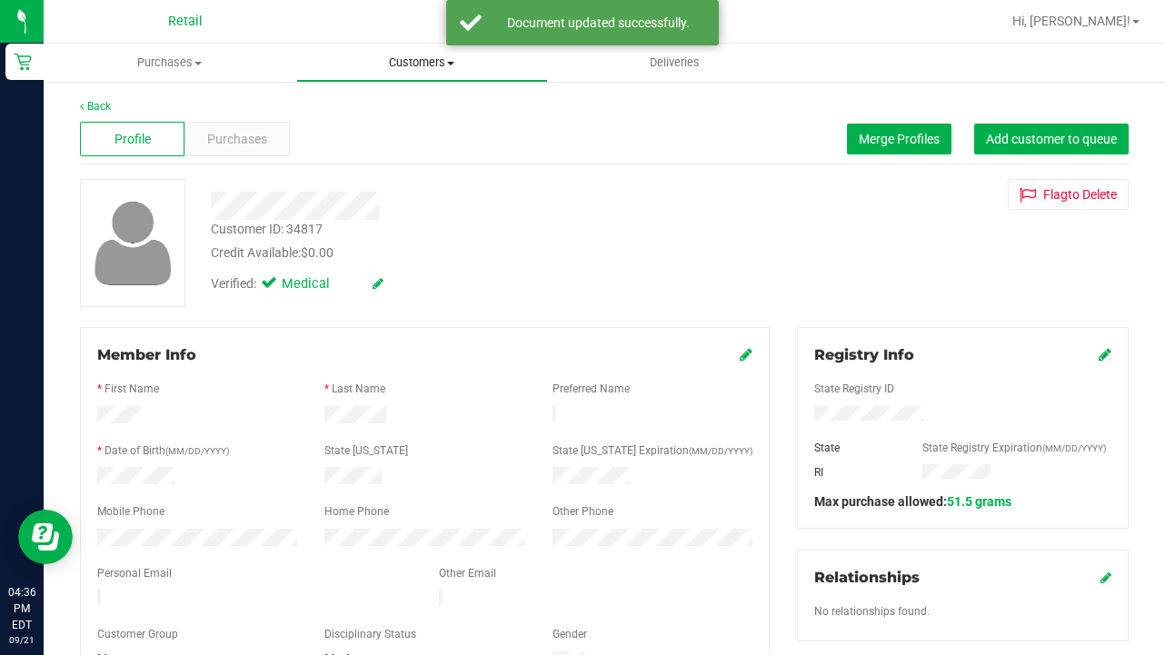
scroll to position [0, 0]
click at [412, 65] on span "Customers" at bounding box center [422, 63] width 251 height 16
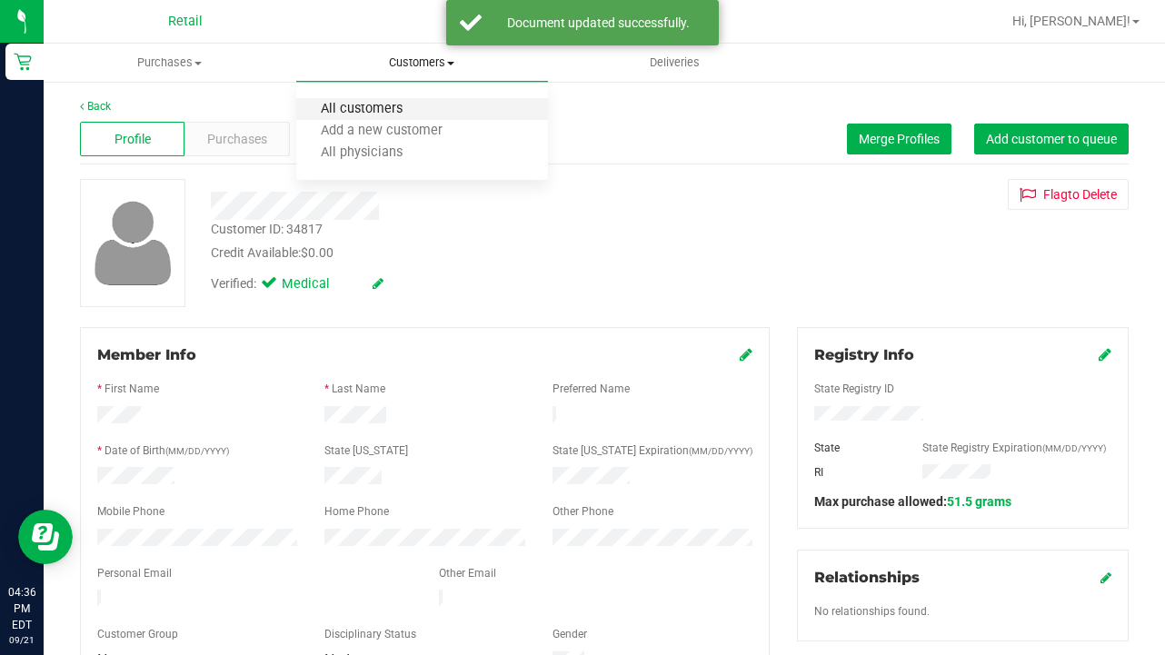
click at [398, 103] on span "All customers" at bounding box center [361, 109] width 131 height 15
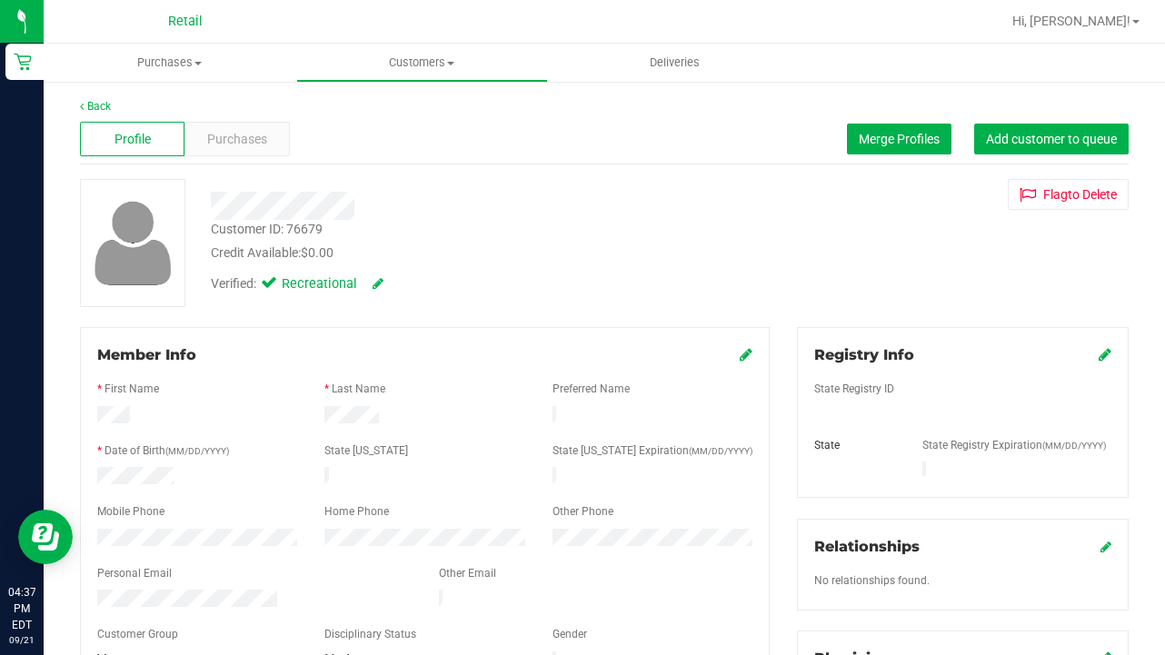
click at [936, 122] on div "Profile Purchases Merge Profiles Add customer to queue" at bounding box center [604, 140] width 1049 height 50
click at [920, 134] on span "Merge Profiles" at bounding box center [899, 139] width 81 height 15
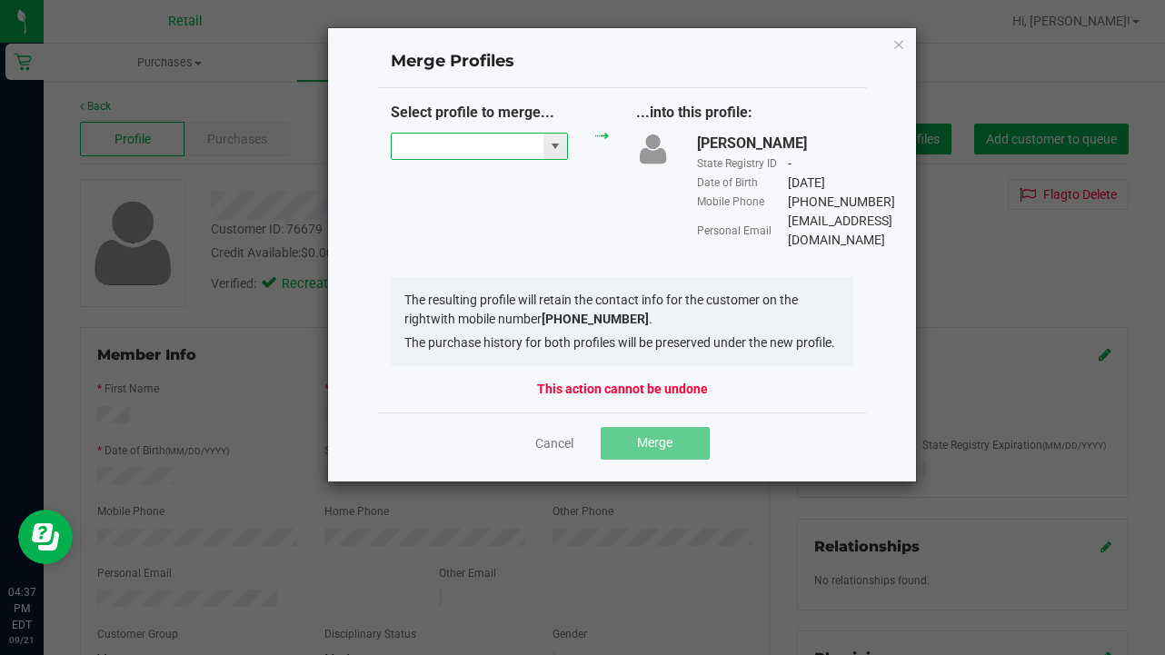
click at [479, 154] on input "NO DATA FOUND" at bounding box center [468, 146] width 152 height 25
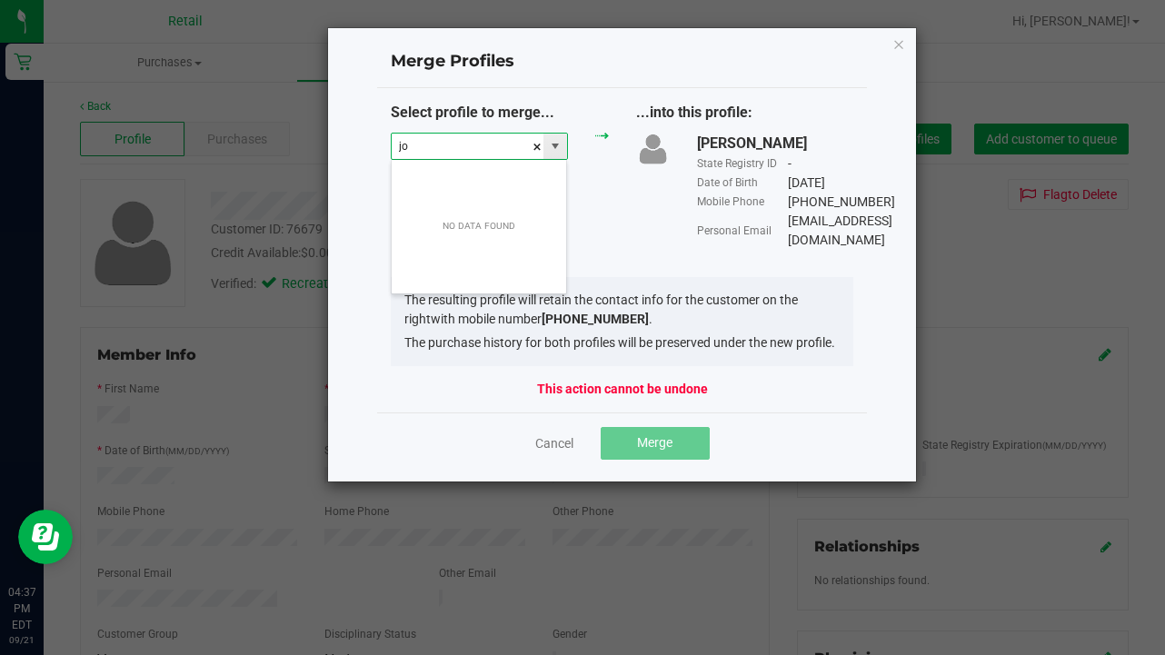
scroll to position [27, 177]
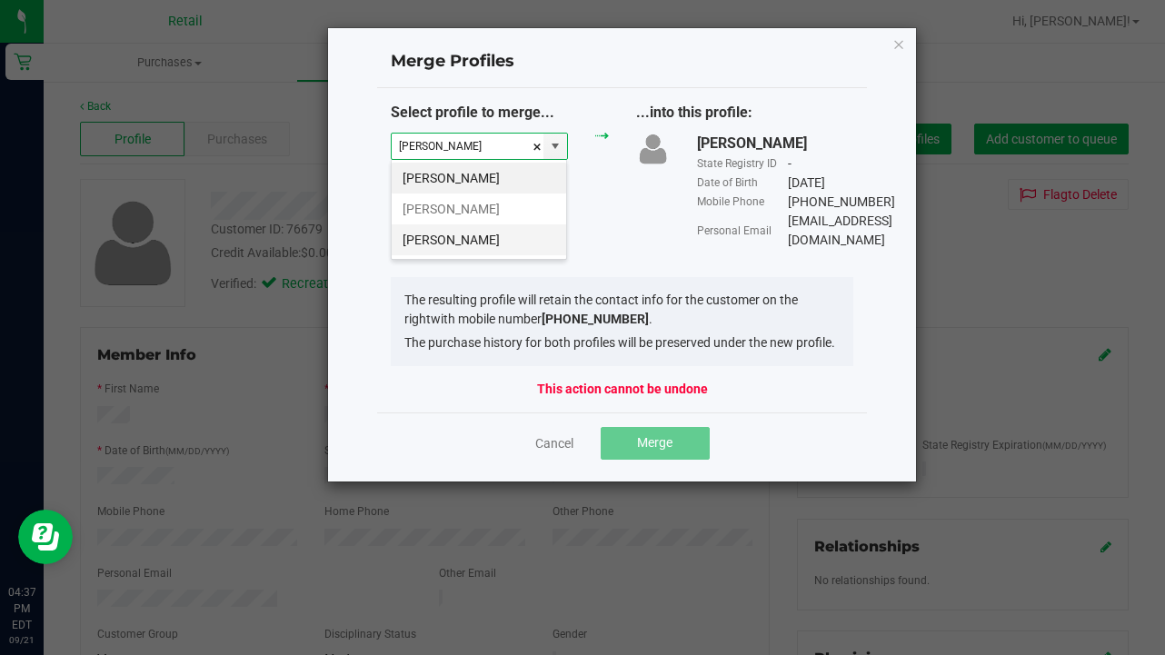
click at [470, 246] on li "[PERSON_NAME]" at bounding box center [479, 239] width 174 height 31
type input "[PERSON_NAME]"
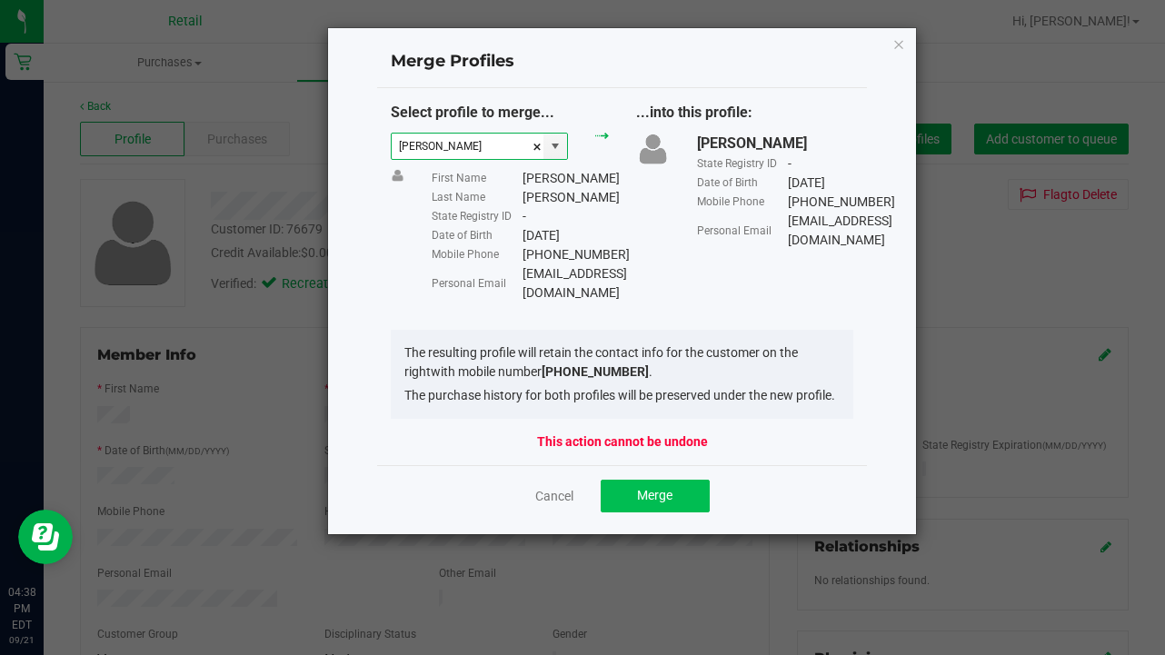
click at [642, 492] on span "Merge" at bounding box center [654, 495] width 35 height 15
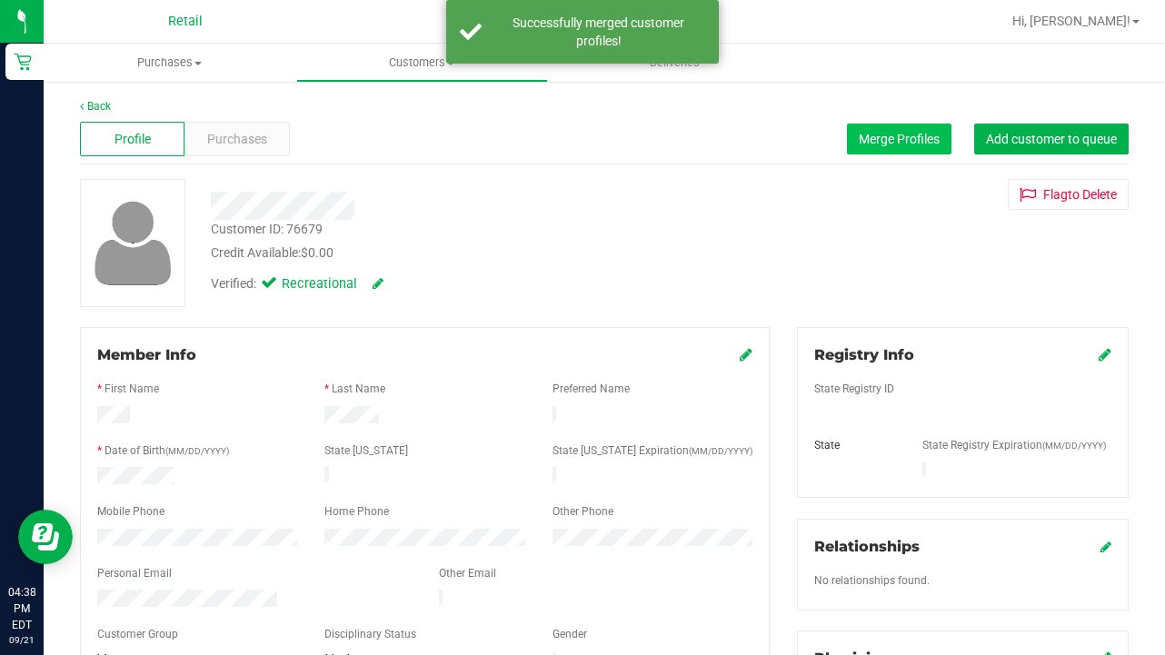
click at [858, 149] on button "Merge Profiles" at bounding box center [899, 139] width 105 height 31
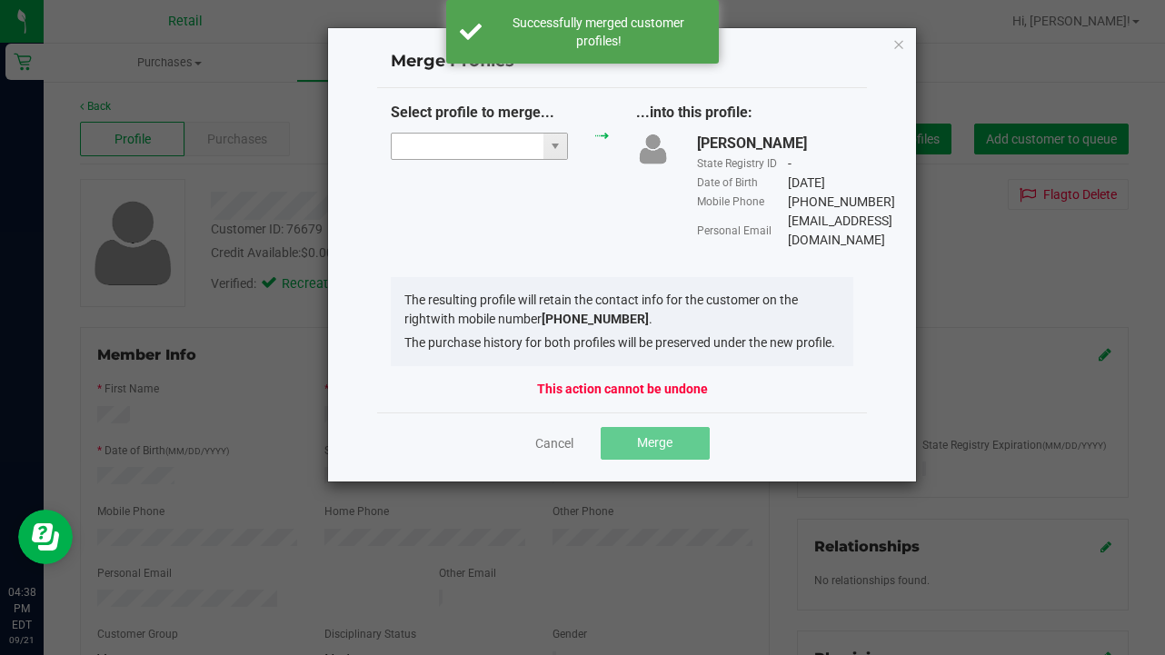
click at [500, 144] on input "NO DATA FOUND" at bounding box center [468, 146] width 152 height 25
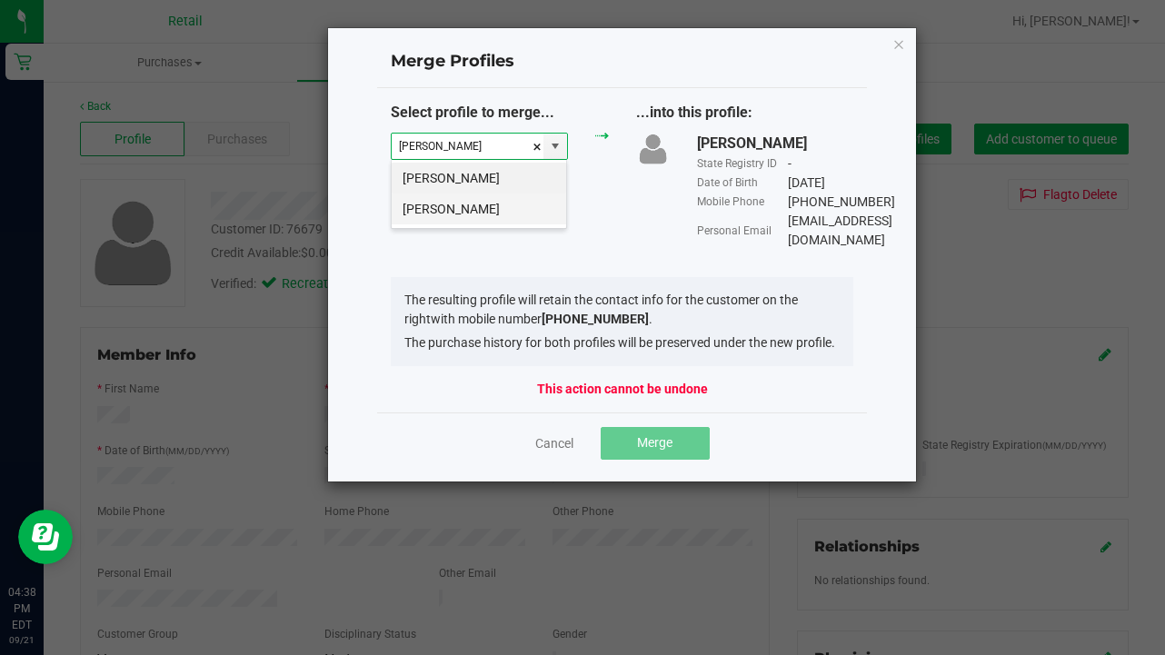
click at [486, 218] on li "[PERSON_NAME]" at bounding box center [479, 209] width 174 height 31
type input "[PERSON_NAME]"
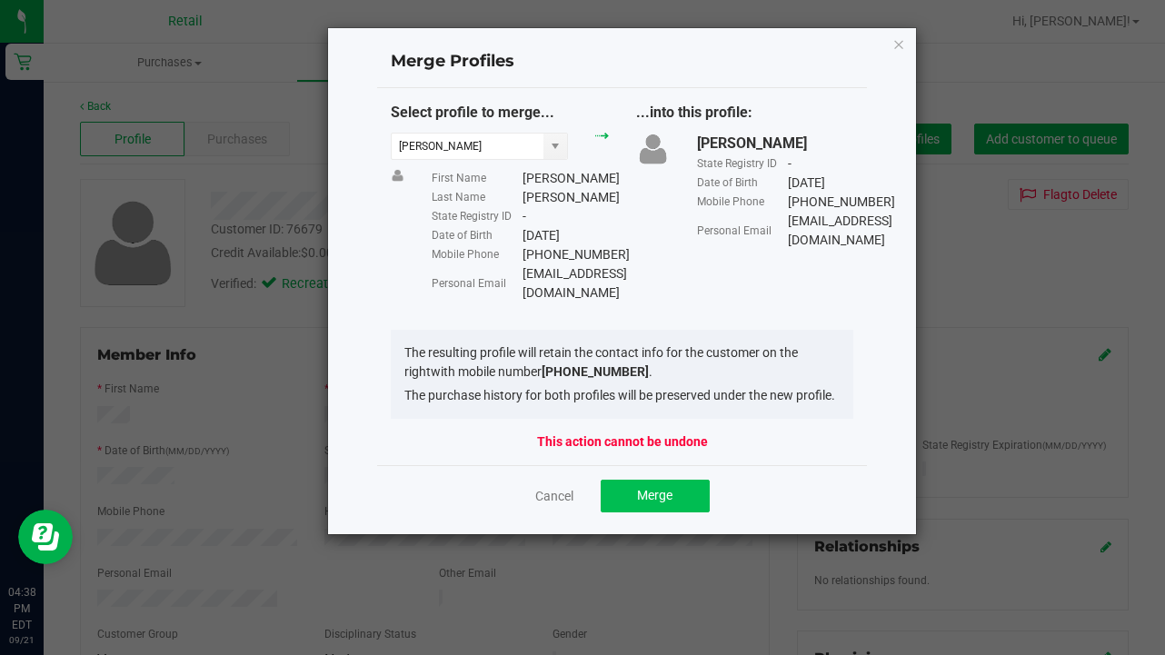
click at [636, 489] on button "Merge" at bounding box center [655, 496] width 109 height 33
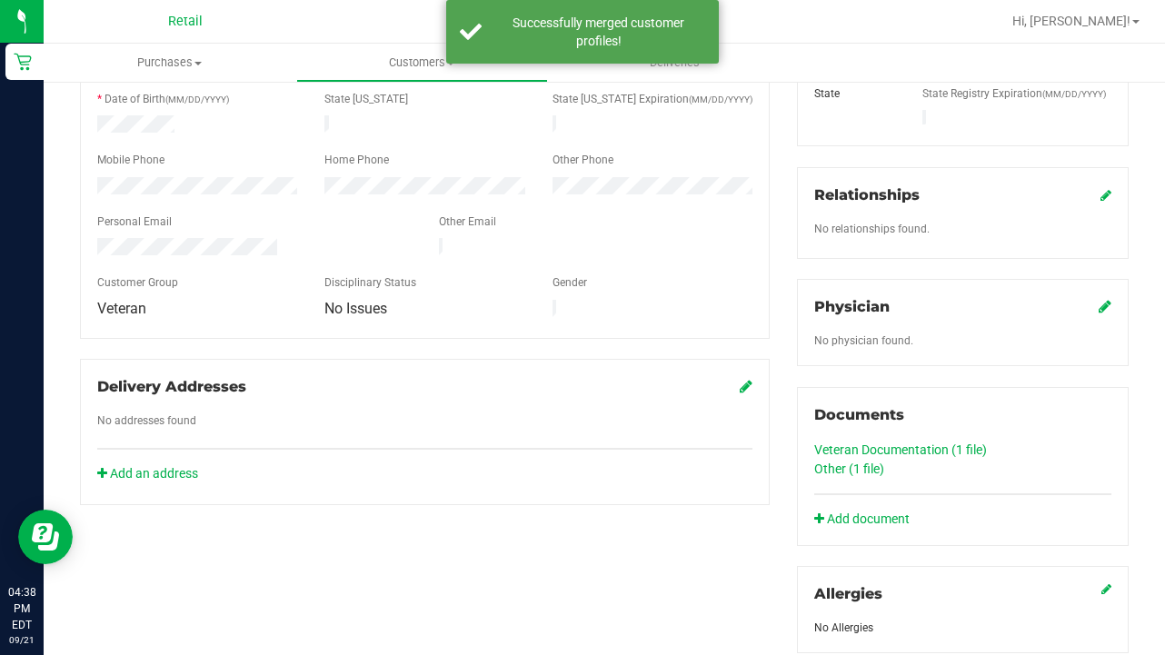
scroll to position [354, 0]
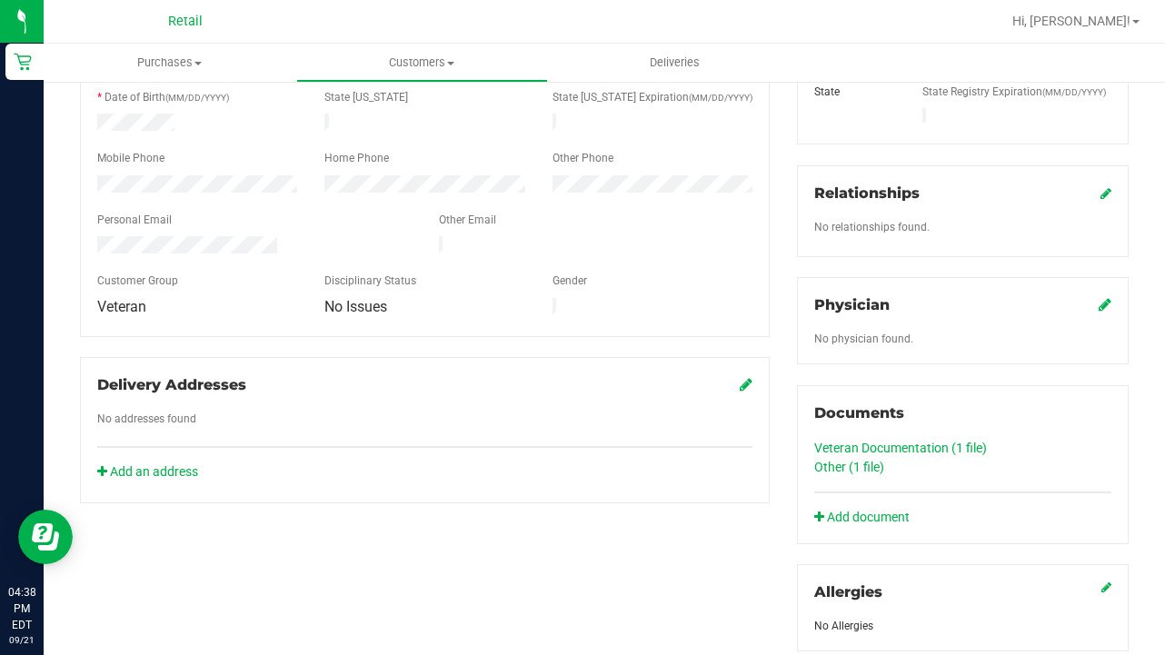
click at [822, 460] on link "Other (1 file)" at bounding box center [849, 467] width 70 height 15
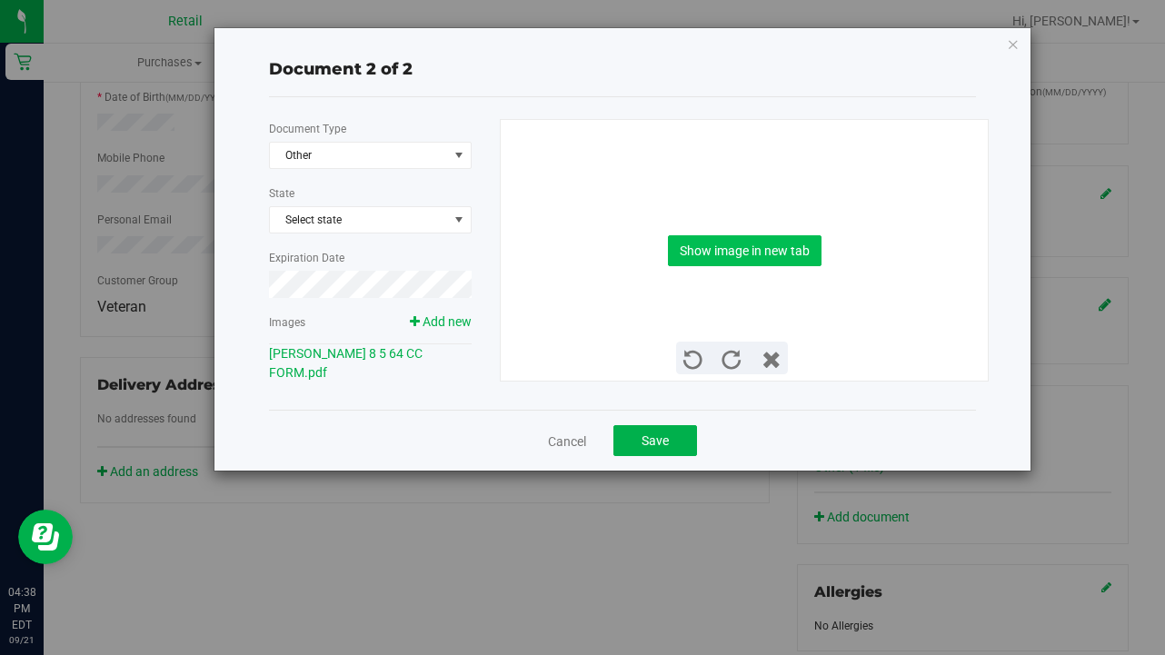
click at [752, 244] on button "Show image in new tab" at bounding box center [745, 250] width 154 height 31
click at [641, 447] on button "Save" at bounding box center [655, 440] width 84 height 31
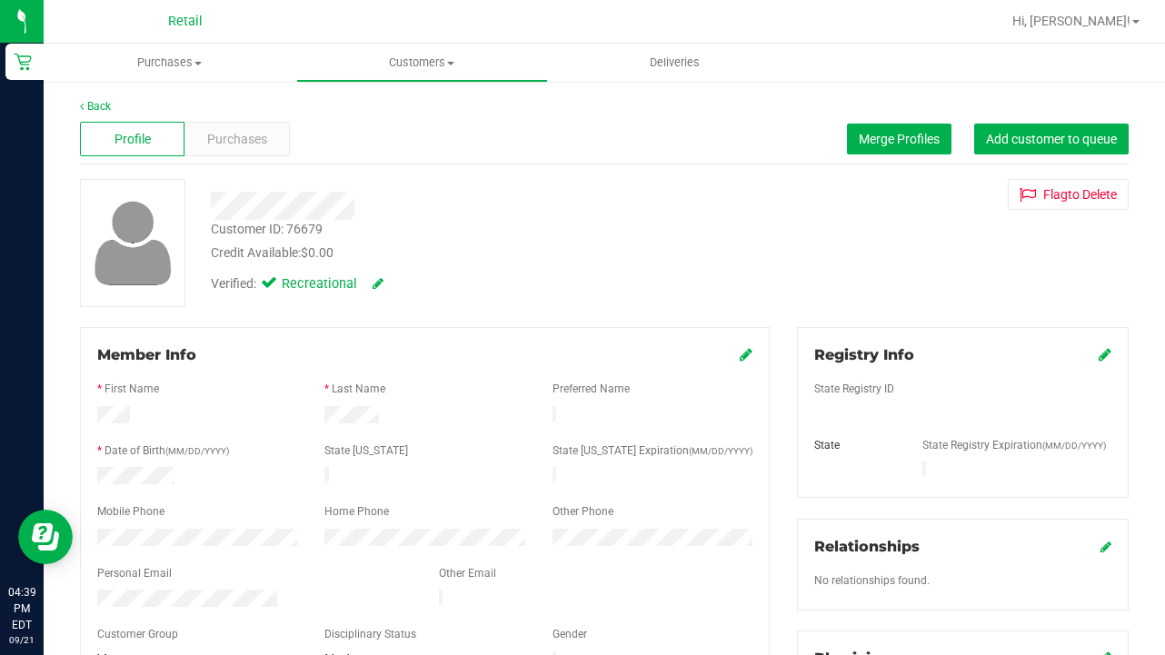
scroll to position [0, 0]
click at [245, 130] on span "Purchases" at bounding box center [237, 139] width 60 height 19
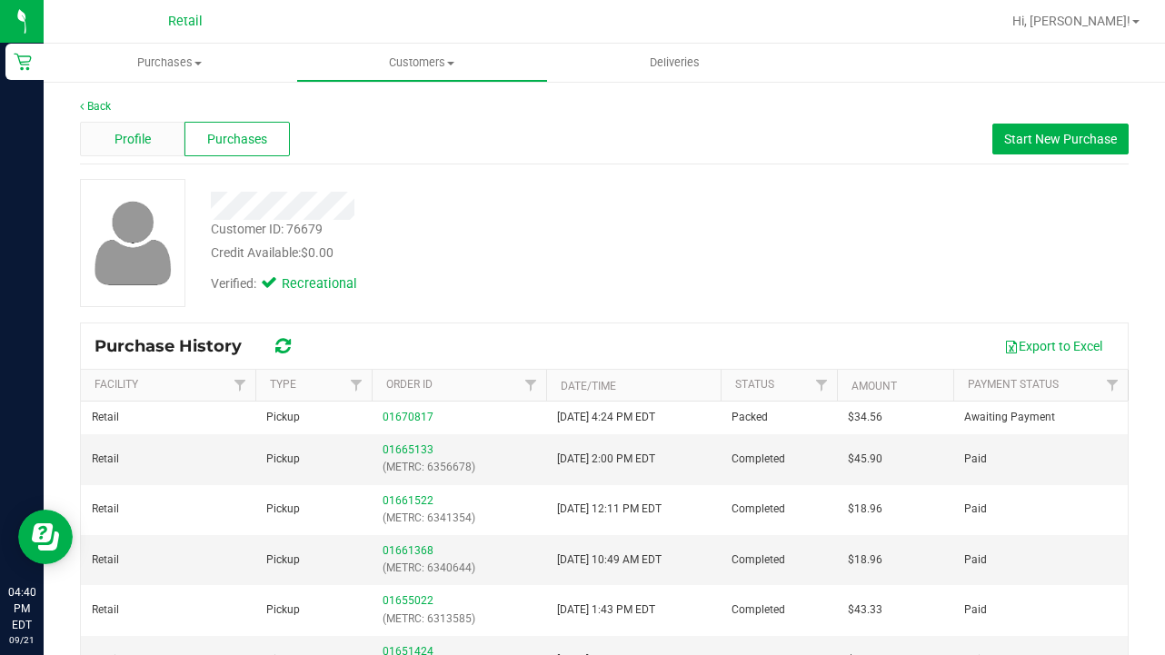
click at [129, 133] on span "Profile" at bounding box center [133, 139] width 36 height 19
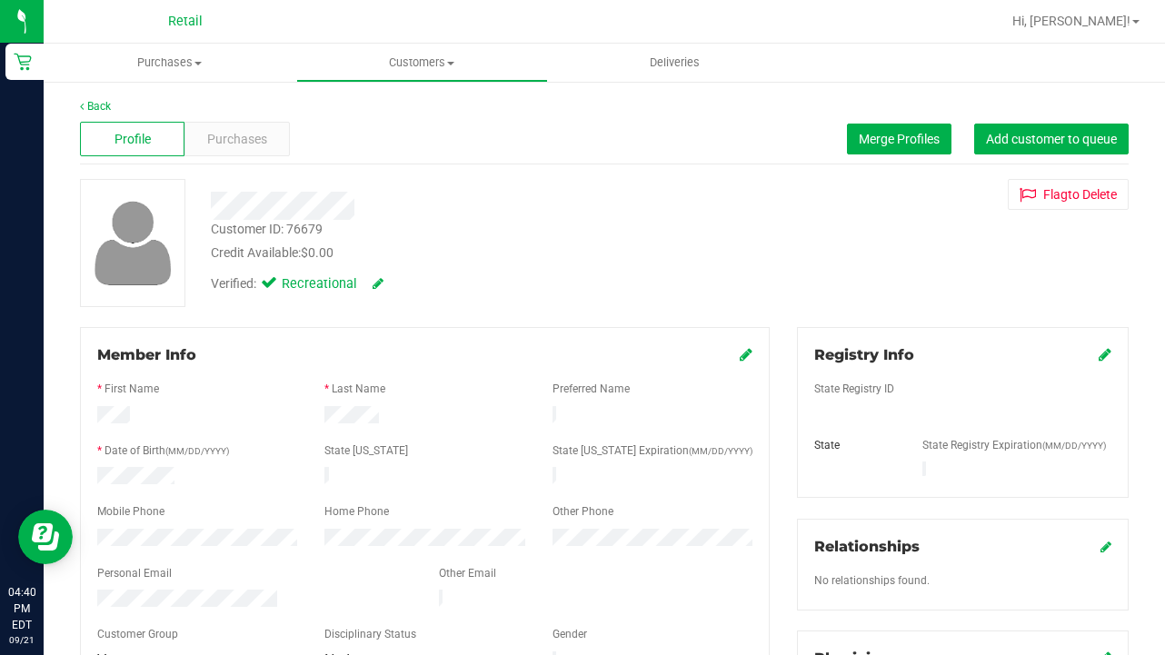
click at [747, 348] on icon at bounding box center [746, 354] width 13 height 15
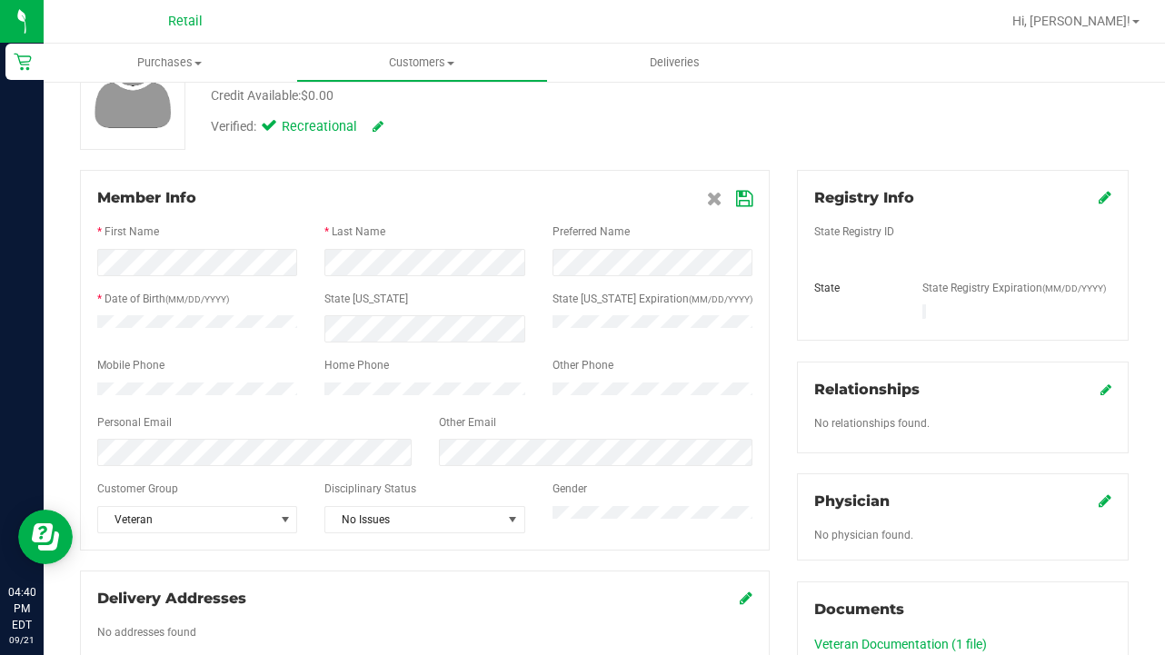
scroll to position [165, 0]
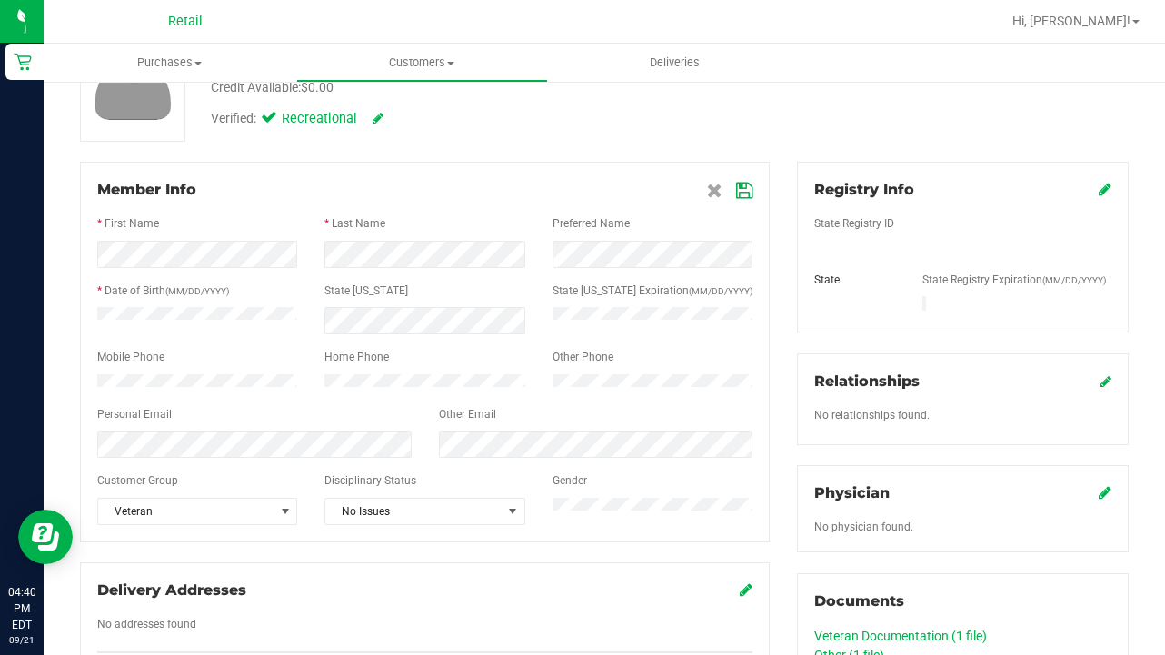
click at [747, 192] on icon at bounding box center [744, 191] width 16 height 15
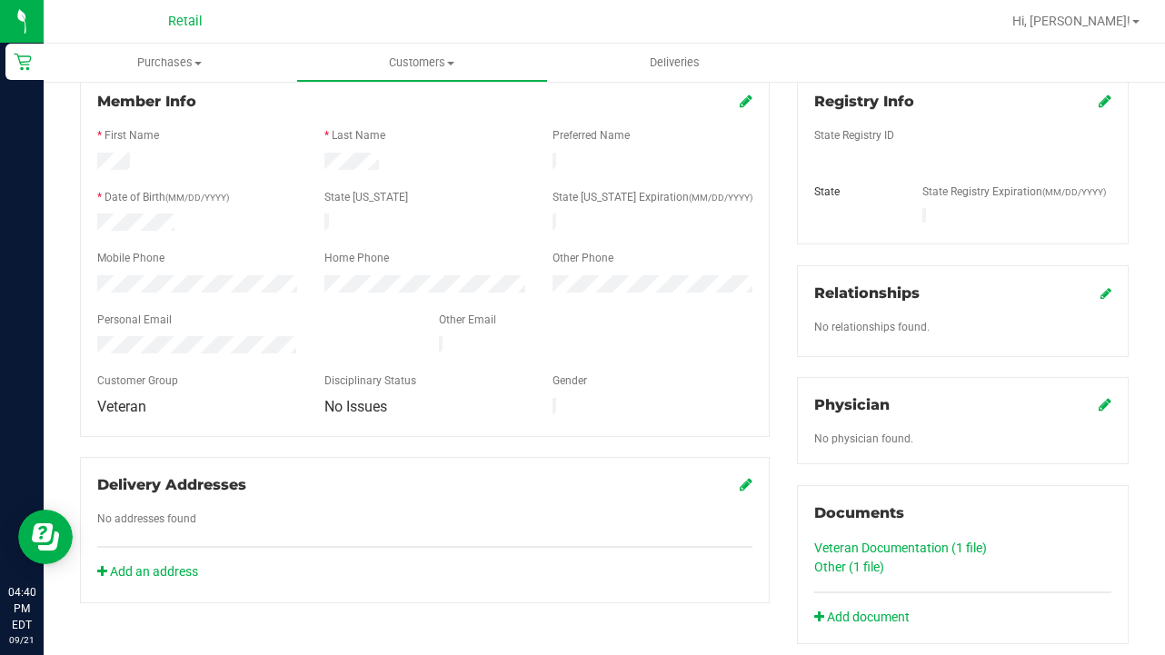
scroll to position [255, 0]
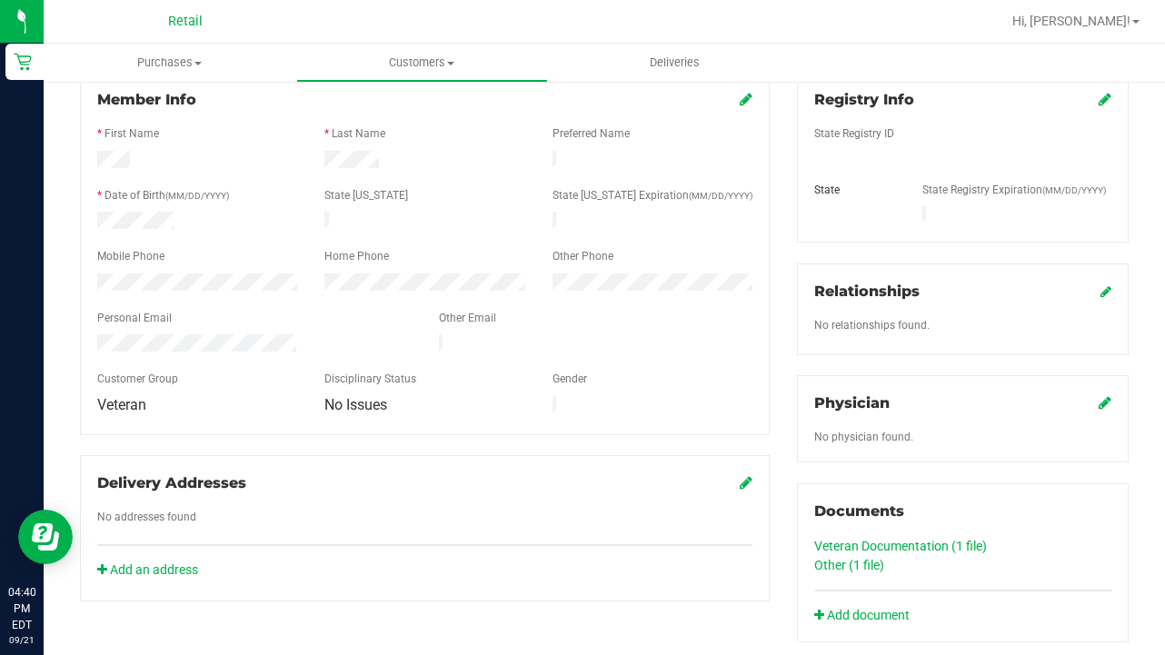
click at [947, 539] on link "Veteran Documentation (1 file)" at bounding box center [900, 546] width 173 height 15
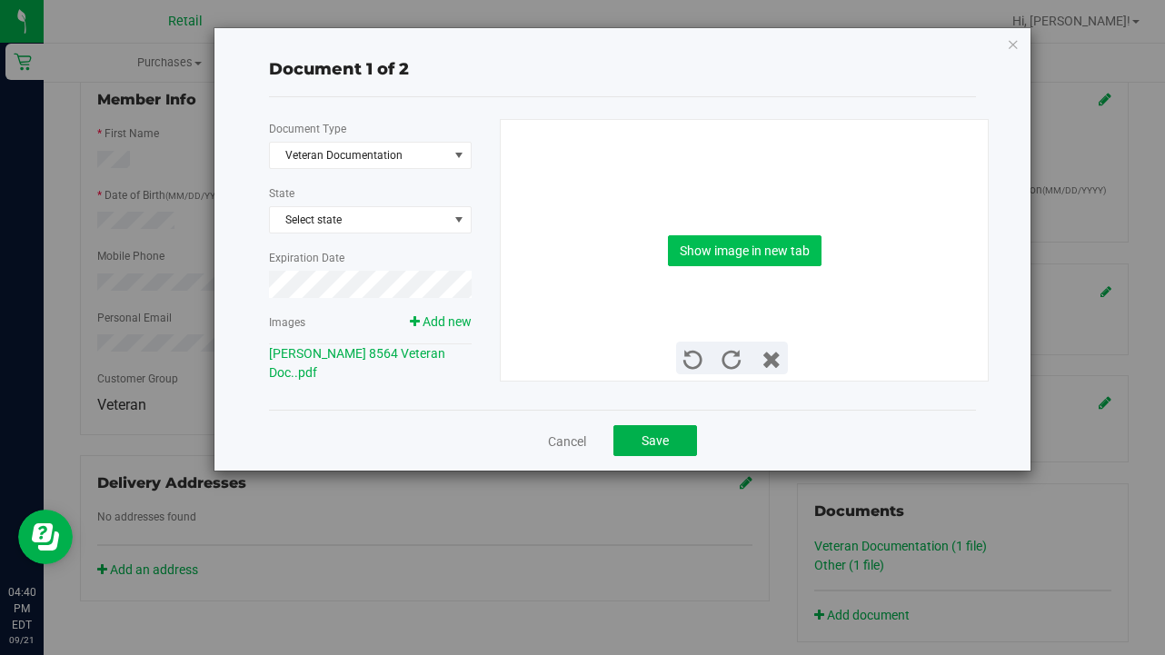
click at [762, 235] on button "Show image in new tab" at bounding box center [745, 250] width 154 height 31
click at [644, 430] on button "Save" at bounding box center [655, 440] width 84 height 31
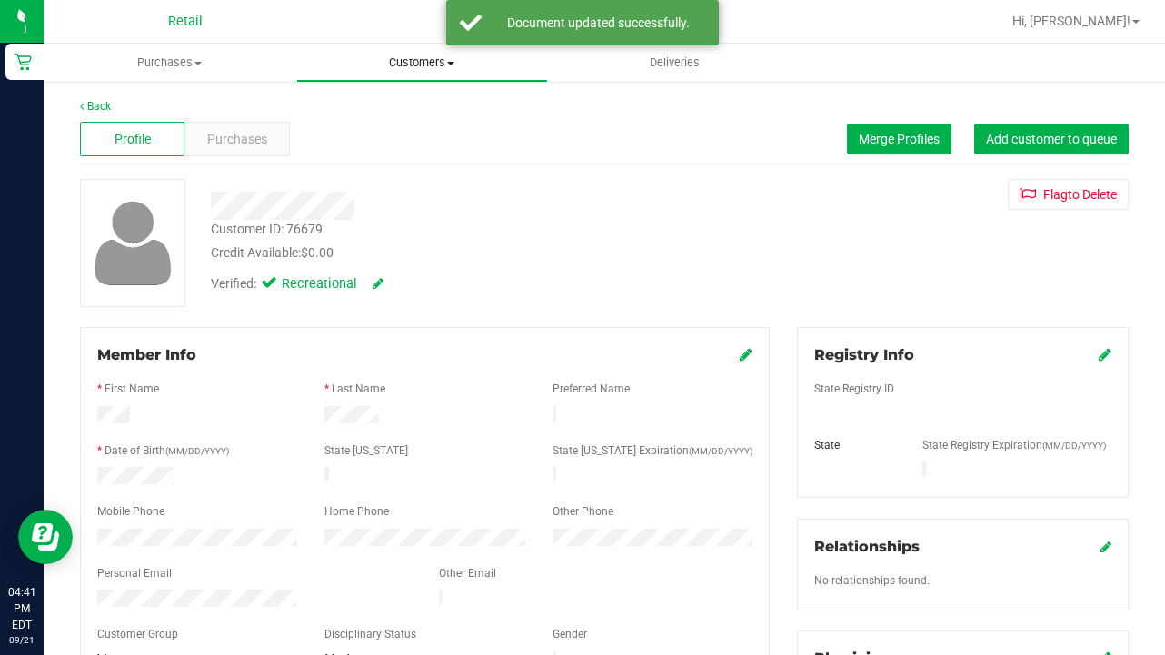
scroll to position [0, 0]
click at [429, 70] on span "Customers" at bounding box center [422, 63] width 251 height 16
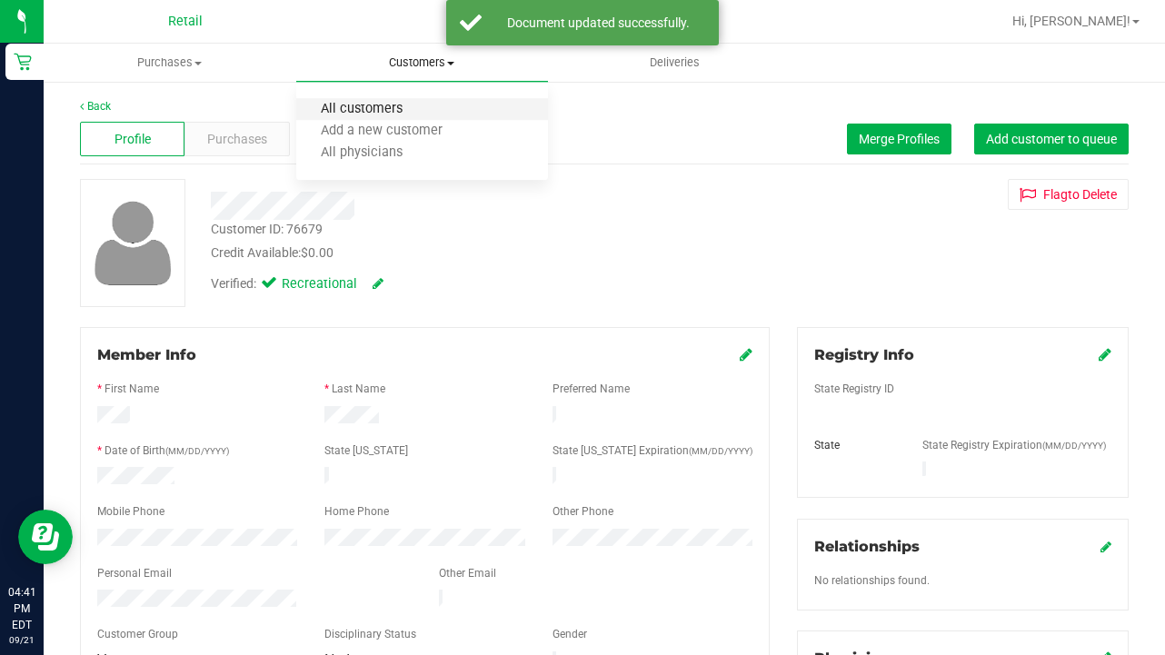
click at [409, 109] on span "All customers" at bounding box center [361, 109] width 131 height 15
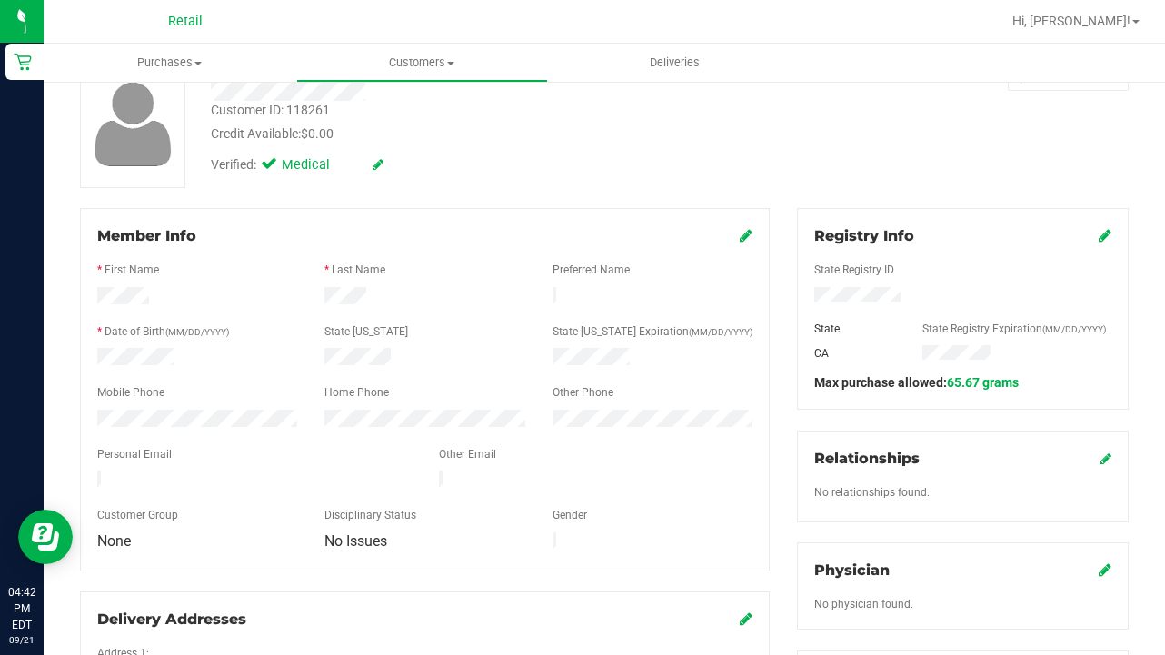
scroll to position [154, 0]
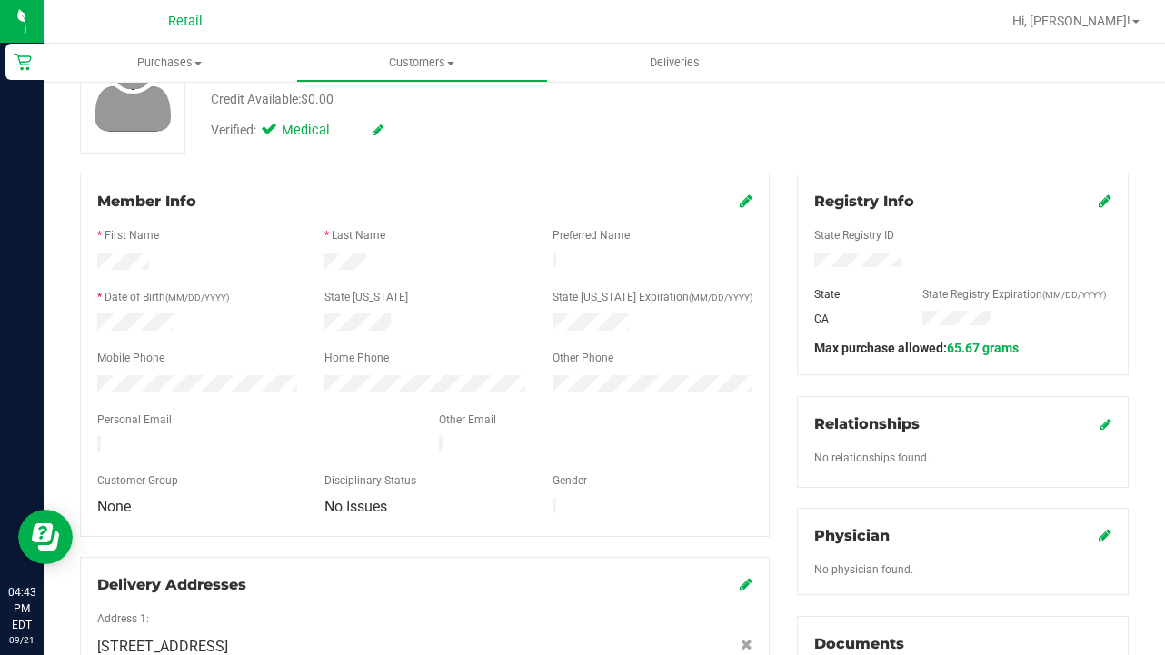
click at [971, 201] on icon at bounding box center [1105, 201] width 13 height 15
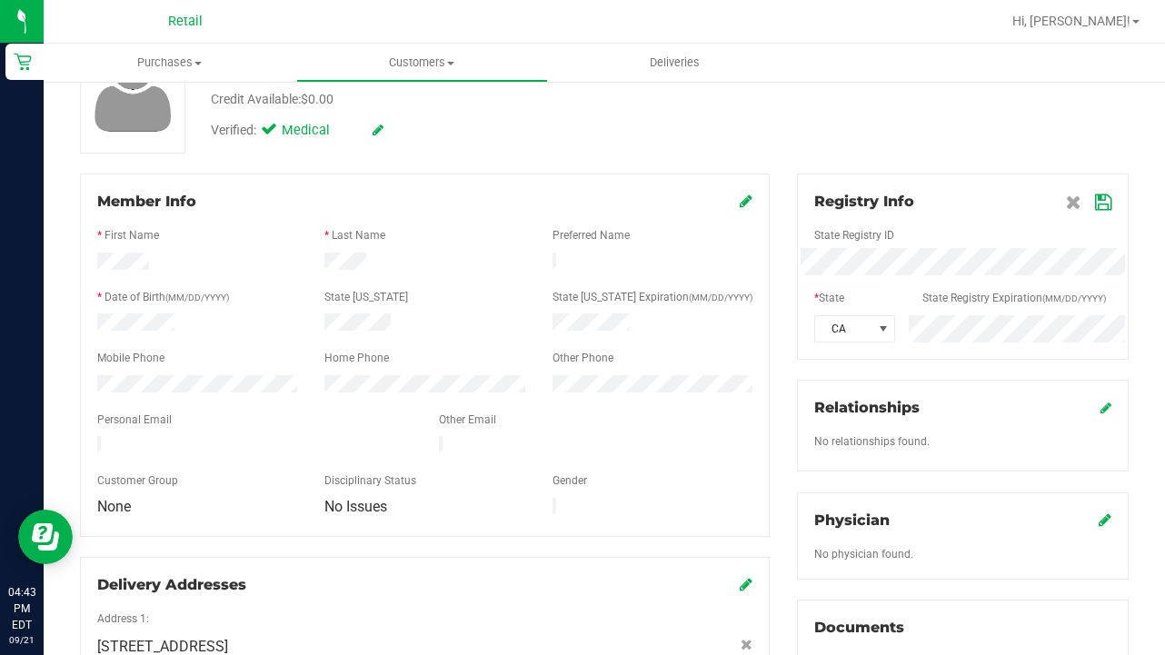
click at [805, 329] on div "CA" at bounding box center [963, 328] width 324 height 27
click at [971, 195] on icon at bounding box center [1103, 202] width 16 height 15
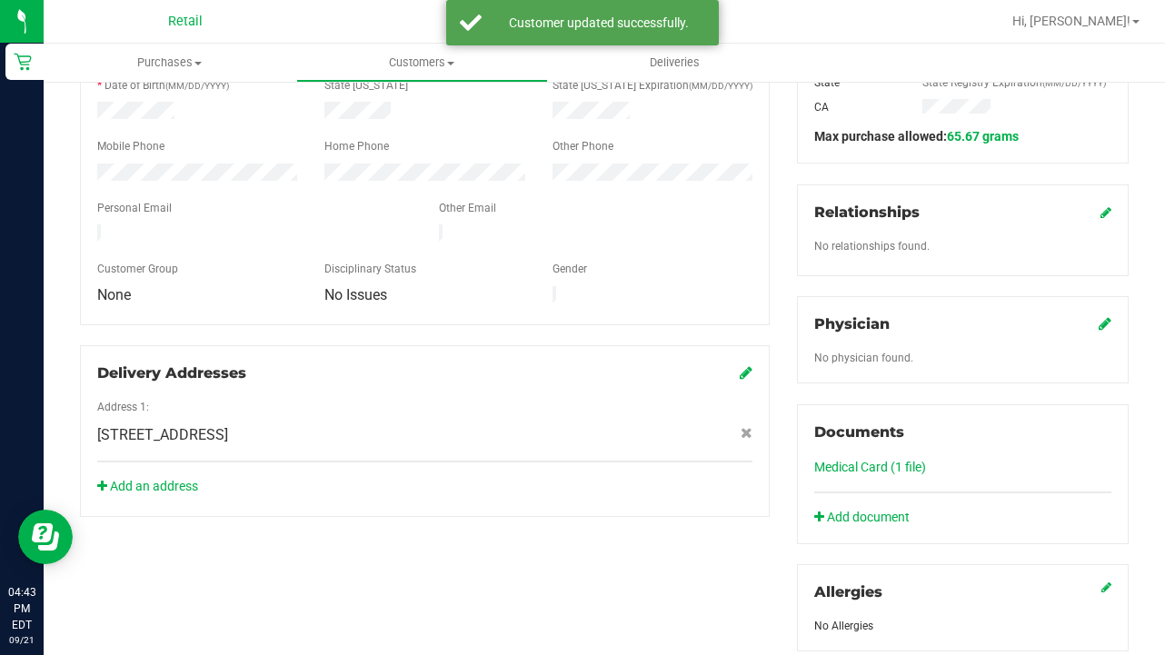
scroll to position [369, 0]
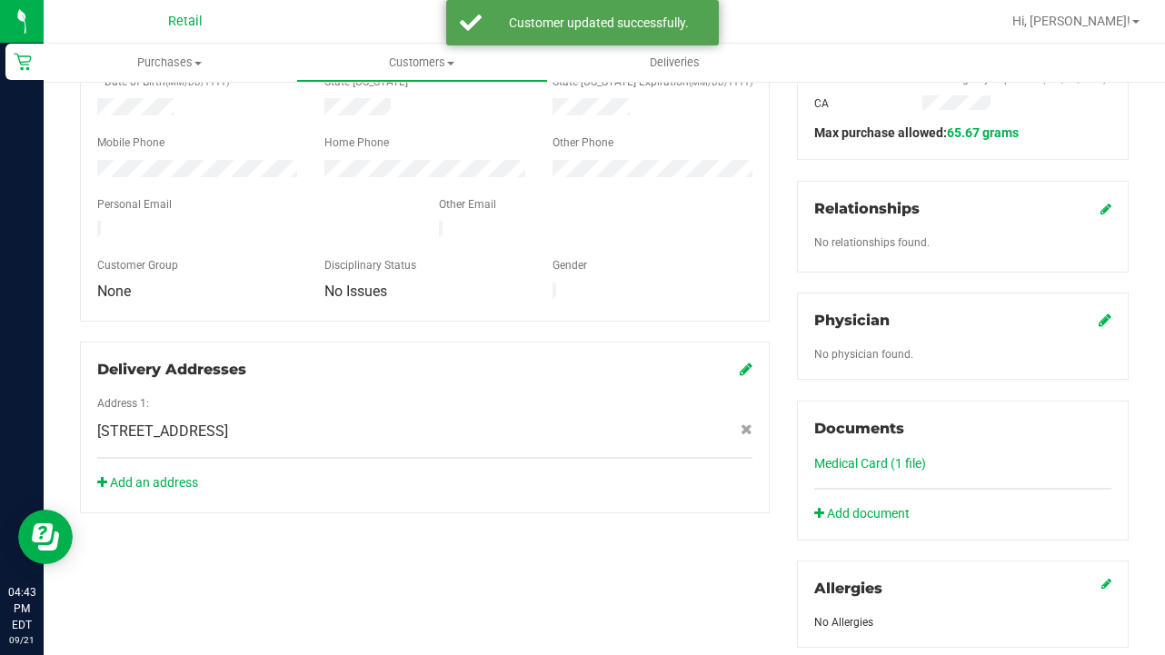
click at [871, 468] on link "Medical Card (1 file)" at bounding box center [870, 463] width 112 height 15
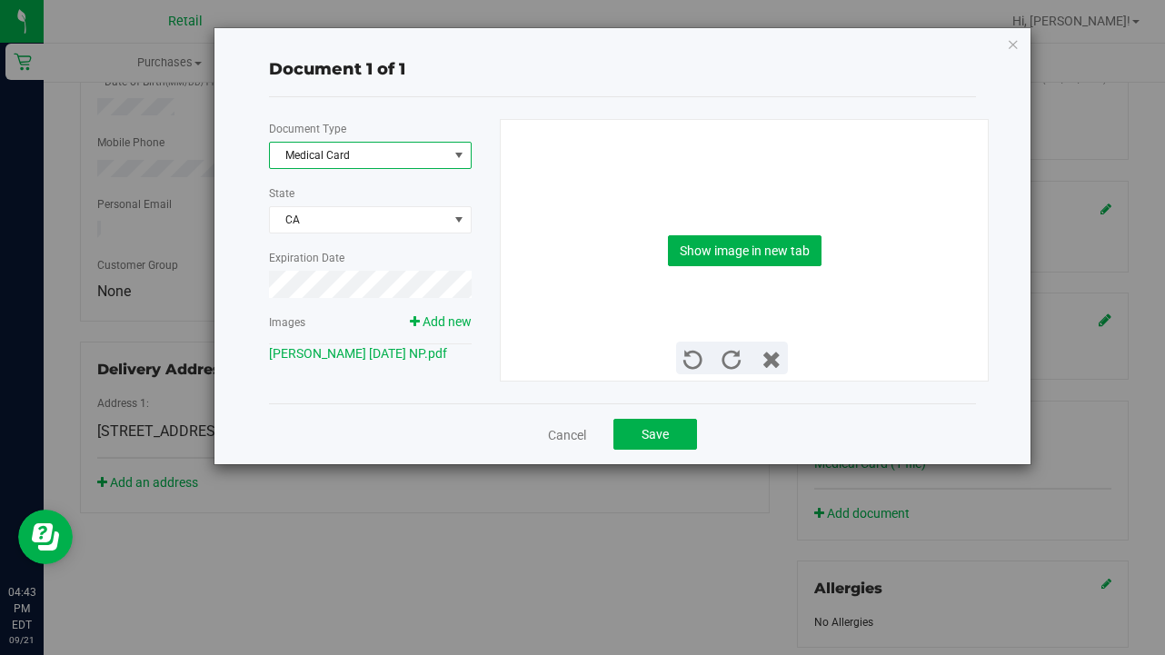
click at [410, 155] on span "Medical Card" at bounding box center [359, 155] width 178 height 25
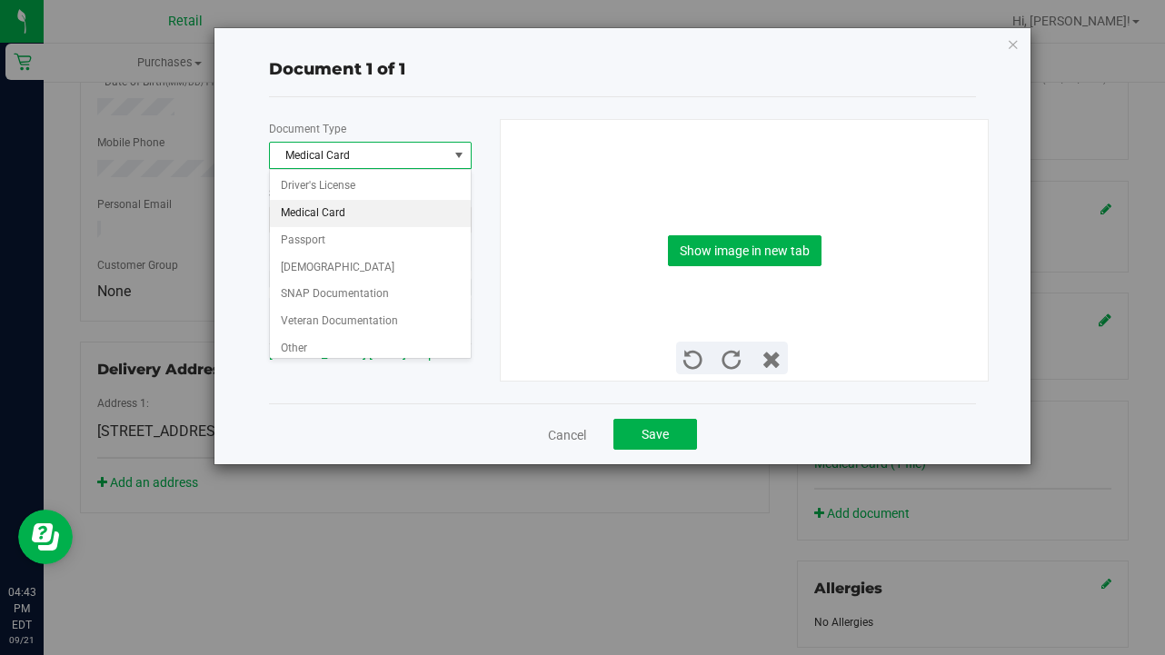
click at [399, 355] on div "Driver's License Medical Card Passport [DEMOGRAPHIC_DATA] SNAP Documentation Ve…" at bounding box center [370, 264] width 203 height 190
click at [324, 344] on li "Other" at bounding box center [370, 348] width 201 height 27
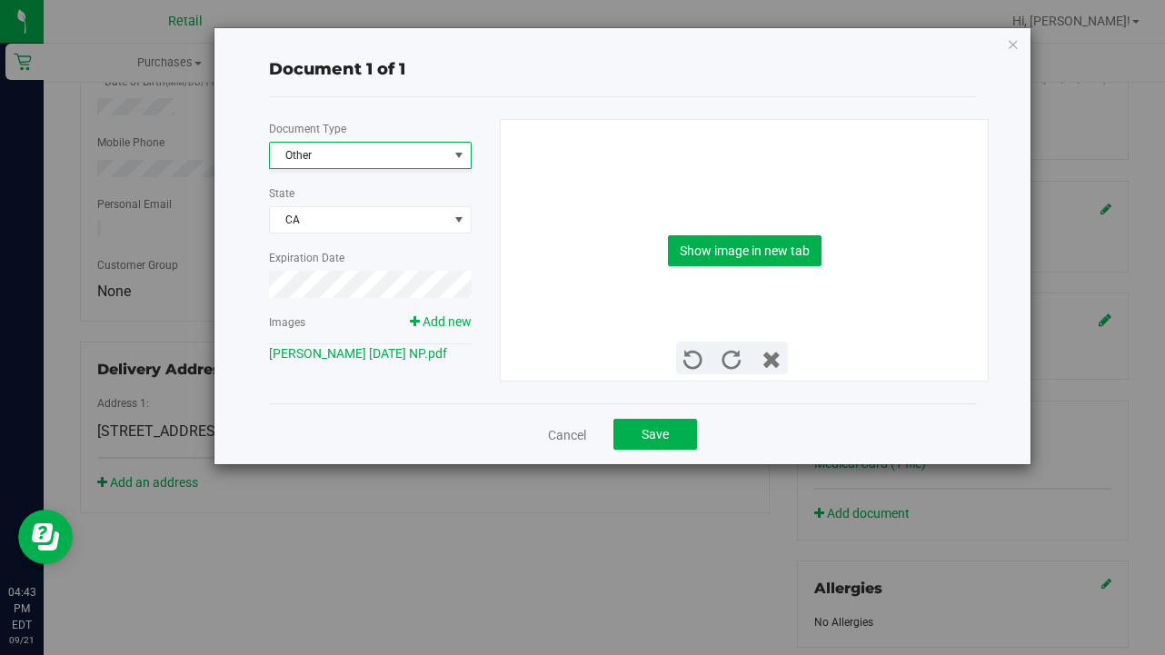
scroll to position [3, 0]
click at [665, 445] on button "Save" at bounding box center [655, 434] width 84 height 31
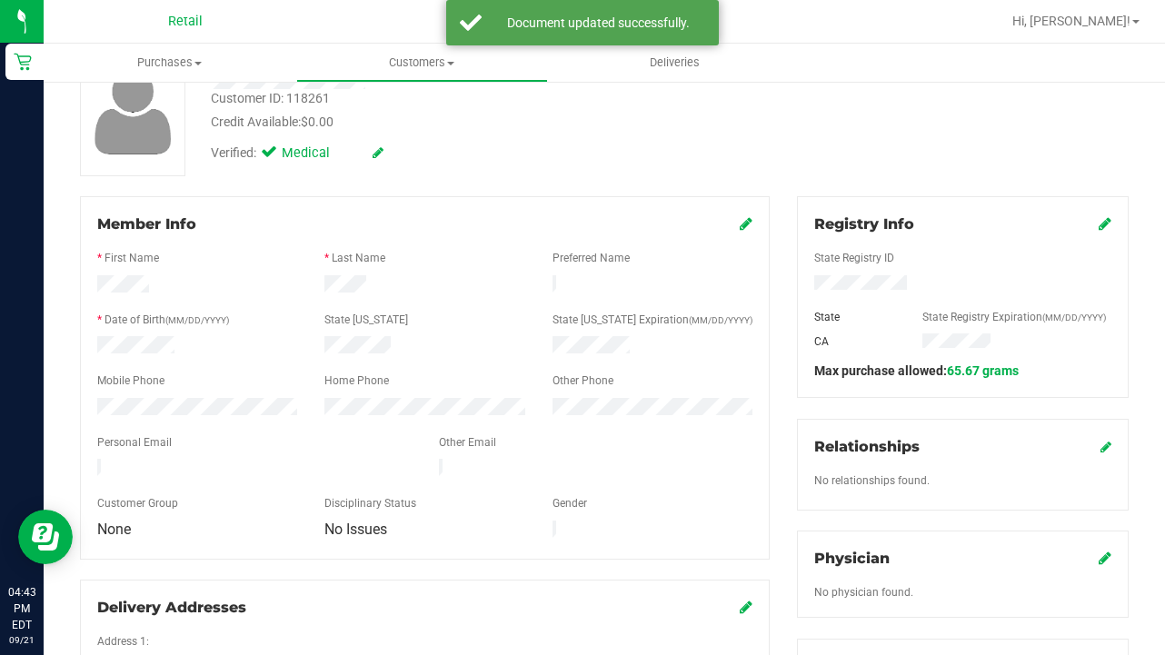
scroll to position [82, 0]
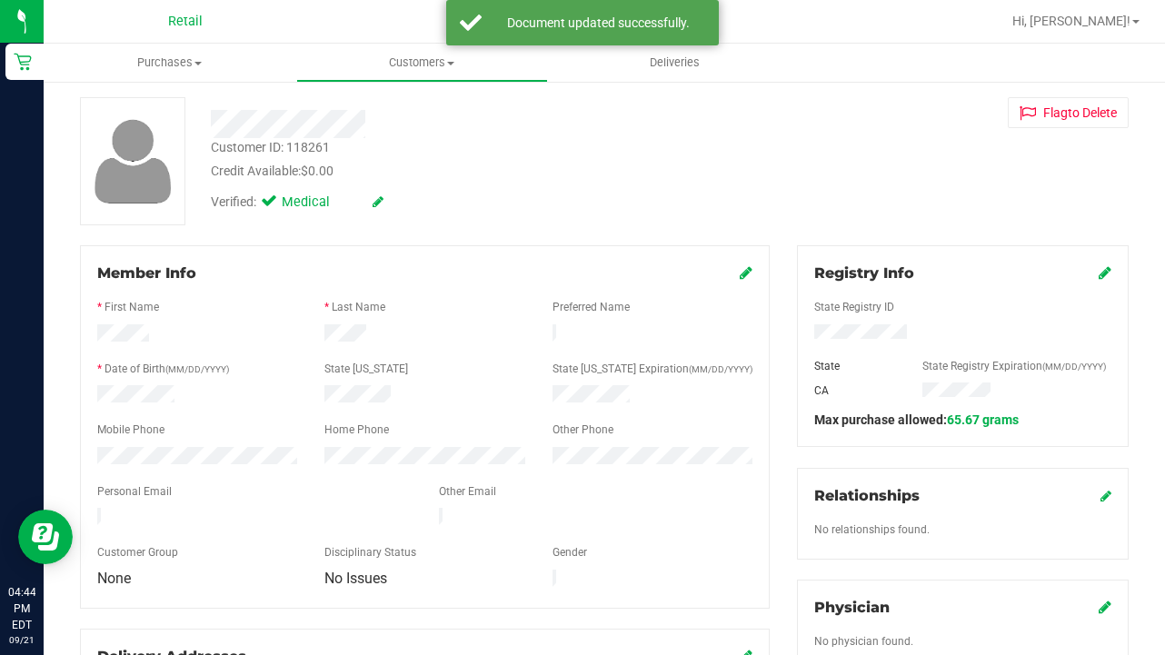
click at [402, 81] on link "Customers All customers Add a new customer All physicians" at bounding box center [422, 63] width 253 height 38
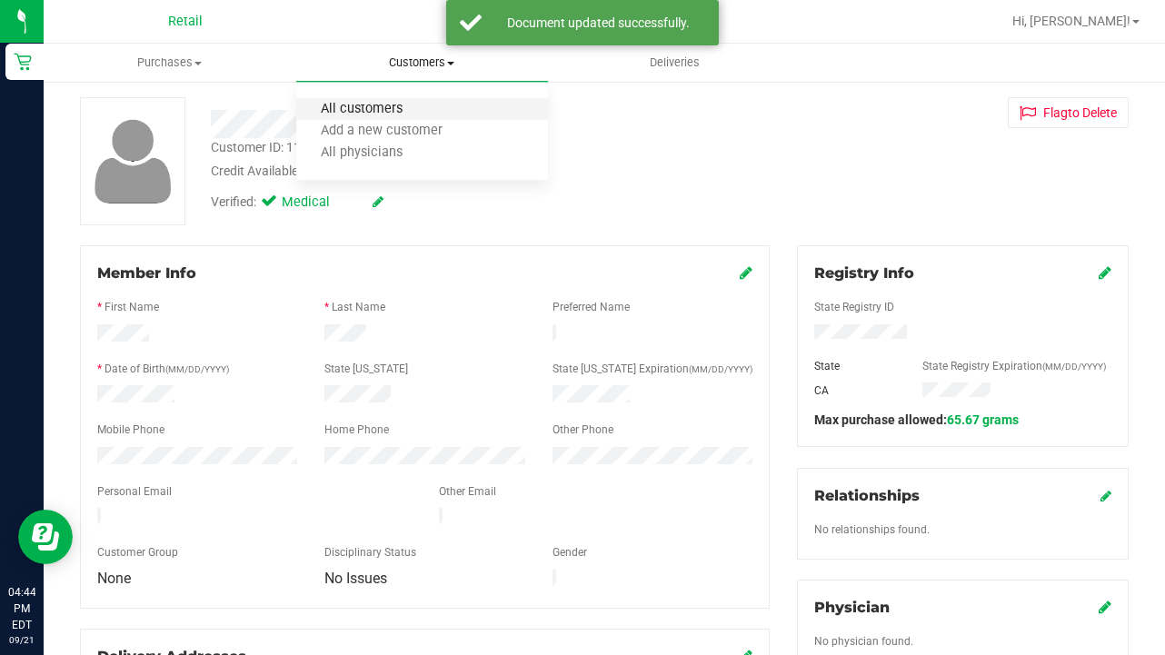
click at [397, 114] on span "All customers" at bounding box center [361, 109] width 131 height 15
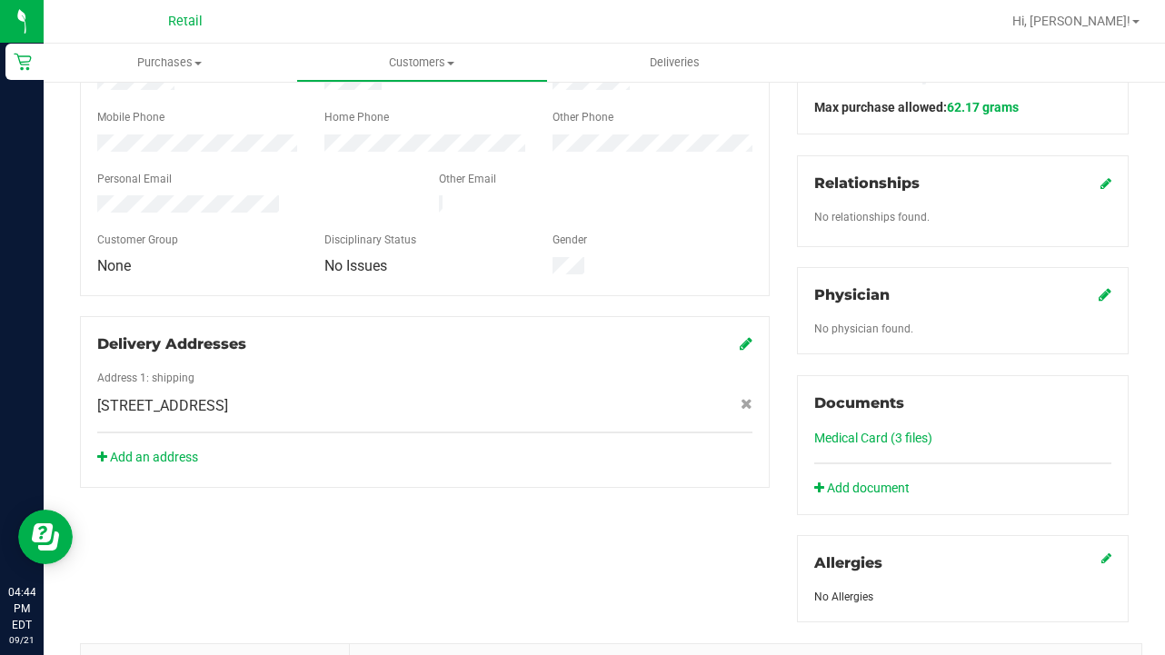
scroll to position [401, 0]
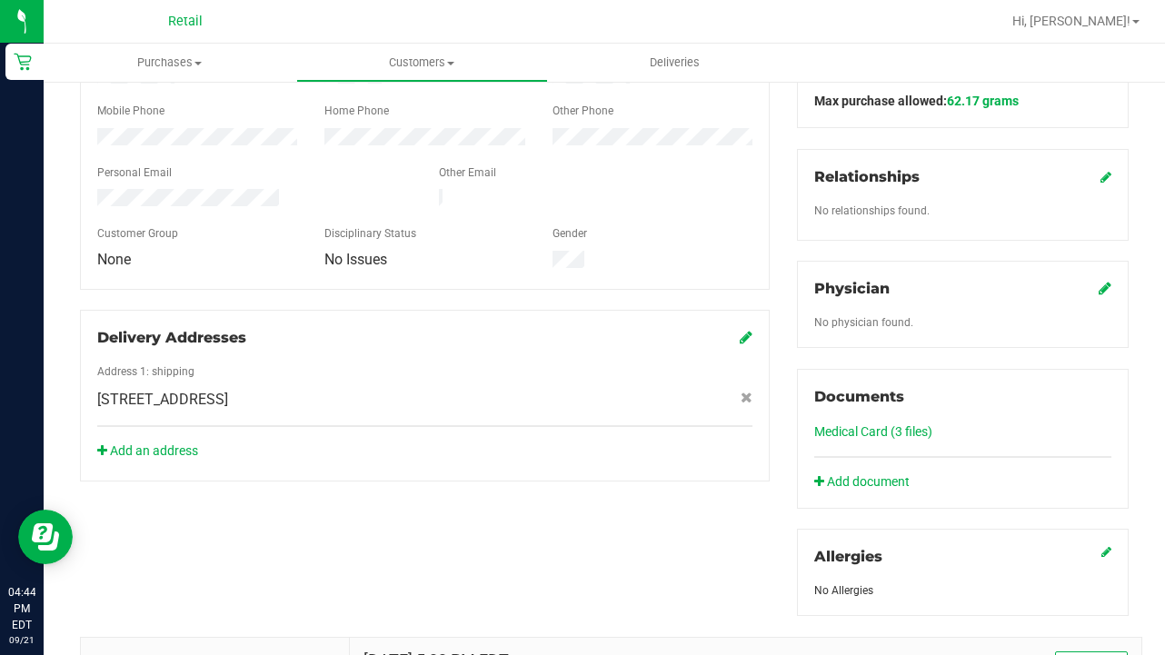
click at [870, 433] on link "Medical Card (3 files)" at bounding box center [873, 431] width 118 height 15
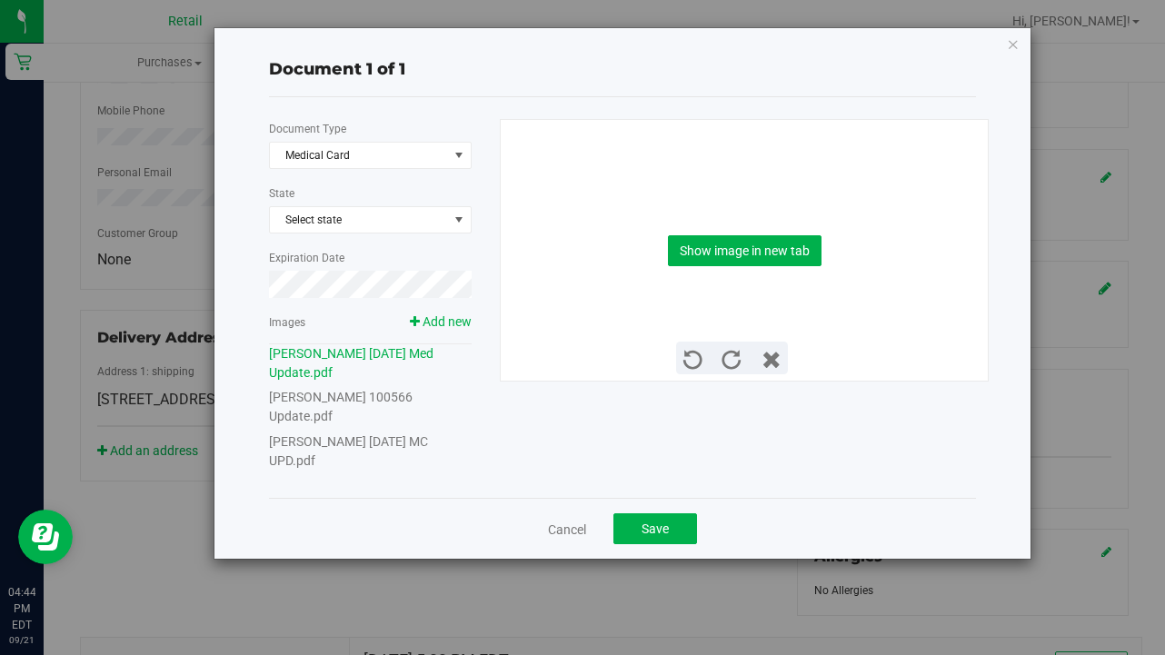
click at [363, 434] on link "[PERSON_NAME] [DATE] MC UPD.pdf" at bounding box center [348, 451] width 159 height 34
click at [712, 272] on div "Show image in new tab" at bounding box center [744, 250] width 461 height 261
click at [712, 267] on div "Show image in new tab" at bounding box center [744, 250] width 461 height 261
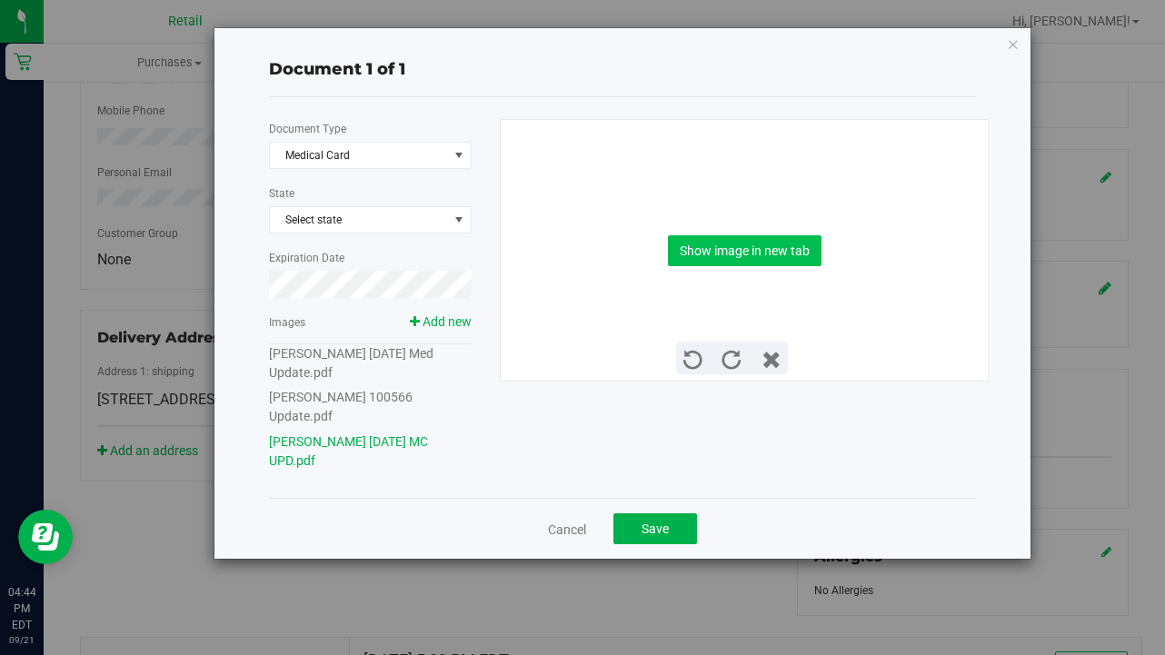
click at [732, 252] on button "Show image in new tab" at bounding box center [745, 250] width 154 height 31
click at [646, 520] on button "Save" at bounding box center [655, 528] width 84 height 31
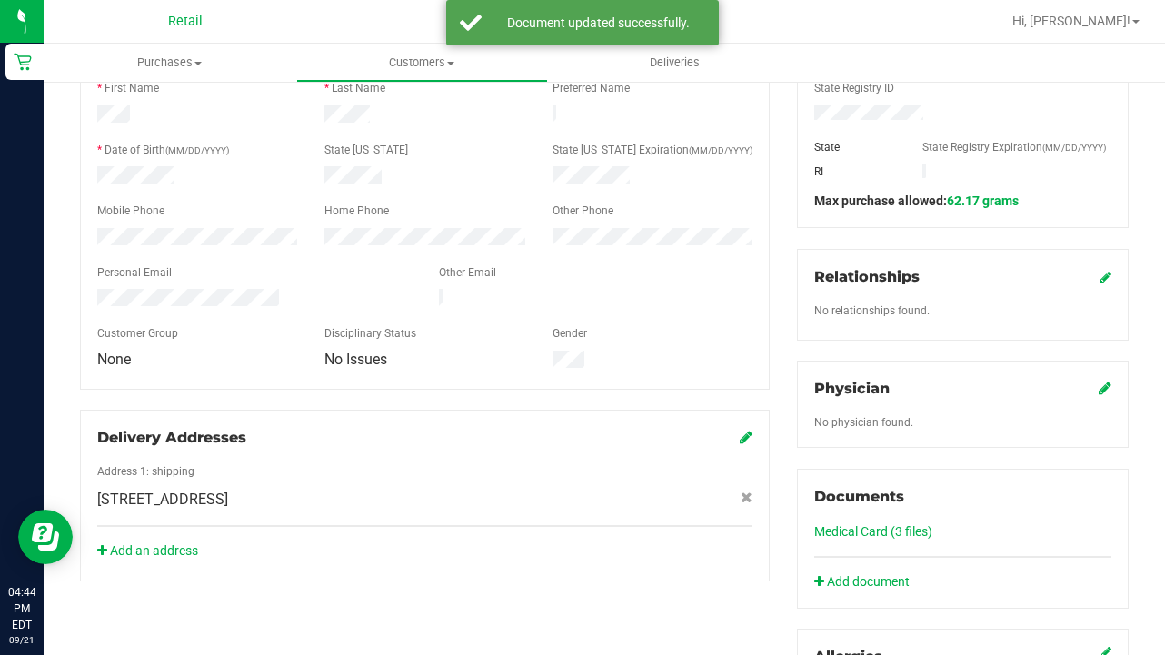
scroll to position [304, 0]
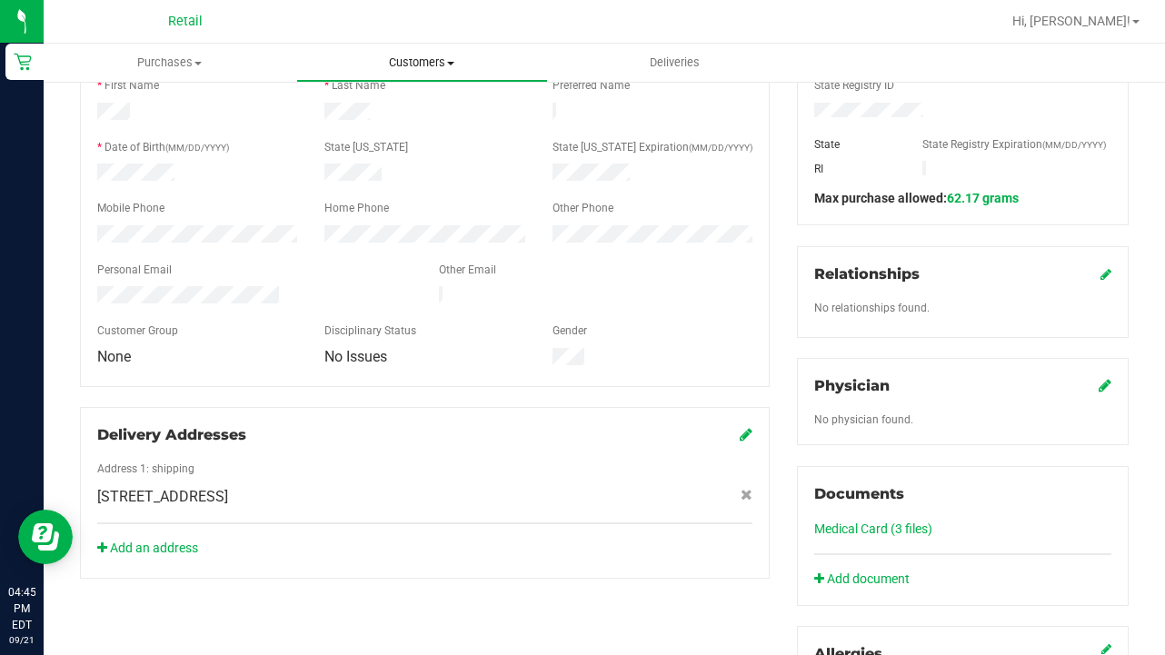
click at [392, 74] on uib-tab-heading "Customers All customers Add a new customer All physicians" at bounding box center [422, 63] width 251 height 36
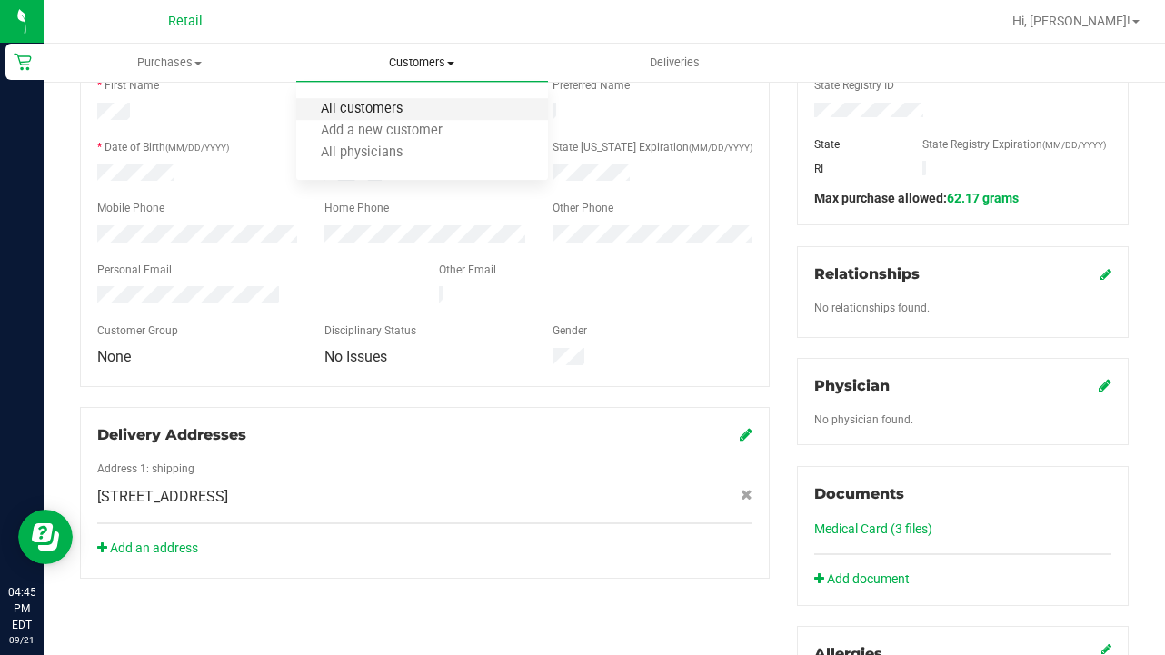
click at [392, 109] on span "All customers" at bounding box center [361, 109] width 131 height 15
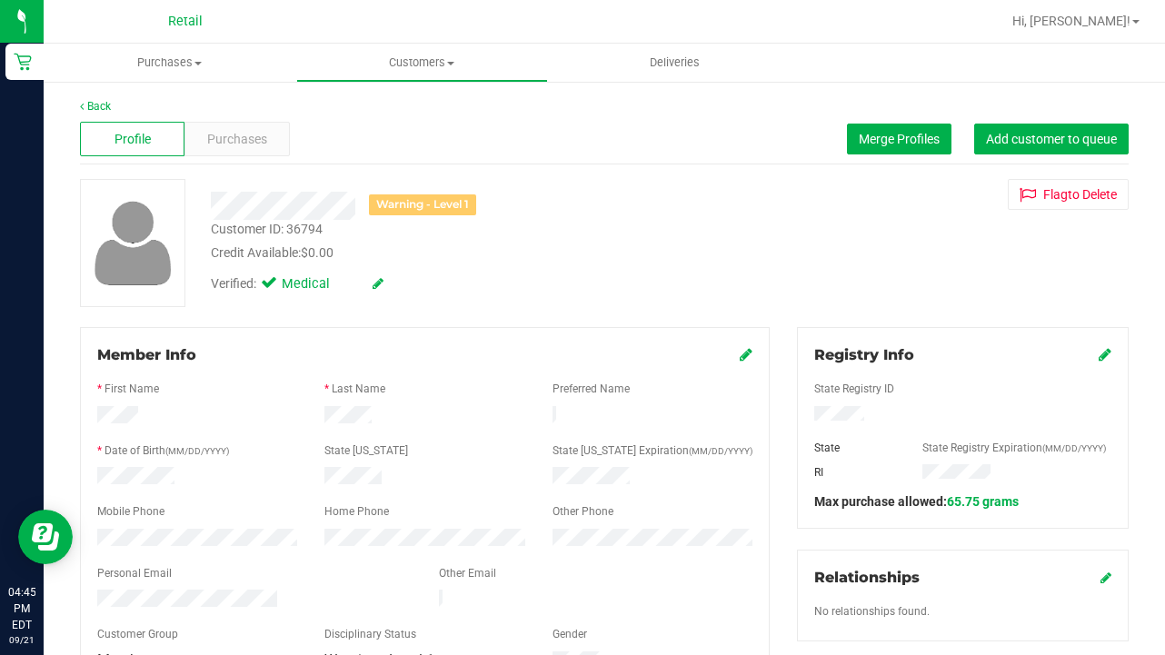
click at [971, 357] on icon at bounding box center [1105, 354] width 13 height 15
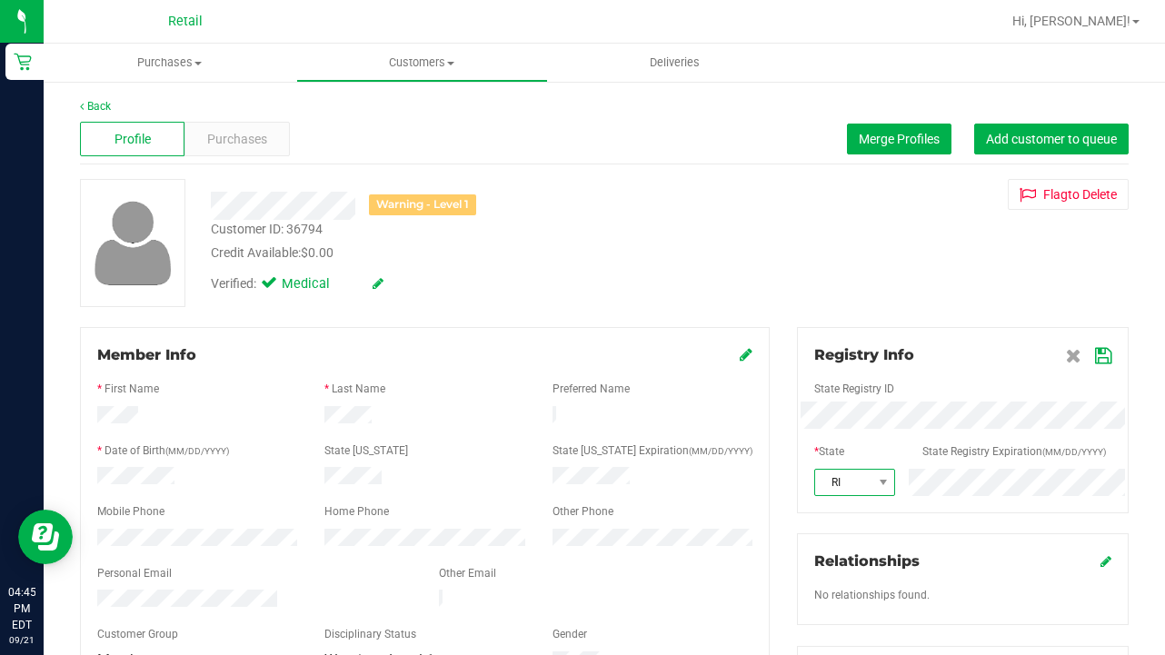
click at [841, 475] on span "RI" at bounding box center [843, 482] width 56 height 25
click at [971, 362] on icon at bounding box center [1103, 356] width 16 height 15
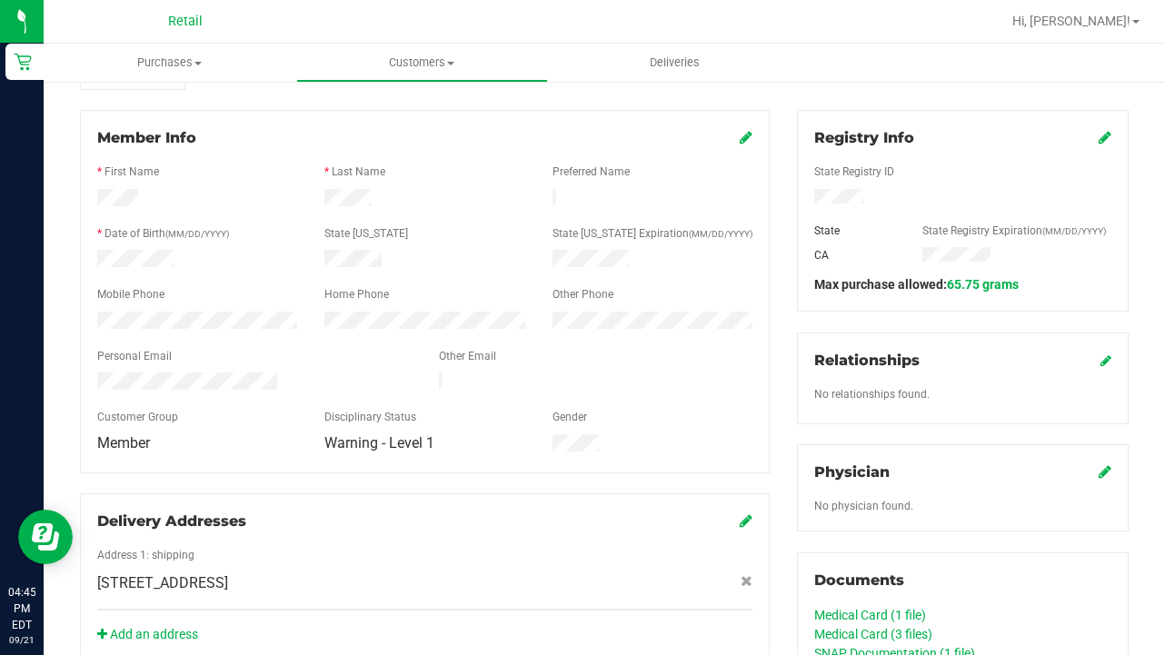
scroll to position [302, 0]
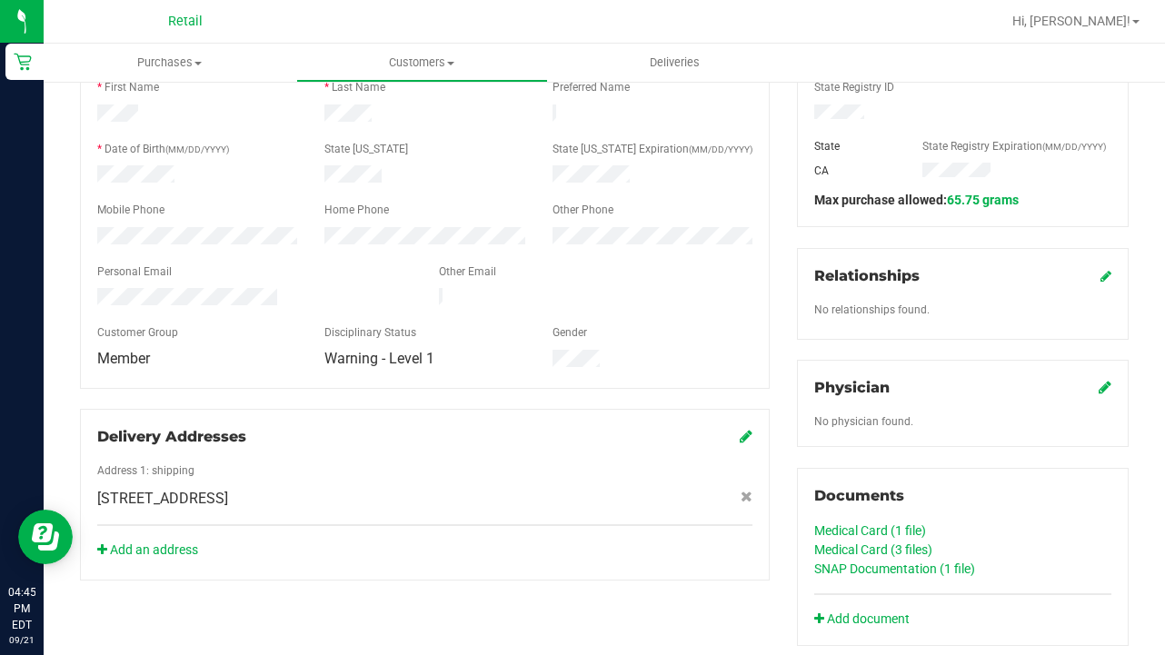
click at [861, 567] on link "SNAP Documentation (1 file)" at bounding box center [894, 569] width 161 height 15
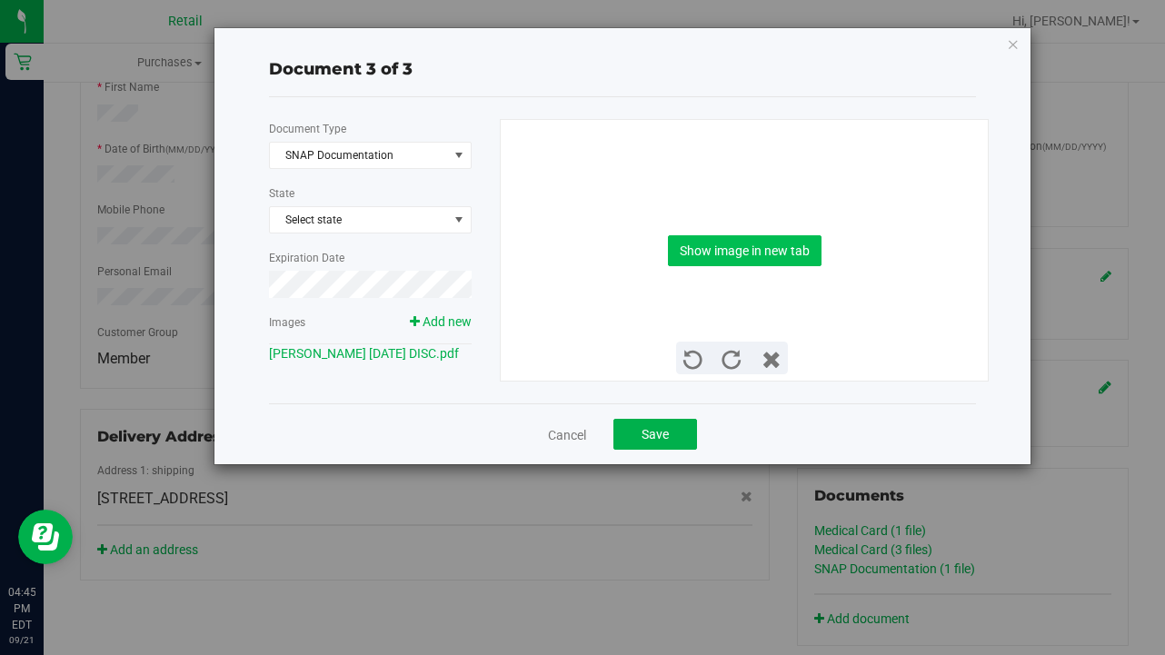
click at [734, 249] on button "Show image in new tab" at bounding box center [745, 250] width 154 height 31
click at [645, 451] on div "Cancel Save" at bounding box center [622, 433] width 707 height 61
click at [644, 432] on span "Save" at bounding box center [655, 434] width 27 height 15
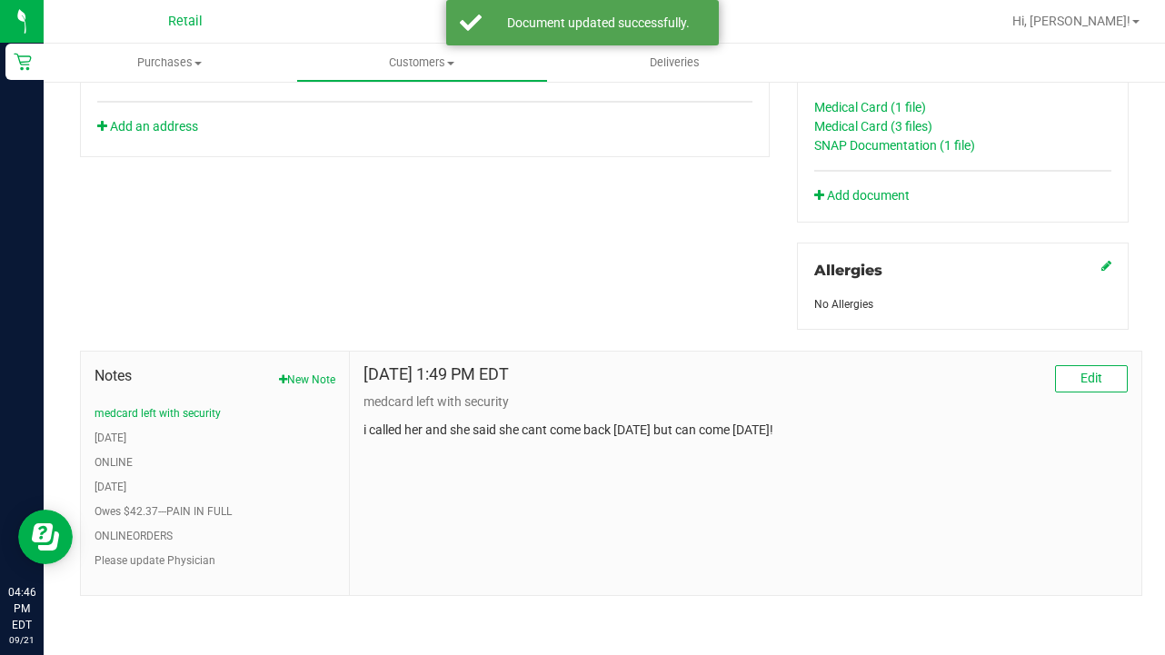
scroll to position [725, 0]
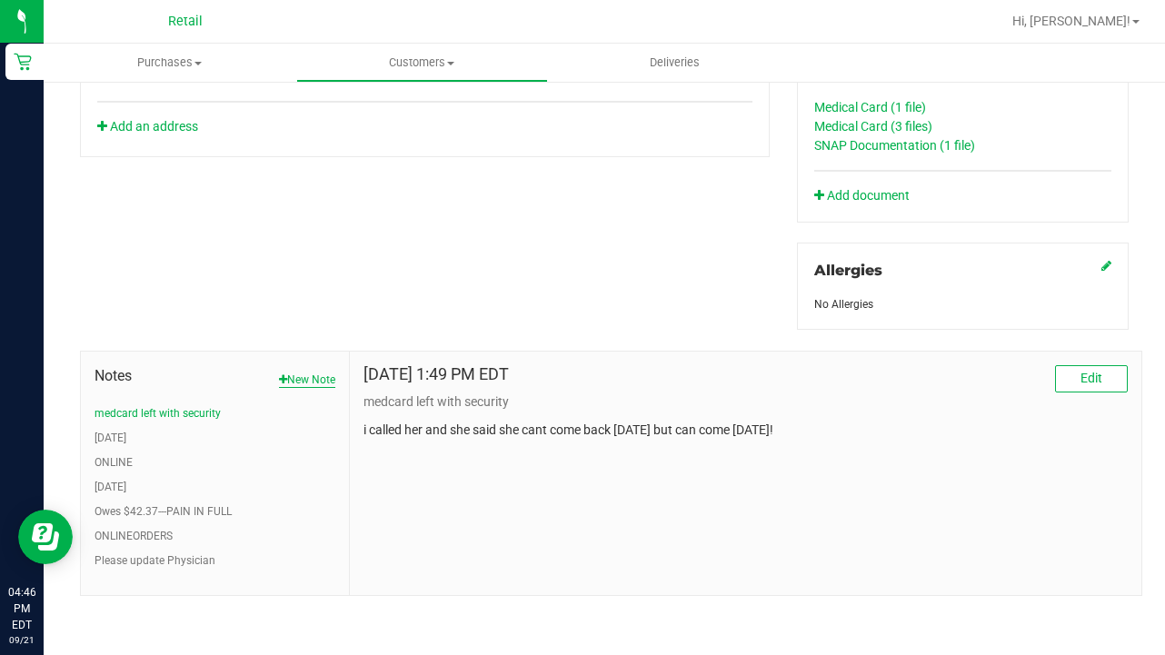
click at [321, 380] on button "New Note" at bounding box center [307, 380] width 56 height 16
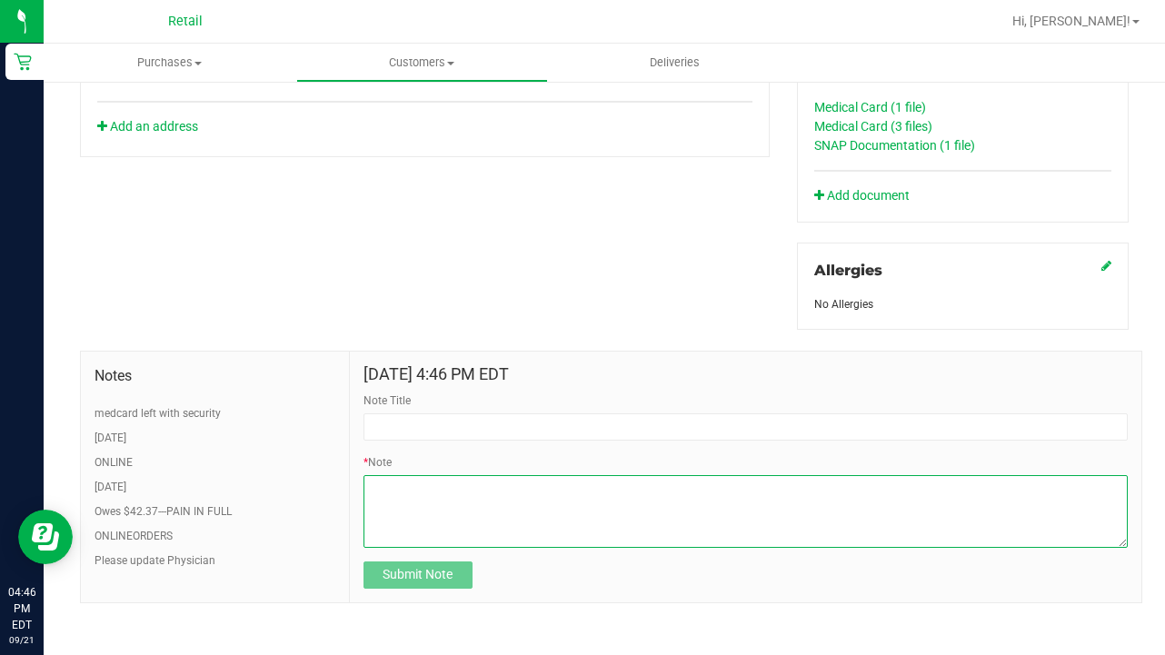
click at [478, 515] on textarea "* Note" at bounding box center [745, 511] width 764 height 73
paste textarea "turned off discount [DATE]. pt must provide CURRENT VALID discount documentatio…"
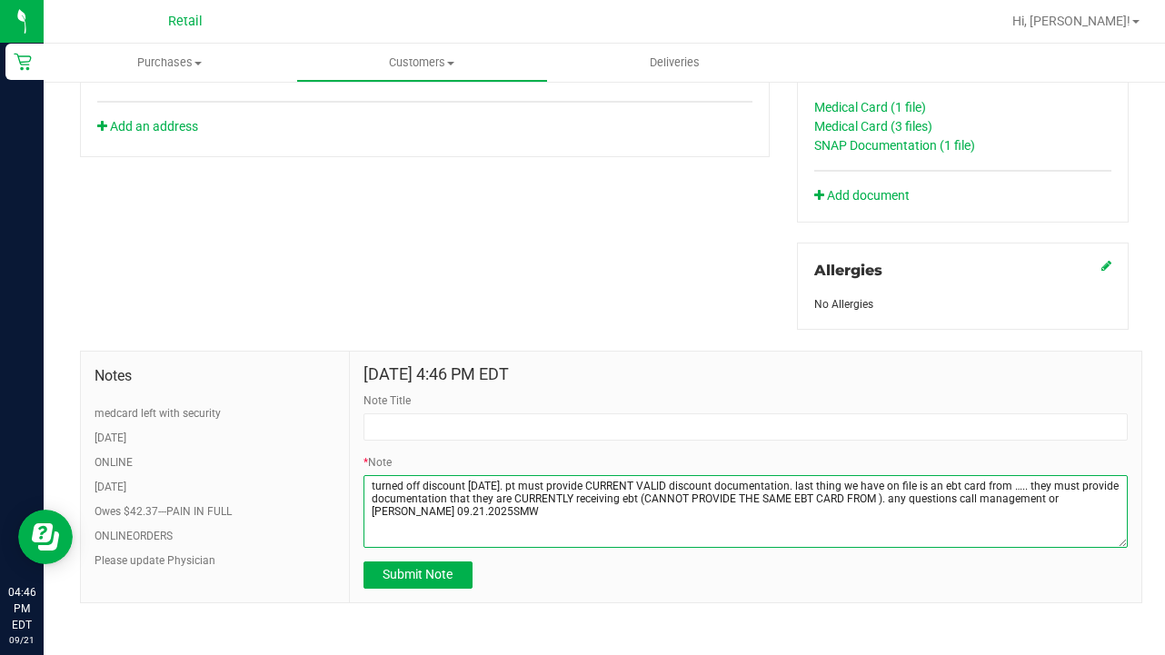
click at [971, 488] on textarea "* Note" at bounding box center [745, 511] width 764 height 73
click at [913, 499] on textarea "* Note" at bounding box center [745, 511] width 764 height 73
type textarea "turned off discount [DATE]. pt must provide CURRENT VALID discount documentatio…"
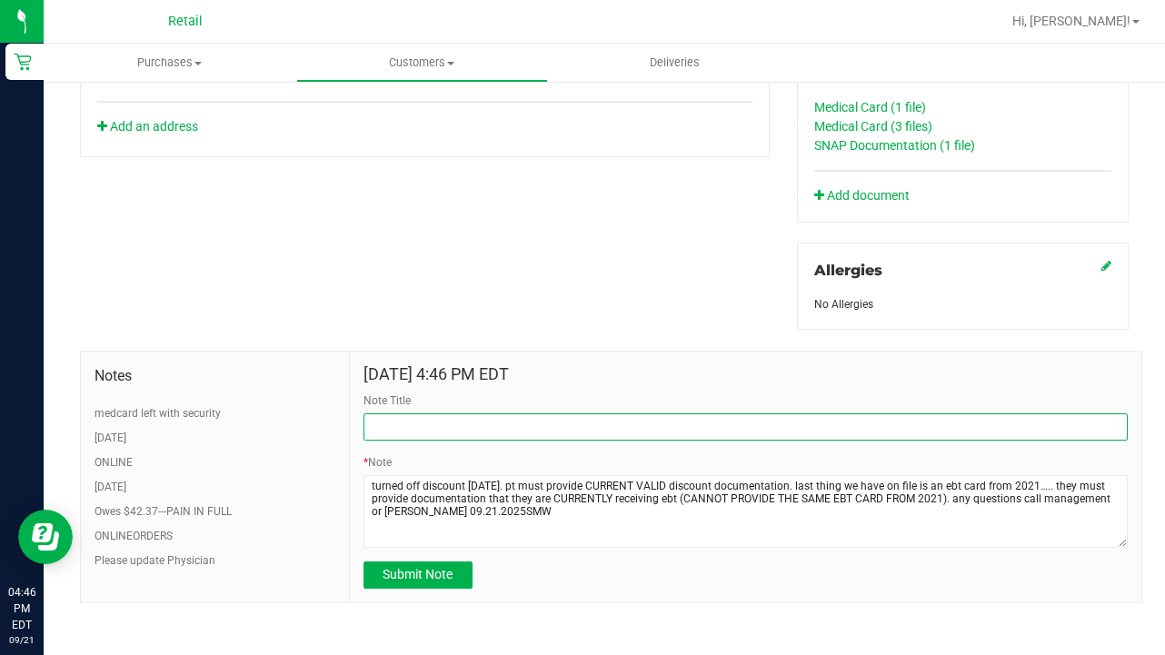
click at [446, 433] on input "Note Title" at bounding box center [745, 426] width 764 height 27
type input "SEE NOTE-DISCOUNT"
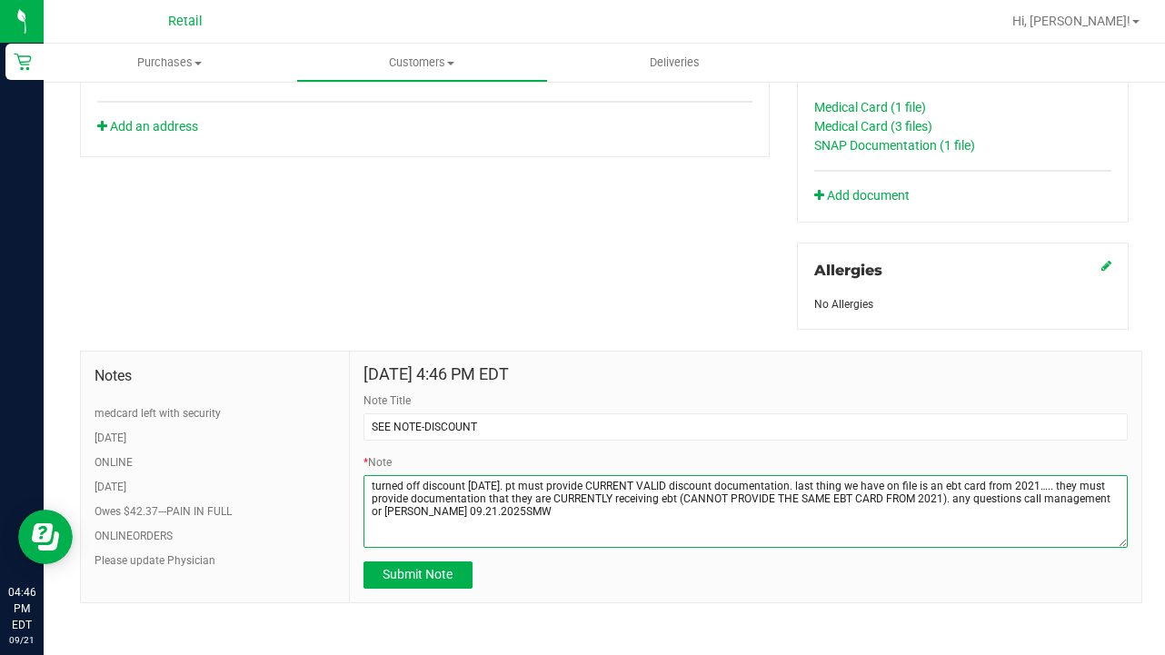
click at [942, 498] on textarea "* Note" at bounding box center [745, 511] width 764 height 73
type textarea "turned off discount [DATE]. pt must provide CURRENT VALID discount documentatio…"
click at [950, 496] on textarea "* Note" at bounding box center [745, 511] width 764 height 73
click at [390, 510] on textarea "* Note" at bounding box center [745, 511] width 764 height 73
click at [465, 504] on textarea "* Note" at bounding box center [745, 511] width 764 height 73
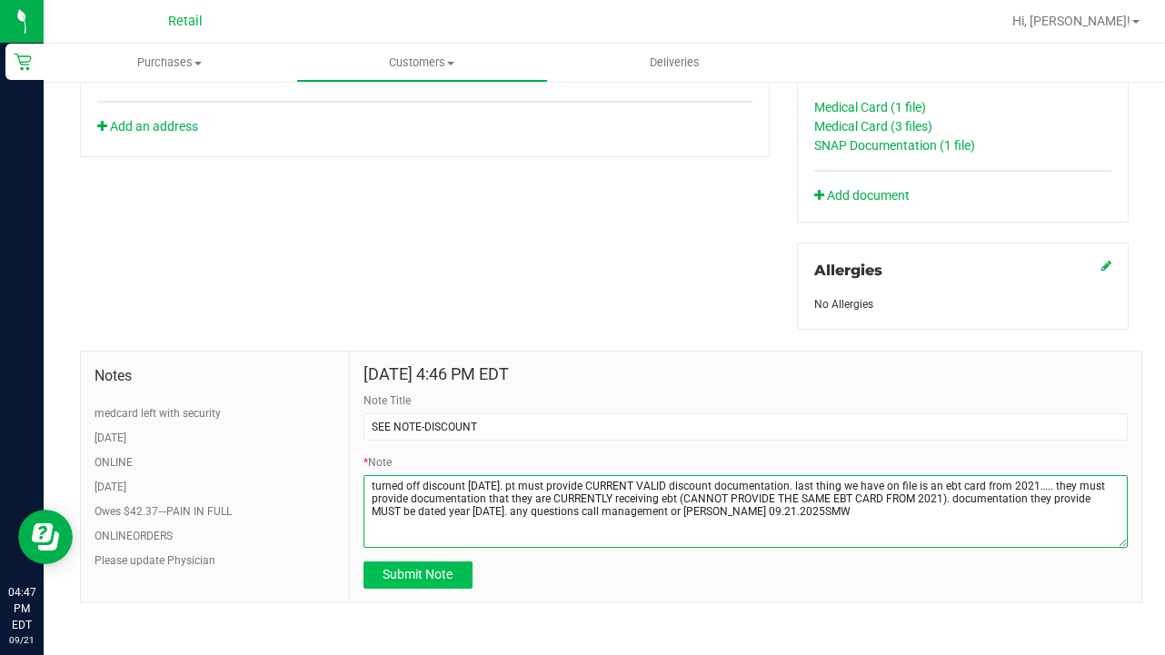
type textarea "turned off discount [DATE]. pt must provide CURRENT VALID discount documentatio…"
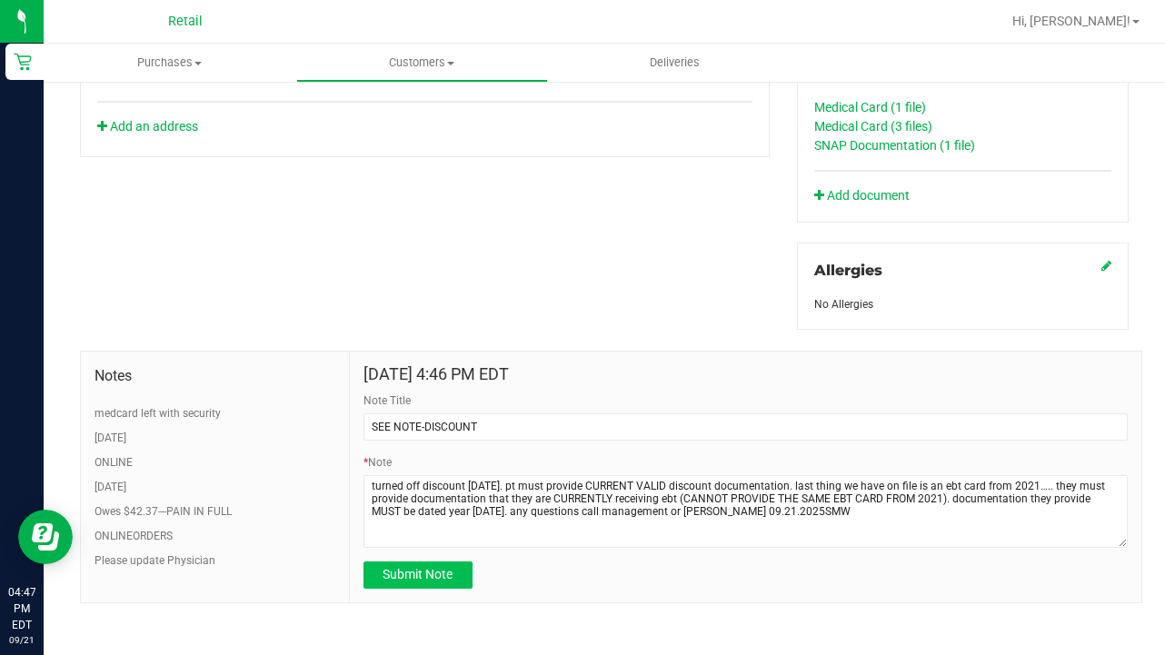
click at [443, 573] on span "Submit Note" at bounding box center [418, 574] width 70 height 15
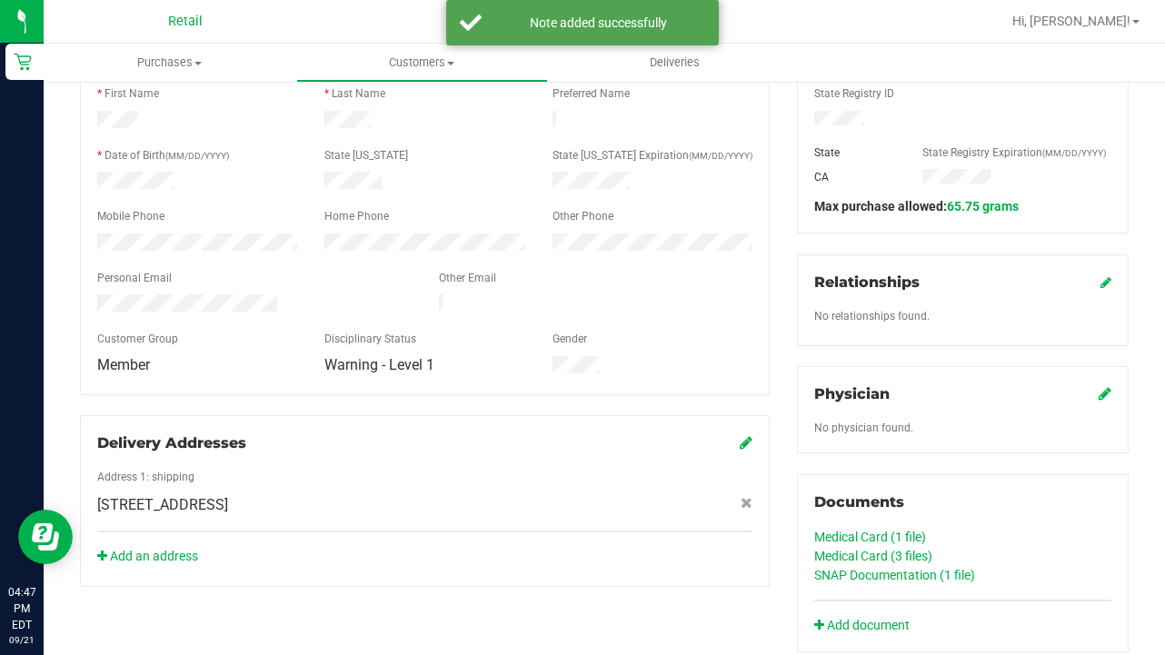
scroll to position [66, 0]
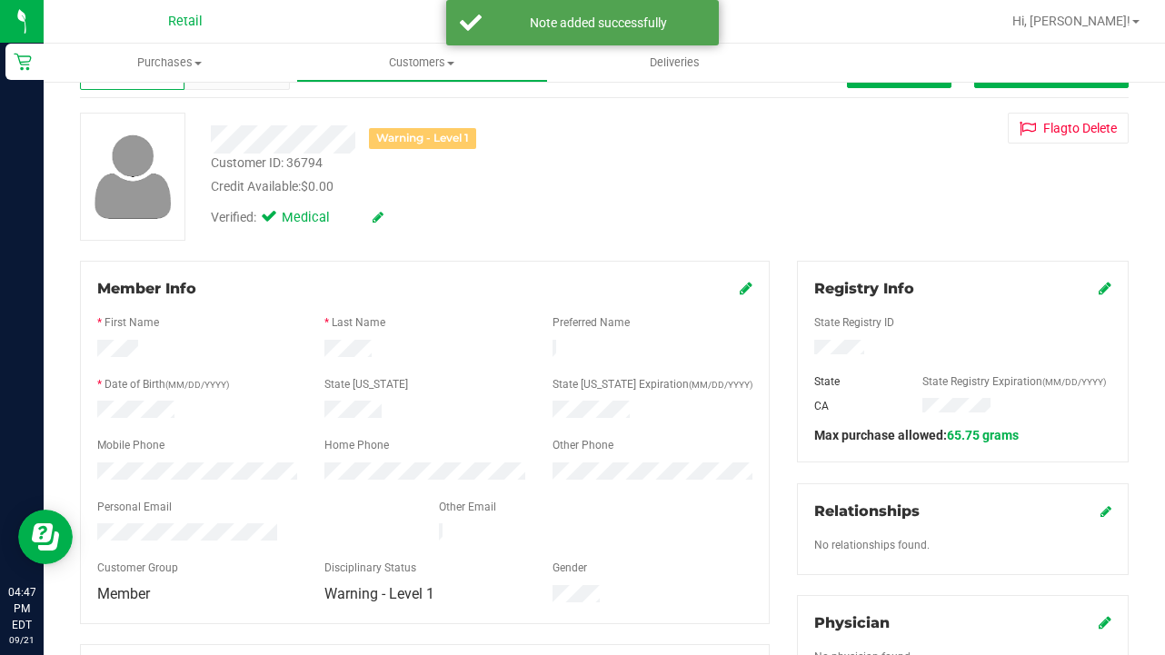
click at [744, 289] on icon at bounding box center [746, 288] width 13 height 15
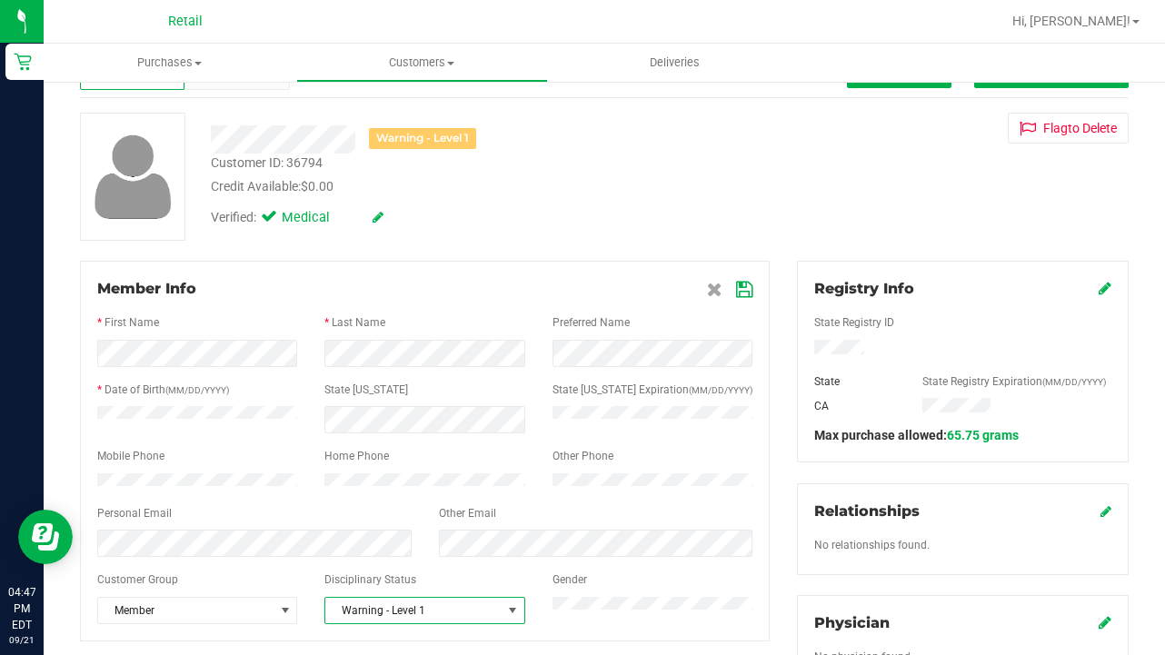
click at [439, 612] on span "Warning - Level 1" at bounding box center [412, 610] width 175 height 25
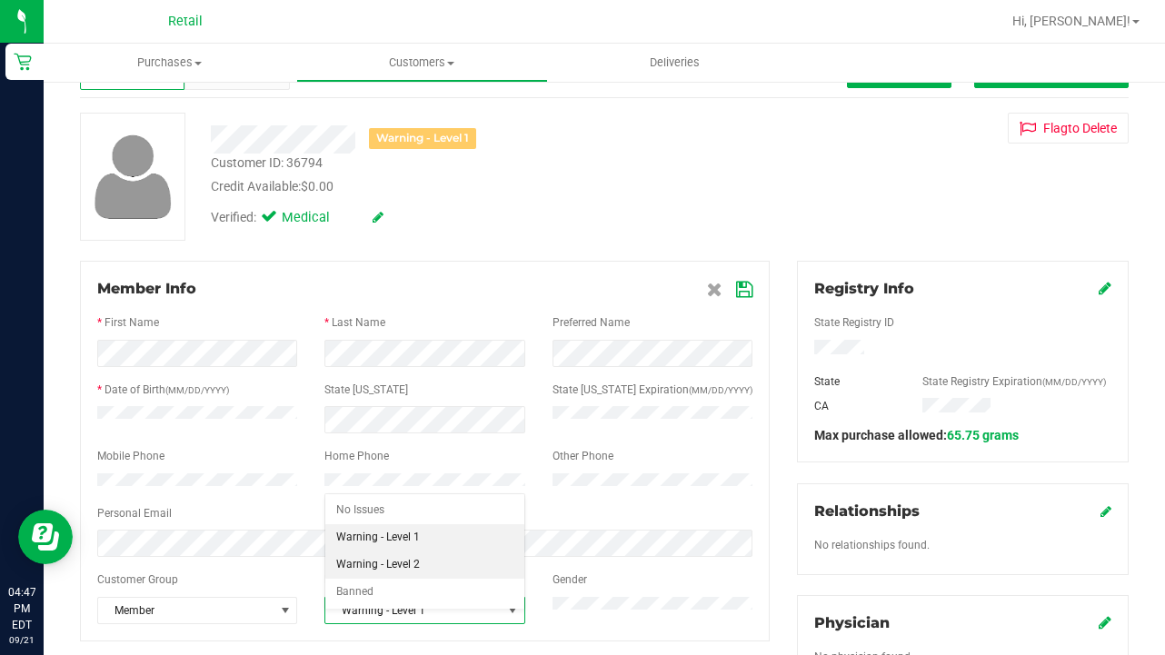
click at [436, 565] on li "Warning - Level 2" at bounding box center [424, 565] width 198 height 27
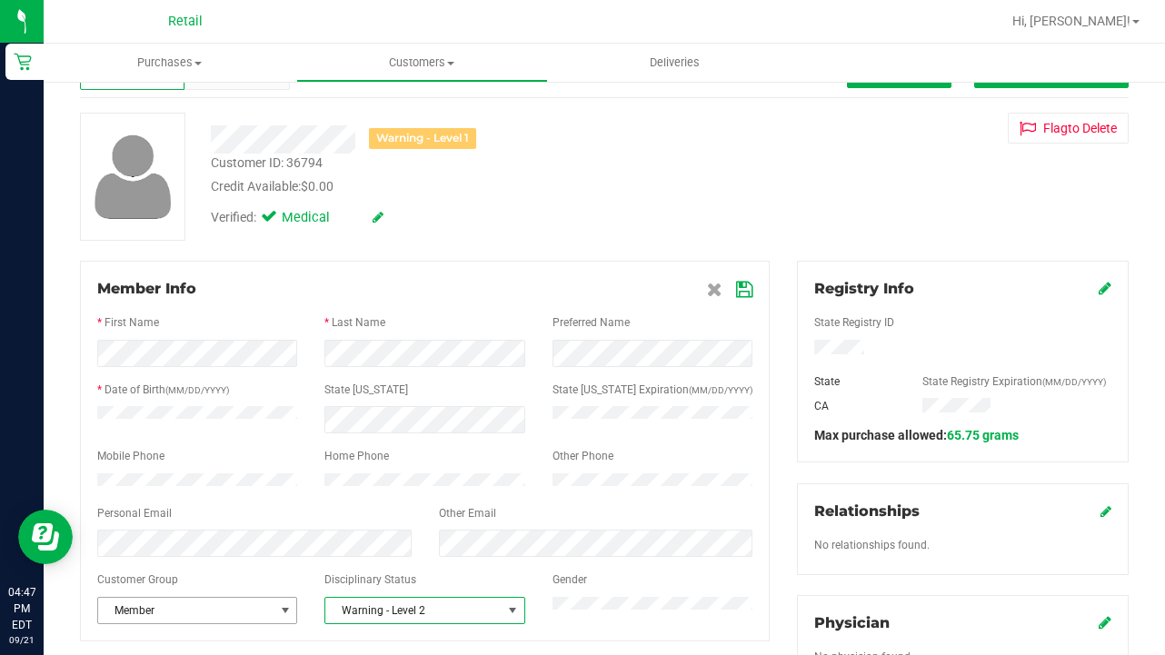
click at [188, 621] on span "Member" at bounding box center [185, 610] width 175 height 25
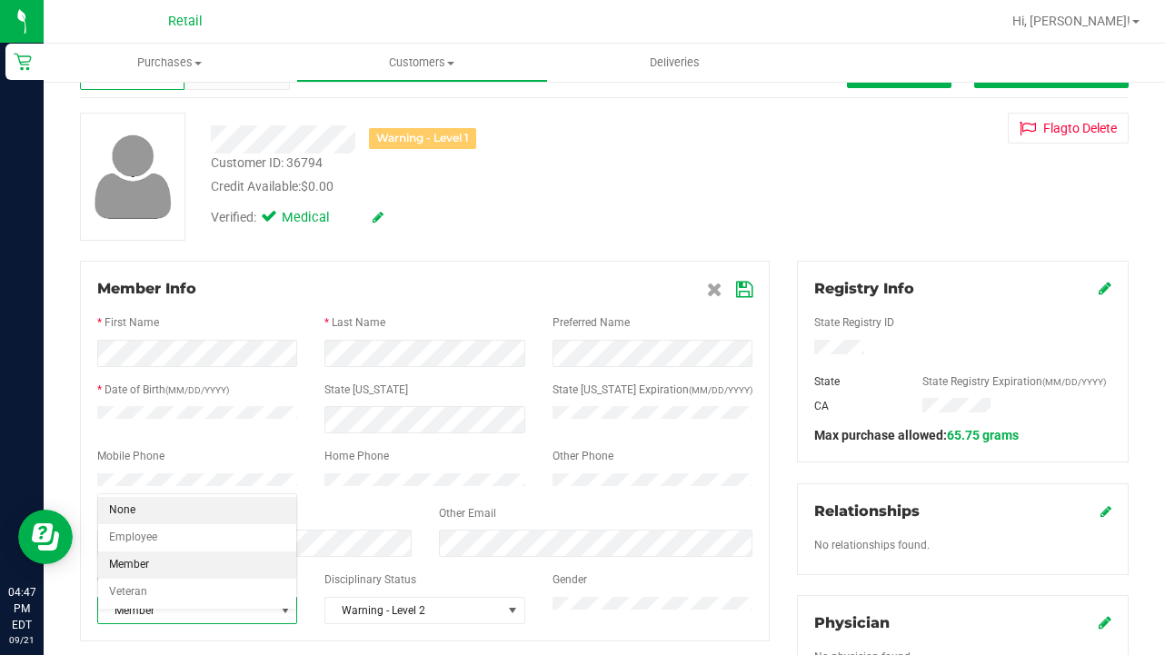
click at [204, 501] on li "None" at bounding box center [197, 510] width 198 height 27
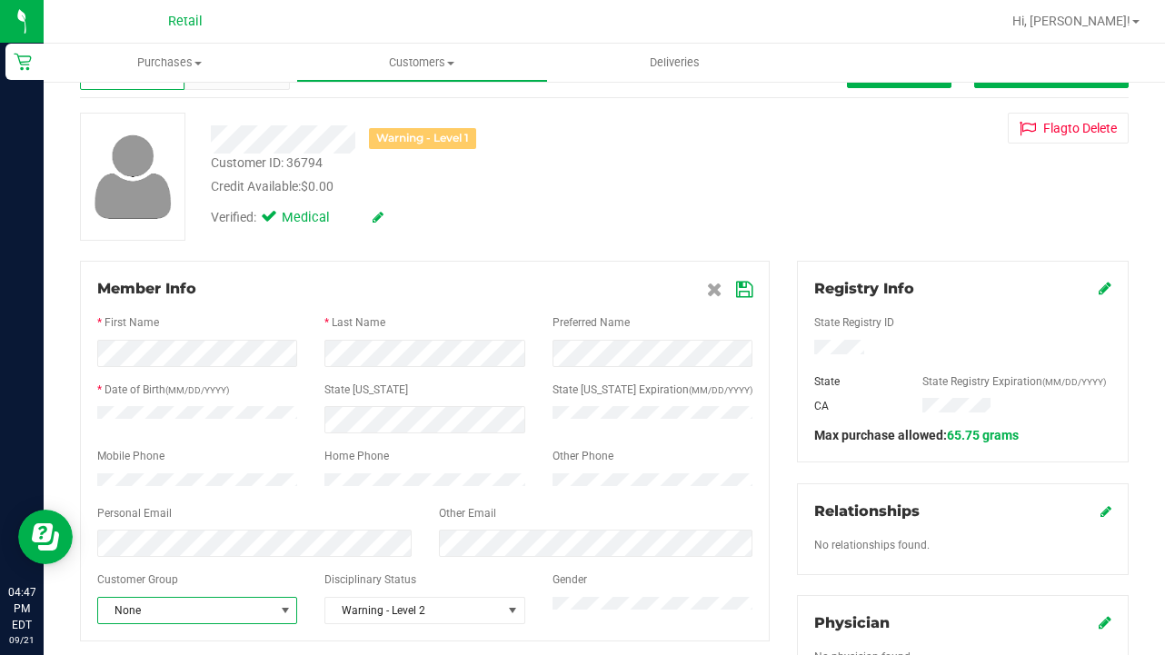
click at [742, 287] on icon at bounding box center [744, 290] width 16 height 15
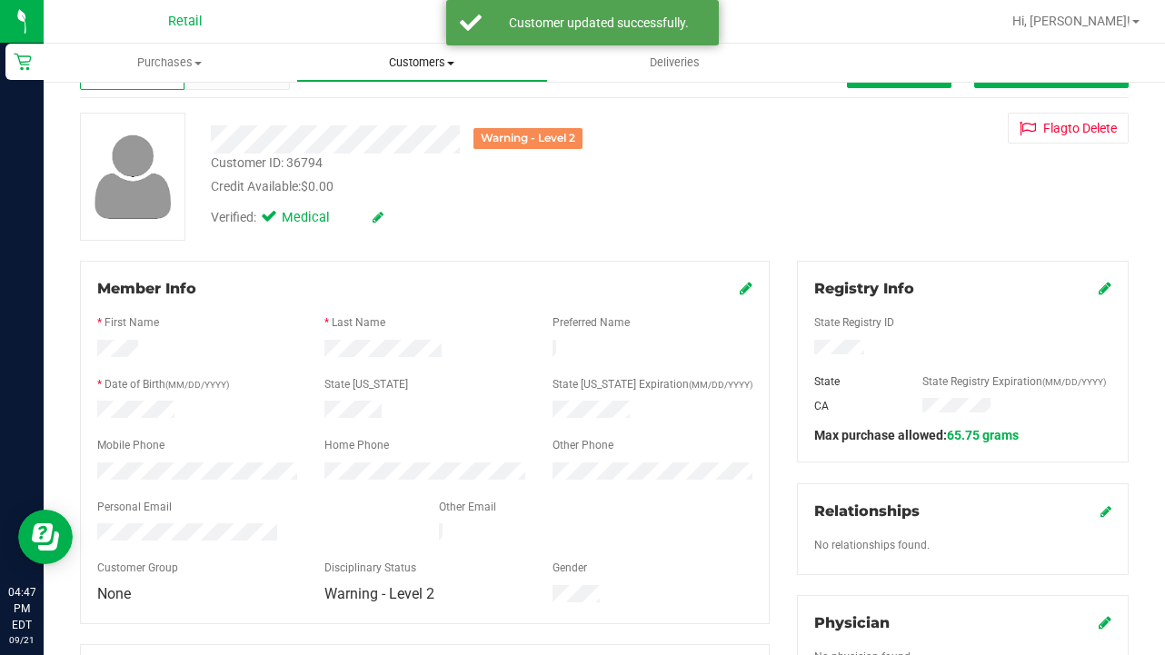
click at [452, 66] on span "Customers" at bounding box center [422, 63] width 251 height 16
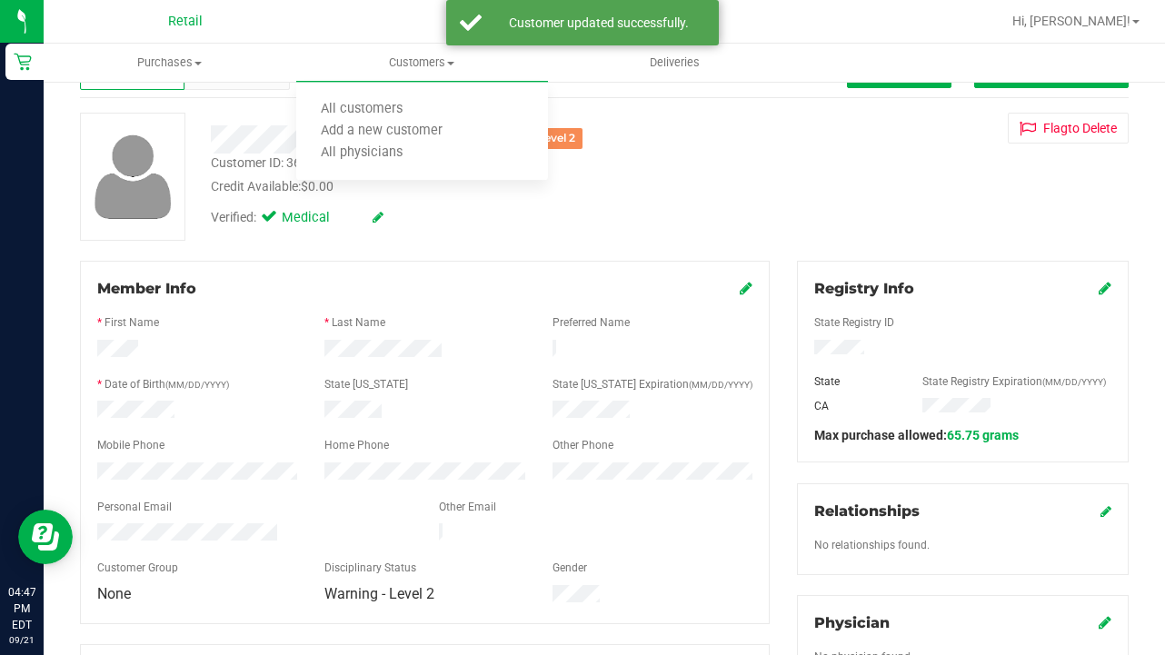
click at [750, 287] on icon at bounding box center [746, 288] width 13 height 15
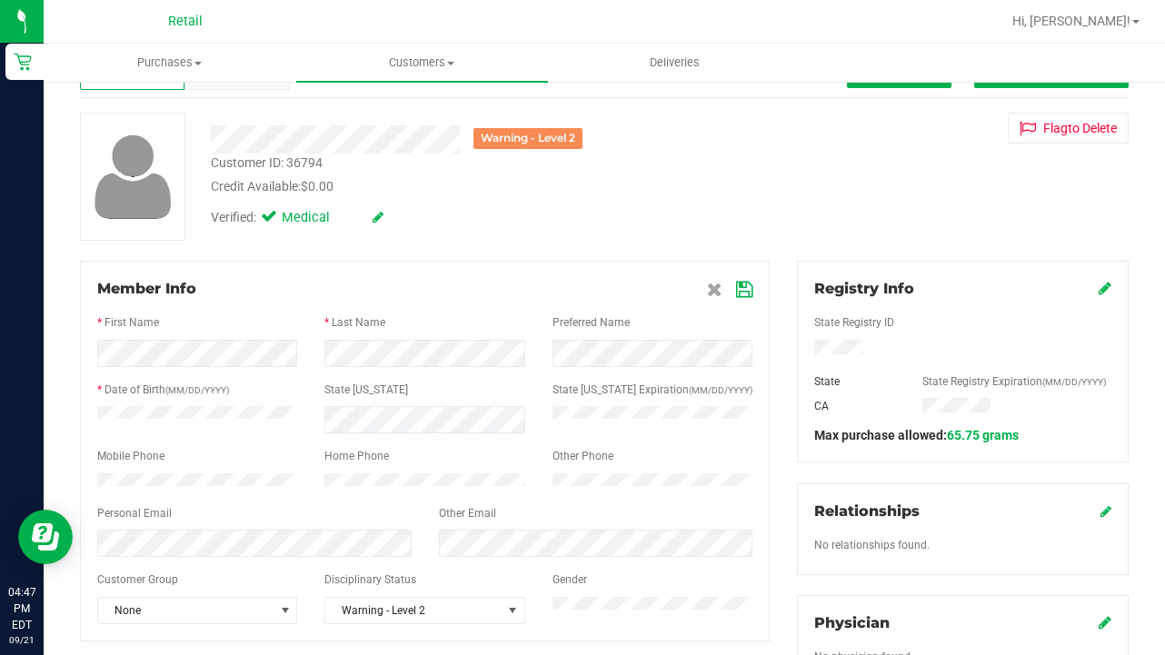
click at [749, 283] on icon at bounding box center [744, 290] width 16 height 15
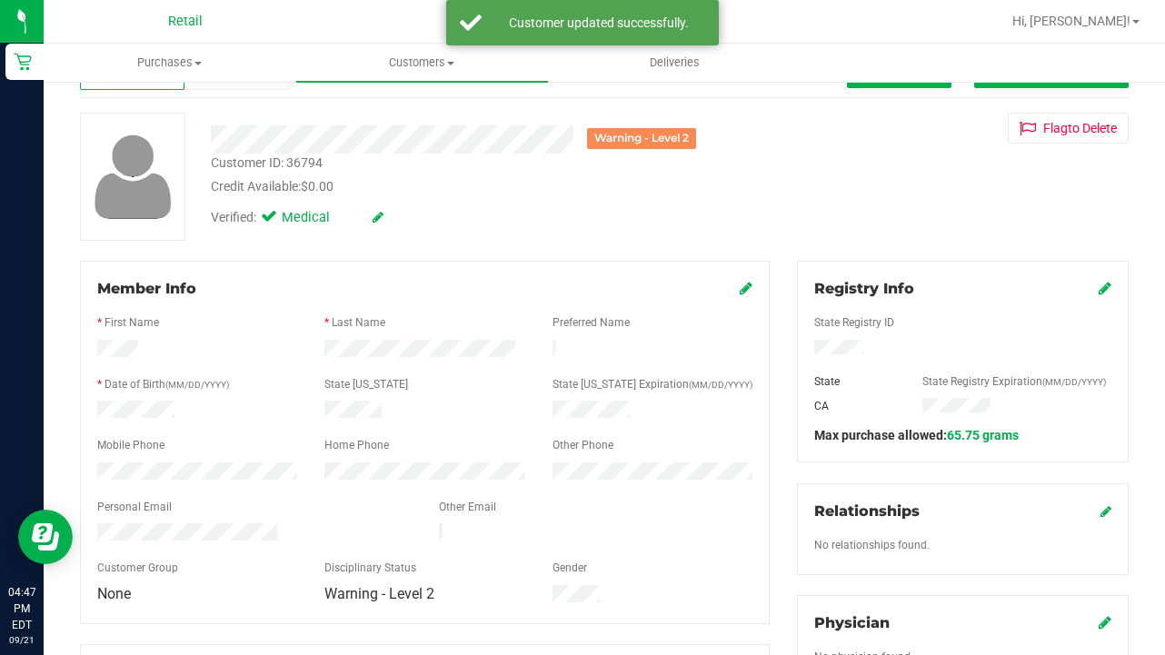
click at [410, 42] on nav "Retail Hi, [PERSON_NAME]!" at bounding box center [604, 22] width 1121 height 44
click at [416, 61] on span "Customers" at bounding box center [422, 63] width 253 height 16
click at [409, 105] on span "All customers" at bounding box center [361, 109] width 131 height 15
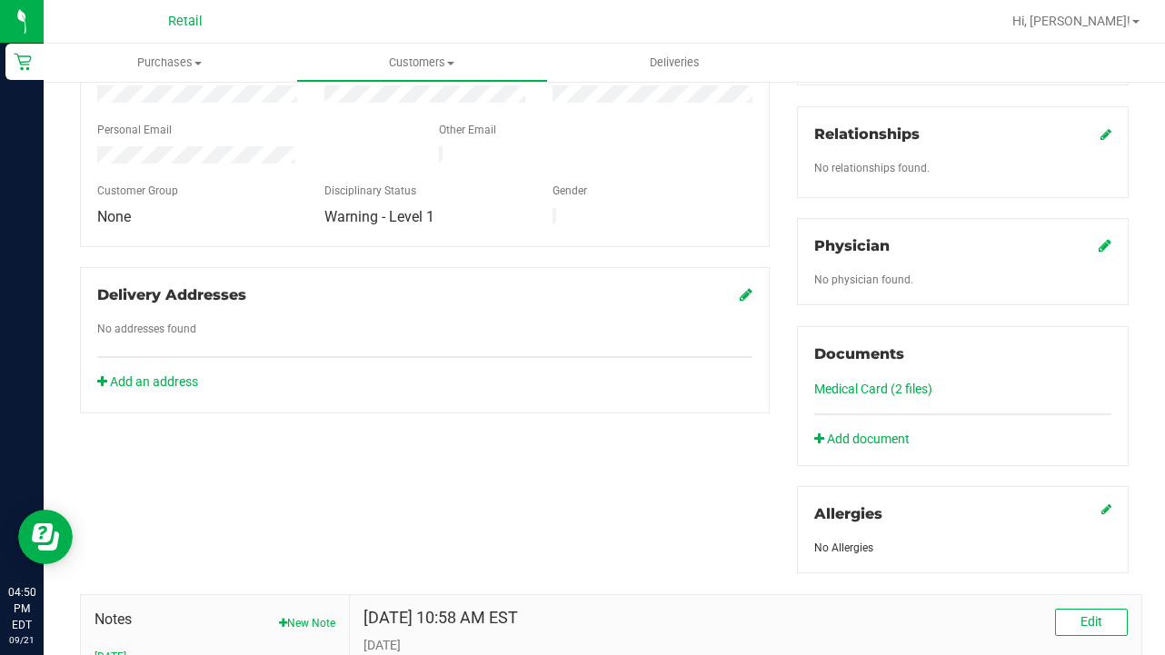
scroll to position [553, 0]
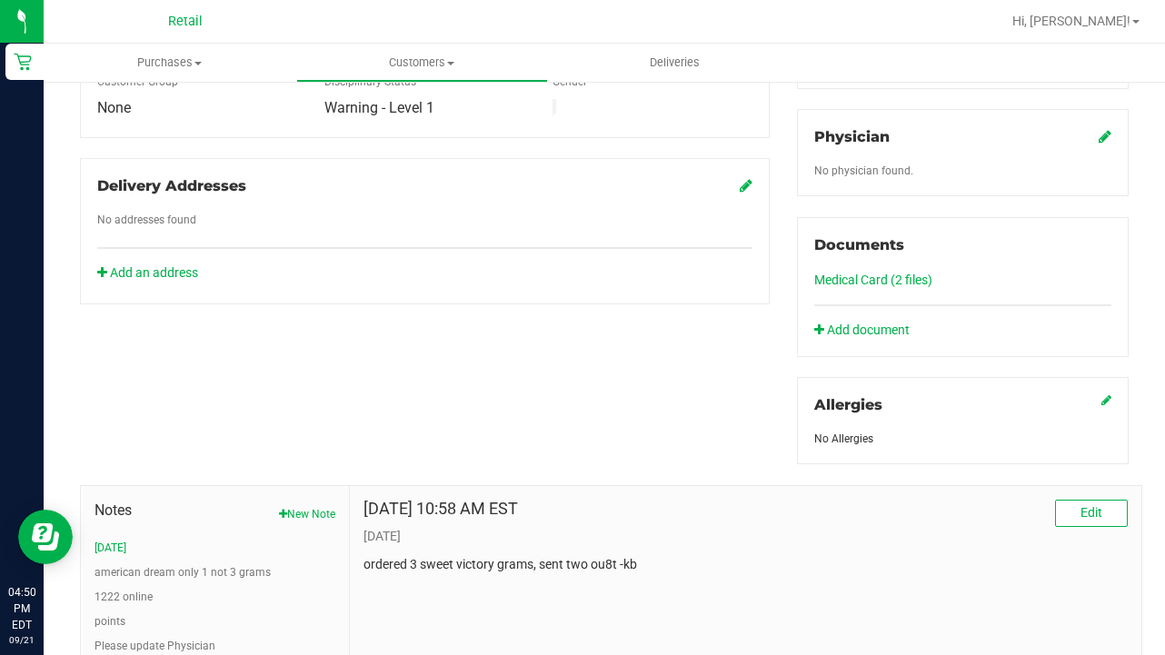
click at [861, 275] on link "Medical Card (2 files)" at bounding box center [873, 280] width 118 height 15
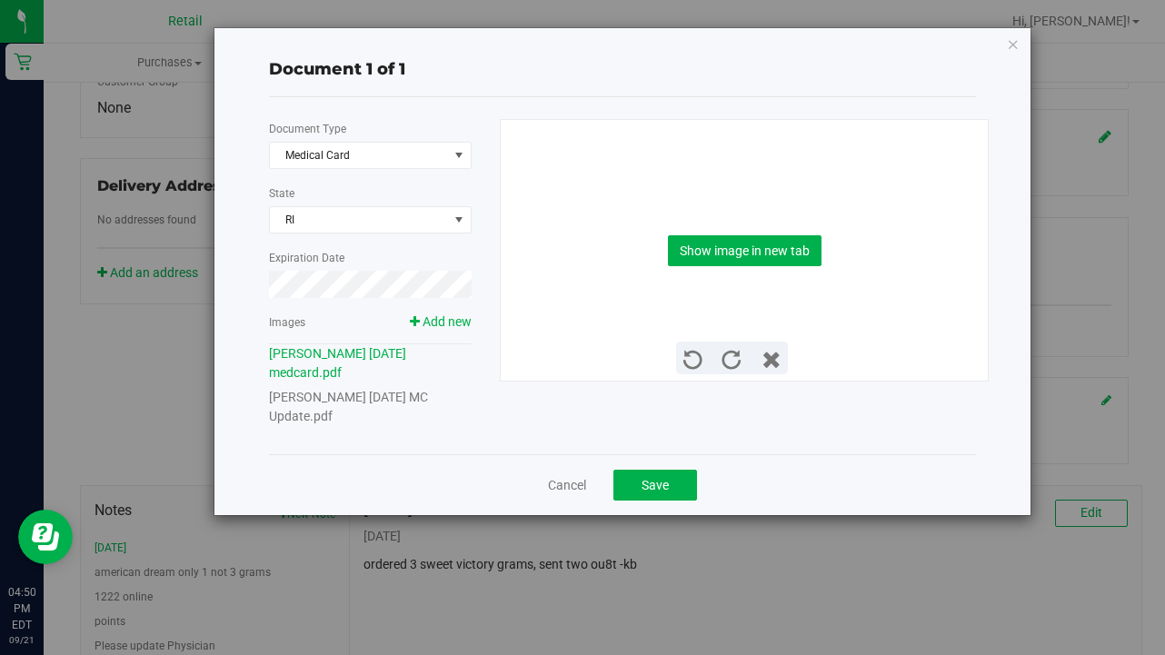
click at [425, 393] on link "[PERSON_NAME] [DATE] MC Update.pdf" at bounding box center [348, 407] width 159 height 34
click at [425, 397] on link "[PERSON_NAME] [DATE] MC Update.pdf" at bounding box center [348, 407] width 159 height 34
click at [778, 360] on icon at bounding box center [772, 361] width 20 height 20
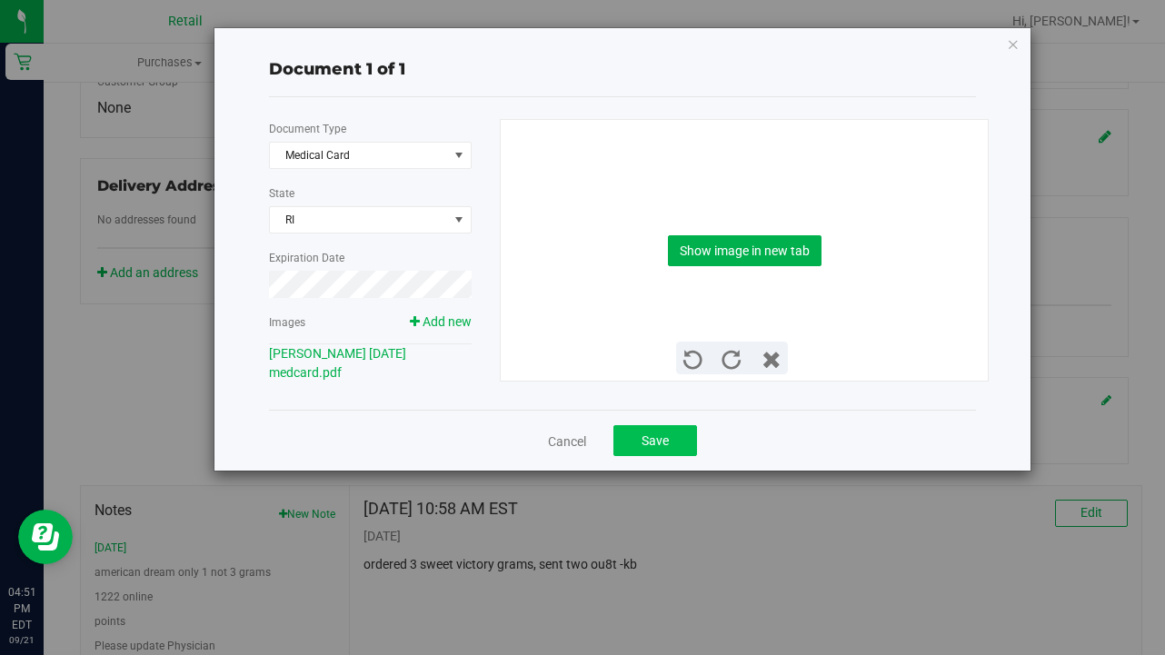
click at [646, 438] on span "Save" at bounding box center [655, 440] width 27 height 15
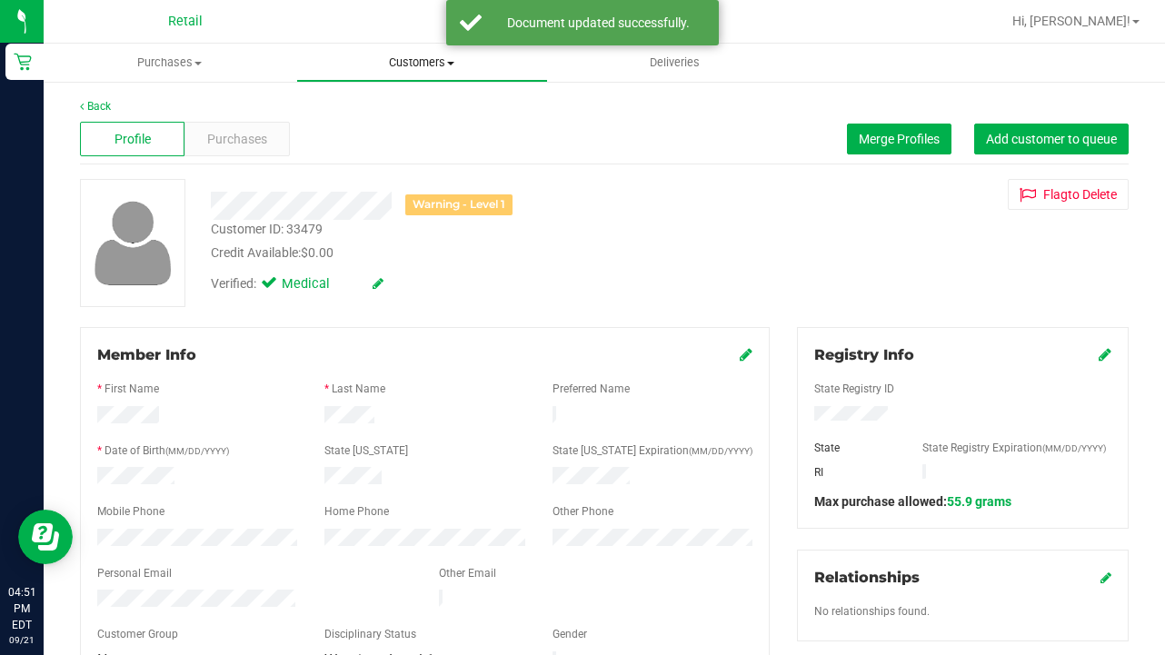
scroll to position [-1, 0]
drag, startPoint x: 403, startPoint y: 57, endPoint x: 403, endPoint y: 75, distance: 17.3
click at [403, 57] on span "Customers" at bounding box center [422, 63] width 251 height 16
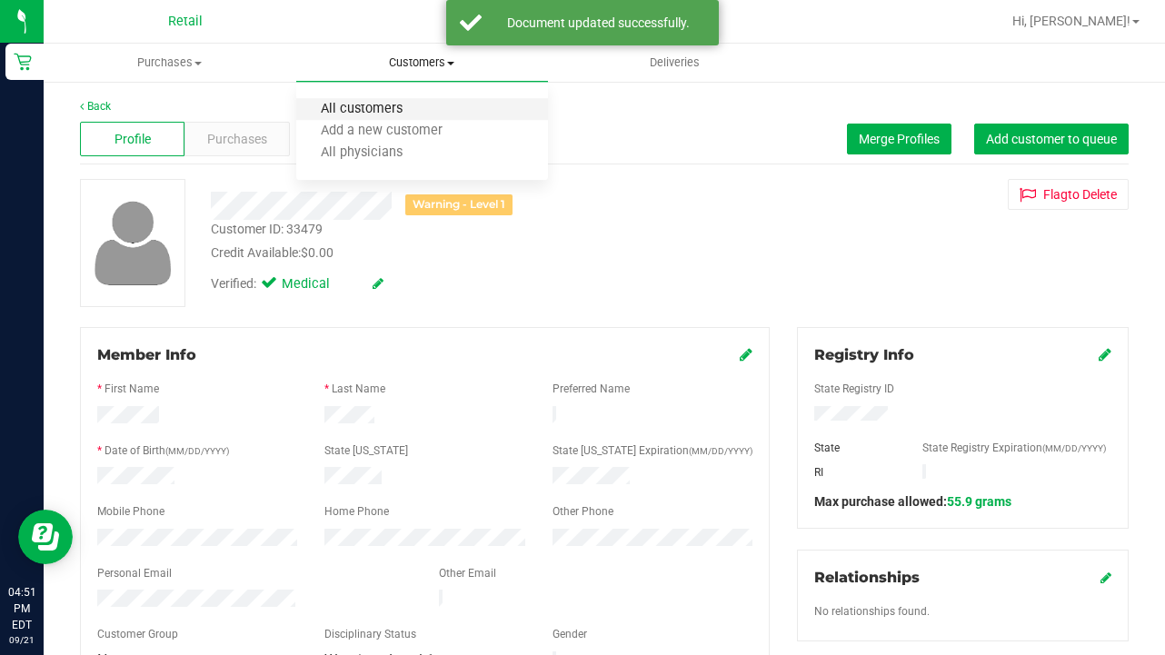
click at [400, 106] on span "All customers" at bounding box center [361, 109] width 131 height 15
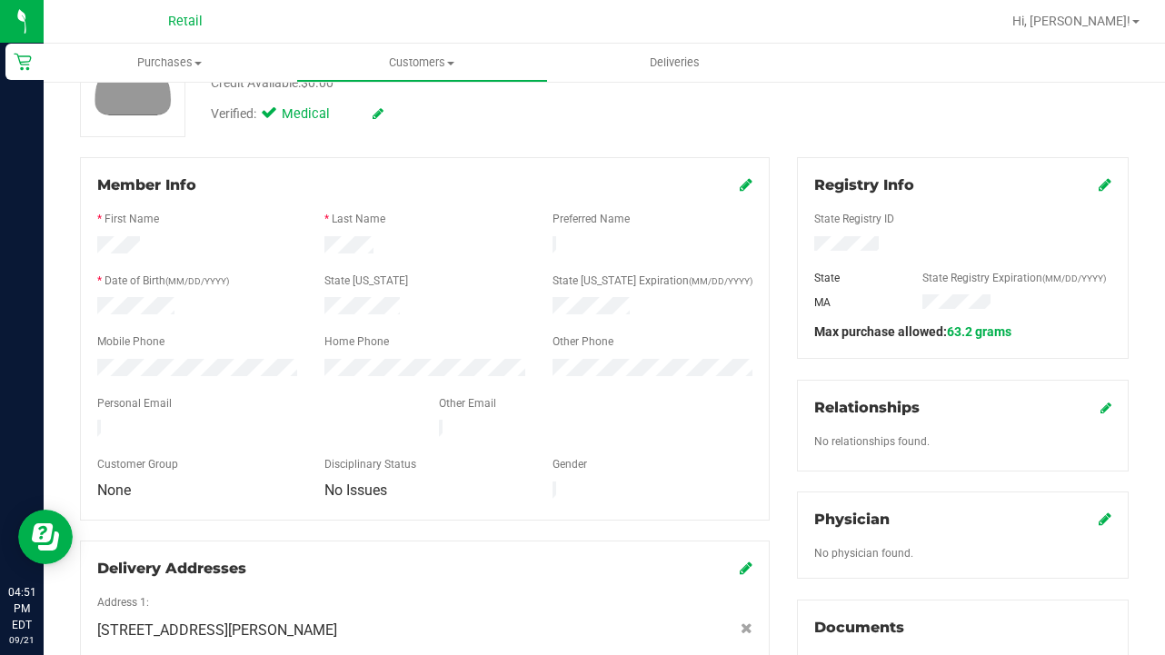
scroll to position [171, 0]
click at [743, 181] on icon at bounding box center [746, 183] width 13 height 15
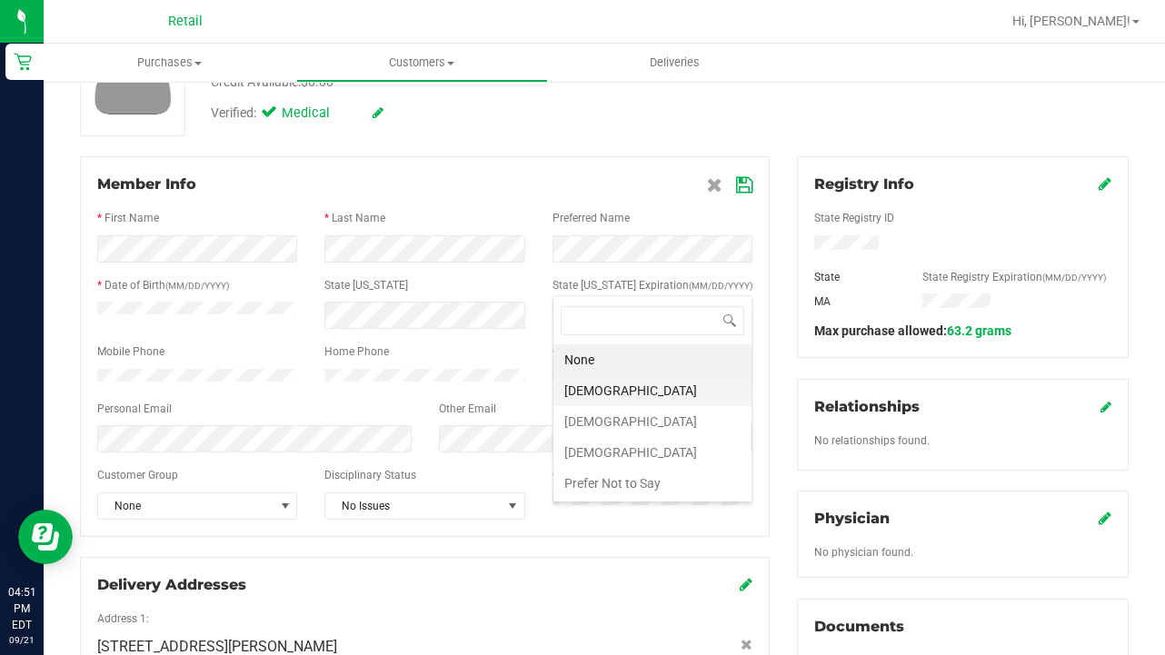
click at [648, 400] on li "[DEMOGRAPHIC_DATA]" at bounding box center [652, 390] width 198 height 31
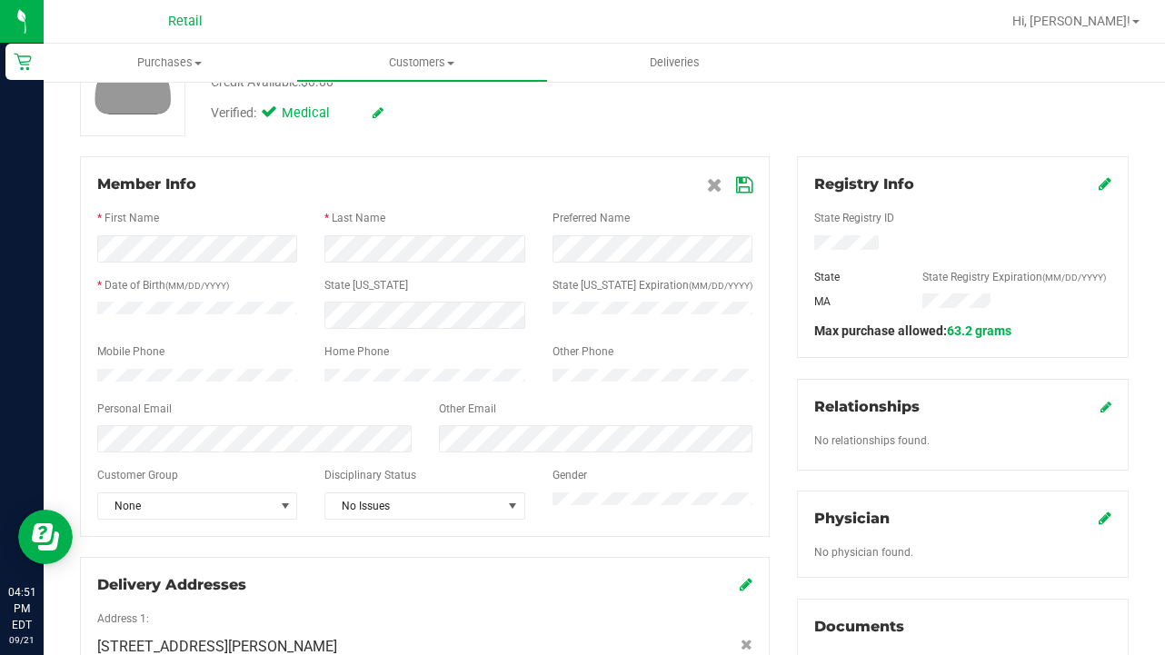
click at [746, 189] on icon at bounding box center [744, 185] width 16 height 15
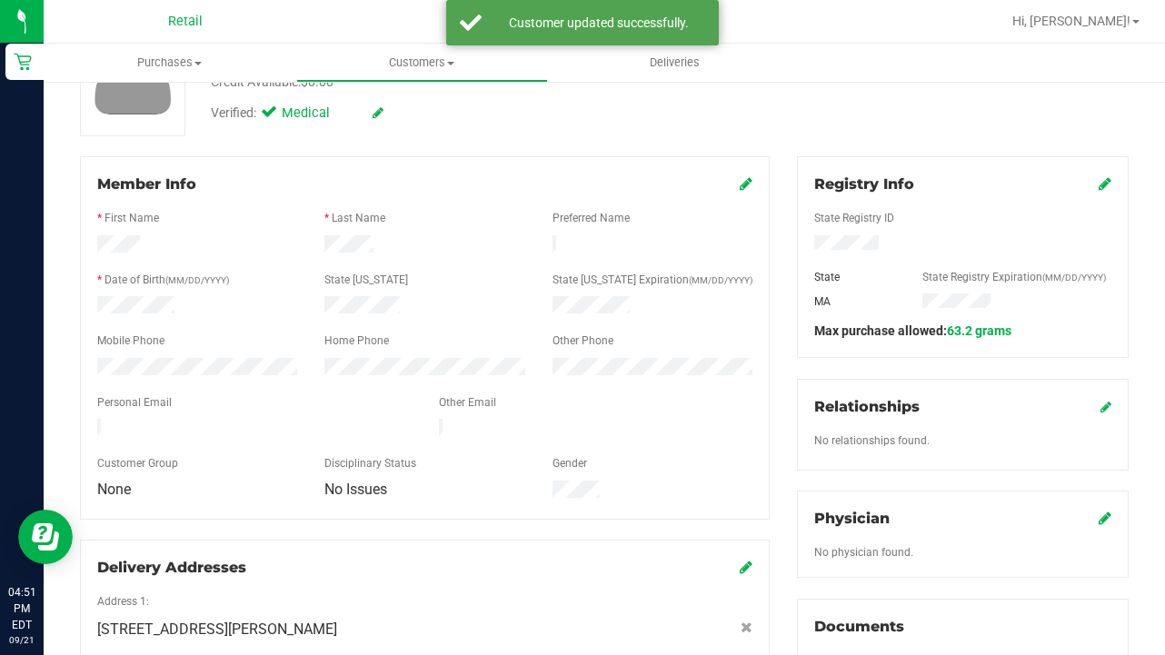
click at [971, 185] on icon at bounding box center [1105, 183] width 13 height 15
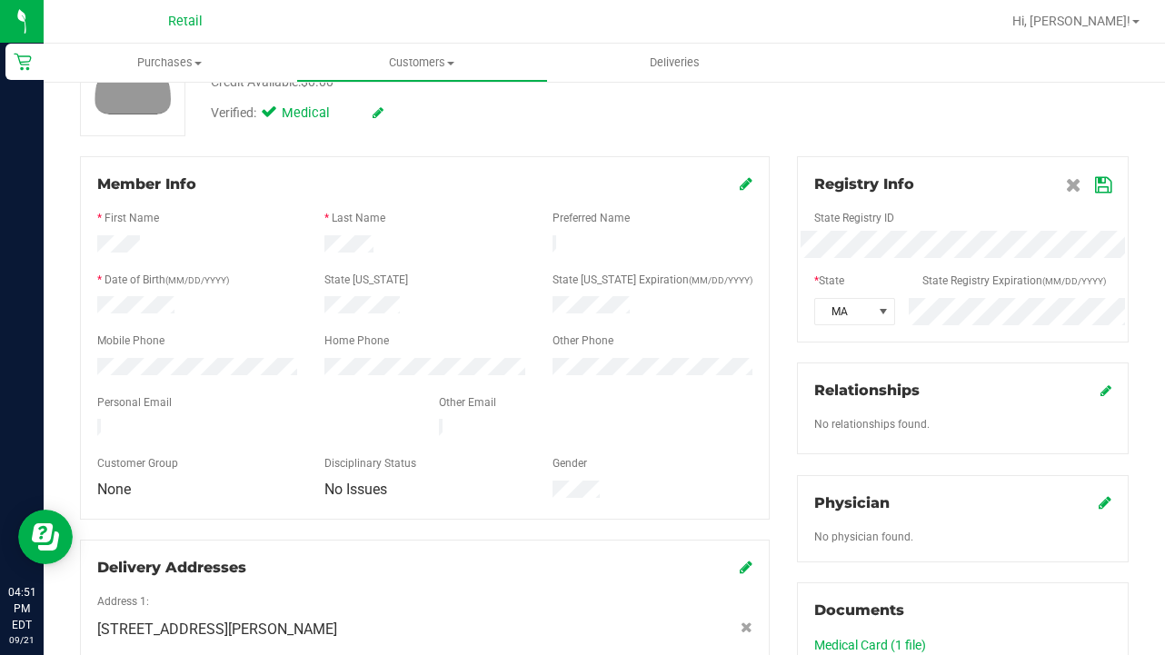
click at [971, 183] on icon at bounding box center [1103, 185] width 16 height 15
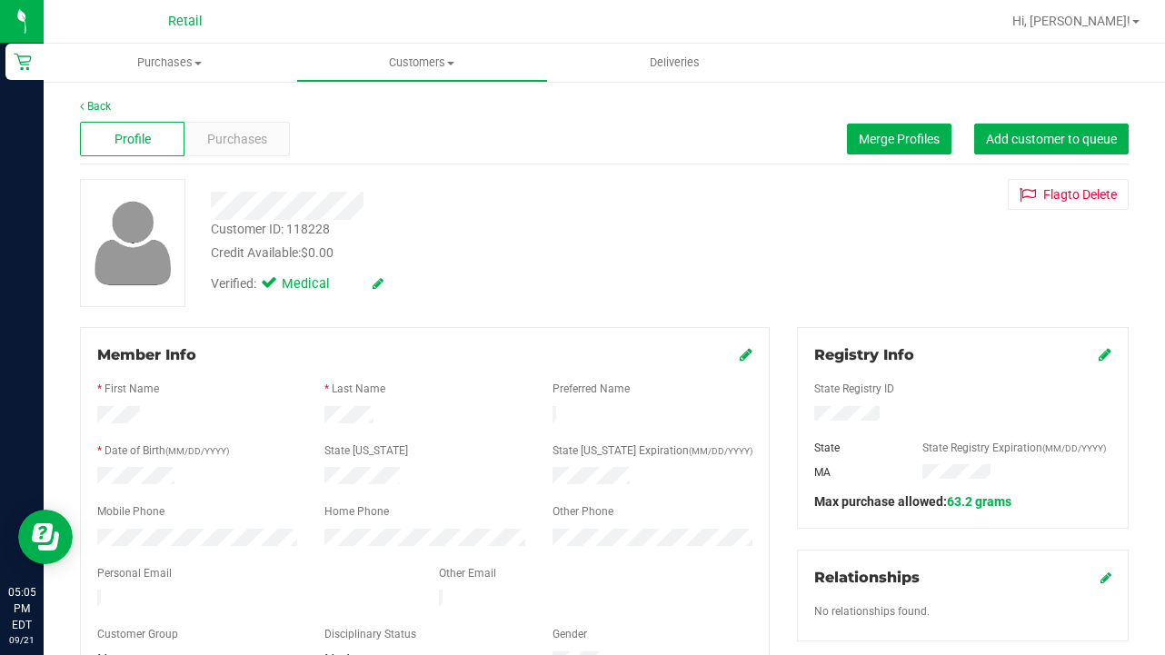
scroll to position [0, 0]
click at [428, 66] on span "Customers" at bounding box center [422, 63] width 251 height 16
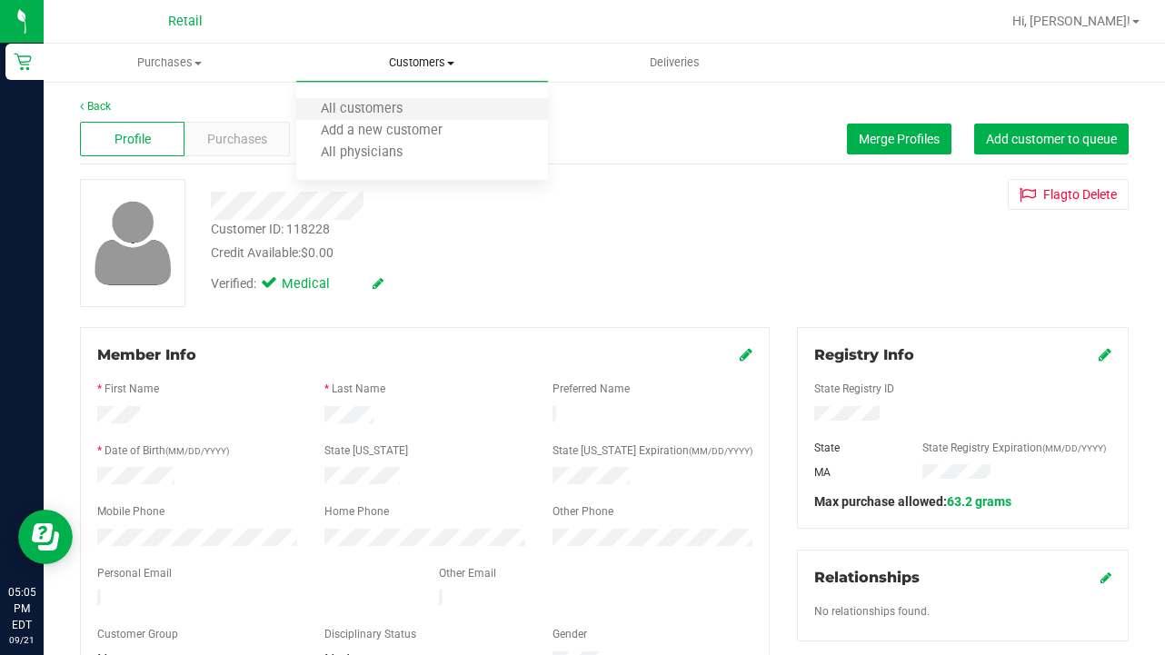
click at [428, 109] on li "All customers" at bounding box center [422, 110] width 253 height 22
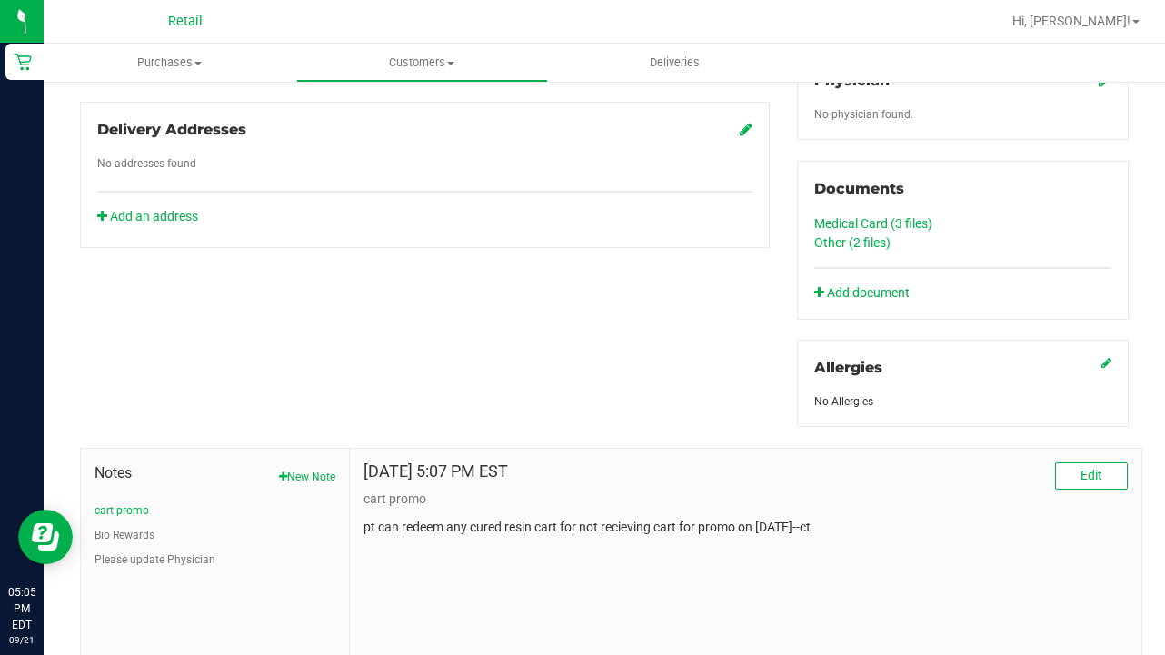
scroll to position [612, 0]
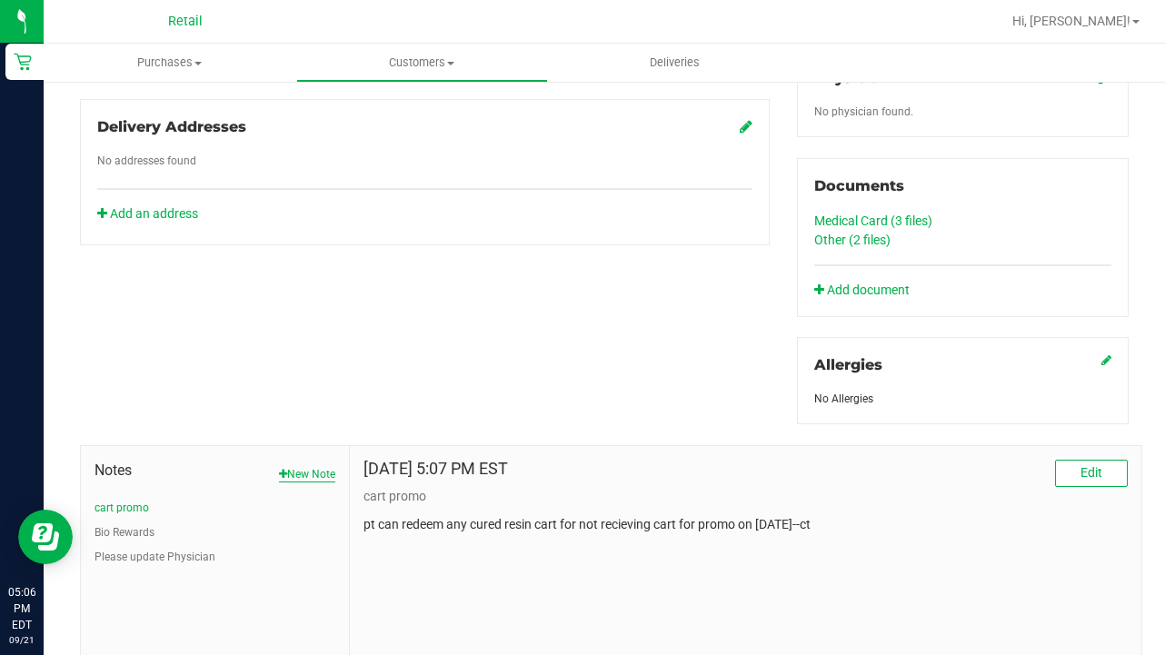
click at [294, 481] on button "New Note" at bounding box center [307, 474] width 56 height 16
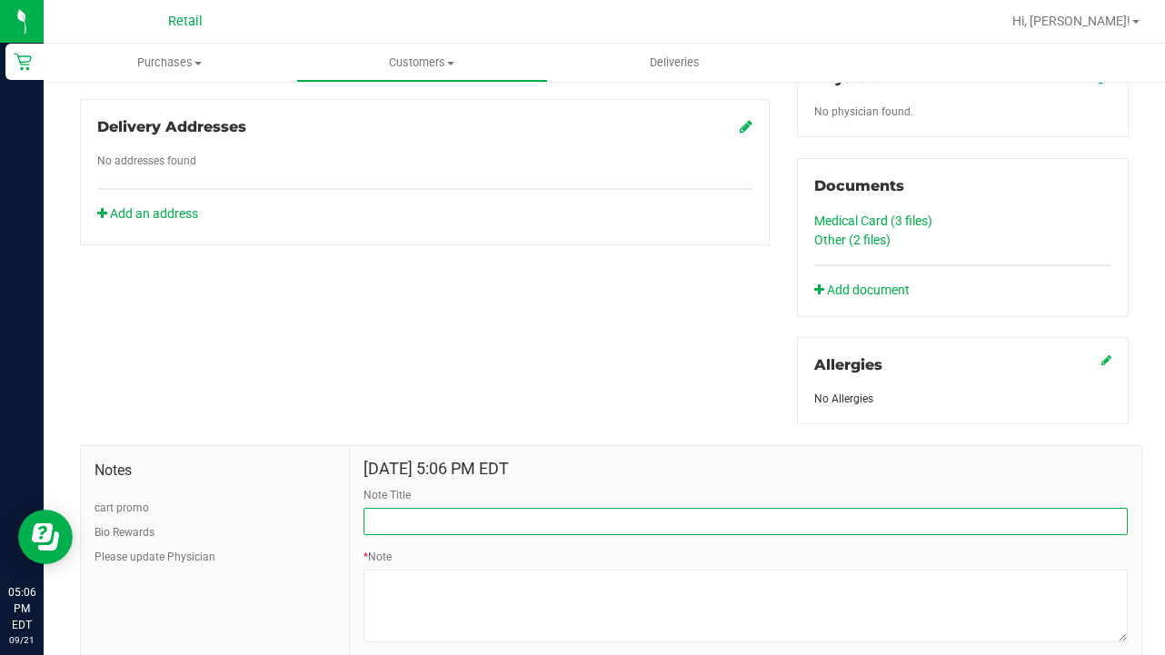
click at [443, 517] on input "Note Title" at bounding box center [745, 521] width 764 height 27
type input "CC AUTH"
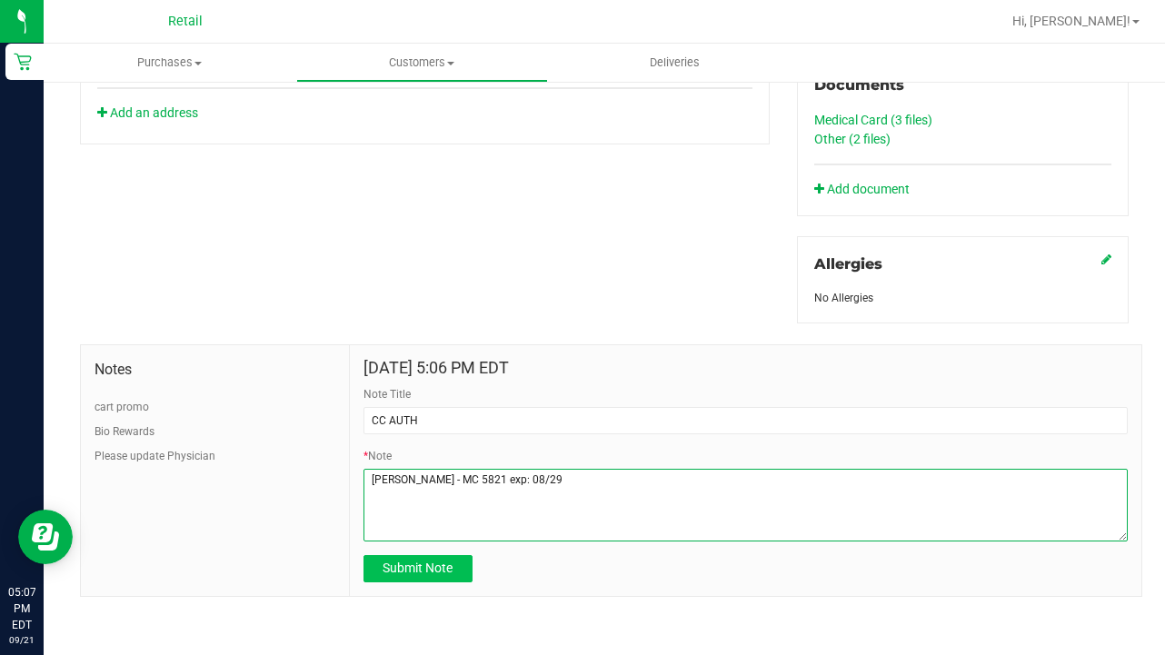
type textarea "[PERSON_NAME] - MC 5821 exp: 08/29"
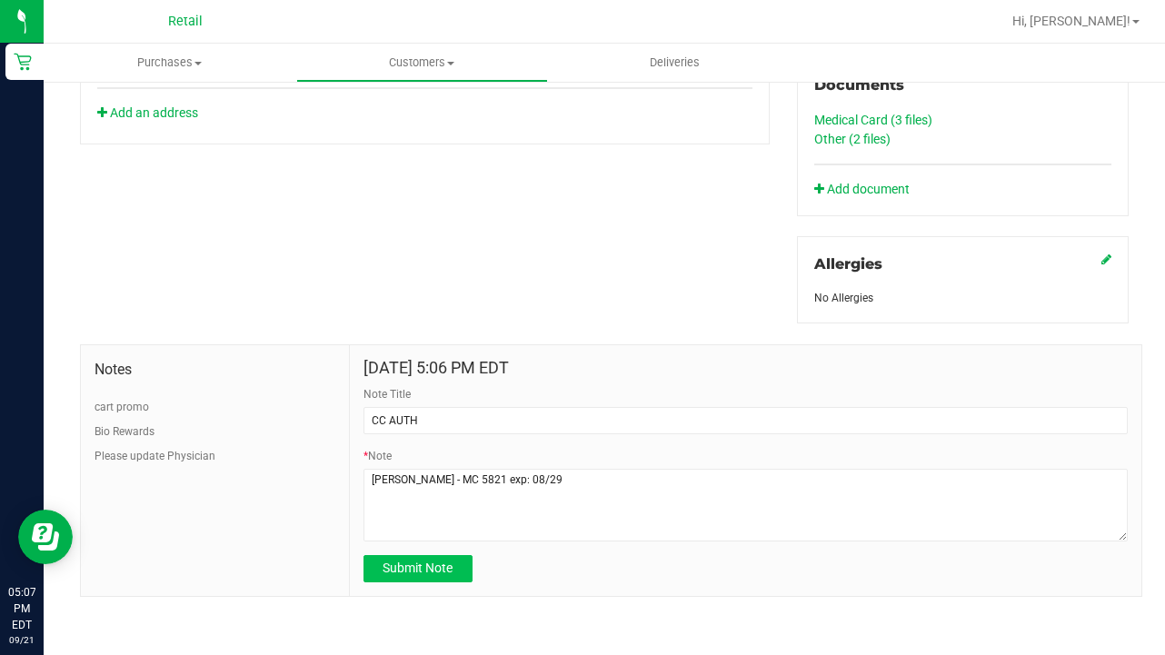
click at [440, 571] on span "Submit Note" at bounding box center [418, 568] width 70 height 15
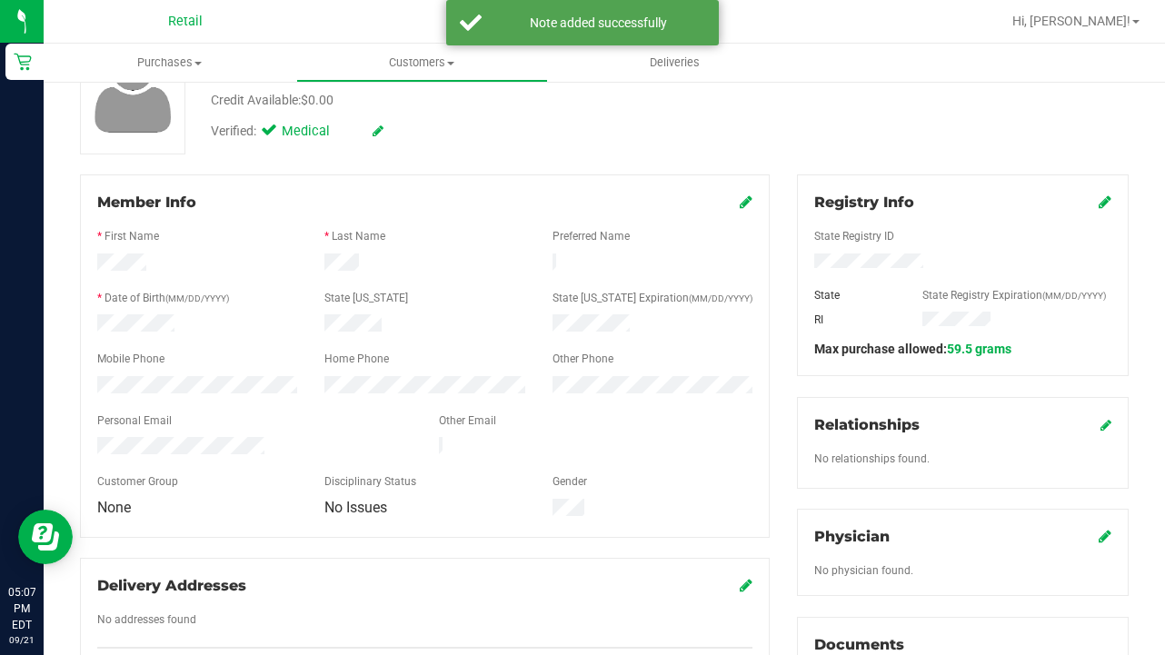
scroll to position [264, 0]
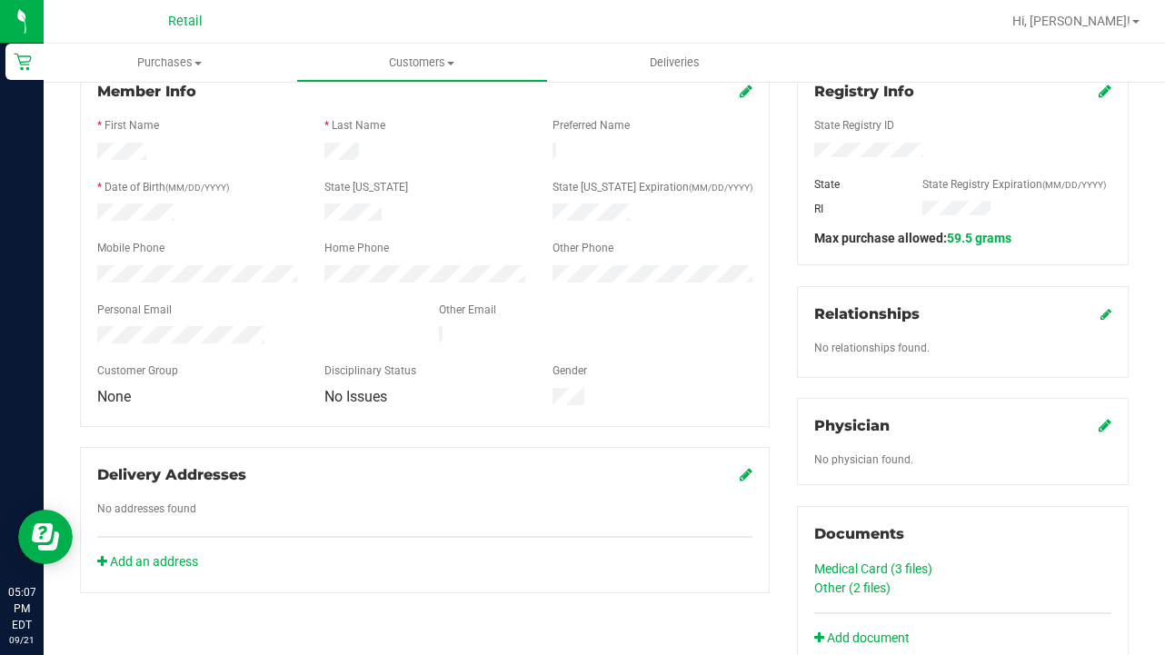
click at [838, 584] on link "Other (2 files)" at bounding box center [852, 588] width 76 height 15
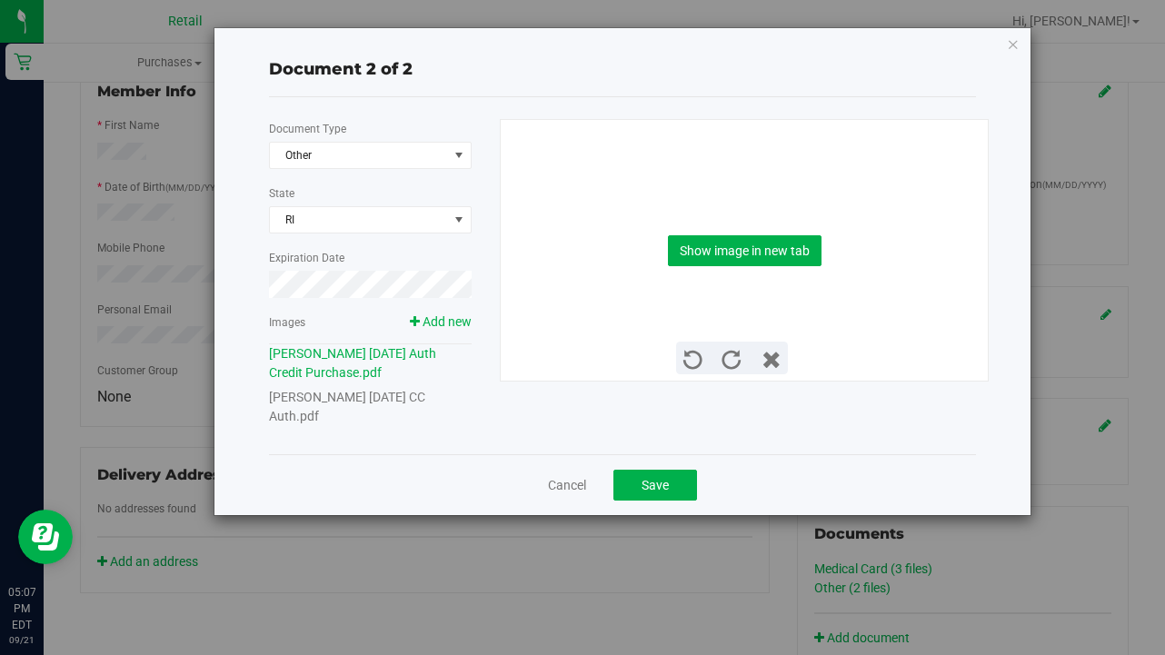
click at [342, 394] on link "[PERSON_NAME] [DATE] CC Auth.pdf" at bounding box center [347, 407] width 156 height 34
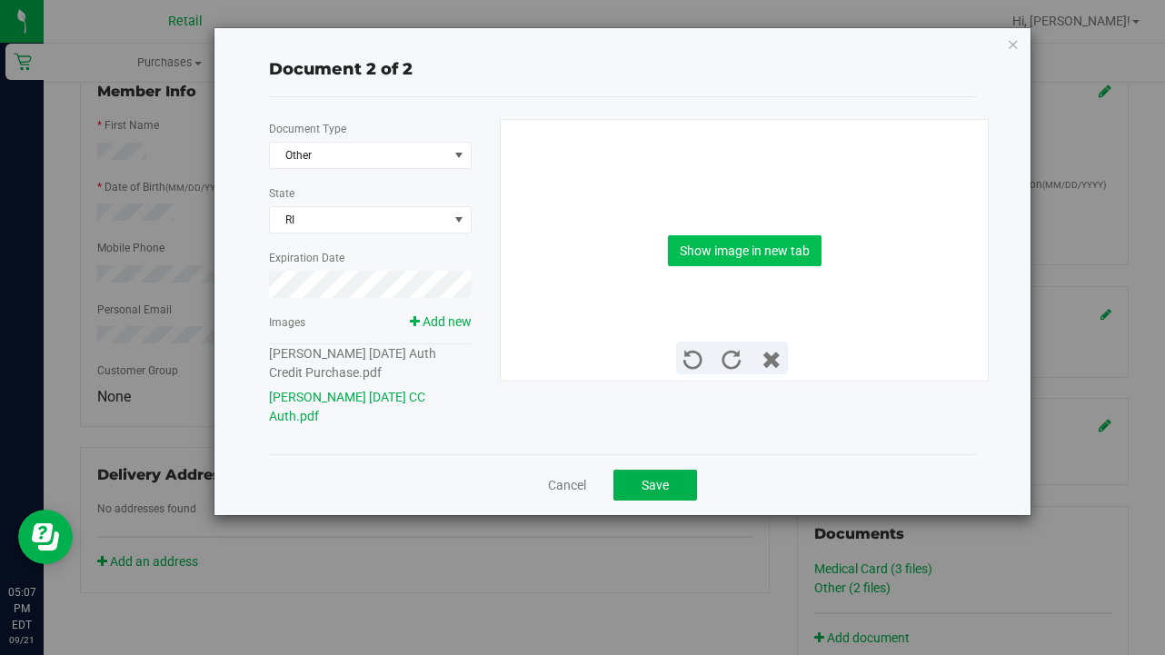
click at [804, 253] on button "Show image in new tab" at bounding box center [745, 250] width 154 height 31
click at [325, 363] on div "[PERSON_NAME] [DATE] Auth Credit Purchase.pdf" at bounding box center [370, 363] width 203 height 38
click at [333, 373] on link "[PERSON_NAME] [DATE] Auth Credit Purchase.pdf" at bounding box center [352, 363] width 167 height 34
click at [721, 254] on button "Show image in new tab" at bounding box center [745, 250] width 154 height 31
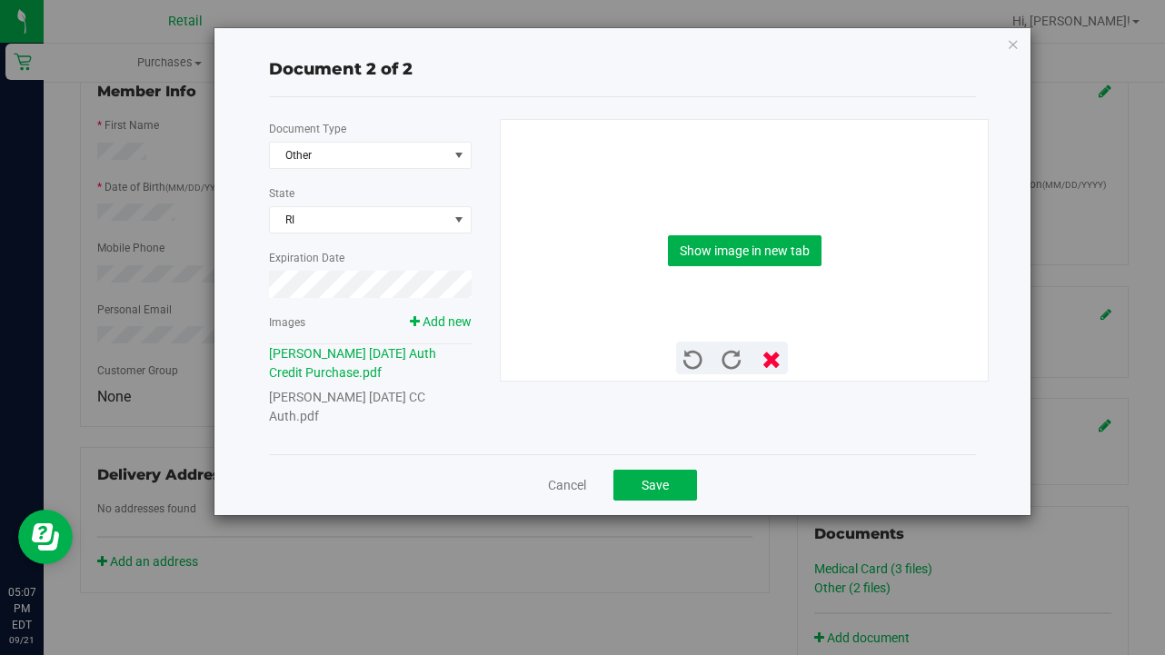
click at [765, 356] on icon at bounding box center [772, 361] width 20 height 20
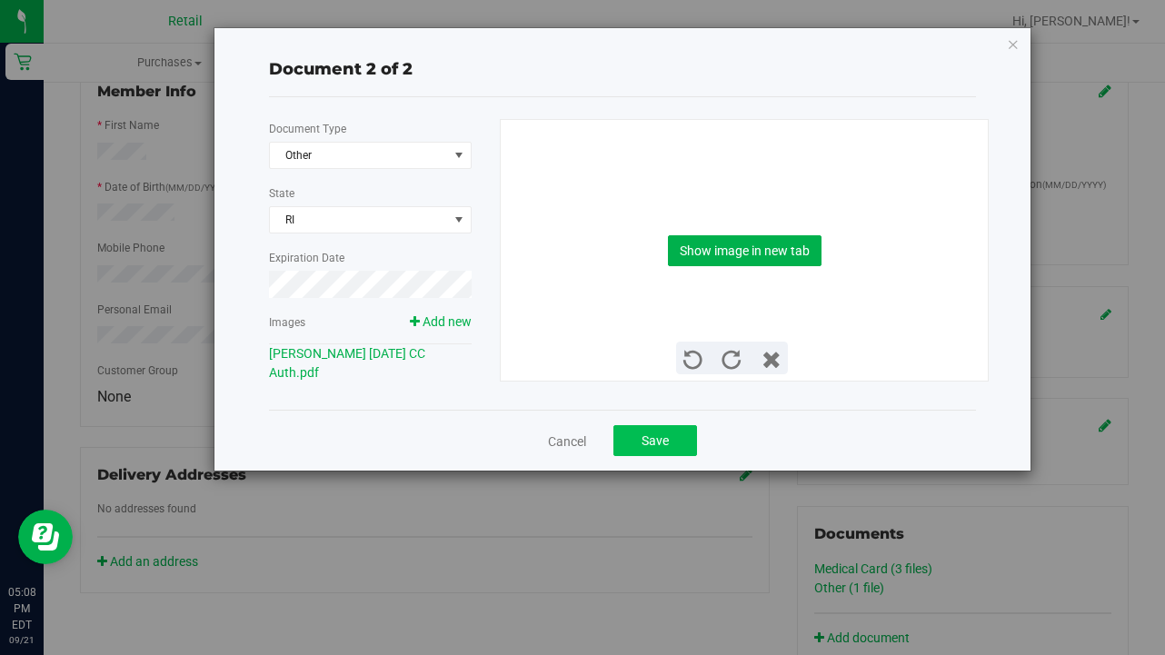
click at [656, 439] on span "Save" at bounding box center [655, 440] width 27 height 15
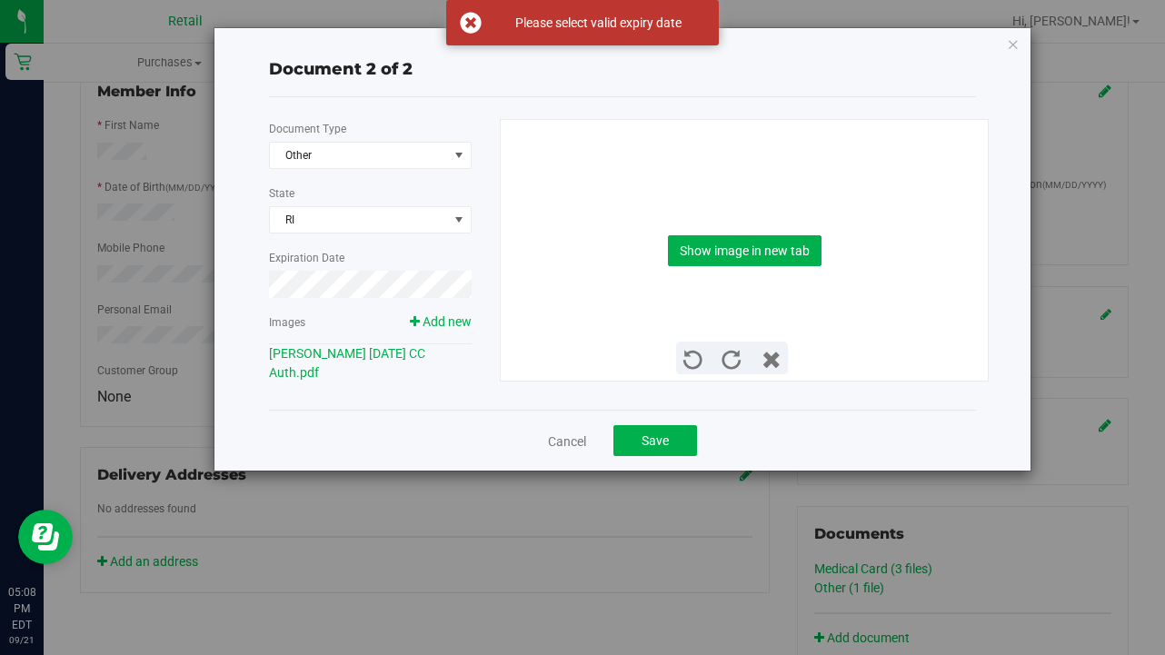
scroll to position [0, 0]
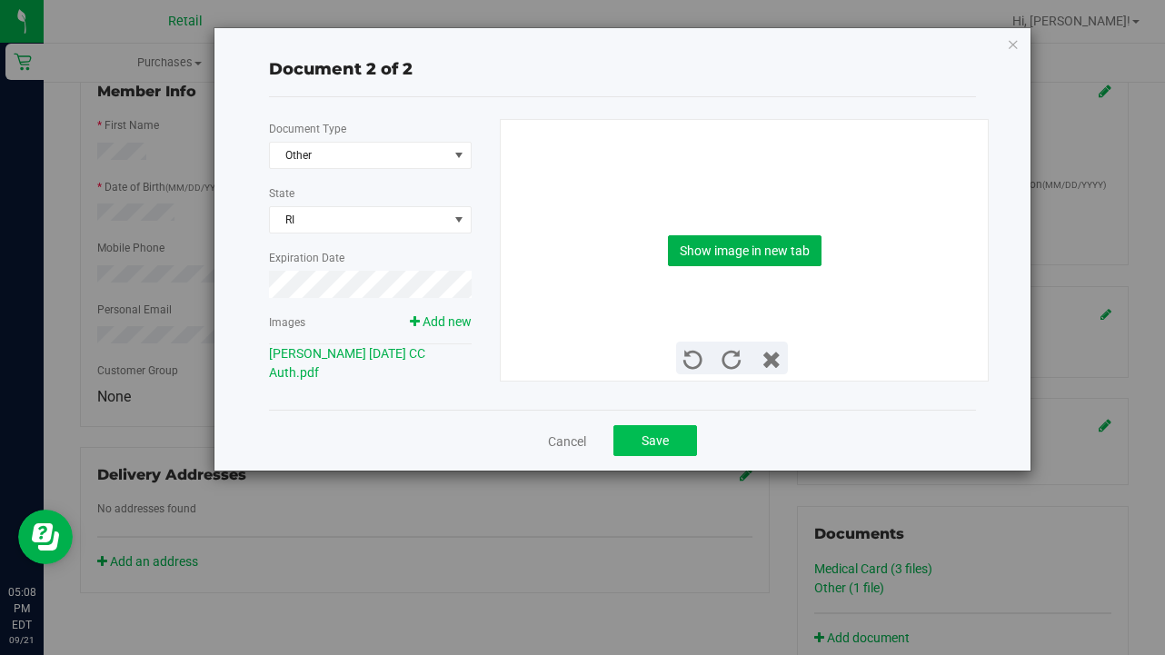
click at [650, 452] on button "Save" at bounding box center [655, 440] width 84 height 31
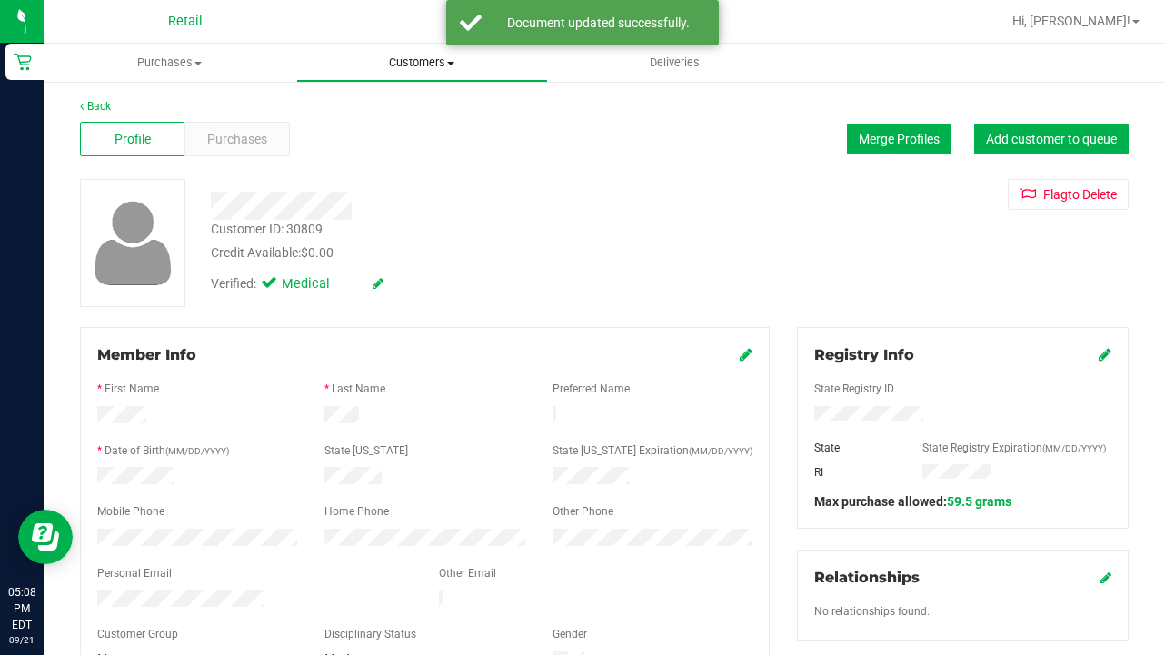
click at [424, 60] on span "Customers" at bounding box center [422, 63] width 251 height 16
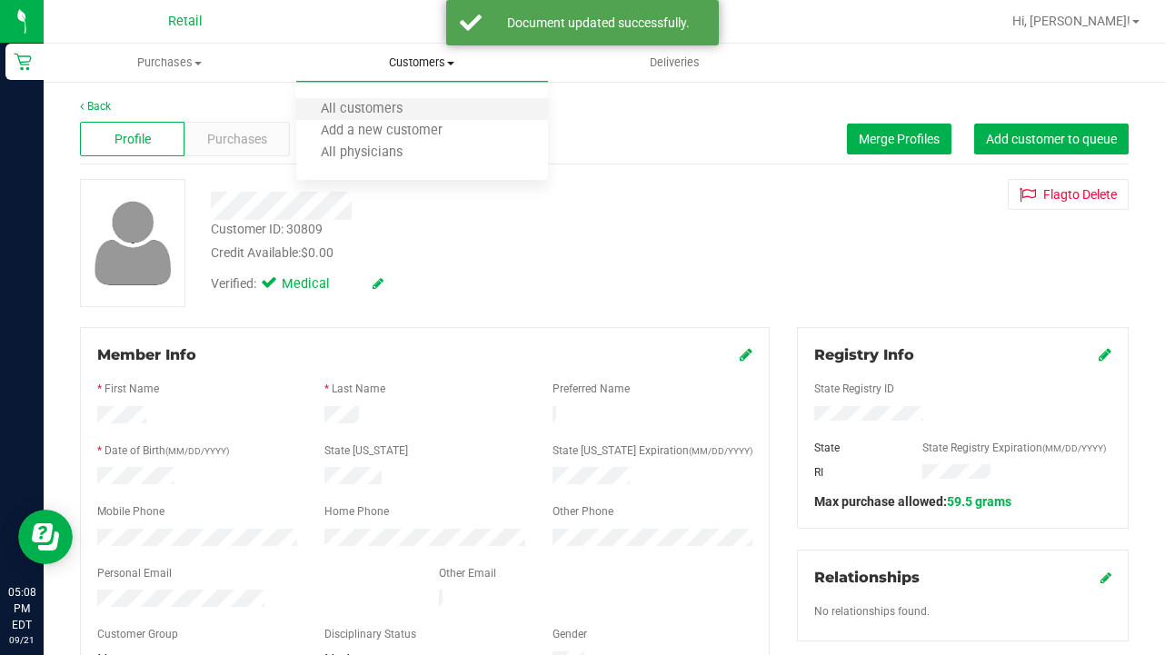
click at [411, 99] on ul "All customers Add a new customer All physicians" at bounding box center [422, 132] width 253 height 98
click at [418, 56] on span "Customers" at bounding box center [422, 63] width 253 height 16
click at [416, 105] on span "All customers" at bounding box center [361, 109] width 131 height 15
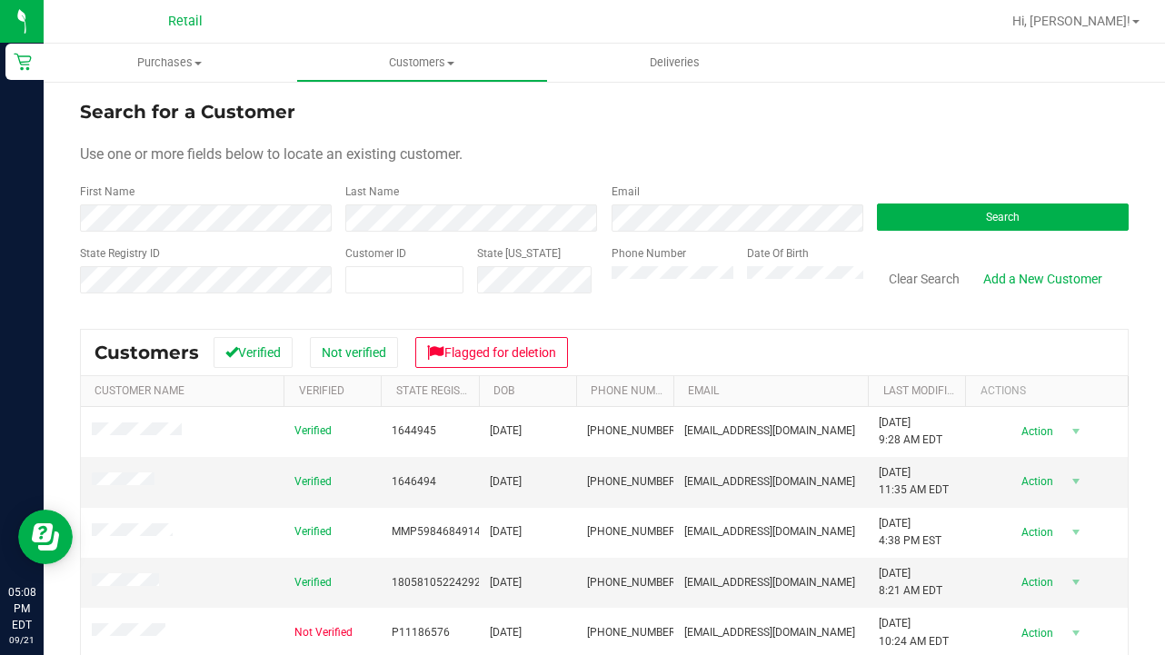
click at [220, 198] on div "First Name" at bounding box center [206, 208] width 252 height 48
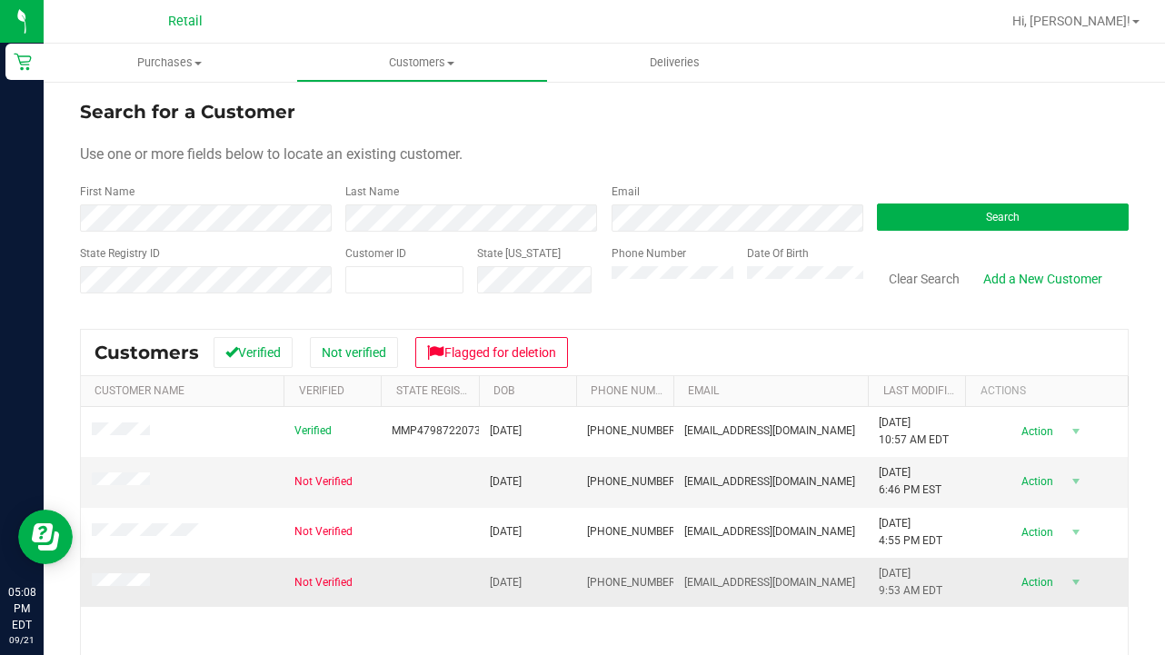
click at [134, 573] on span at bounding box center [124, 582] width 64 height 18
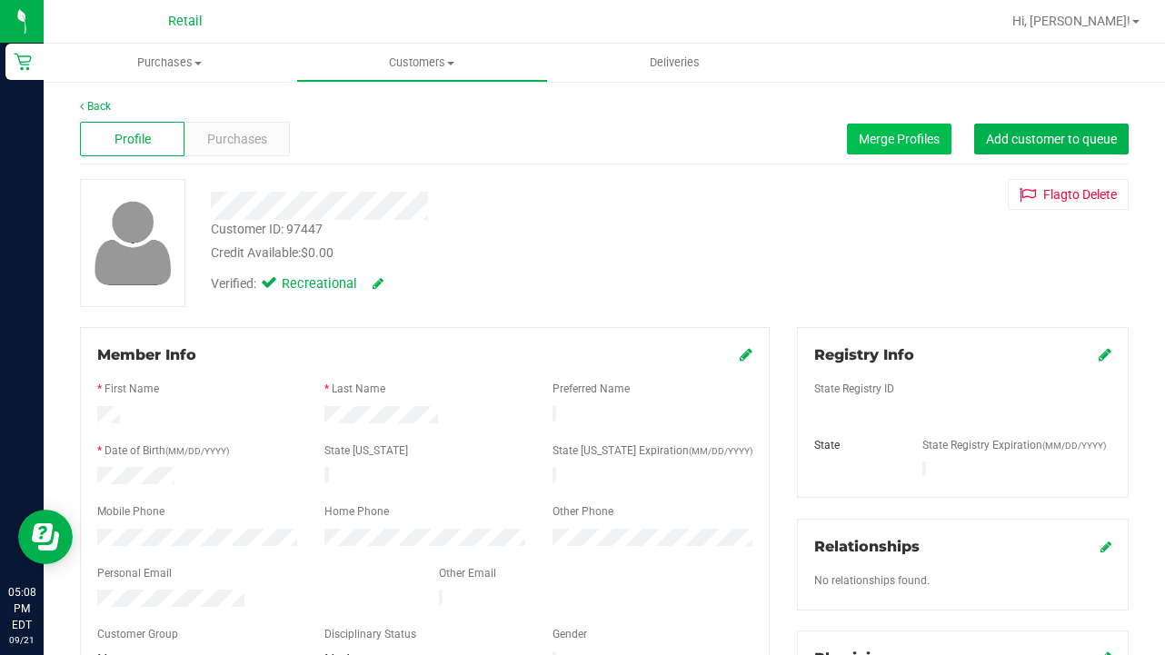
click at [911, 131] on button "Merge Profiles" at bounding box center [899, 139] width 105 height 31
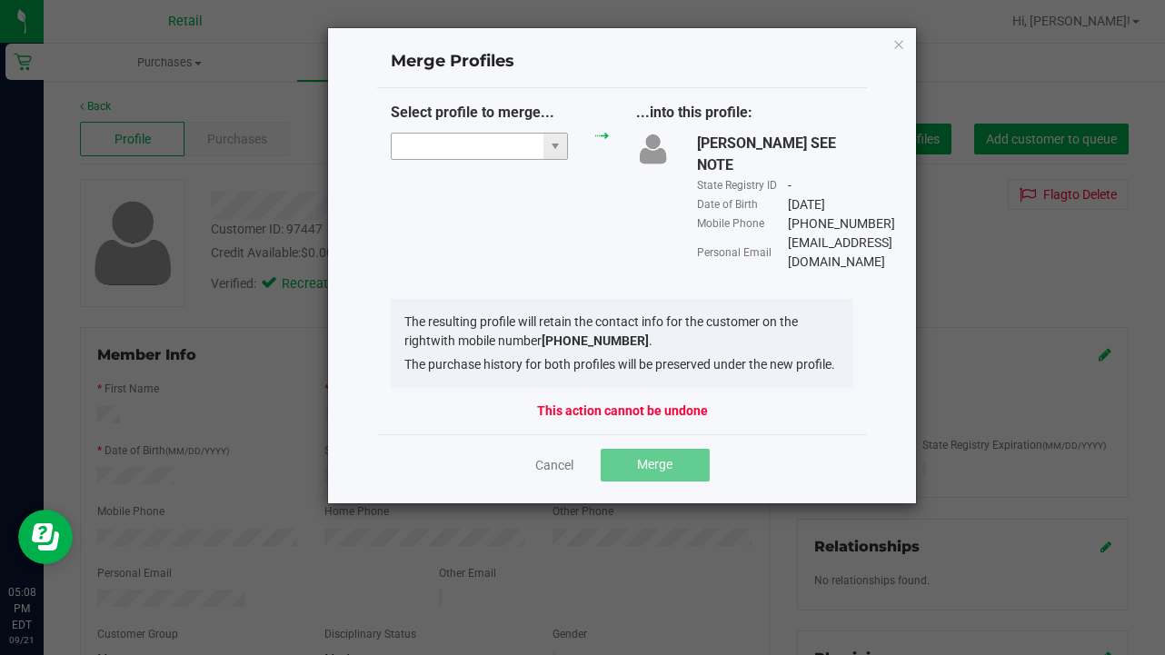
click at [424, 144] on input "NO DATA FOUND" at bounding box center [468, 146] width 152 height 25
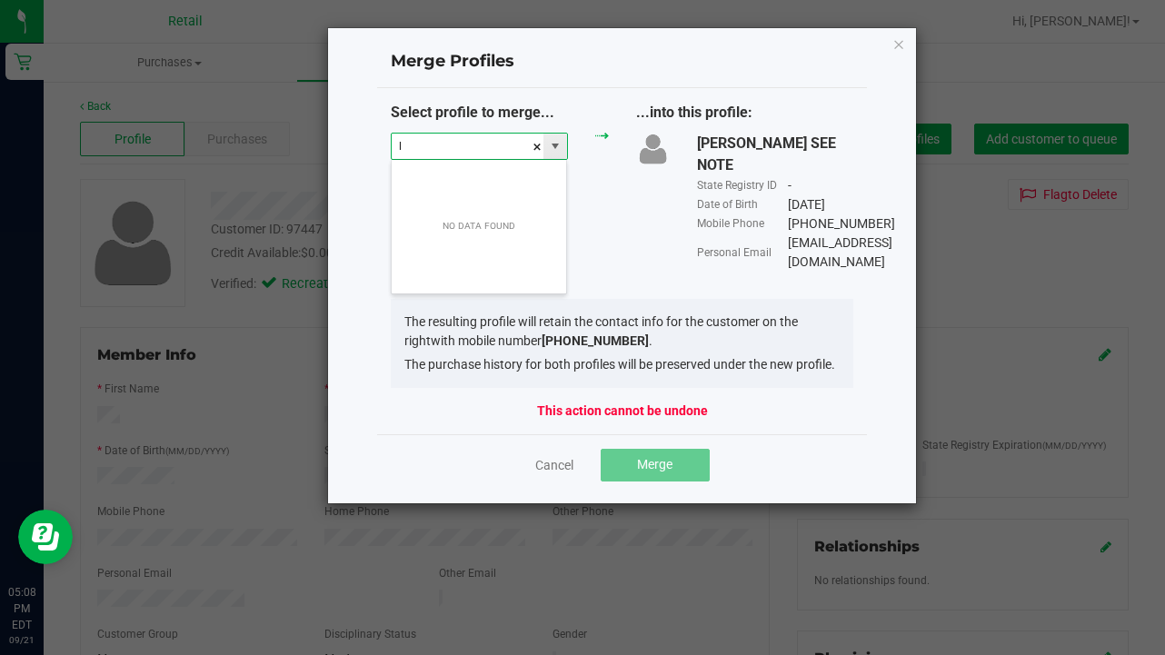
scroll to position [27, 177]
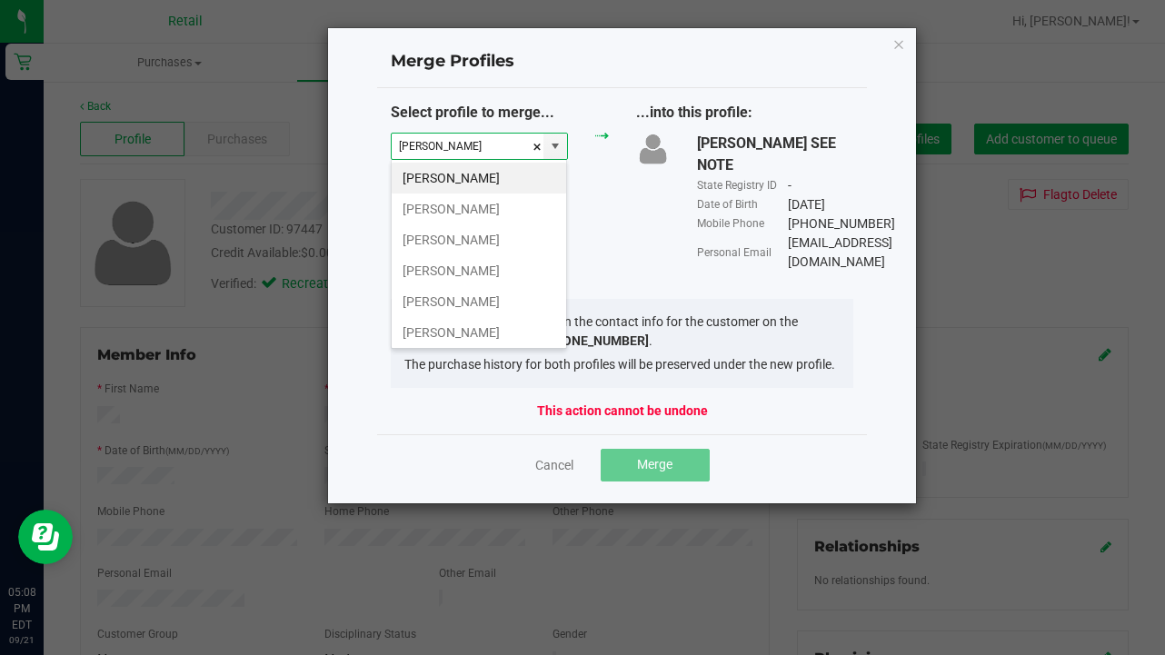
type input "[PERSON_NAME]"
click at [575, 449] on div "Cancel Merge" at bounding box center [622, 465] width 463 height 33
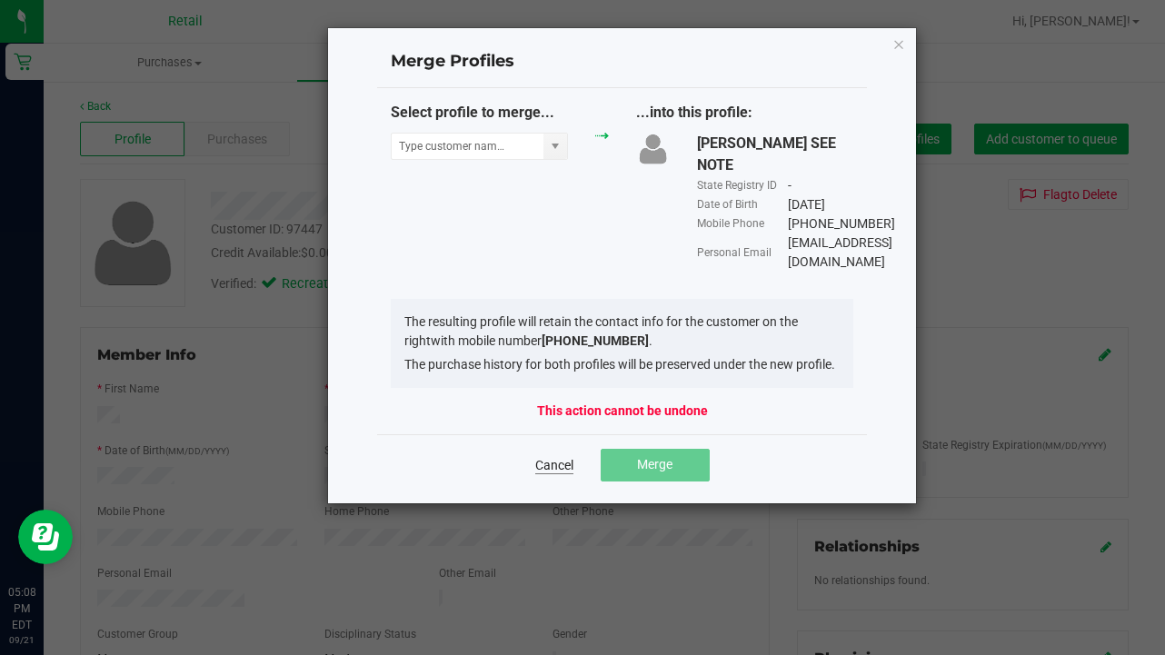
click at [559, 456] on link "Cancel" at bounding box center [554, 465] width 38 height 18
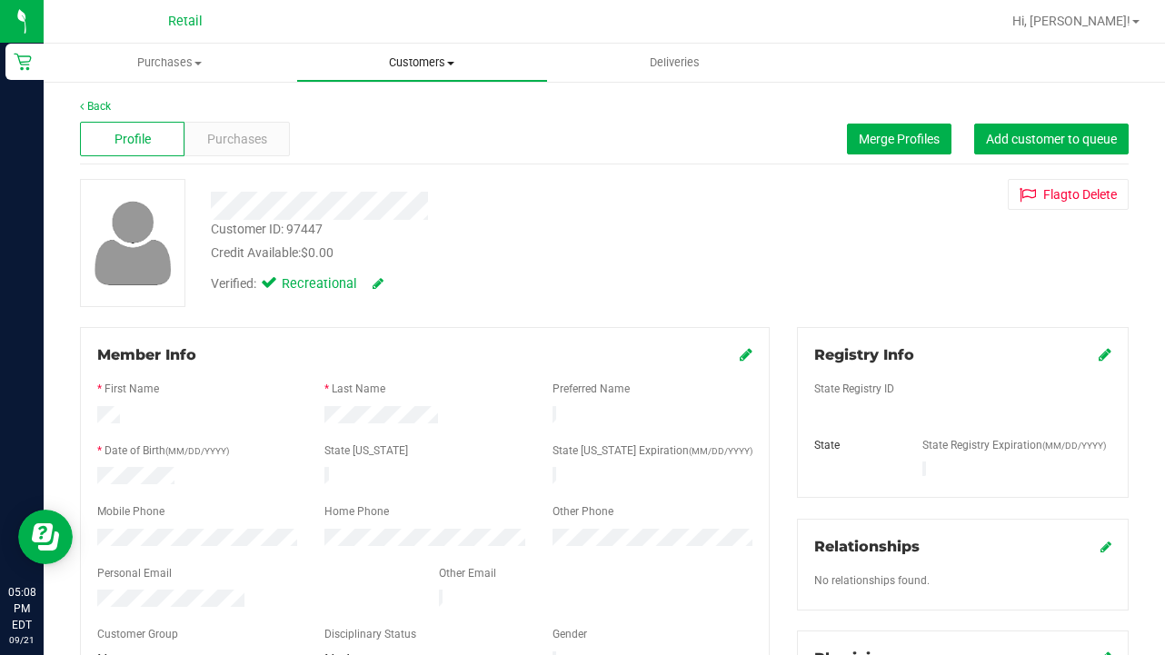
click at [416, 68] on span "Customers" at bounding box center [422, 63] width 251 height 16
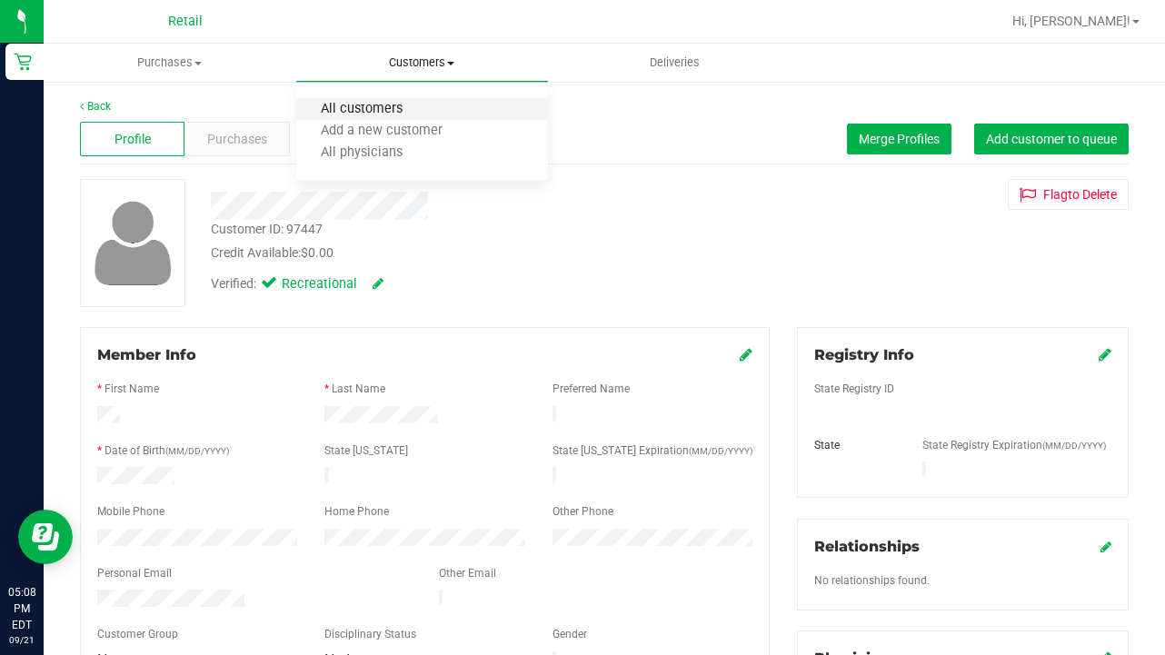
click at [416, 116] on span "All customers" at bounding box center [361, 109] width 131 height 15
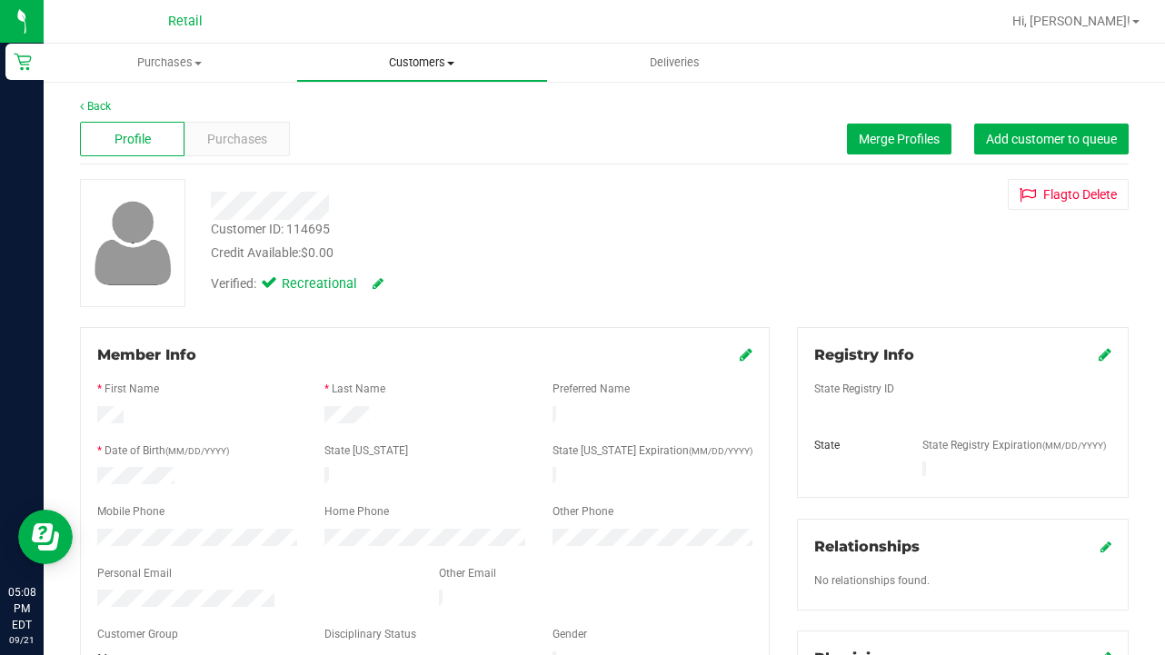
click at [407, 61] on span "Customers" at bounding box center [422, 63] width 251 height 16
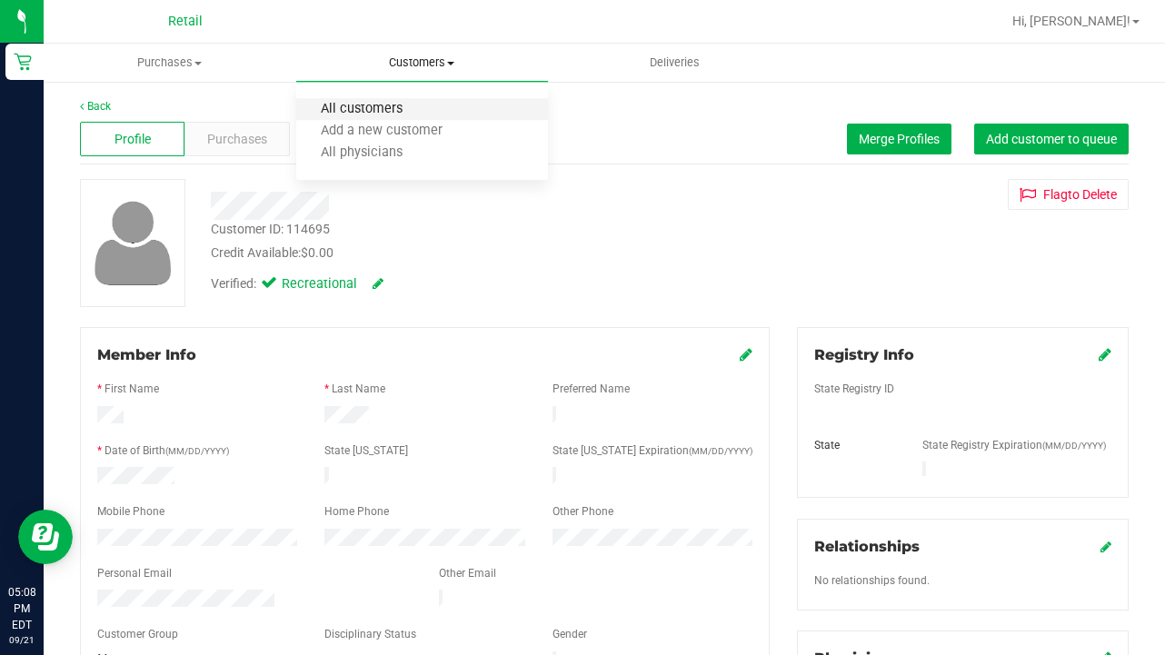
click at [400, 104] on span "All customers" at bounding box center [361, 109] width 131 height 15
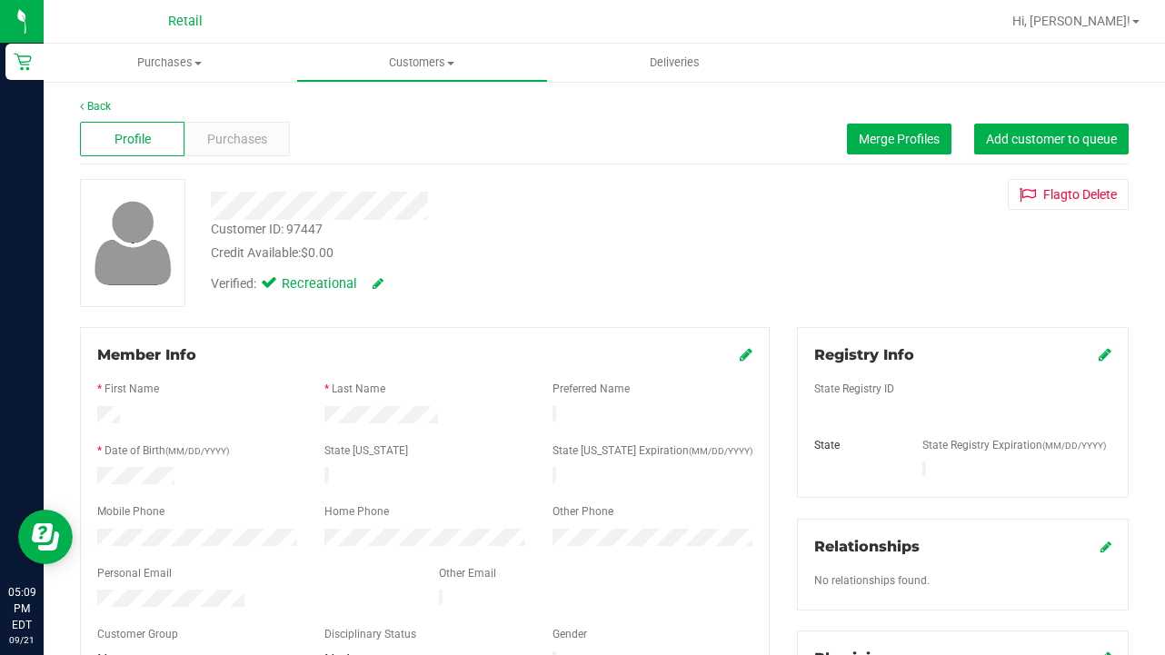
click at [892, 116] on div "Profile Purchases Merge Profiles Add customer to queue" at bounding box center [604, 140] width 1049 height 50
click at [886, 136] on span "Merge Profiles" at bounding box center [899, 139] width 81 height 15
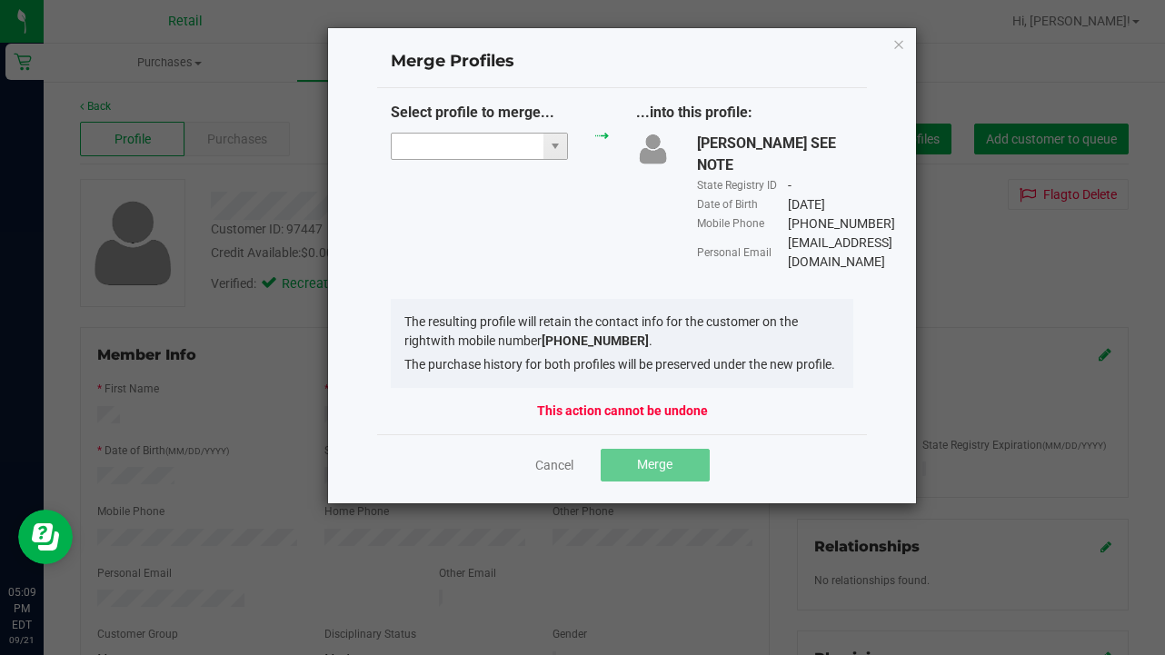
click at [486, 138] on input "NO DATA FOUND" at bounding box center [468, 146] width 152 height 25
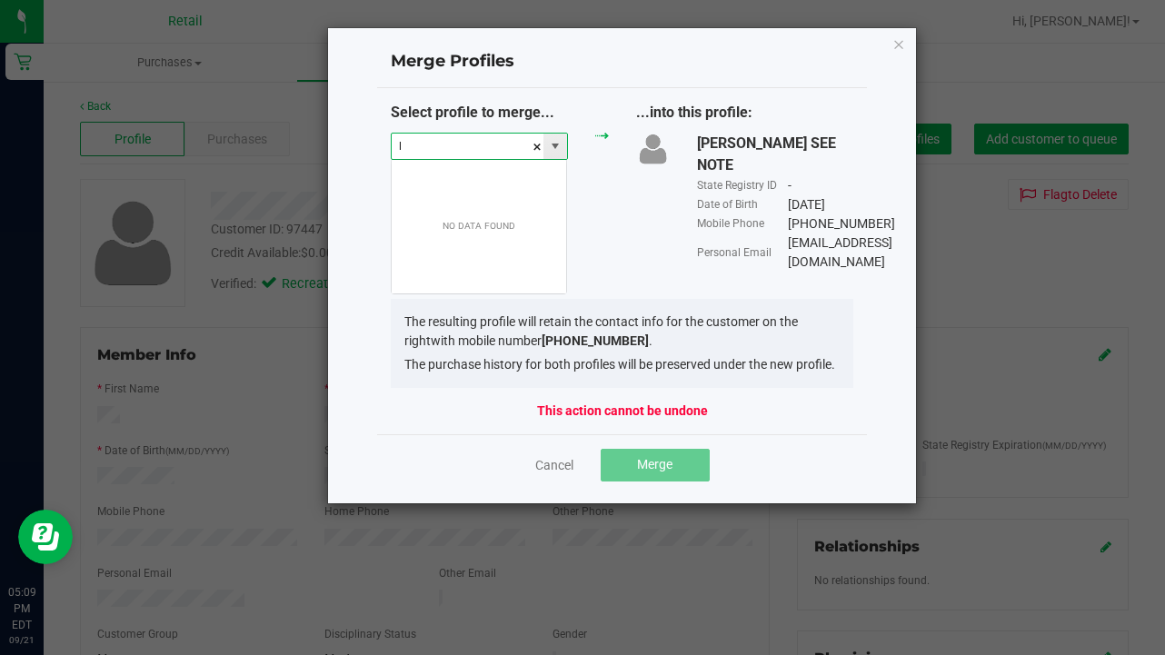
scroll to position [27, 177]
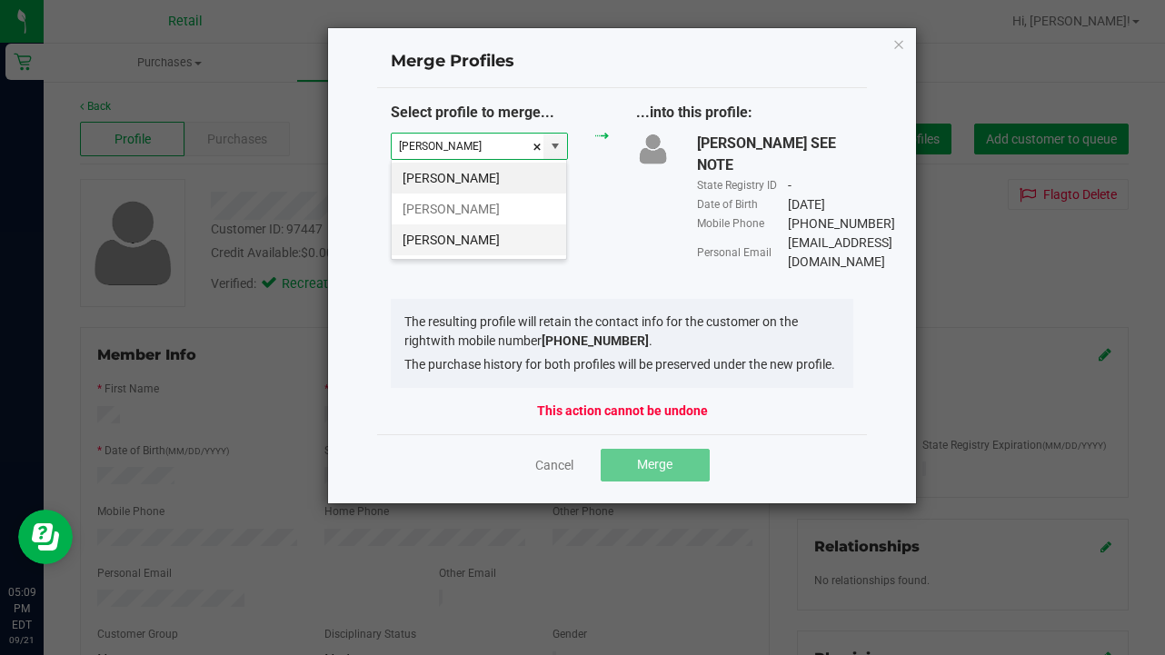
click at [461, 244] on li "[PERSON_NAME]" at bounding box center [479, 239] width 174 height 31
type input "[PERSON_NAME]"
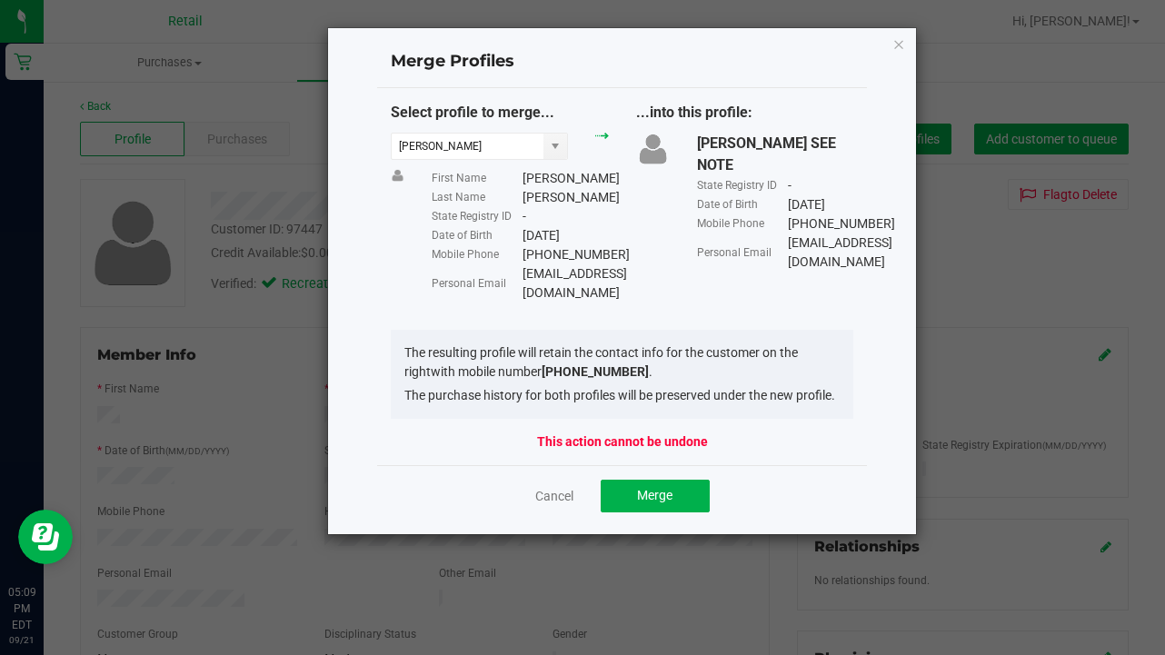
drag, startPoint x: 676, startPoint y: 293, endPoint x: 507, endPoint y: 285, distance: 169.2
click at [507, 285] on div "Personal Email [EMAIL_ADDRESS][DOMAIN_NAME]" at bounding box center [520, 283] width 176 height 38
copy div "[EMAIL_ADDRESS][DOMAIN_NAME]"
click at [659, 510] on button "Merge" at bounding box center [655, 496] width 109 height 33
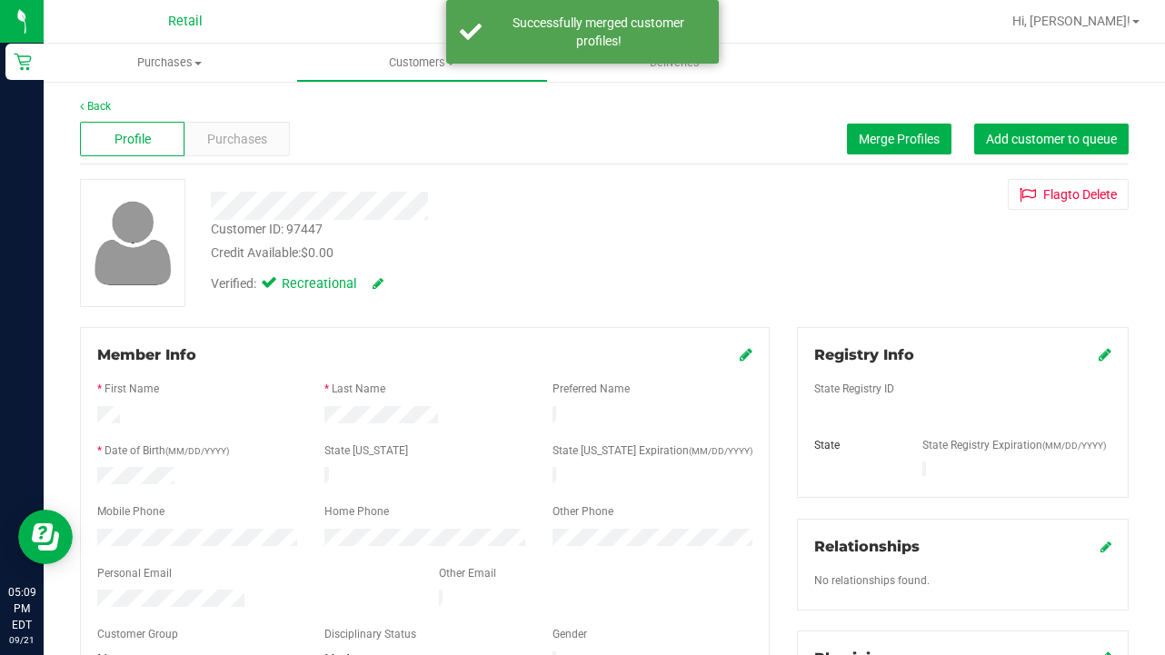
click at [743, 352] on icon at bounding box center [746, 354] width 13 height 15
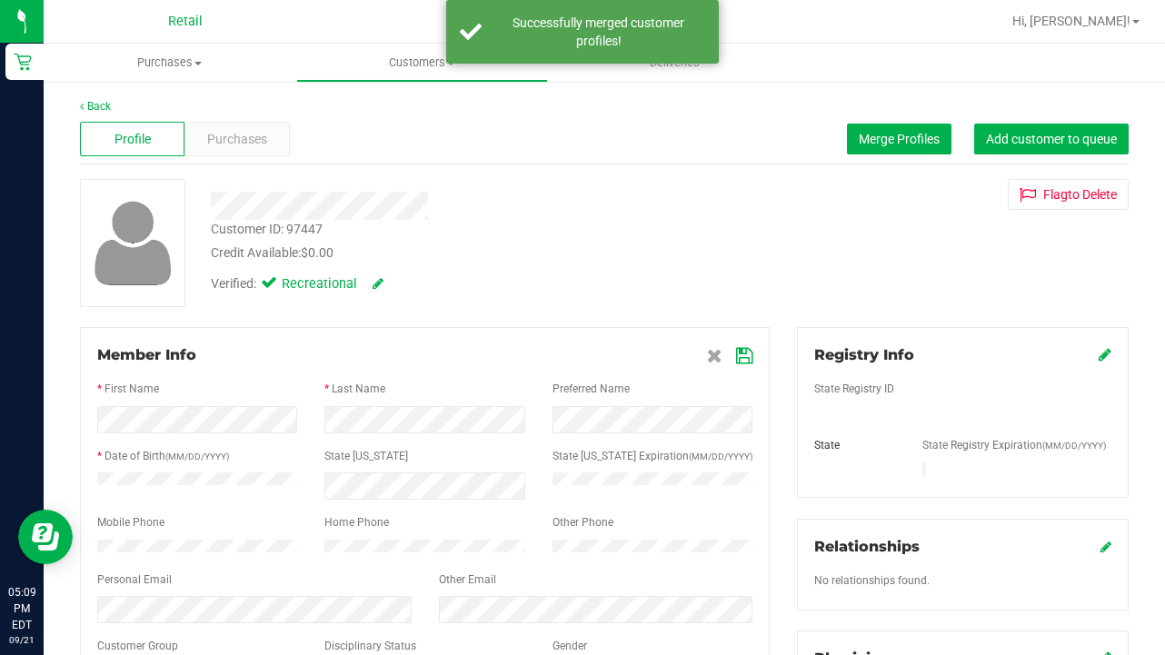
click at [756, 354] on div "Member Info * First Name * Last Name Preferred Name * Date of Birth (MM/DD/YYYY…" at bounding box center [425, 517] width 690 height 381
click at [742, 349] on icon at bounding box center [744, 356] width 16 height 15
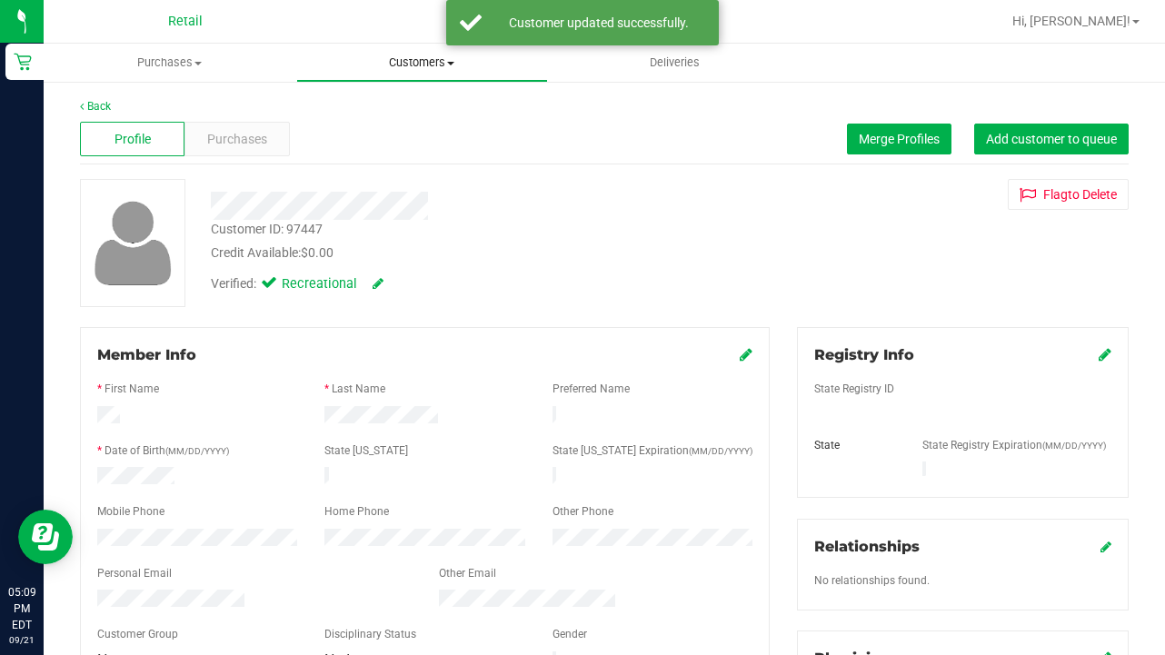
click at [422, 63] on span "Customers" at bounding box center [422, 63] width 251 height 16
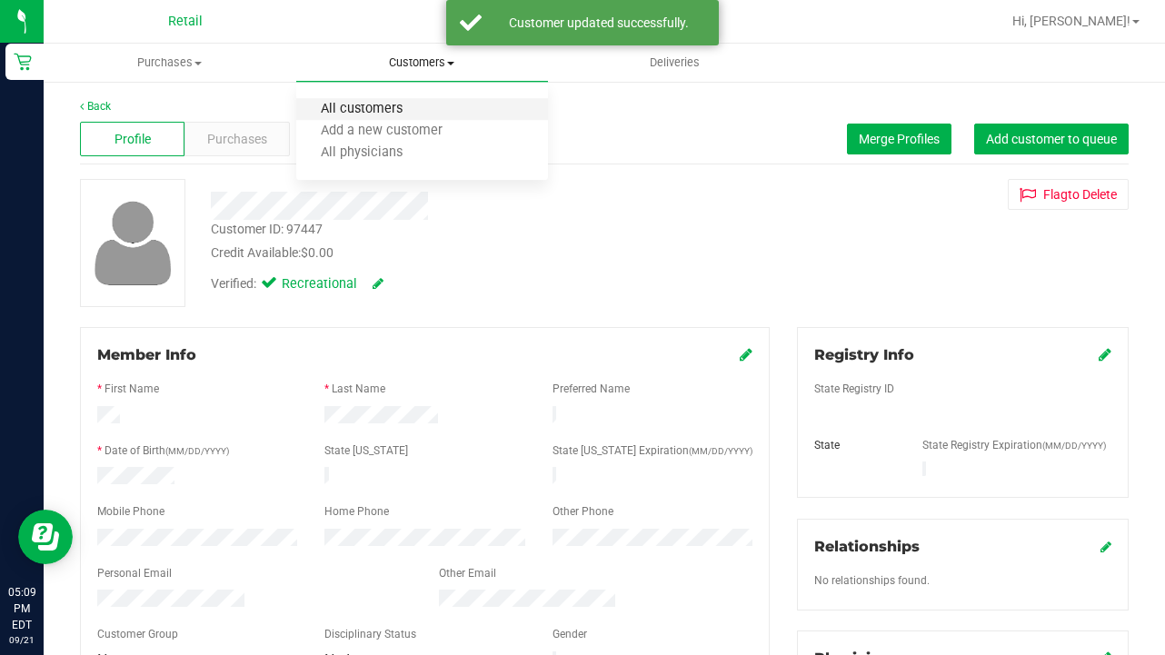
click at [420, 114] on span "All customers" at bounding box center [361, 109] width 131 height 15
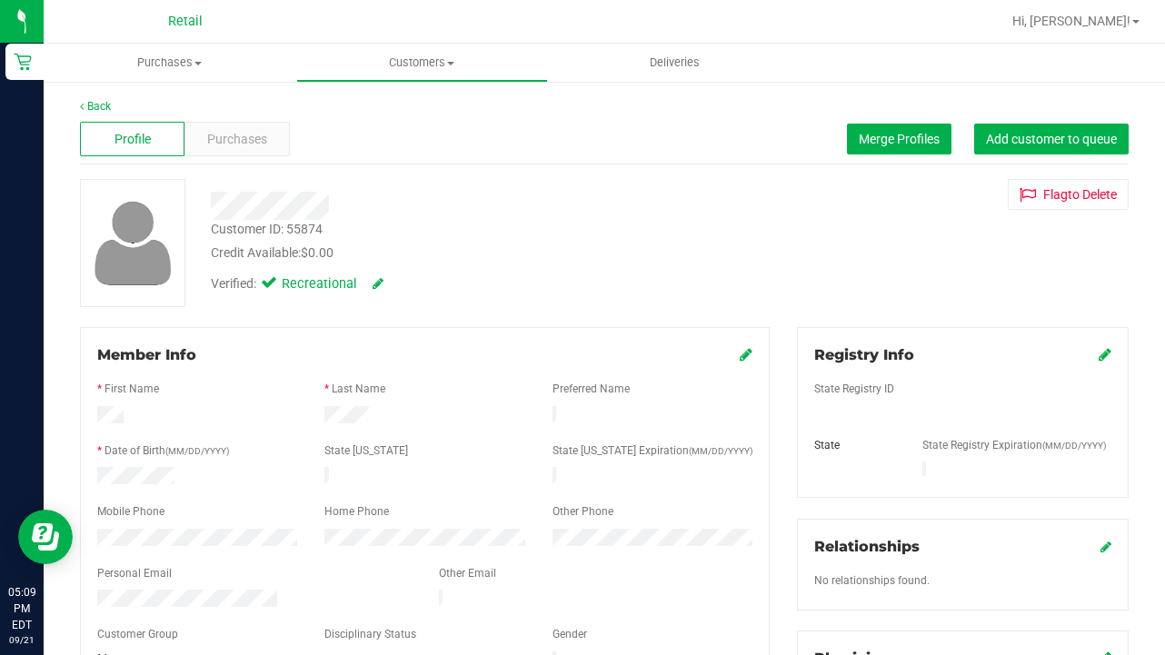
scroll to position [263, 0]
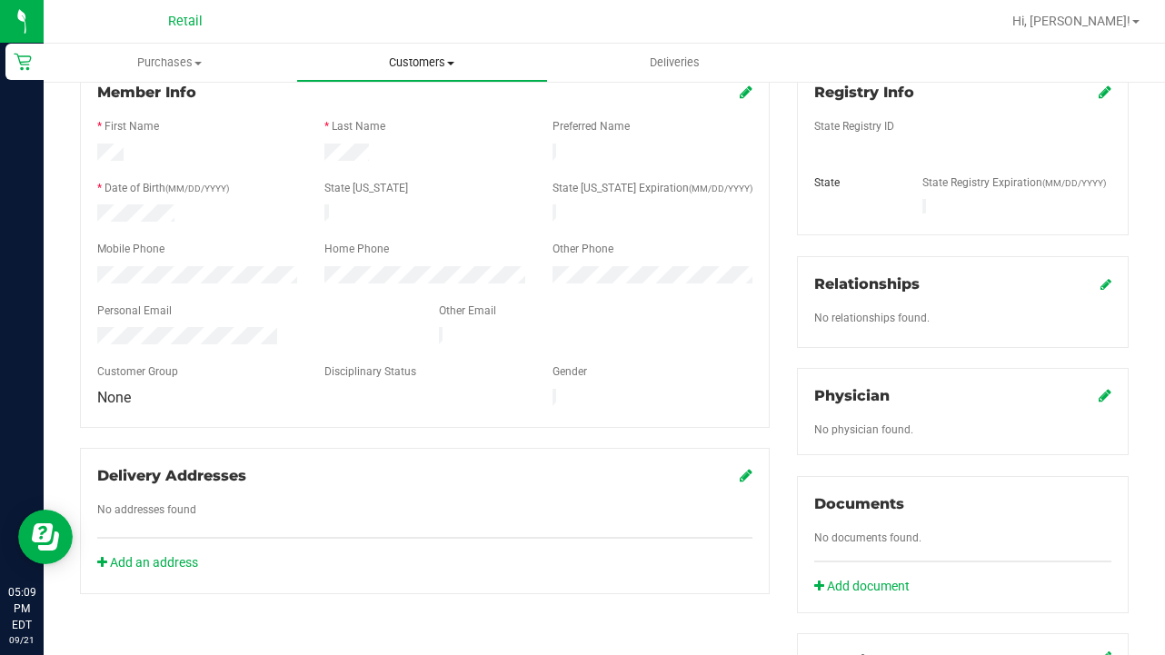
click at [444, 50] on uib-tab-heading "Customers All customers Add a new customer All physicians" at bounding box center [422, 63] width 251 height 36
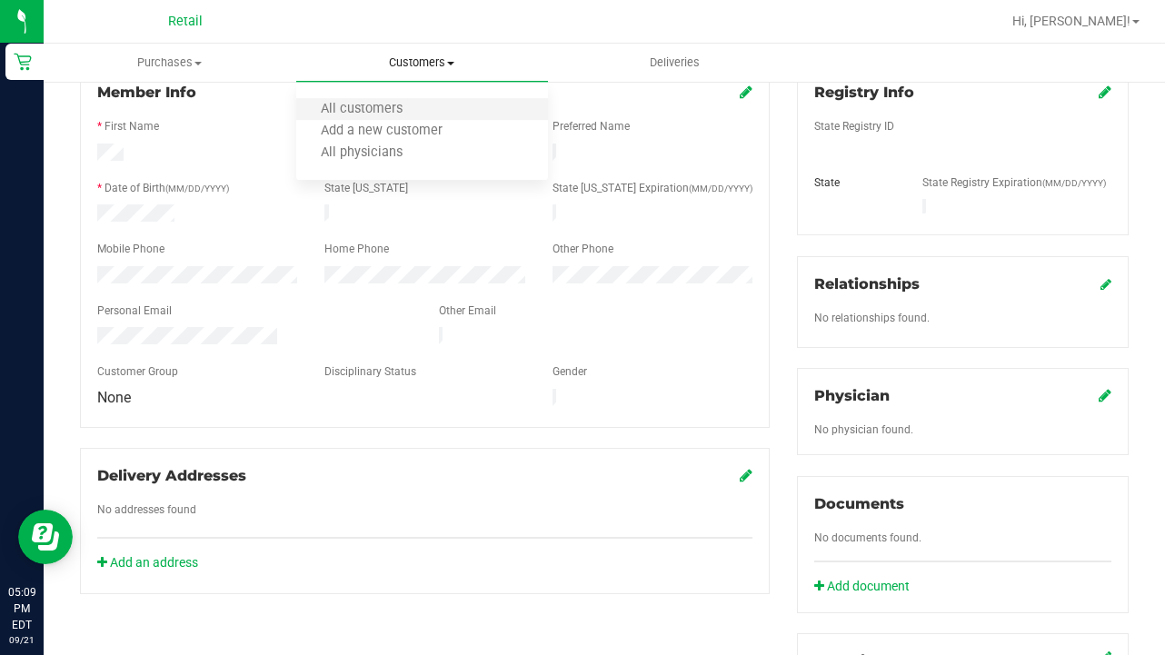
click at [442, 111] on li "All customers" at bounding box center [422, 110] width 253 height 22
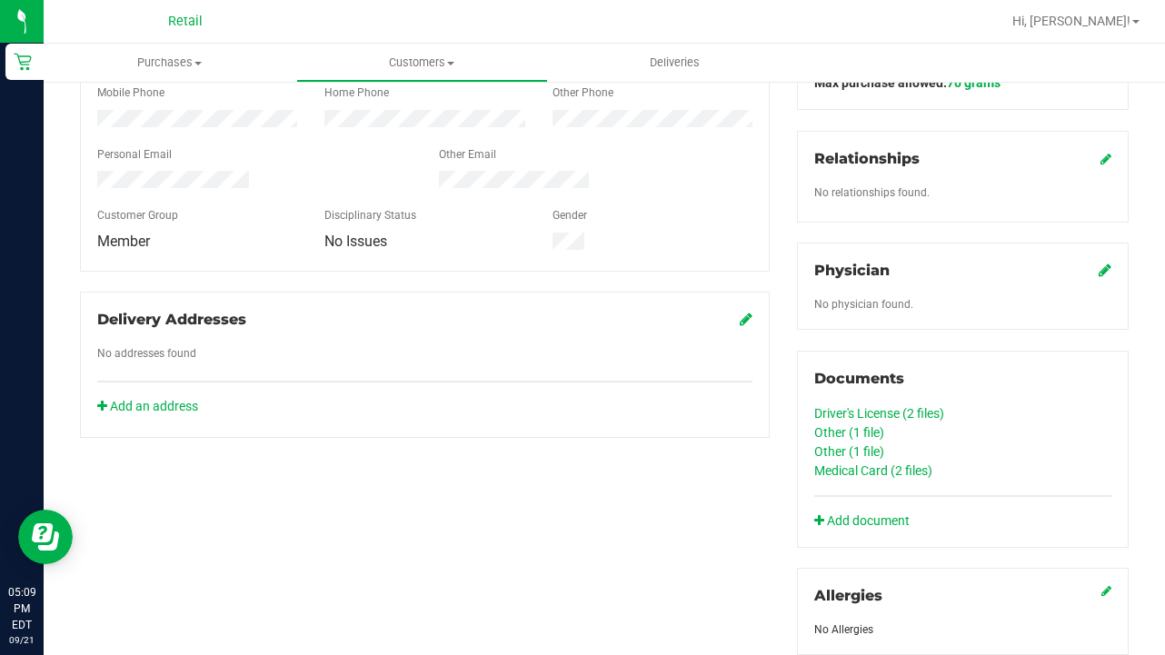
scroll to position [421, 0]
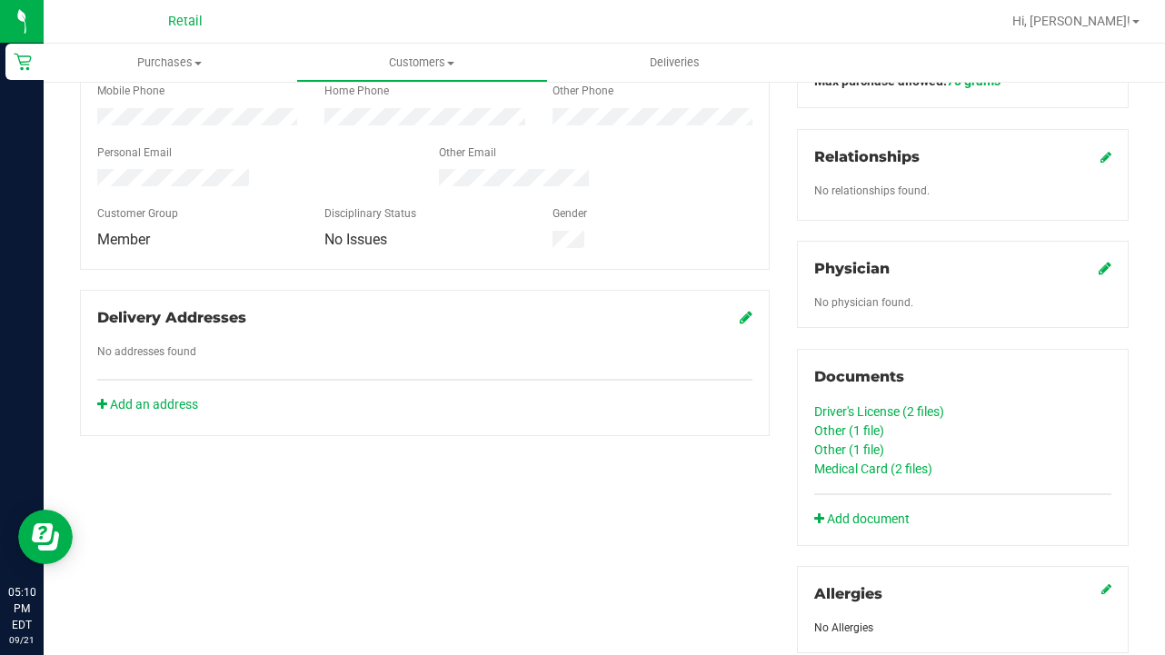
click at [853, 448] on link "Other (1 file)" at bounding box center [849, 450] width 70 height 15
click at [859, 469] on link "Medical Card (2 files)" at bounding box center [873, 469] width 118 height 15
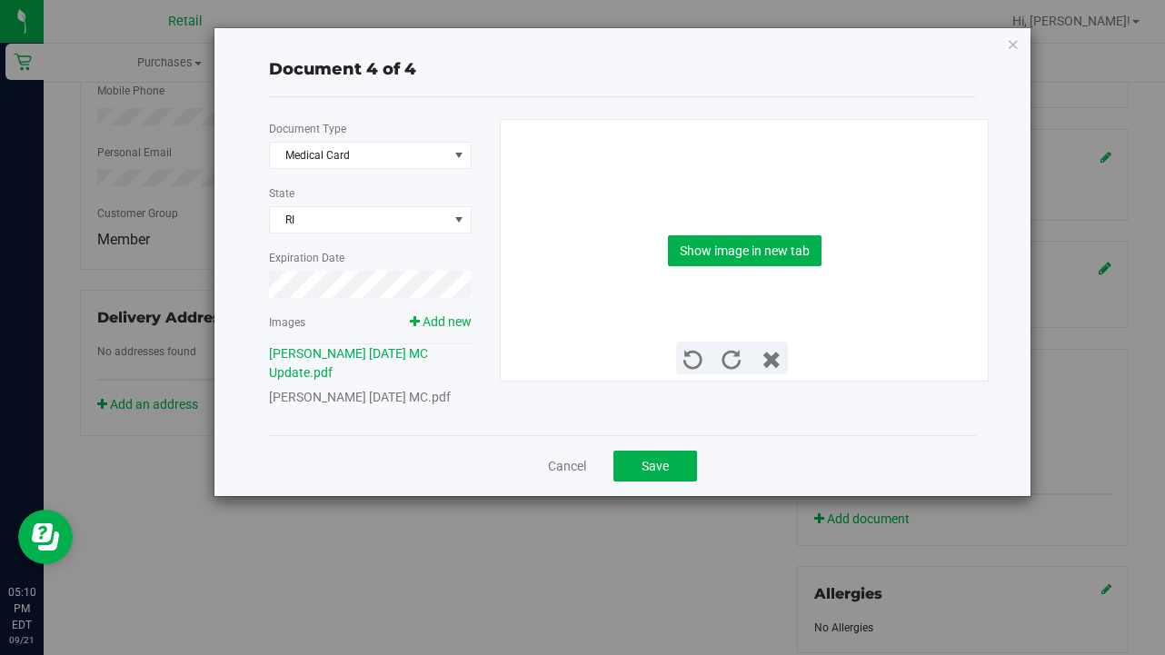
click at [407, 400] on link "[PERSON_NAME] [DATE] MC.pdf" at bounding box center [360, 397] width 182 height 15
click at [727, 259] on button "Show image in new tab" at bounding box center [745, 250] width 154 height 31
click at [647, 466] on span "Save" at bounding box center [655, 466] width 27 height 15
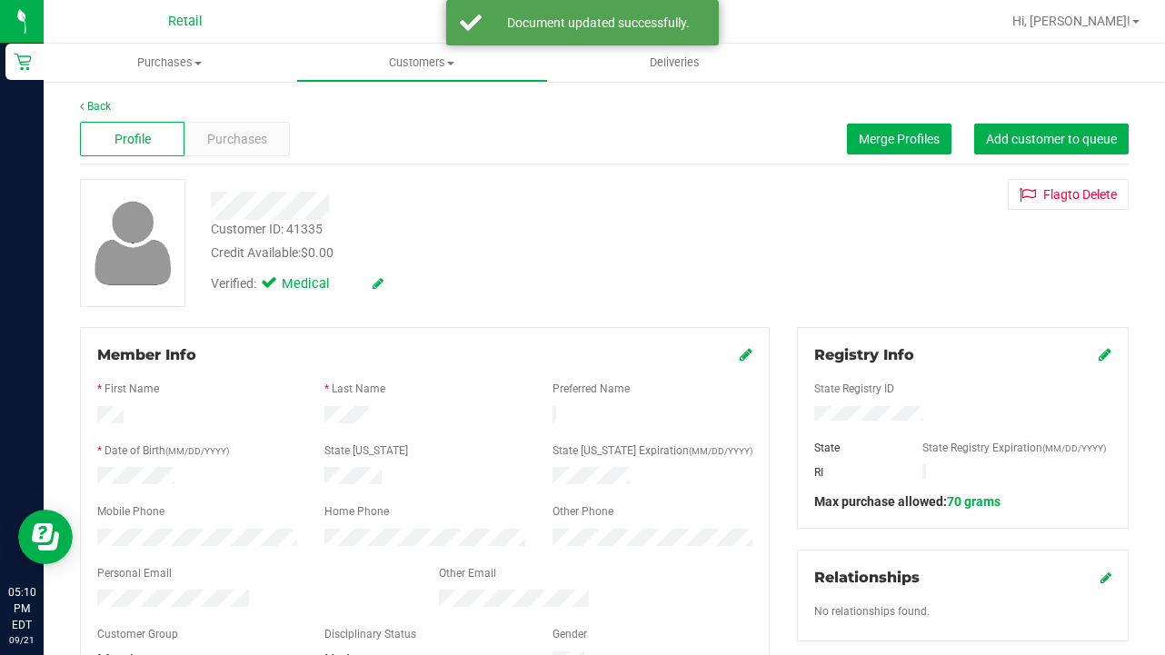
scroll to position [0, 0]
click at [401, 44] on link "Customers All customers Add a new customer All physicians" at bounding box center [422, 63] width 253 height 38
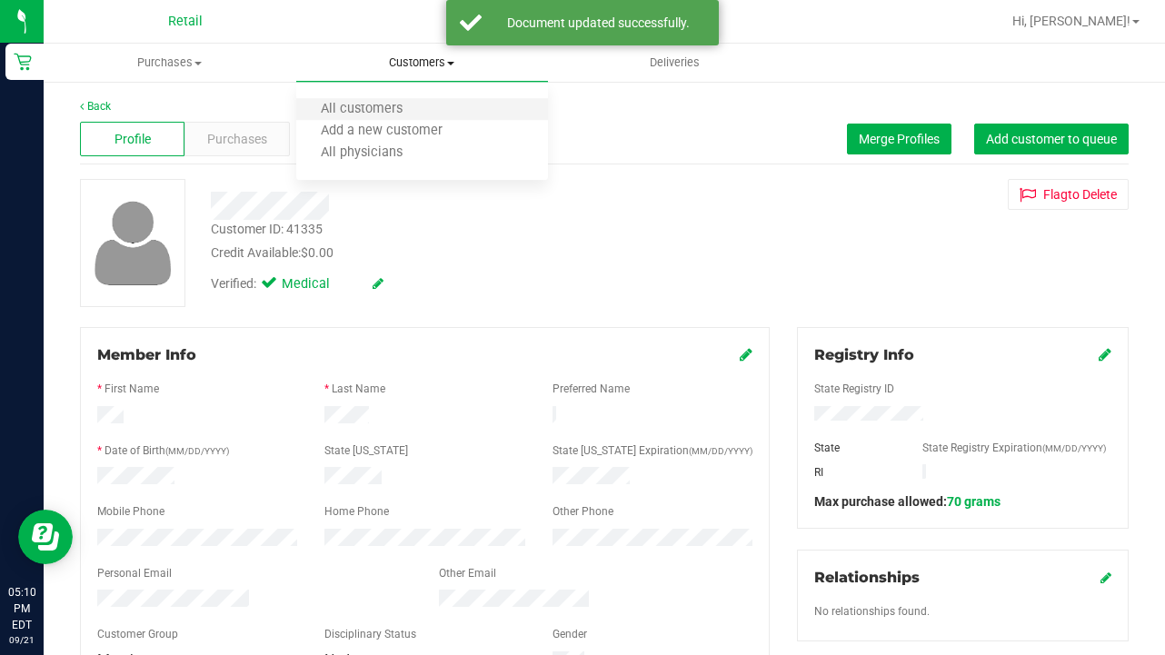
click at [405, 101] on li "All customers" at bounding box center [422, 110] width 253 height 22
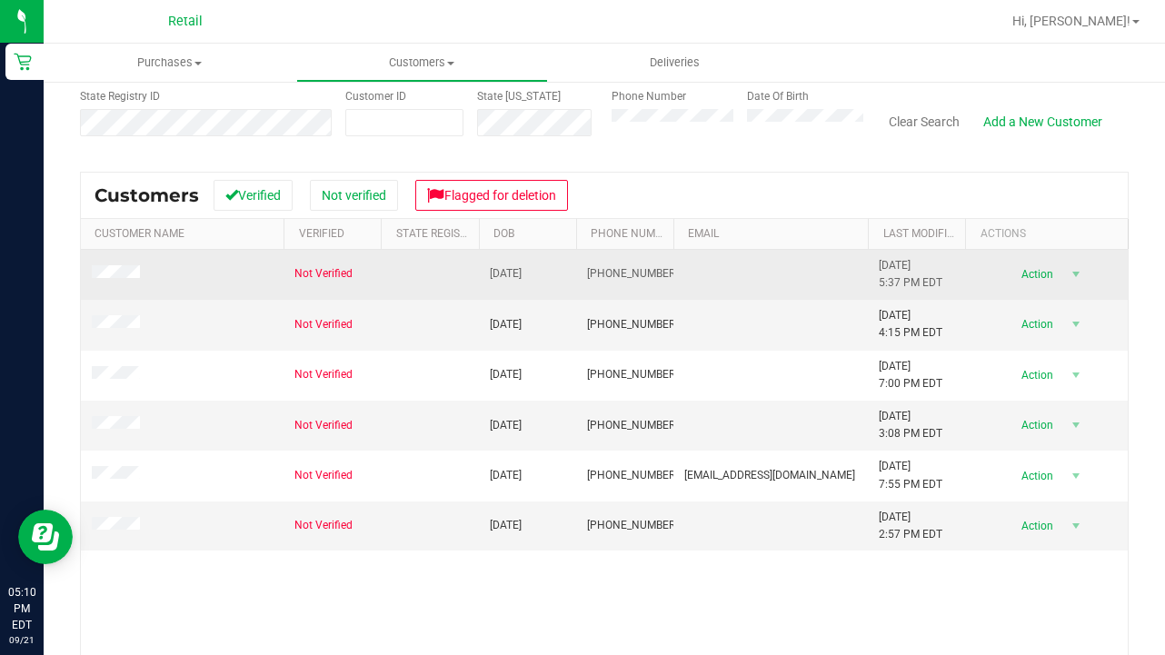
scroll to position [213, 0]
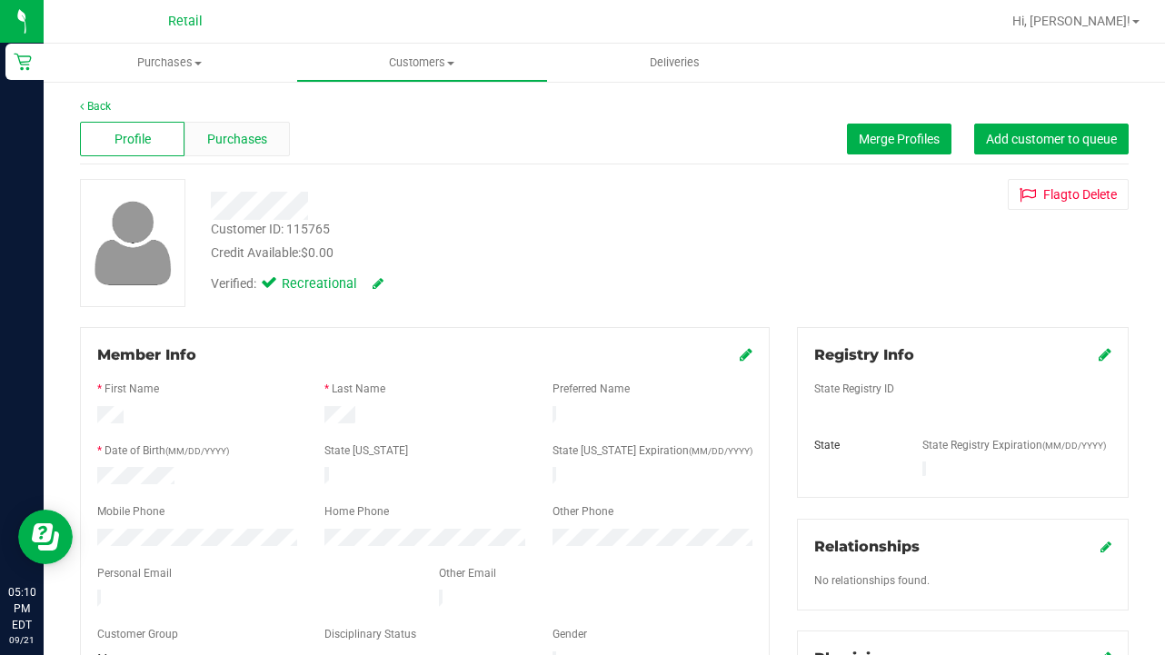
click at [239, 139] on span "Purchases" at bounding box center [237, 139] width 60 height 19
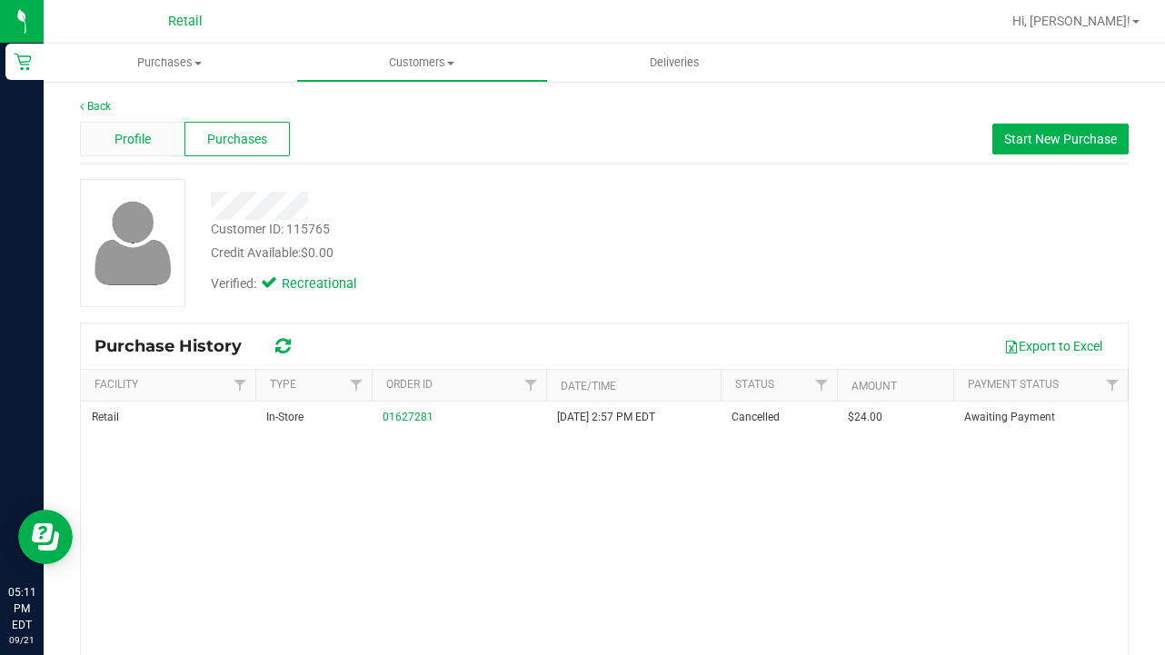
click at [146, 140] on span "Profile" at bounding box center [133, 139] width 36 height 19
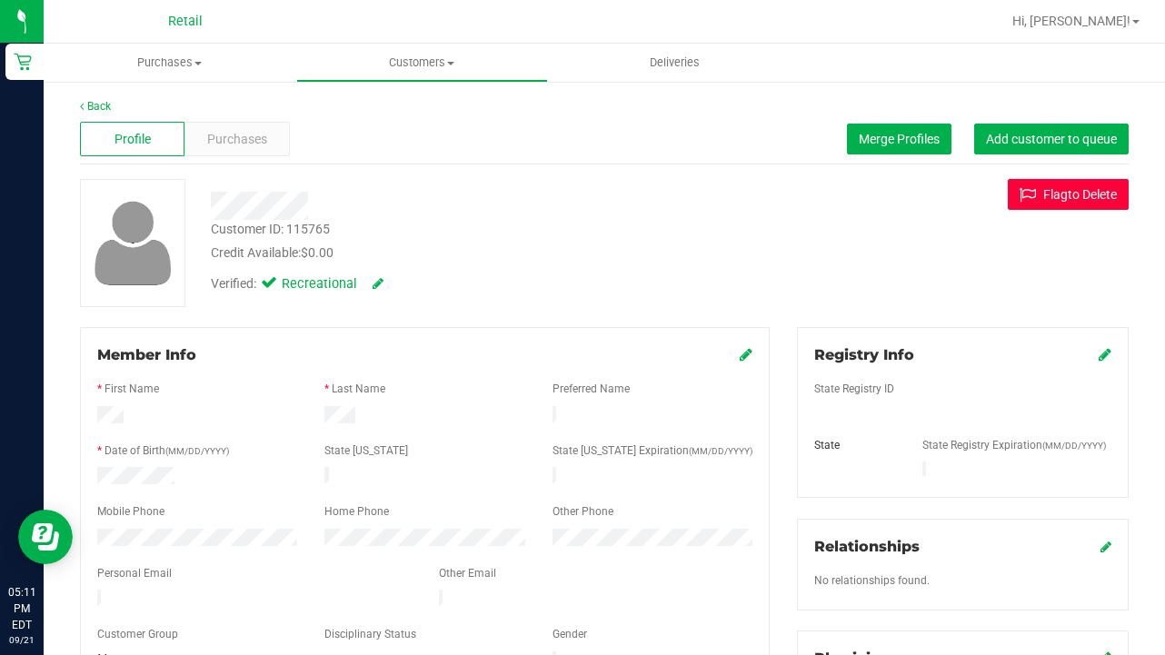
click at [971, 194] on button "Flag to [GEOGRAPHIC_DATA]" at bounding box center [1068, 194] width 121 height 31
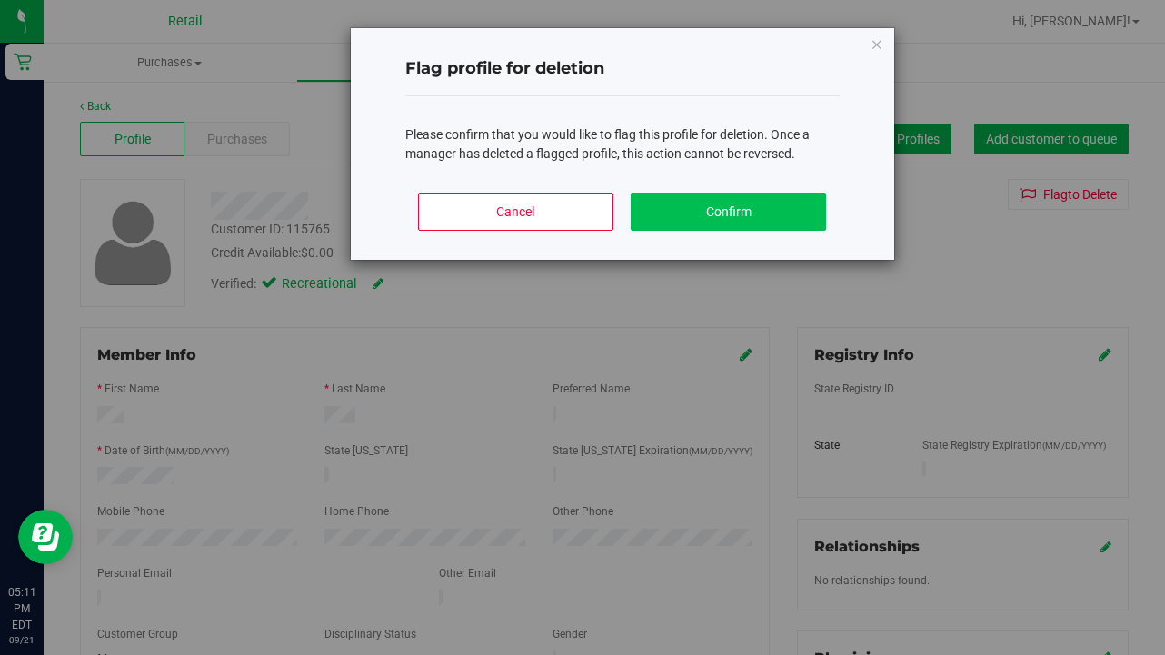
click at [753, 205] on button "Confirm" at bounding box center [728, 212] width 195 height 38
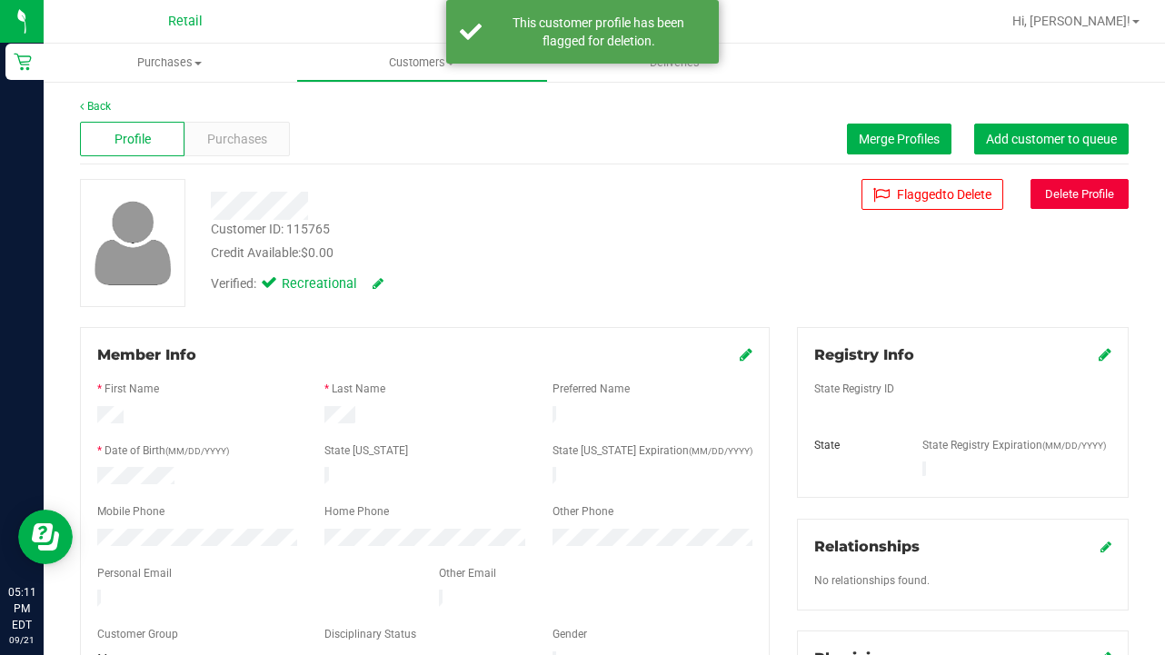
click at [971, 196] on button "Delete Profile" at bounding box center [1080, 194] width 98 height 30
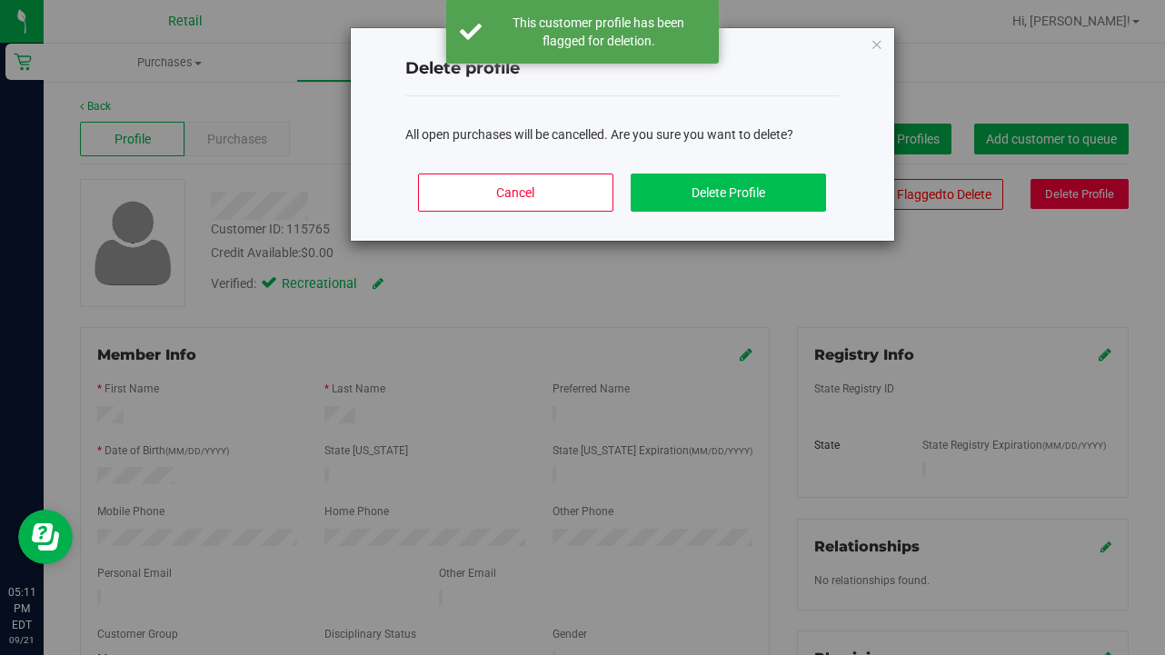
click at [727, 189] on button "Delete Profile" at bounding box center [728, 193] width 195 height 38
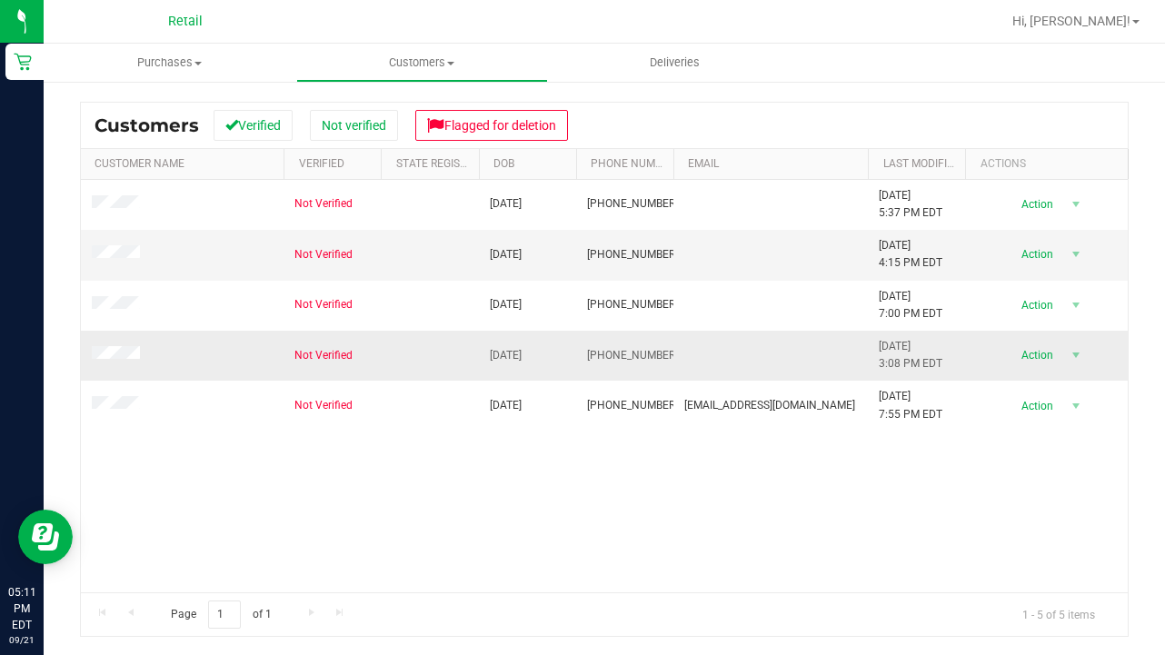
scroll to position [227, 0]
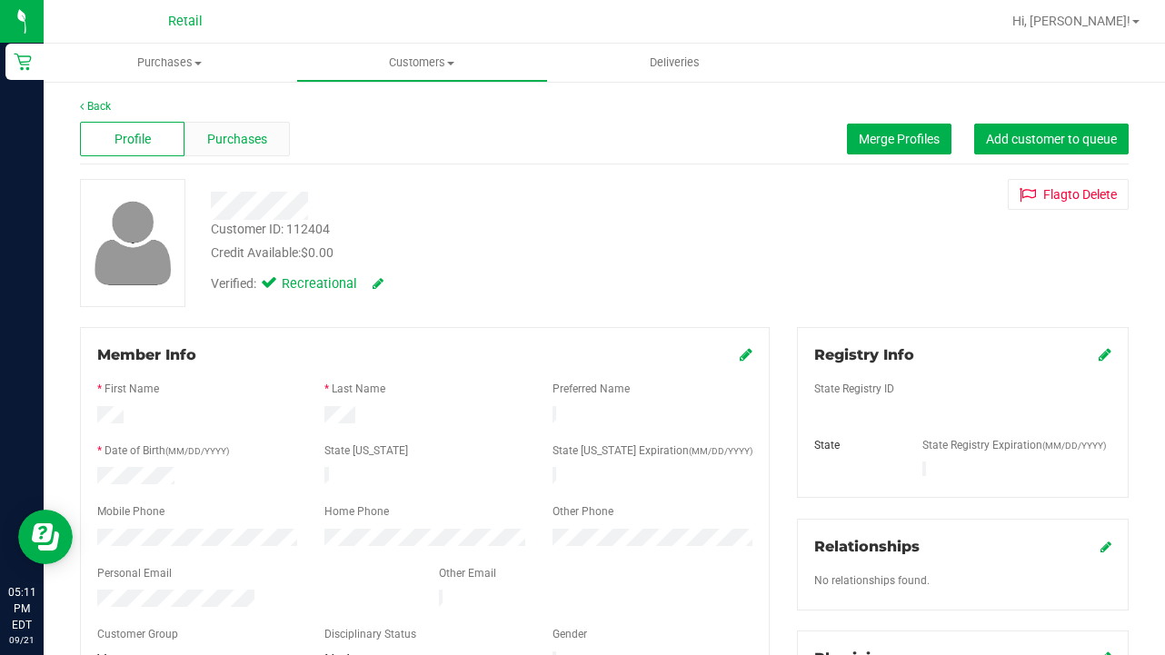
click at [268, 147] on div "Purchases" at bounding box center [236, 139] width 105 height 35
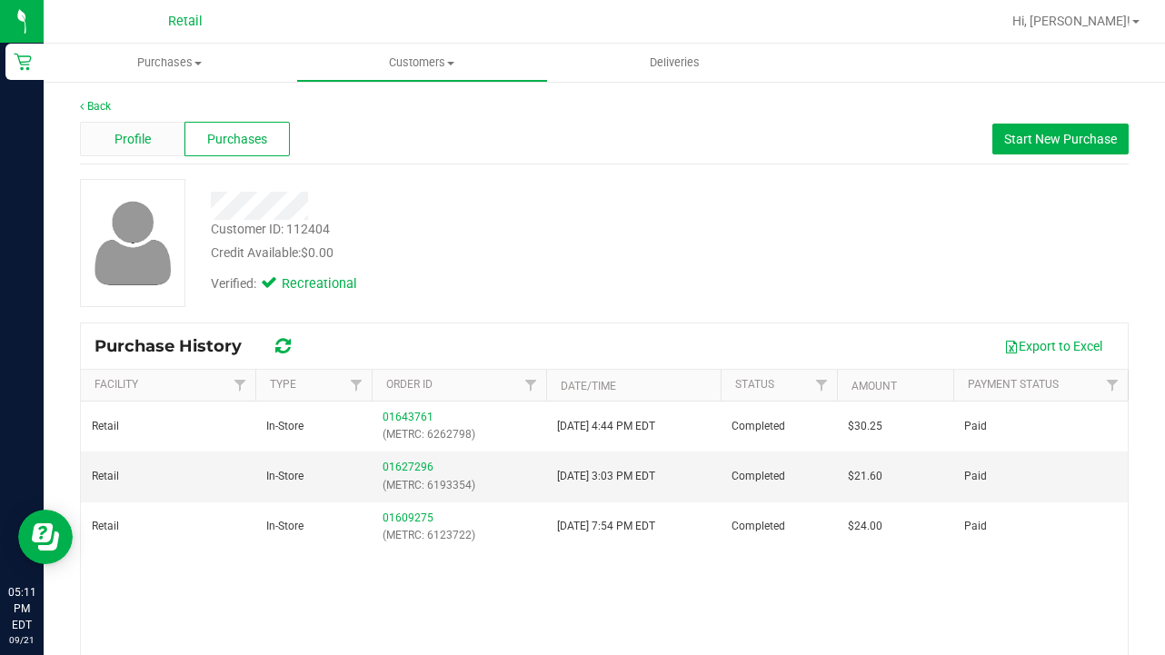
click at [124, 126] on div "Profile" at bounding box center [132, 139] width 105 height 35
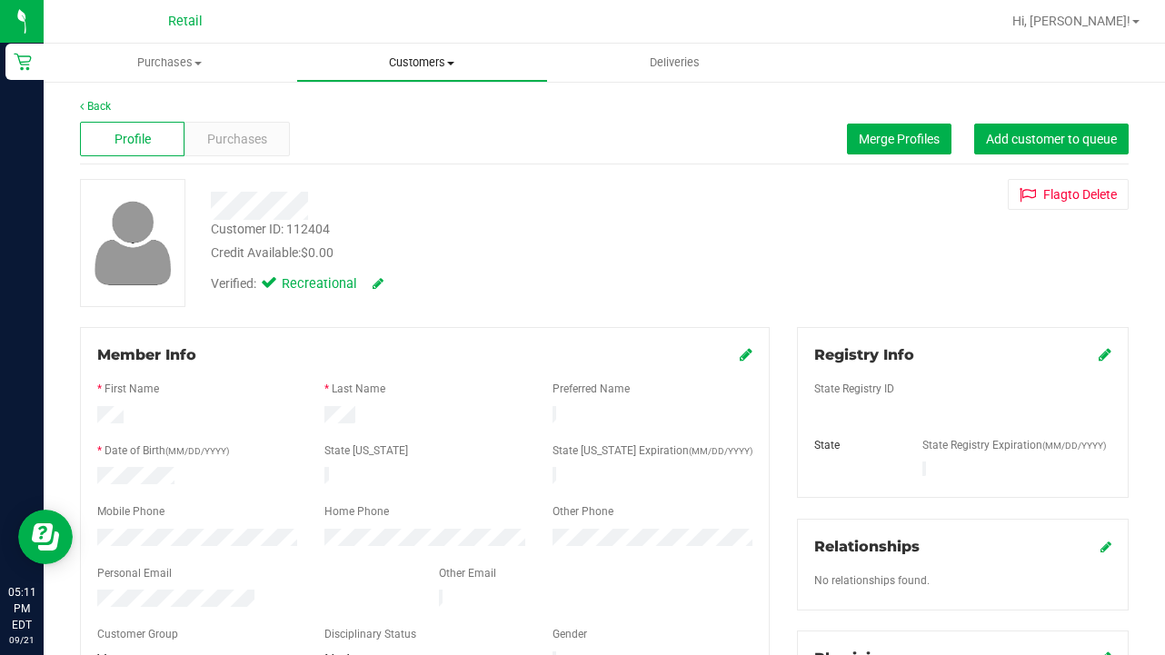
click at [433, 67] on span "Customers" at bounding box center [422, 63] width 251 height 16
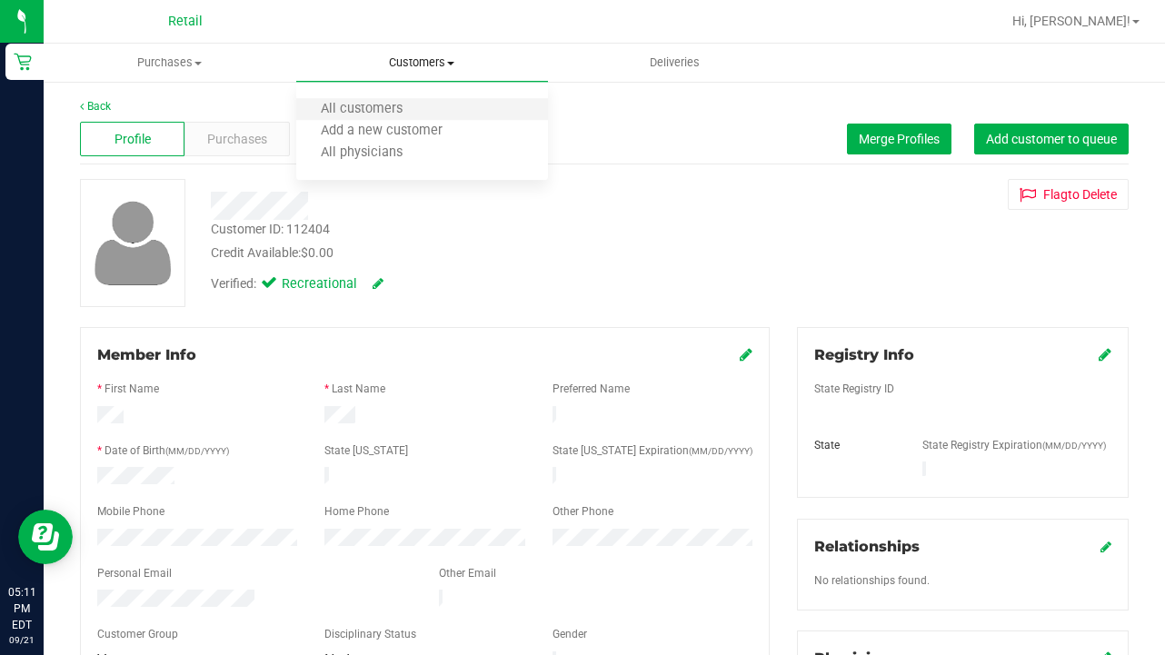
click at [427, 113] on li "All customers" at bounding box center [422, 110] width 253 height 22
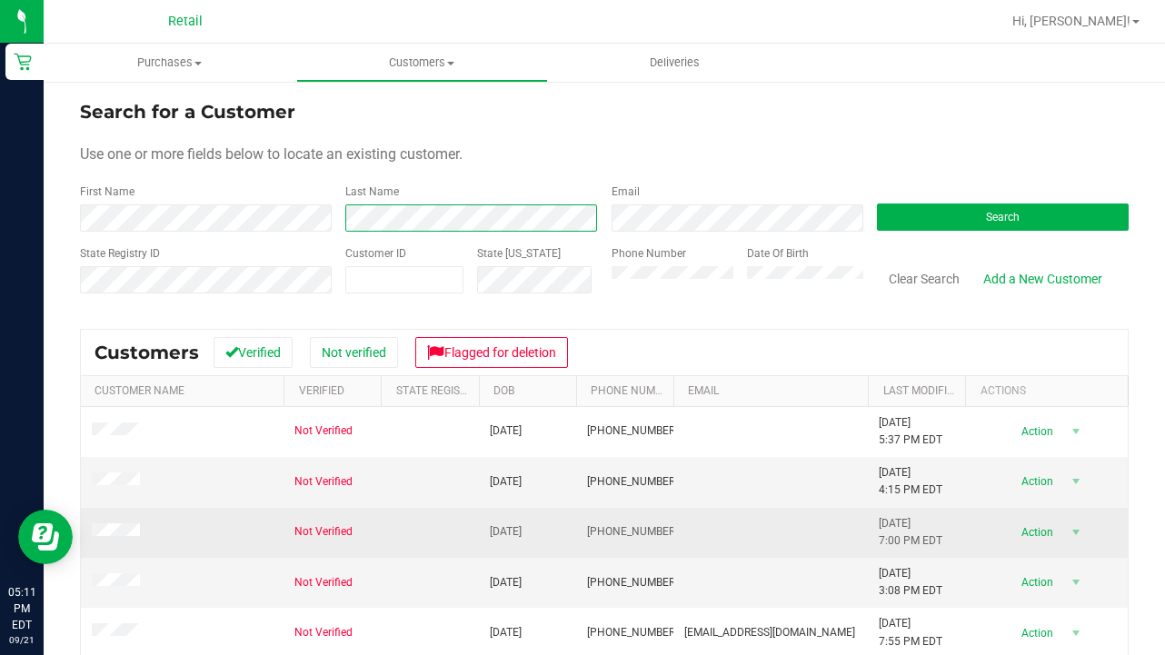
scroll to position [65, 0]
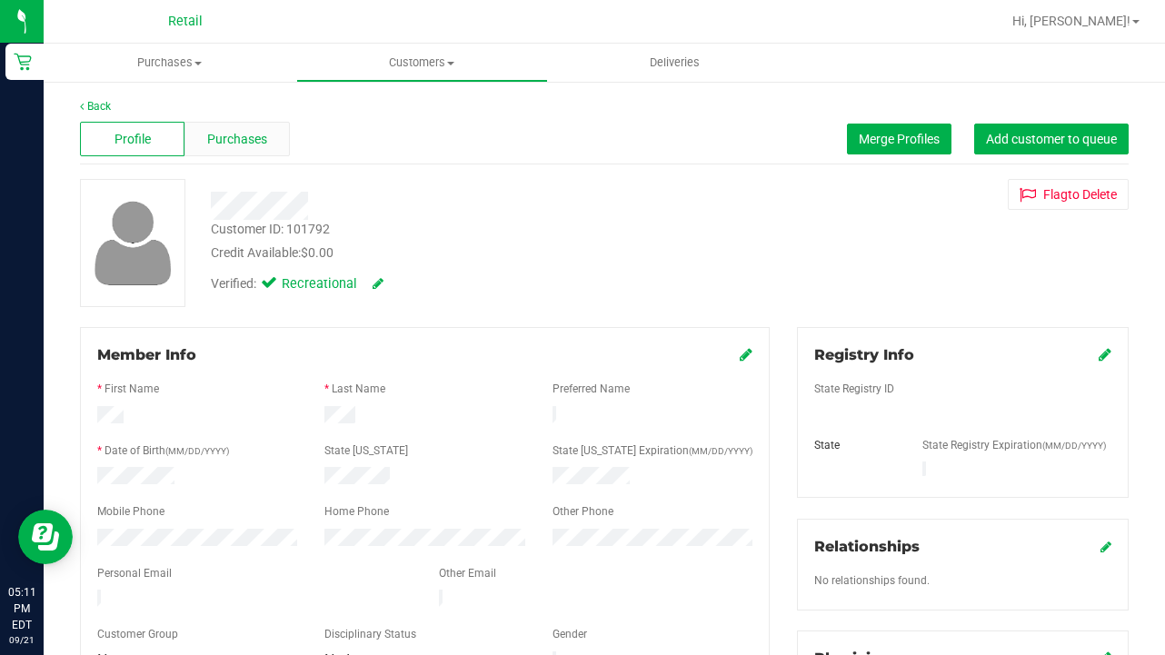
click at [230, 138] on span "Purchases" at bounding box center [237, 139] width 60 height 19
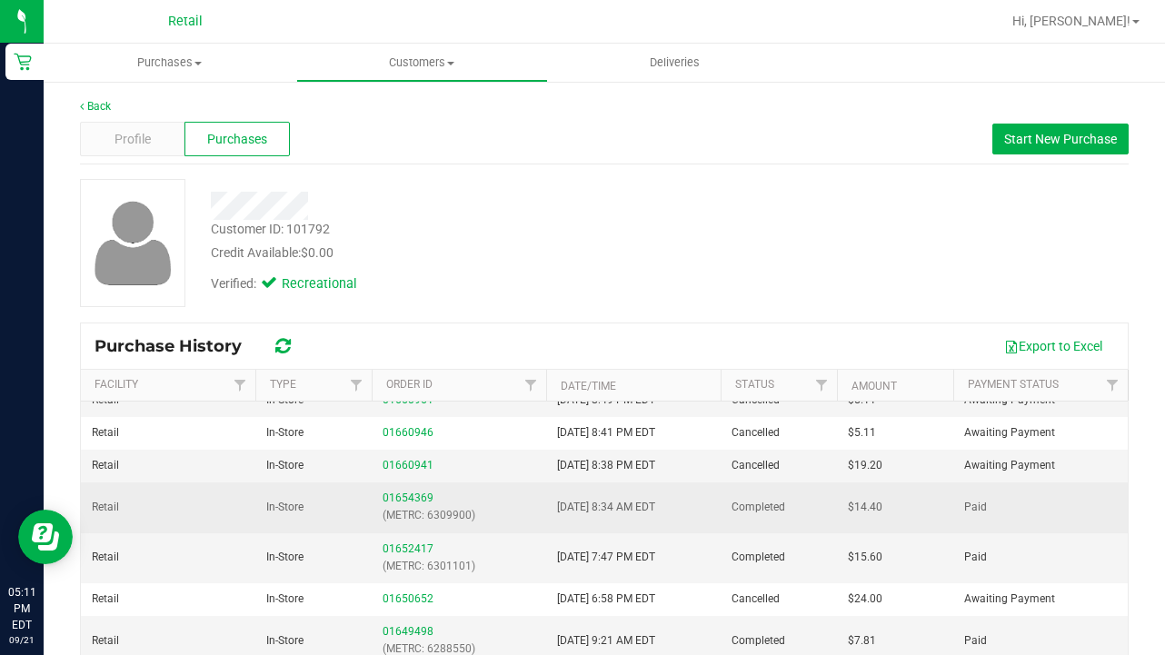
scroll to position [236, 0]
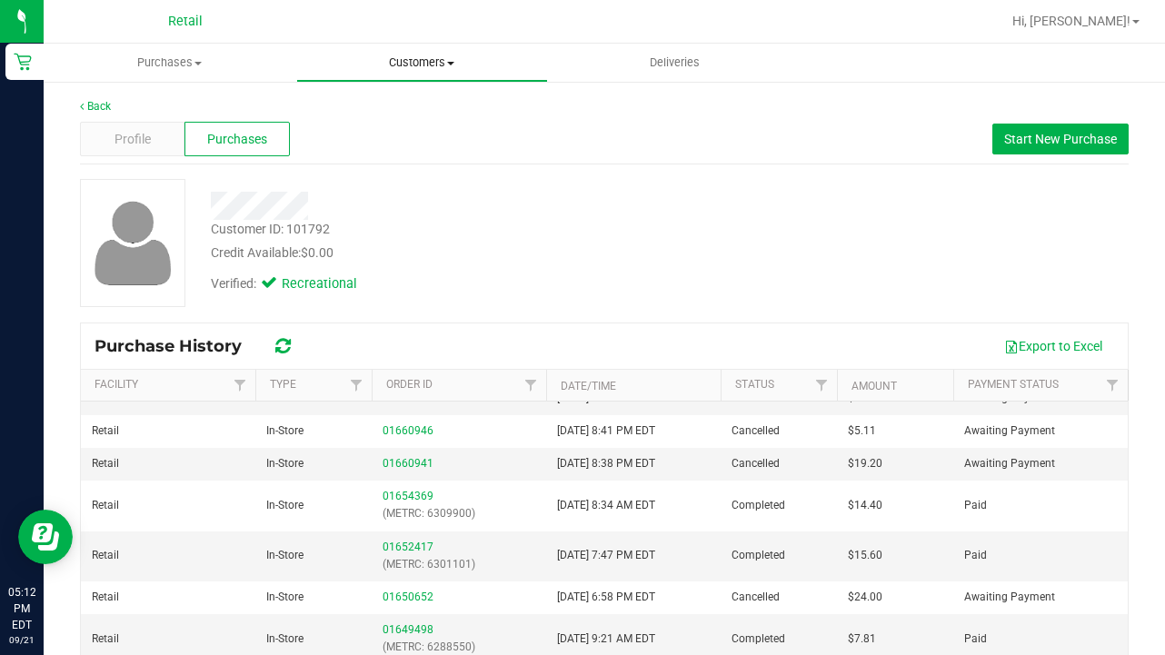
click at [428, 60] on span "Customers" at bounding box center [422, 63] width 251 height 16
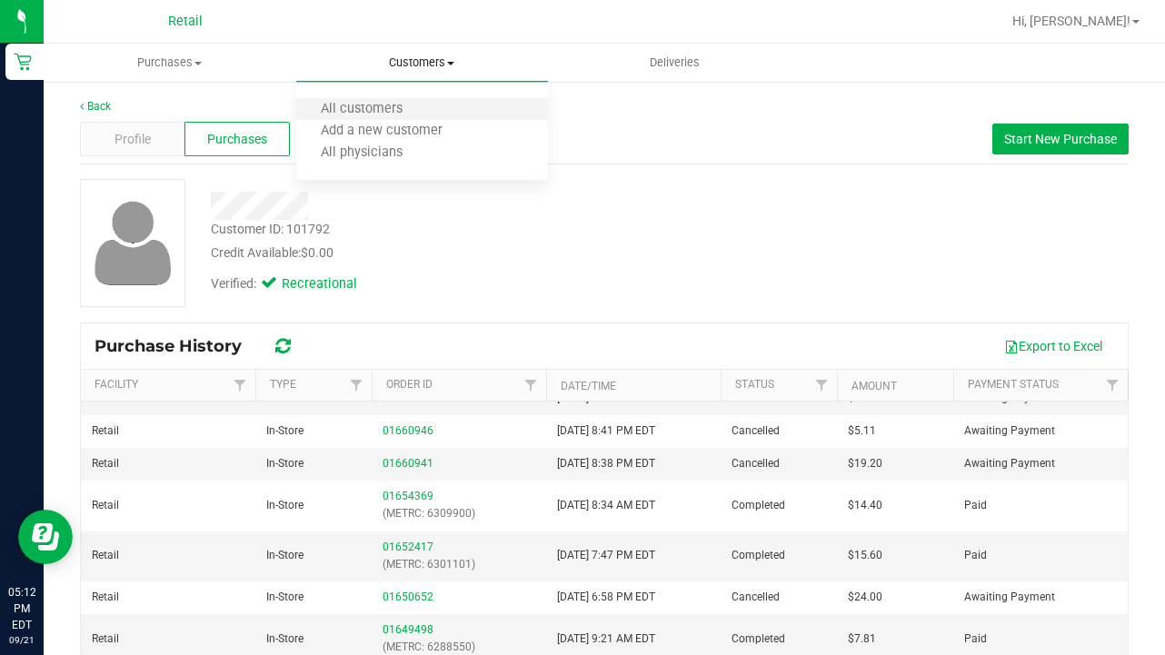
click at [429, 115] on li "All customers" at bounding box center [422, 110] width 253 height 22
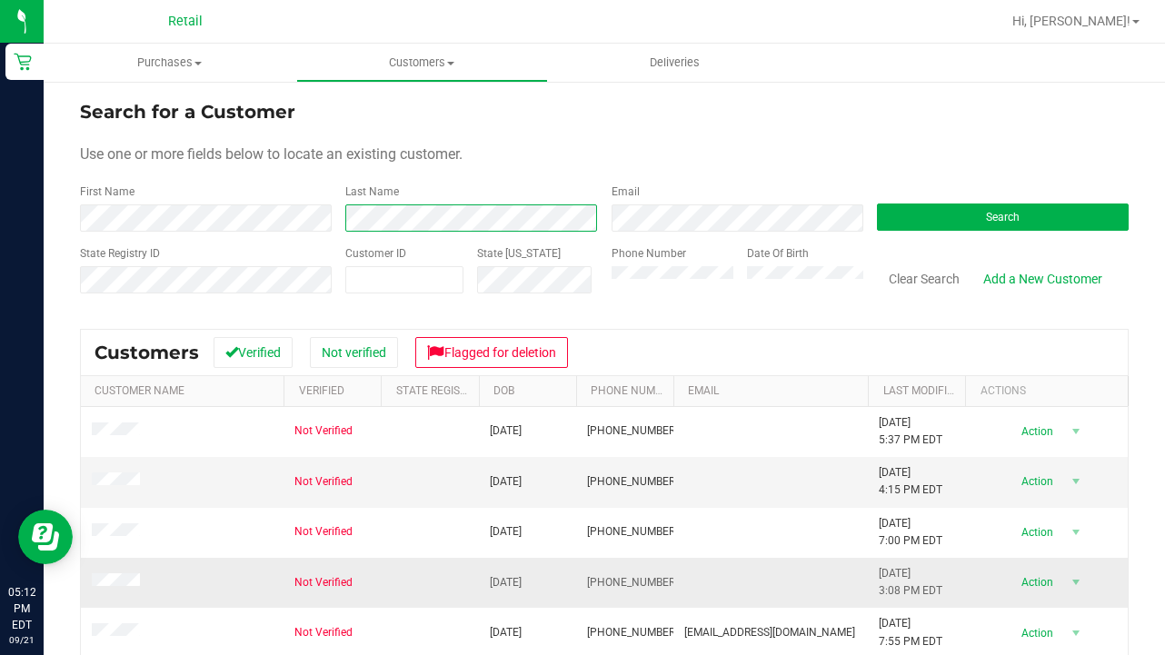
scroll to position [82, 0]
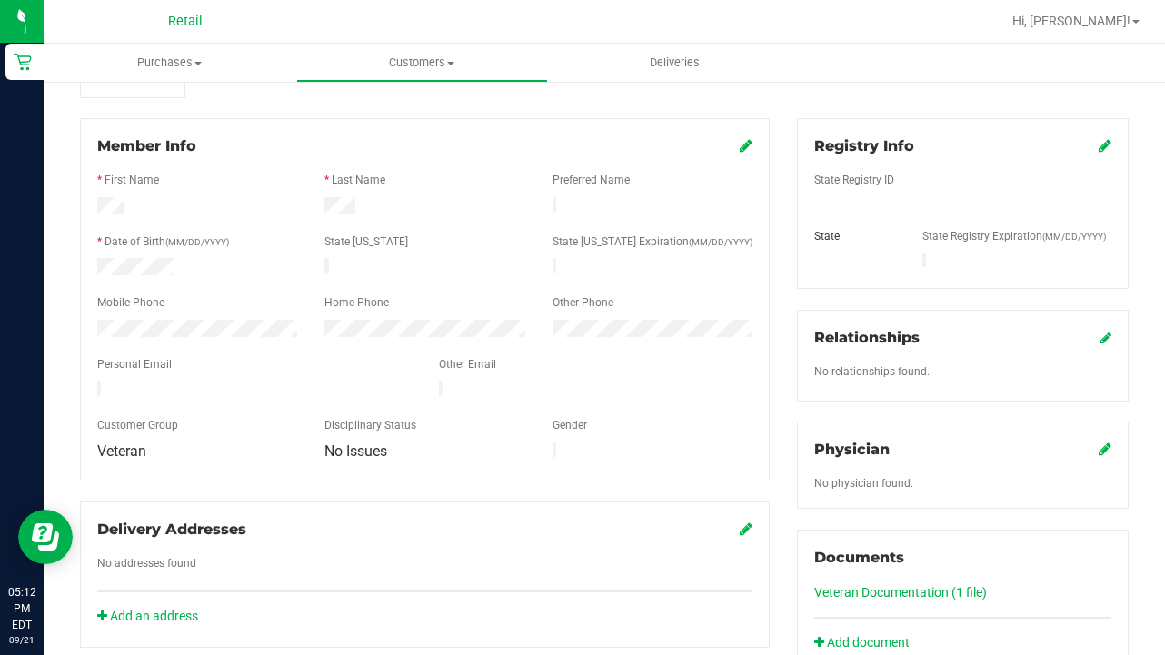
scroll to position [210, 0]
click at [844, 584] on link "Veteran Documentation (1 file)" at bounding box center [900, 591] width 173 height 15
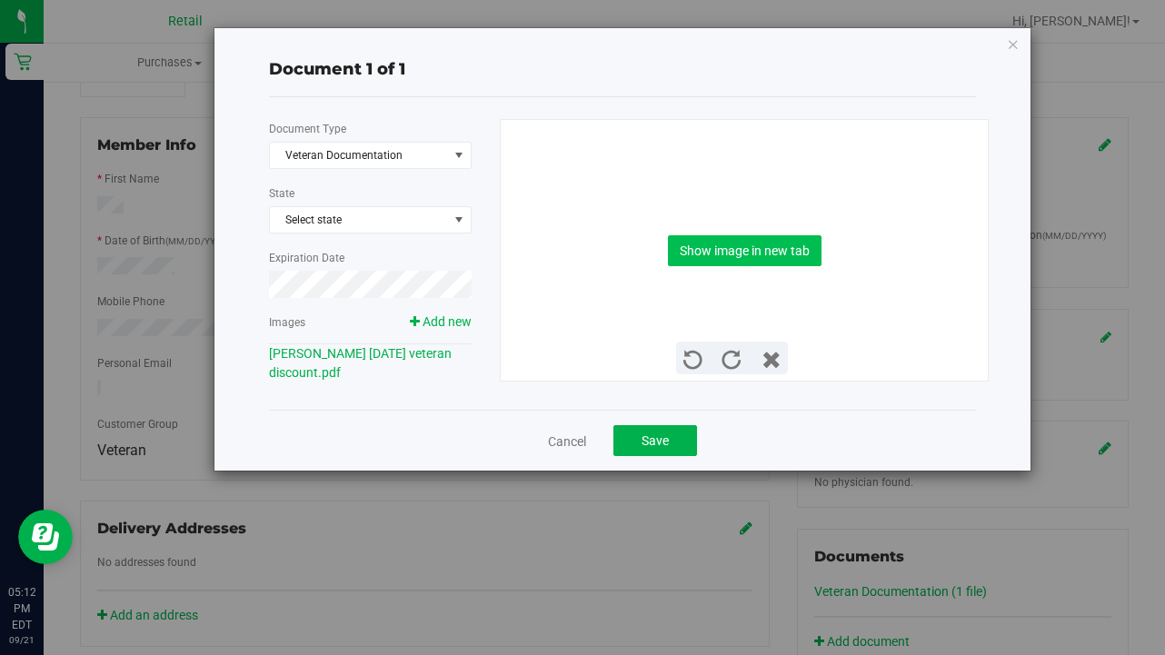
click at [752, 253] on button "Show image in new tab" at bounding box center [745, 250] width 154 height 31
click at [610, 422] on div "Cancel Save" at bounding box center [622, 440] width 707 height 61
click at [655, 446] on span "Save" at bounding box center [655, 440] width 27 height 15
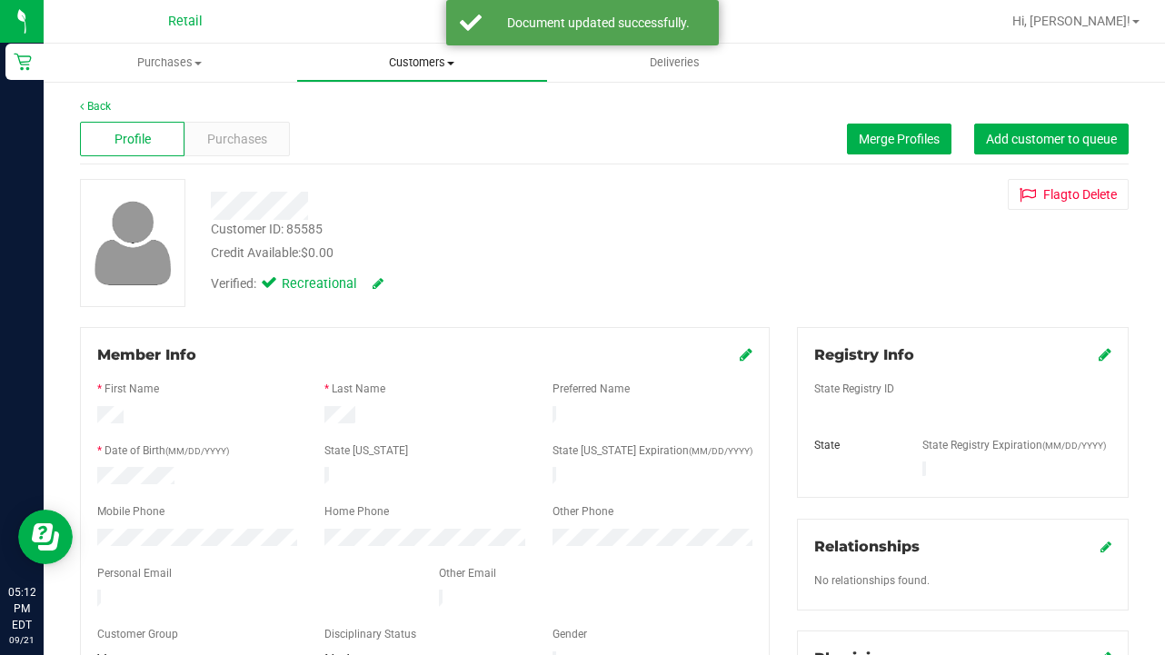
scroll to position [0, 0]
click at [410, 56] on span "Customers" at bounding box center [422, 63] width 251 height 16
click at [403, 98] on ul "All customers Add a new customer All physicians" at bounding box center [422, 132] width 253 height 98
click at [413, 59] on span "Customers" at bounding box center [422, 63] width 253 height 16
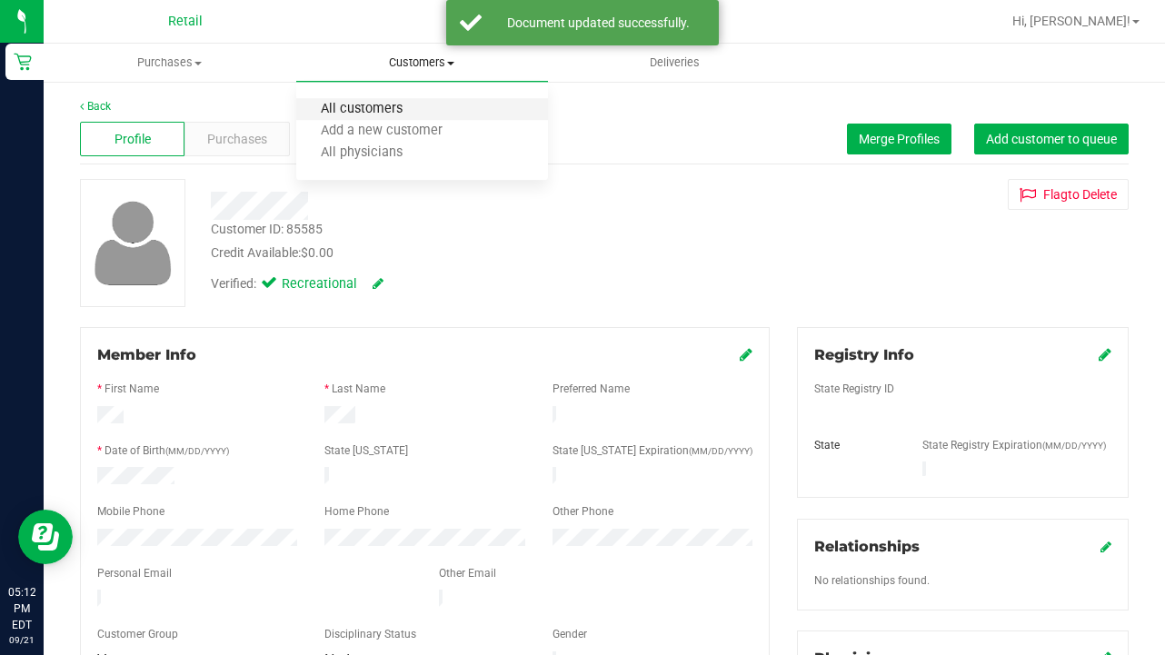
click at [401, 109] on span "All customers" at bounding box center [361, 109] width 131 height 15
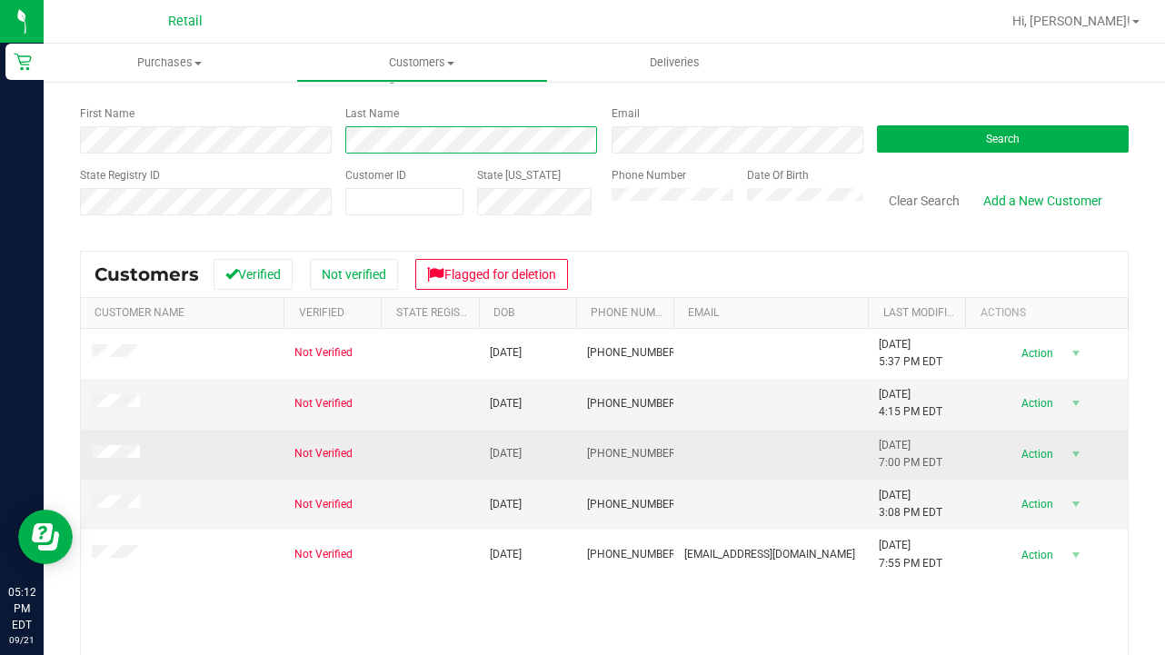
scroll to position [76, 0]
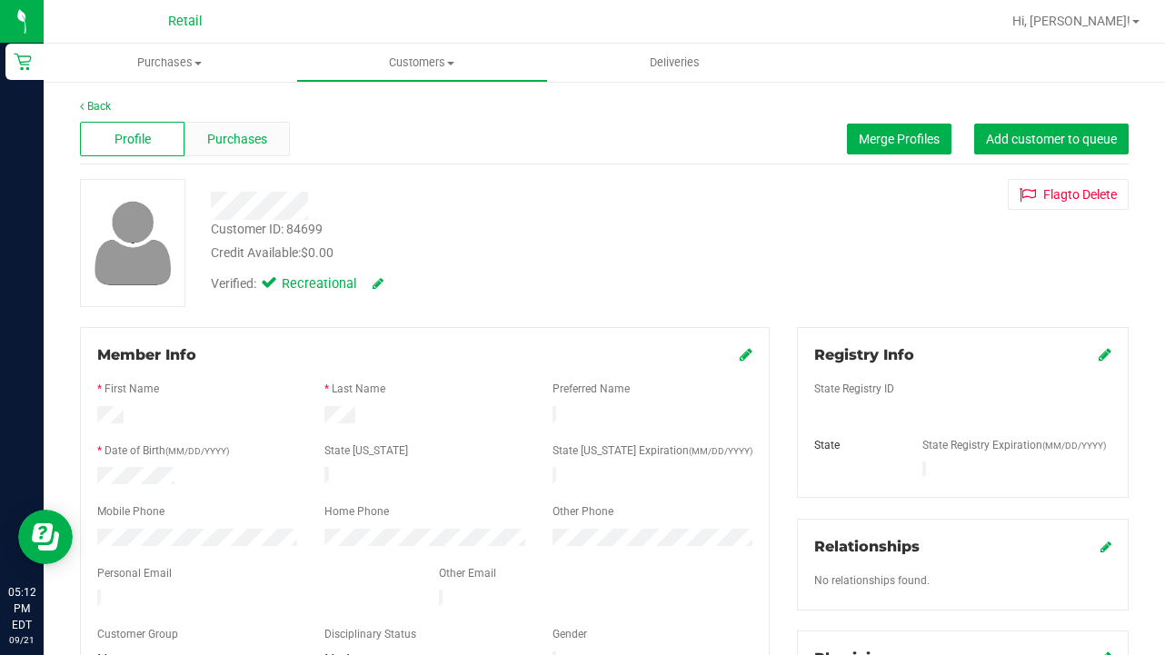
click at [282, 145] on div "Purchases" at bounding box center [236, 139] width 105 height 35
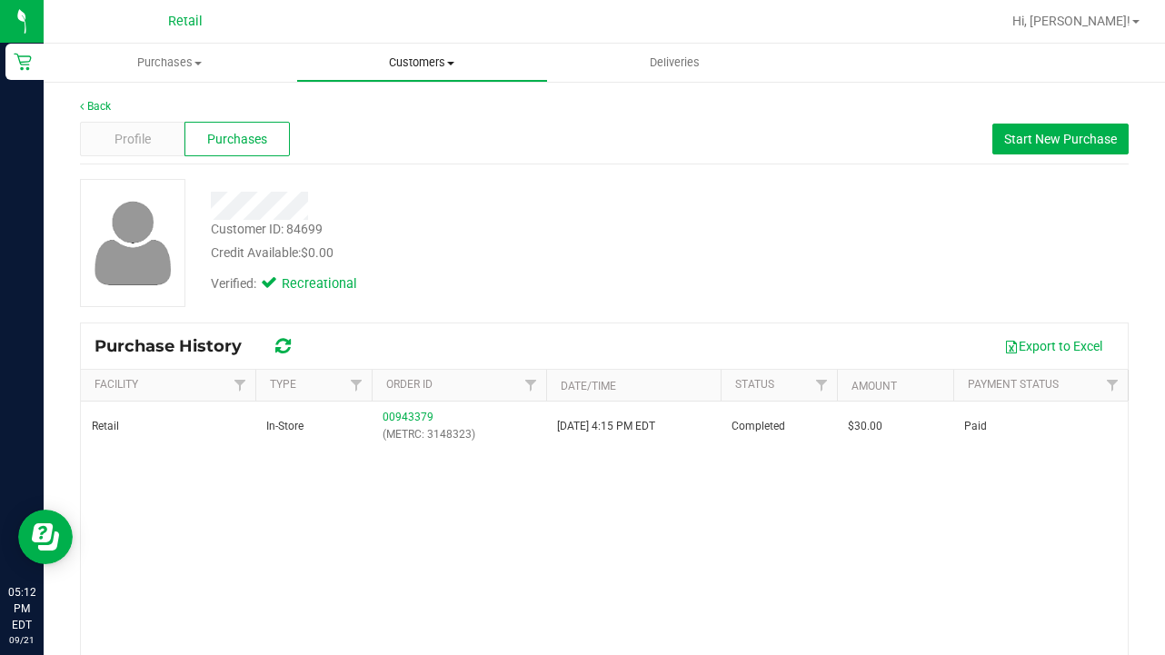
click at [423, 71] on uib-tab-heading "Customers All customers Add a new customer All physicians" at bounding box center [422, 63] width 251 height 36
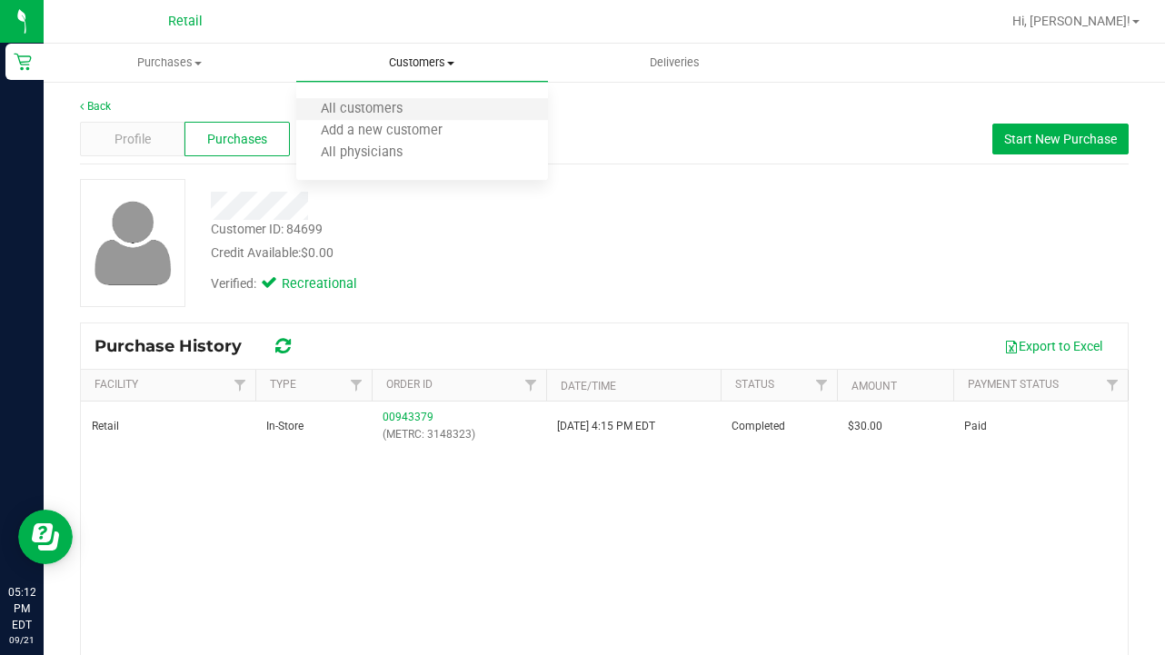
click at [421, 119] on li "All customers" at bounding box center [422, 110] width 253 height 22
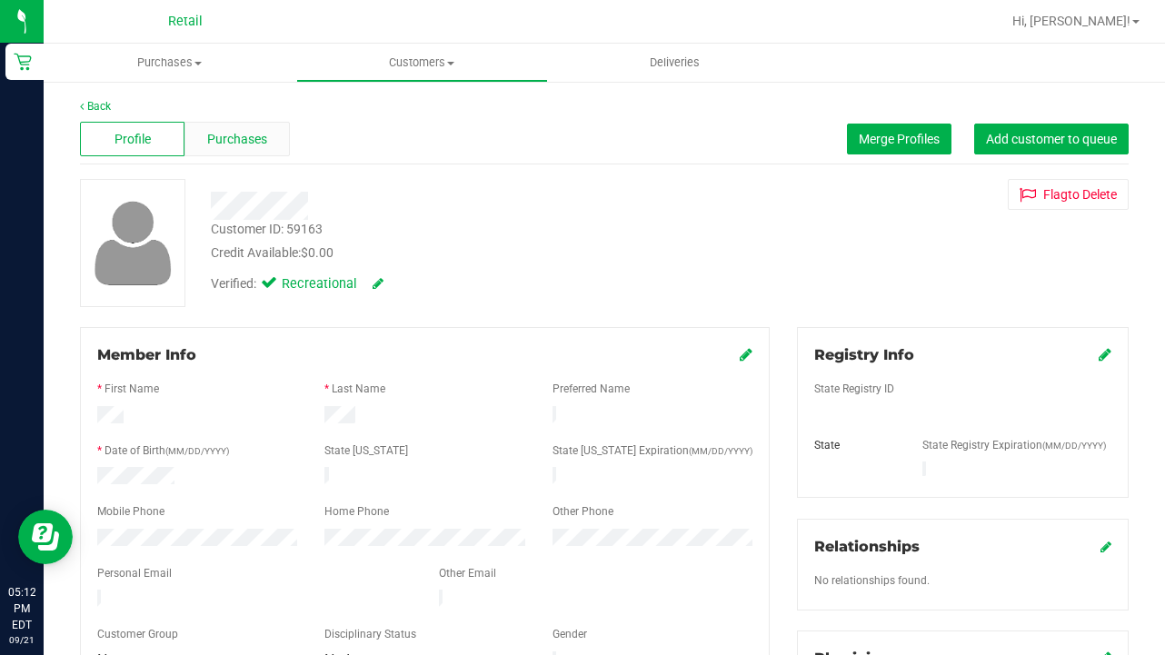
click at [268, 145] on div "Purchases" at bounding box center [236, 139] width 105 height 35
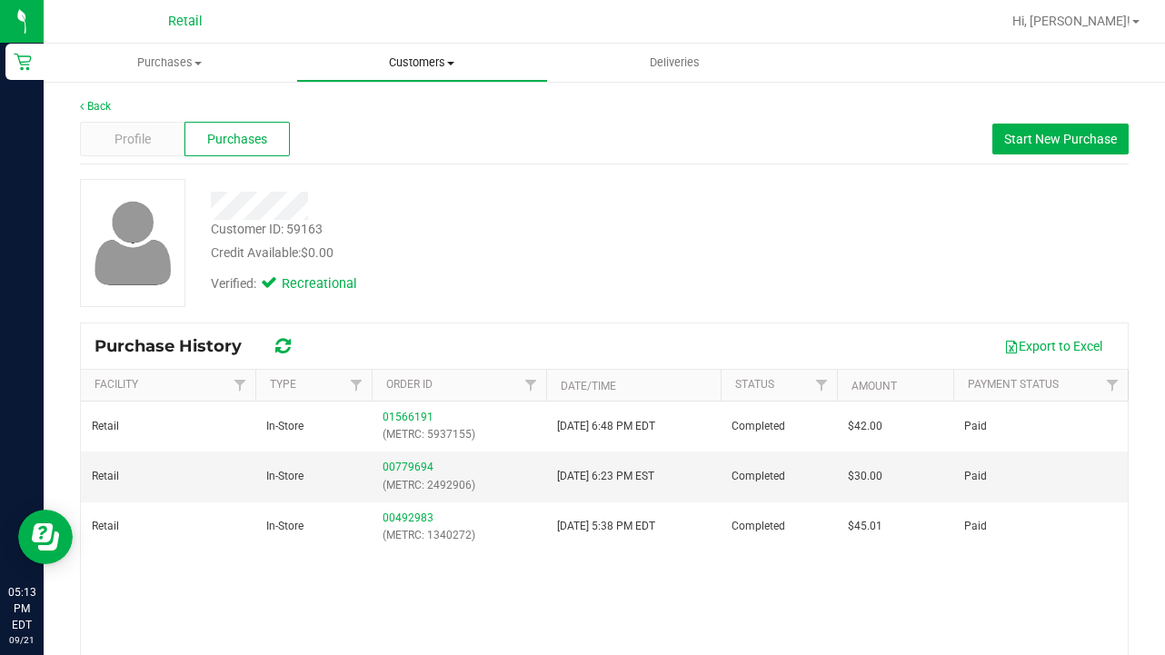
click at [405, 56] on span "Customers" at bounding box center [422, 63] width 251 height 16
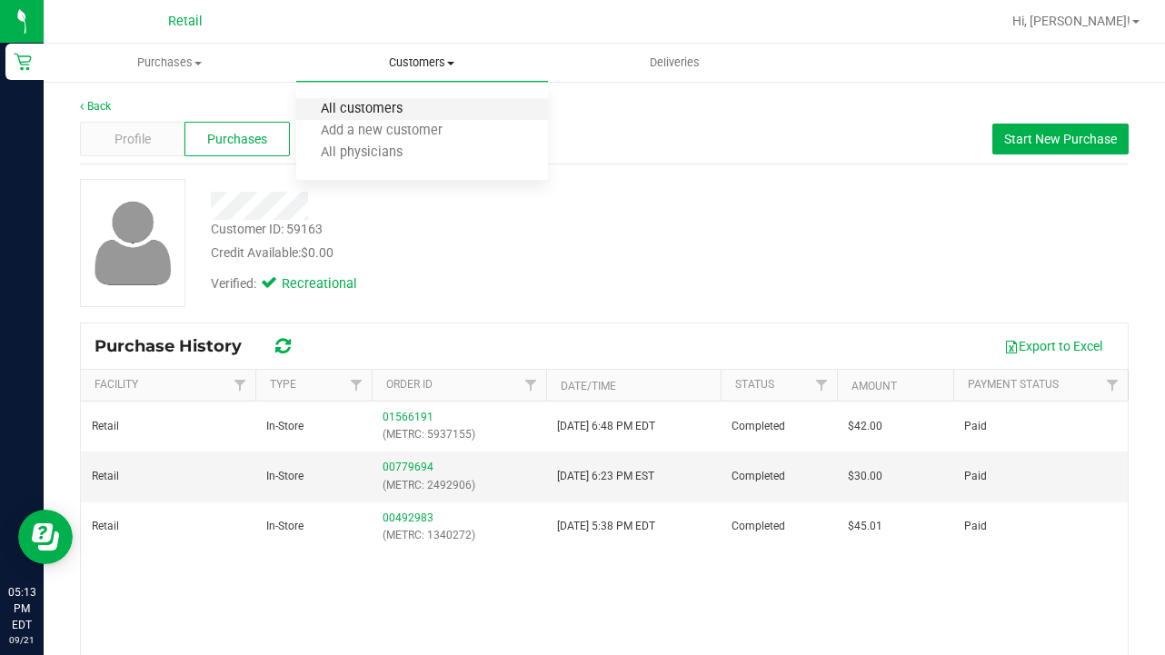
click at [384, 106] on span "All customers" at bounding box center [361, 109] width 131 height 15
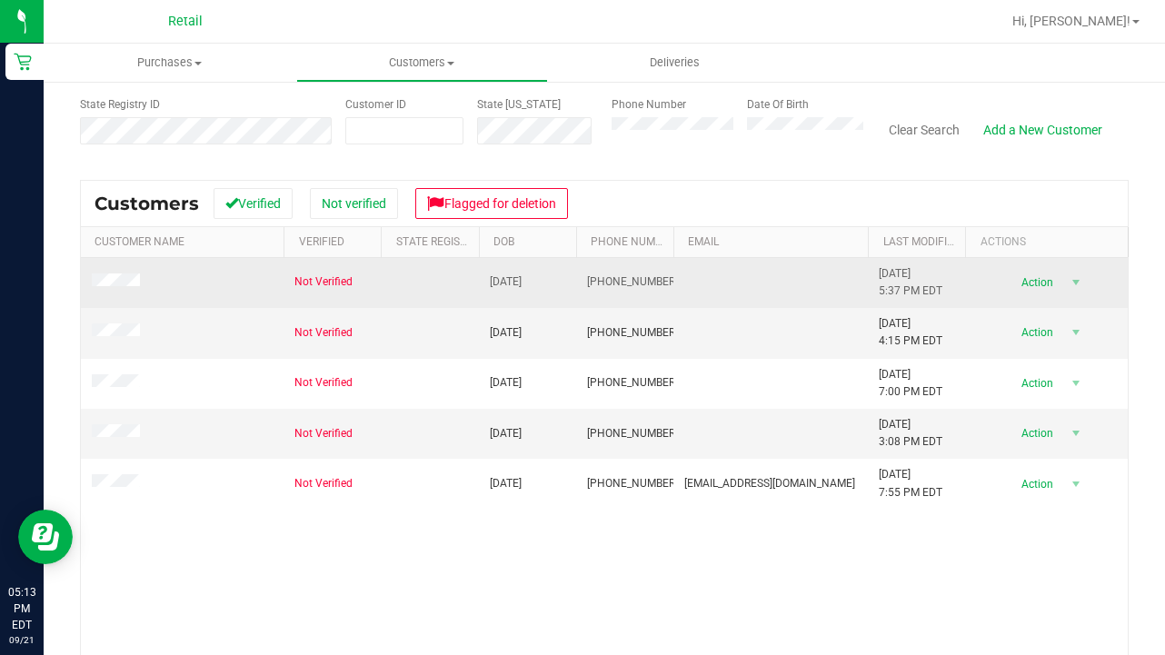
scroll to position [150, 0]
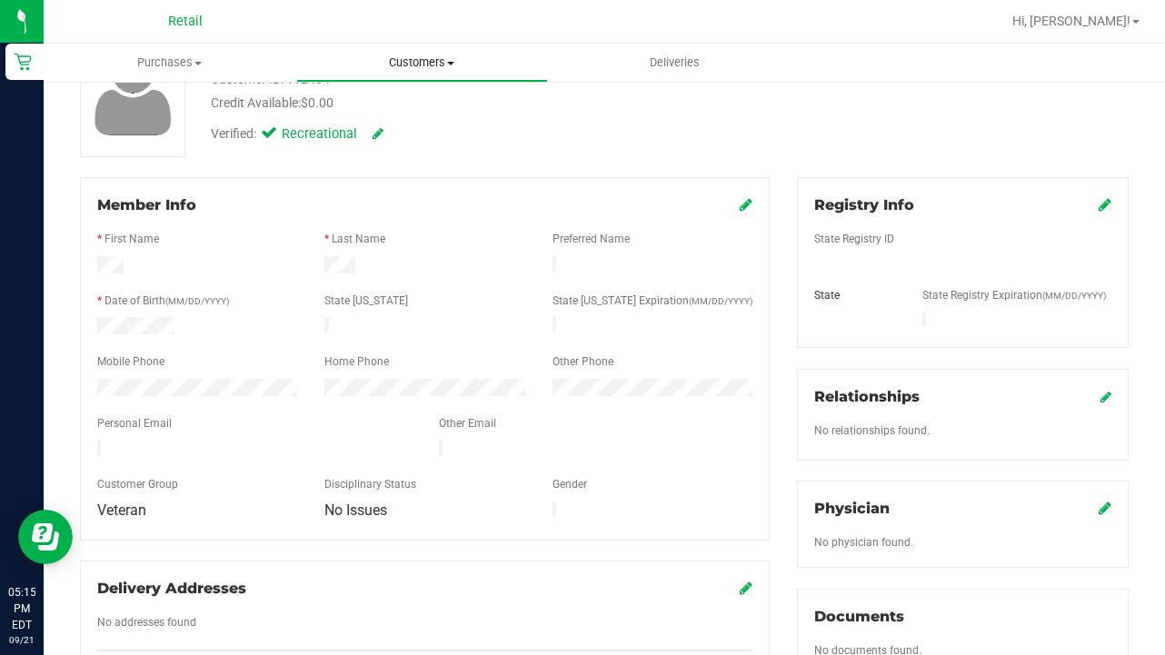
click at [427, 57] on span "Customers" at bounding box center [422, 63] width 251 height 16
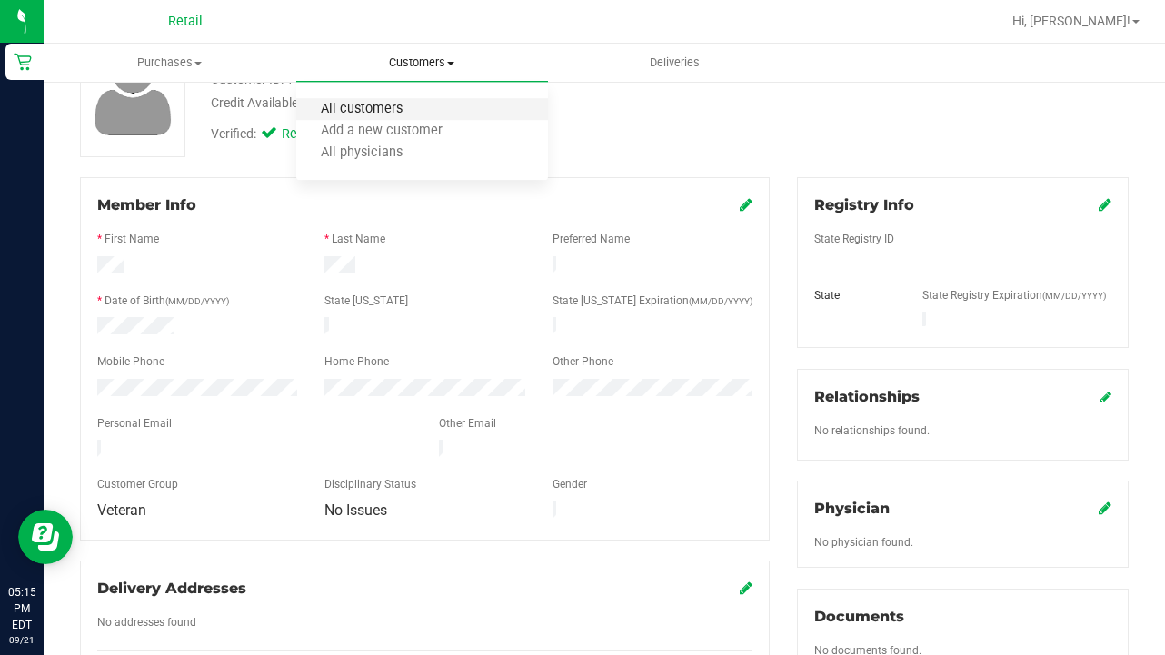
click at [424, 113] on span "All customers" at bounding box center [361, 109] width 131 height 15
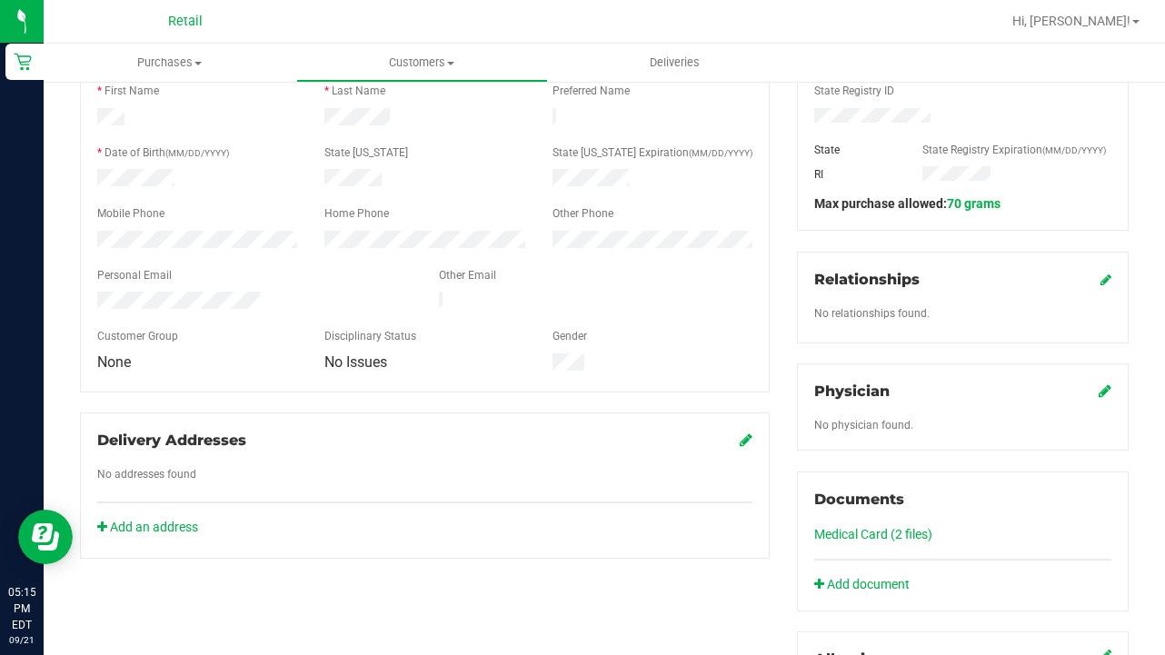
scroll to position [301, 0]
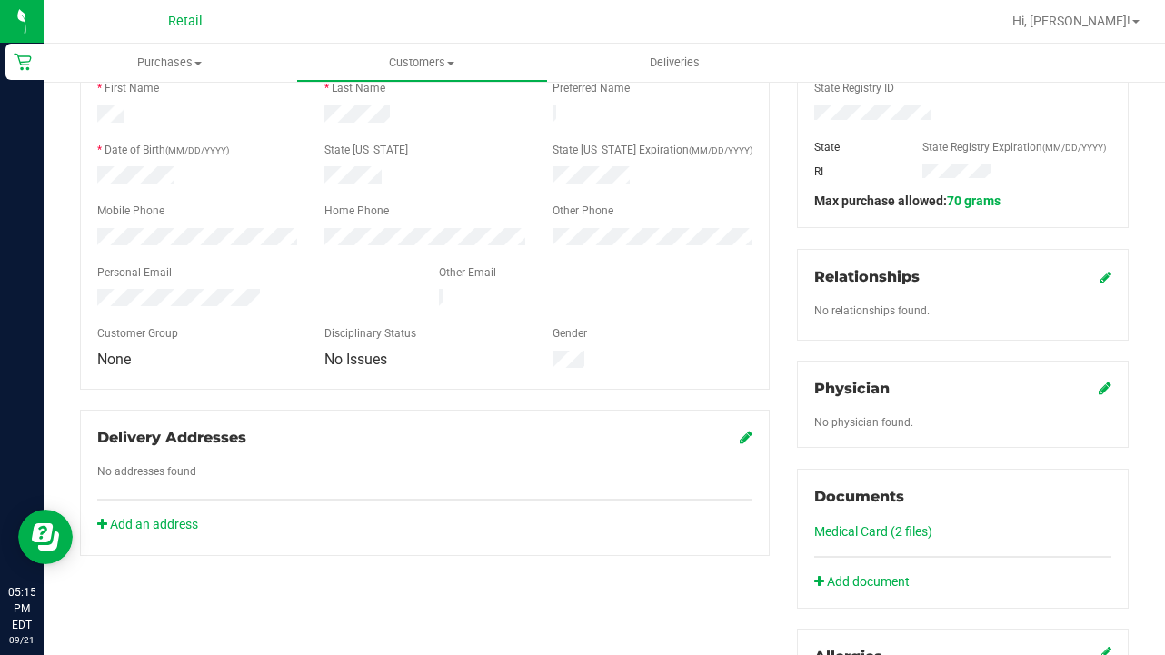
click at [855, 530] on link "Medical Card (2 files)" at bounding box center [873, 531] width 118 height 15
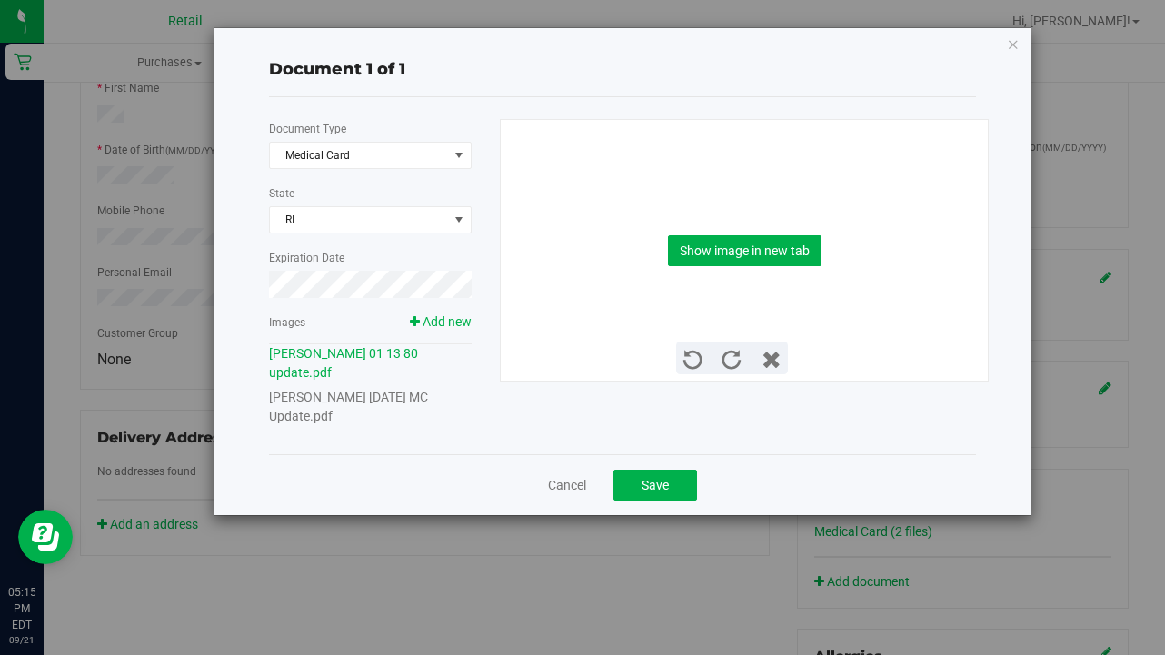
click at [350, 390] on link "[PERSON_NAME] [DATE] MC Update.pdf" at bounding box center [348, 407] width 159 height 34
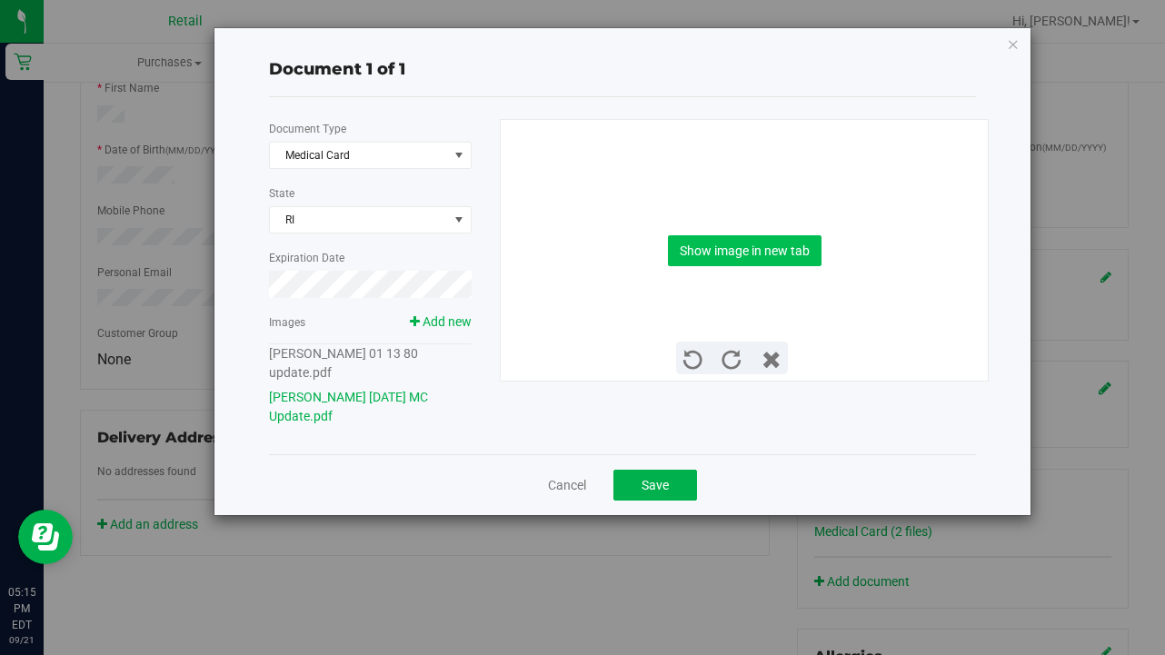
click at [752, 245] on button "Show image in new tab" at bounding box center [745, 250] width 154 height 31
click at [651, 478] on span "Save" at bounding box center [655, 485] width 27 height 15
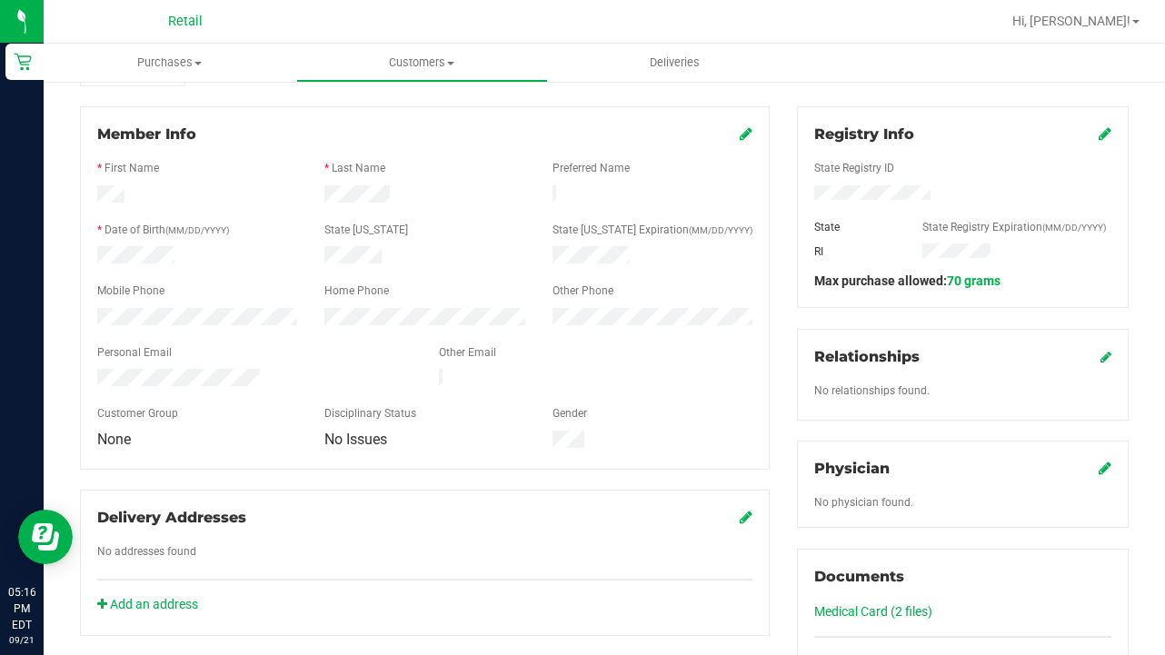
scroll to position [223, 0]
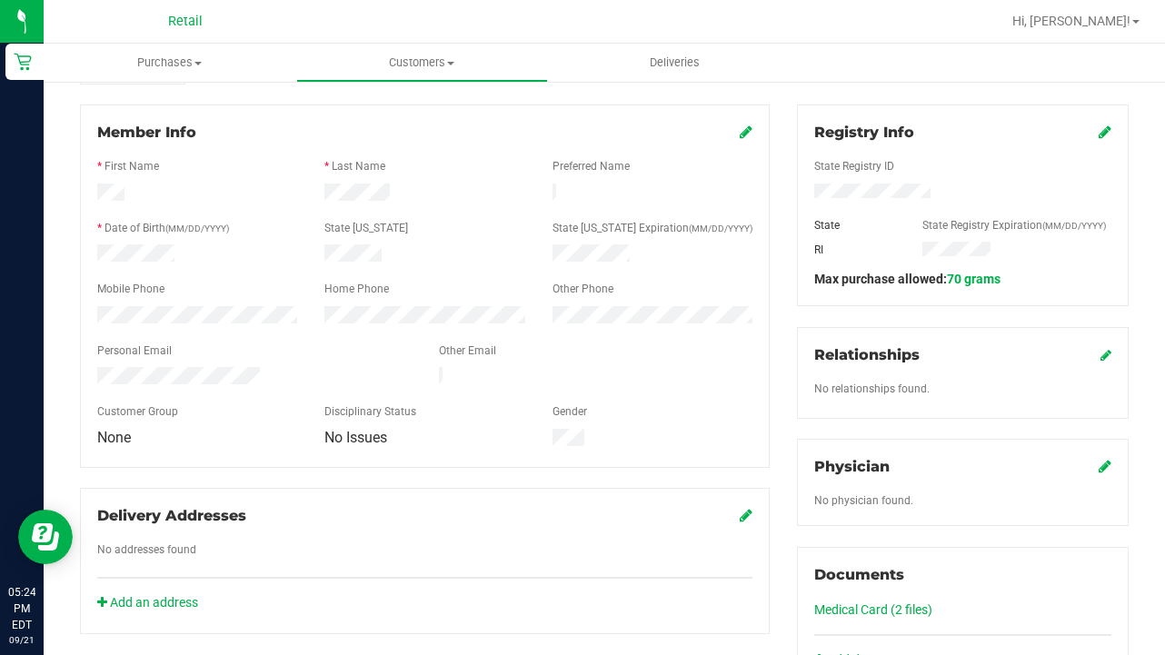
click at [413, 44] on link "Customers All customers Add a new customer All physicians" at bounding box center [422, 63] width 253 height 38
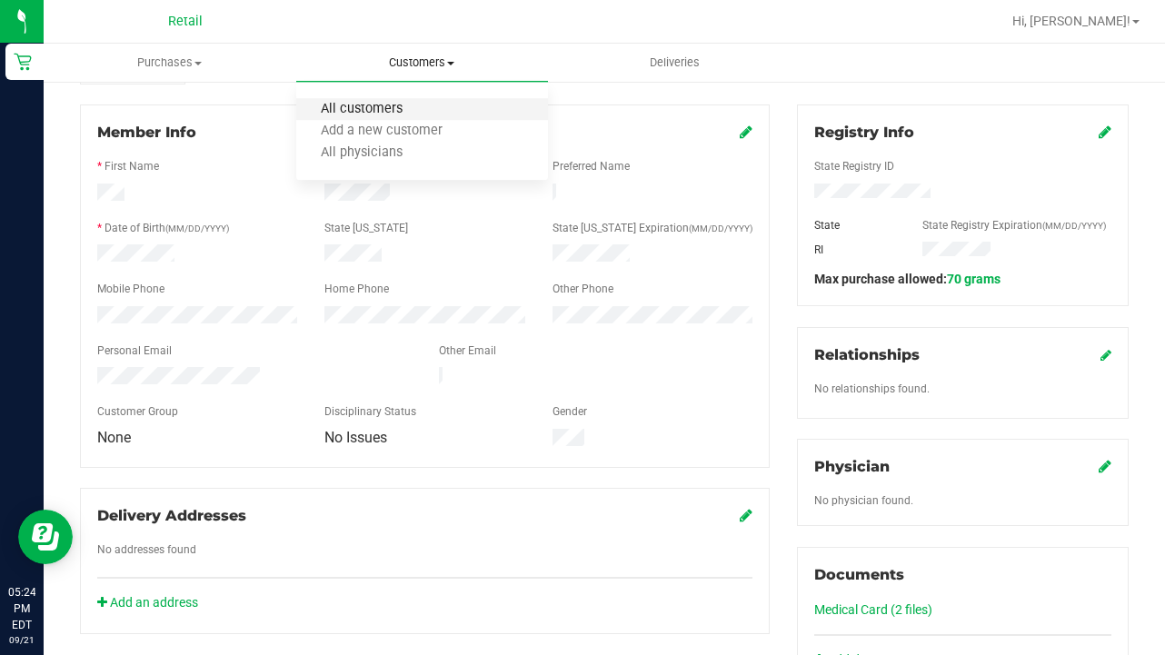
click at [403, 106] on span "All customers" at bounding box center [361, 109] width 131 height 15
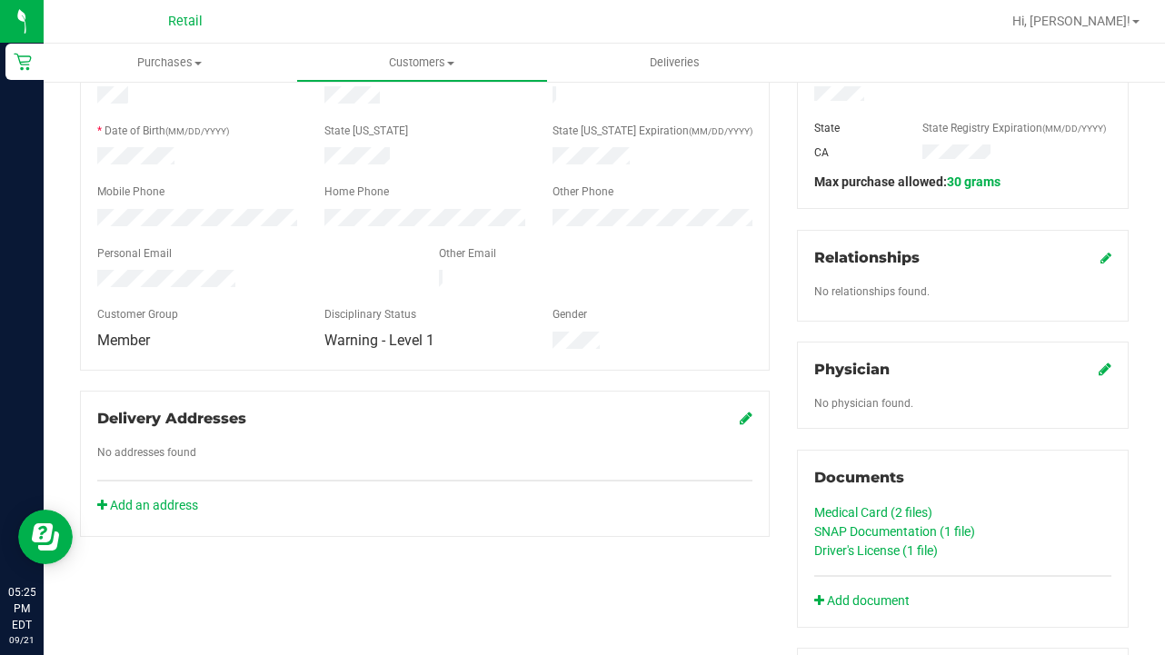
scroll to position [453, 0]
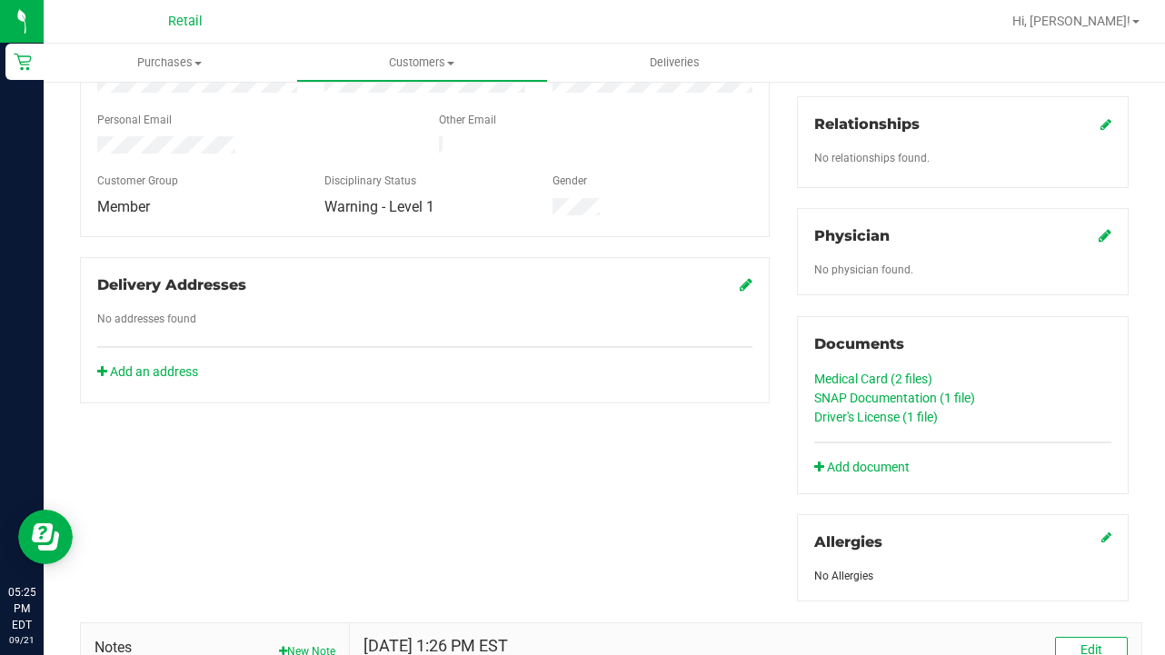
click at [914, 374] on link "Medical Card (2 files)" at bounding box center [873, 379] width 118 height 15
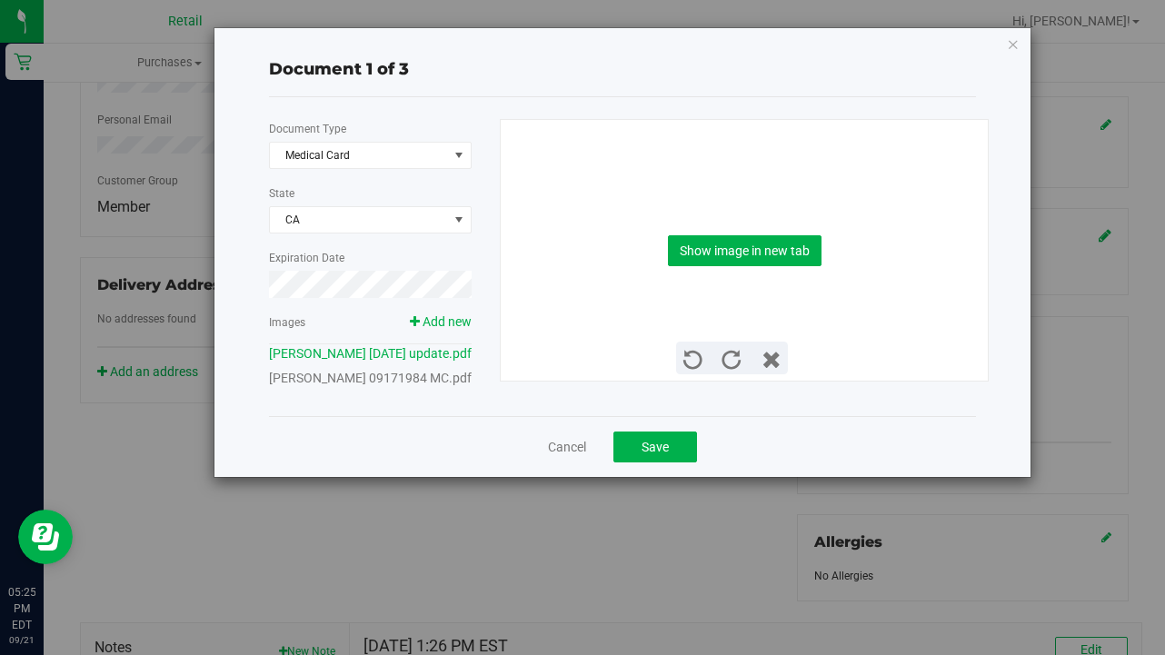
click at [405, 385] on link "[PERSON_NAME] 09171984 MC.pdf" at bounding box center [370, 378] width 203 height 15
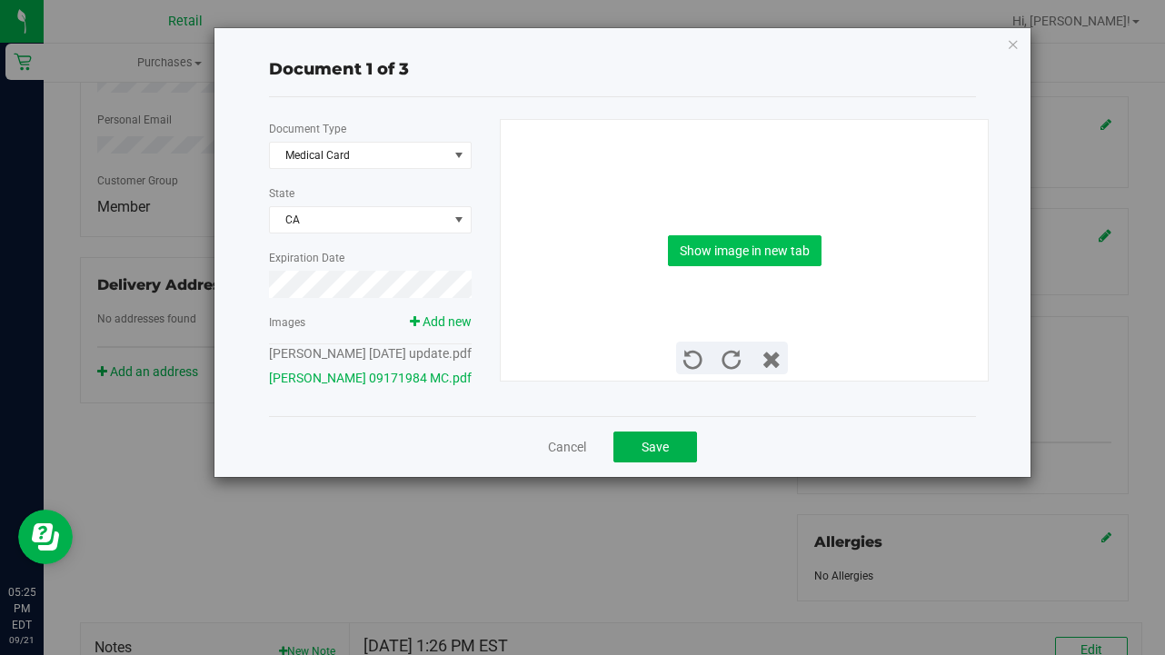
click at [786, 251] on button "Show image in new tab" at bounding box center [745, 250] width 154 height 31
click at [682, 463] on button "Save" at bounding box center [655, 447] width 84 height 31
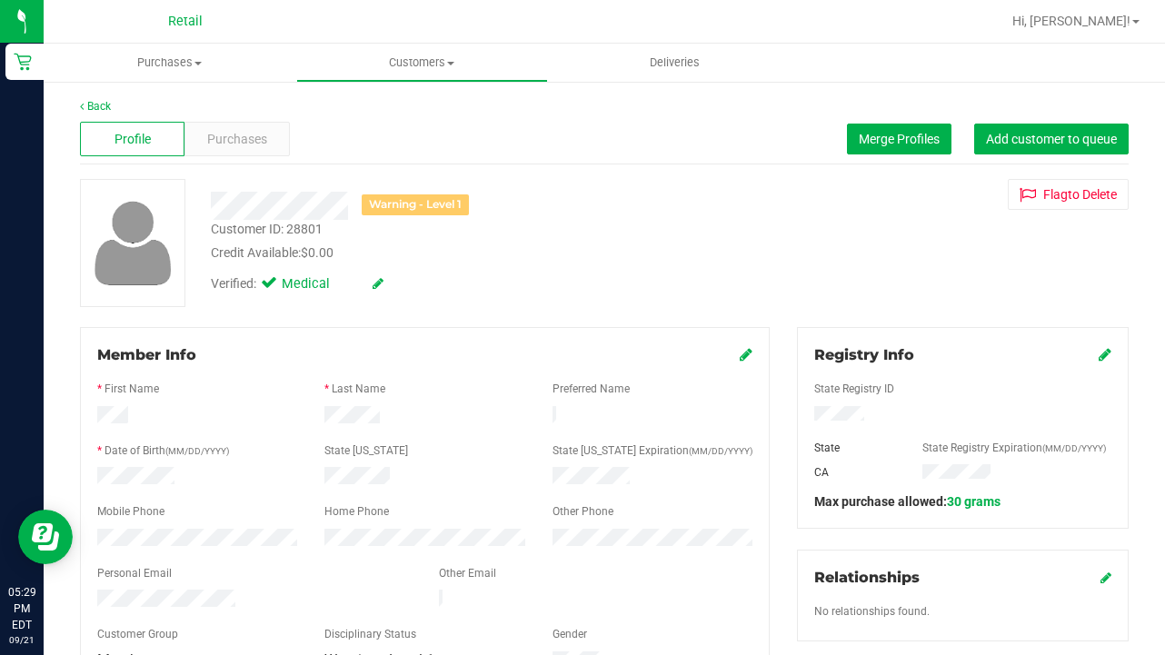
scroll to position [-1, 0]
click at [410, 65] on span "Customers" at bounding box center [422, 63] width 251 height 16
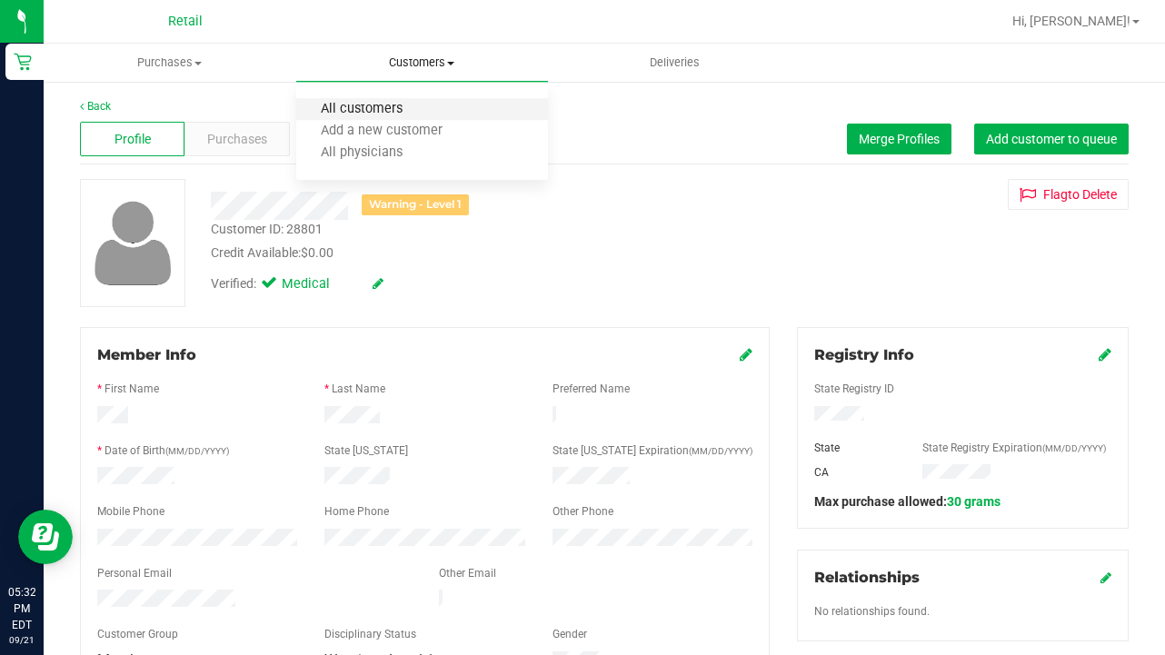
click at [411, 112] on span "All customers" at bounding box center [361, 109] width 131 height 15
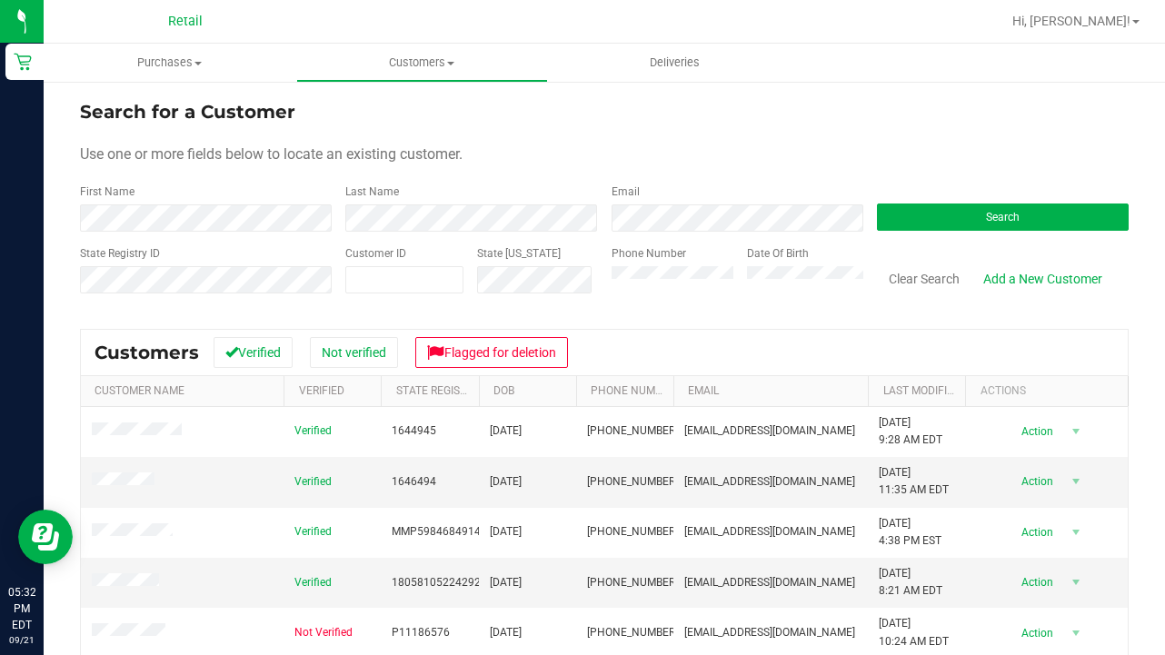
click at [261, 189] on div "First Name" at bounding box center [206, 208] width 252 height 48
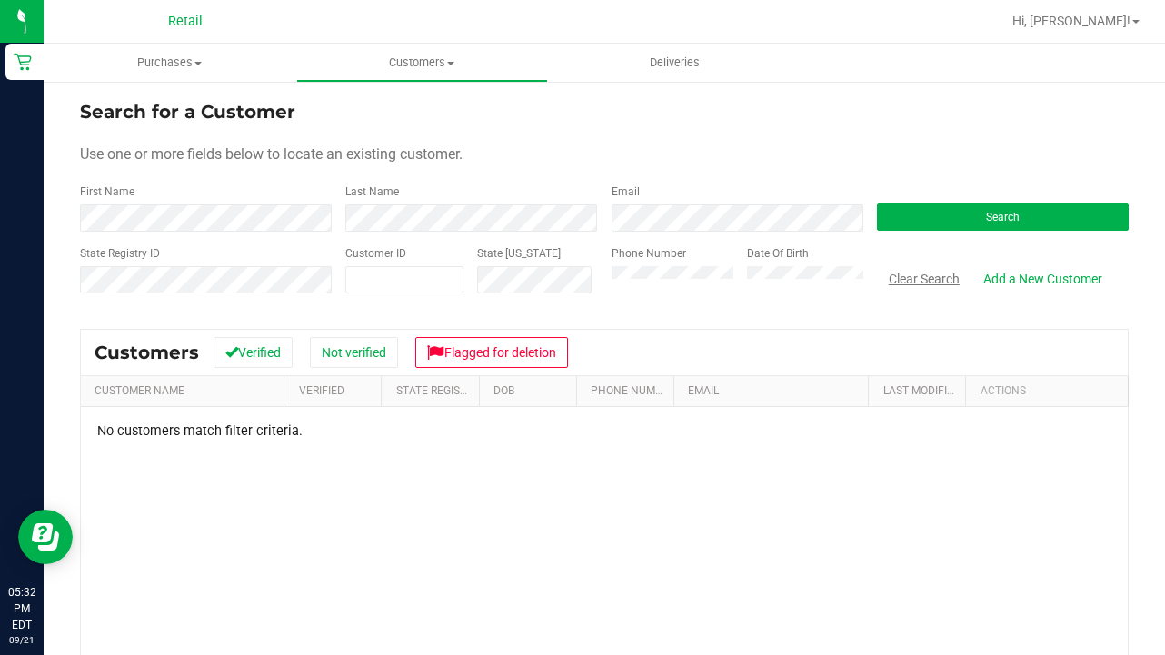
click at [921, 278] on button "Clear Search" at bounding box center [924, 279] width 95 height 31
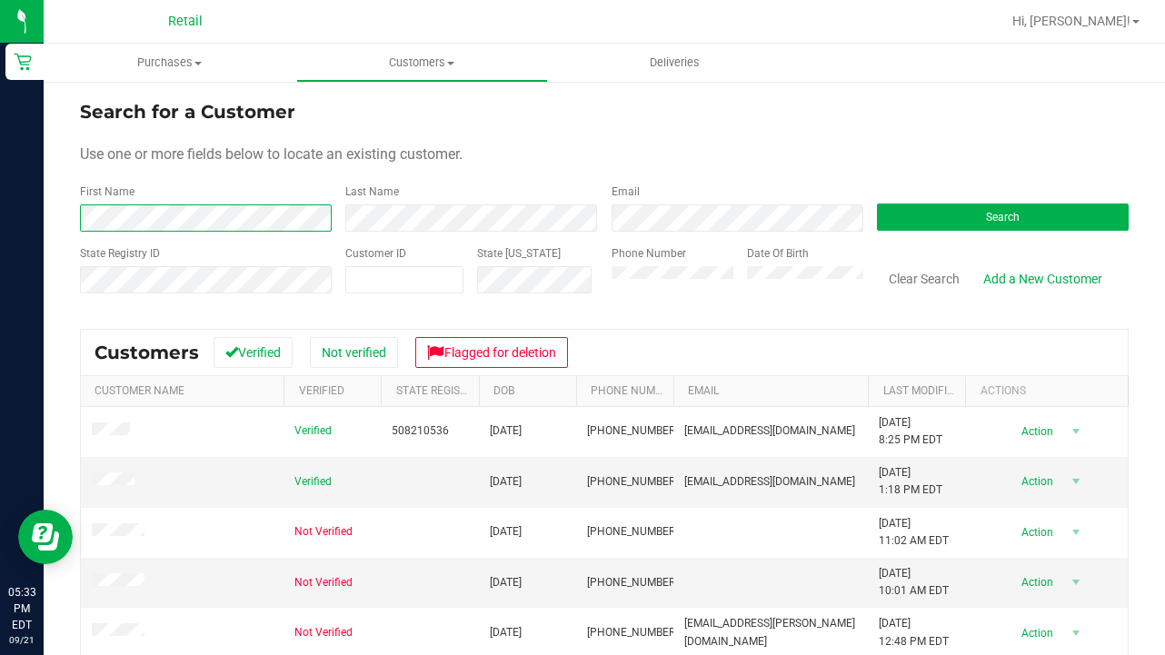
scroll to position [56, 0]
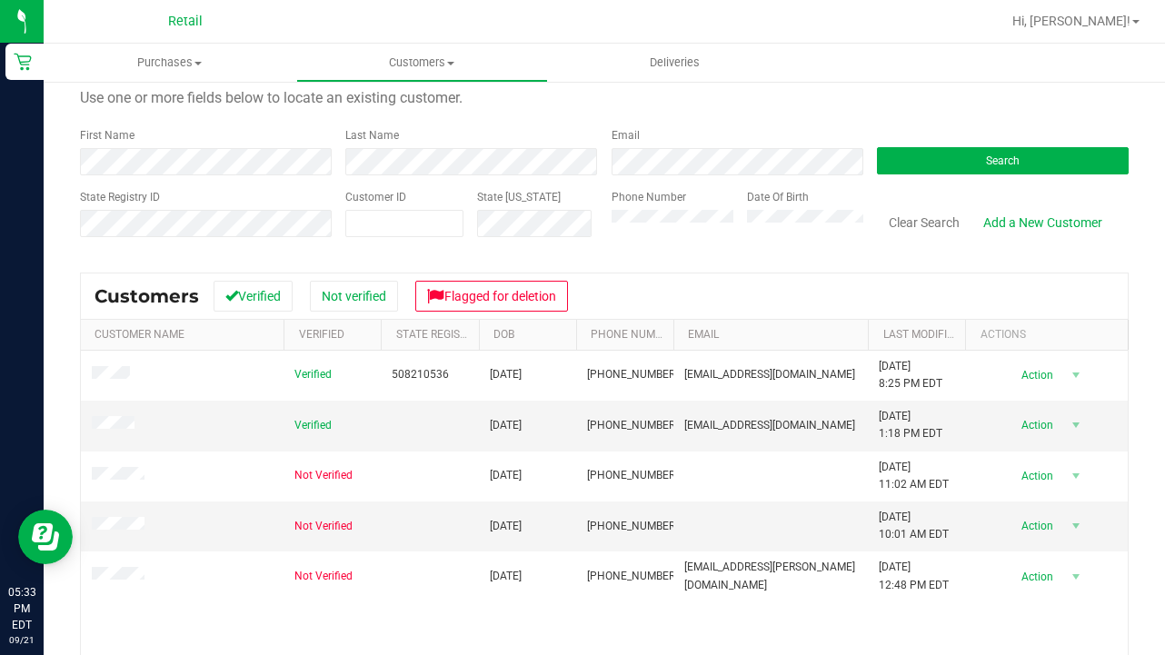
click at [127, 612] on div "Verified 508210536 [DATE] (401) 835-2962 [EMAIL_ADDRESS][DOMAIN_NAME] [DATE] 8:…" at bounding box center [604, 557] width 1047 height 413
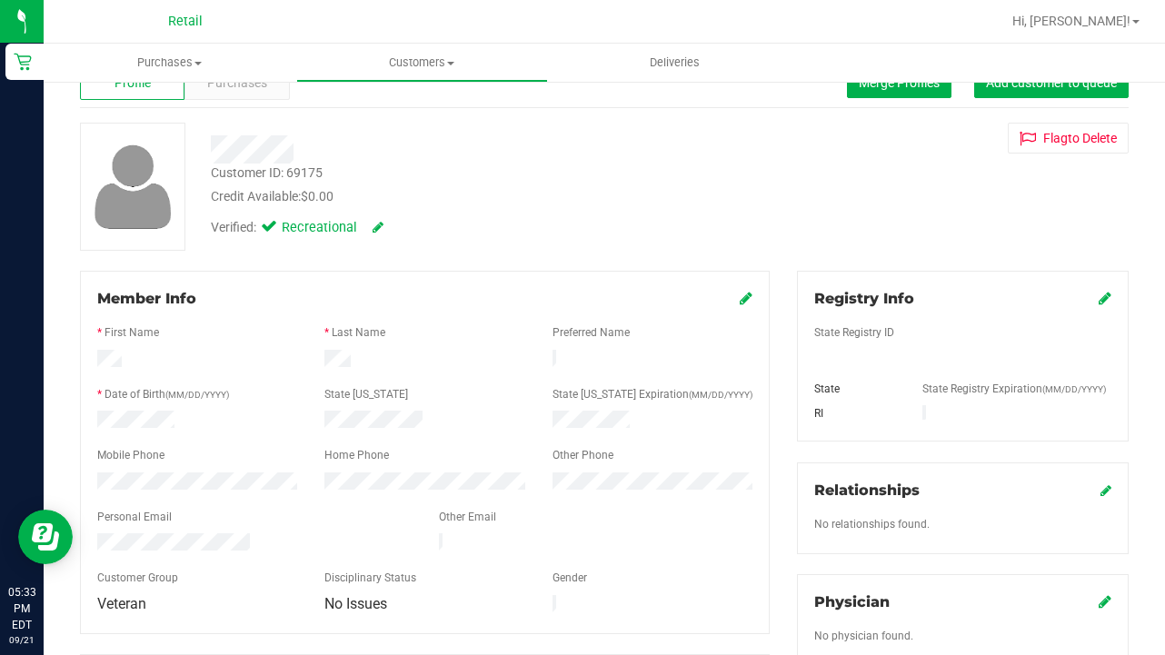
click at [754, 301] on div "Member Info * First Name * Last Name Preferred Name * Date of Birth (MM/DD/YYYY…" at bounding box center [425, 452] width 690 height 363
click at [752, 300] on icon at bounding box center [746, 298] width 13 height 15
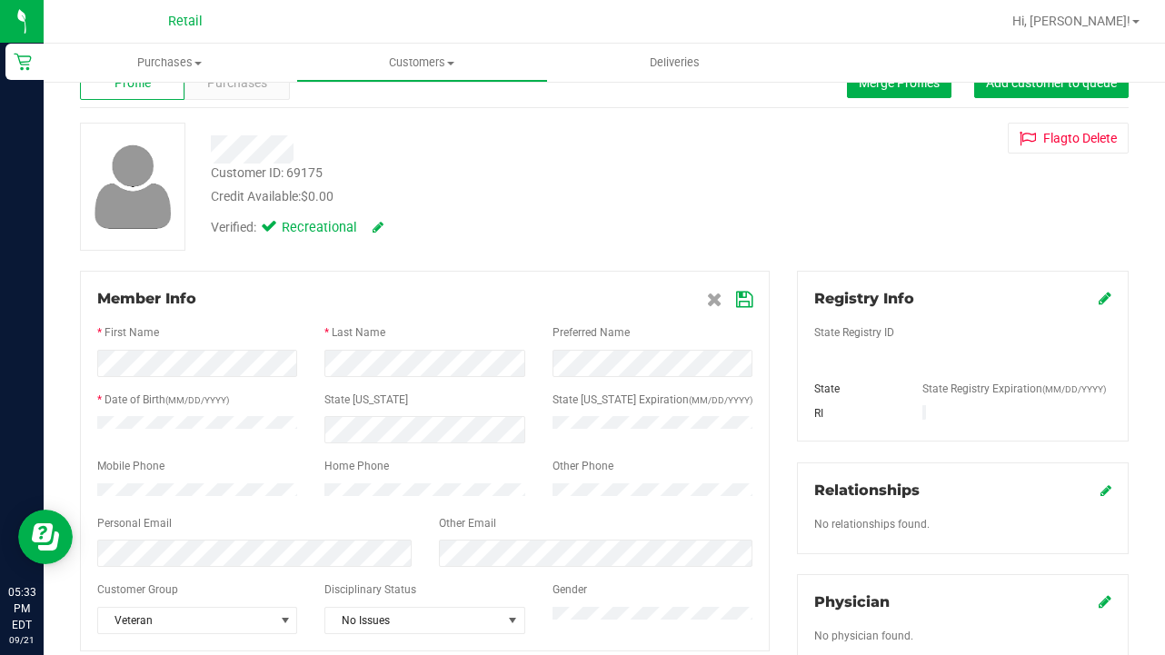
click at [744, 300] on icon at bounding box center [744, 300] width 16 height 15
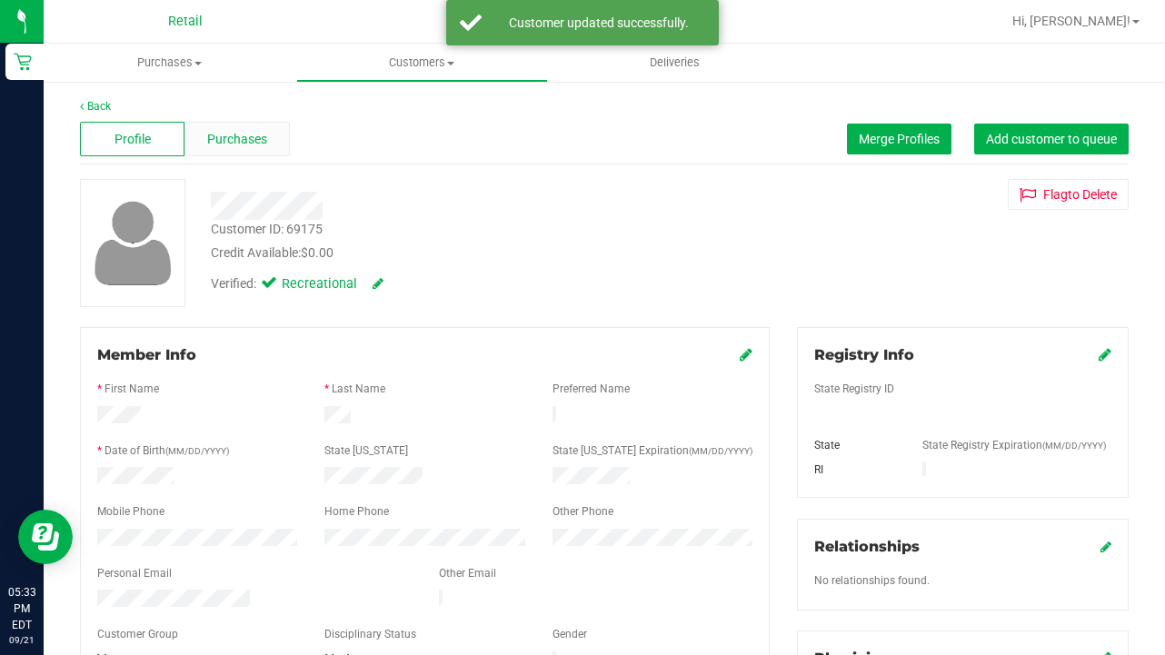
click at [268, 134] on div "Purchases" at bounding box center [236, 139] width 105 height 35
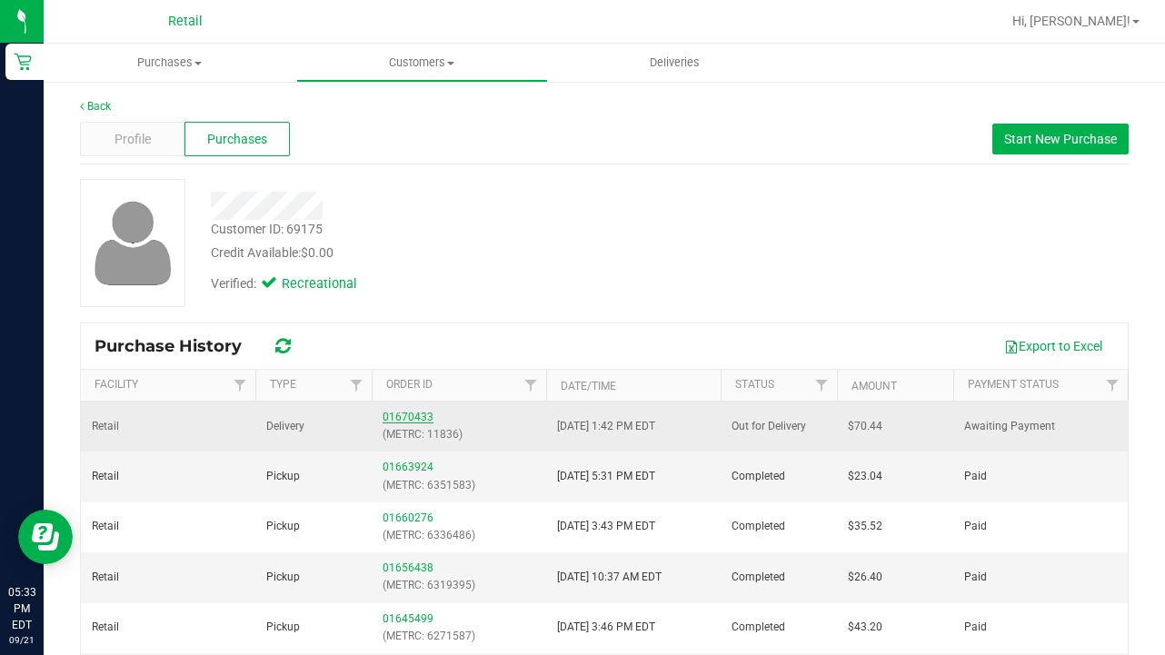
click at [411, 411] on link "01670433" at bounding box center [408, 417] width 51 height 13
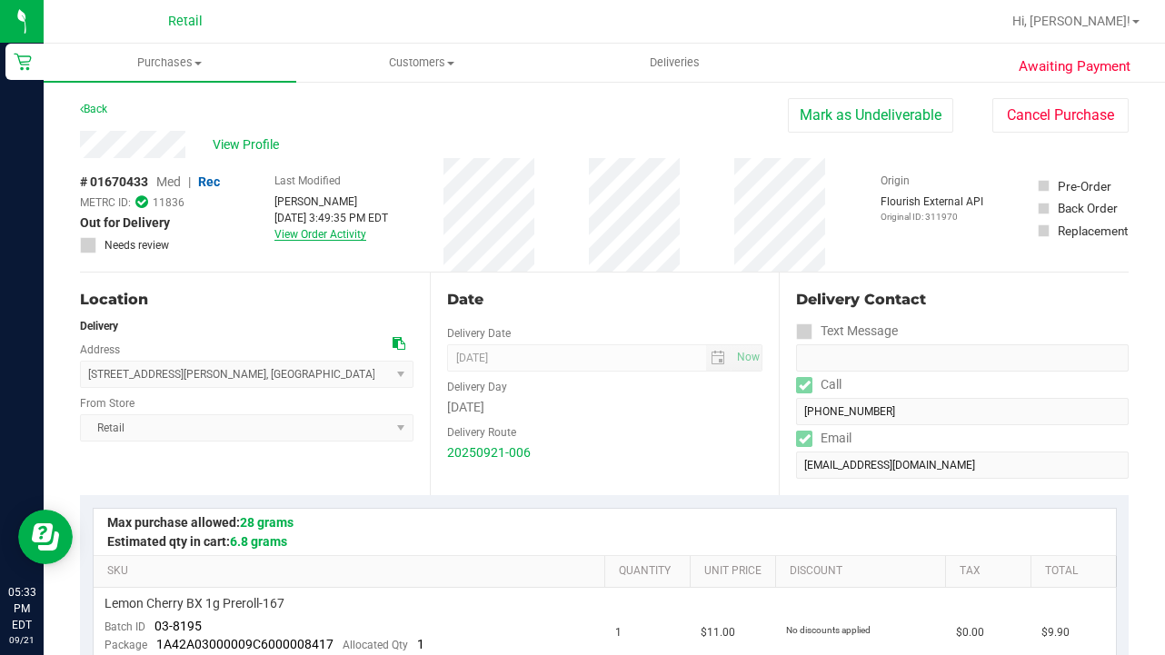
click at [332, 238] on link "View Order Activity" at bounding box center [320, 234] width 92 height 13
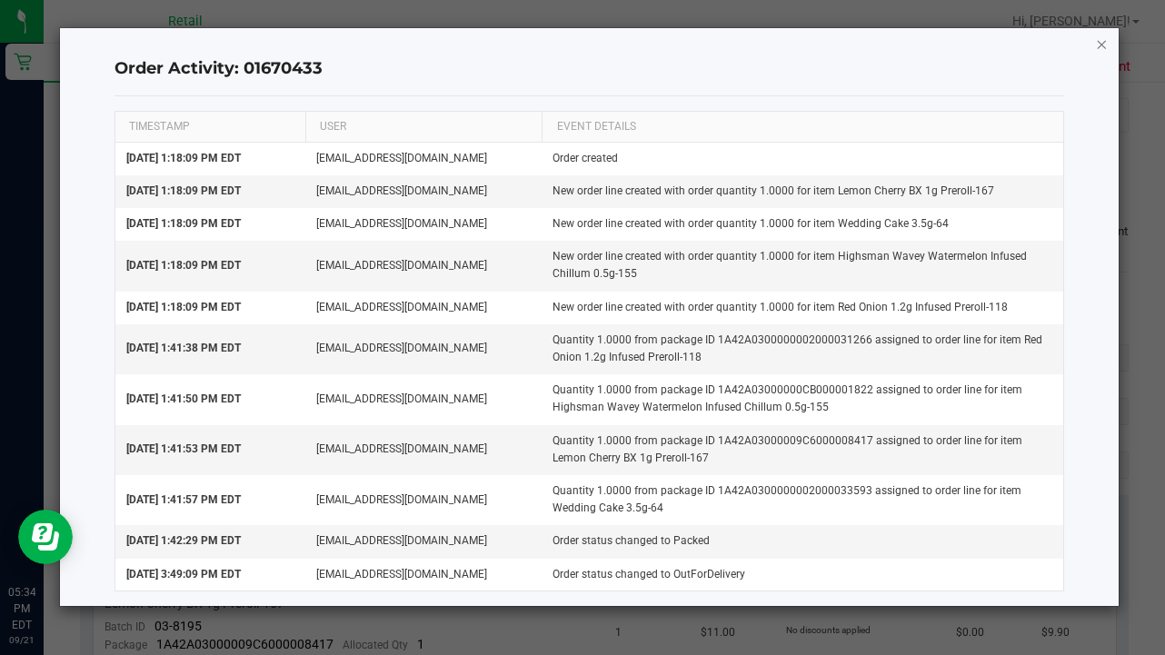
click at [971, 49] on icon "button" at bounding box center [1102, 44] width 13 height 22
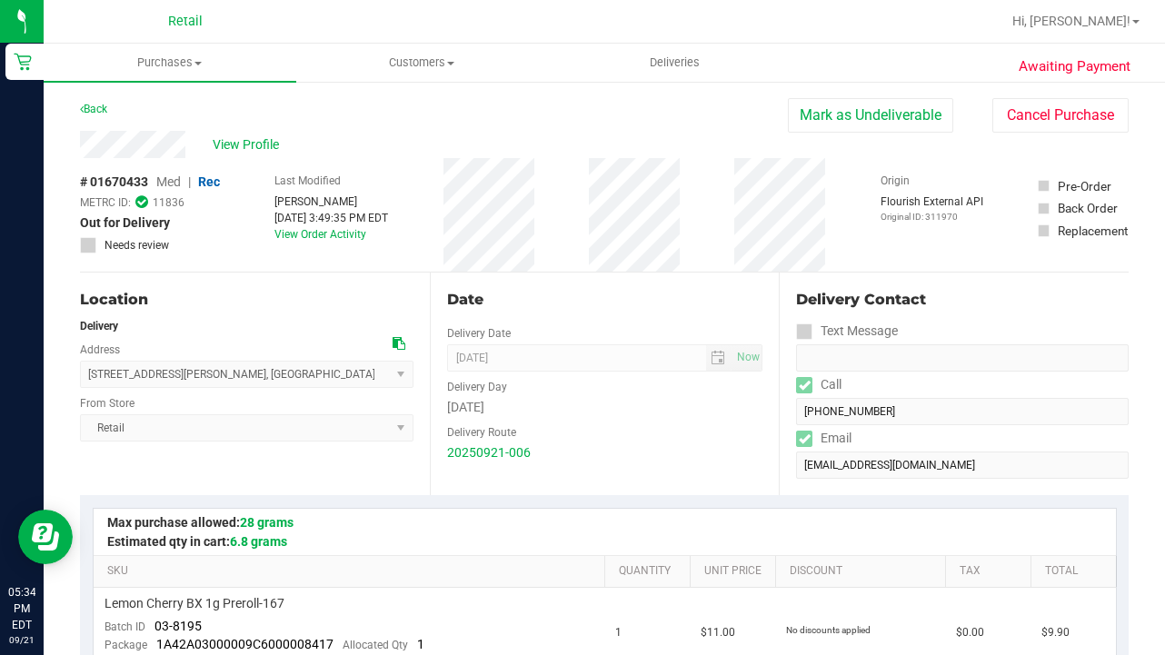
click at [254, 157] on div "View Profile" at bounding box center [434, 144] width 708 height 27
click at [254, 141] on span "View Profile" at bounding box center [249, 144] width 73 height 19
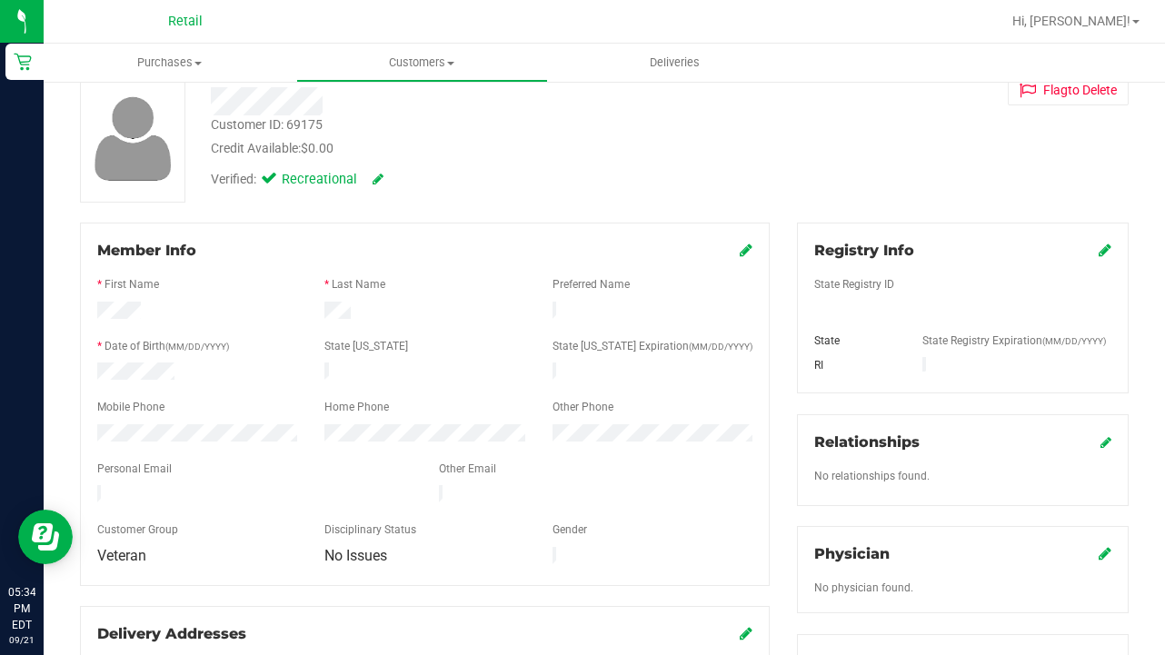
scroll to position [105, 0]
click at [437, 69] on span "Customers" at bounding box center [422, 63] width 251 height 16
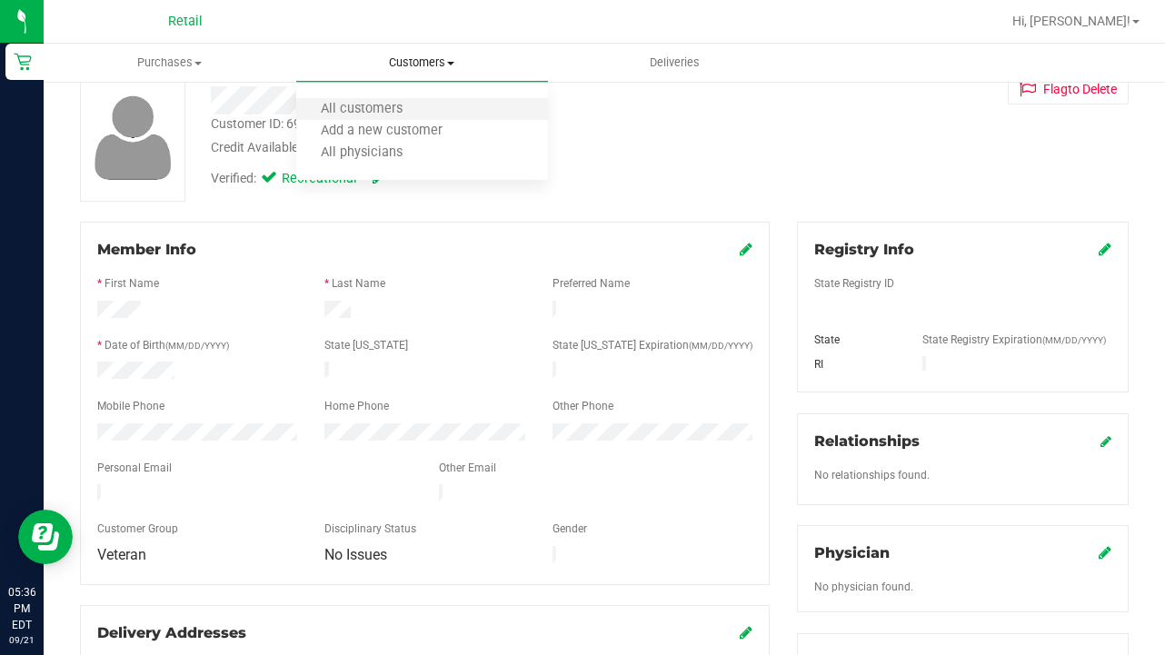
click at [424, 101] on li "All customers" at bounding box center [422, 110] width 253 height 22
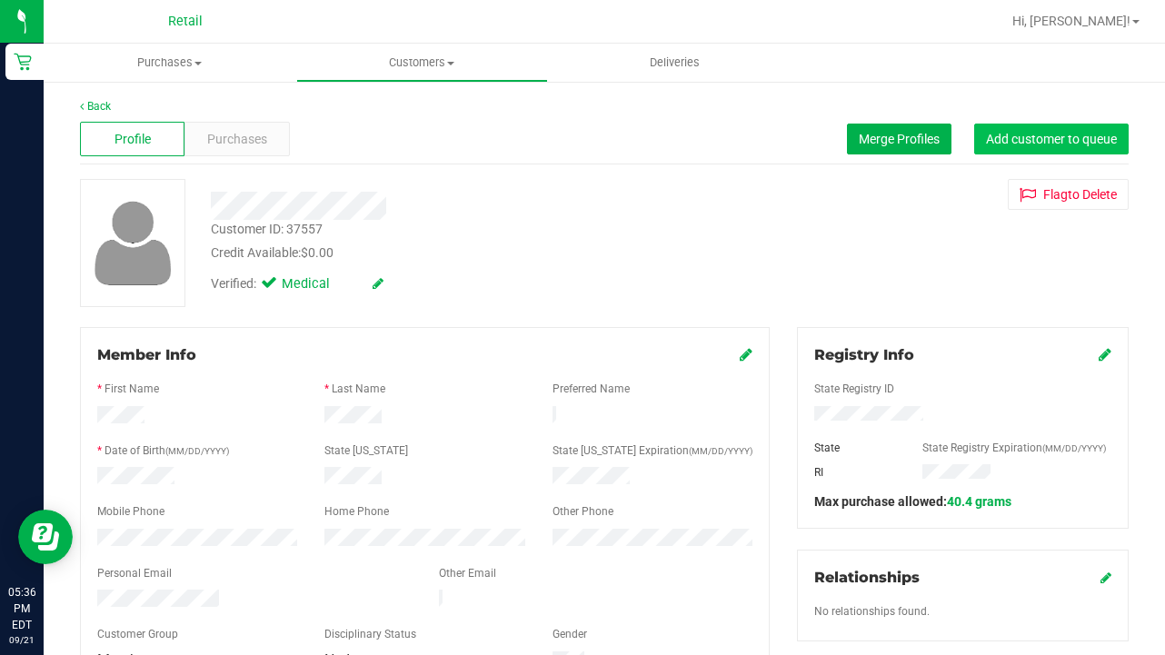
click at [971, 137] on span "Add customer to queue" at bounding box center [1051, 139] width 131 height 15
